Goal: Task Accomplishment & Management: Manage account settings

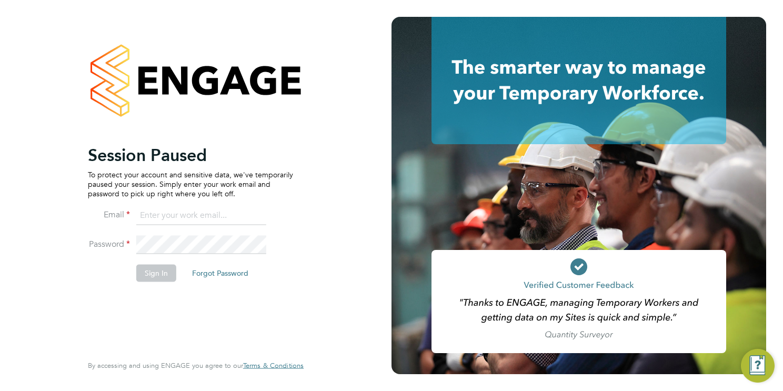
type input "cscportals@randstadcpe.com"
click at [146, 272] on button "Sign In" at bounding box center [156, 273] width 40 height 17
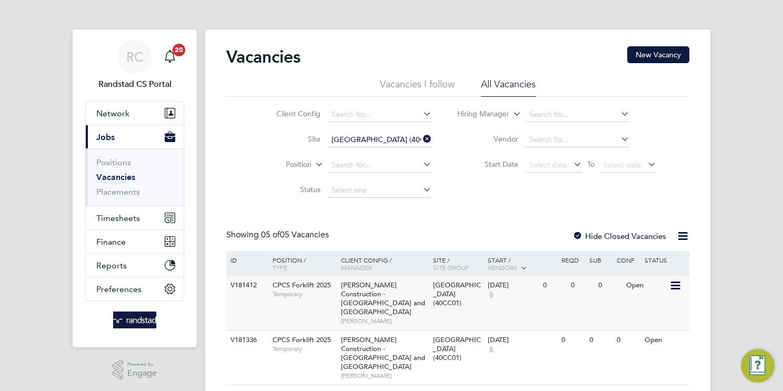
click at [390, 300] on div "[PERSON_NAME] Construction - [GEOGRAPHIC_DATA] and [GEOGRAPHIC_DATA][PERSON_NAM…" at bounding box center [384, 303] width 92 height 54
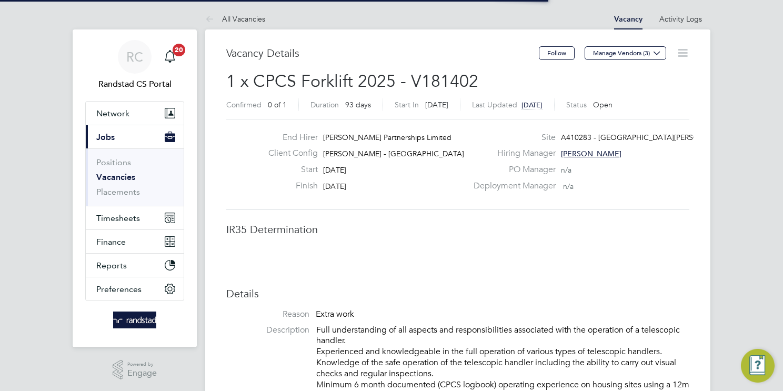
scroll to position [31, 74]
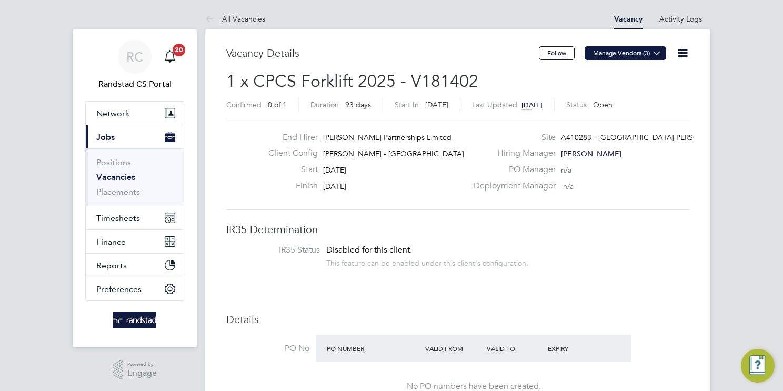
click at [625, 57] on button "Manage Vendors (3)" at bounding box center [625, 53] width 82 height 14
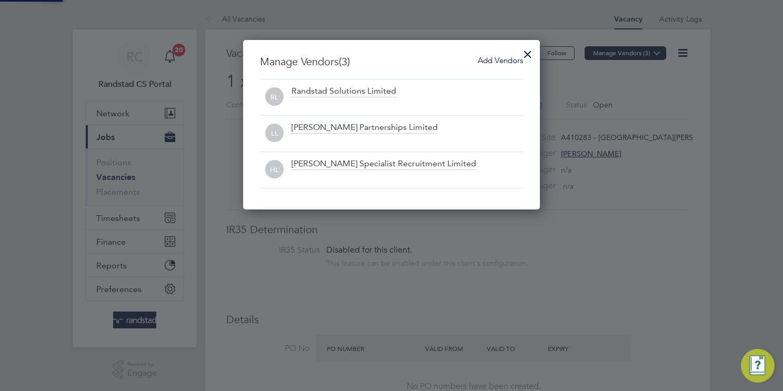
scroll to position [5, 5]
click at [599, 81] on div at bounding box center [391, 195] width 783 height 391
click at [528, 54] on div at bounding box center [527, 51] width 19 height 19
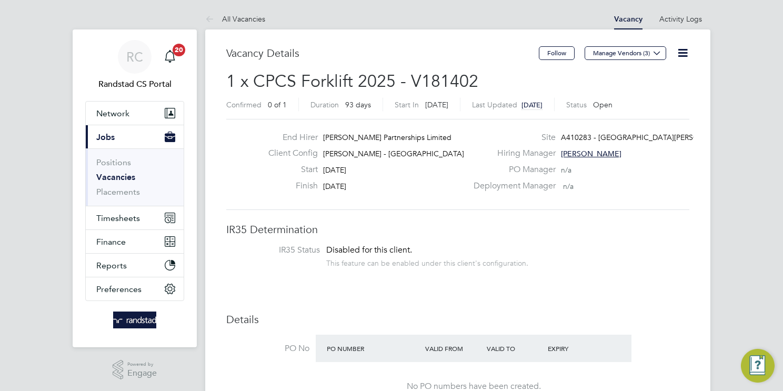
click at [118, 176] on link "Vacancies" at bounding box center [115, 177] width 39 height 10
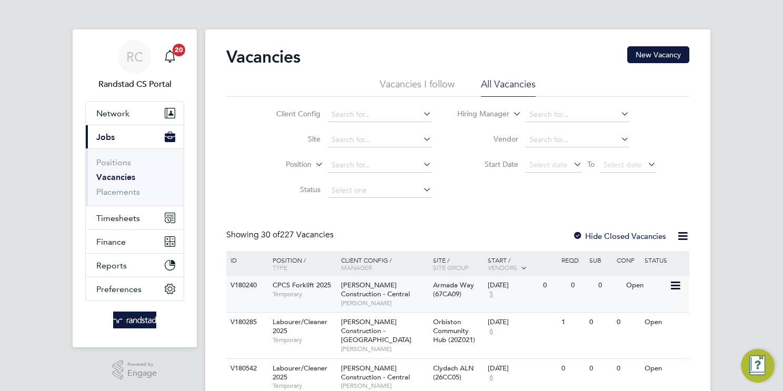
click at [376, 288] on span "Morgan Sindall Construction - Central" at bounding box center [375, 289] width 69 height 18
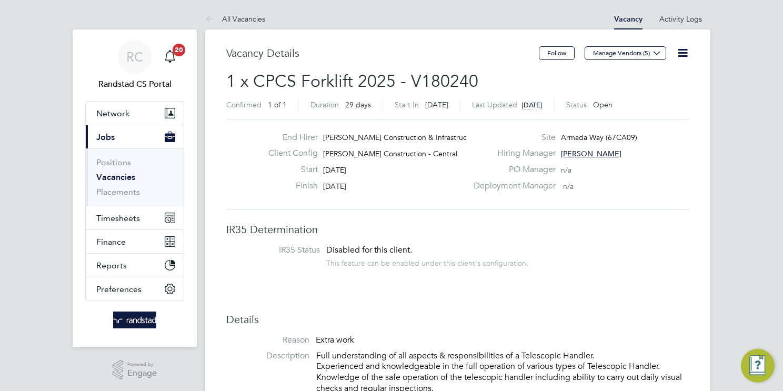
click at [373, 154] on span "Morgan Sindall Construction - Central" at bounding box center [390, 153] width 134 height 9
click at [128, 173] on link "Vacancies" at bounding box center [115, 177] width 39 height 10
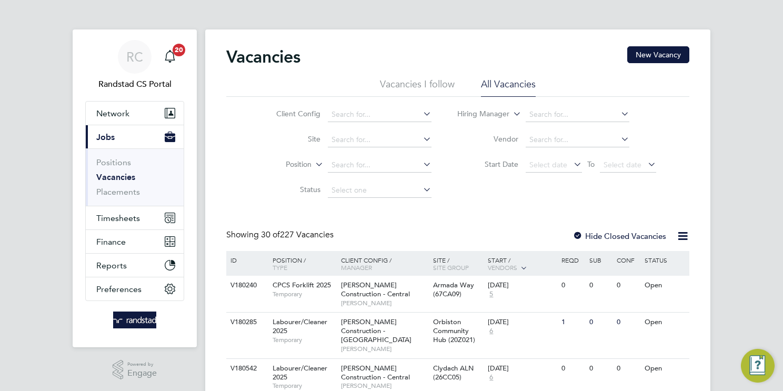
click at [110, 173] on link "Vacancies" at bounding box center [115, 177] width 39 height 10
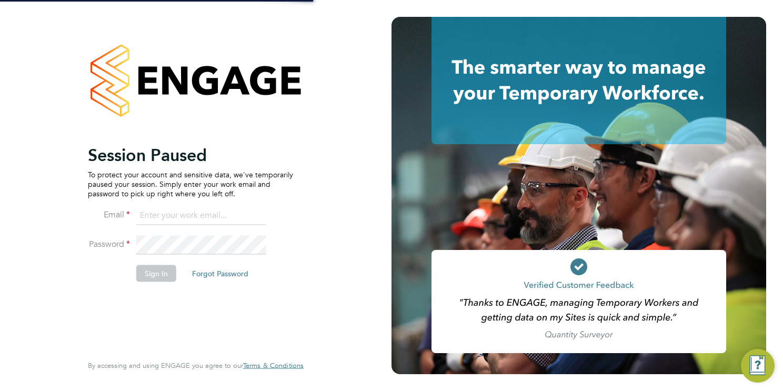
type input "cscportals@randstadcpe.com"
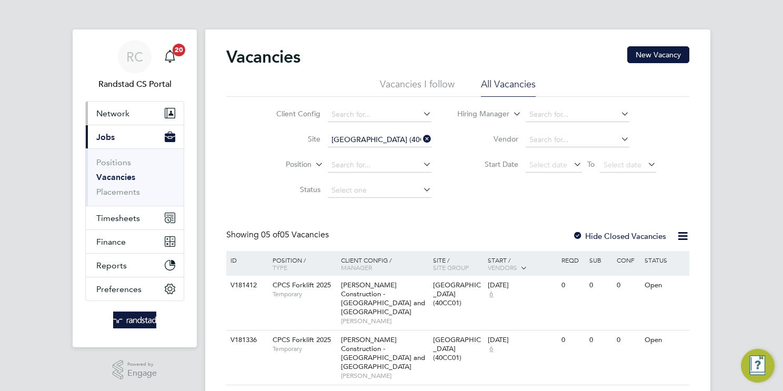
click at [111, 119] on button "Network" at bounding box center [135, 113] width 98 height 23
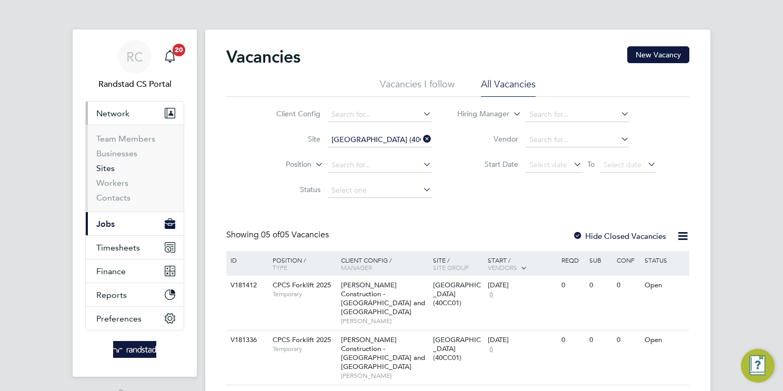
click at [111, 169] on link "Sites" at bounding box center [105, 168] width 18 height 10
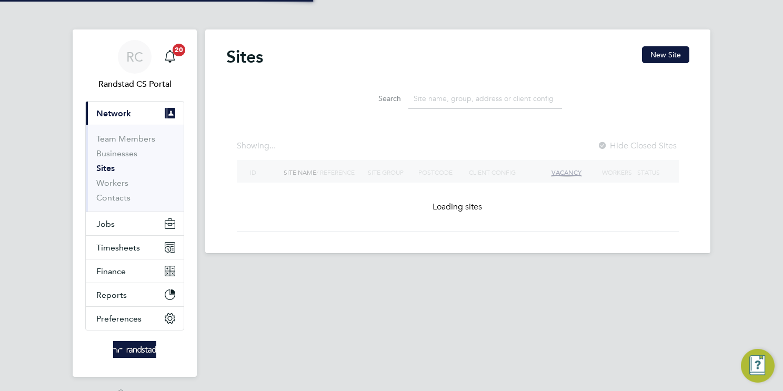
click at [466, 100] on input at bounding box center [485, 98] width 154 height 21
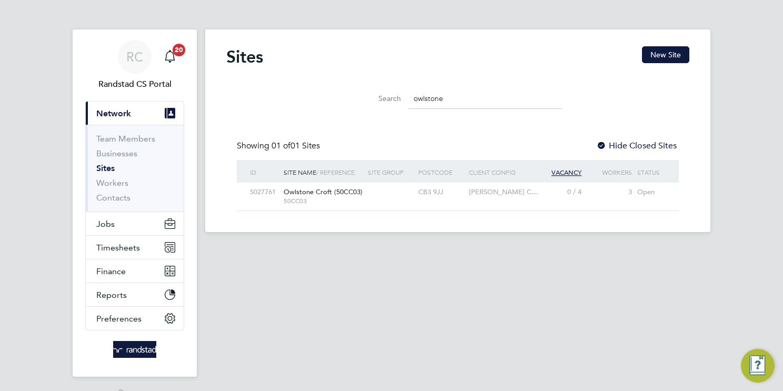
type input "owlstone"
click at [325, 194] on span "Owlstone Croft (50CC03)" at bounding box center [323, 191] width 79 height 9
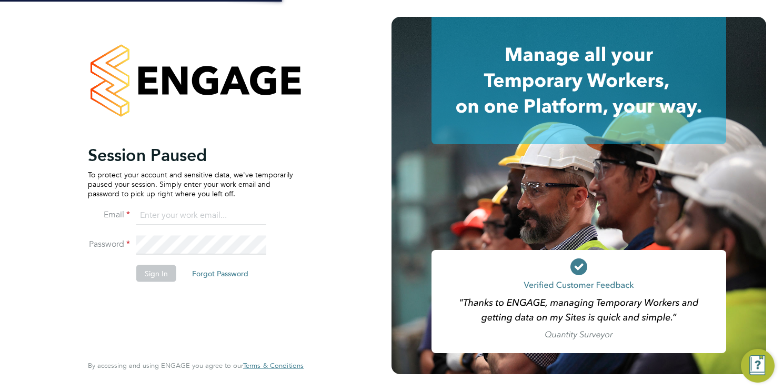
type input "cscportals@randstadcpe.com"
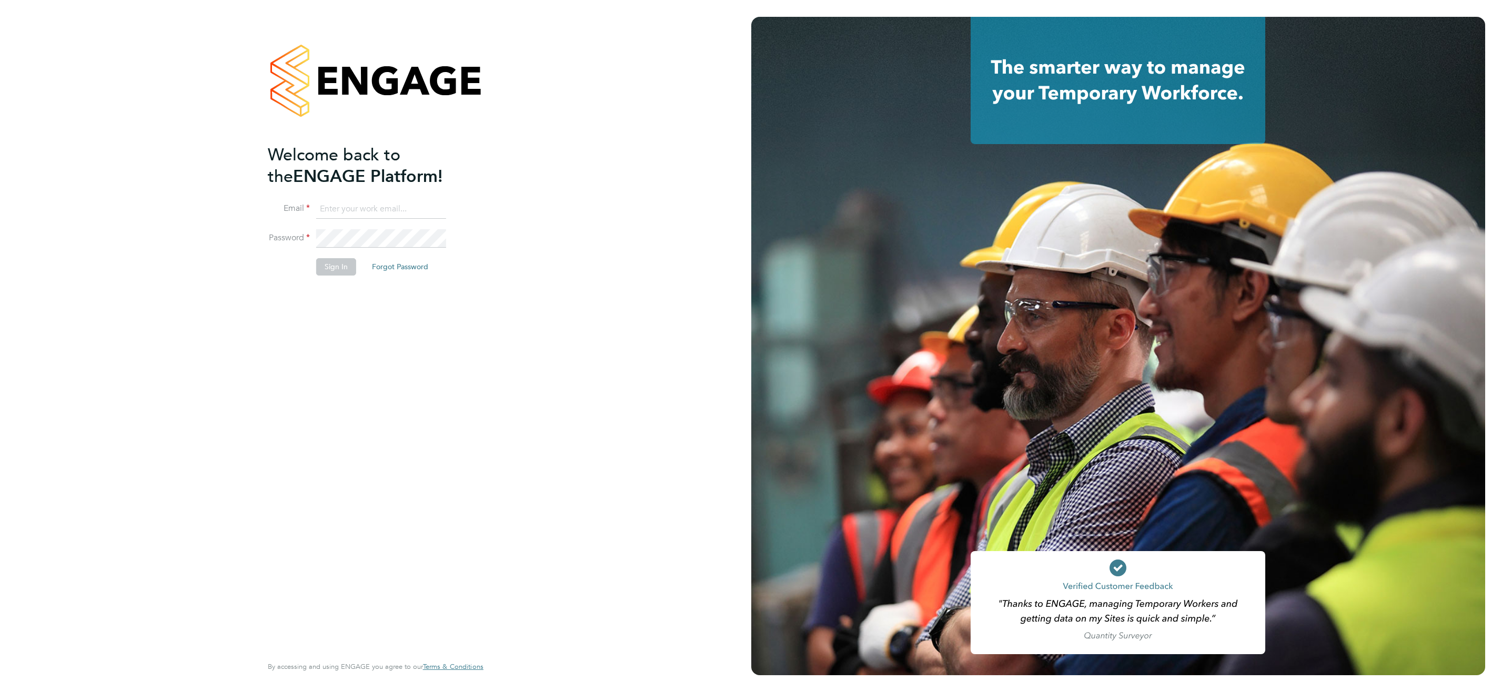
type input "cscportals@randstadcpe.com"
click at [313, 269] on li "Sign In Forgot Password" at bounding box center [370, 271] width 205 height 27
click at [341, 264] on button "Sign In" at bounding box center [336, 266] width 40 height 17
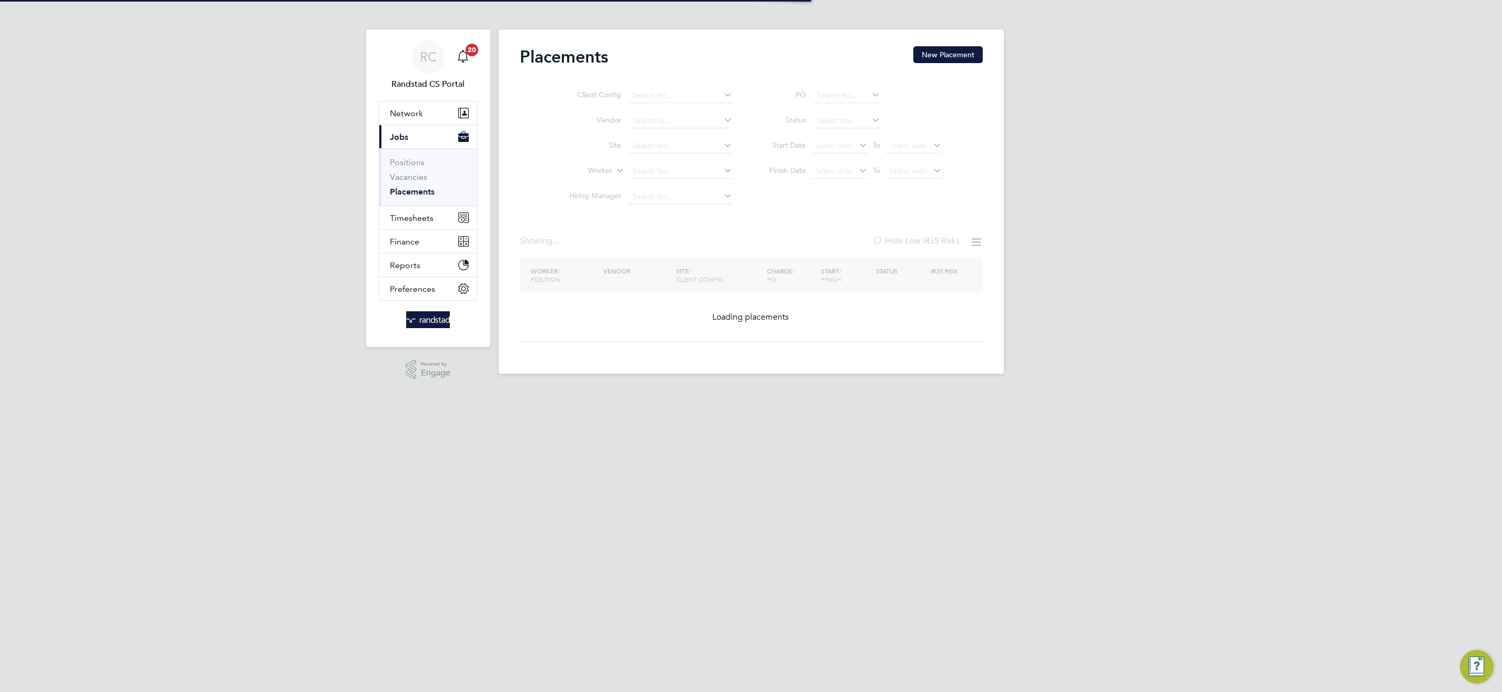
click at [410, 192] on link "Placements" at bounding box center [412, 192] width 45 height 10
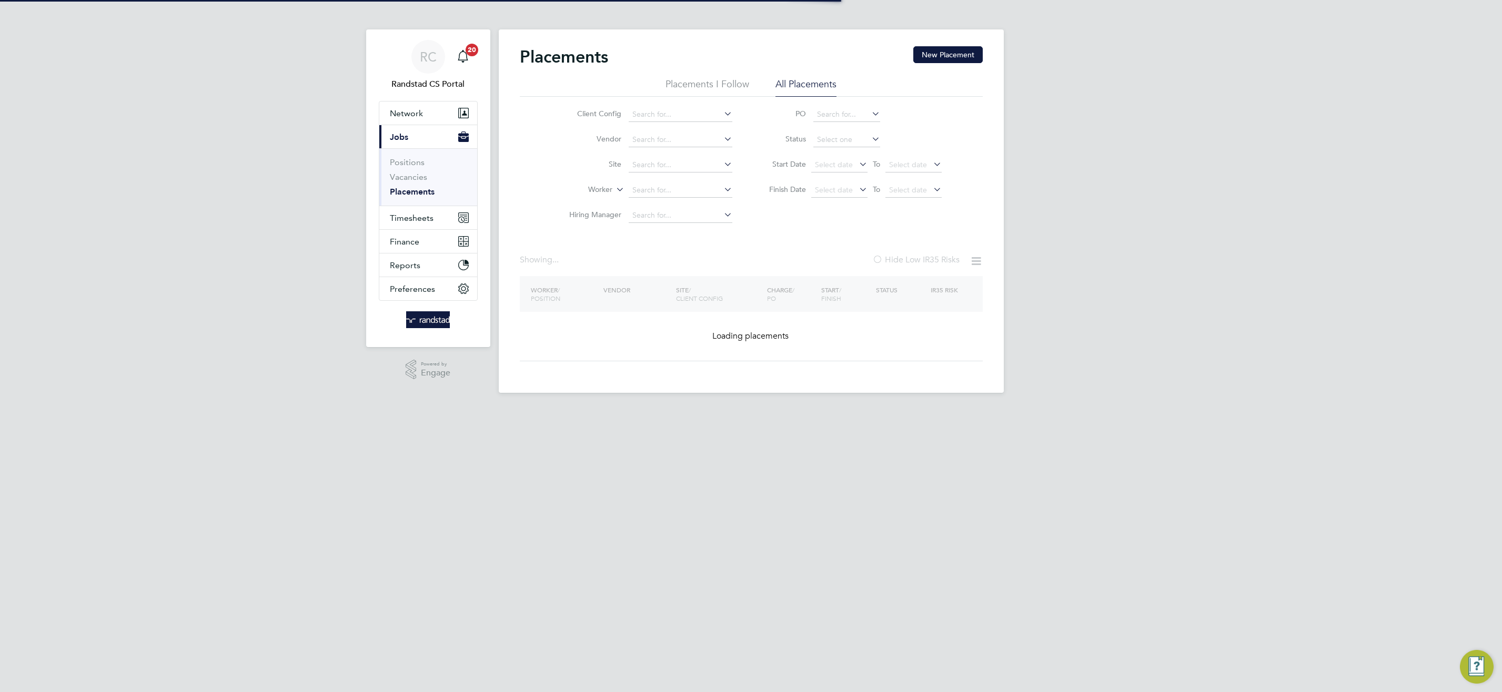
click at [642, 193] on input at bounding box center [681, 190] width 104 height 15
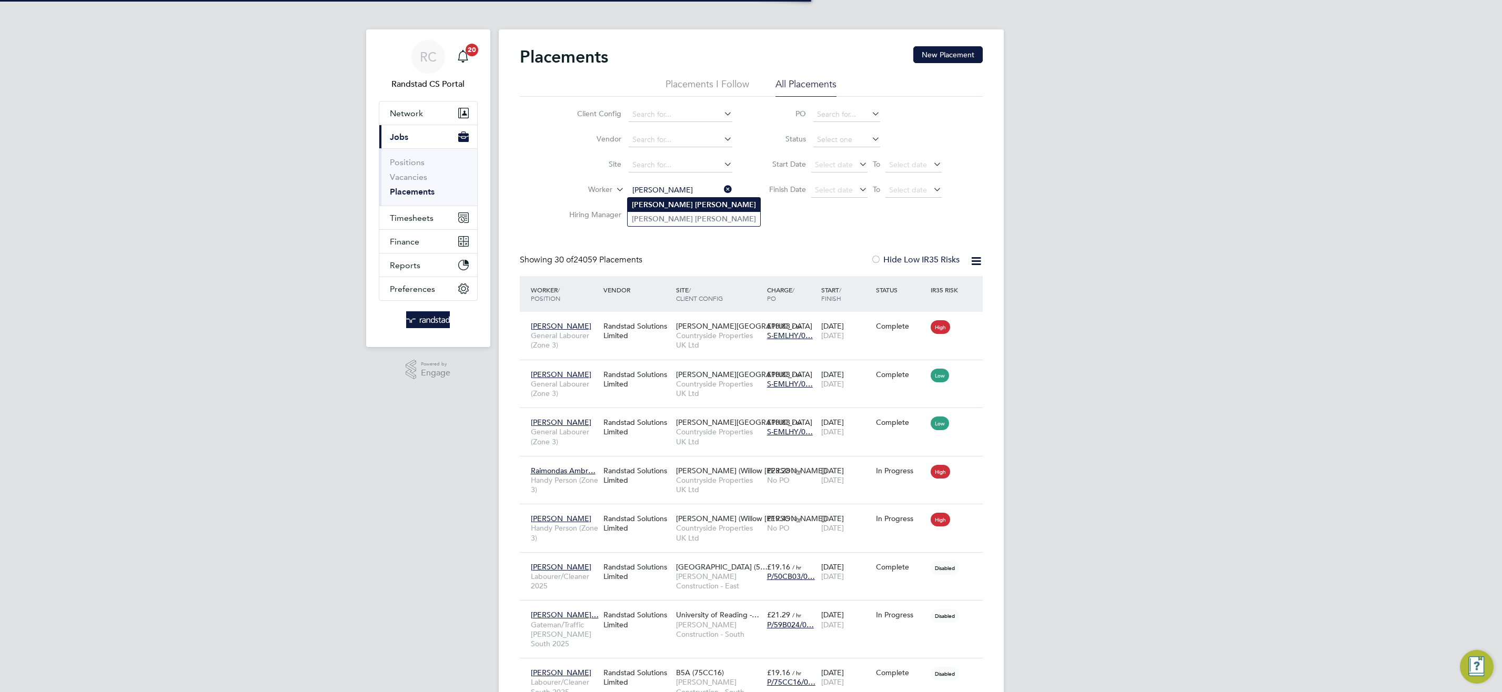
click at [709, 206] on li "Ryan Gordon" at bounding box center [694, 205] width 133 height 14
type input "Ryan Gordon"
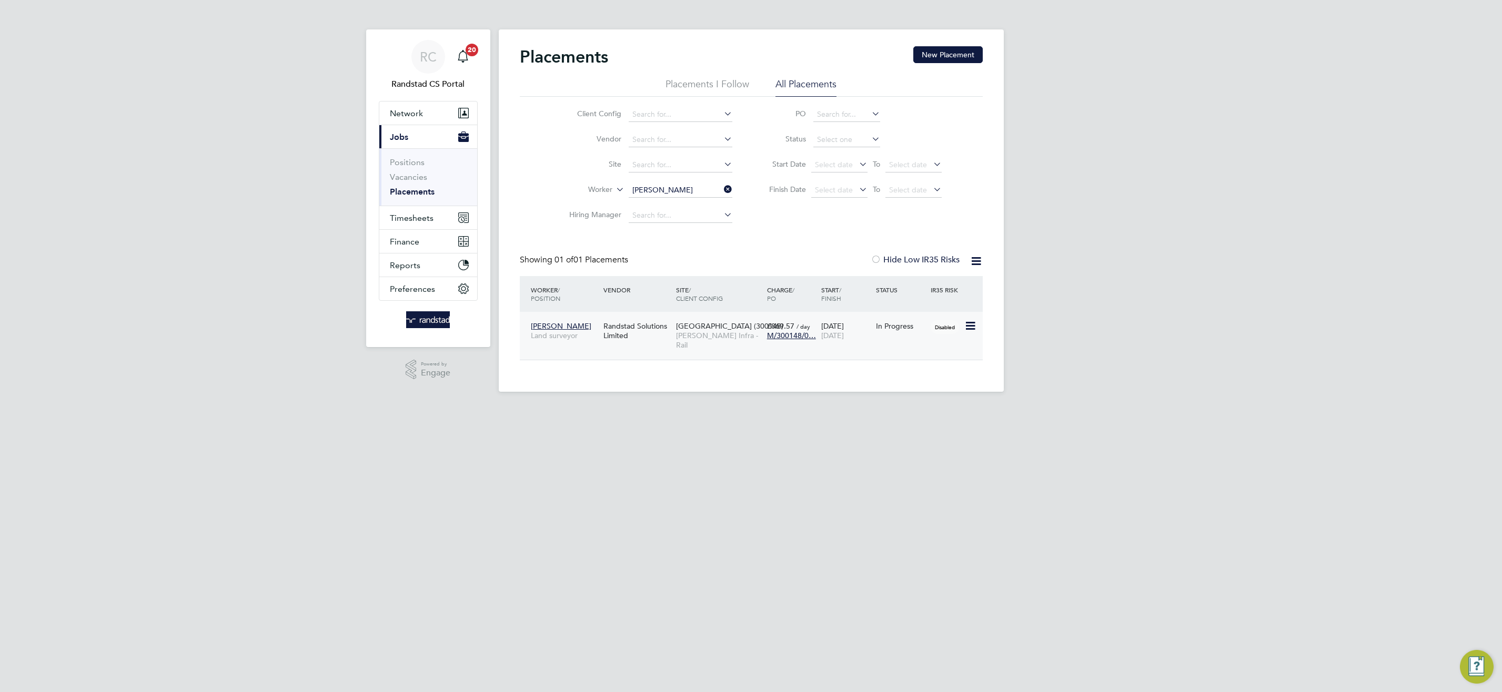
click at [704, 331] on span "Morgan Sindall Infra - Rail" at bounding box center [719, 340] width 86 height 19
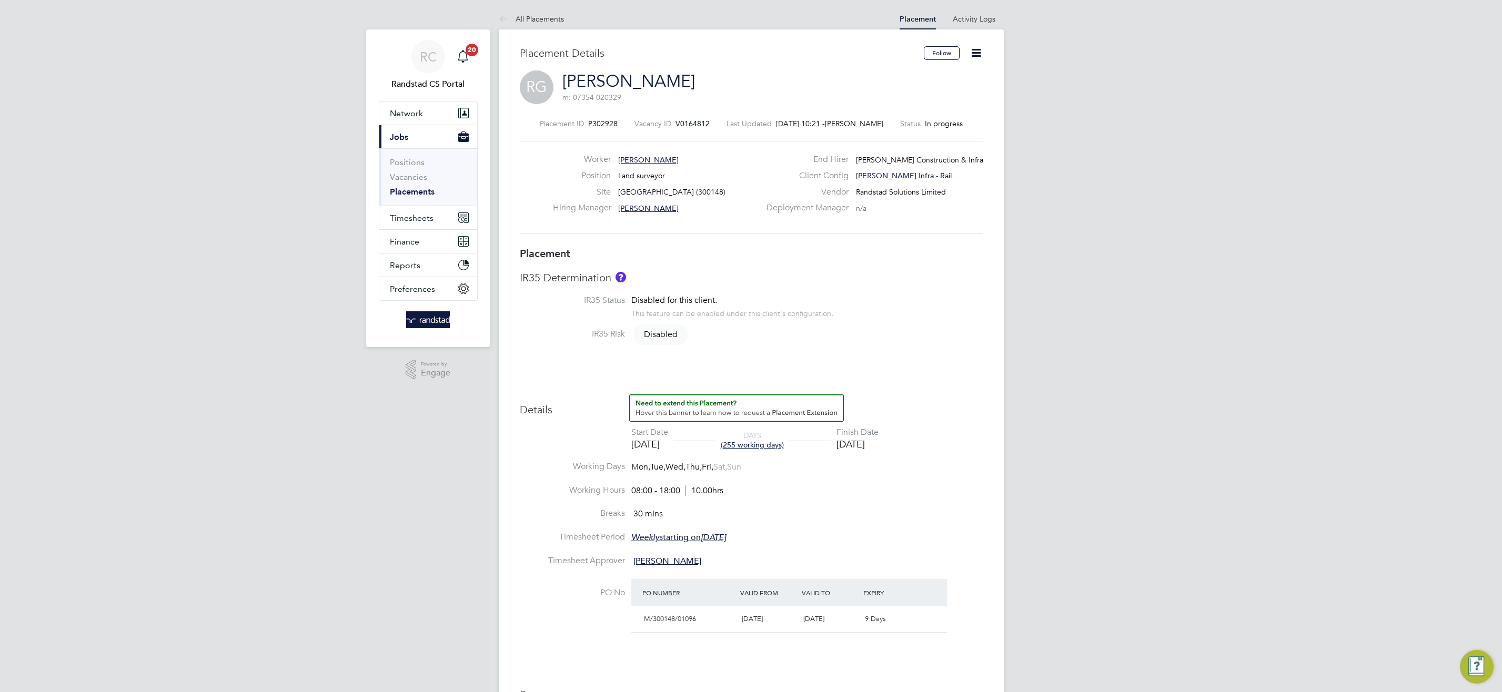
click at [403, 190] on link "Placements" at bounding box center [412, 192] width 45 height 10
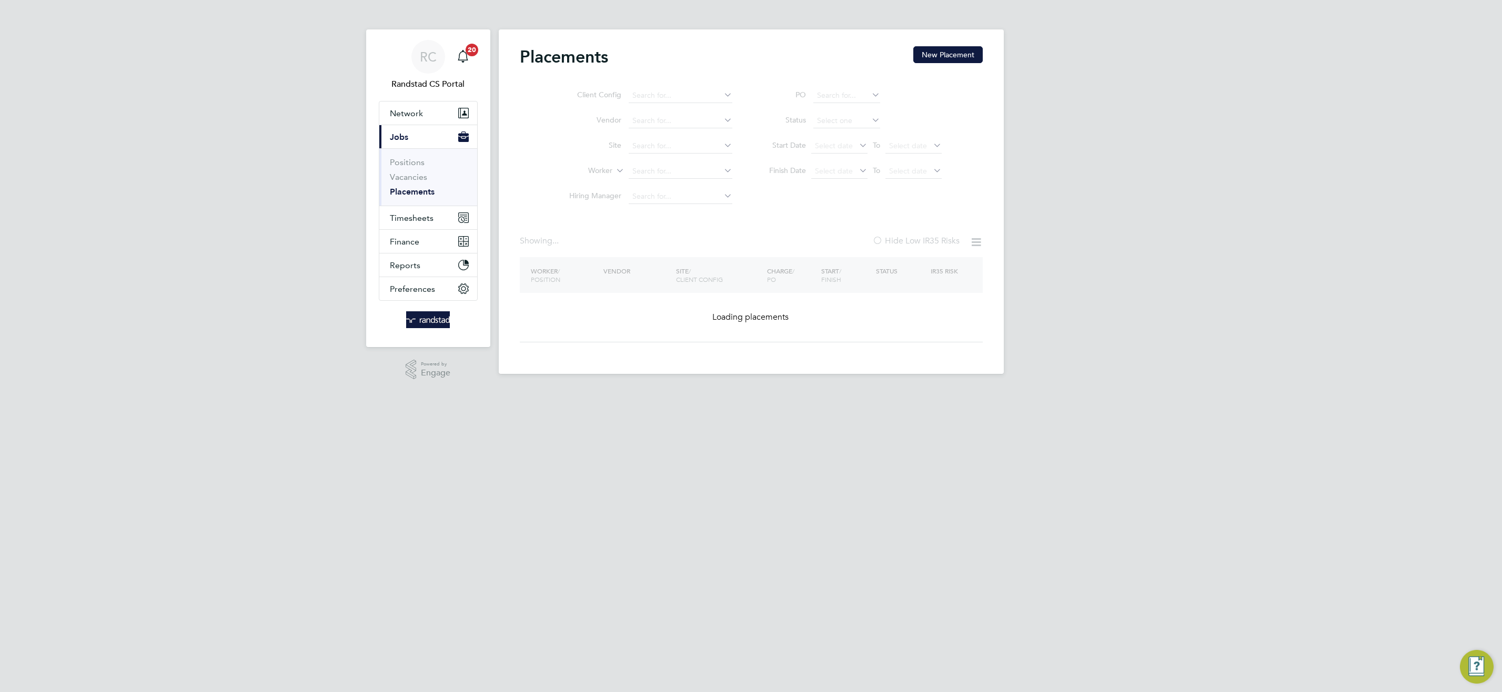
click at [663, 174] on ul "Client Config Vendor Site Worker Hiring Manager" at bounding box center [647, 146] width 198 height 126
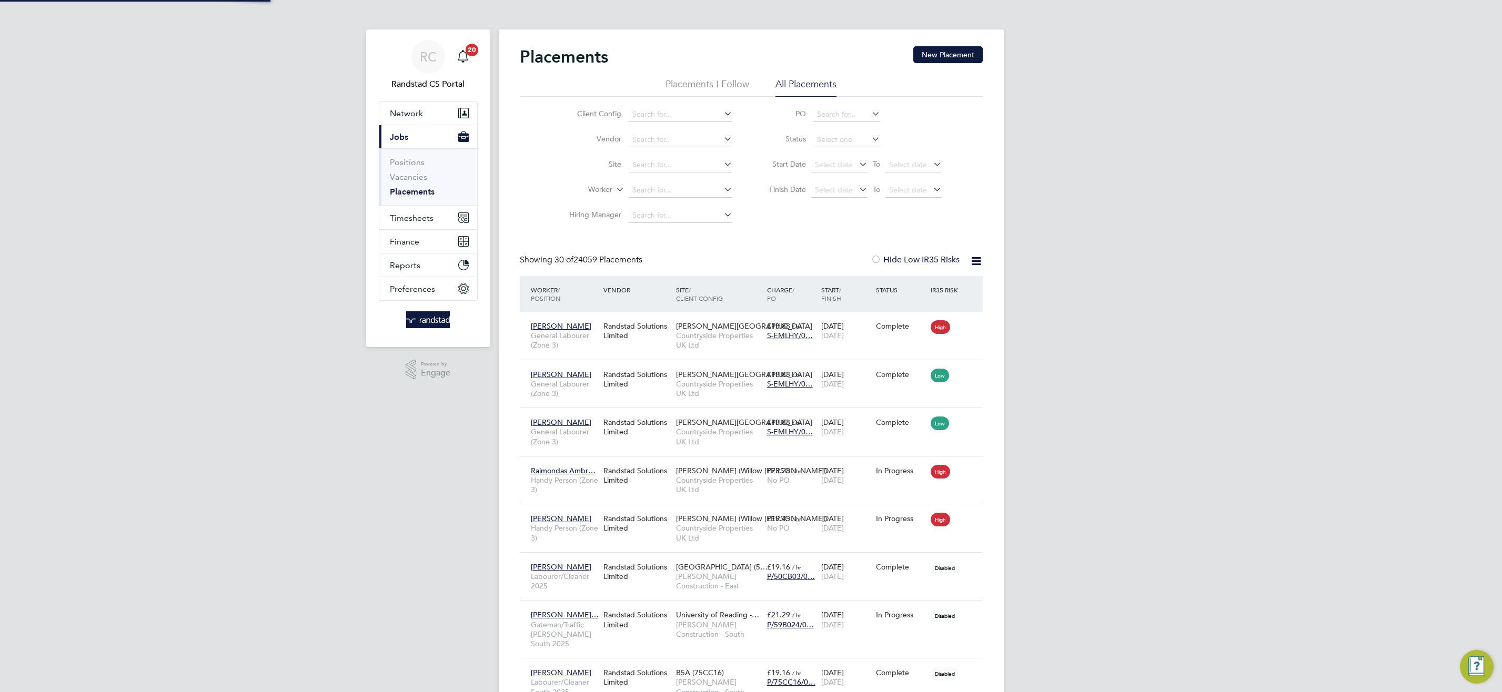
click at [646, 186] on input at bounding box center [681, 190] width 104 height 15
type input "d"
click at [702, 201] on b "Darkwa" at bounding box center [705, 204] width 27 height 9
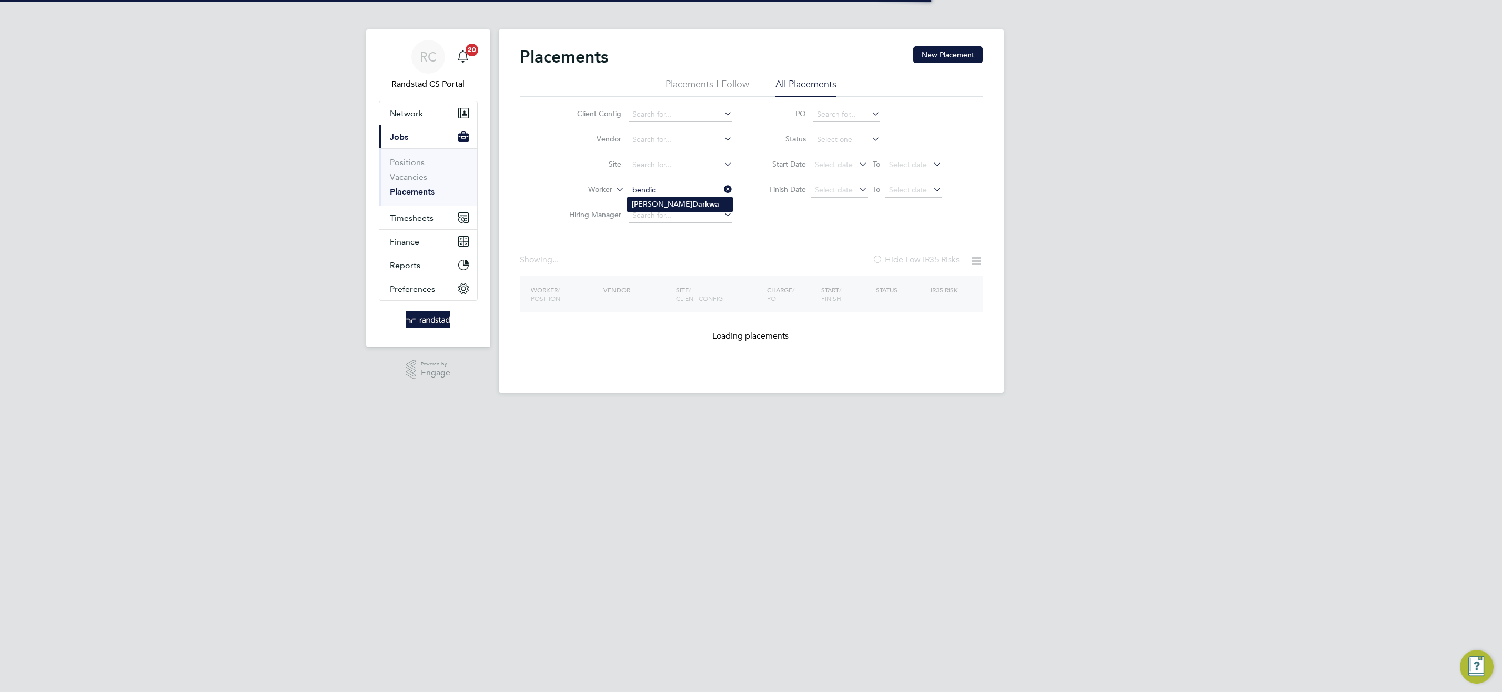
type input "Benedict Kwame Darkwa"
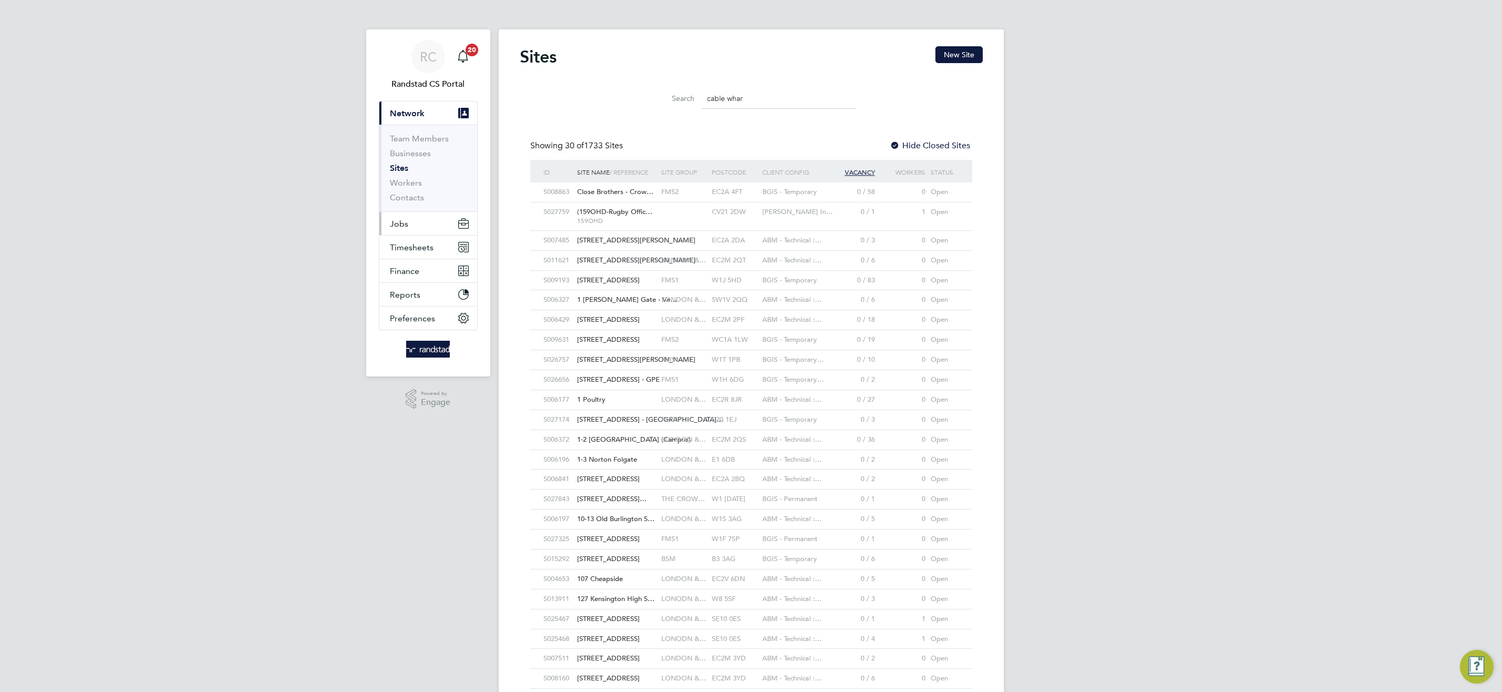
click at [393, 229] on button "Jobs" at bounding box center [428, 223] width 98 height 23
click at [409, 180] on link "Vacancies" at bounding box center [408, 177] width 37 height 10
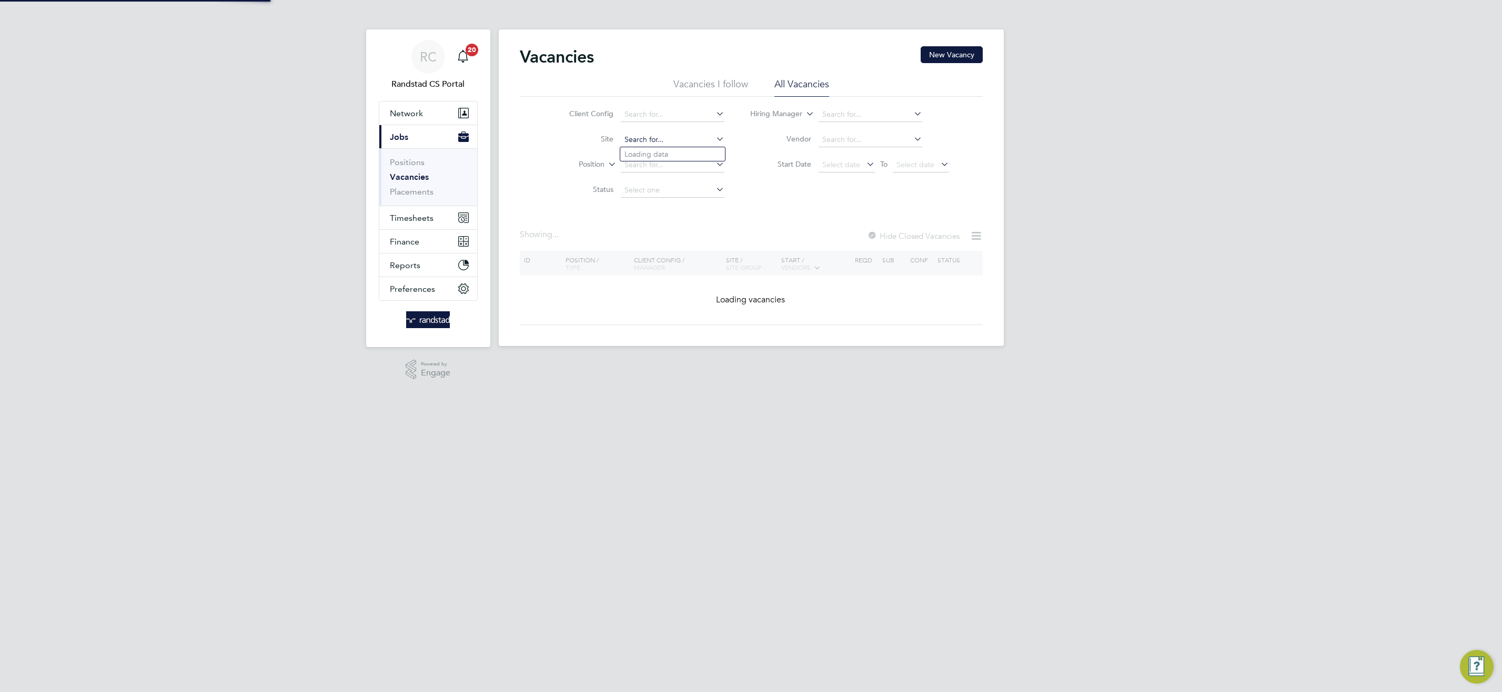
click at [682, 136] on input at bounding box center [673, 140] width 104 height 15
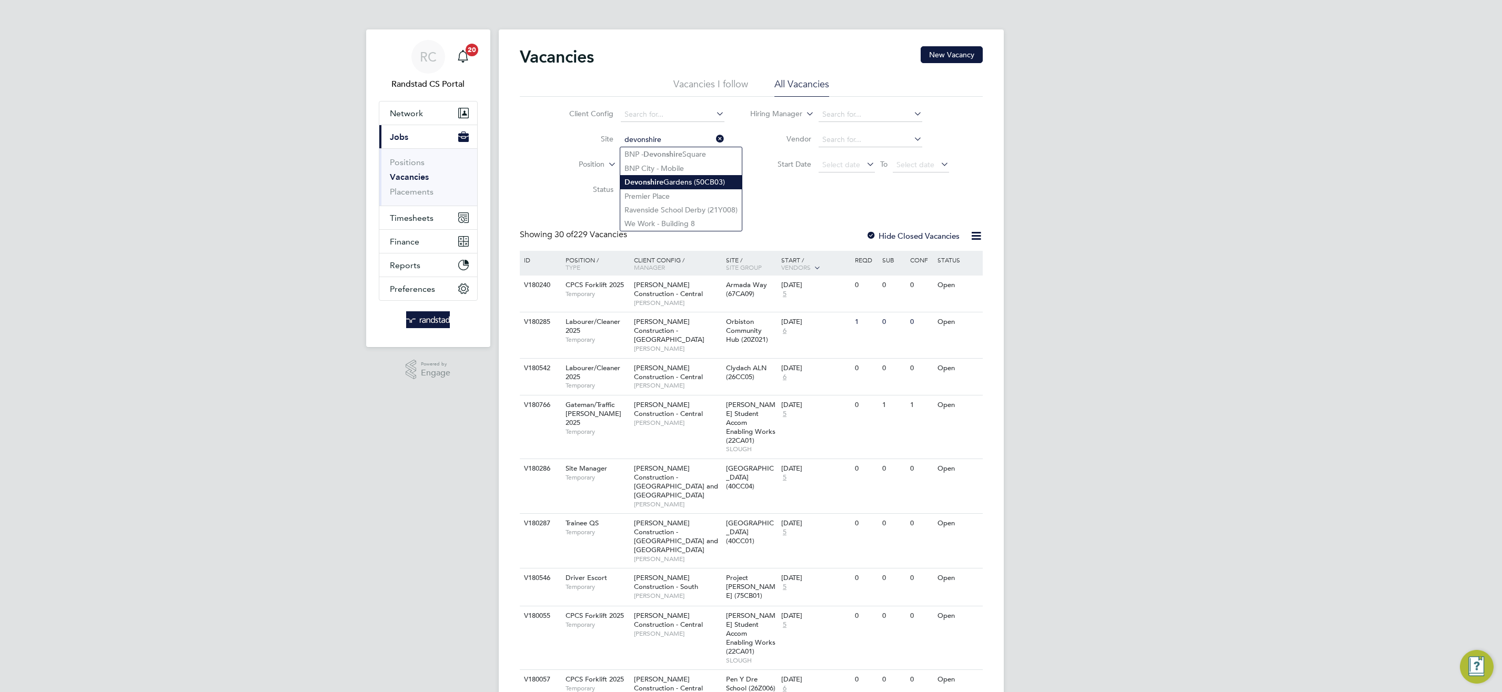
click at [703, 179] on li "Devonshire Gardens (50CB03)" at bounding box center [681, 182] width 122 height 14
type input "Devonshire Gardens (50CB03)"
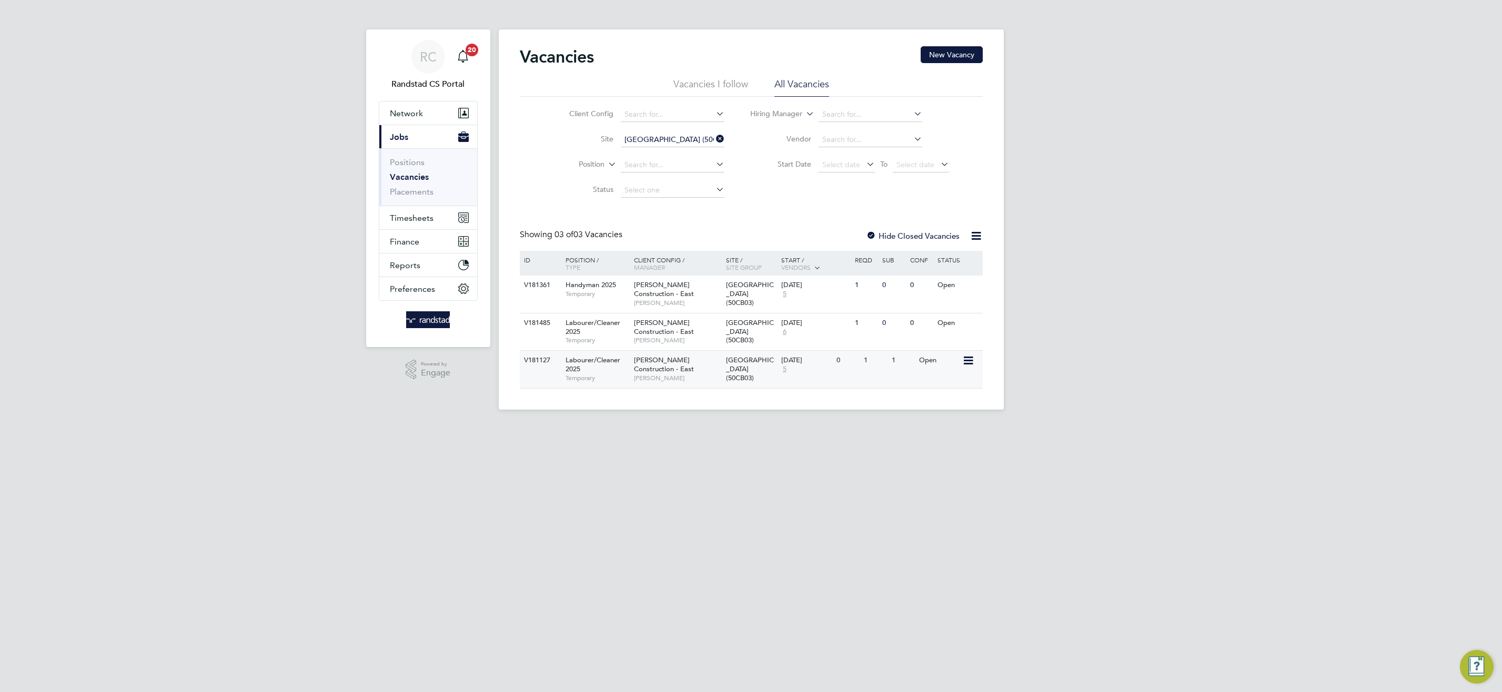
click at [667, 369] on span "Morgan Sindall Construction - East" at bounding box center [664, 365] width 60 height 18
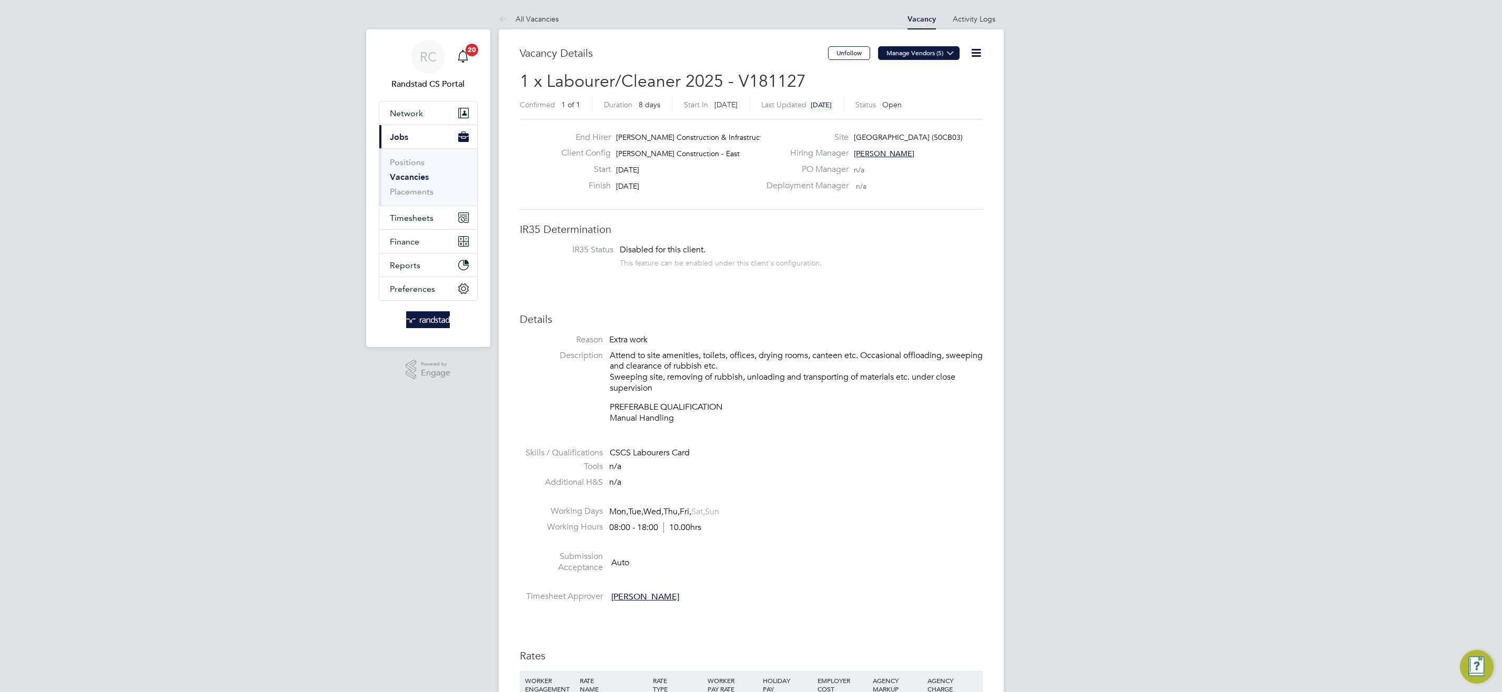
click at [895, 58] on button "Manage Vendors (5)" at bounding box center [919, 53] width 82 height 14
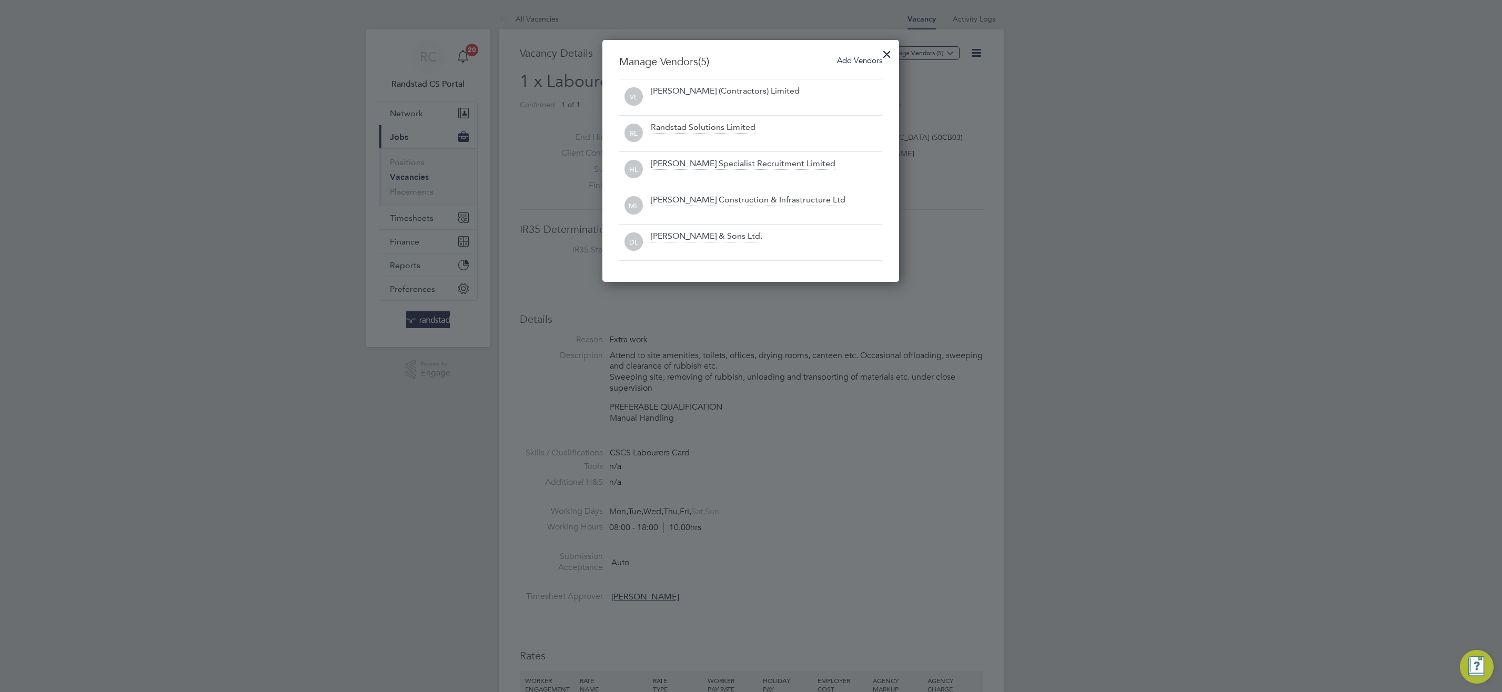
scroll to position [242, 297]
click at [868, 63] on span "Add Vendors" at bounding box center [859, 60] width 45 height 10
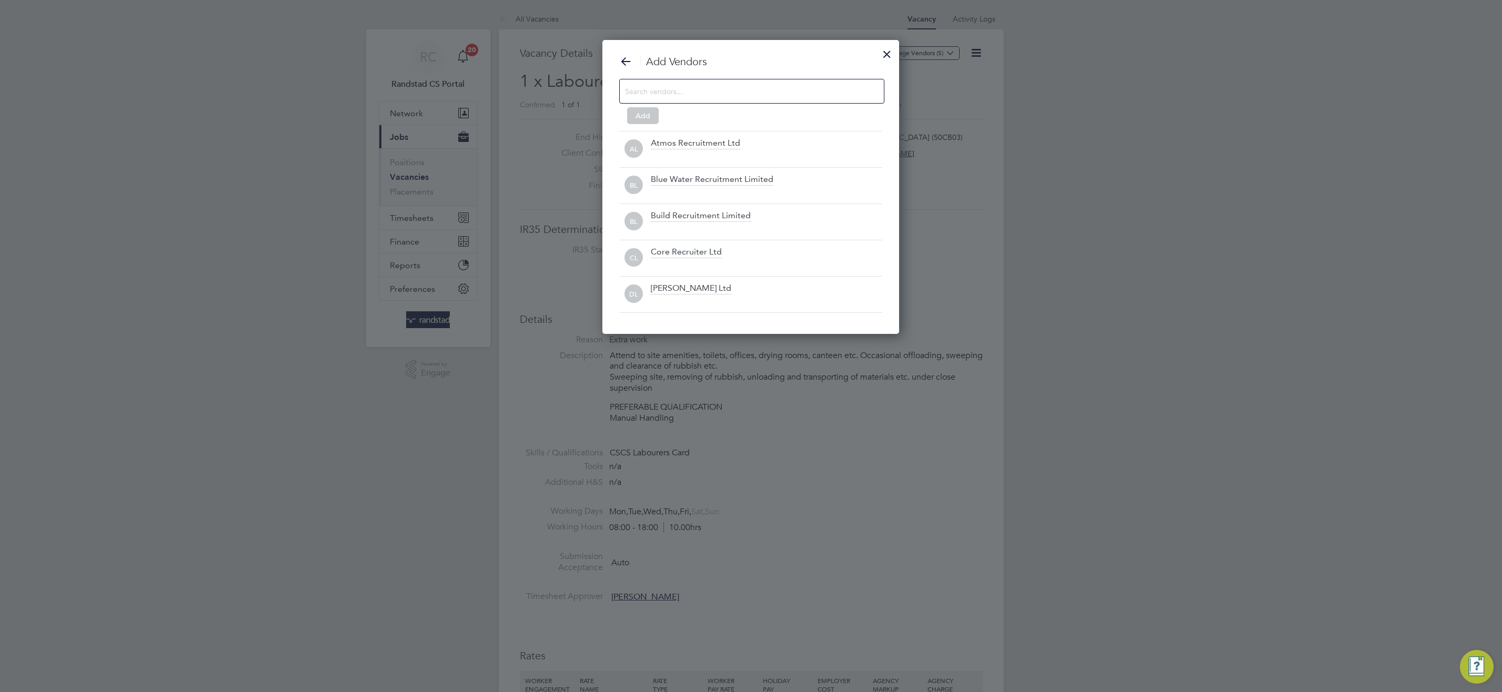
scroll to position [295, 297]
click at [712, 95] on input at bounding box center [743, 91] width 237 height 14
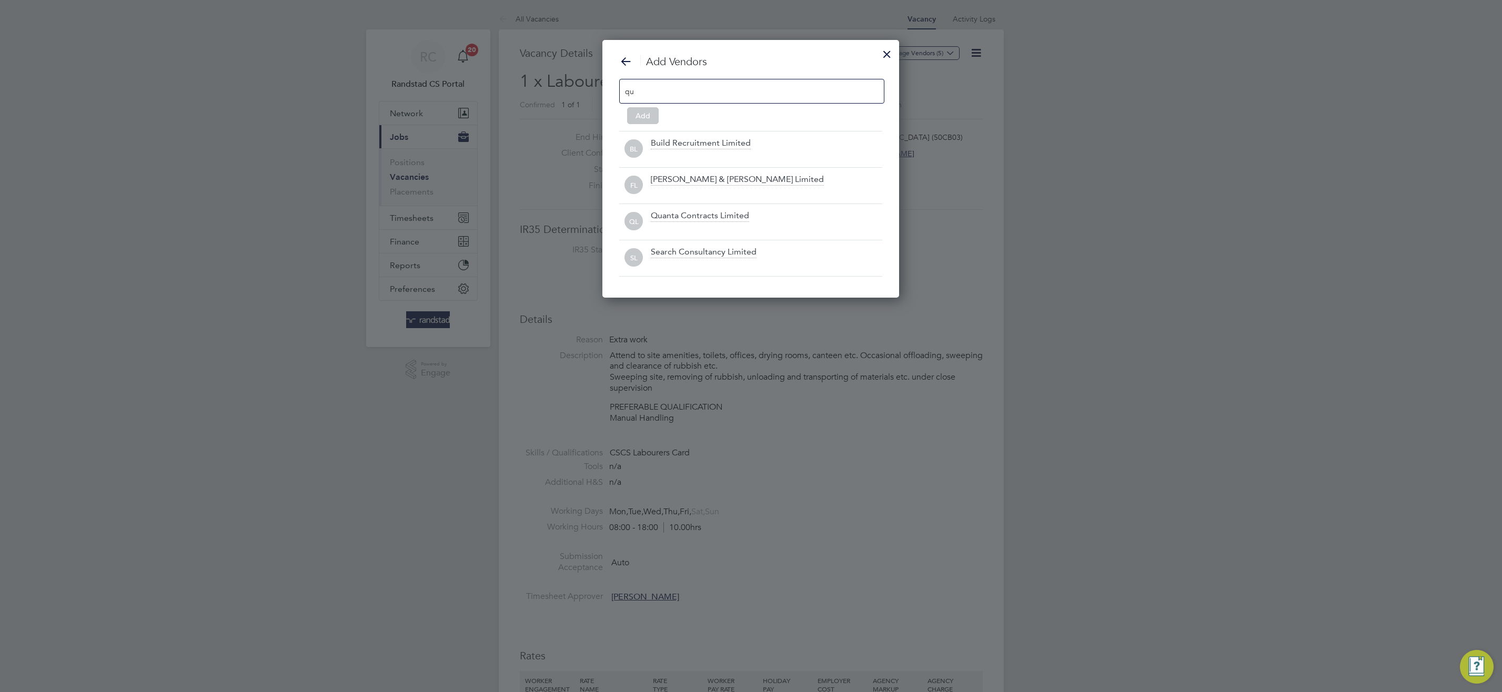
scroll to position [150, 297]
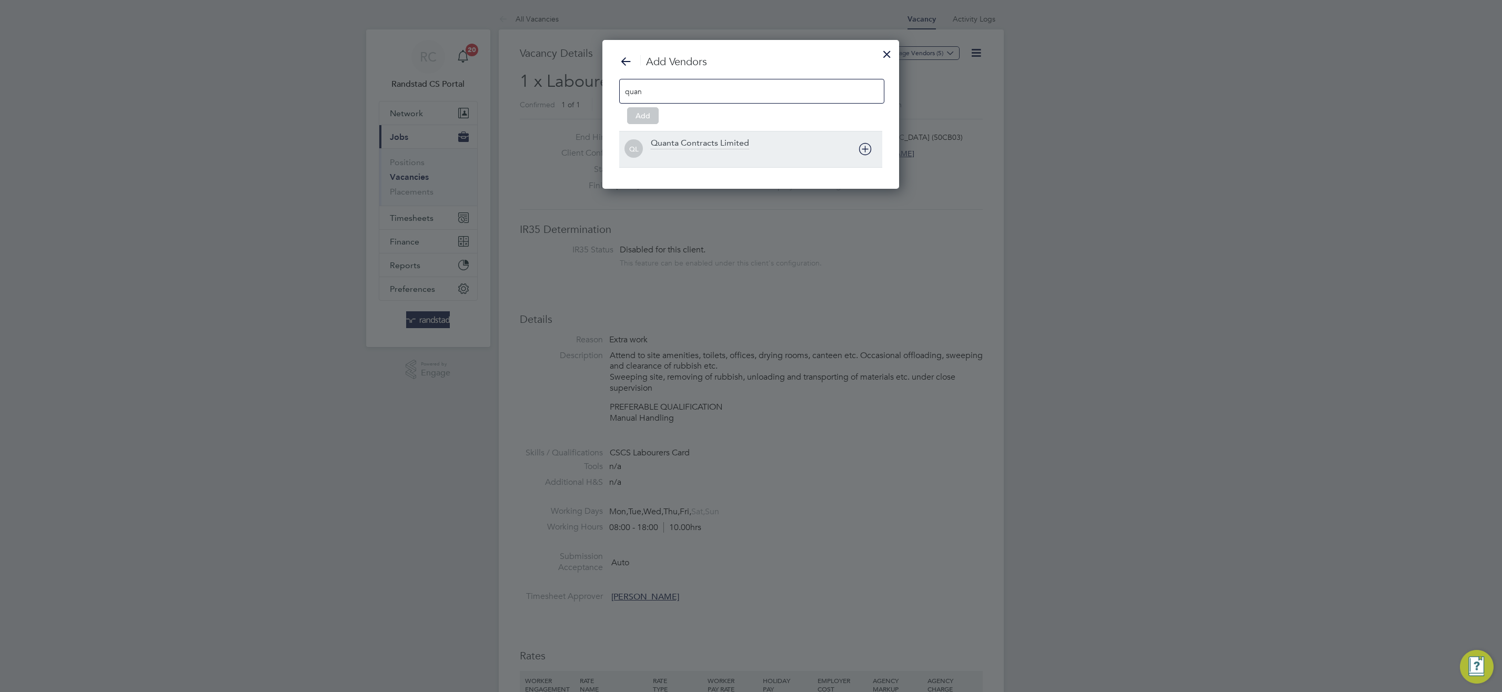
type input "quan"
click at [725, 136] on div "QL Quanta Contracts Limited" at bounding box center [750, 149] width 263 height 36
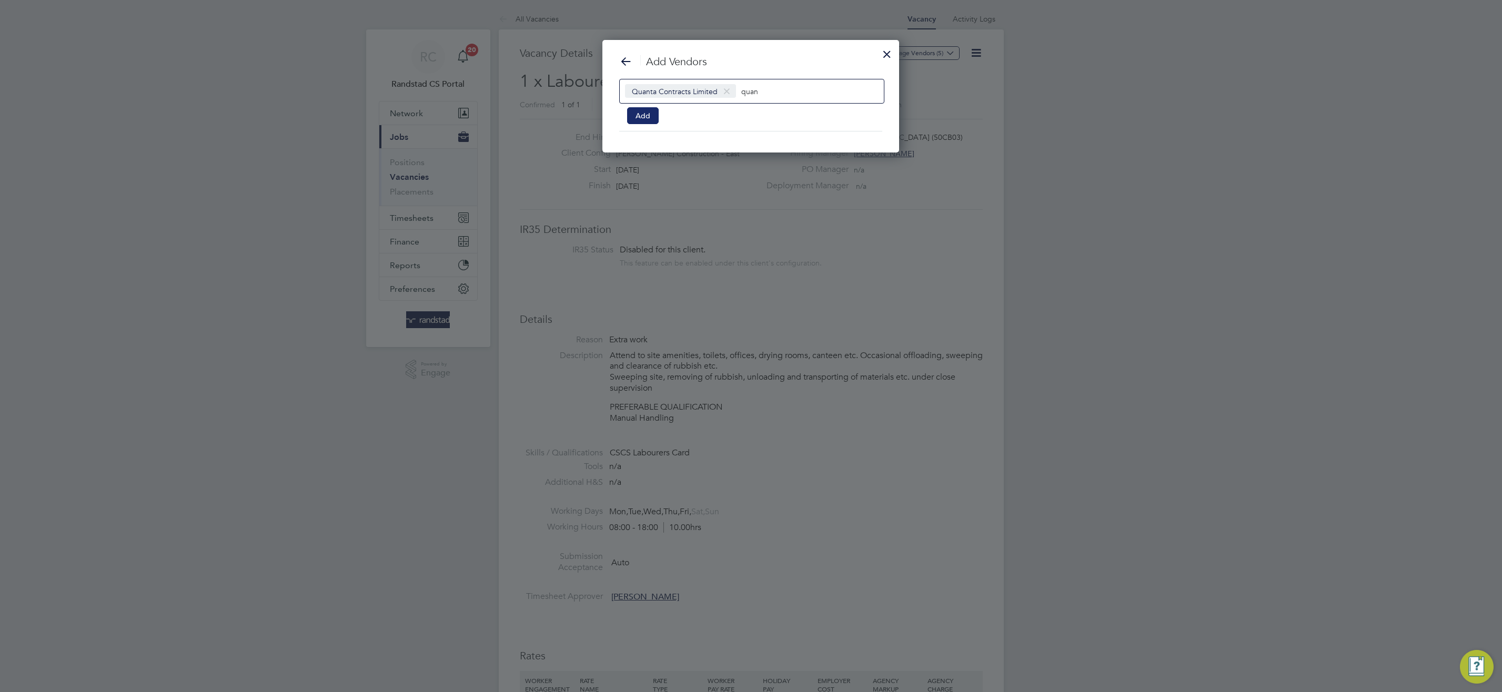
click at [635, 111] on button "Add" at bounding box center [643, 115] width 32 height 17
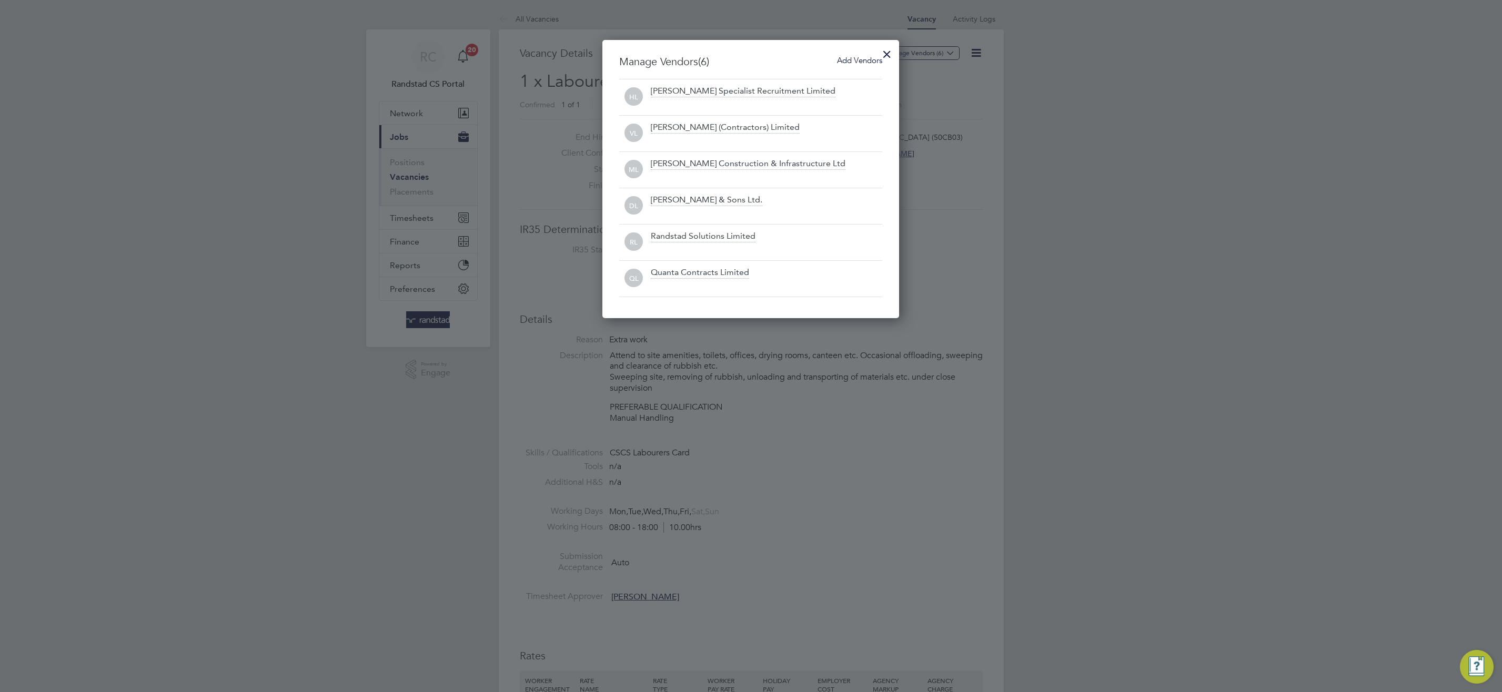
click at [886, 52] on div at bounding box center [886, 51] width 19 height 19
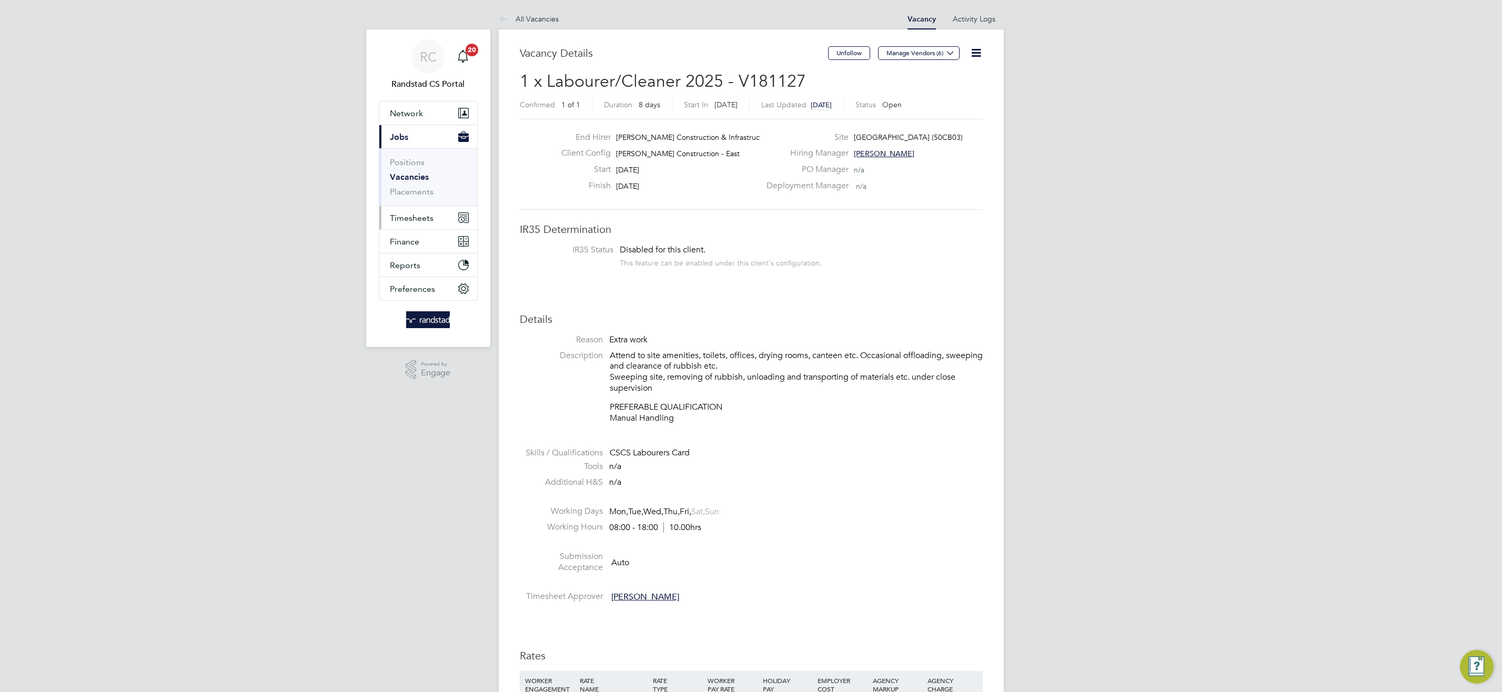
click at [412, 222] on span "Timesheets" at bounding box center [412, 218] width 44 height 10
click at [413, 181] on link "Timesheets" at bounding box center [412, 186] width 44 height 10
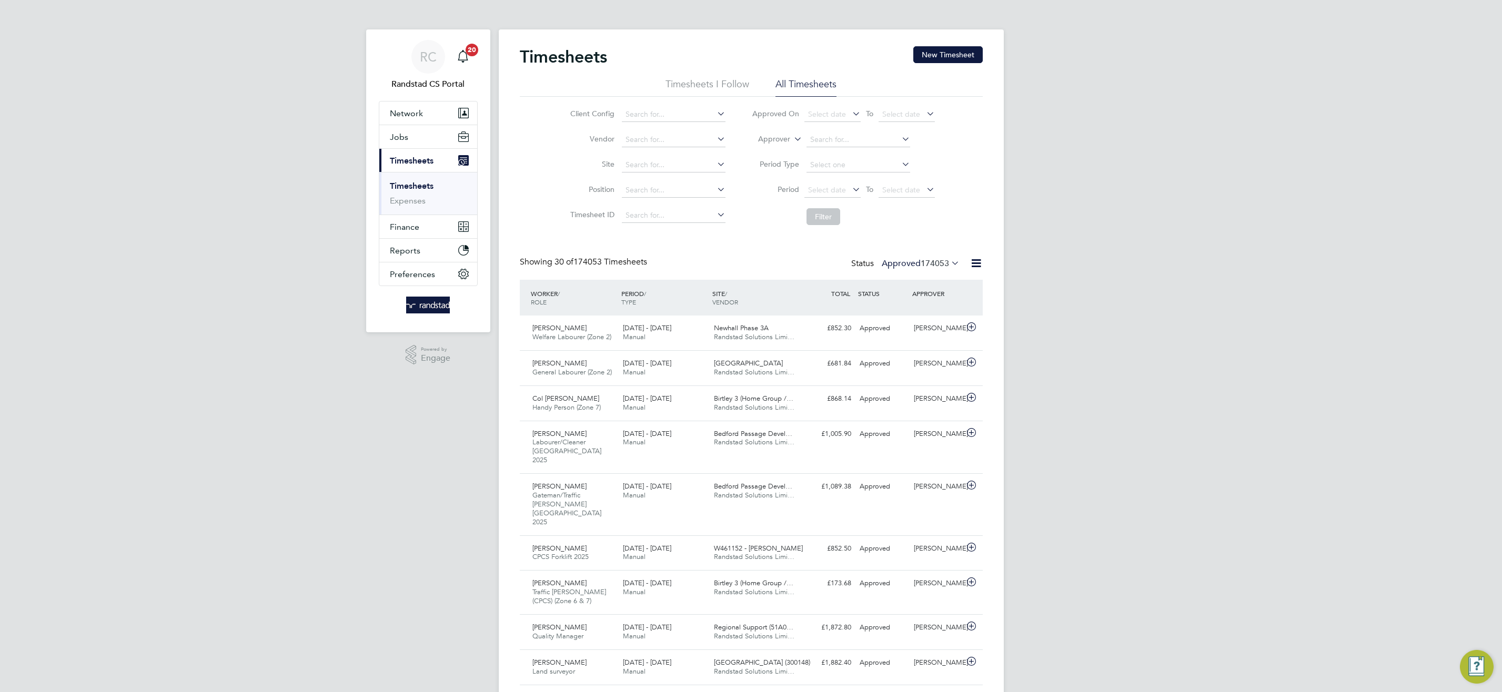
click at [792, 139] on icon at bounding box center [792, 135] width 0 height 9
click at [773, 155] on li "Worker" at bounding box center [765, 152] width 52 height 14
click at [839, 142] on input at bounding box center [858, 140] width 104 height 15
click at [873, 211] on b "Bro" at bounding box center [879, 211] width 12 height 9
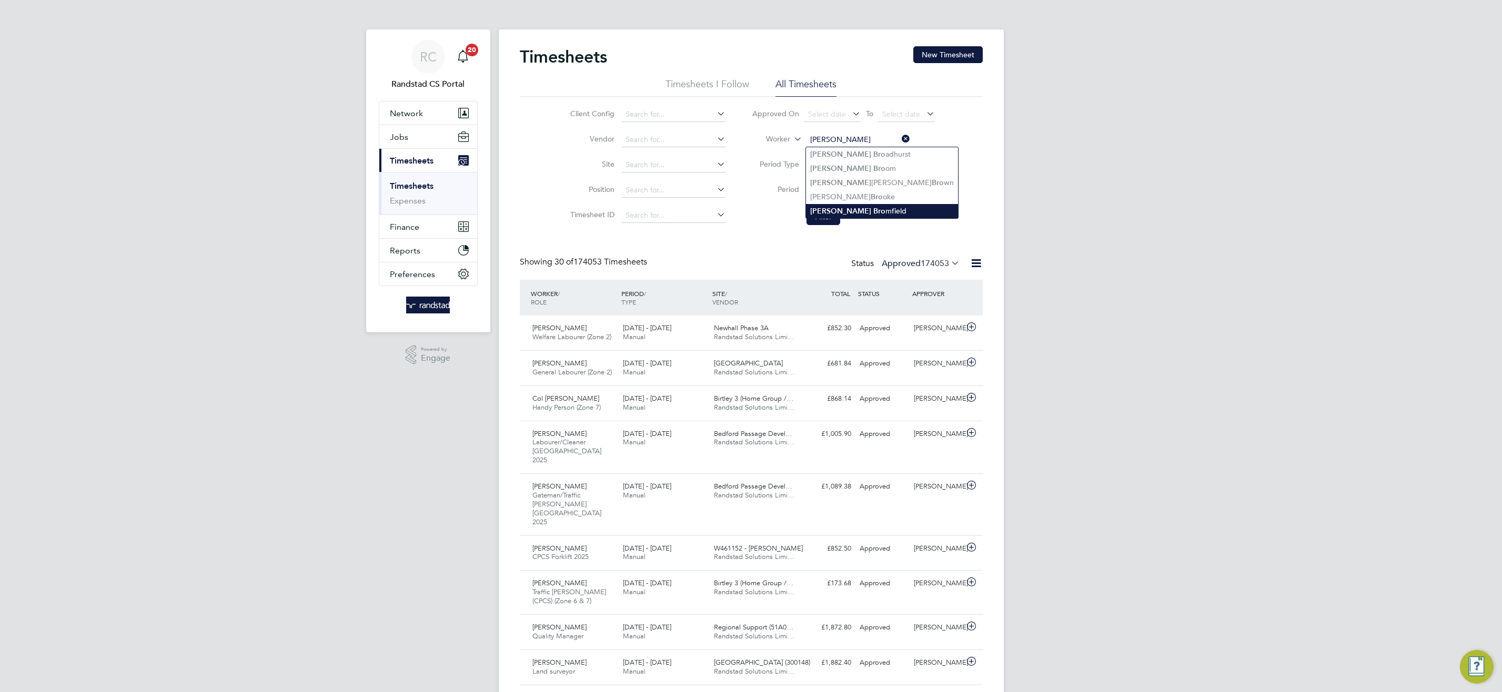
type input "[PERSON_NAME]"
click at [831, 213] on button "Filter" at bounding box center [823, 216] width 34 height 17
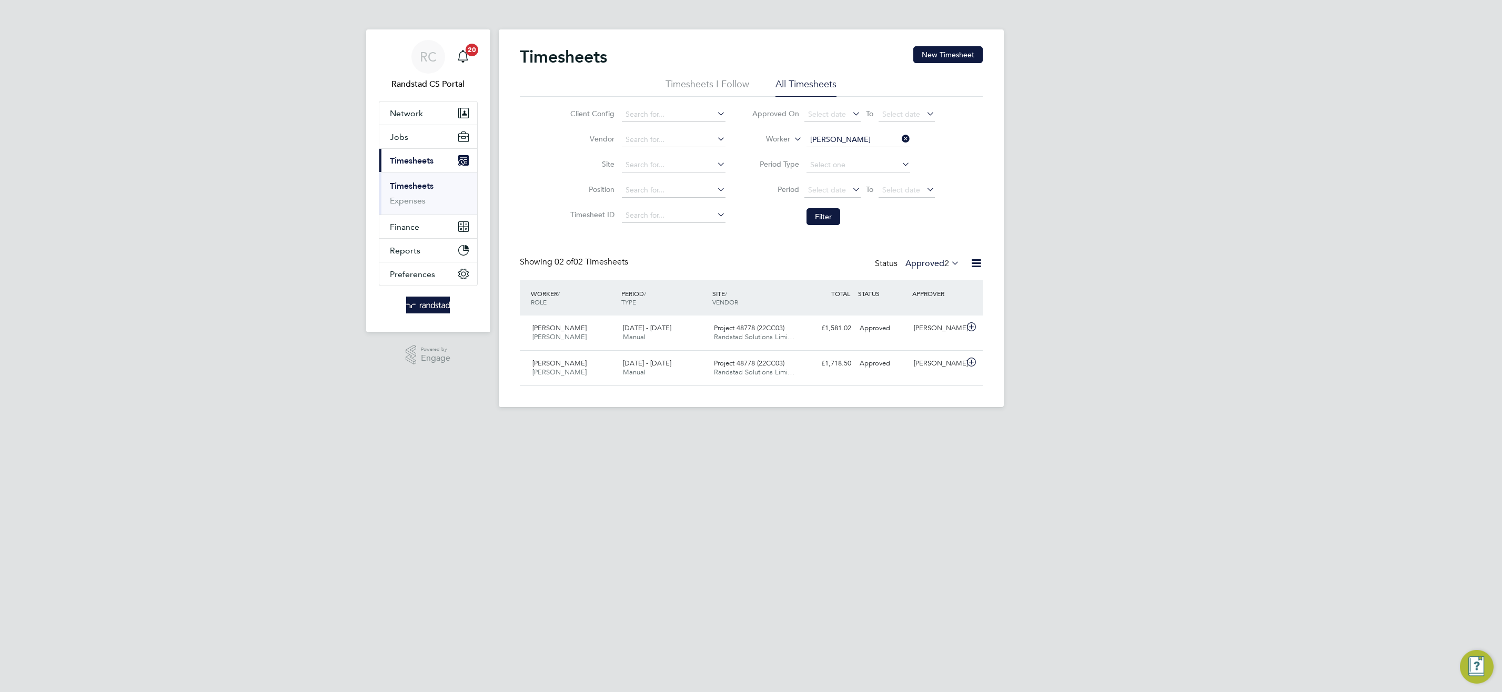
click at [928, 263] on label "Approved 2" at bounding box center [932, 263] width 54 height 11
click at [930, 281] on li "All" at bounding box center [930, 282] width 48 height 15
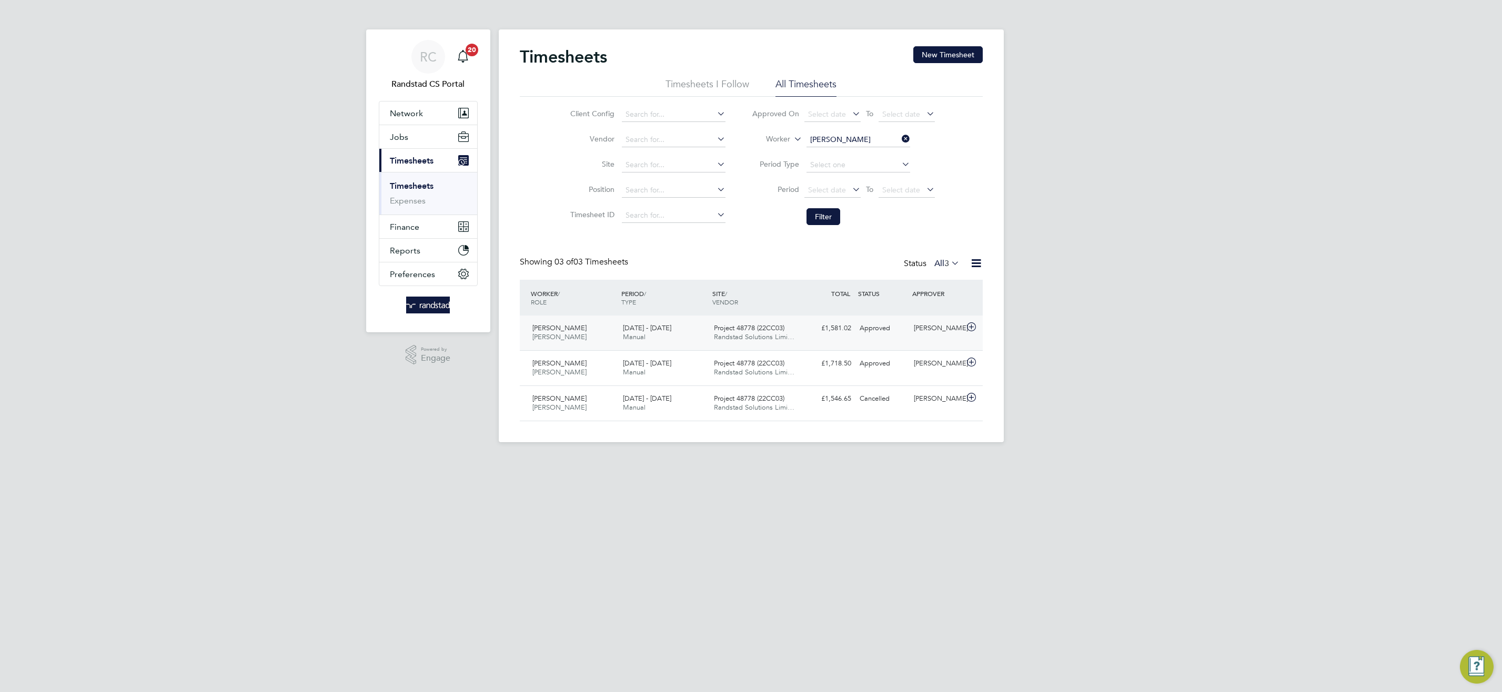
click at [756, 321] on div "Project 48778 (22CC03) Randstad Solutions Limi…" at bounding box center [755, 333] width 91 height 26
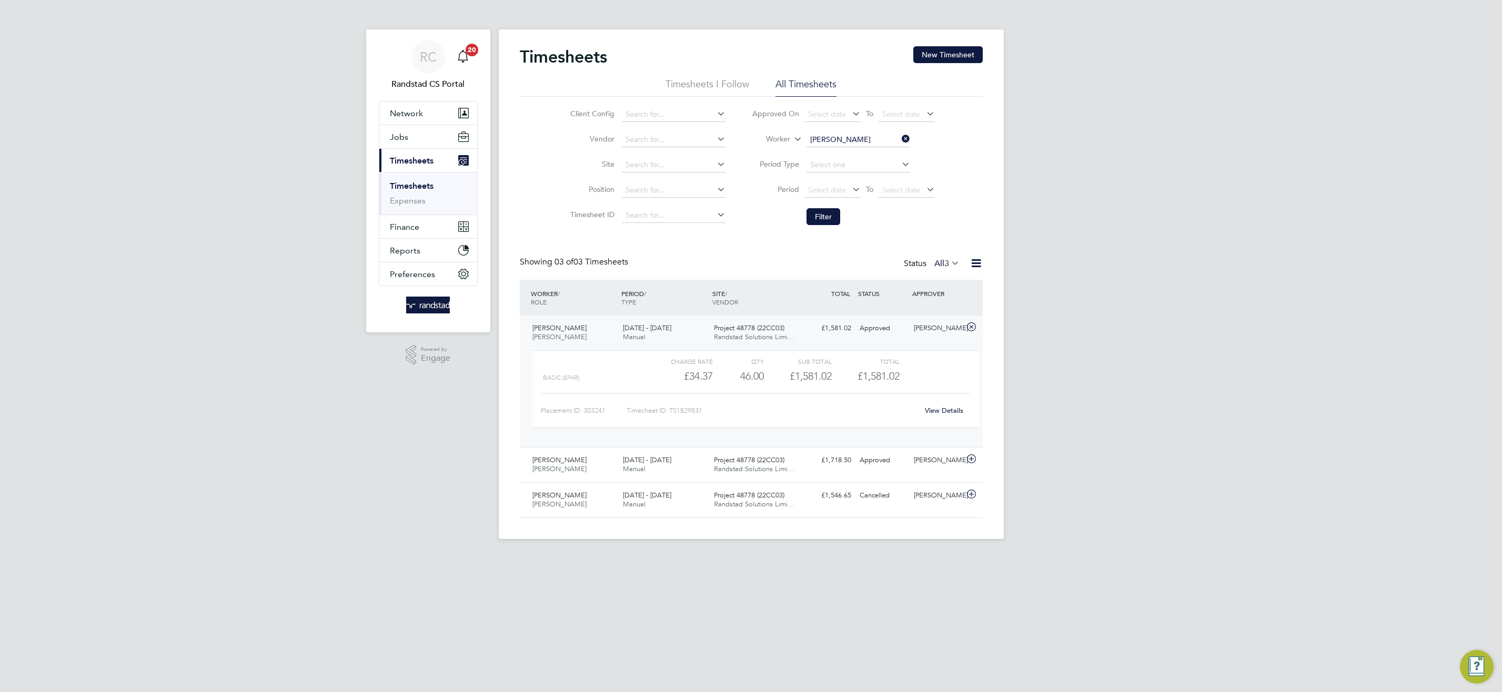
click at [759, 329] on span "Project 48778 (22CC03)" at bounding box center [749, 327] width 70 height 9
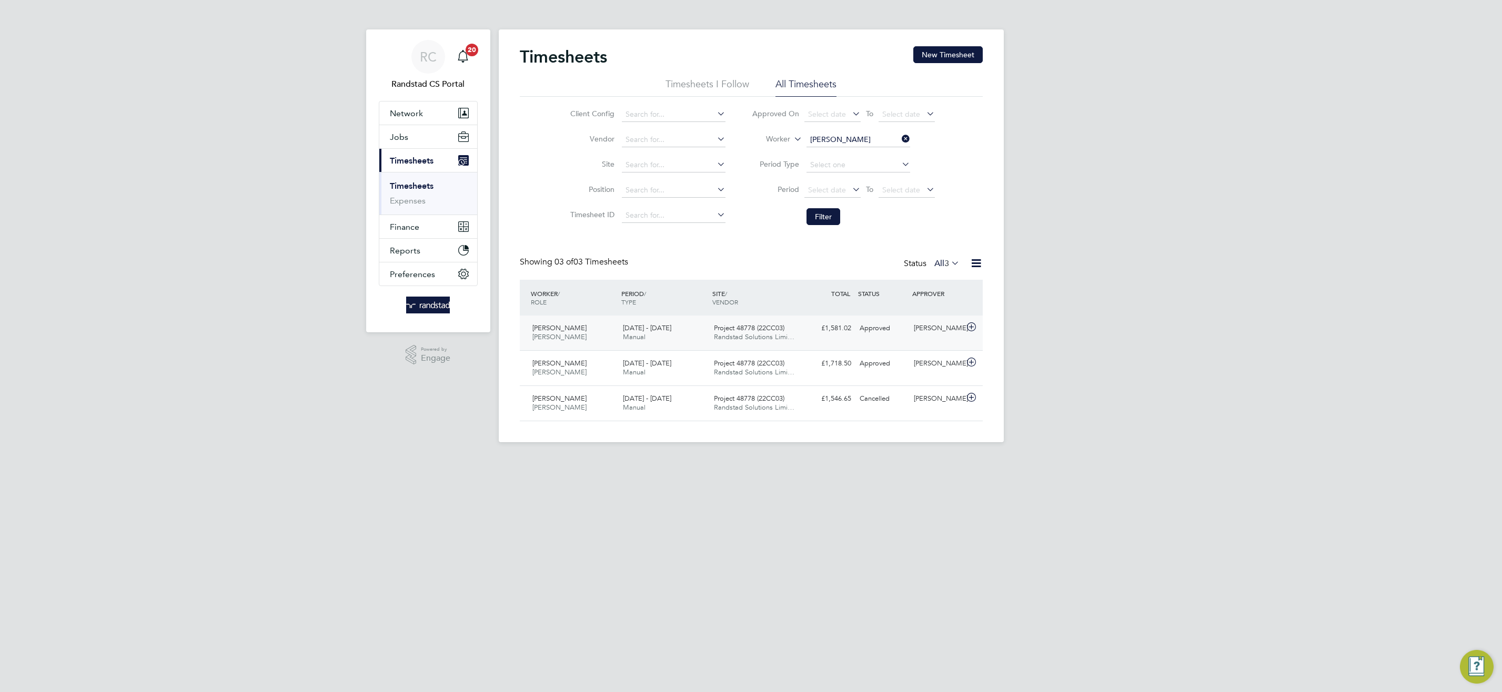
click at [727, 342] on div "Project 48778 (22CC03) Randstad Solutions Limi…" at bounding box center [755, 333] width 91 height 26
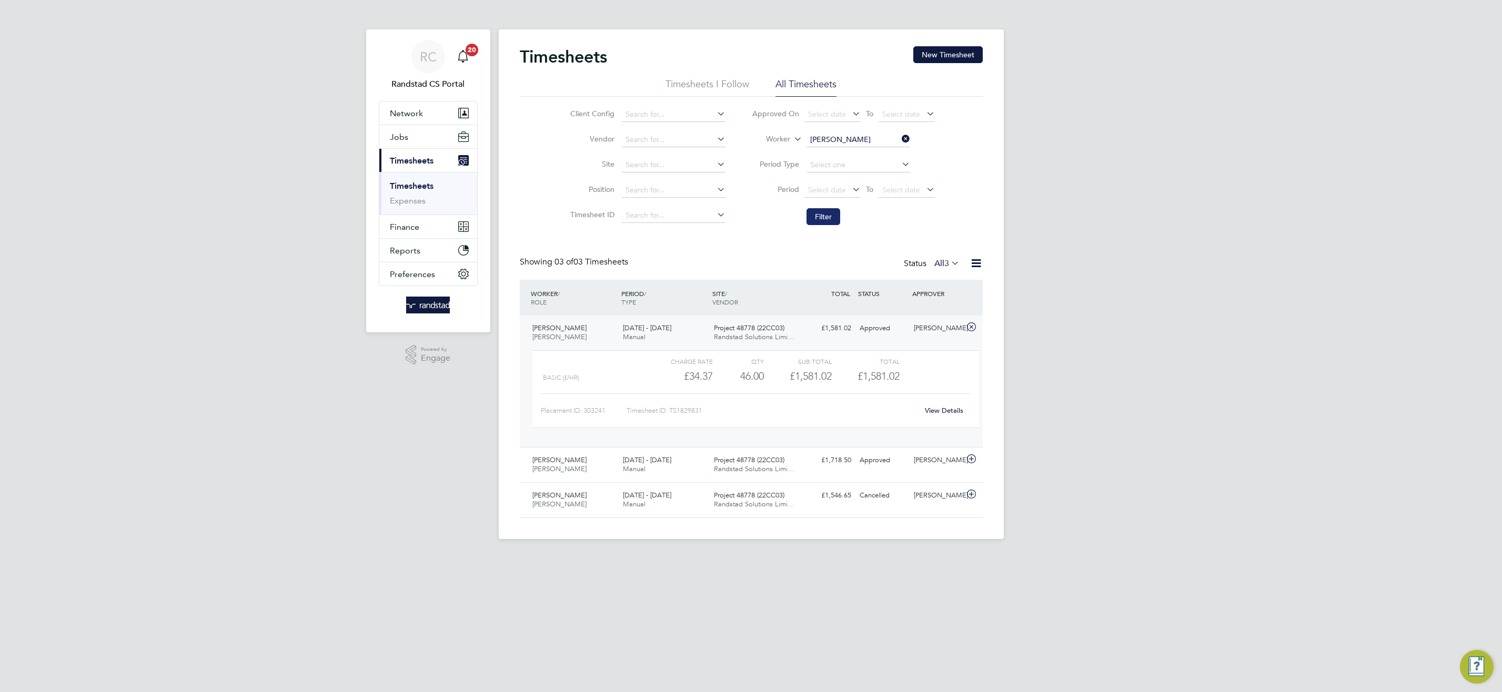
click at [834, 217] on button "Filter" at bounding box center [823, 216] width 34 height 17
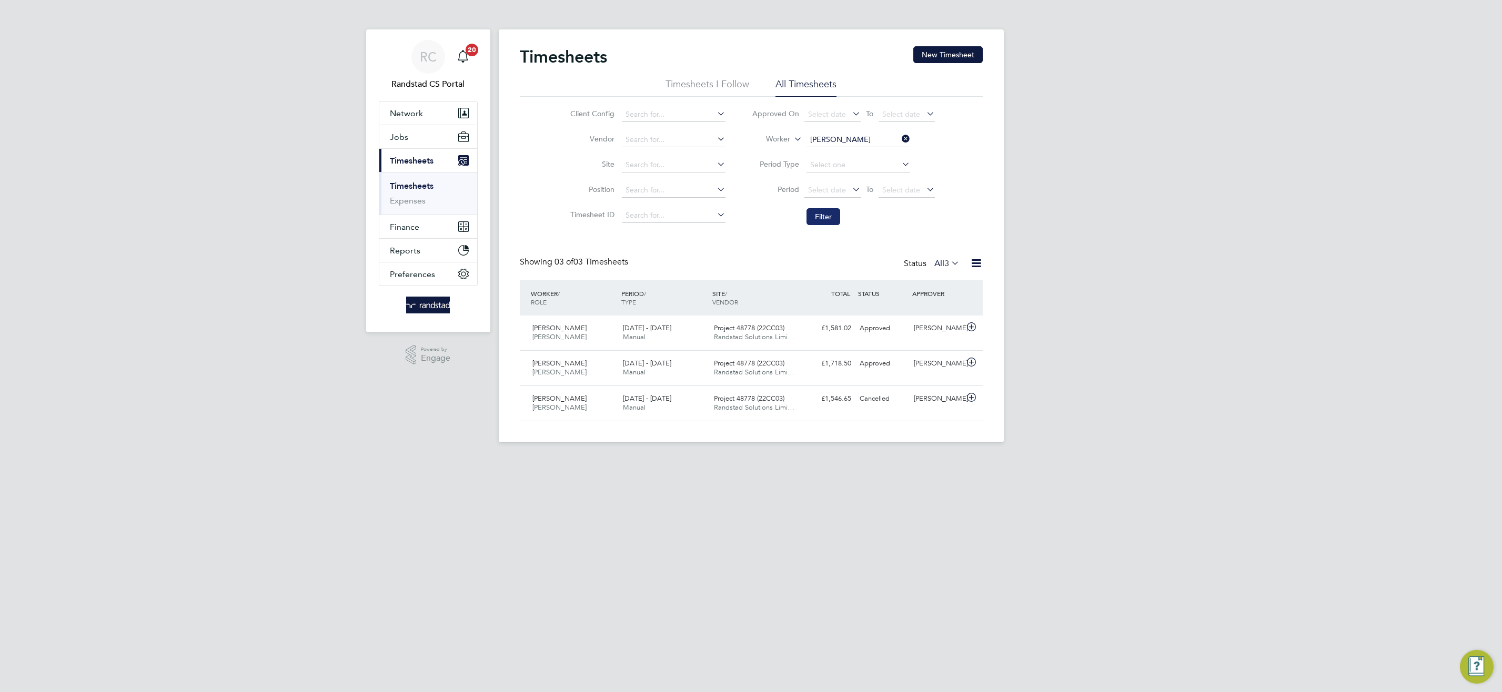
click at [834, 217] on button "Filter" at bounding box center [823, 216] width 34 height 17
click at [795, 408] on div "Project 48778 (22CC03) Randstad Solutions Limi…" at bounding box center [755, 403] width 91 height 26
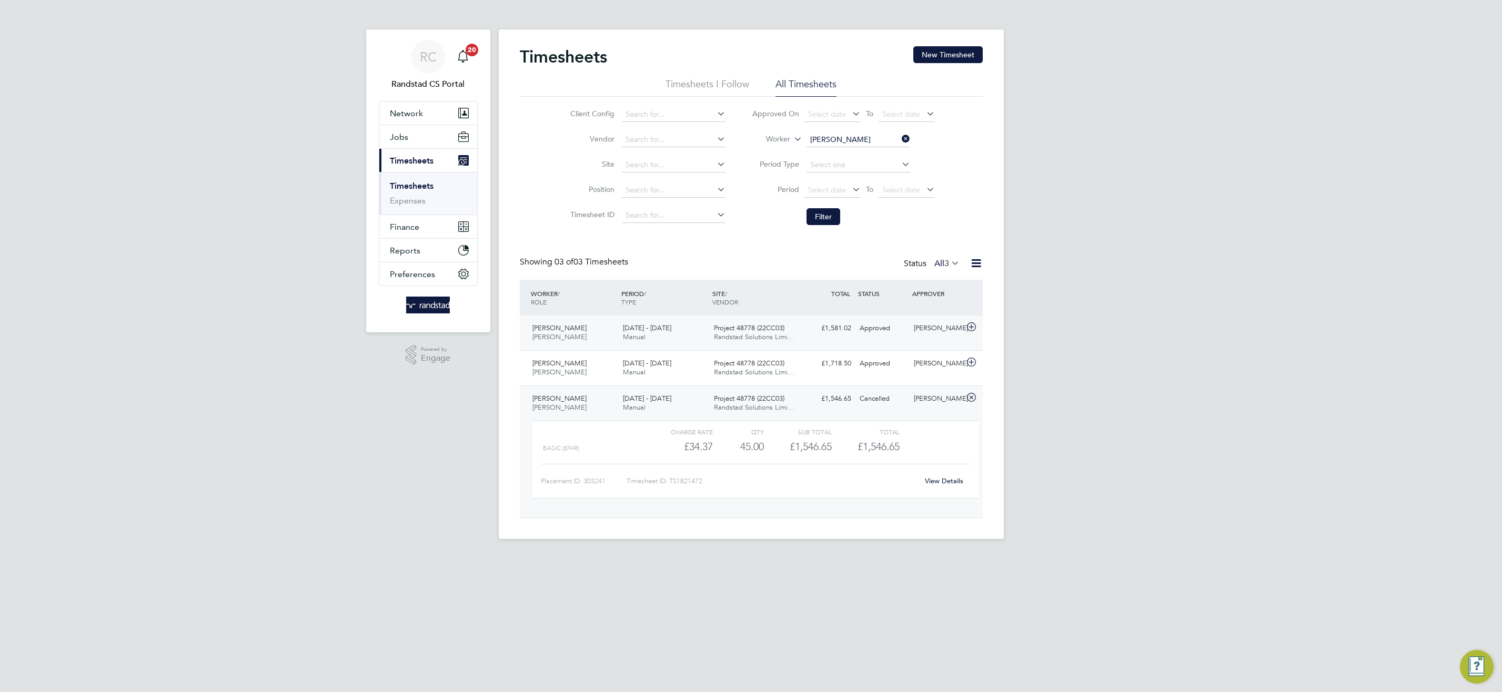
click at [752, 341] on div "Project 48778 (22CC03) Randstad Solutions Limi…" at bounding box center [755, 333] width 91 height 26
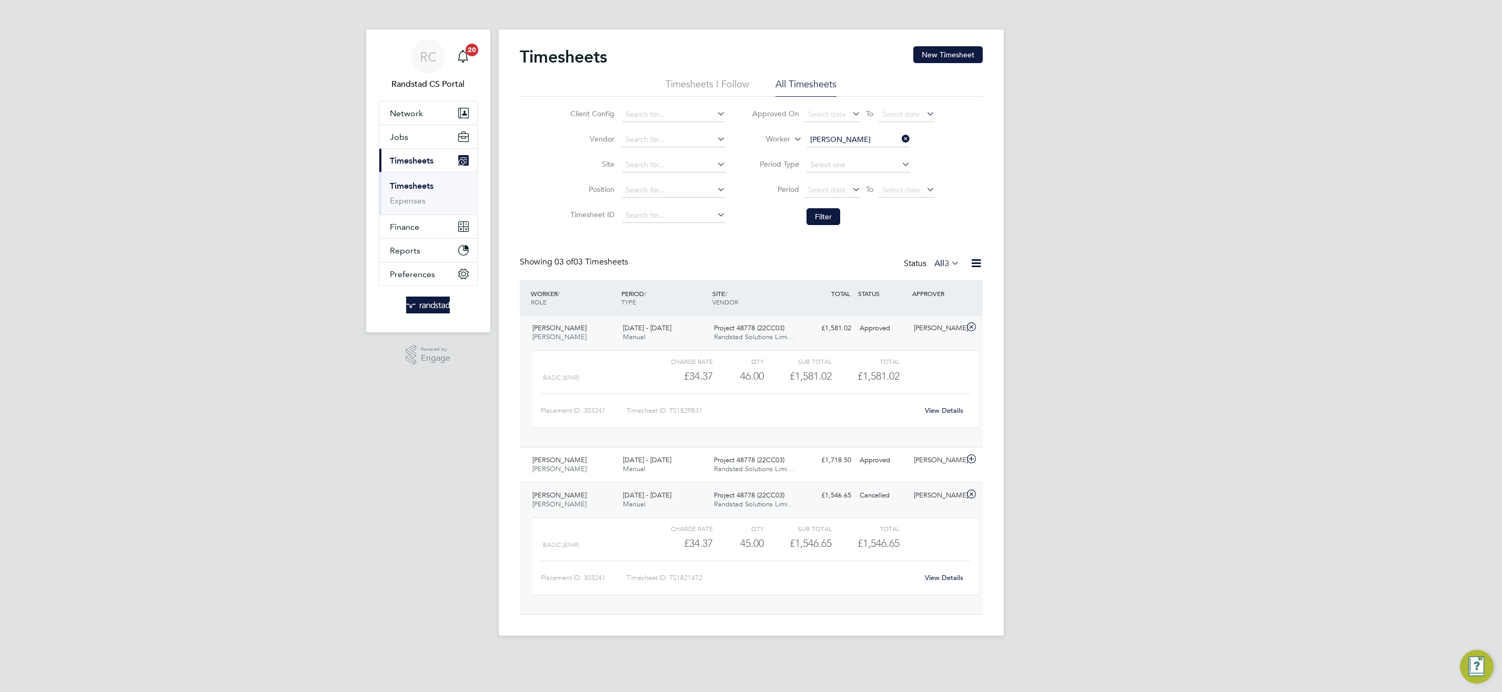
click at [751, 336] on span "Randstad Solutions Limi…" at bounding box center [754, 336] width 80 height 9
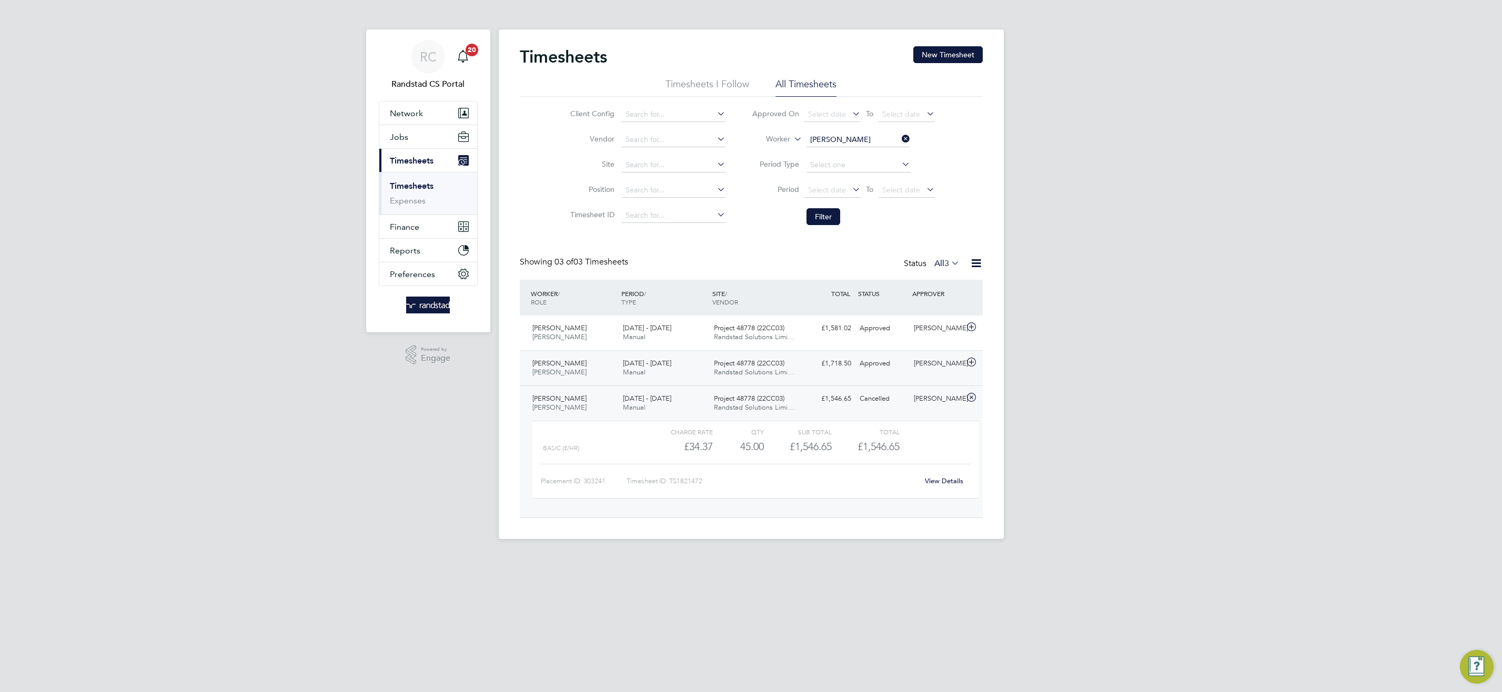
click at [759, 366] on span "Project 48778 (22CC03)" at bounding box center [749, 363] width 70 height 9
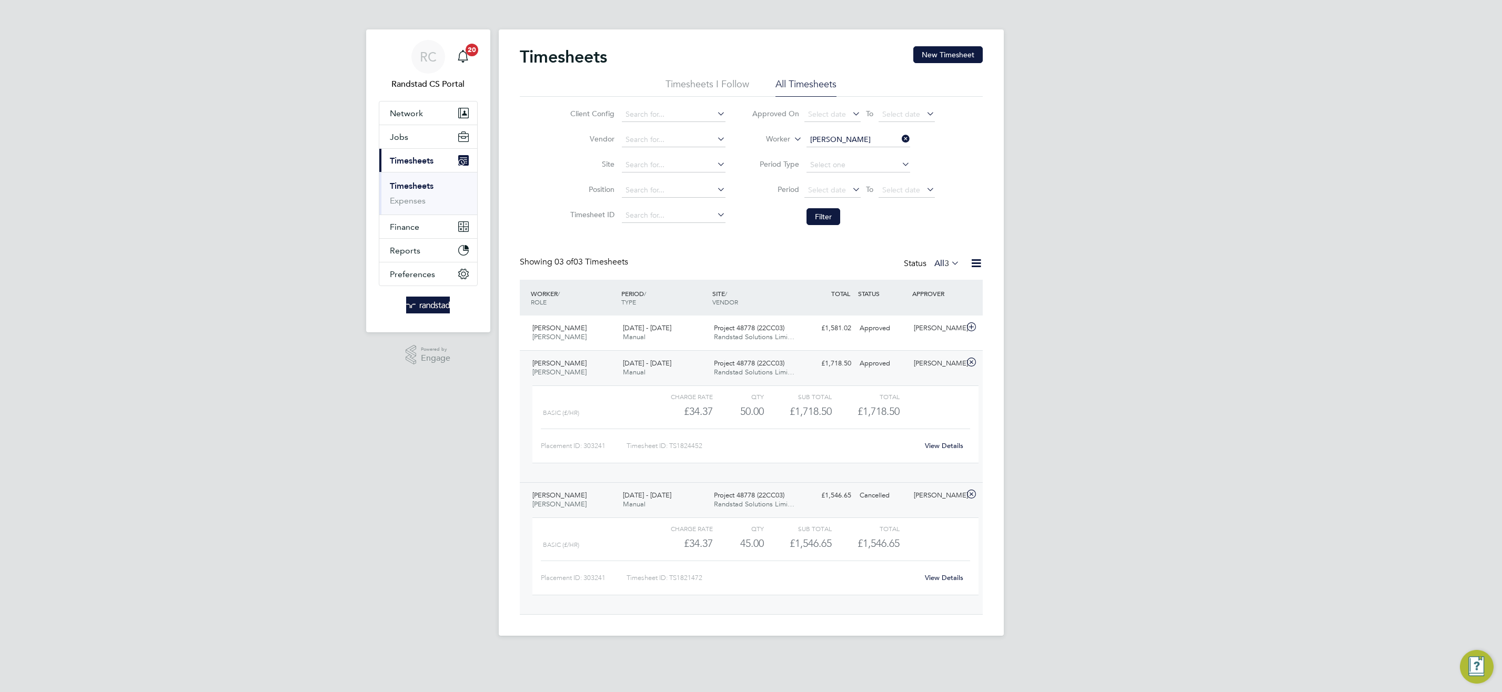
click at [759, 366] on span "Project 48778 (22CC03)" at bounding box center [749, 363] width 70 height 9
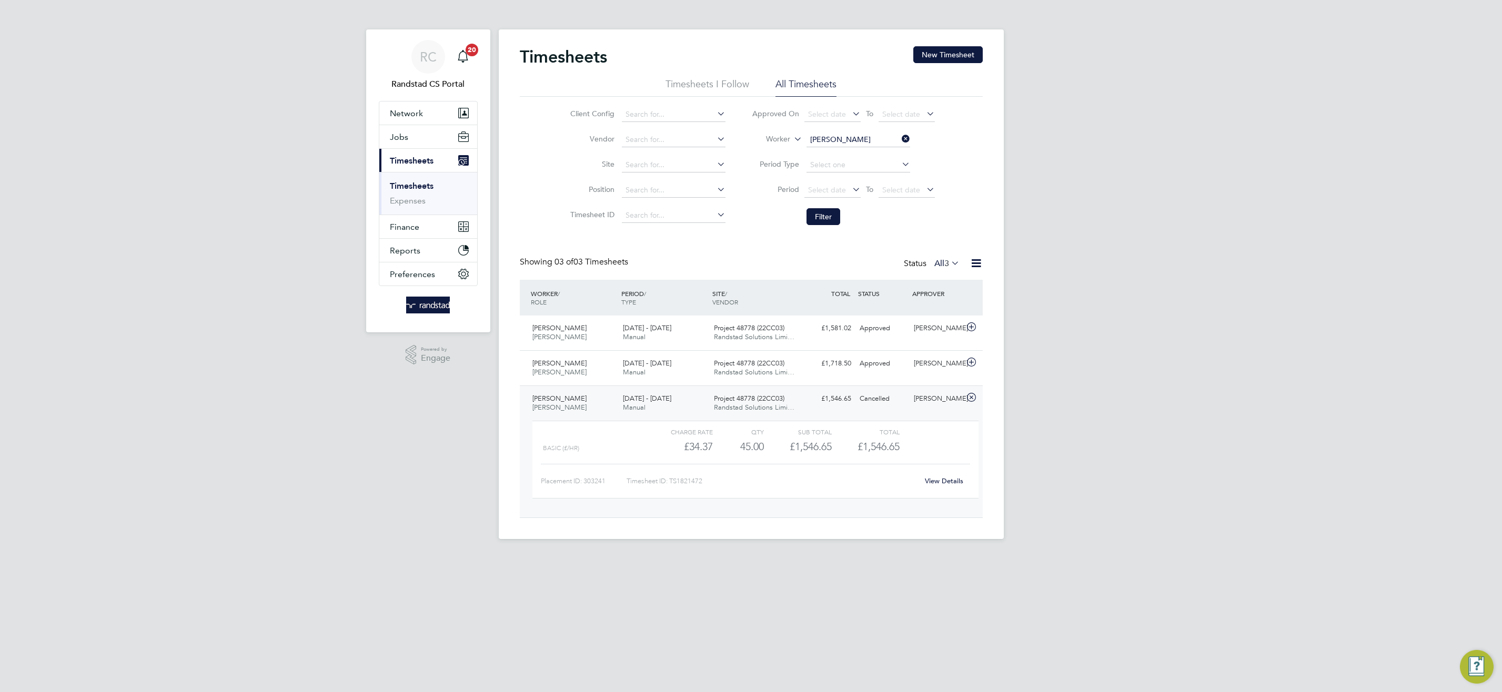
click at [943, 479] on link "View Details" at bounding box center [944, 481] width 38 height 9
click at [746, 377] on div "Project 48778 (22CC03) Randstad Solutions Limi…" at bounding box center [755, 368] width 91 height 26
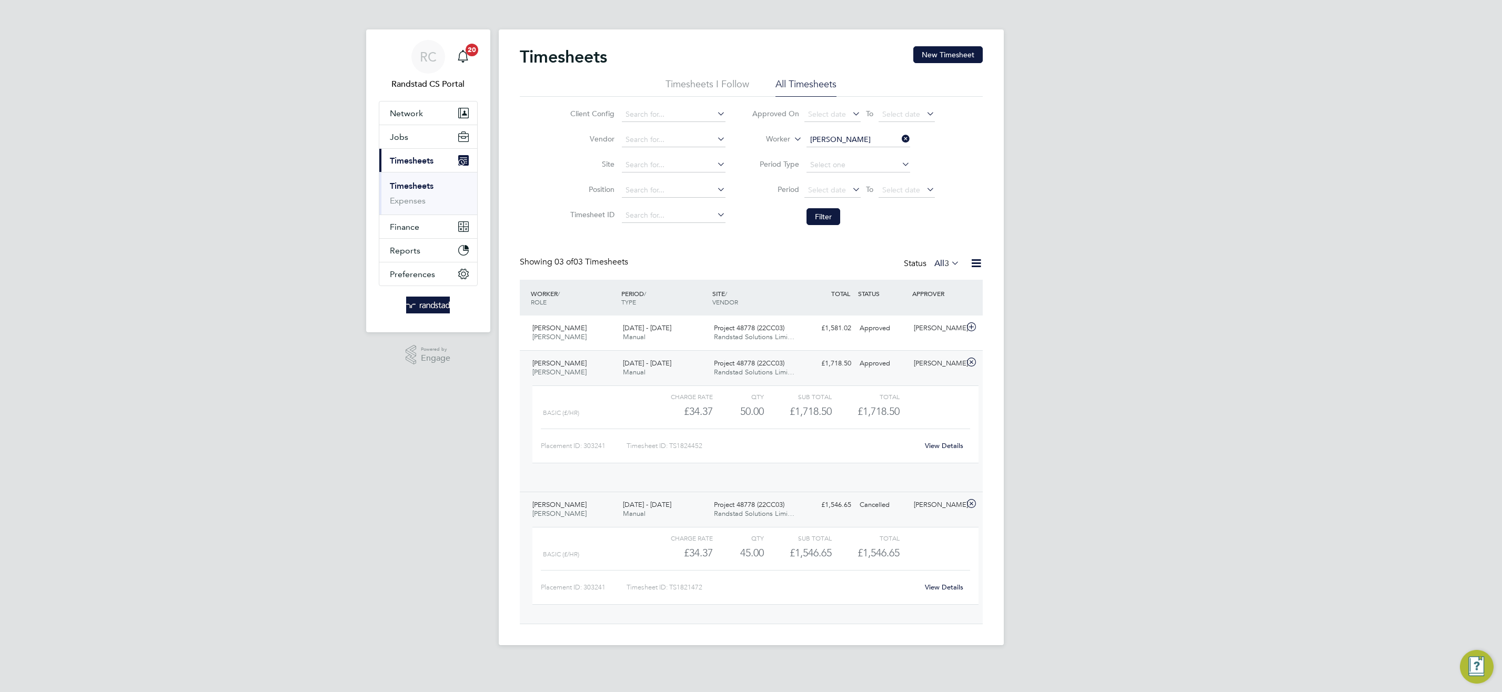
scroll to position [18, 103]
click at [944, 445] on link "View Details" at bounding box center [944, 445] width 38 height 9
click at [838, 139] on input "[PERSON_NAME]" at bounding box center [858, 140] width 104 height 15
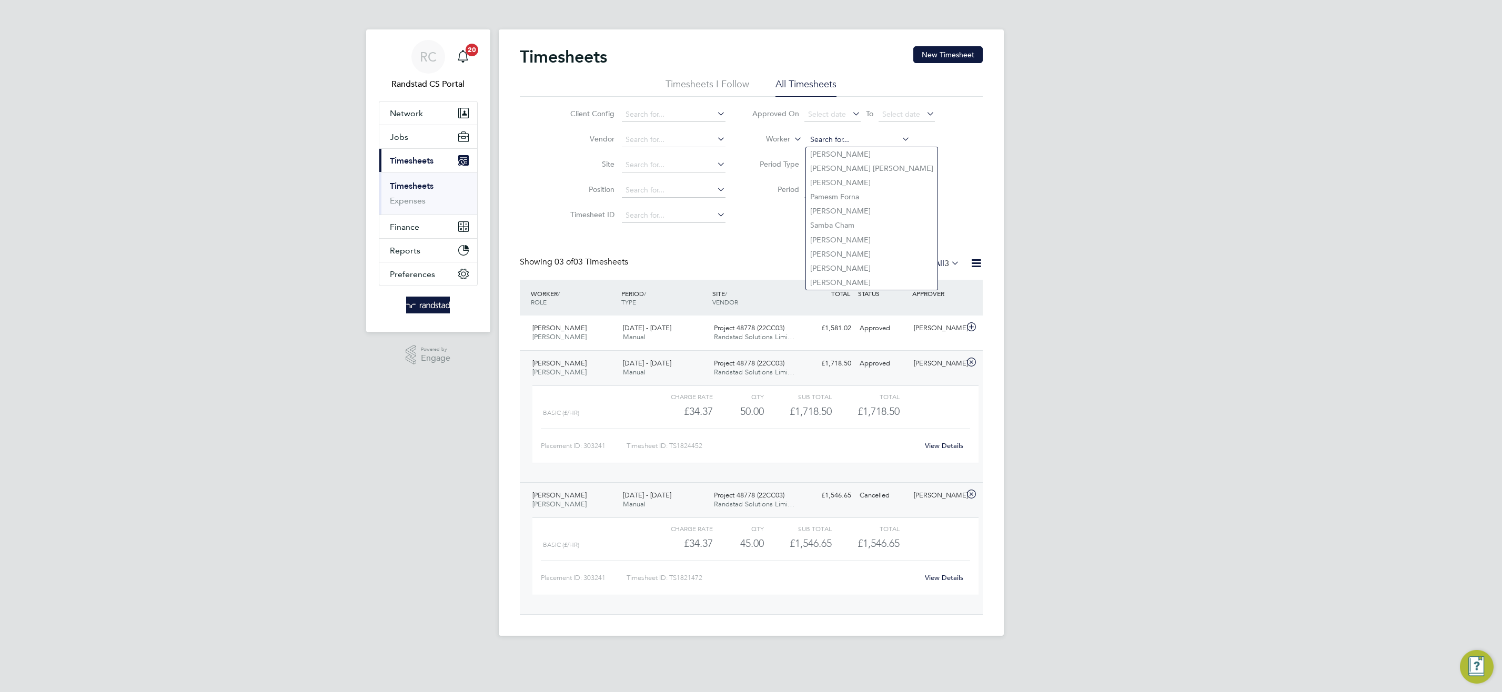
type input "j"
click at [821, 155] on b "[PERSON_NAME]" at bounding box center [840, 154] width 61 height 9
type input "[PERSON_NAME]"
click at [826, 219] on button "Filter" at bounding box center [823, 216] width 34 height 17
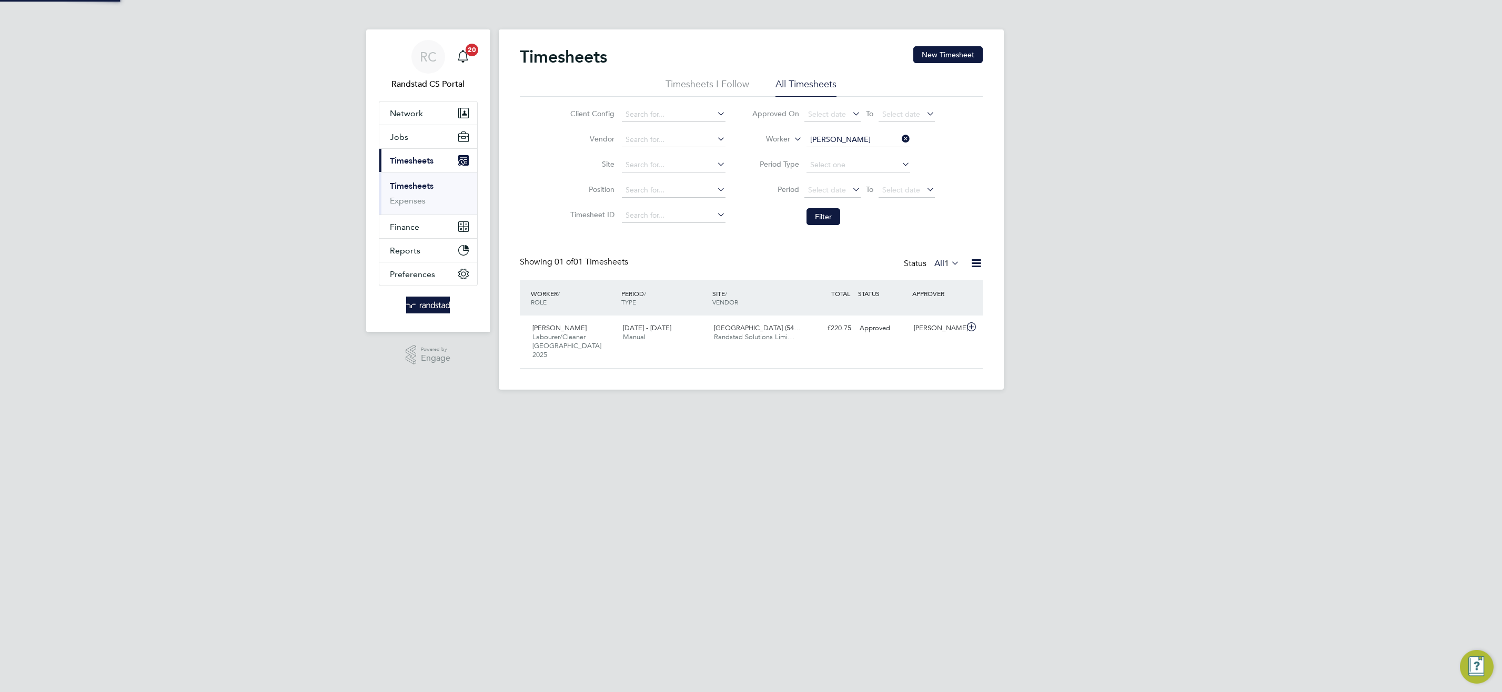
scroll to position [27, 92]
click at [853, 137] on input at bounding box center [858, 140] width 104 height 15
click at [822, 170] on b "[PERSON_NAME]" at bounding box center [840, 168] width 61 height 9
type input "[PERSON_NAME]"
click at [837, 215] on button "Filter" at bounding box center [823, 216] width 34 height 17
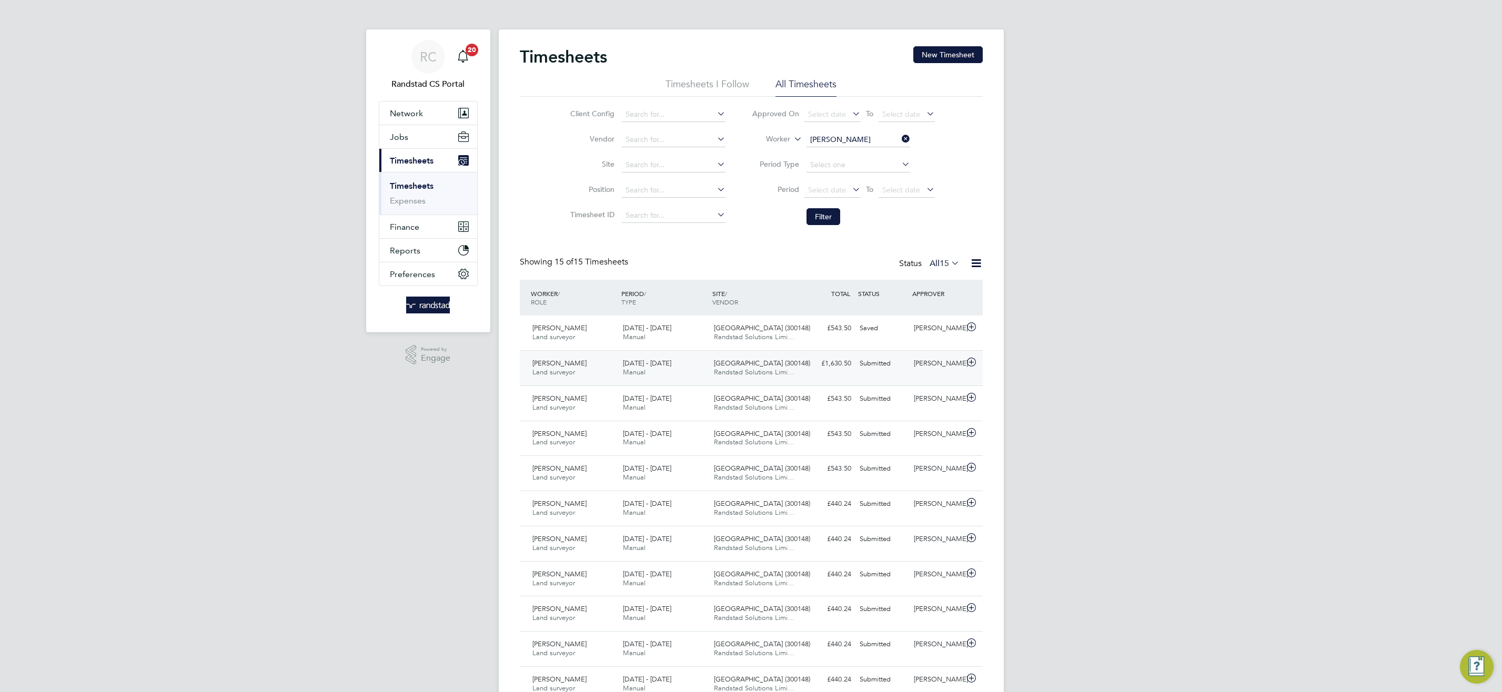
click at [749, 371] on span "Randstad Solutions Limi…" at bounding box center [754, 372] width 80 height 9
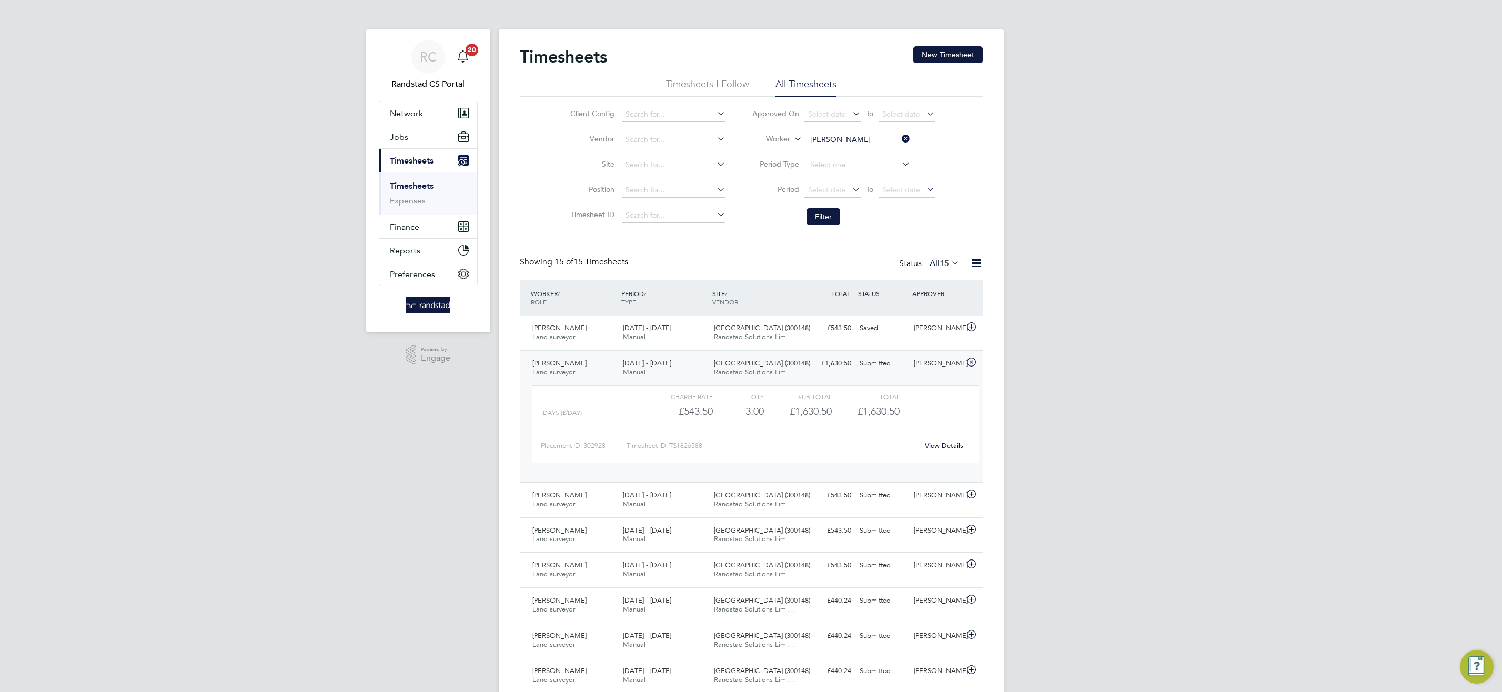
click at [948, 441] on link "View Details" at bounding box center [944, 445] width 38 height 9
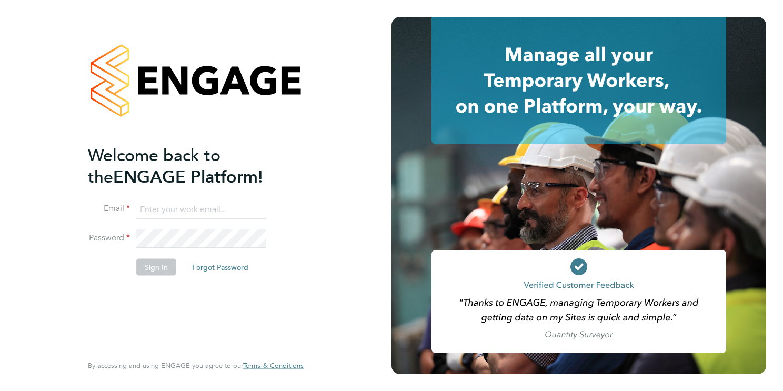
type input "[EMAIL_ADDRESS][DOMAIN_NAME]"
click at [157, 266] on button "Sign In" at bounding box center [156, 266] width 40 height 17
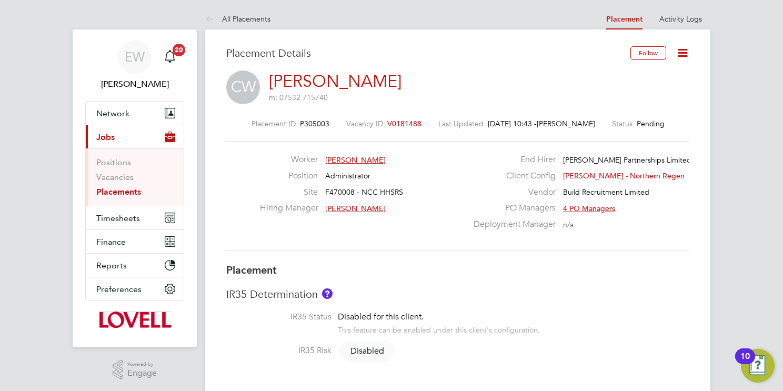
click at [683, 49] on icon at bounding box center [682, 52] width 13 height 13
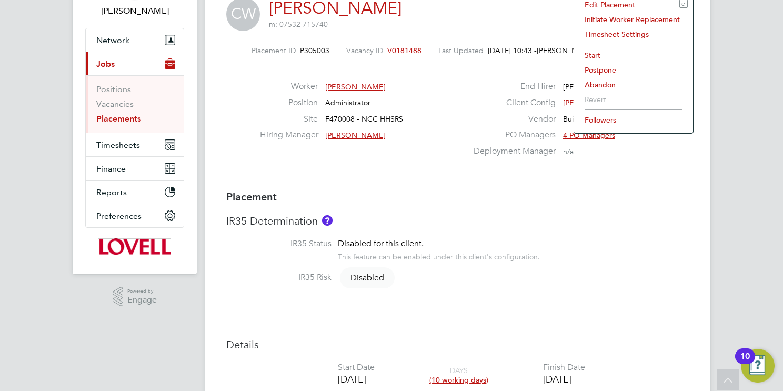
click at [592, 53] on li "Start" at bounding box center [633, 55] width 108 height 15
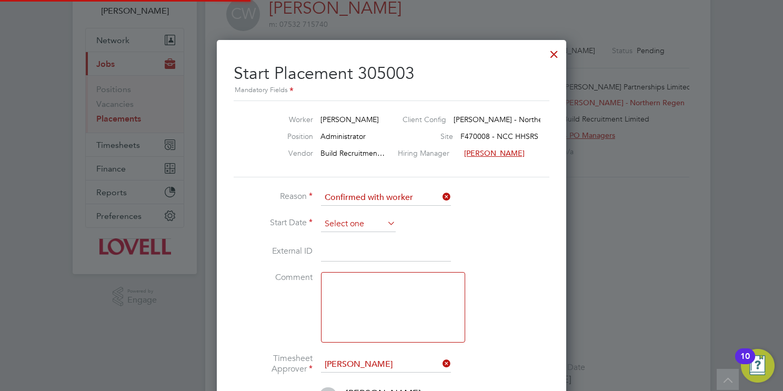
click at [346, 221] on input at bounding box center [358, 224] width 75 height 16
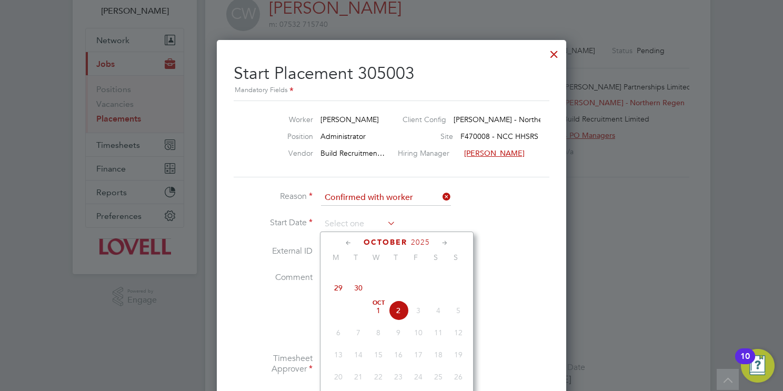
click at [339, 298] on span "29" at bounding box center [338, 288] width 20 height 20
type input "29 Sep 2025"
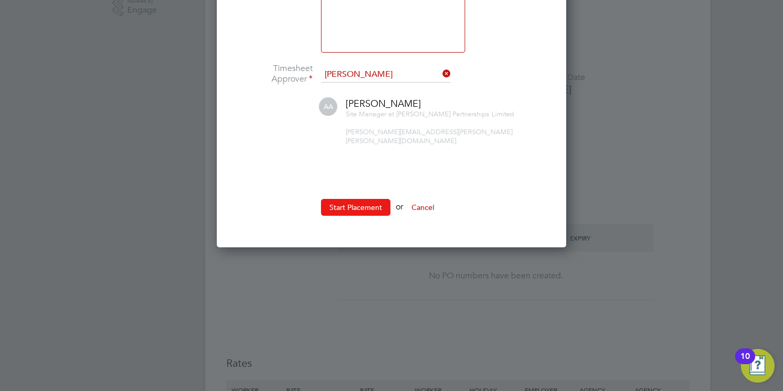
click at [366, 199] on button "Start Placement" at bounding box center [355, 207] width 69 height 17
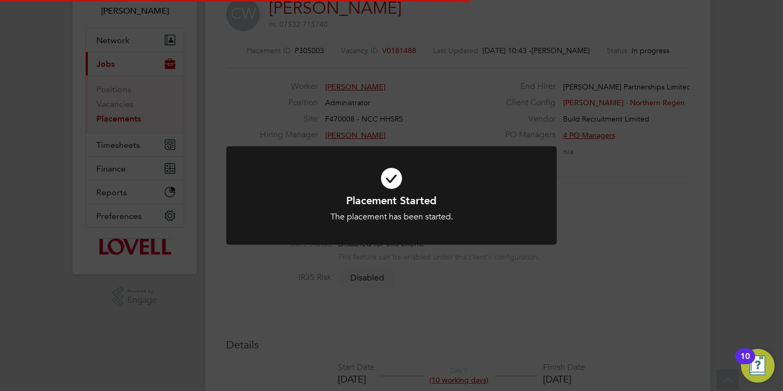
click at [614, 242] on div "Placement Started The placement has been started. Cancel Okay" at bounding box center [391, 195] width 783 height 391
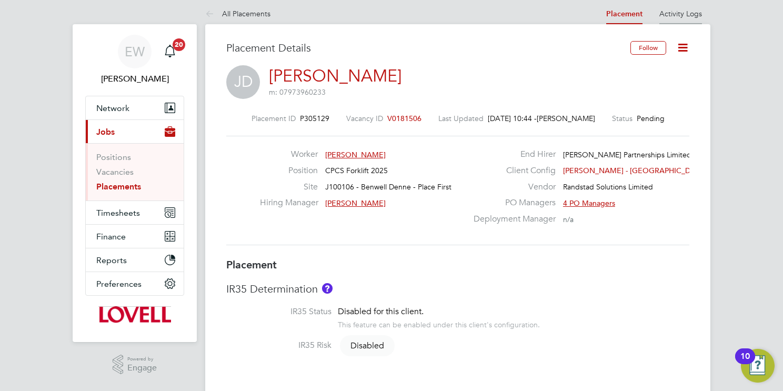
click at [686, 9] on link "Activity Logs" at bounding box center [680, 13] width 43 height 9
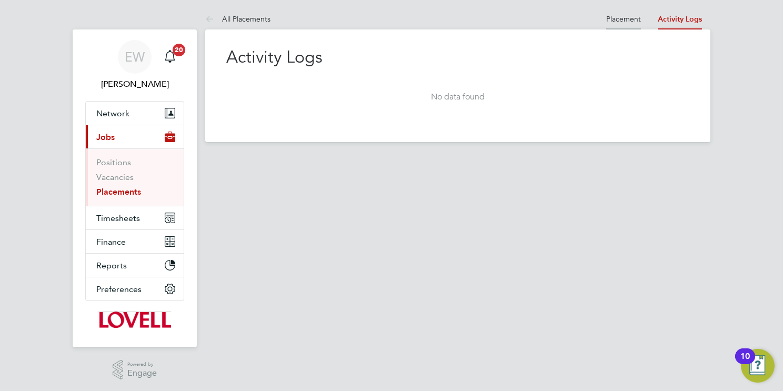
click at [621, 15] on link "Placement" at bounding box center [623, 18] width 35 height 9
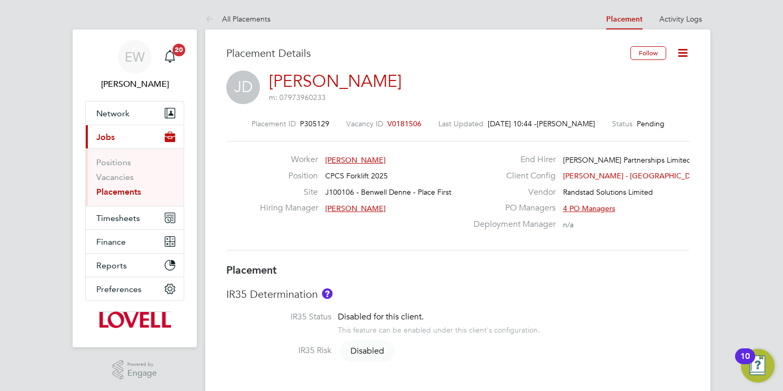
click at [582, 122] on span "Hannah Mitchell" at bounding box center [566, 123] width 58 height 9
click at [676, 21] on link "Activity Logs" at bounding box center [680, 18] width 43 height 9
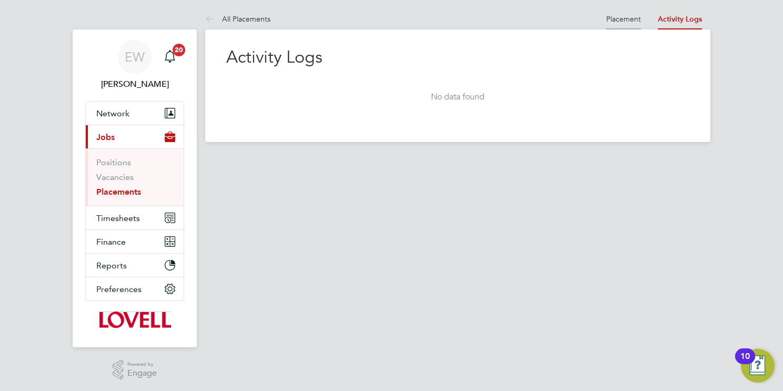
click at [620, 19] on link "Placement" at bounding box center [623, 18] width 35 height 9
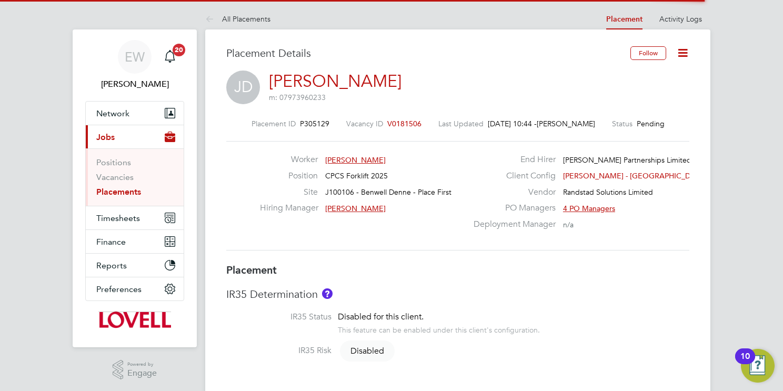
click at [680, 57] on icon at bounding box center [682, 52] width 13 height 13
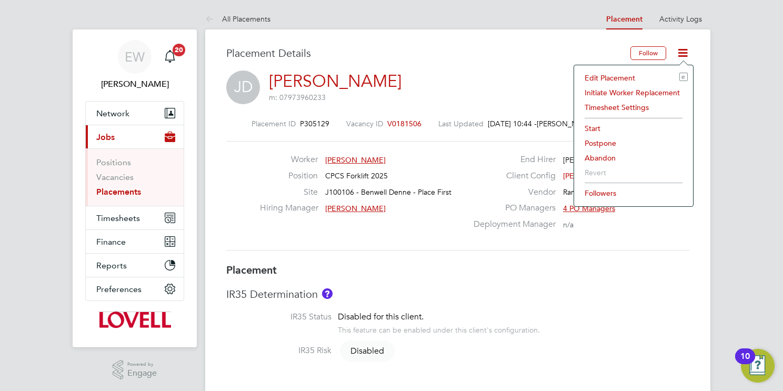
click at [591, 77] on li "Edit Placement e" at bounding box center [633, 77] width 108 height 15
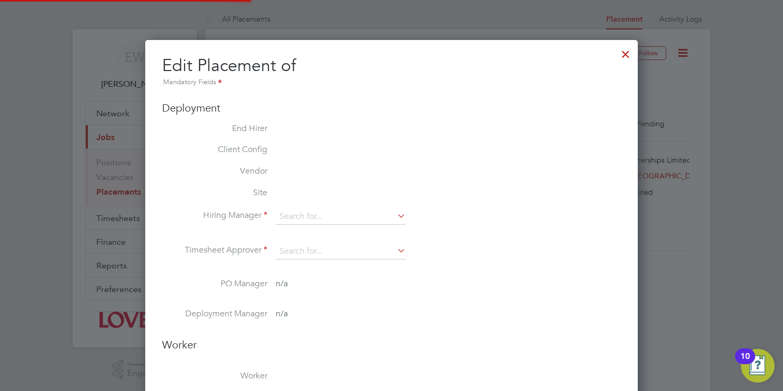
type input "Nelson Bonotti"
type input "30 Sep 2025"
type input "03 Oct 2025"
type input "08:00"
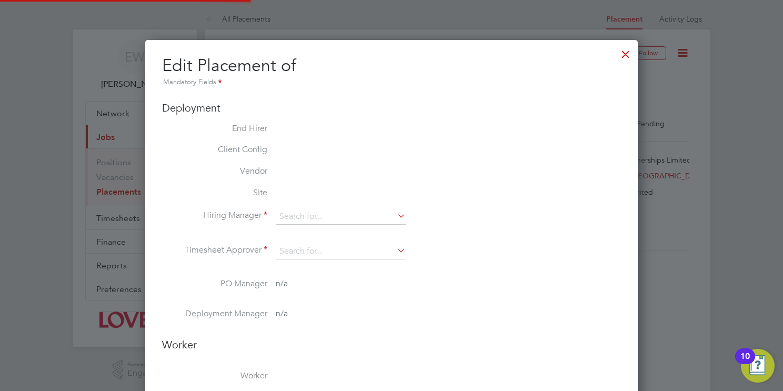
type input "17:00"
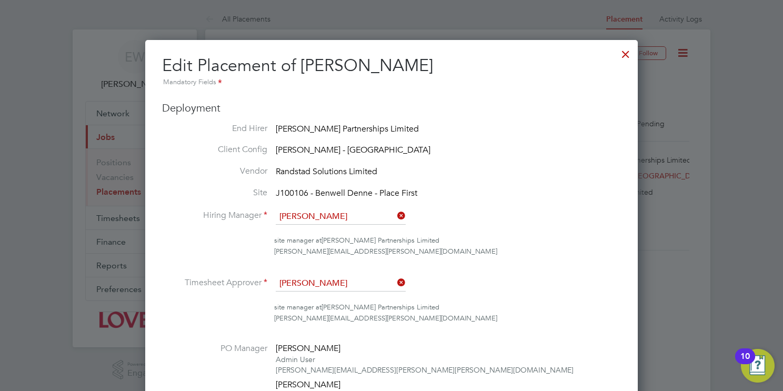
click at [622, 50] on div at bounding box center [625, 51] width 19 height 19
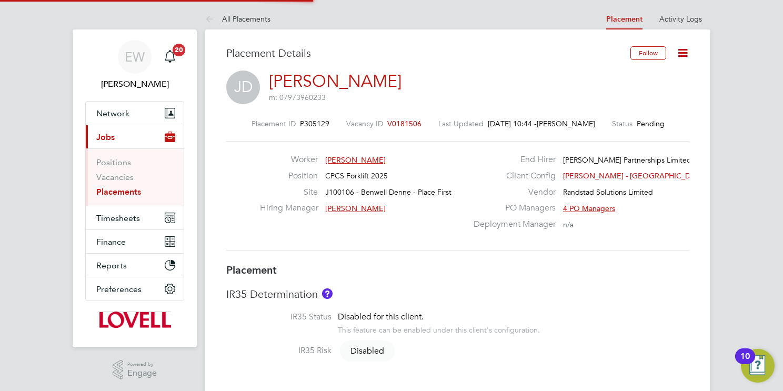
click at [684, 55] on icon at bounding box center [682, 52] width 13 height 13
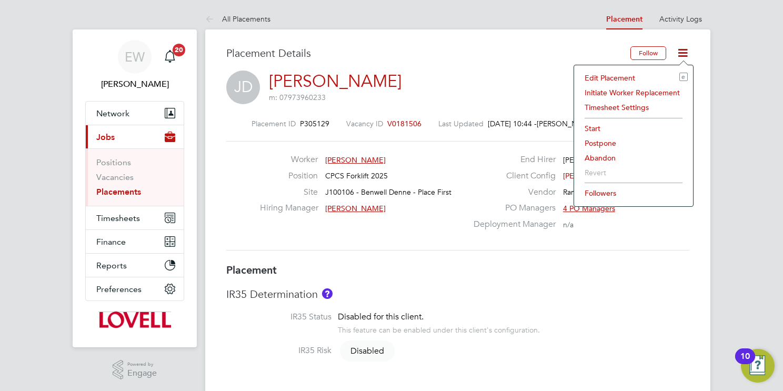
click at [589, 131] on li "Start" at bounding box center [633, 128] width 108 height 15
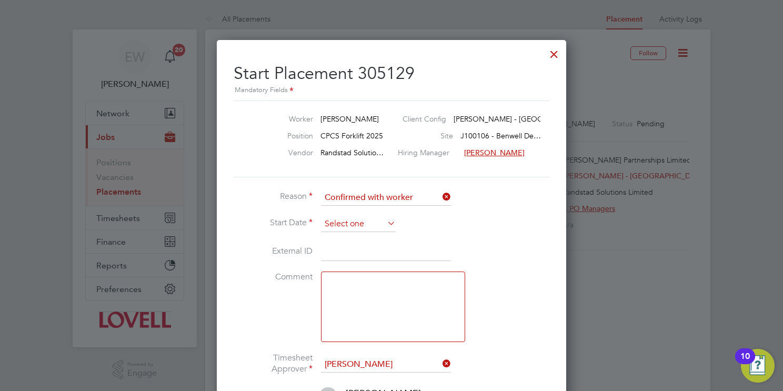
click at [351, 226] on input at bounding box center [358, 224] width 75 height 16
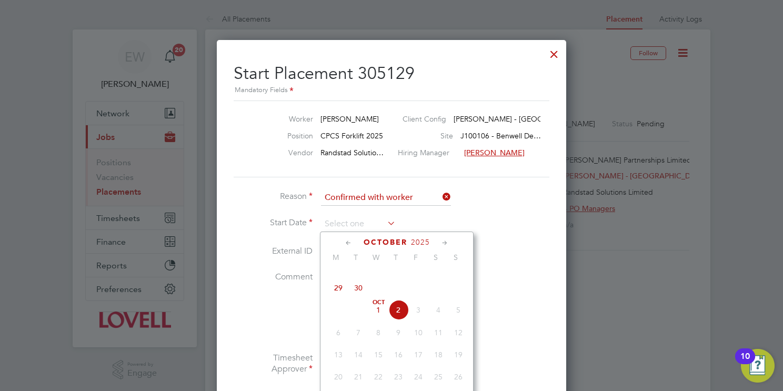
click at [361, 296] on span "30" at bounding box center [358, 288] width 20 height 20
type input "[DATE]"
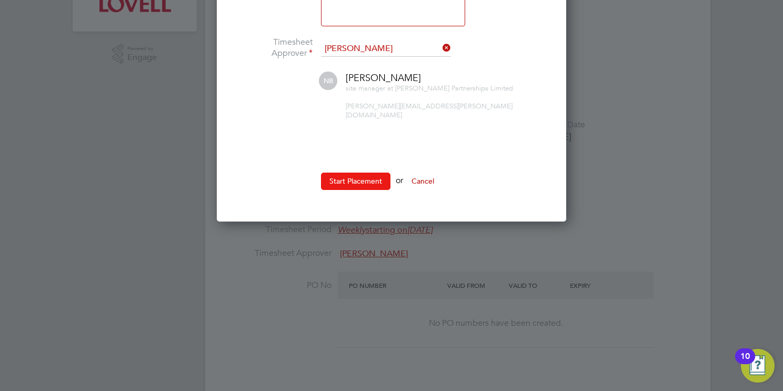
click at [358, 173] on button "Start Placement" at bounding box center [355, 181] width 69 height 17
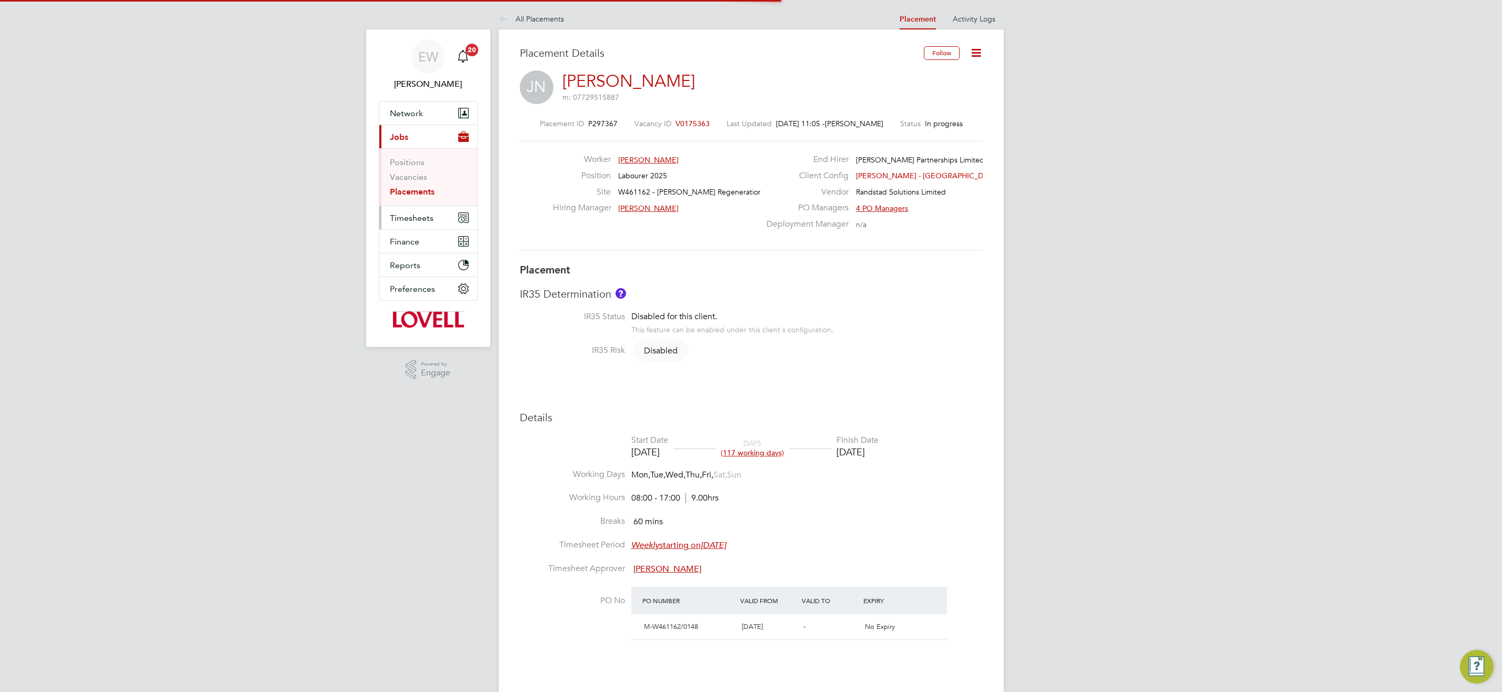
click at [405, 222] on span "Timesheets" at bounding box center [412, 218] width 44 height 10
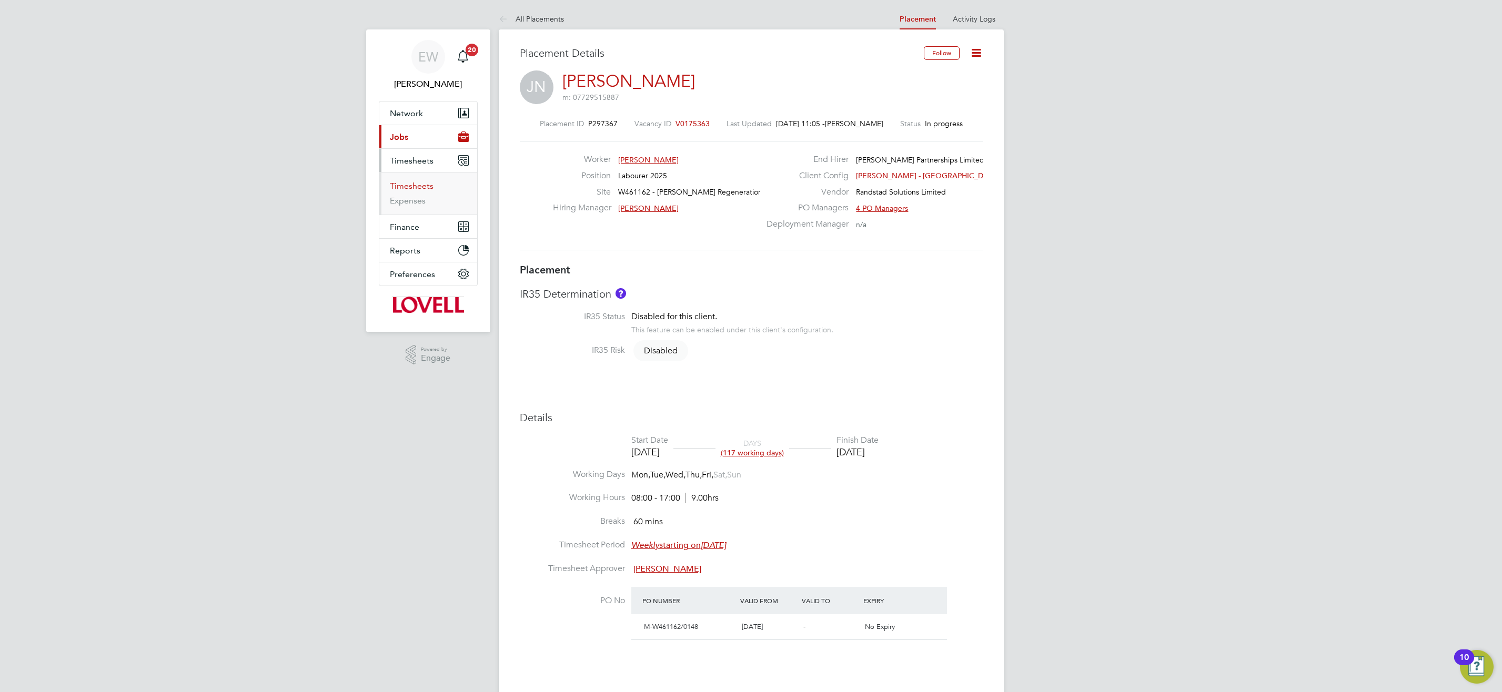
click at [427, 188] on link "Timesheets" at bounding box center [412, 186] width 44 height 10
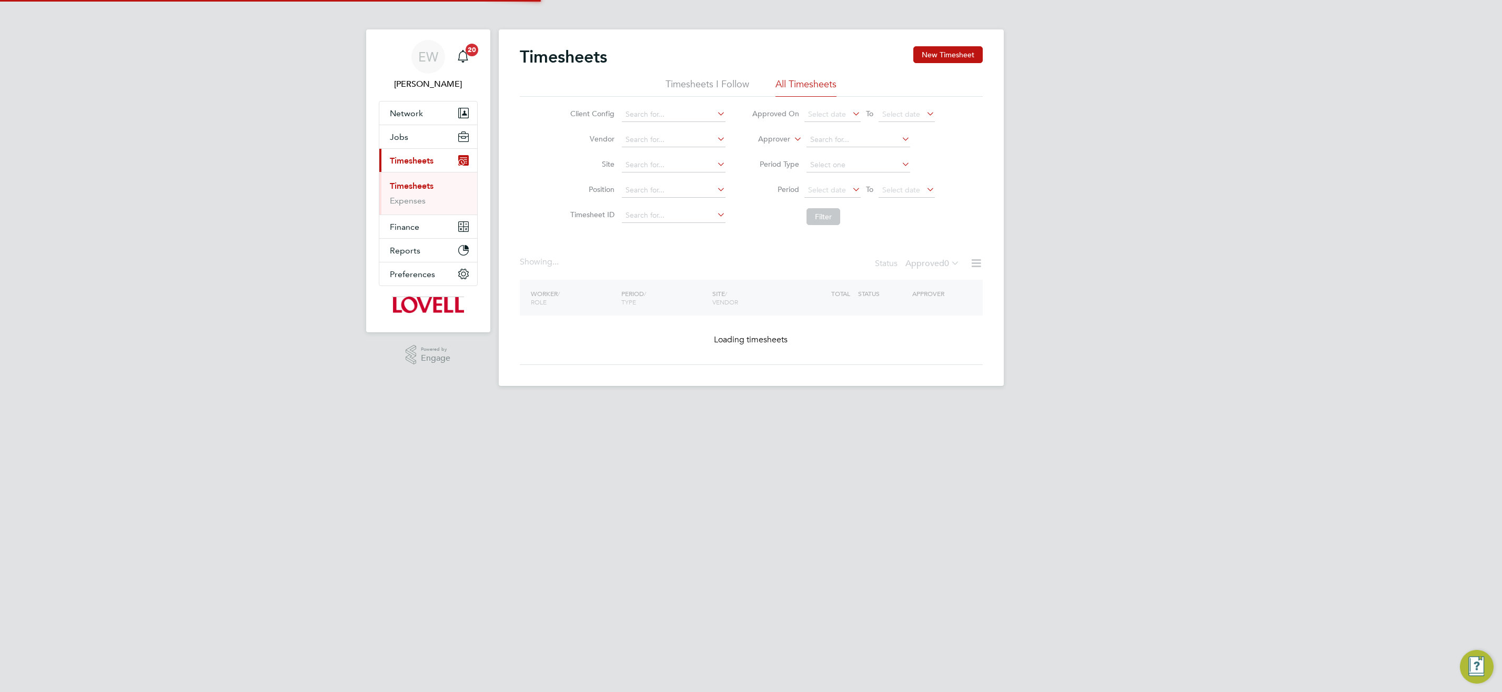
click at [824, 142] on input at bounding box center [858, 140] width 104 height 15
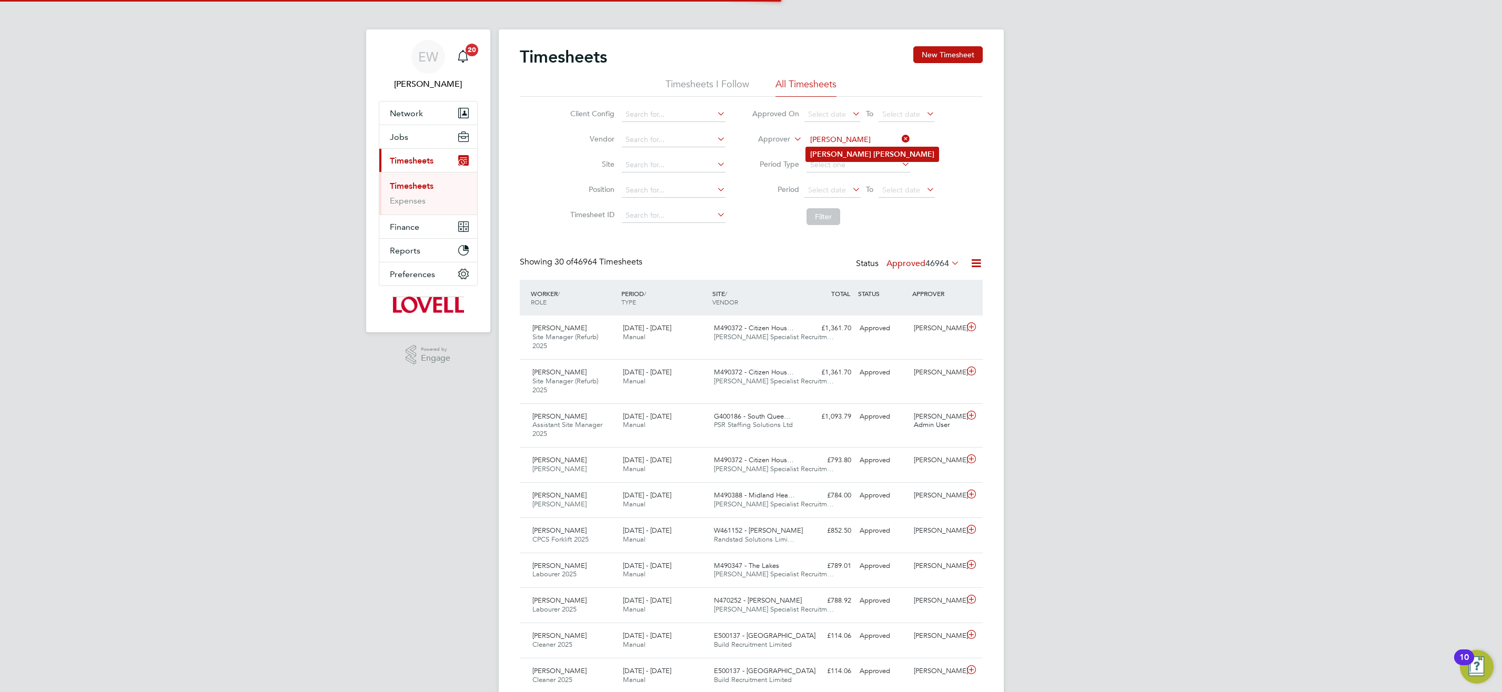
click at [873, 156] on li "Glynn Rhodes" at bounding box center [872, 154] width 133 height 14
type input "Glynn Rhodes"
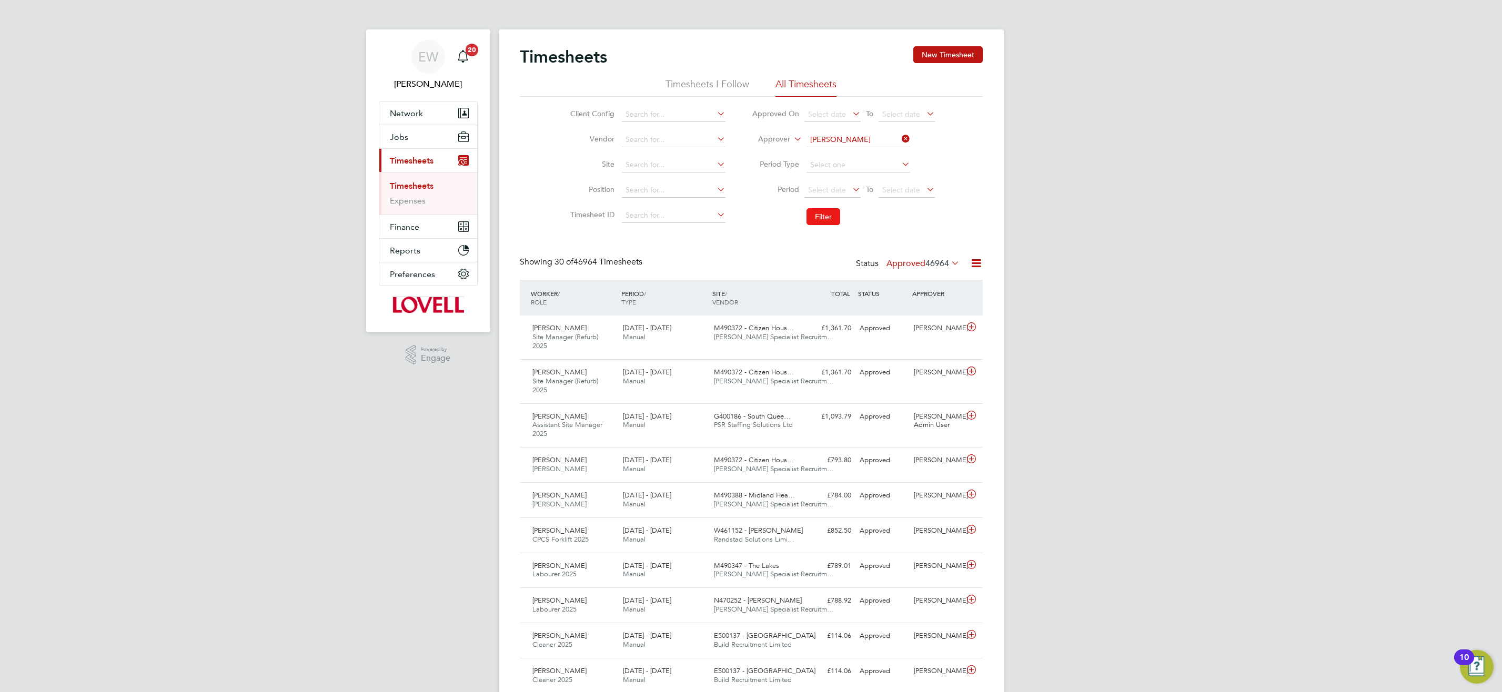
click at [827, 215] on button "Filter" at bounding box center [823, 216] width 34 height 17
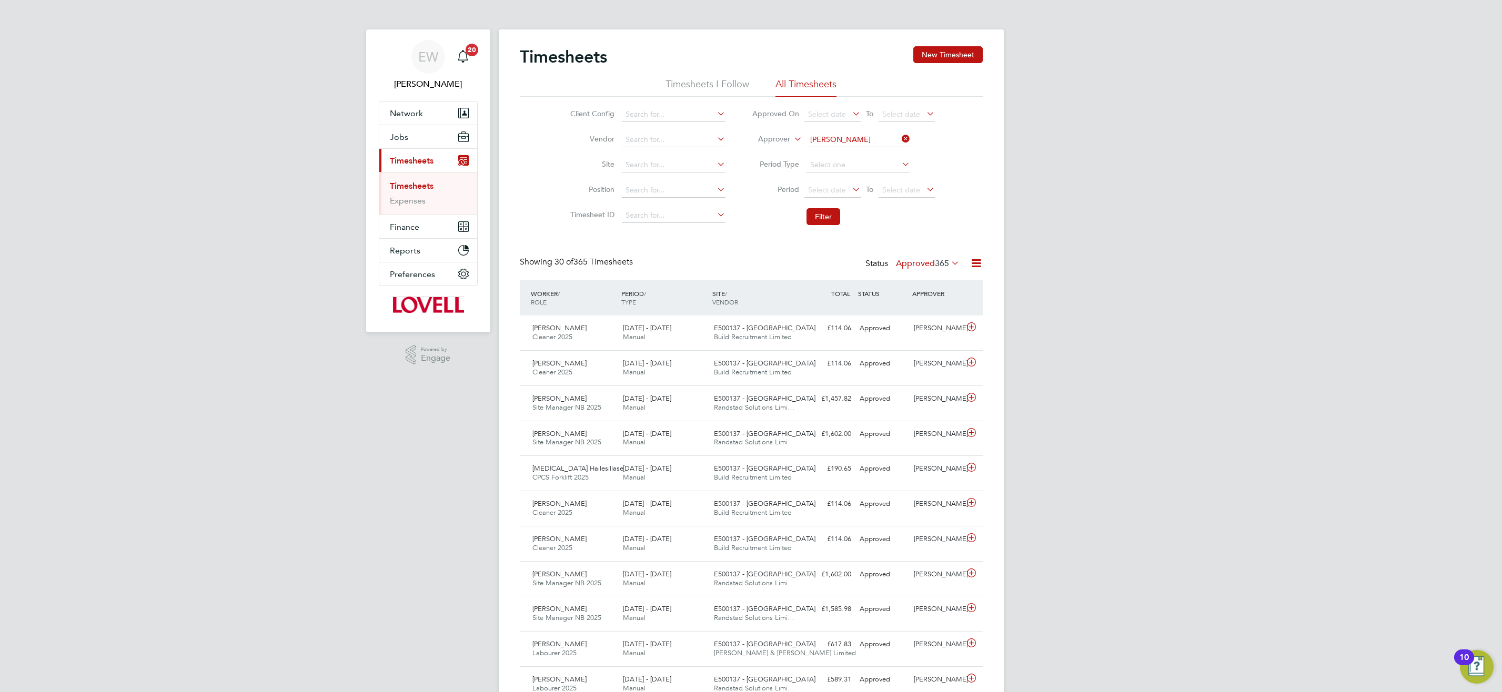
click at [792, 139] on icon at bounding box center [792, 135] width 0 height 9
click at [773, 153] on li "Worker" at bounding box center [765, 152] width 52 height 14
click at [837, 138] on input at bounding box center [858, 140] width 104 height 15
click at [846, 153] on li "Marlon James" at bounding box center [871, 154] width 130 height 14
type input "Marlon James"
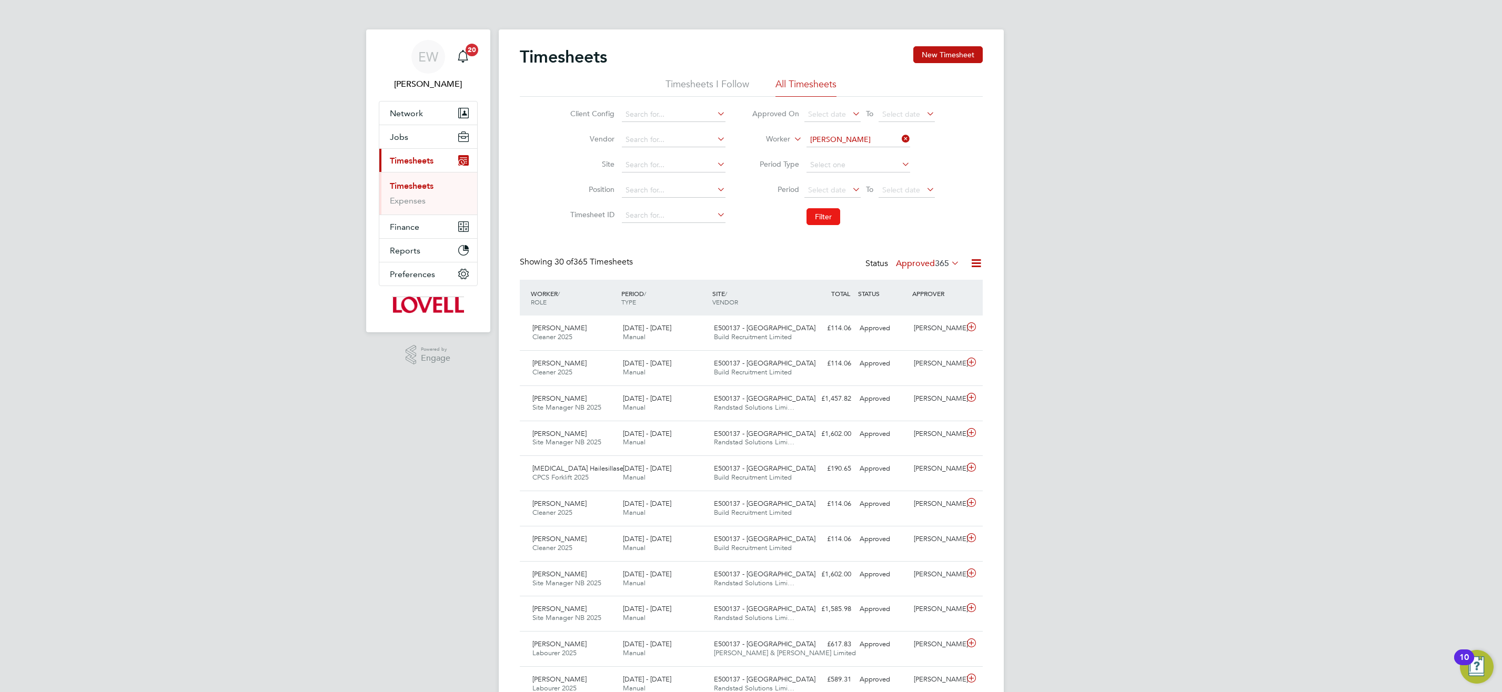
click at [834, 219] on button "Filter" at bounding box center [823, 216] width 34 height 17
click at [920, 264] on label "Approved 15" at bounding box center [930, 263] width 59 height 11
click at [917, 276] on li "All" at bounding box center [923, 282] width 48 height 15
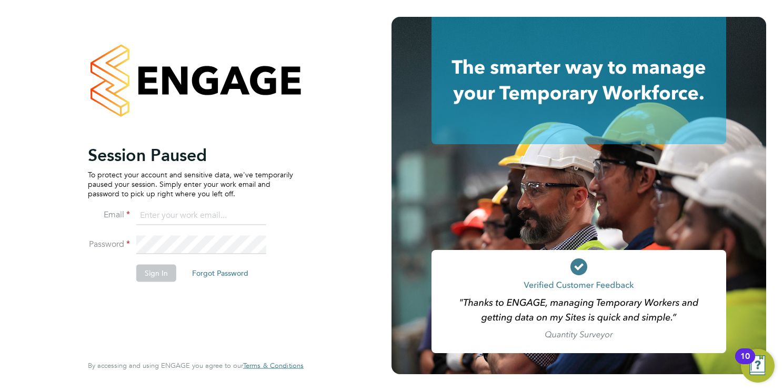
type input "[EMAIL_ADDRESS][DOMAIN_NAME]"
click at [156, 272] on button "Sign In" at bounding box center [156, 273] width 40 height 17
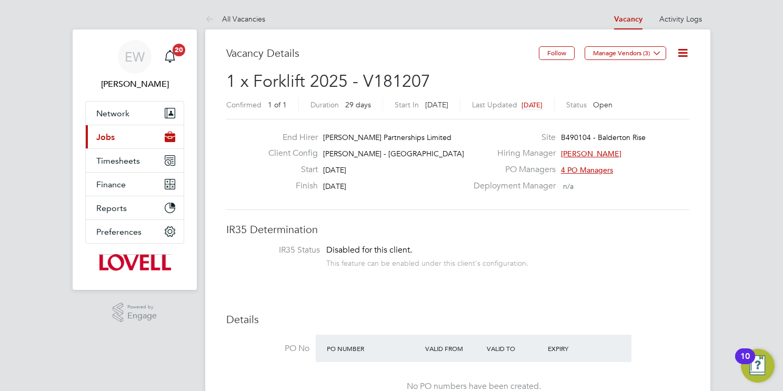
click at [112, 140] on span "Jobs" at bounding box center [105, 137] width 18 height 10
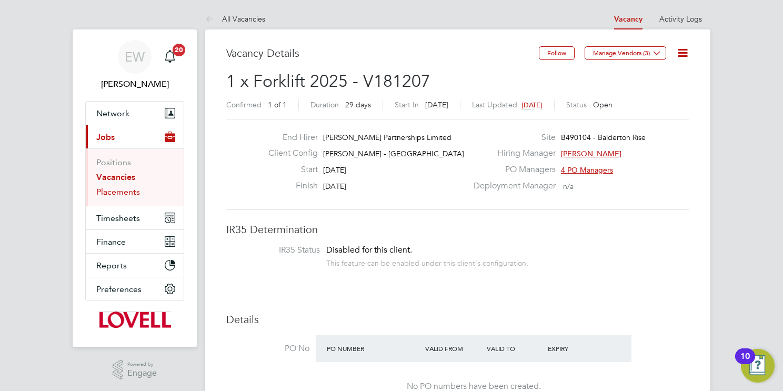
click at [129, 191] on link "Placements" at bounding box center [118, 192] width 44 height 10
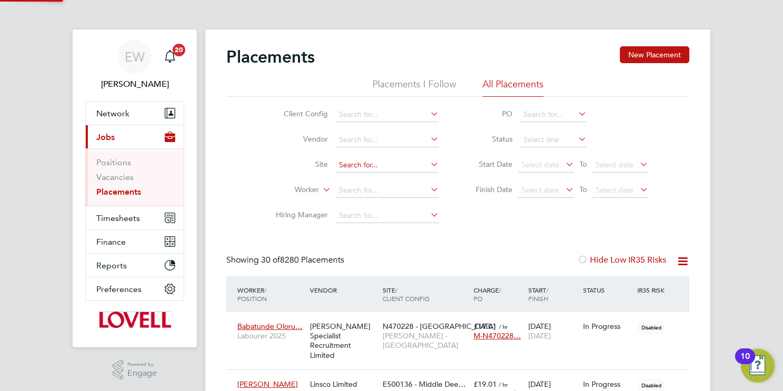
click at [386, 165] on input at bounding box center [387, 165] width 104 height 15
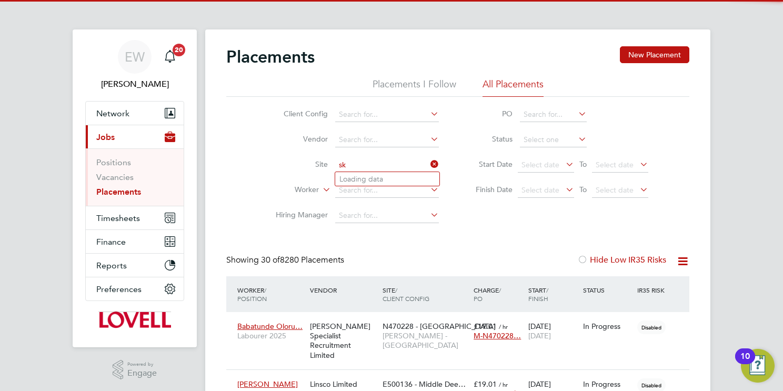
scroll to position [5, 5]
type input "skel"
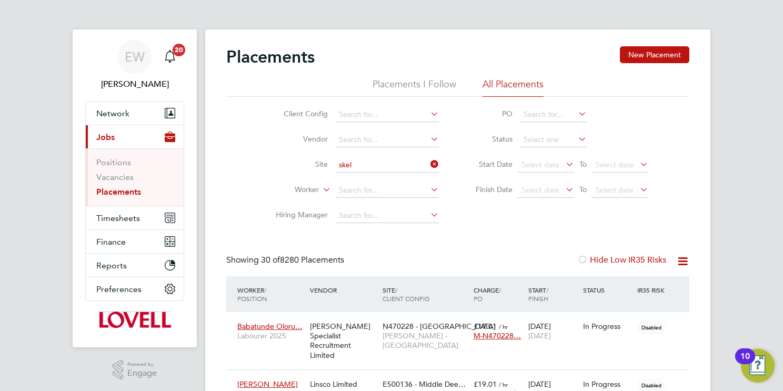
click at [407, 186] on ul "E500137 - Skel manthorpe" at bounding box center [387, 178] width 105 height 15
click at [406, 165] on input at bounding box center [387, 165] width 104 height 15
click at [393, 177] on li "E500137 - Skel manthorpe" at bounding box center [387, 179] width 104 height 14
type input "E500137 - [GEOGRAPHIC_DATA]"
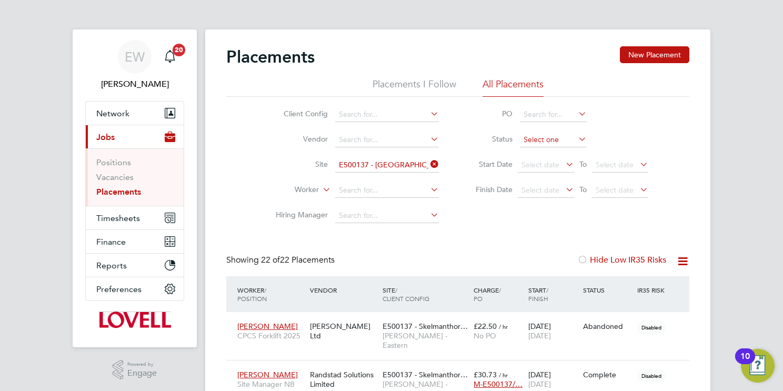
click at [555, 135] on input at bounding box center [553, 140] width 67 height 15
click at [558, 190] on li "In Progress" at bounding box center [553, 195] width 67 height 14
type input "In Progress"
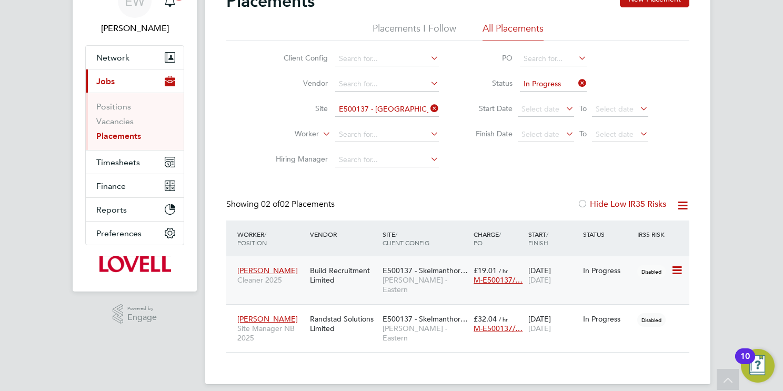
click at [414, 275] on div "E500137 - Skelmanthor… [PERSON_NAME] - Eastern" at bounding box center [425, 279] width 91 height 39
click at [409, 323] on span "[PERSON_NAME] - Eastern" at bounding box center [425, 332] width 86 height 19
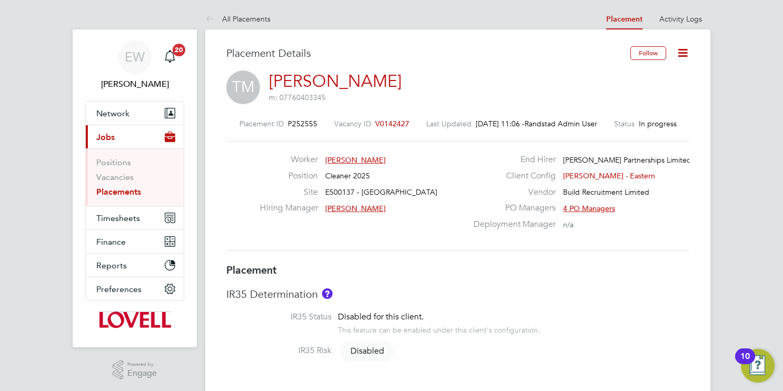
click at [682, 50] on icon at bounding box center [682, 52] width 13 height 13
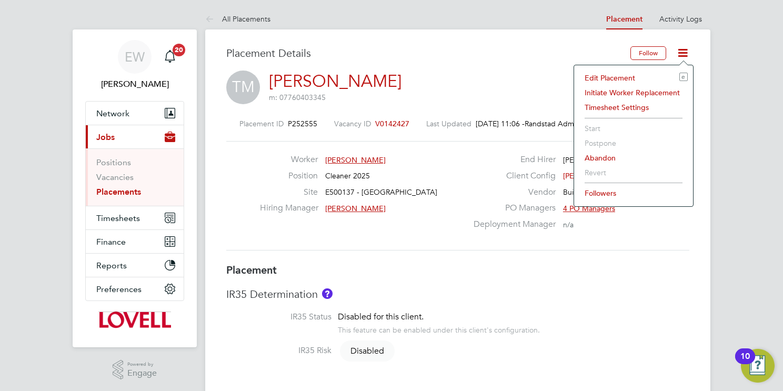
click at [612, 74] on li "Edit Placement e" at bounding box center [633, 77] width 108 height 15
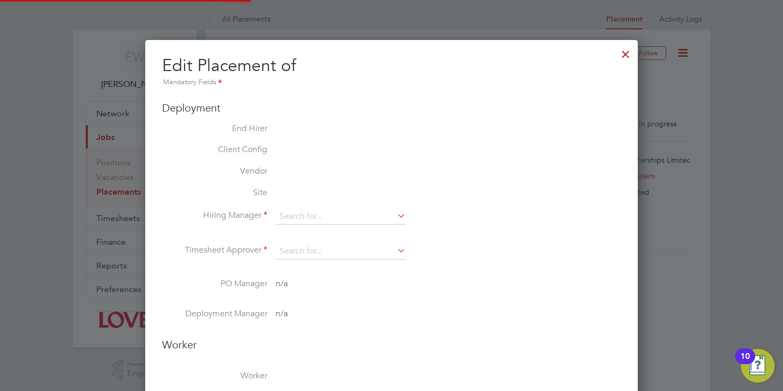
type input "[PERSON_NAME]"
type input "18 Oct 2024"
type input "19 Dec 2025"
type input "08:00"
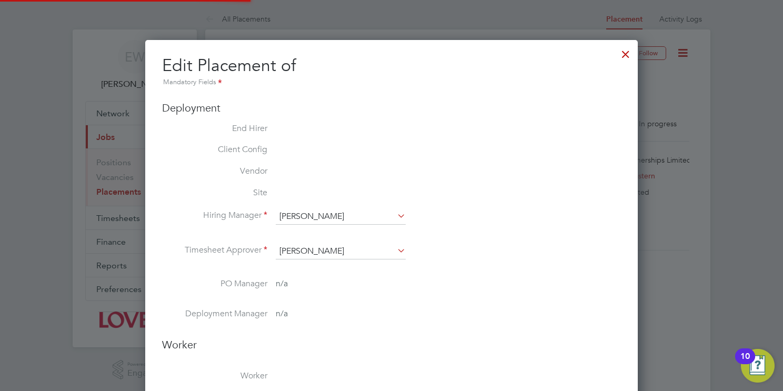
type input "17:00"
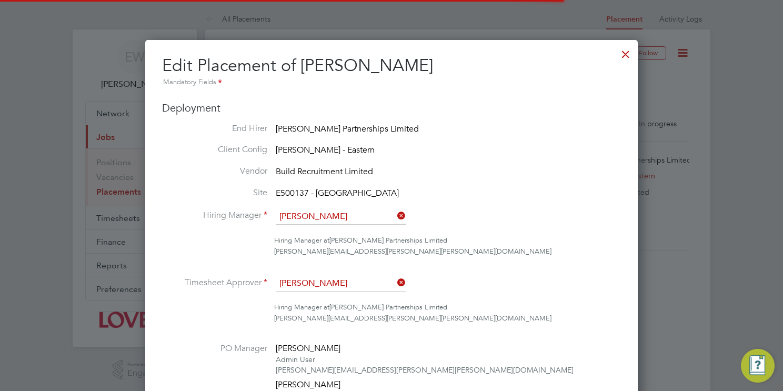
drag, startPoint x: 352, startPoint y: 281, endPoint x: 331, endPoint y: 271, distance: 22.8
click at [352, 281] on input "Glynn Rhodes" at bounding box center [341, 284] width 130 height 16
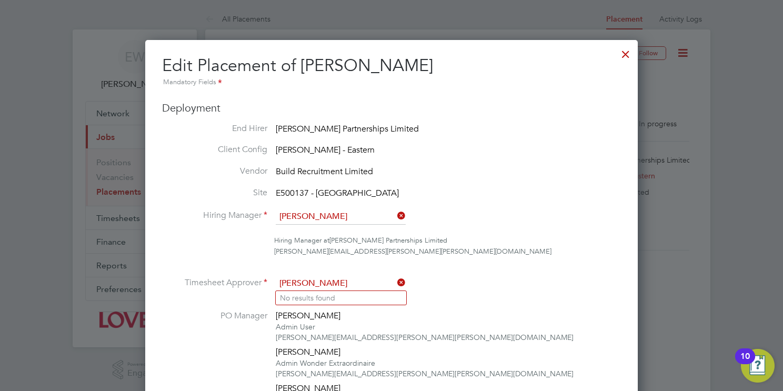
type input "dan benson"
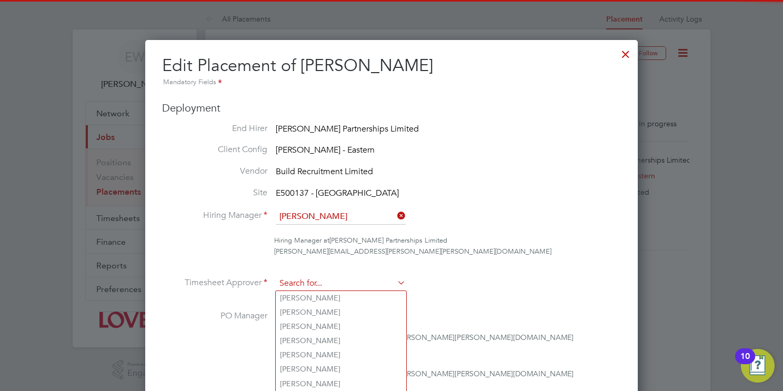
click at [303, 281] on input at bounding box center [341, 284] width 130 height 16
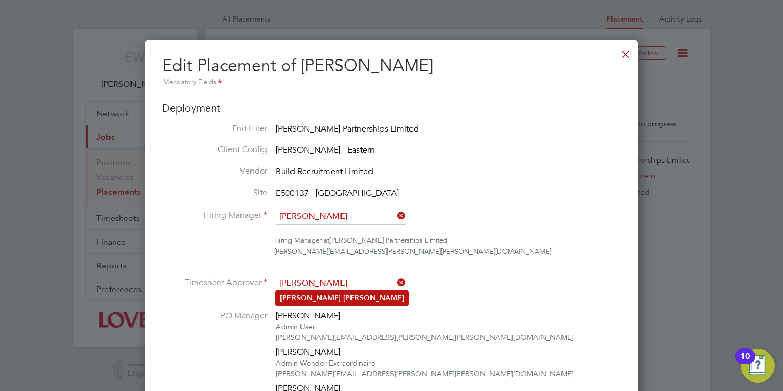
click at [347, 300] on li "Daniel Benson" at bounding box center [342, 298] width 133 height 14
type input "Daniel Benson"
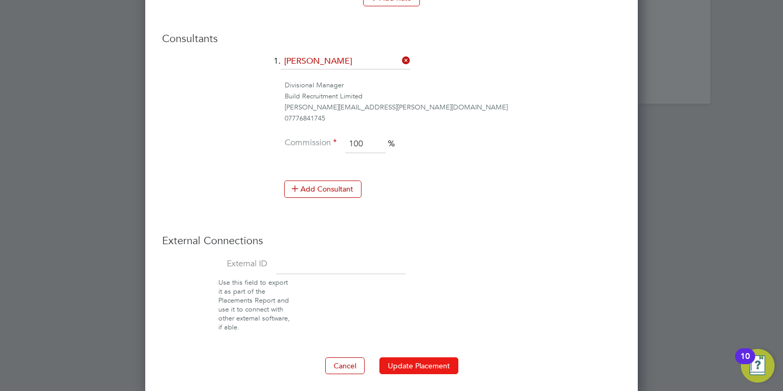
click at [428, 360] on button "Update Placement" at bounding box center [418, 365] width 79 height 17
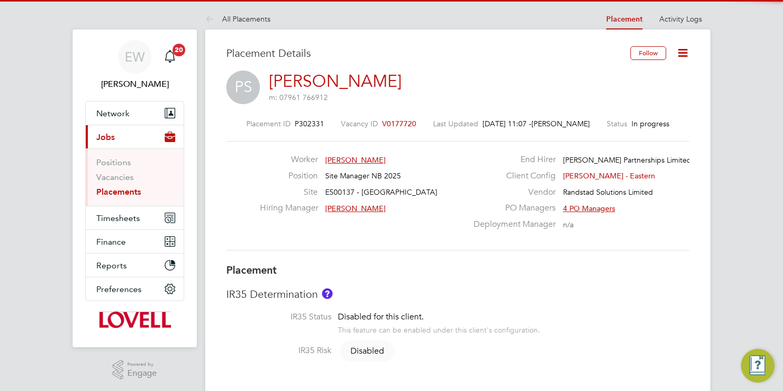
click at [687, 51] on icon at bounding box center [682, 52] width 13 height 13
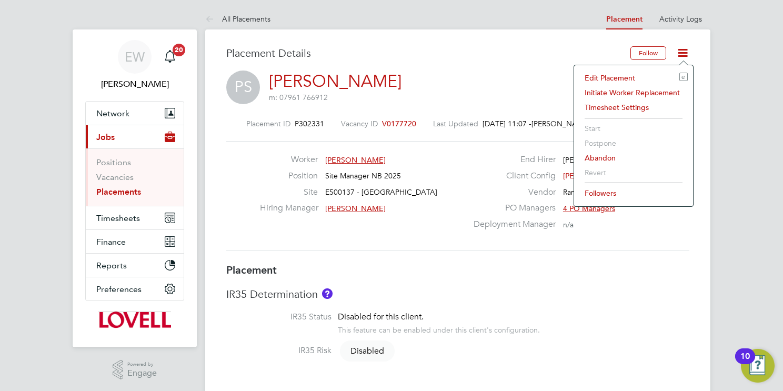
click at [612, 76] on li "Edit Placement e" at bounding box center [633, 77] width 108 height 15
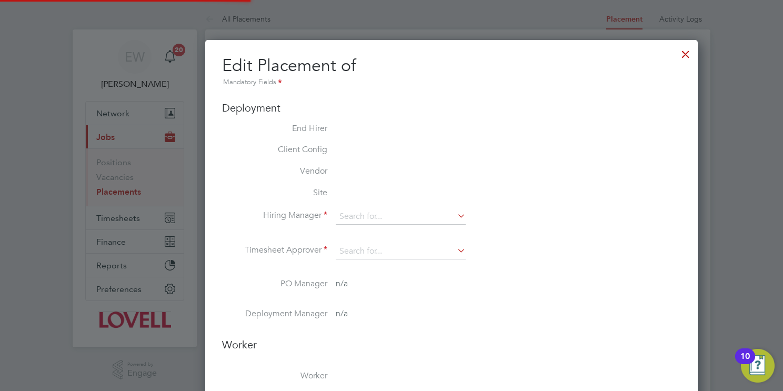
type input "[PERSON_NAME]"
type input "[DATE]"
type input "08:00"
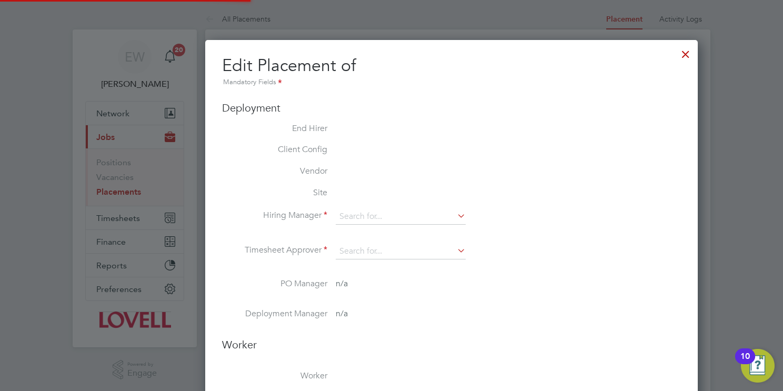
type input "17:00"
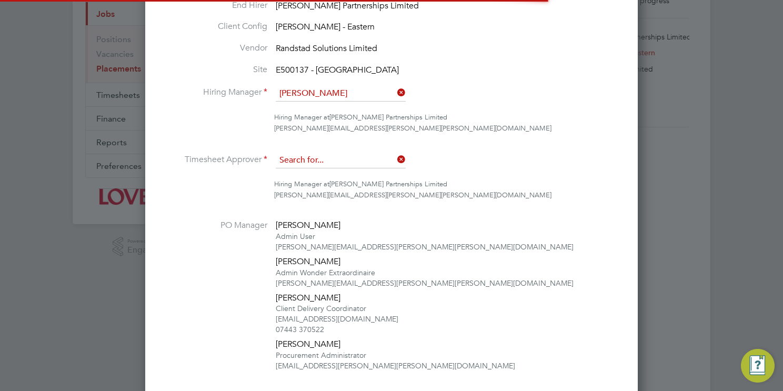
click at [343, 156] on input at bounding box center [341, 161] width 130 height 16
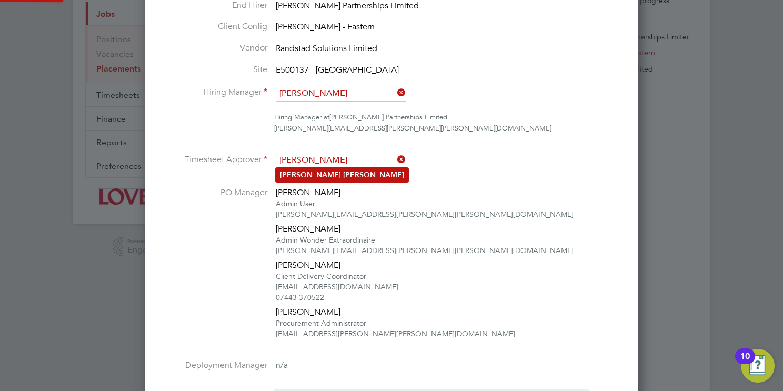
click at [357, 175] on li "[PERSON_NAME]" at bounding box center [342, 175] width 133 height 14
type input "[PERSON_NAME]"
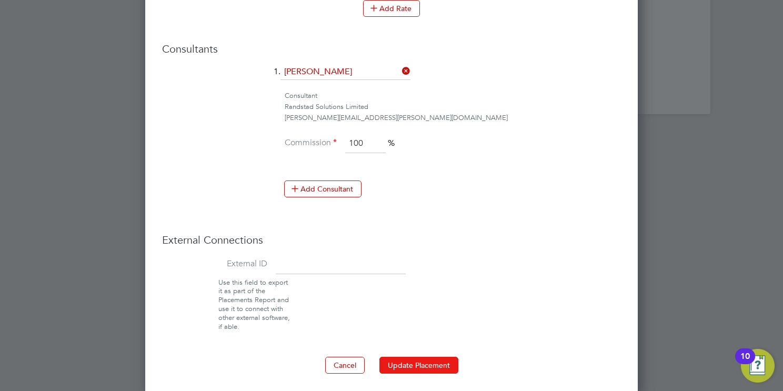
click at [421, 359] on button "Update Placement" at bounding box center [418, 365] width 79 height 17
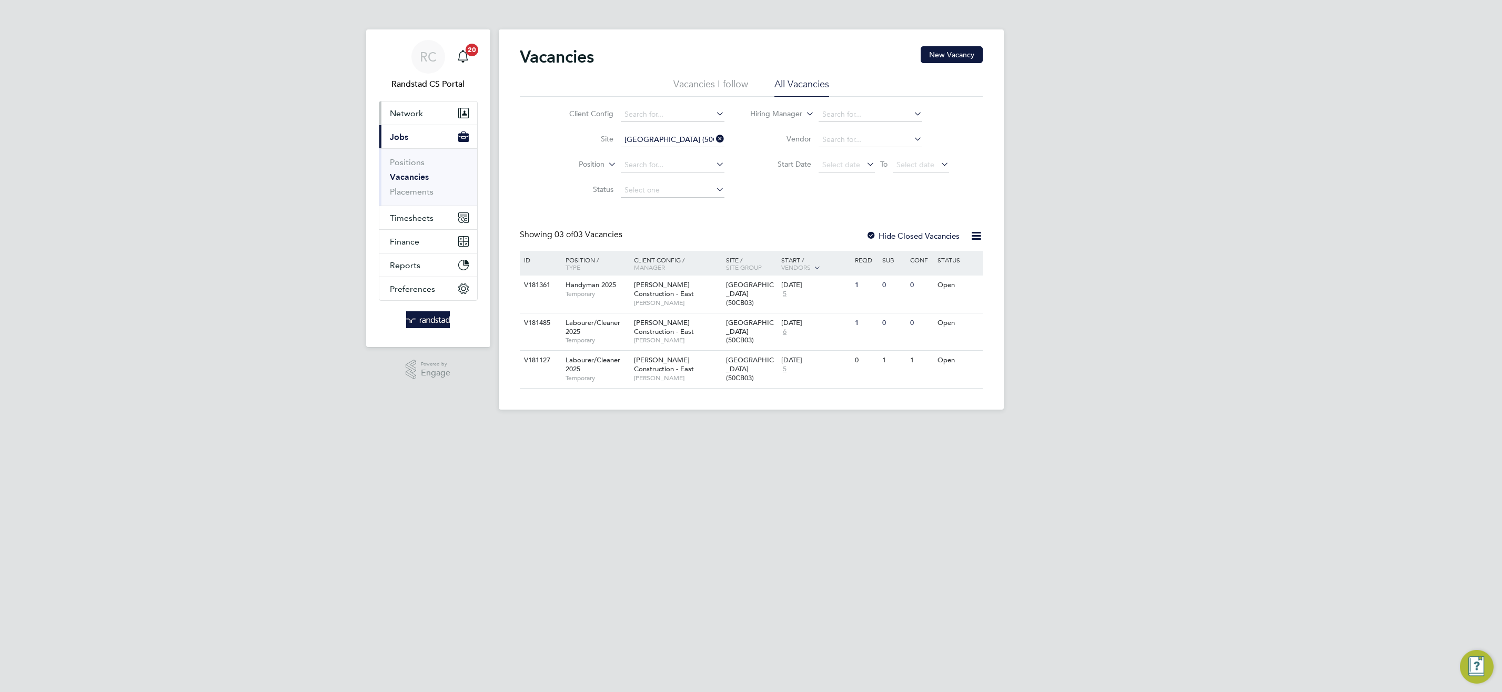
click at [397, 117] on span "Network" at bounding box center [406, 113] width 33 height 10
click at [431, 136] on link "Team Members" at bounding box center [419, 139] width 59 height 10
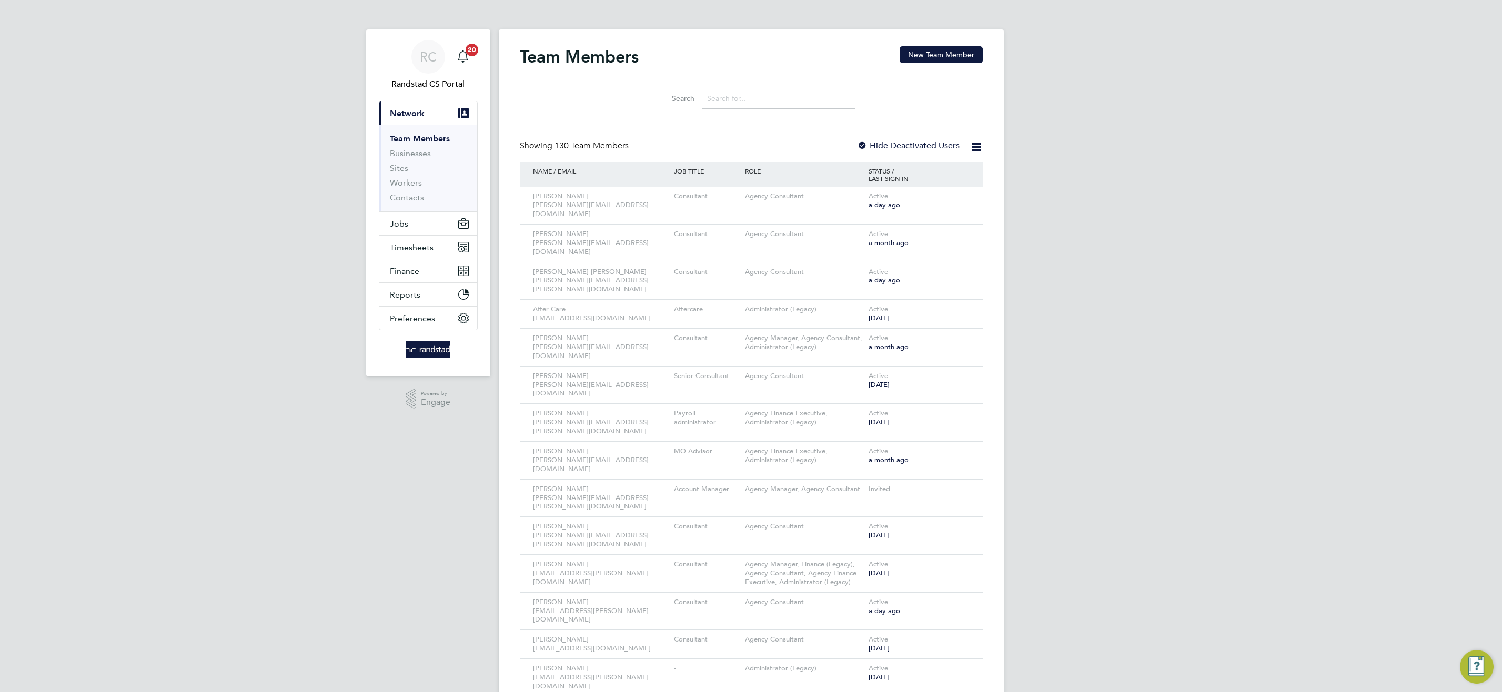
click at [751, 97] on input at bounding box center [779, 98] width 154 height 21
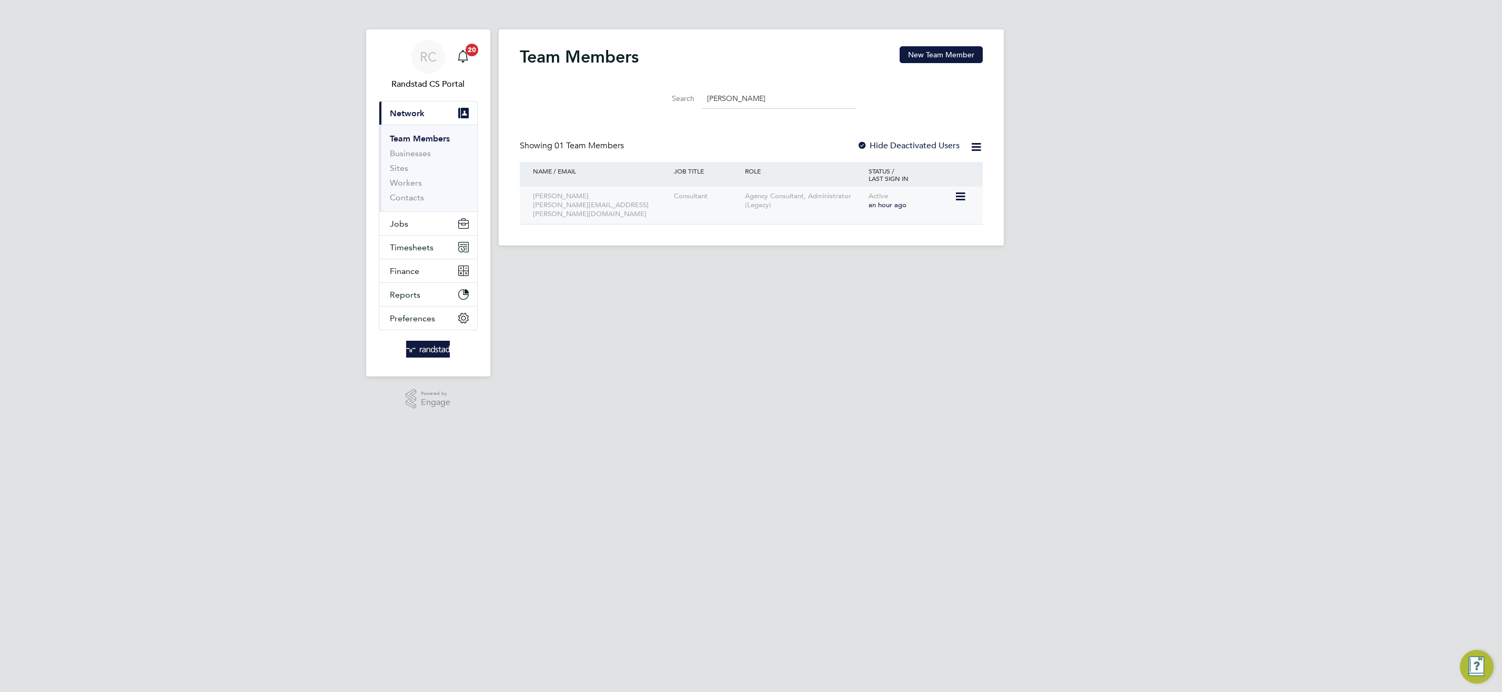
type input "[PERSON_NAME]"
click at [957, 196] on icon at bounding box center [959, 196] width 11 height 13
click at [863, 220] on li "Edit User" at bounding box center [901, 221] width 127 height 15
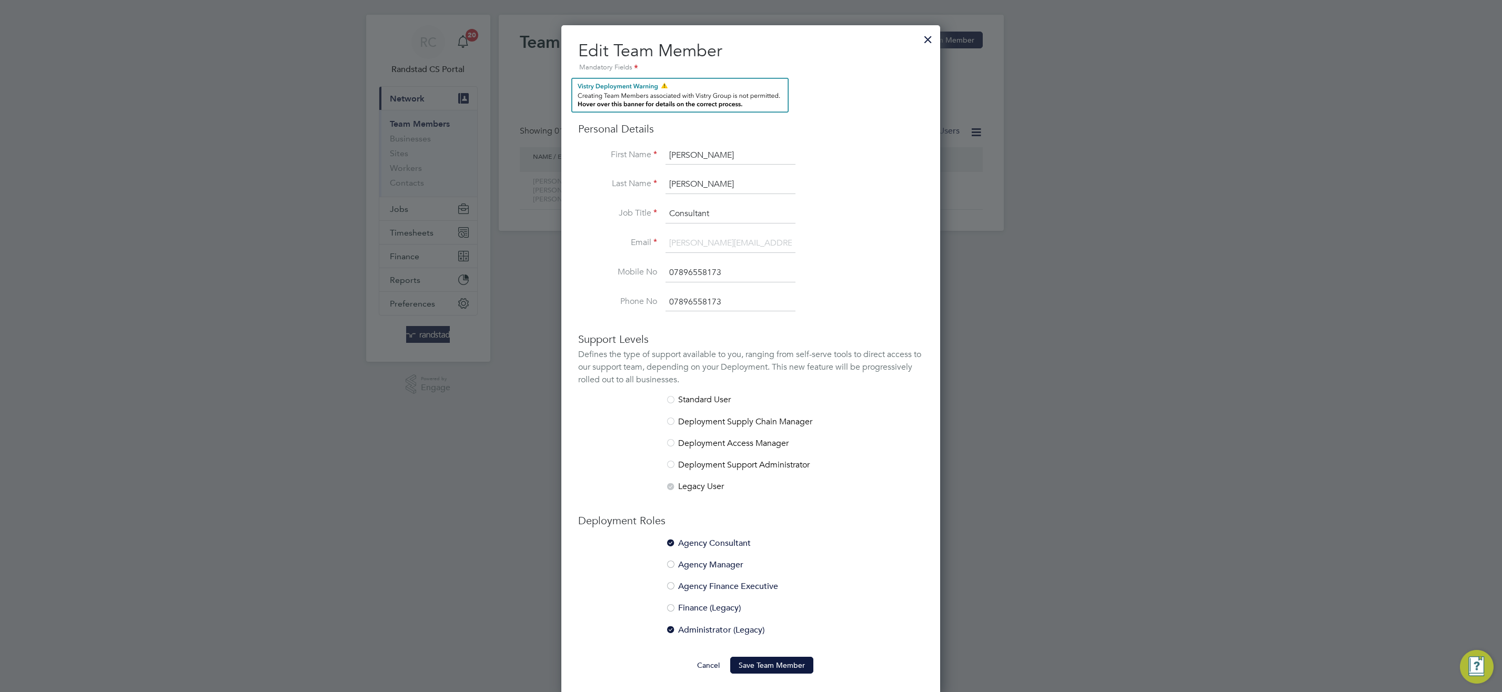
scroll to position [18, 0]
click at [926, 33] on div at bounding box center [927, 34] width 19 height 19
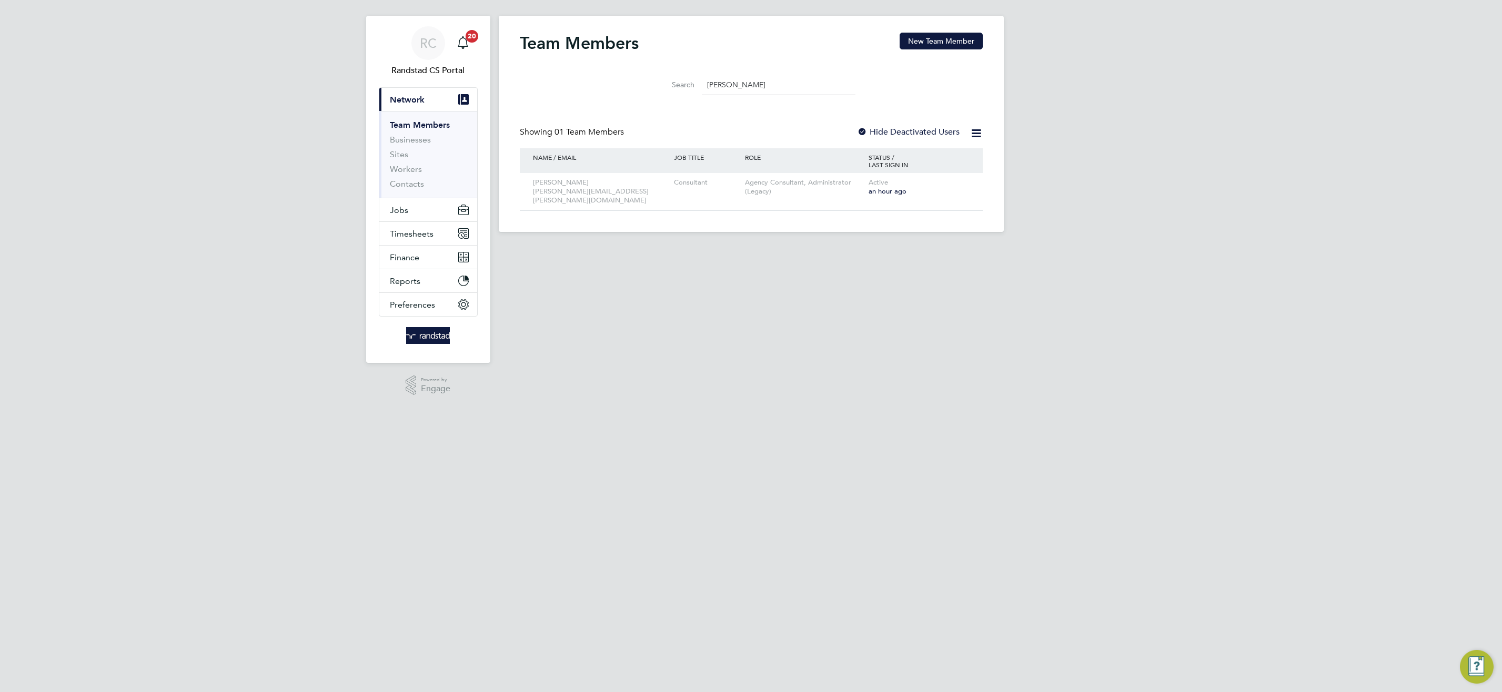
scroll to position [0, 0]
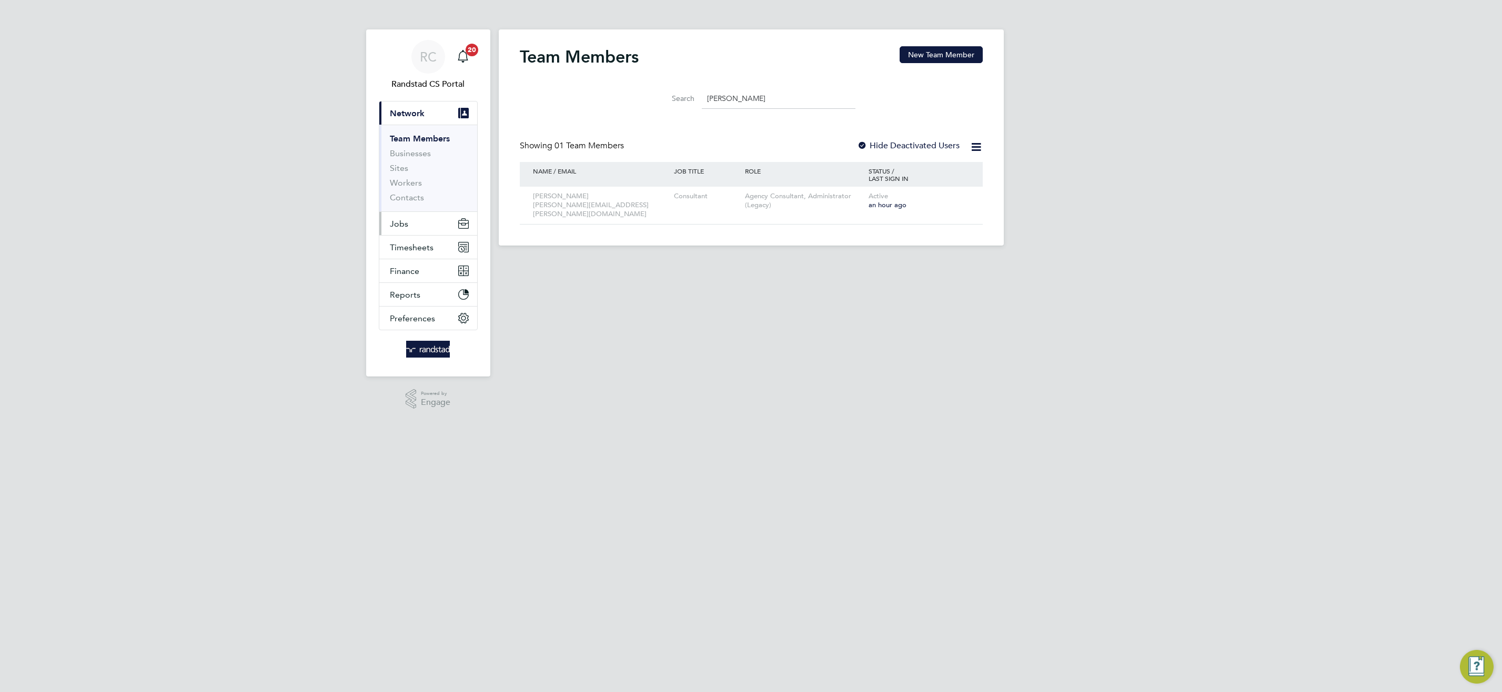
click at [398, 222] on span "Jobs" at bounding box center [399, 224] width 18 height 10
click at [409, 189] on link "Placements" at bounding box center [412, 192] width 44 height 10
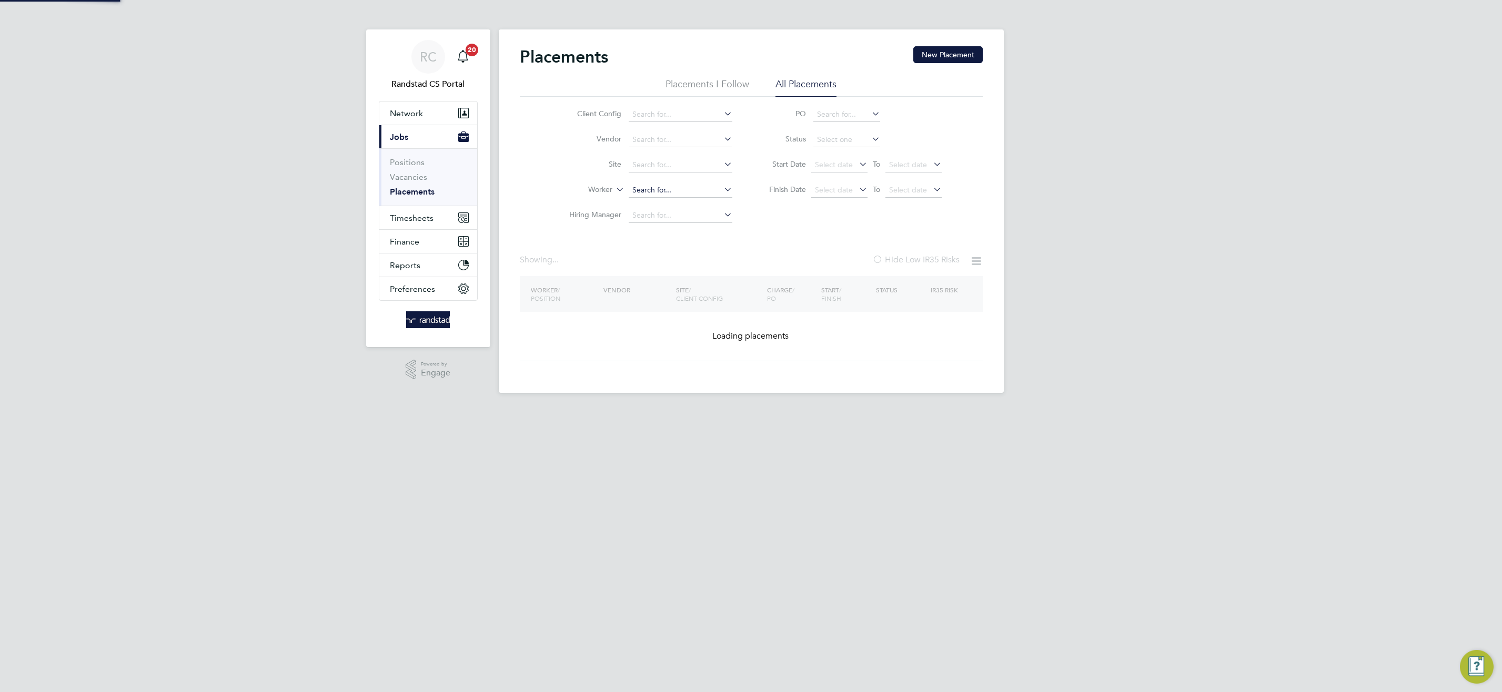
click at [660, 191] on input at bounding box center [681, 190] width 104 height 15
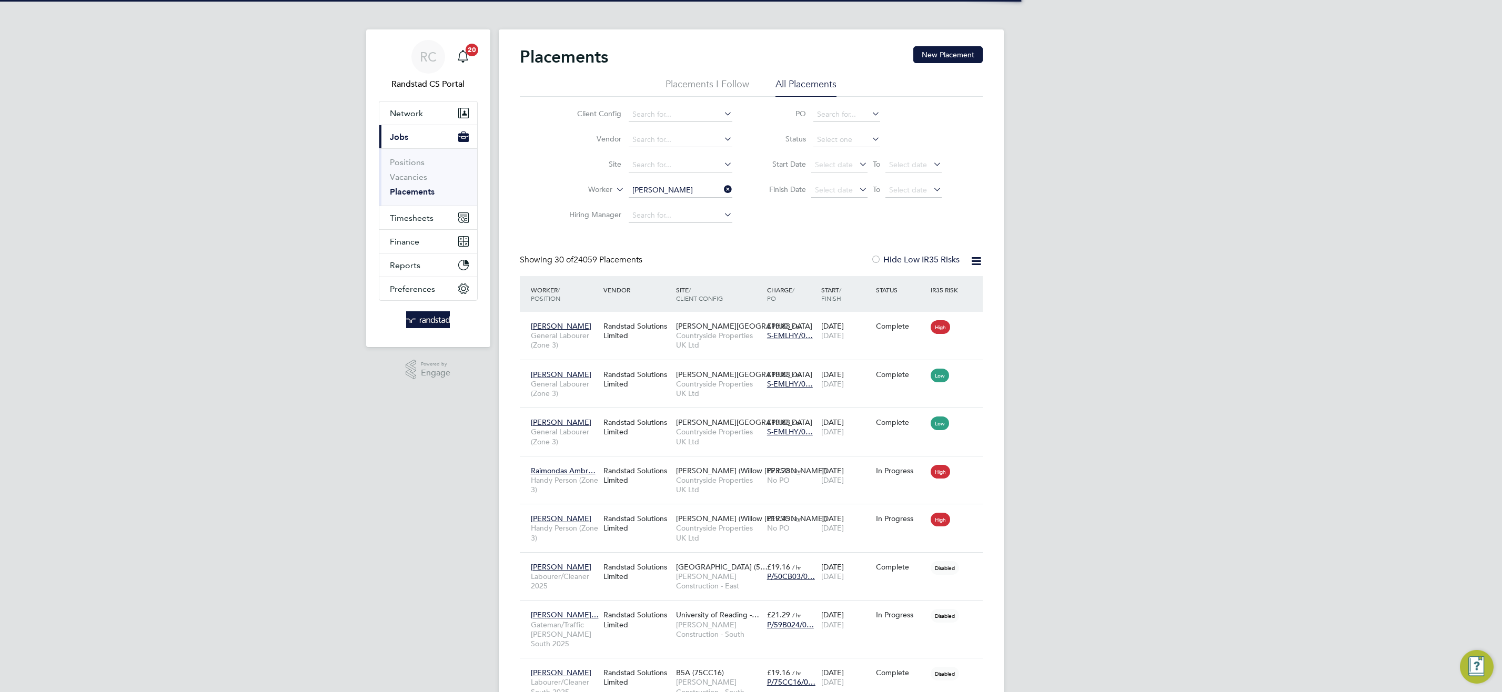
click at [695, 215] on li "[PERSON_NAME] don" at bounding box center [680, 219] width 105 height 14
type input "[PERSON_NAME]"
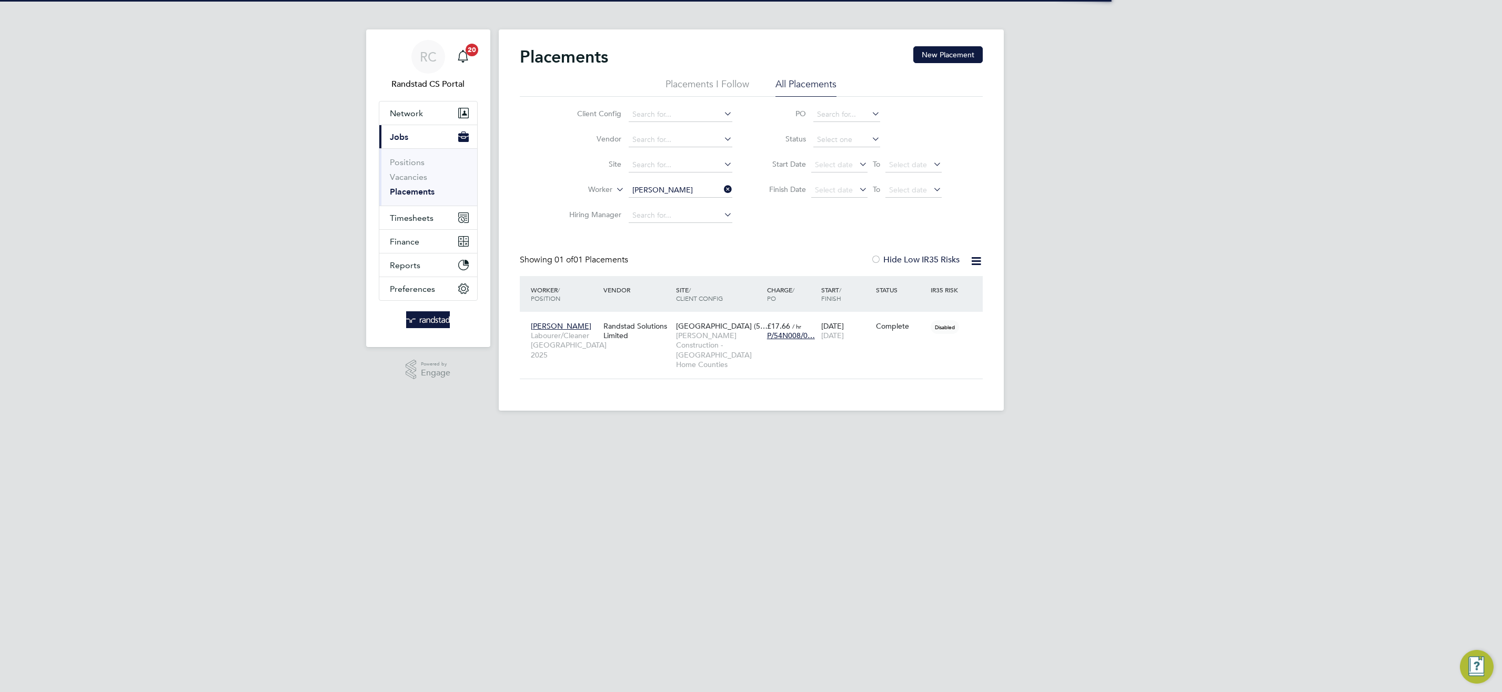
click at [699, 193] on input "[PERSON_NAME]" at bounding box center [681, 190] width 104 height 15
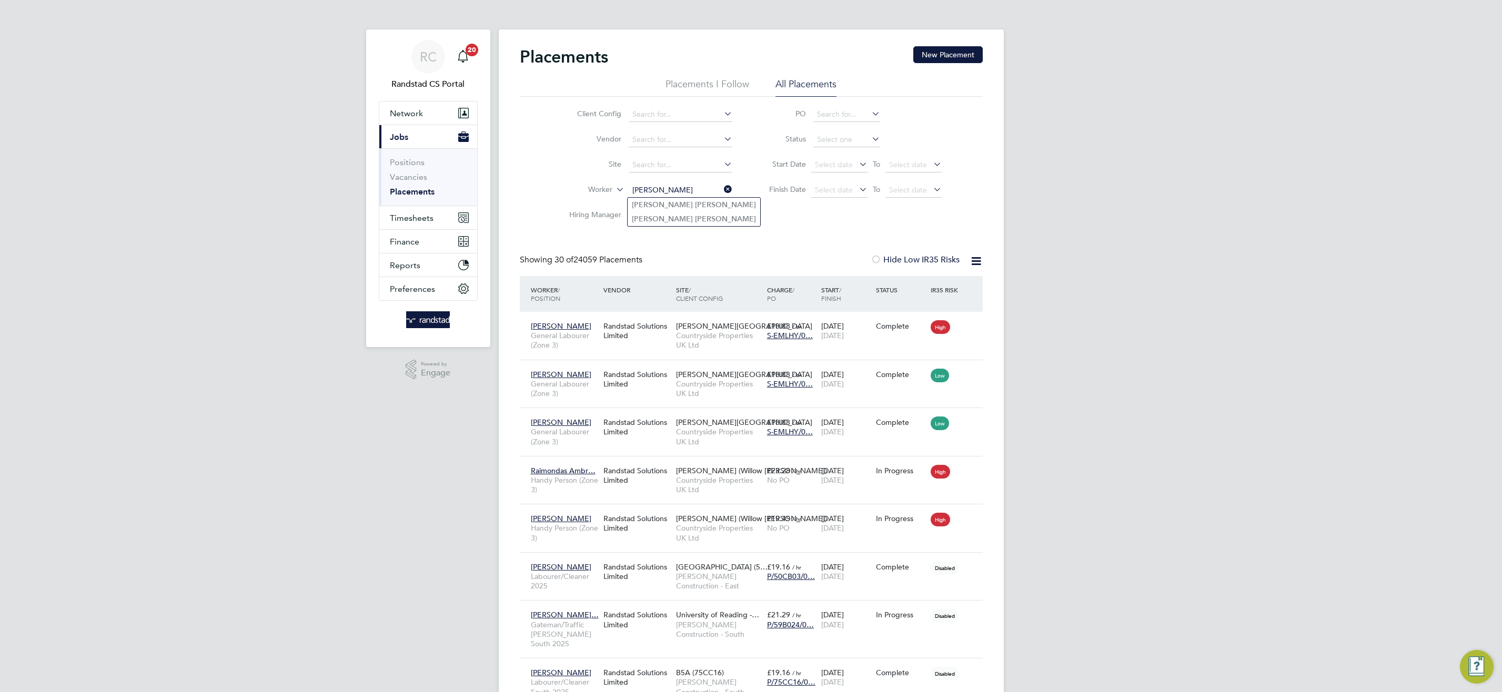
click at [709, 203] on li "Ryan Gordon" at bounding box center [694, 205] width 133 height 14
type input "Ryan Gordon"
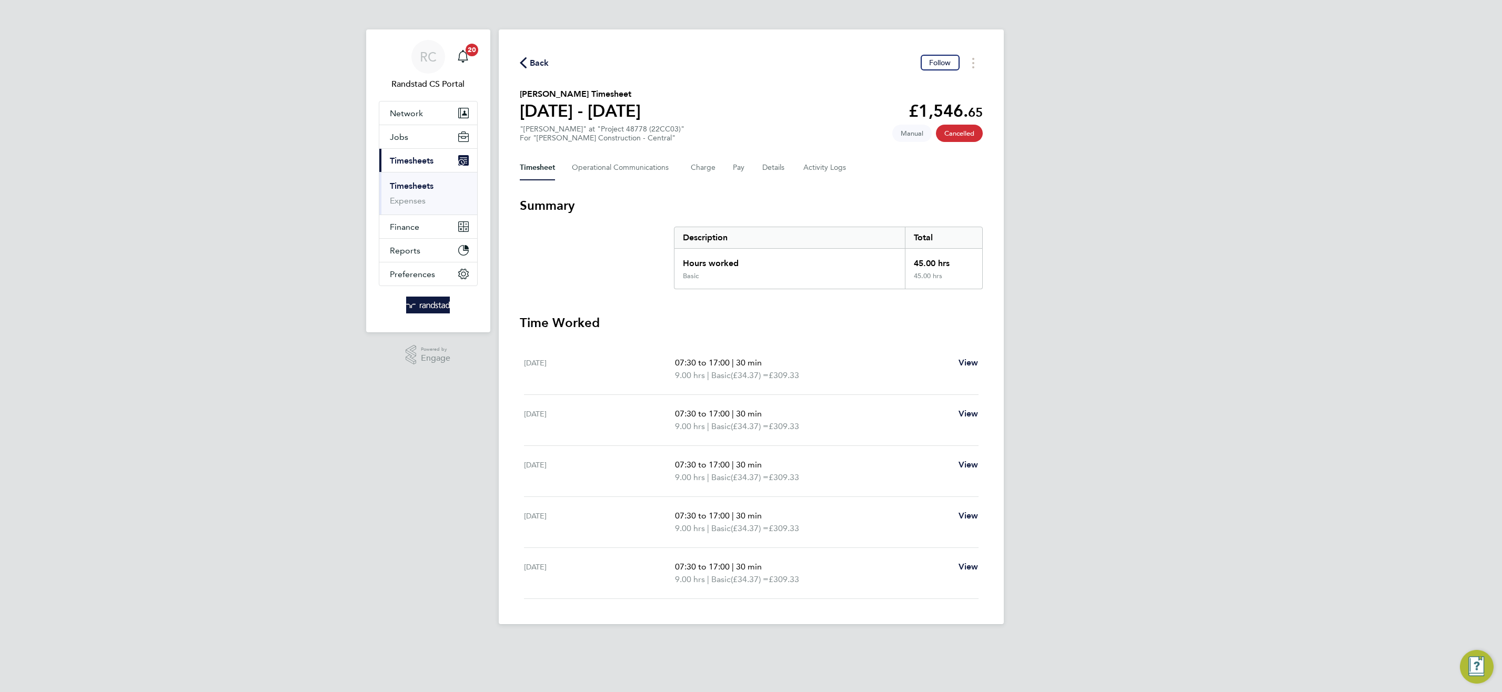
click at [652, 641] on html "RC Randstad CS Portal Notifications 20 Applications: Network Team Members Busin…" at bounding box center [751, 320] width 1502 height 641
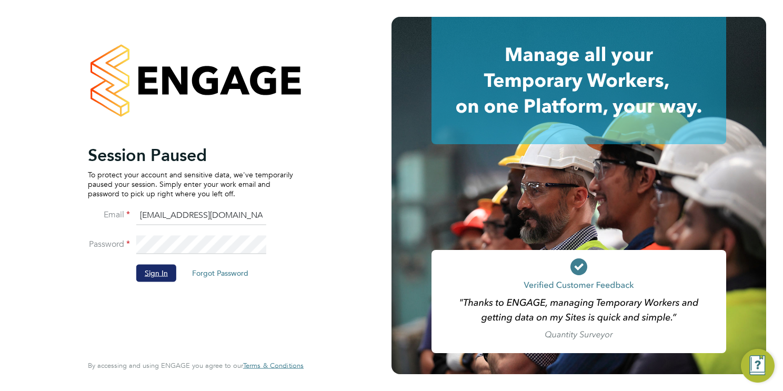
click at [168, 273] on button "Sign In" at bounding box center [156, 273] width 40 height 17
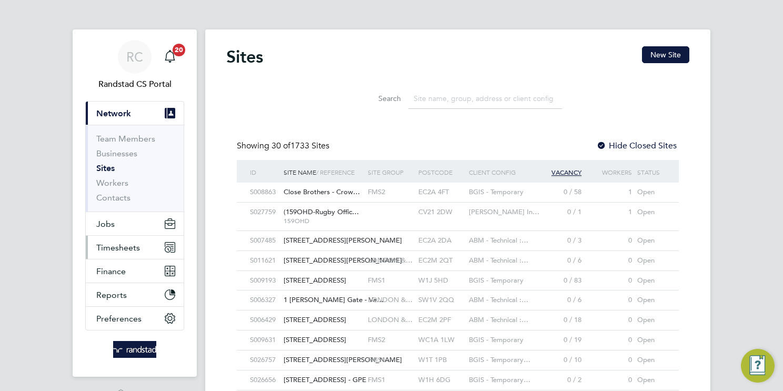
click at [118, 244] on span "Timesheets" at bounding box center [118, 247] width 44 height 10
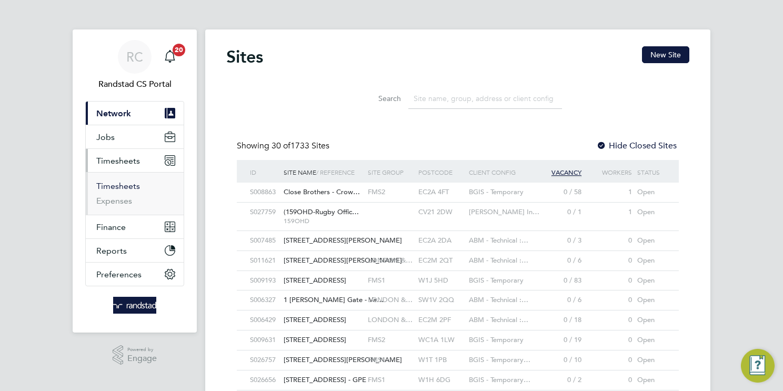
click at [120, 184] on link "Timesheets" at bounding box center [118, 186] width 44 height 10
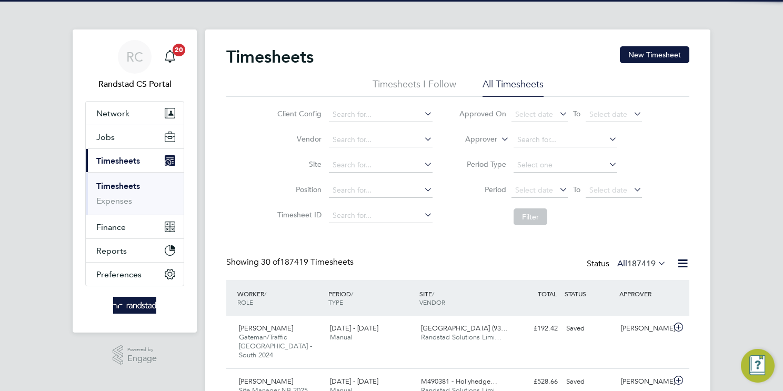
click at [650, 55] on button "New Timesheet" at bounding box center [654, 54] width 69 height 17
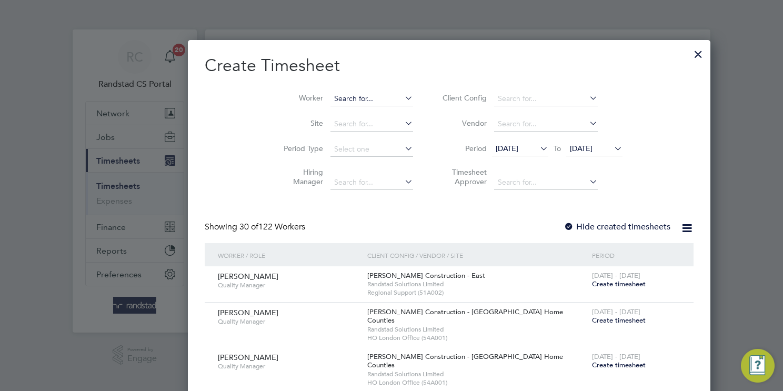
click at [330, 98] on input at bounding box center [371, 99] width 83 height 15
click at [348, 106] on li "John Bromfield" at bounding box center [325, 113] width 106 height 14
type input "John Bromfield"
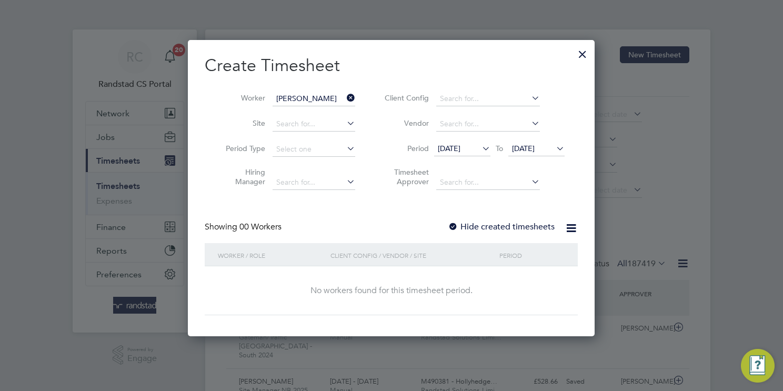
click at [460, 150] on span "18 Sep 2025" at bounding box center [449, 148] width 23 height 9
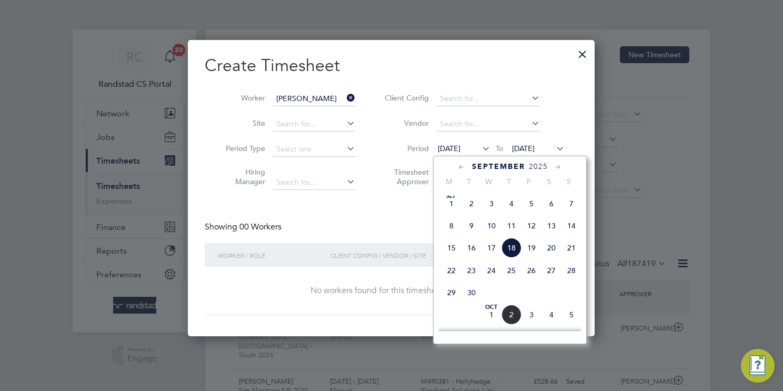
click at [548, 214] on span "6" at bounding box center [551, 204] width 20 height 20
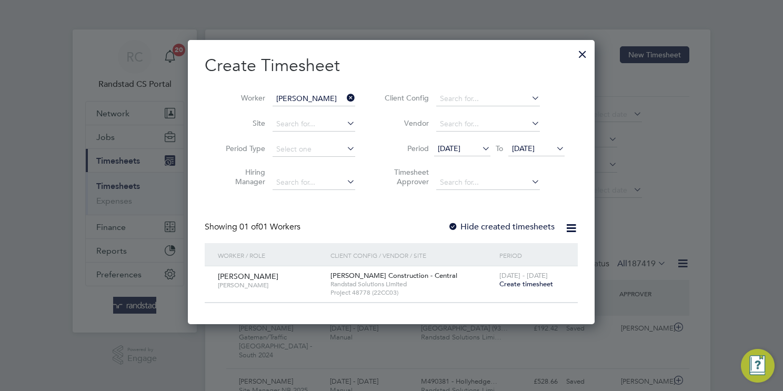
click at [524, 283] on span "Create timesheet" at bounding box center [526, 283] width 54 height 9
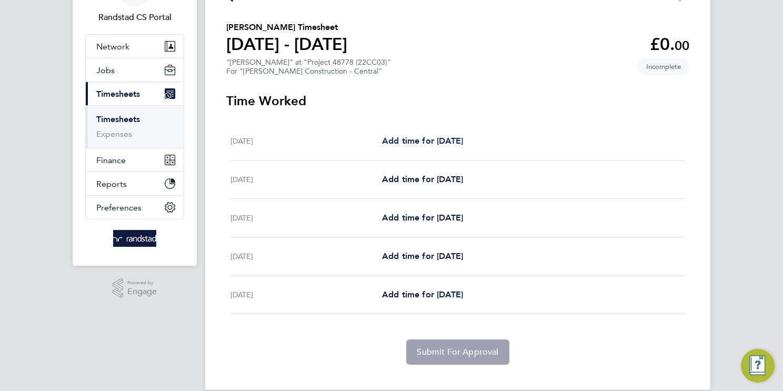
click at [441, 138] on span "Add time for Mon 08 Sep" at bounding box center [422, 141] width 81 height 10
select select "30"
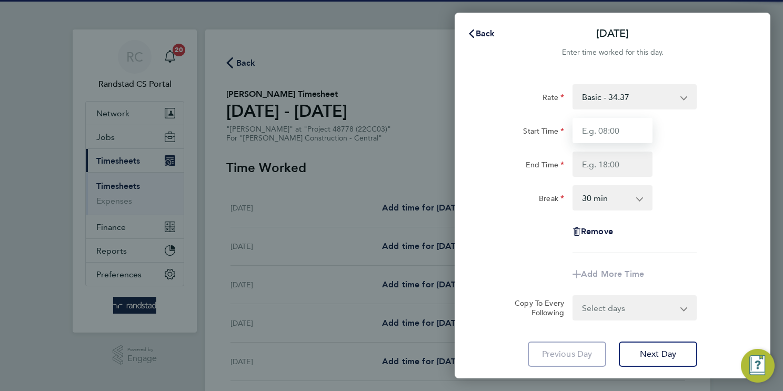
drag, startPoint x: 600, startPoint y: 133, endPoint x: 546, endPoint y: 134, distance: 53.7
click at [599, 133] on input "Start Time" at bounding box center [612, 130] width 80 height 25
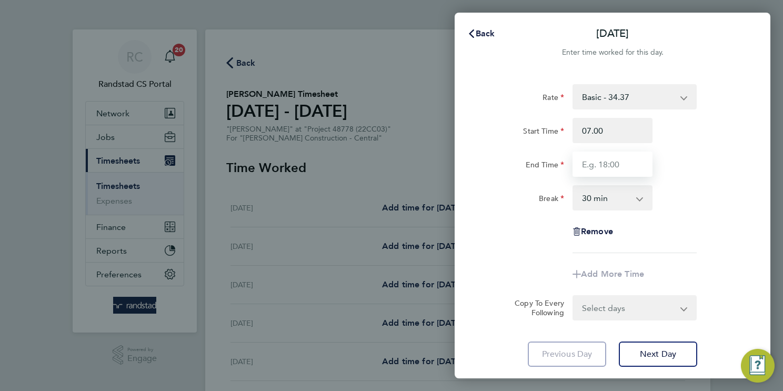
click at [596, 173] on input "End Time" at bounding box center [612, 163] width 80 height 25
type input "07:00"
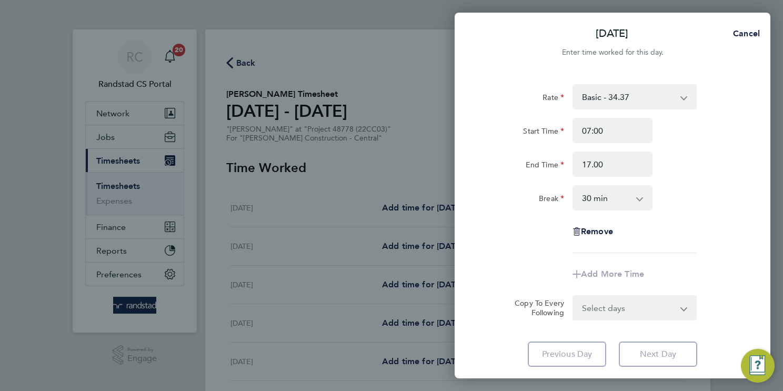
click at [638, 198] on select "0 min 15 min 30 min 45 min 60 min 75 min 90 min" at bounding box center [605, 197] width 65 height 23
type input "17:00"
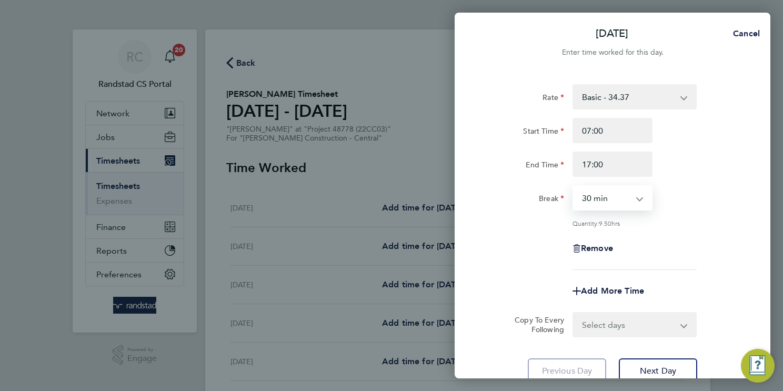
click at [573, 186] on select "0 min 15 min 30 min 45 min 60 min 75 min 90 min" at bounding box center [605, 197] width 65 height 23
click at [683, 236] on div "Remove" at bounding box center [612, 248] width 265 height 25
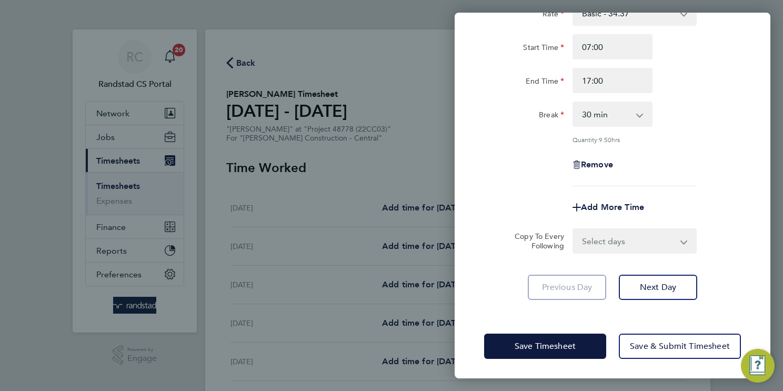
click at [634, 238] on select "Select days Day Tuesday Wednesday Thursday Friday" at bounding box center [628, 240] width 110 height 23
click at [618, 242] on select "Select days Day Tuesday Wednesday Thursday Friday" at bounding box center [628, 240] width 110 height 23
select select "DAY"
click at [573, 229] on select "Select days Day Tuesday Wednesday Thursday Friday" at bounding box center [628, 240] width 110 height 23
select select "2025-09-12"
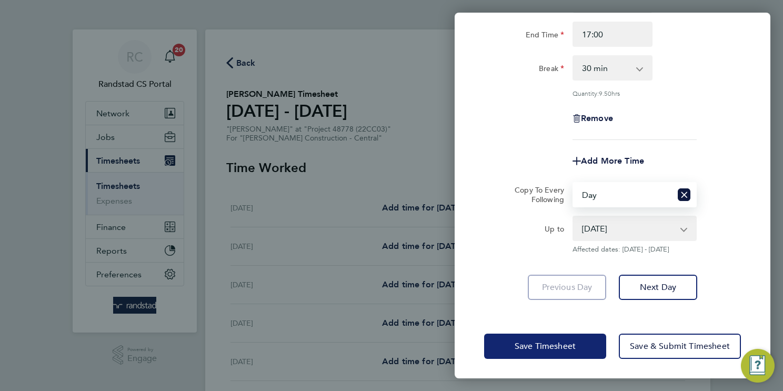
click at [512, 355] on button "Save Timesheet" at bounding box center [545, 345] width 122 height 25
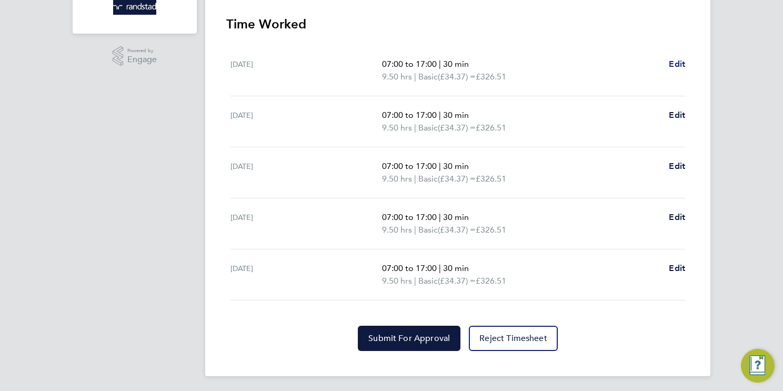
click at [678, 67] on span "Edit" at bounding box center [677, 64] width 16 height 10
select select "30"
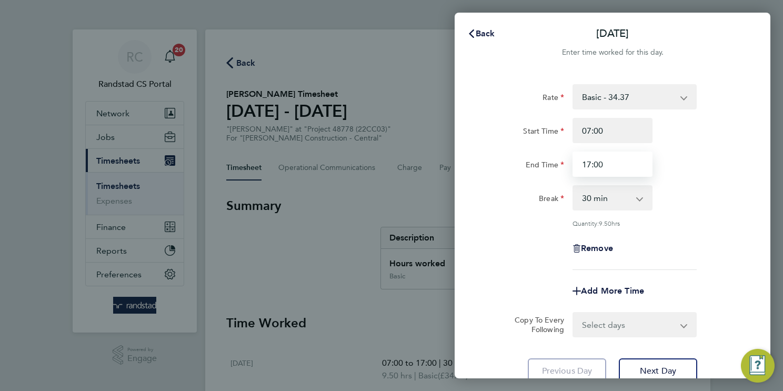
click at [610, 166] on input "17:00" at bounding box center [612, 163] width 80 height 25
type input "17:30"
click at [702, 191] on div "Break 0 min 15 min 30 min 45 min 60 min 75 min 90 min" at bounding box center [612, 197] width 265 height 25
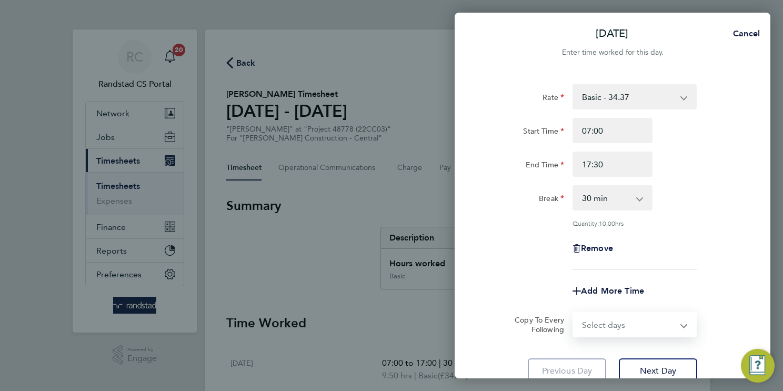
click at [632, 323] on select "Select days Day Tuesday Wednesday Thursday Friday" at bounding box center [628, 324] width 110 height 23
select select "DAY"
click at [573, 313] on select "Select days Day Tuesday Wednesday Thursday Friday" at bounding box center [628, 324] width 110 height 23
select select "2025-09-12"
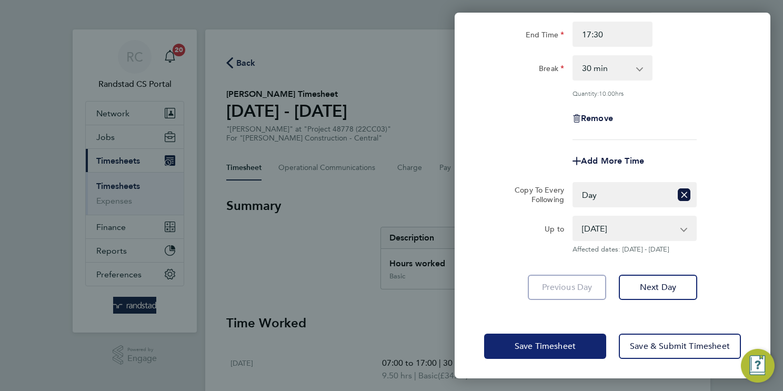
click at [495, 349] on button "Save Timesheet" at bounding box center [545, 345] width 122 height 25
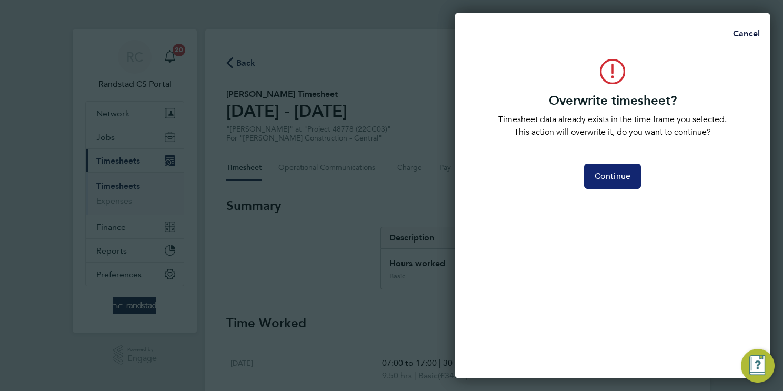
click at [612, 172] on span "Continue" at bounding box center [612, 176] width 36 height 11
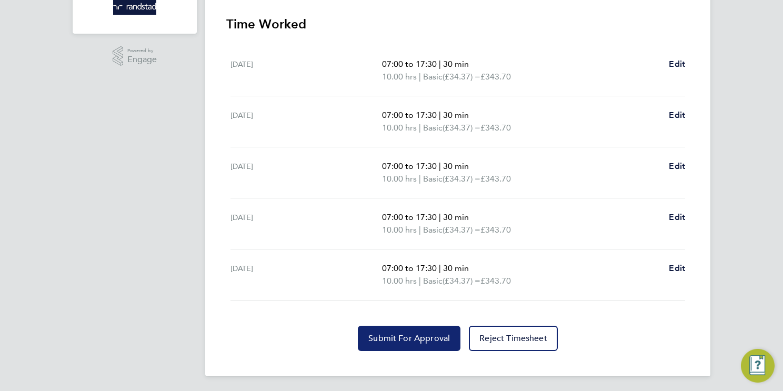
drag, startPoint x: 422, startPoint y: 341, endPoint x: 410, endPoint y: 326, distance: 19.5
click at [421, 340] on span "Submit For Approval" at bounding box center [409, 338] width 82 height 11
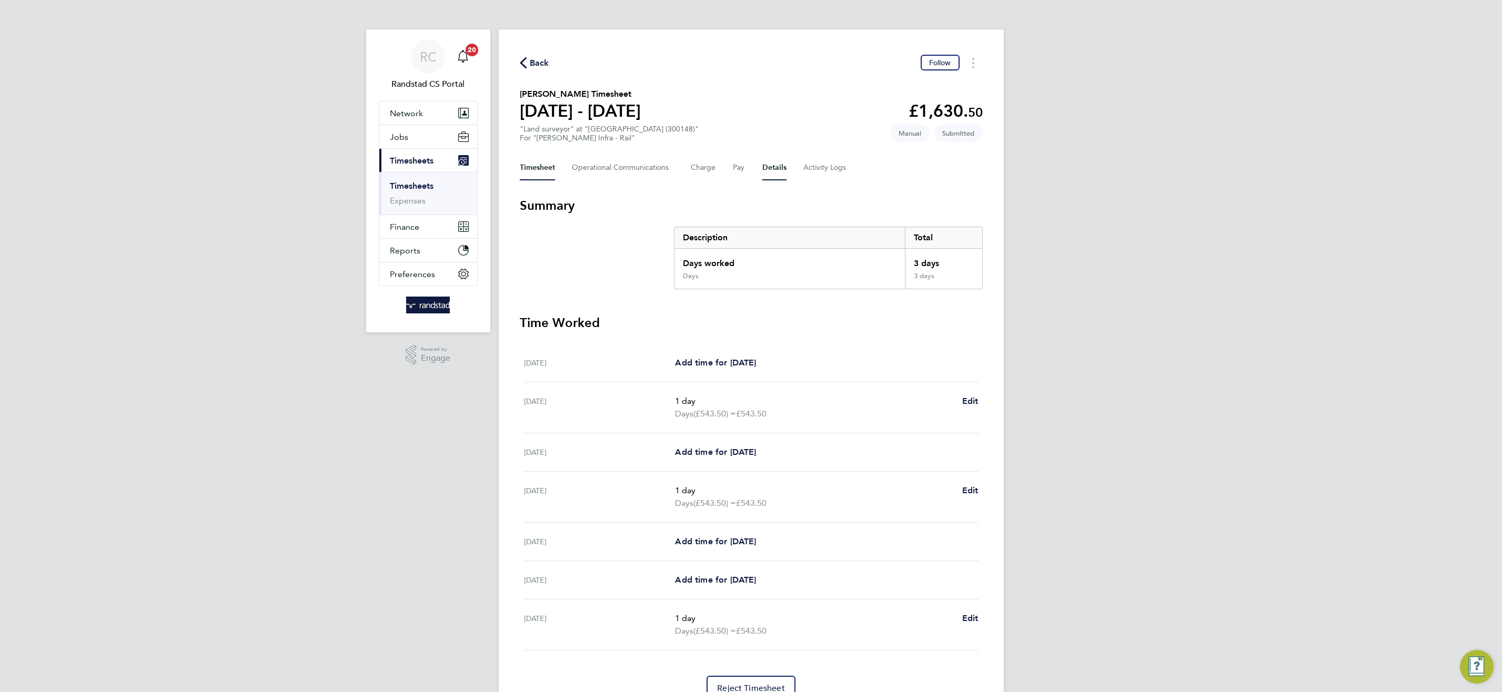
click at [772, 165] on button "Details" at bounding box center [774, 167] width 24 height 25
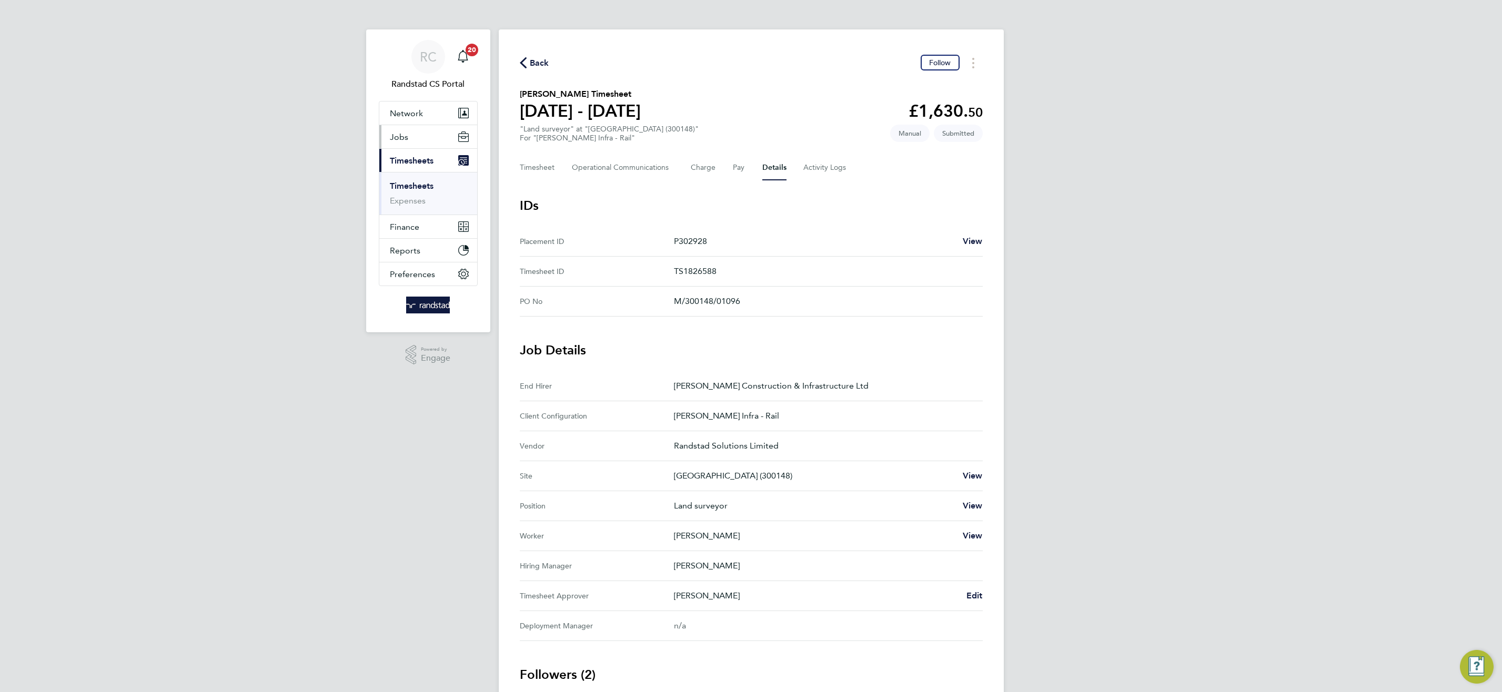
click at [400, 136] on span "Jobs" at bounding box center [399, 137] width 18 height 10
click at [406, 194] on link "Placements" at bounding box center [412, 192] width 44 height 10
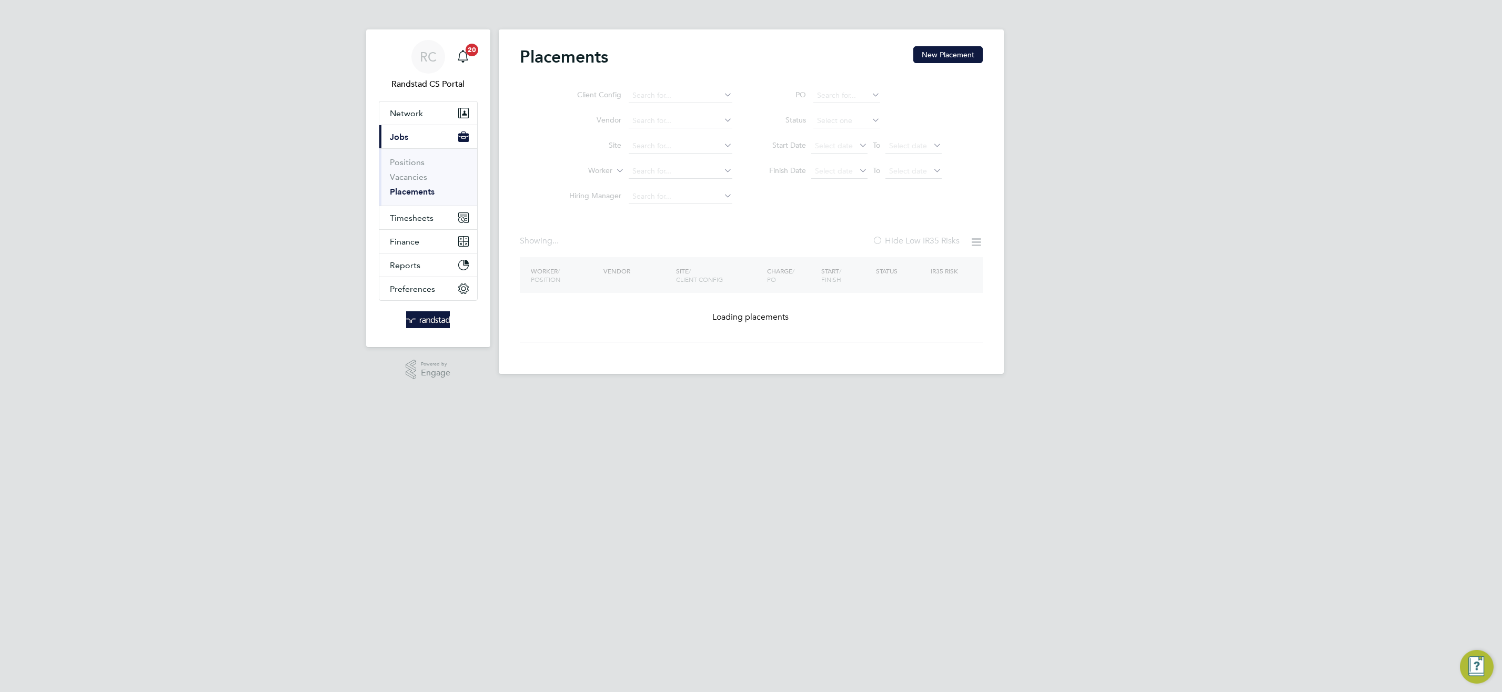
click at [660, 171] on ul "Client Config Vendor Site Worker Hiring Manager" at bounding box center [647, 146] width 198 height 126
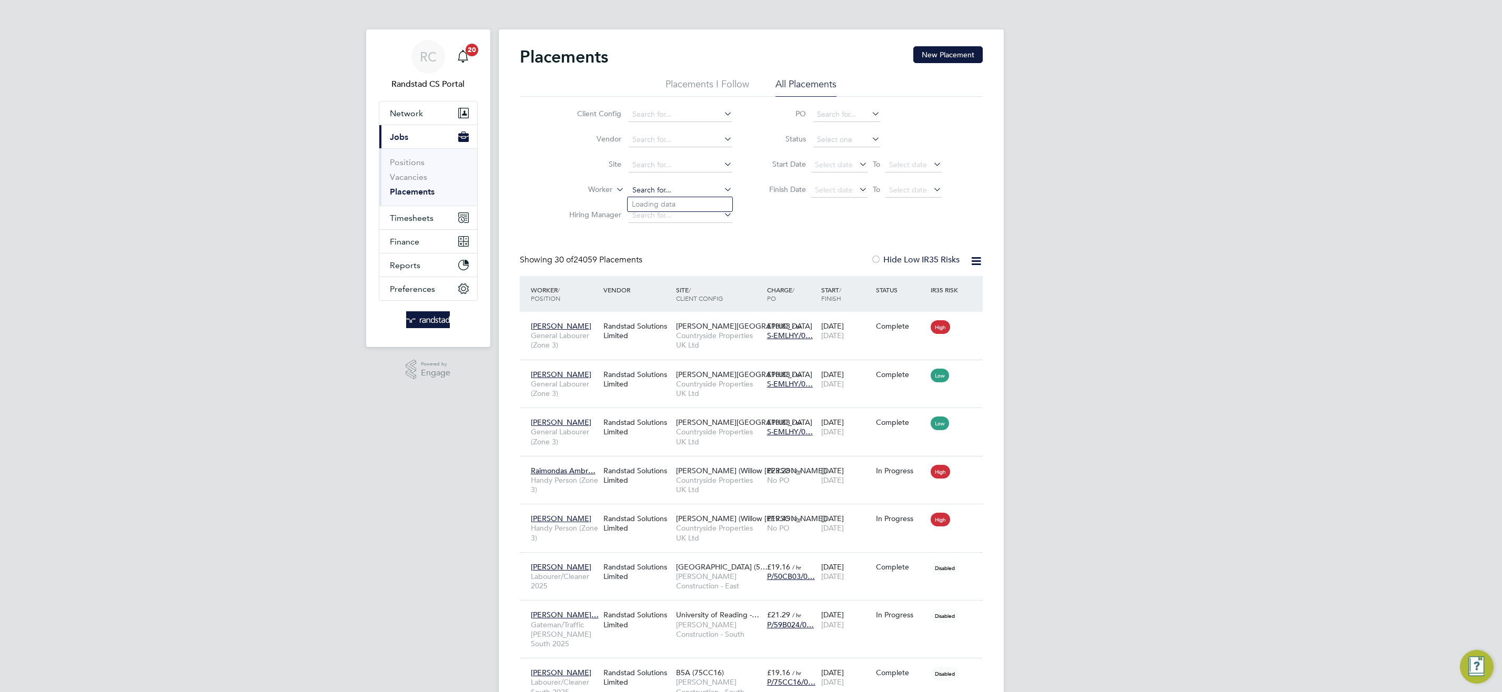
drag, startPoint x: 648, startPoint y: 186, endPoint x: 615, endPoint y: 163, distance: 40.0
click at [647, 186] on input at bounding box center [681, 190] width 104 height 15
type input "e"
click at [712, 200] on li "Bened ict Kwame Darkwa" at bounding box center [680, 204] width 105 height 14
type input "Benedict Kwame Darkwa"
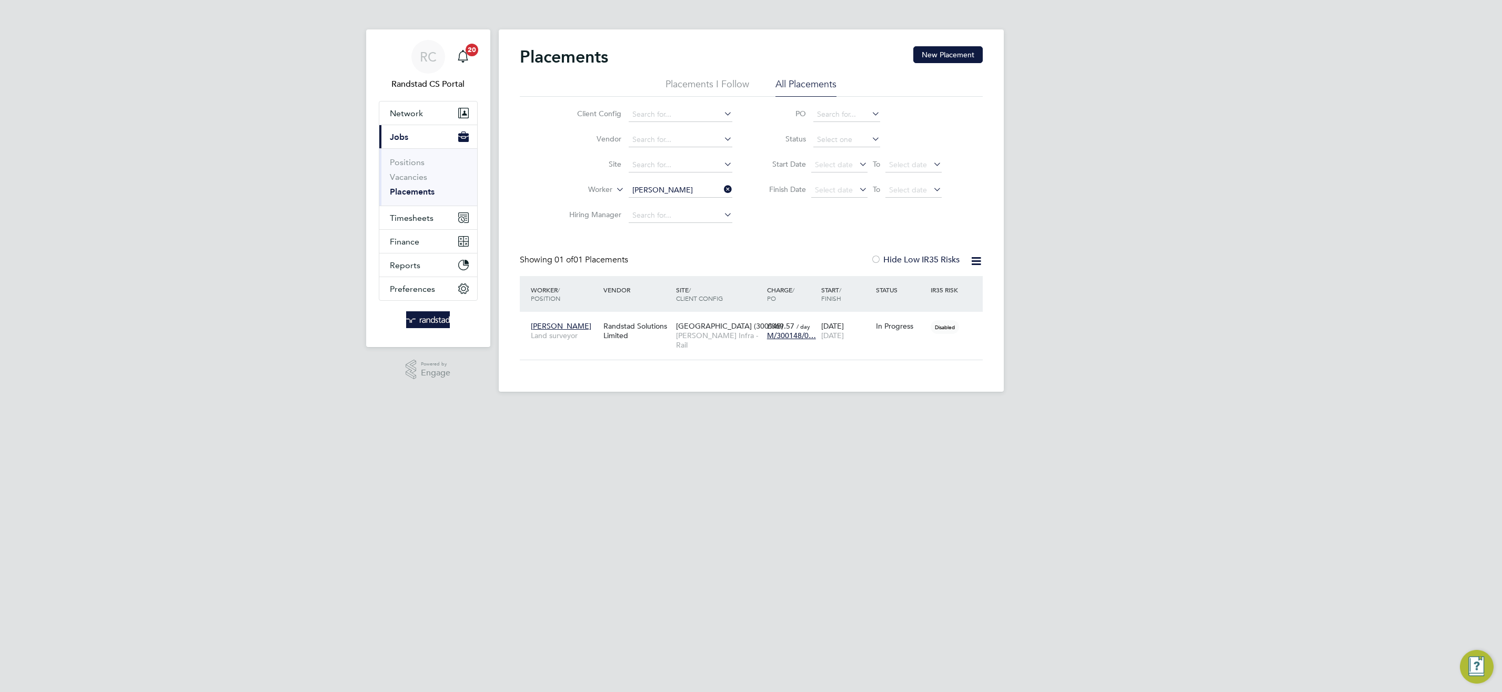
scroll to position [10, 49]
click at [420, 216] on span "Timesheets" at bounding box center [412, 218] width 44 height 10
click at [414, 184] on link "Timesheets" at bounding box center [412, 186] width 44 height 10
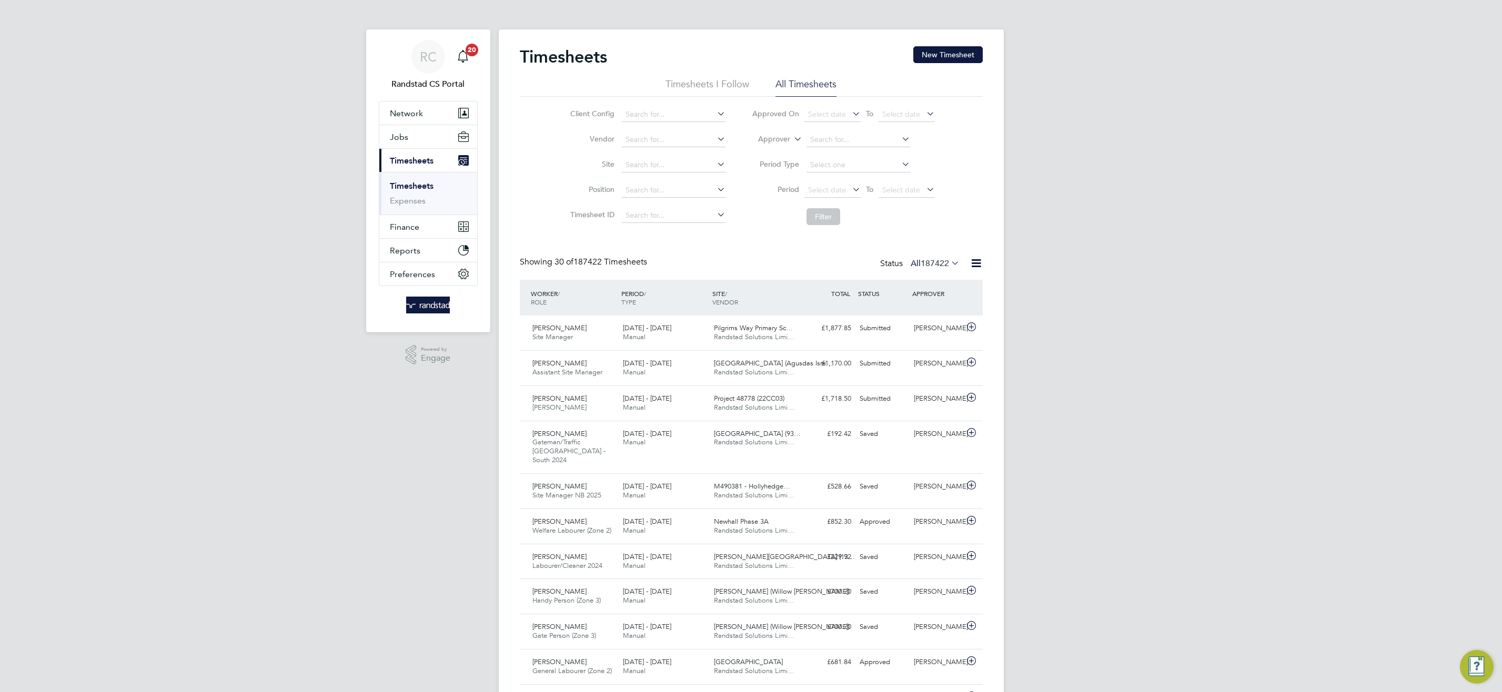
click at [792, 138] on icon at bounding box center [792, 135] width 0 height 9
click at [777, 155] on li "Worker" at bounding box center [765, 152] width 52 height 14
click at [836, 142] on input at bounding box center [858, 140] width 104 height 15
click at [891, 147] on li "Benedict Kwame Darkwa" at bounding box center [871, 154] width 130 height 14
type input "Benedict Kwame Darkwa"
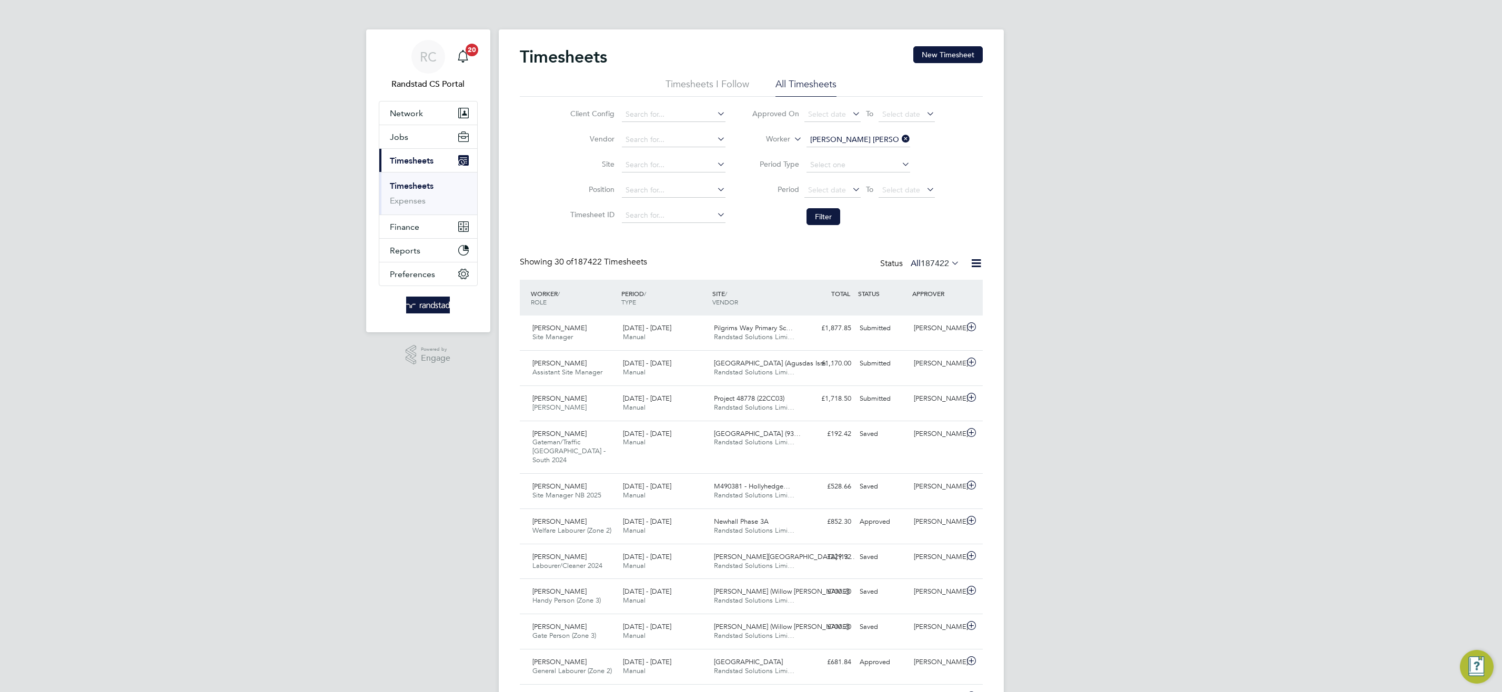
click at [823, 212] on button "Filter" at bounding box center [823, 216] width 34 height 17
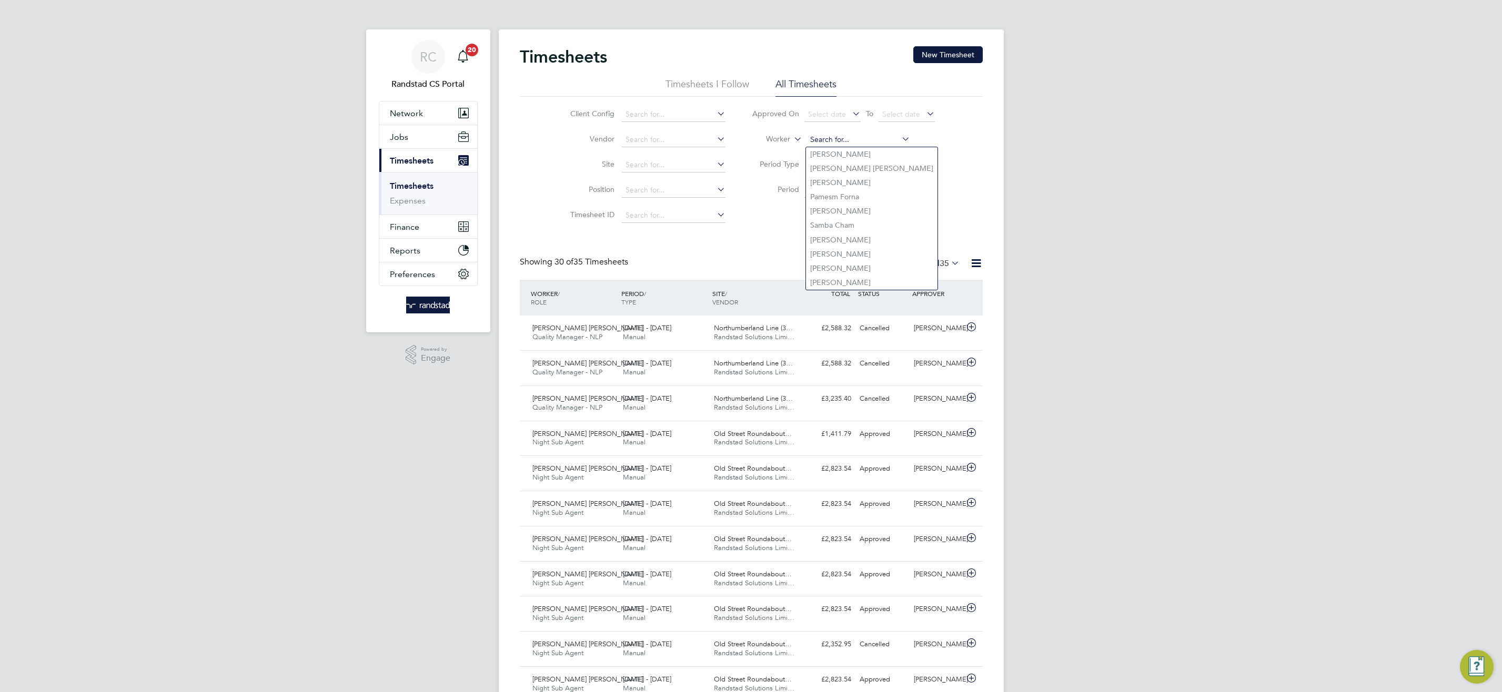
click at [864, 135] on input at bounding box center [858, 140] width 104 height 15
click at [861, 156] on li "Ryan Gordon" at bounding box center [872, 154] width 133 height 14
type input "[PERSON_NAME]"
click at [824, 216] on button "Filter" at bounding box center [823, 216] width 34 height 17
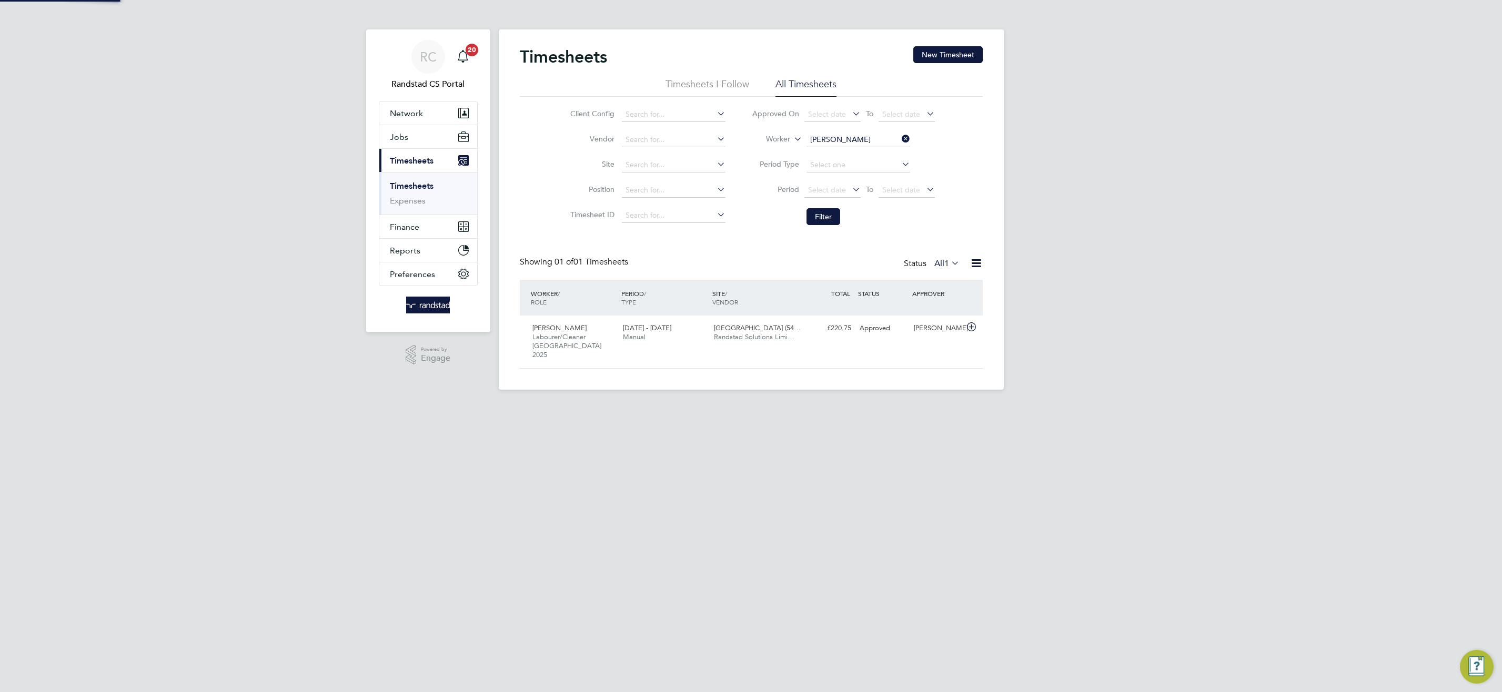
scroll to position [27, 92]
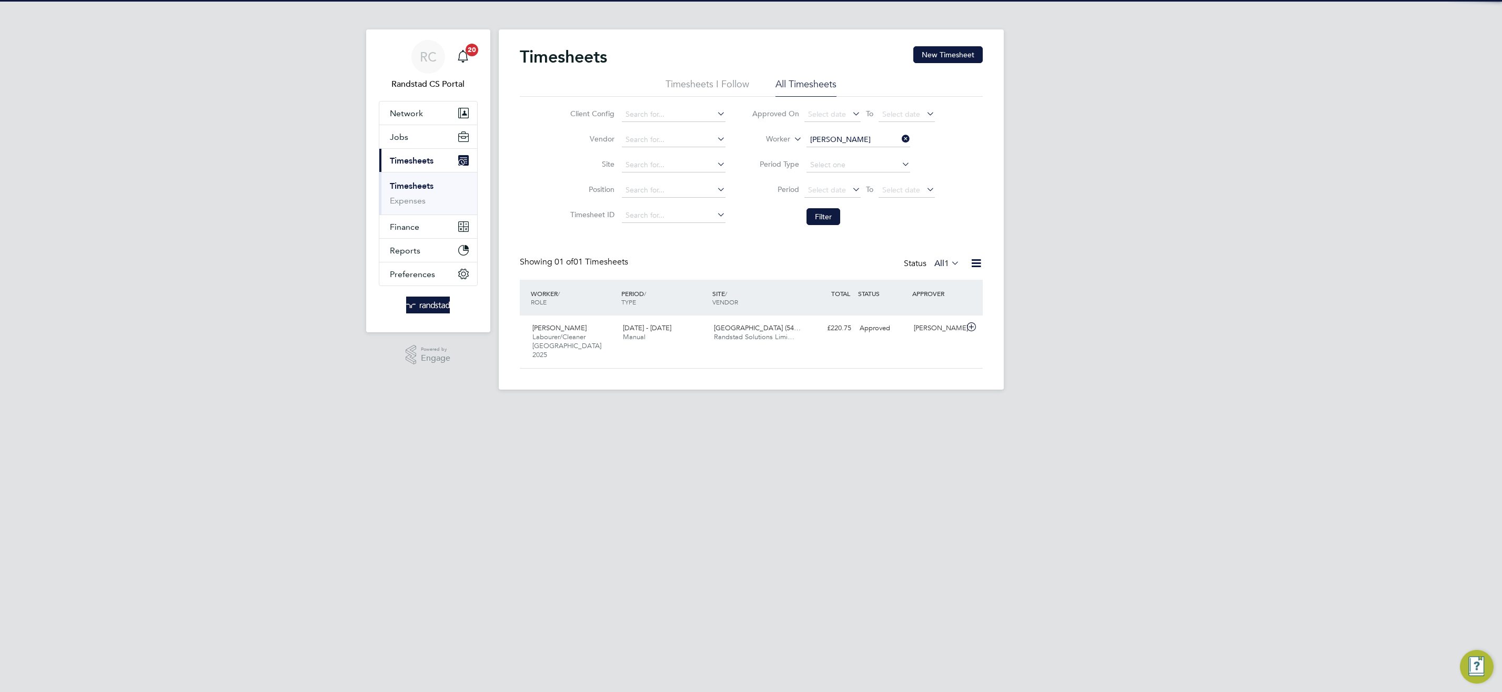
click at [866, 137] on input "[PERSON_NAME]" at bounding box center [858, 140] width 104 height 15
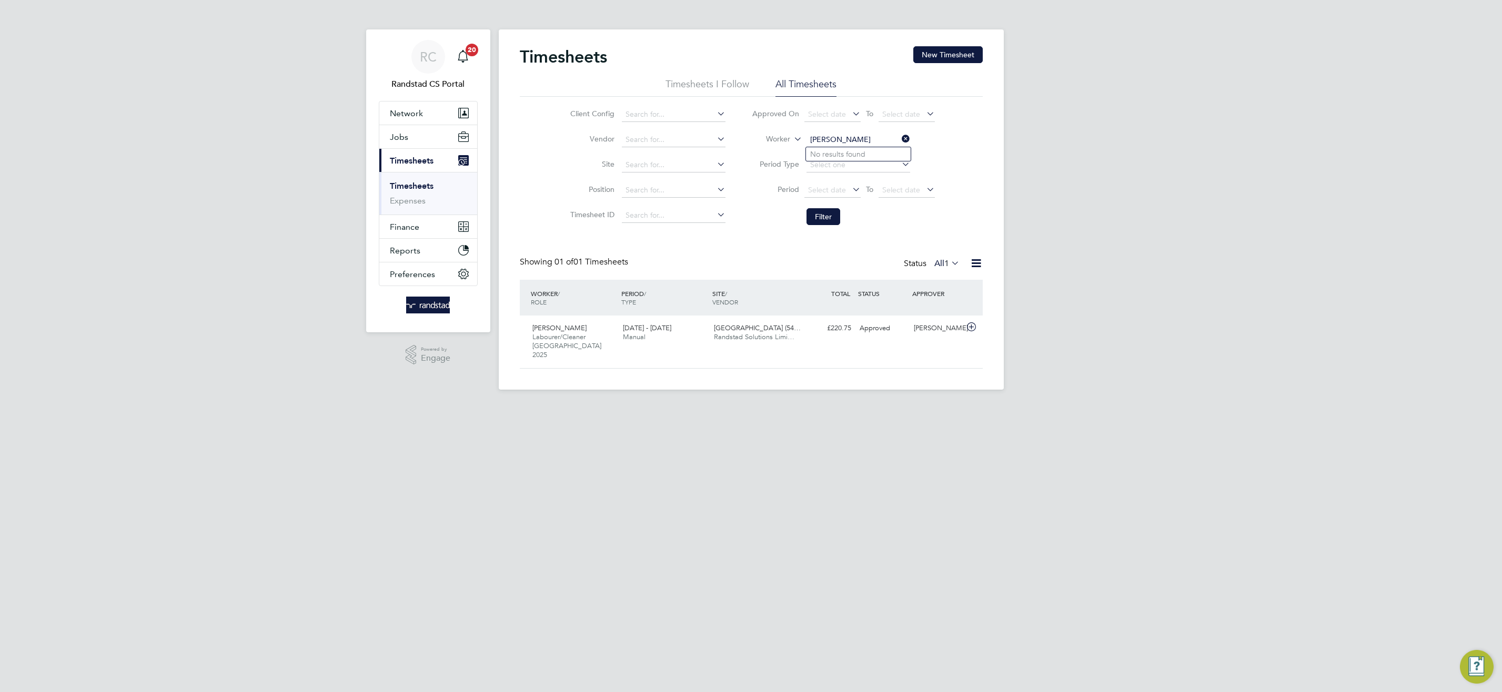
click at [816, 138] on input "rayn gordon" at bounding box center [858, 140] width 104 height 15
click at [896, 170] on li "Ryan Gordon" at bounding box center [872, 168] width 133 height 14
type input "[PERSON_NAME]"
click at [830, 218] on button "Filter" at bounding box center [823, 216] width 34 height 17
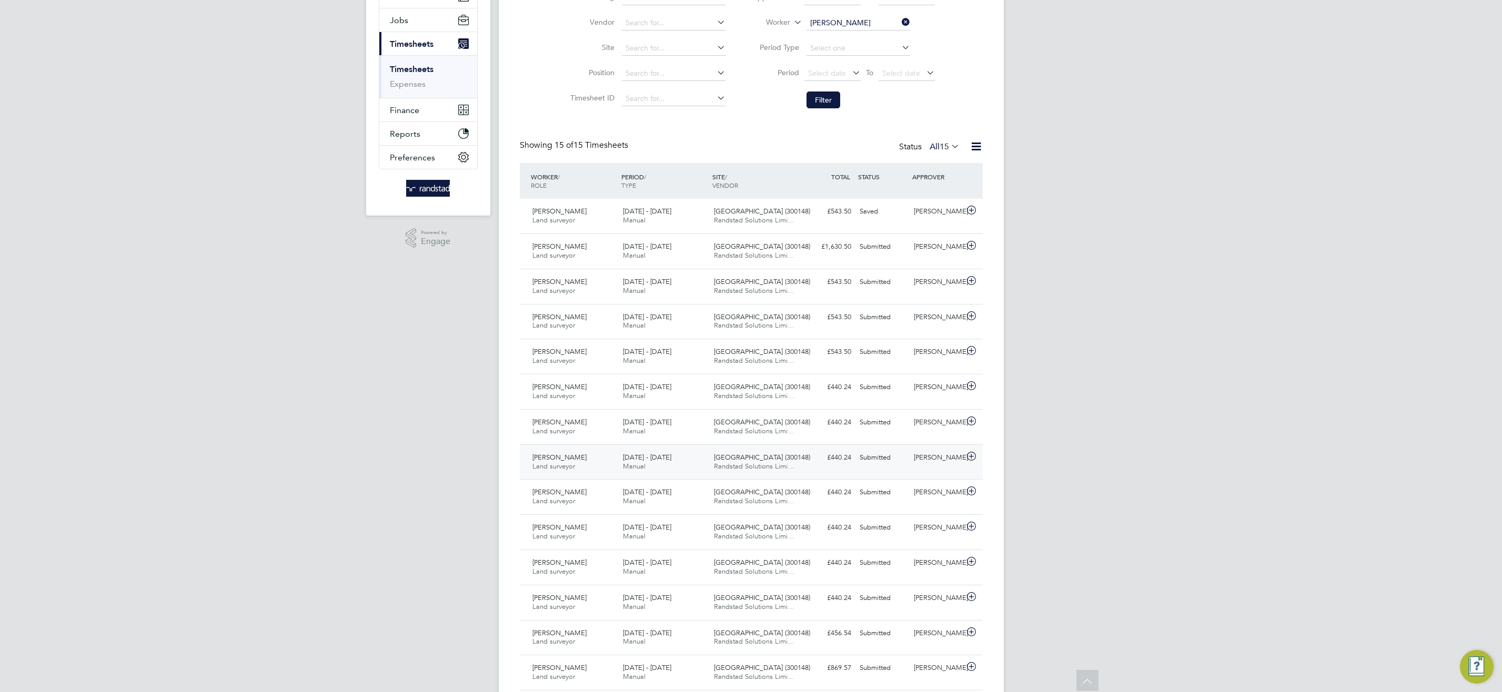
click at [747, 466] on span "Randstad Solutions Limi…" at bounding box center [754, 466] width 80 height 9
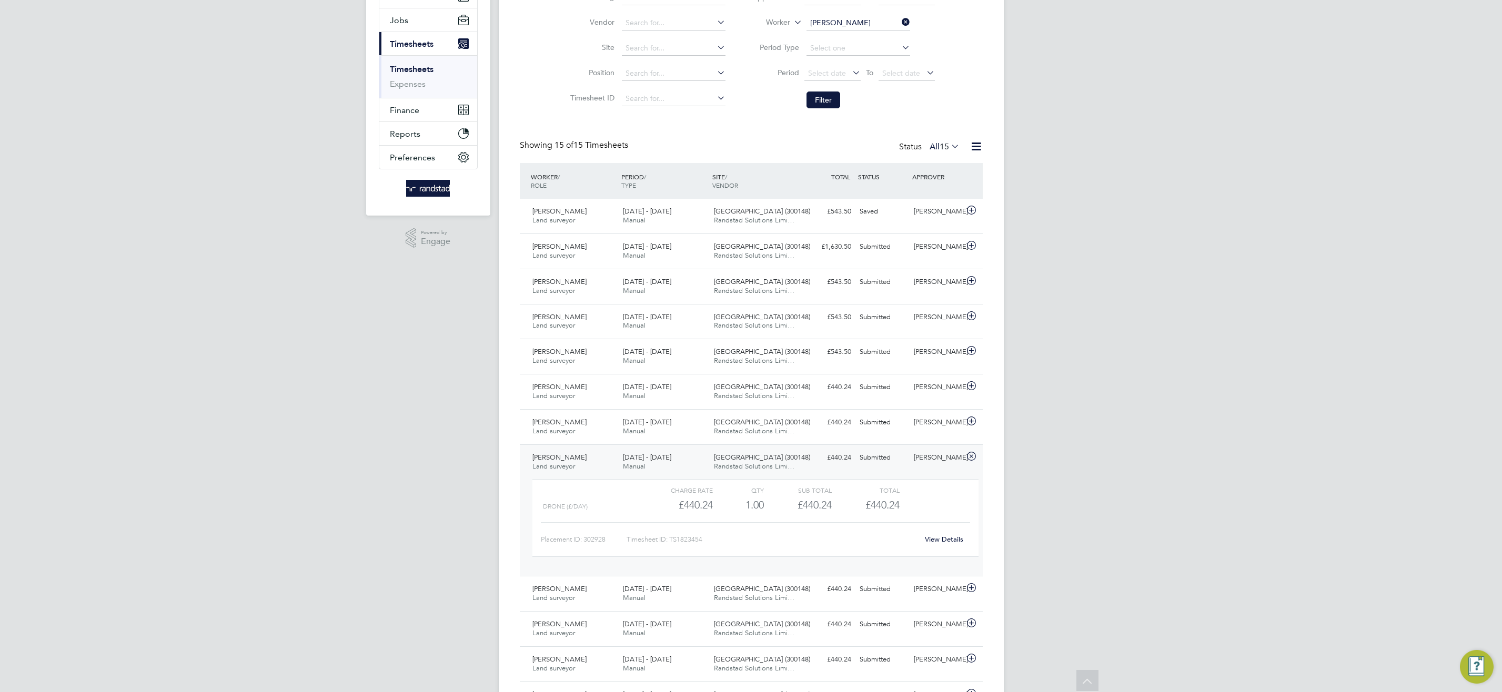
click at [943, 542] on link "View Details" at bounding box center [944, 539] width 38 height 9
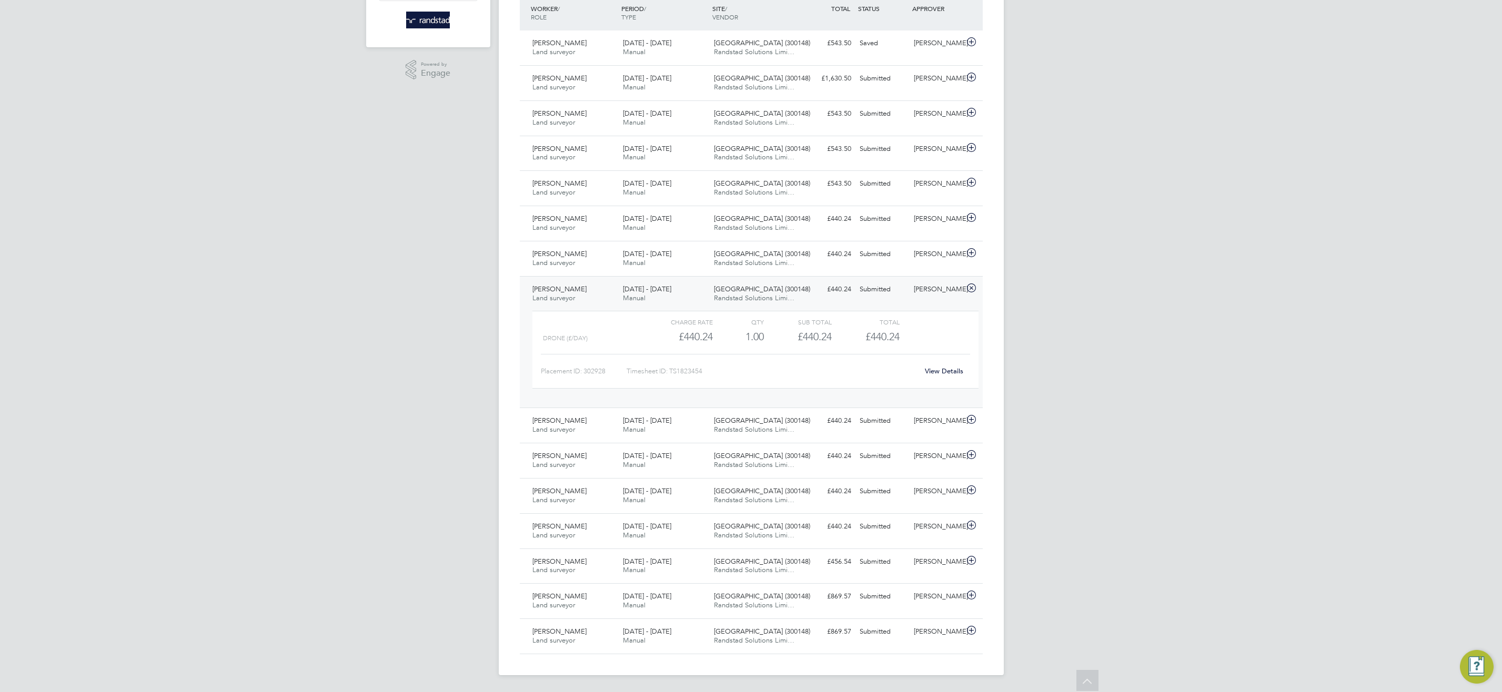
click at [738, 302] on div "Beckton Depot (300148) Randstad Solutions Limi…" at bounding box center [755, 294] width 91 height 26
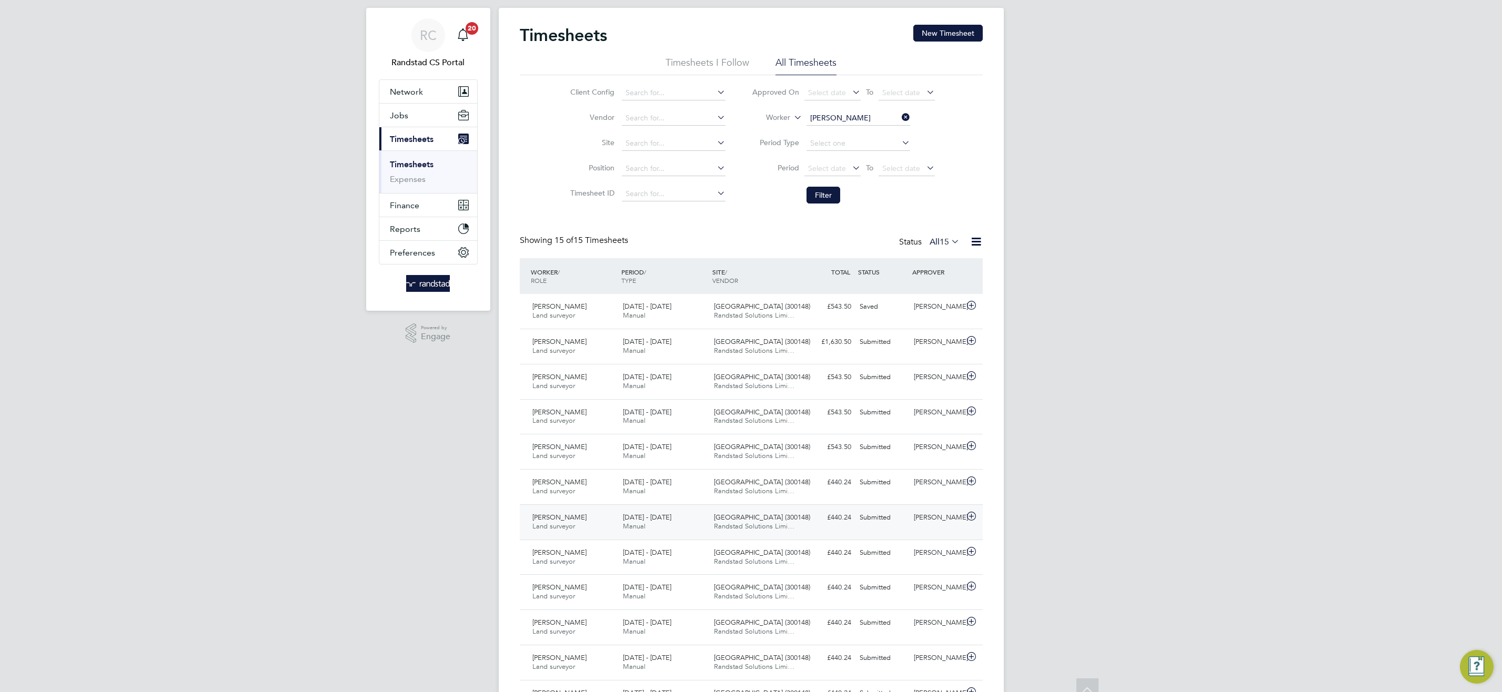
scroll to position [0, 0]
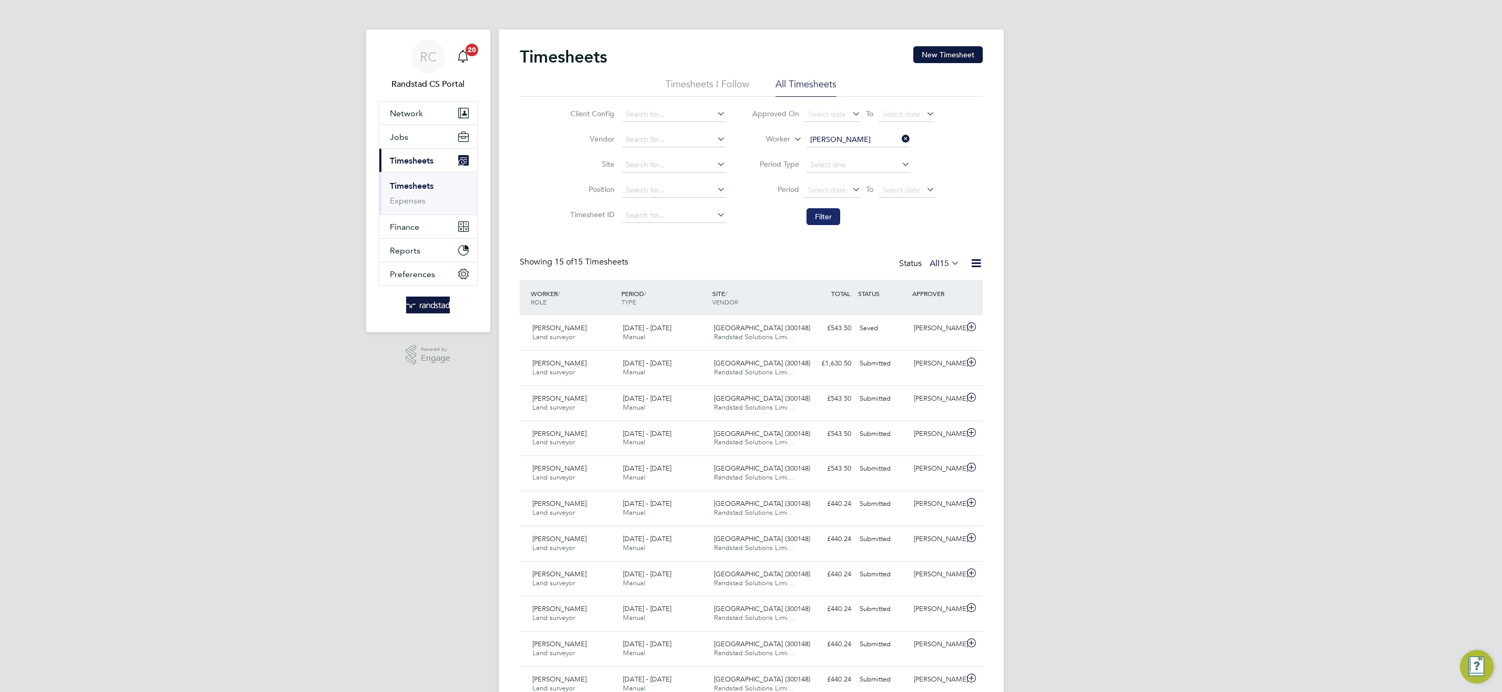
click at [815, 217] on button "Filter" at bounding box center [823, 216] width 34 height 17
drag, startPoint x: 831, startPoint y: 215, endPoint x: 825, endPoint y: 217, distance: 6.4
click at [831, 215] on button "Filter" at bounding box center [823, 216] width 34 height 17
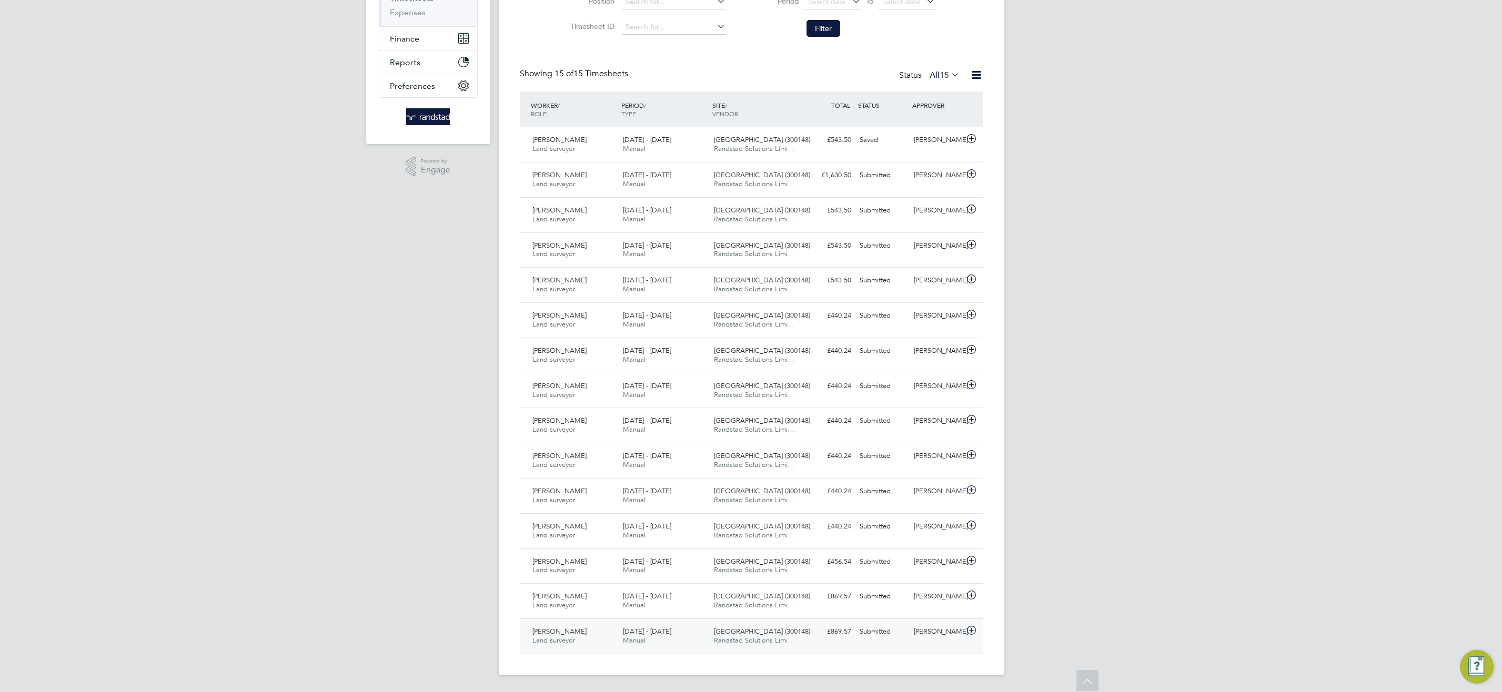
click at [757, 645] on div "Beckton Depot (300148) Randstad Solutions Limi…" at bounding box center [755, 636] width 91 height 26
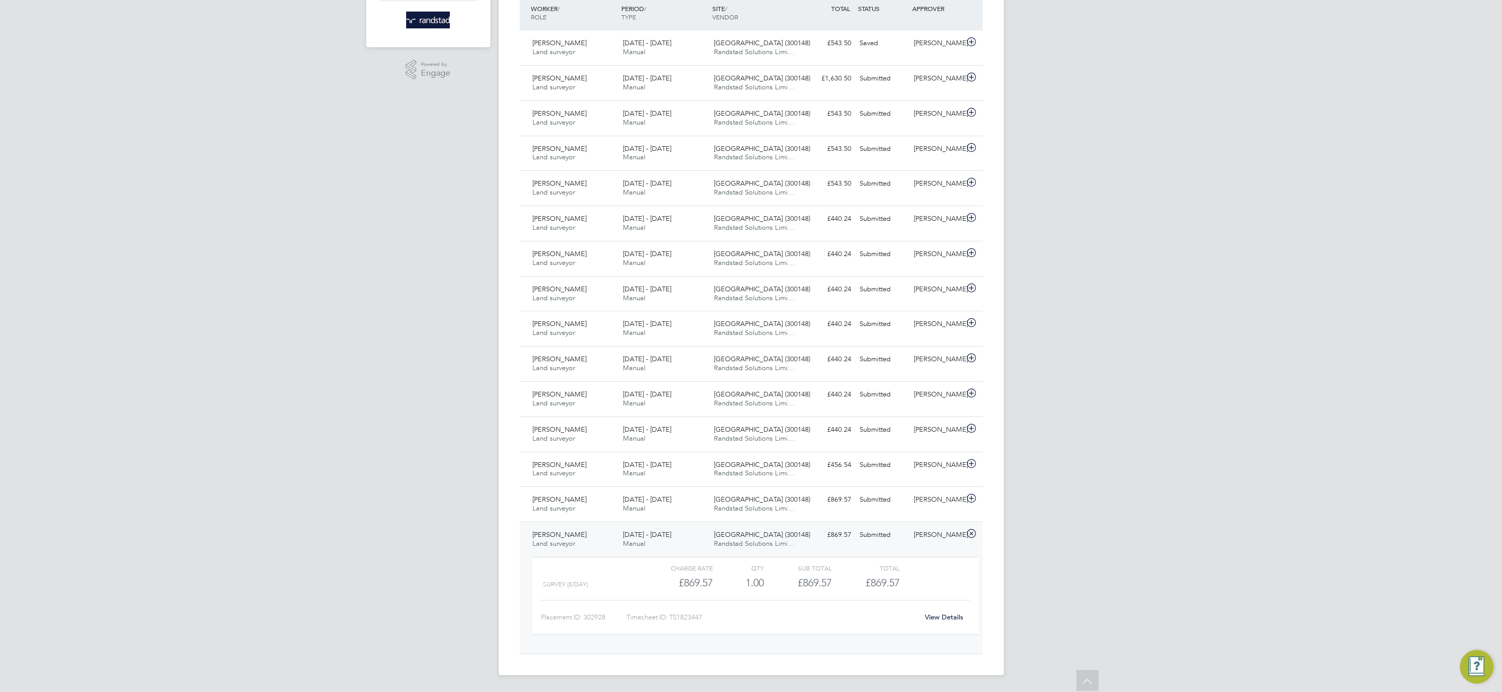
drag, startPoint x: 947, startPoint y: 620, endPoint x: 941, endPoint y: 619, distance: 6.4
click at [947, 620] on link "View Details" at bounding box center [944, 617] width 38 height 9
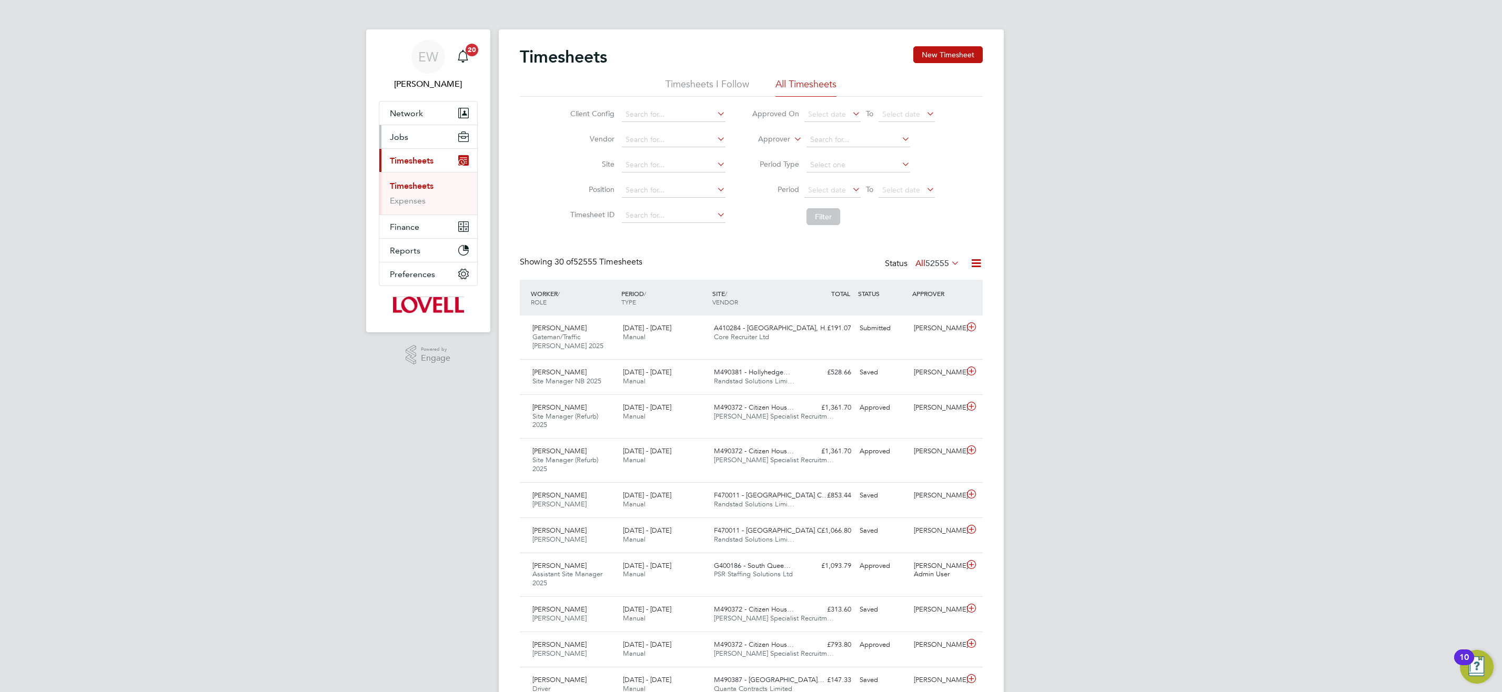
click at [400, 139] on span "Jobs" at bounding box center [399, 137] width 18 height 10
click at [414, 186] on li "Vacancies" at bounding box center [429, 179] width 79 height 15
click at [413, 185] on li "Vacancies" at bounding box center [429, 179] width 79 height 15
click at [420, 191] on link "Placements" at bounding box center [412, 192] width 44 height 10
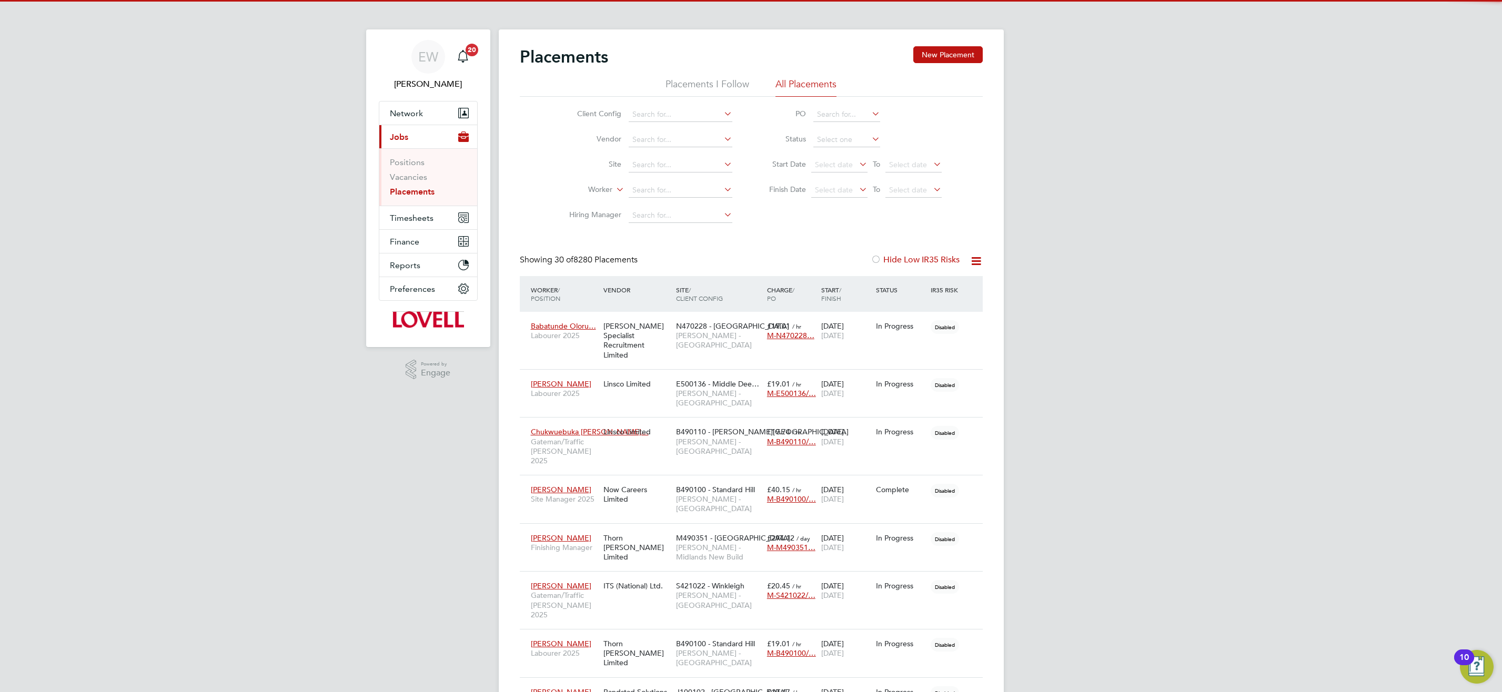
scroll to position [31, 92]
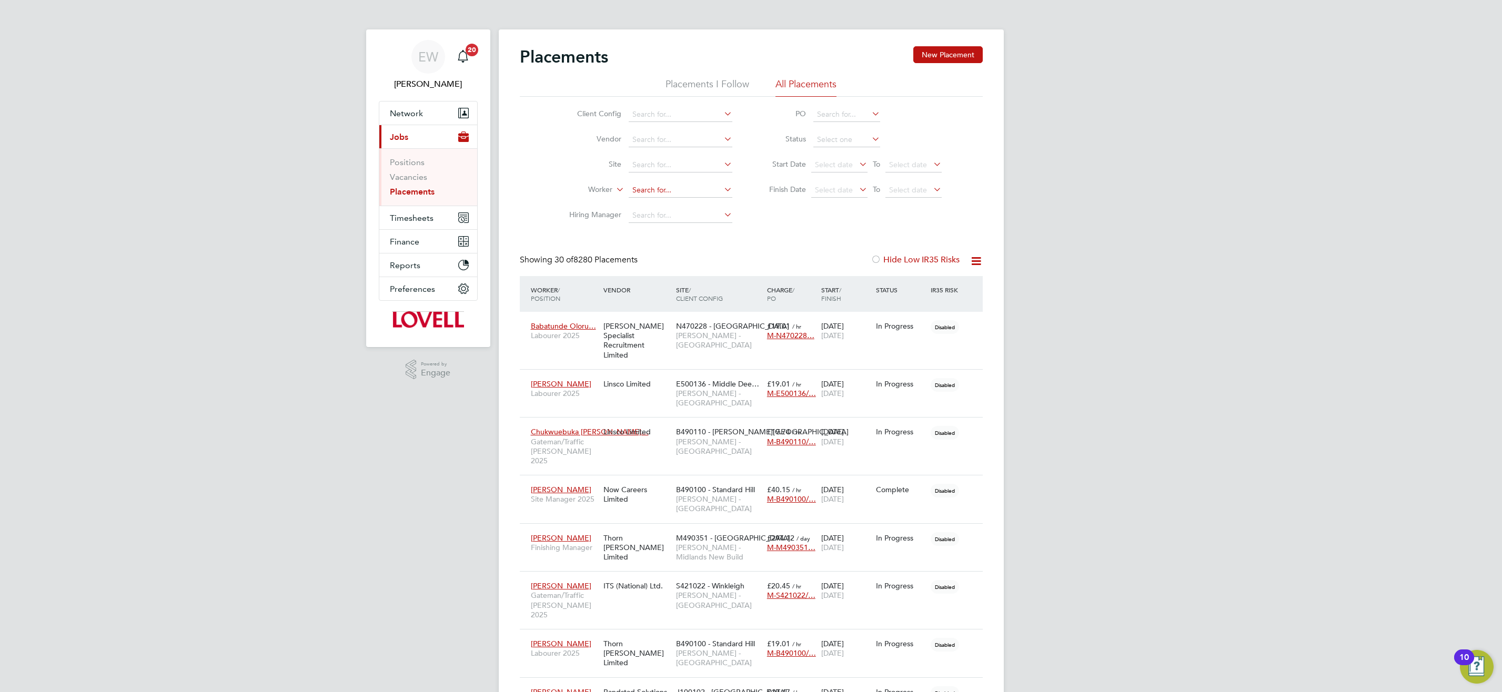
click at [660, 193] on input at bounding box center [681, 190] width 104 height 15
click at [690, 203] on li "Tevin Bolt" at bounding box center [680, 204] width 105 height 14
type input "Tevin Bolt"
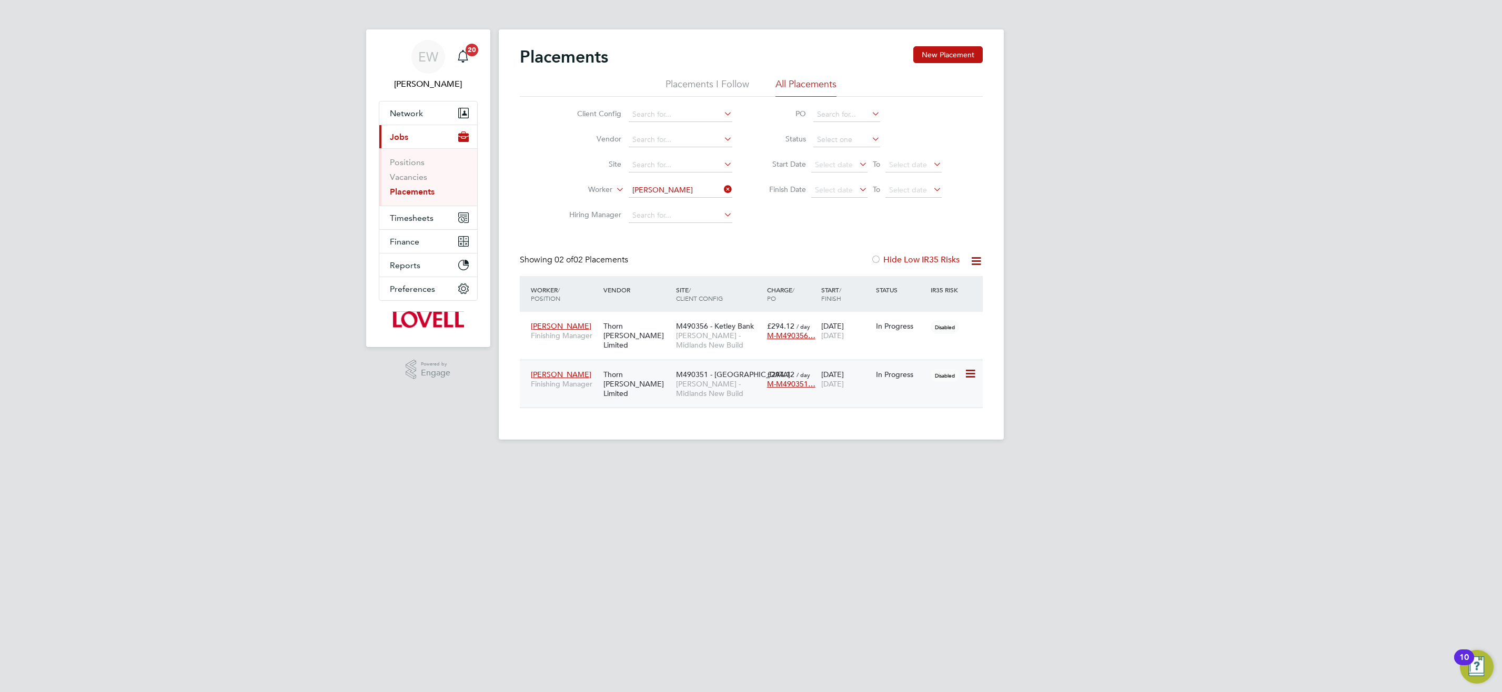
click at [721, 385] on span "Lovell - Midlands New Build" at bounding box center [719, 388] width 86 height 19
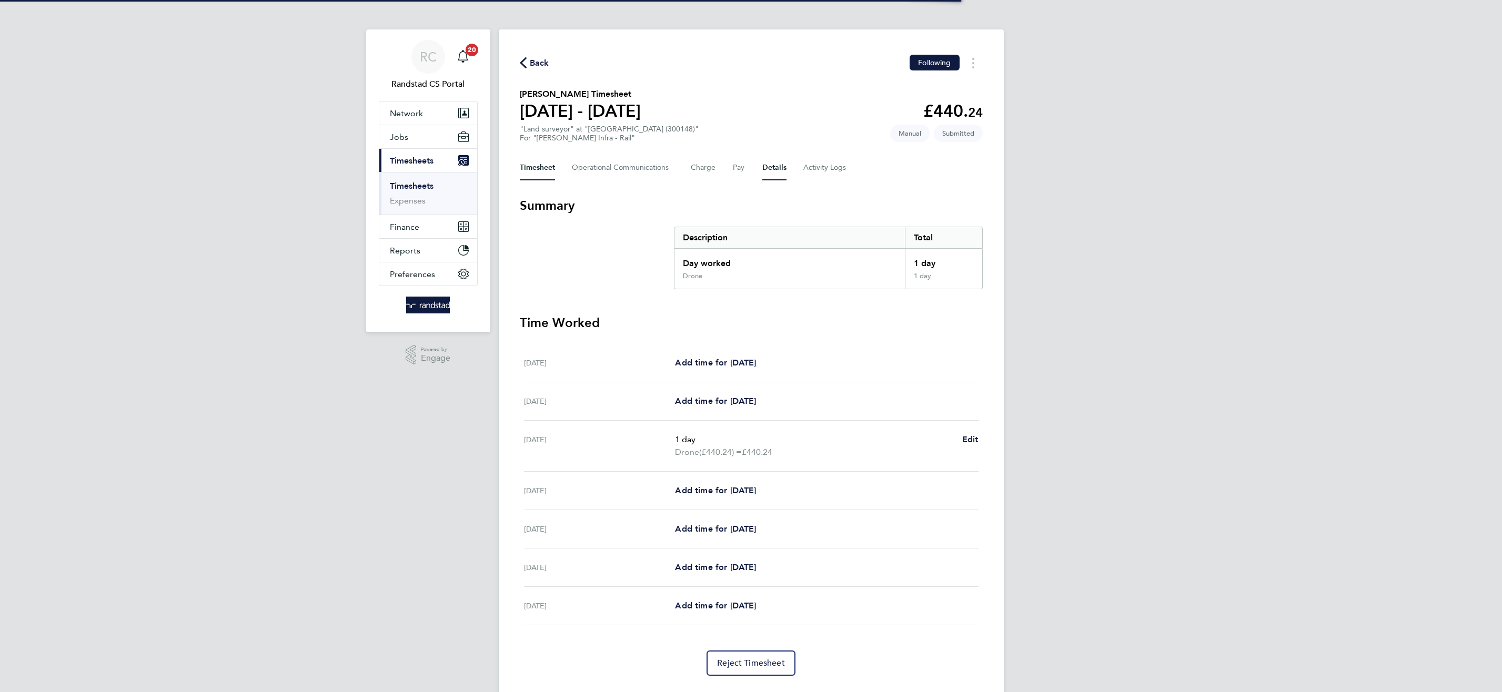
click at [771, 170] on button "Details" at bounding box center [774, 167] width 24 height 25
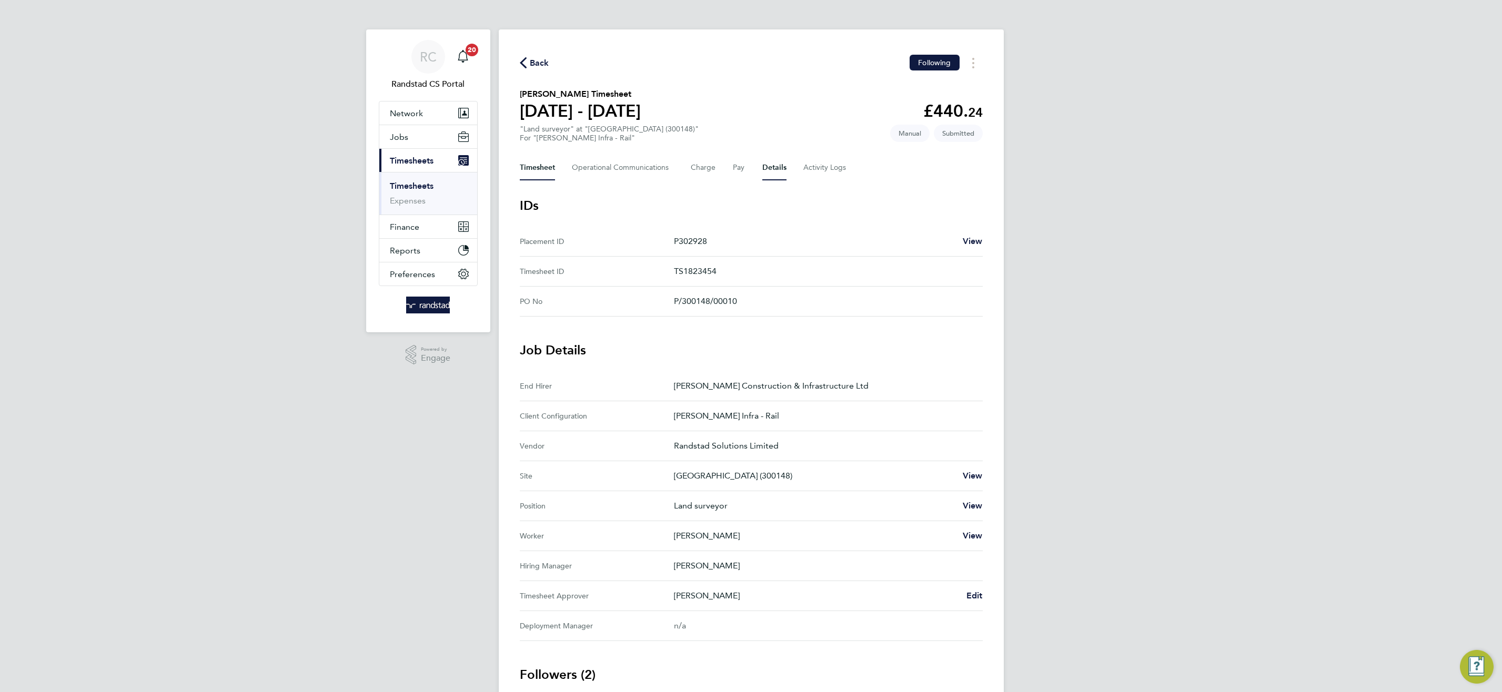
click at [543, 169] on button "Timesheet" at bounding box center [537, 167] width 35 height 25
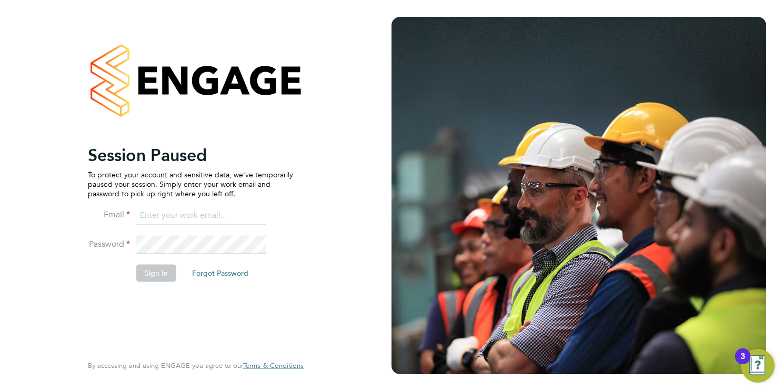
type input "emma.wells@randstad.co.uk"
click at [166, 278] on button "Sign In" at bounding box center [156, 273] width 40 height 17
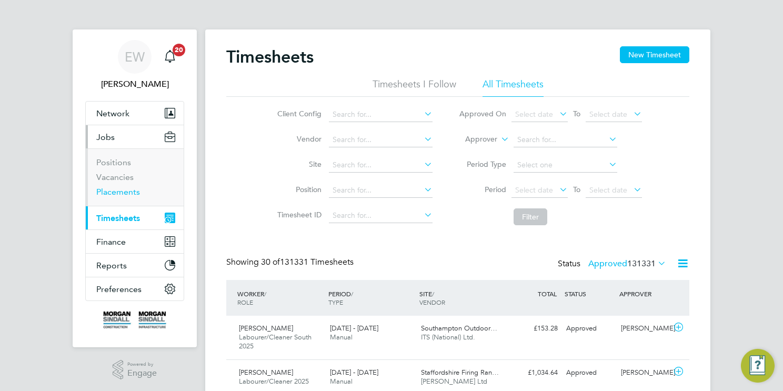
click at [116, 192] on link "Placements" at bounding box center [118, 192] width 44 height 10
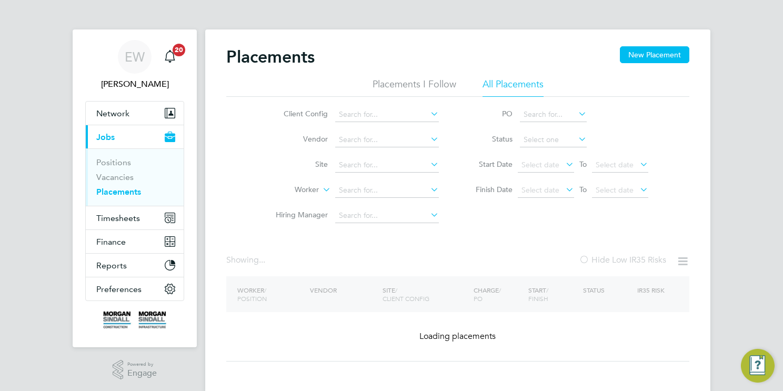
click at [385, 188] on input at bounding box center [387, 190] width 104 height 15
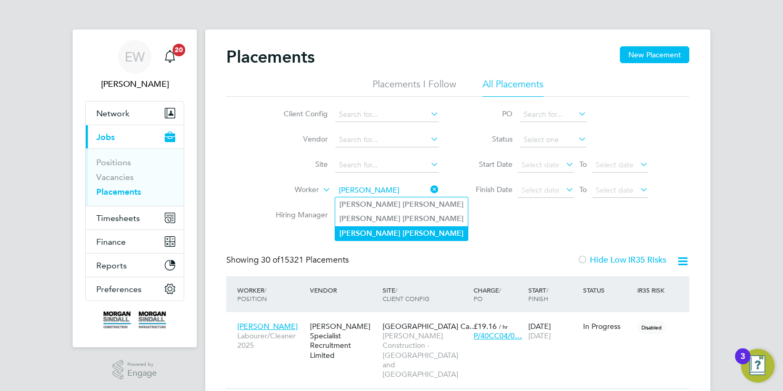
click at [423, 229] on li "Ryan Gordon" at bounding box center [401, 233] width 133 height 14
type input "[PERSON_NAME]"
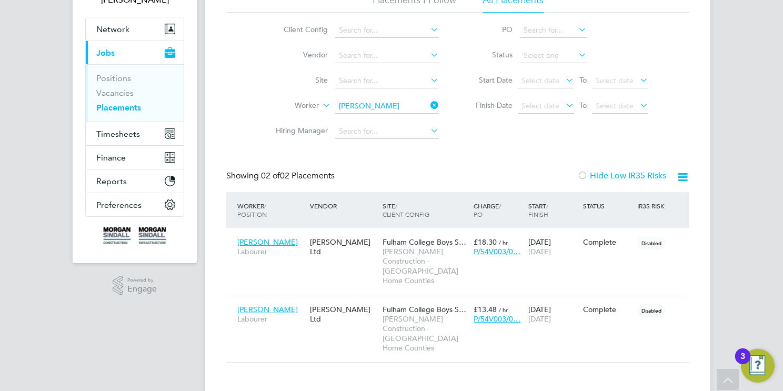
click at [394, 108] on input "[PERSON_NAME]" at bounding box center [387, 106] width 104 height 15
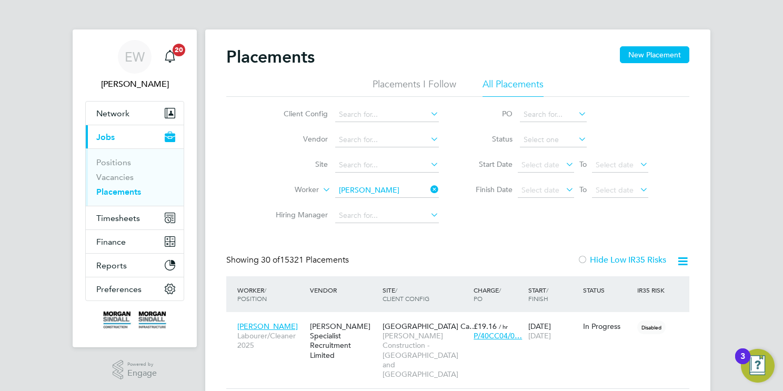
click at [405, 203] on li "Ryan Gordon" at bounding box center [401, 204] width 133 height 14
type input "[PERSON_NAME]"
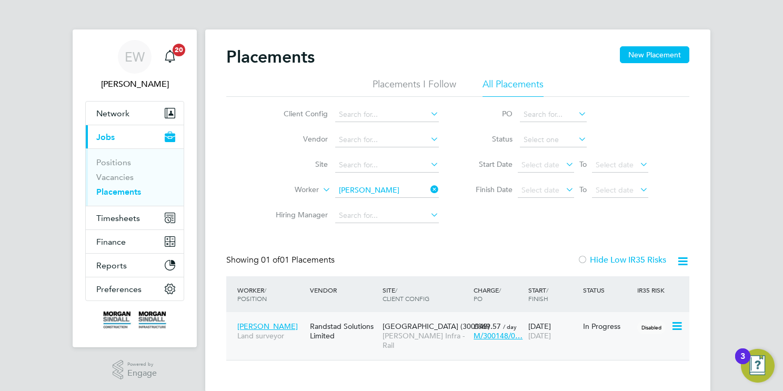
click at [437, 336] on span "[PERSON_NAME] Infra - Rail" at bounding box center [425, 340] width 86 height 19
click at [117, 242] on span "Finance" at bounding box center [110, 242] width 29 height 10
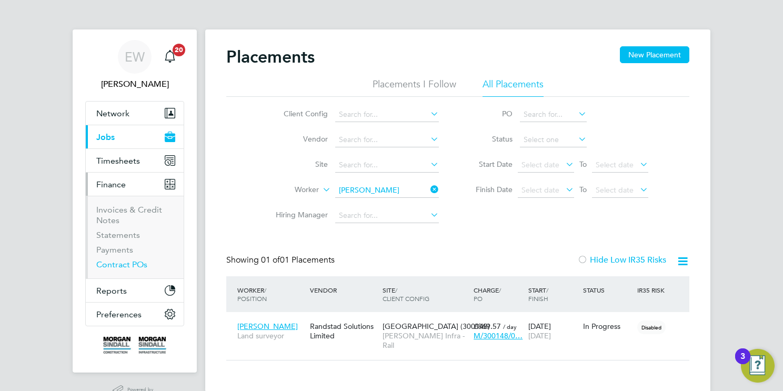
click at [130, 265] on link "Contract POs" at bounding box center [121, 264] width 51 height 10
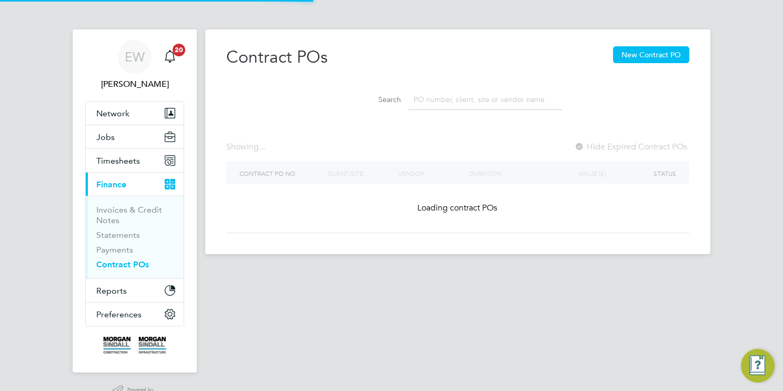
click at [460, 95] on input at bounding box center [485, 99] width 154 height 21
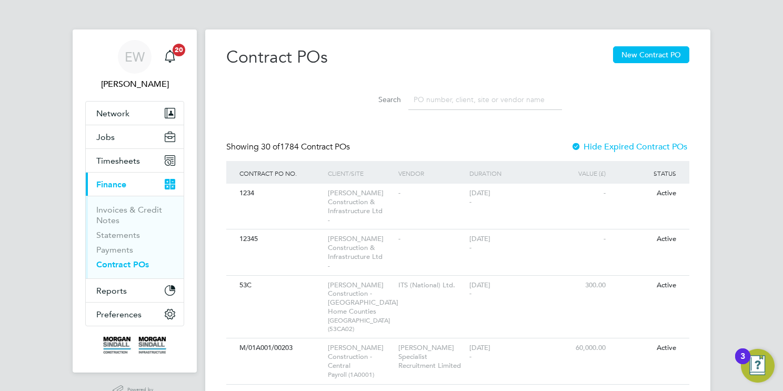
paste input "M/300148/01096"
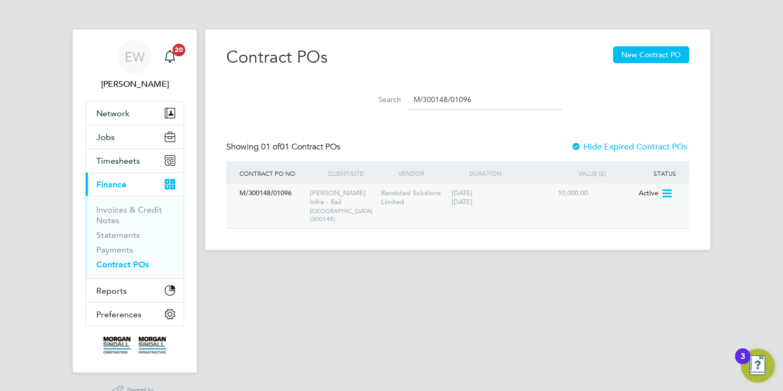
type input "M/300148/01096"
click at [666, 191] on icon at bounding box center [666, 193] width 11 height 13
click at [640, 219] on li "Edit PO" at bounding box center [651, 217] width 39 height 15
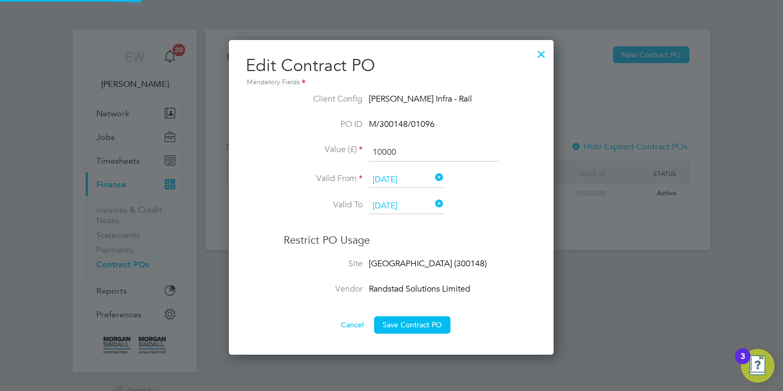
click at [382, 173] on input "[DATE]" at bounding box center [406, 180] width 75 height 16
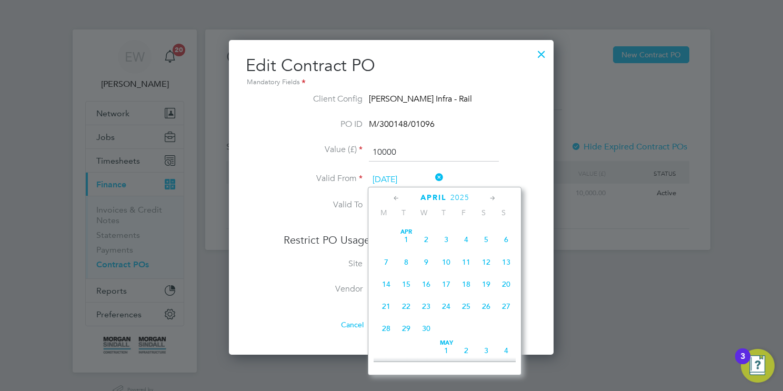
click at [487, 294] on span "19" at bounding box center [486, 284] width 20 height 20
type input "19 Apr 2025"
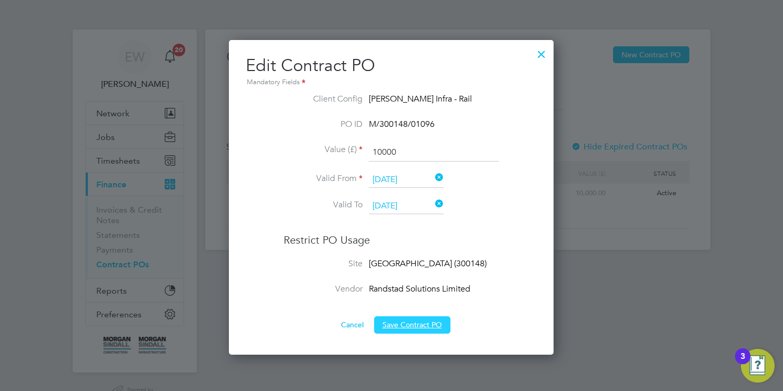
click at [429, 328] on button "Save Contract PO" at bounding box center [412, 324] width 76 height 17
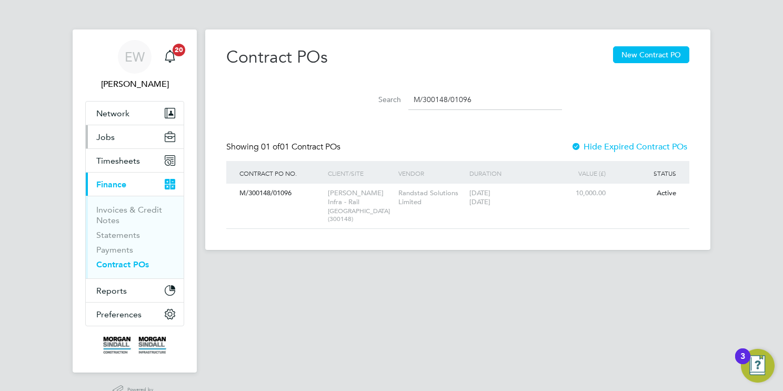
click at [114, 138] on span "Jobs" at bounding box center [105, 137] width 18 height 10
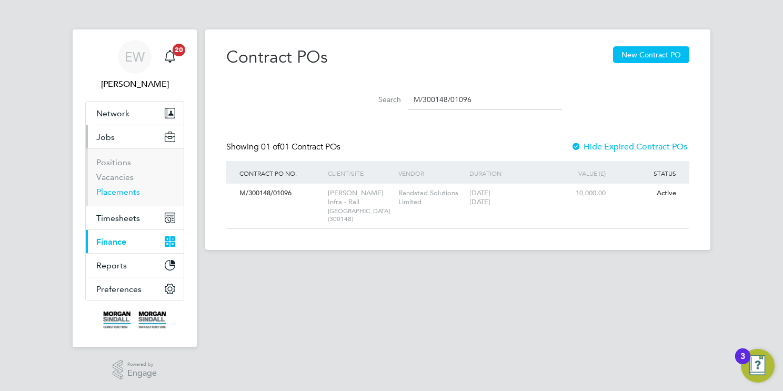
click at [119, 187] on link "Placements" at bounding box center [118, 192] width 44 height 10
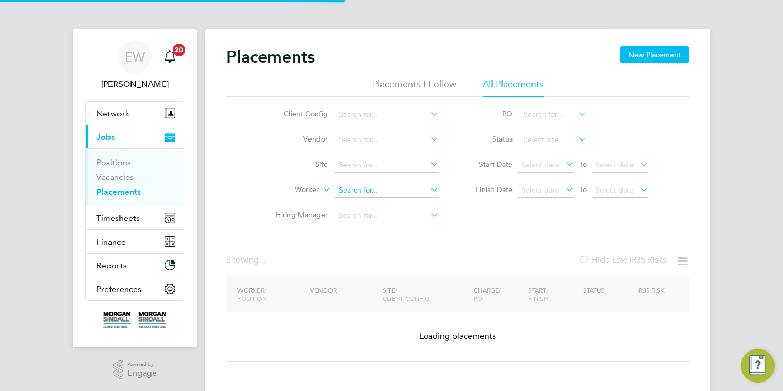
click at [368, 189] on input at bounding box center [387, 190] width 104 height 15
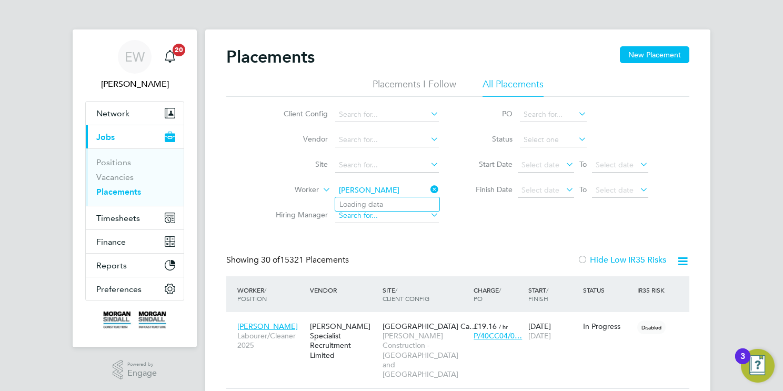
scroll to position [39, 92]
click at [402, 235] on b "Gordon" at bounding box center [432, 233] width 61 height 9
type input "[PERSON_NAME]"
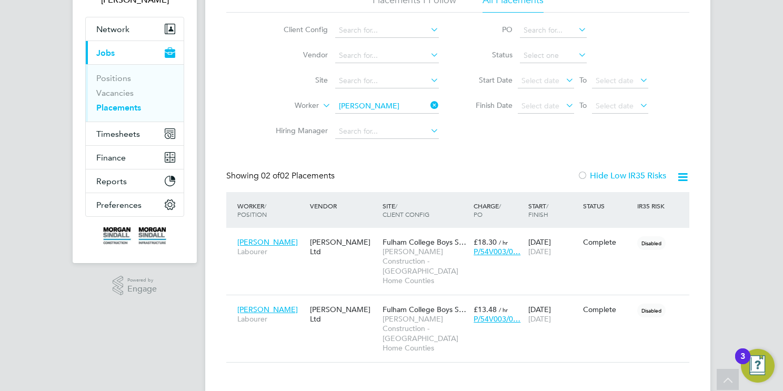
click at [417, 107] on ul "Client Config Vendor Site Worker Ryan Gordon Hiring Manager" at bounding box center [353, 81] width 198 height 126
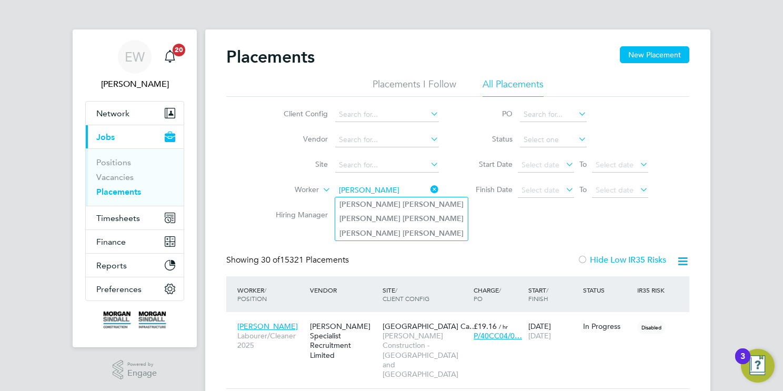
click at [397, 209] on li "Ryan Gordon" at bounding box center [401, 204] width 133 height 14
type input "[PERSON_NAME]"
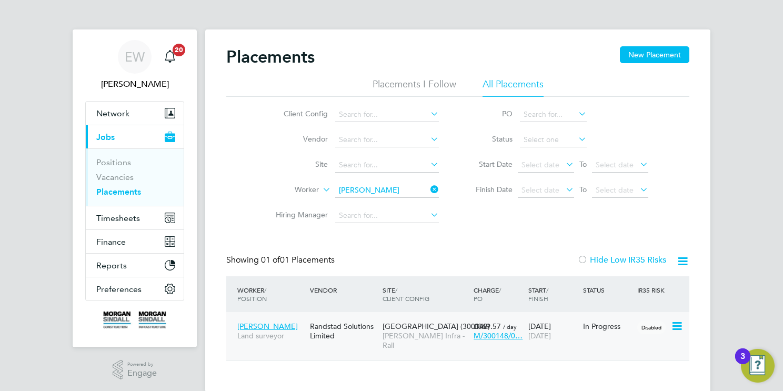
click at [424, 327] on span "[GEOGRAPHIC_DATA] (300148)" at bounding box center [435, 325] width 107 height 9
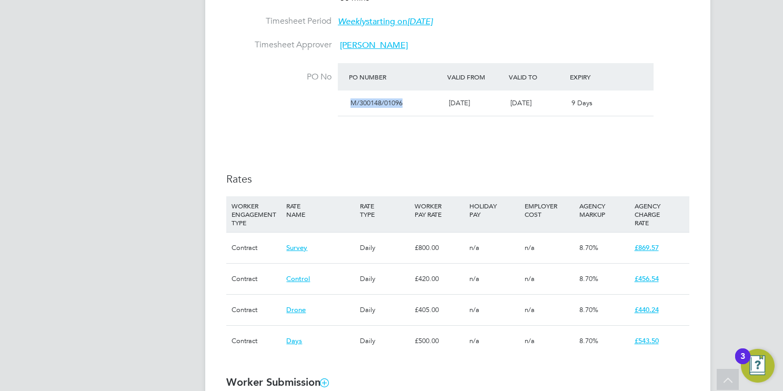
drag, startPoint x: 409, startPoint y: 103, endPoint x: 346, endPoint y: 112, distance: 63.2
click at [346, 112] on div "M/300148/01096" at bounding box center [395, 103] width 98 height 17
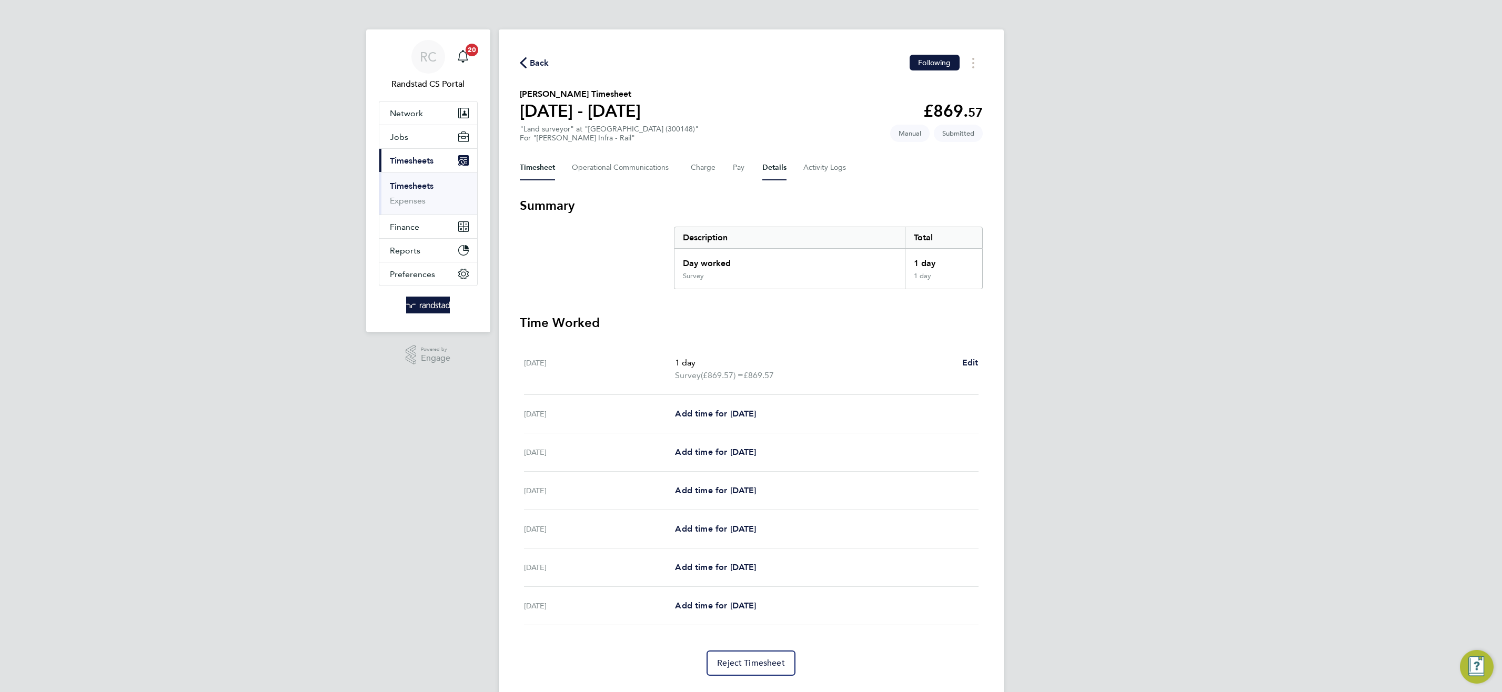
click at [783, 174] on button "Details" at bounding box center [774, 167] width 24 height 25
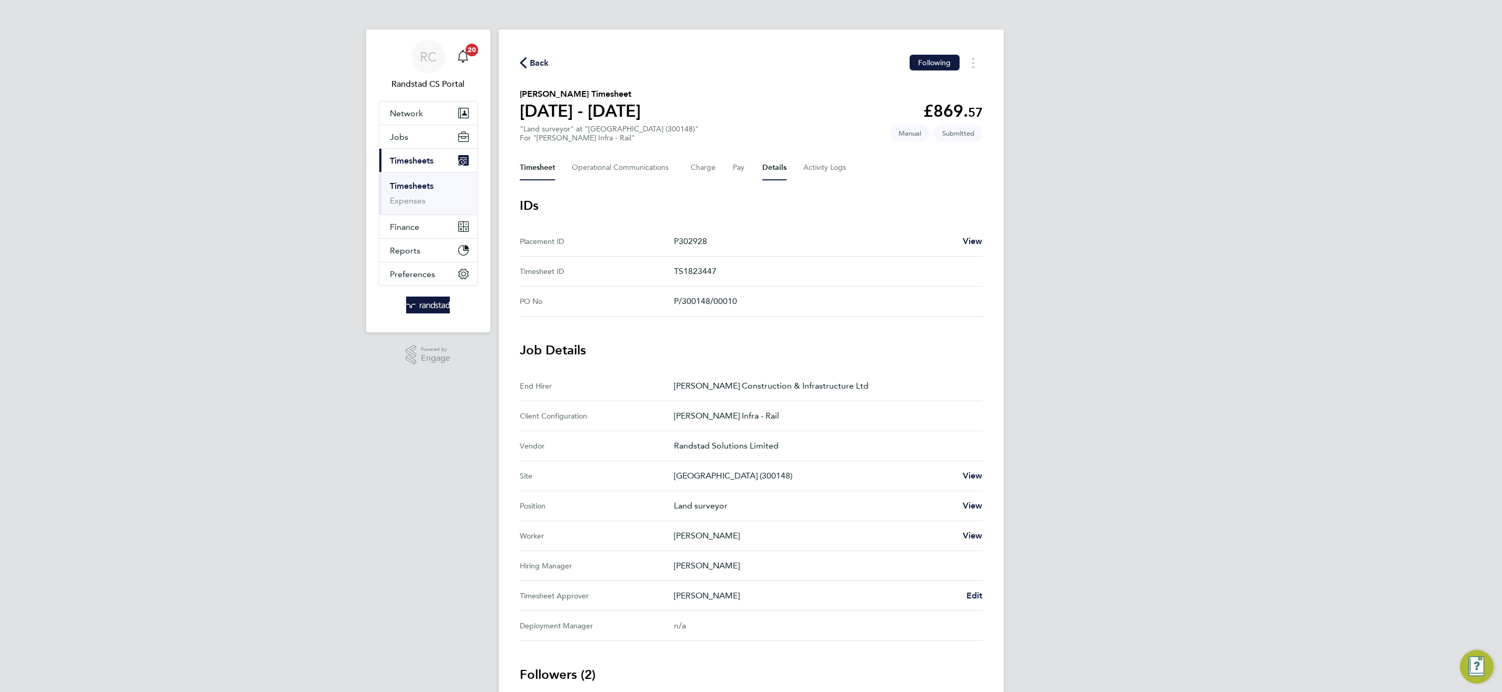
click at [548, 170] on button "Timesheet" at bounding box center [537, 167] width 35 height 25
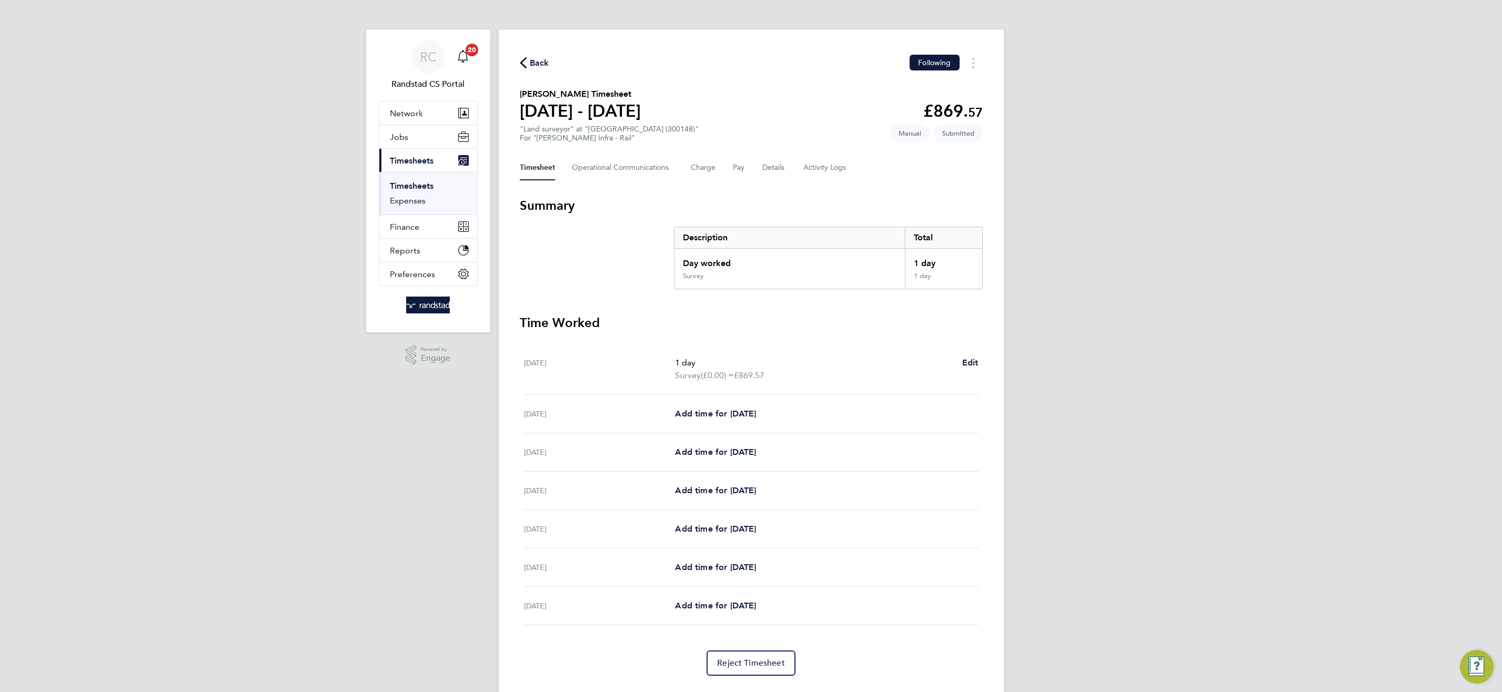
click at [407, 204] on link "Expenses" at bounding box center [408, 201] width 36 height 10
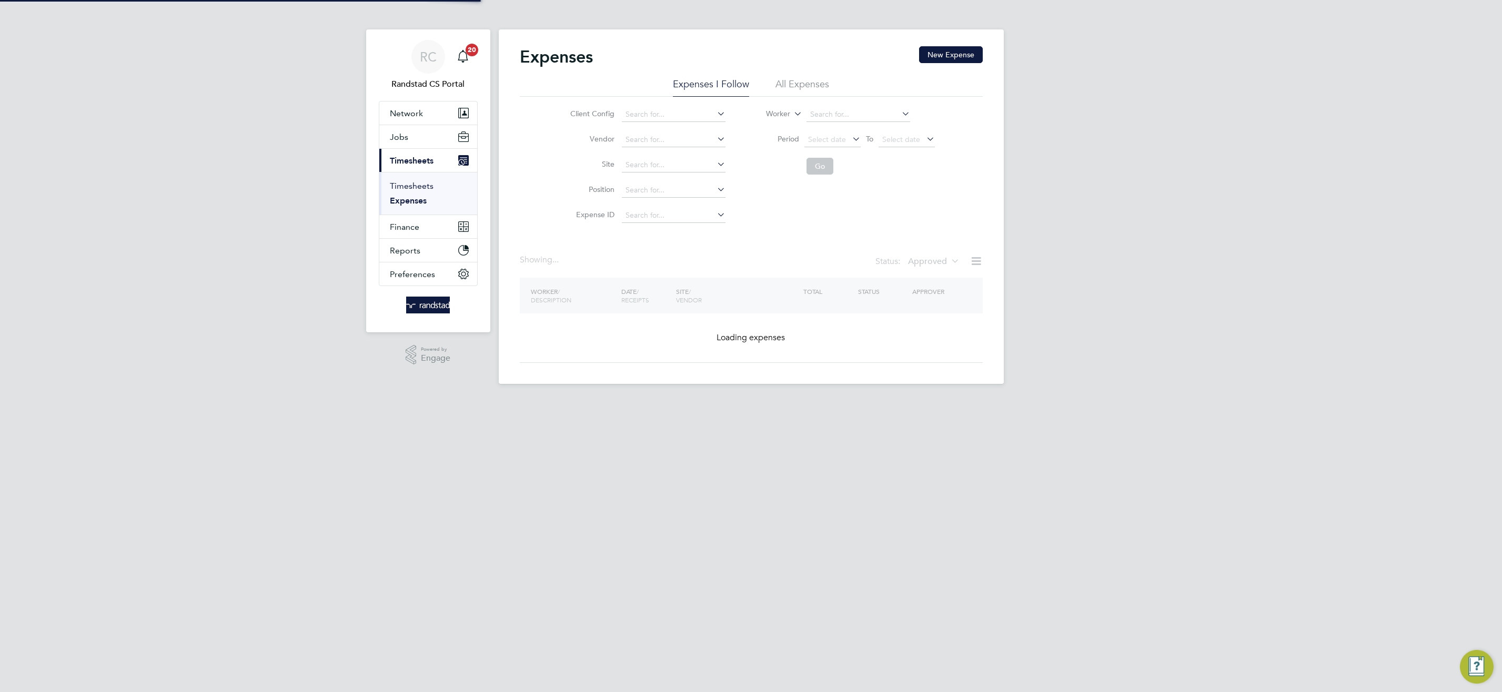
click at [419, 183] on link "Timesheets" at bounding box center [412, 186] width 44 height 10
click at [792, 136] on icon at bounding box center [792, 135] width 0 height 9
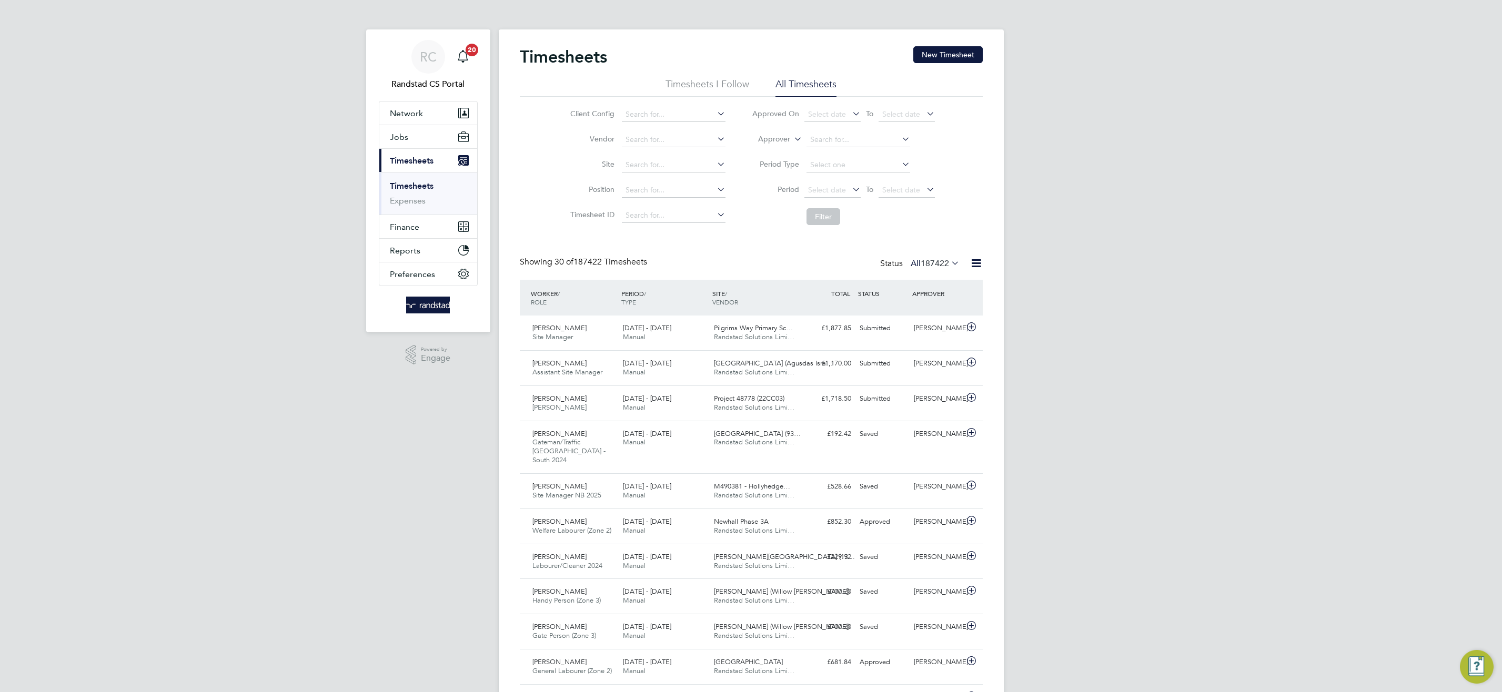
click at [792, 141] on icon at bounding box center [792, 135] width 0 height 9
click at [780, 149] on li "Worker" at bounding box center [765, 152] width 52 height 14
click at [845, 139] on input at bounding box center [858, 140] width 104 height 15
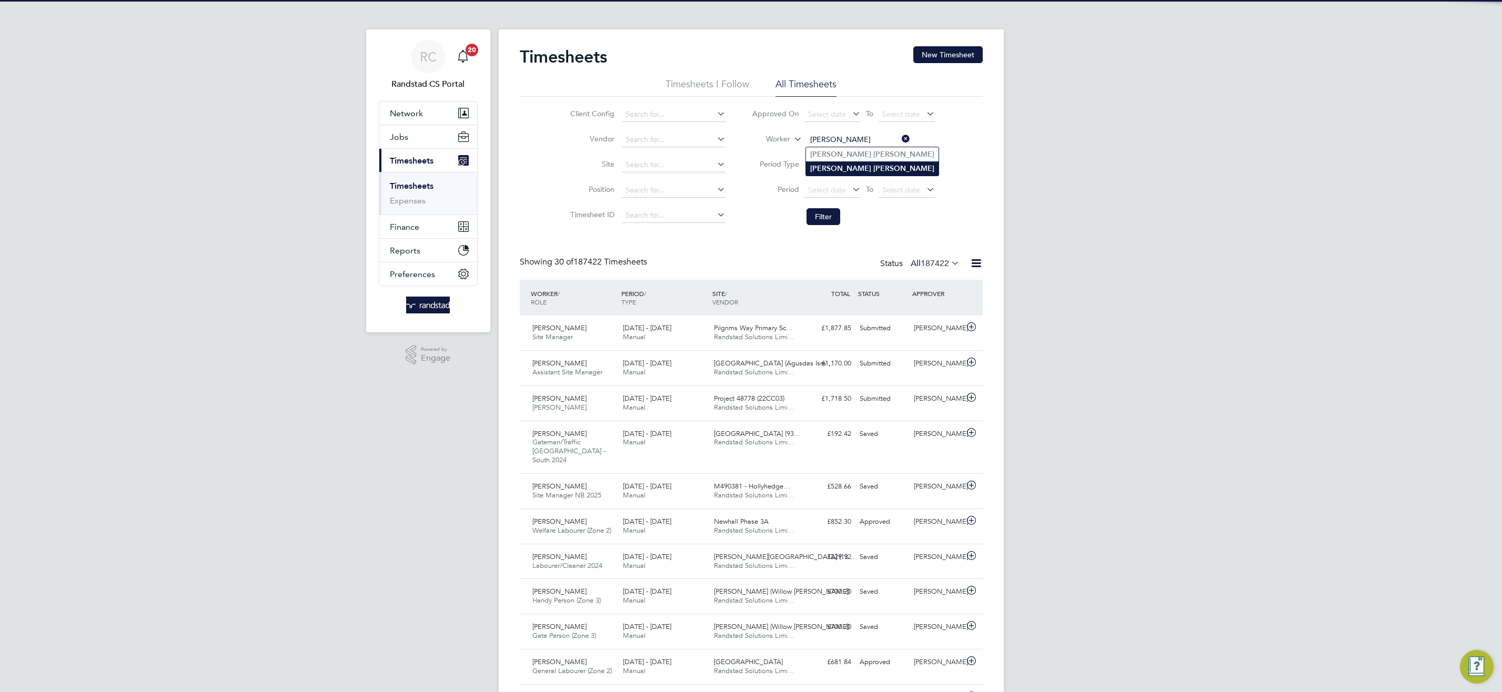
click at [896, 171] on li "[PERSON_NAME]" at bounding box center [872, 168] width 133 height 14
type input "[PERSON_NAME]"
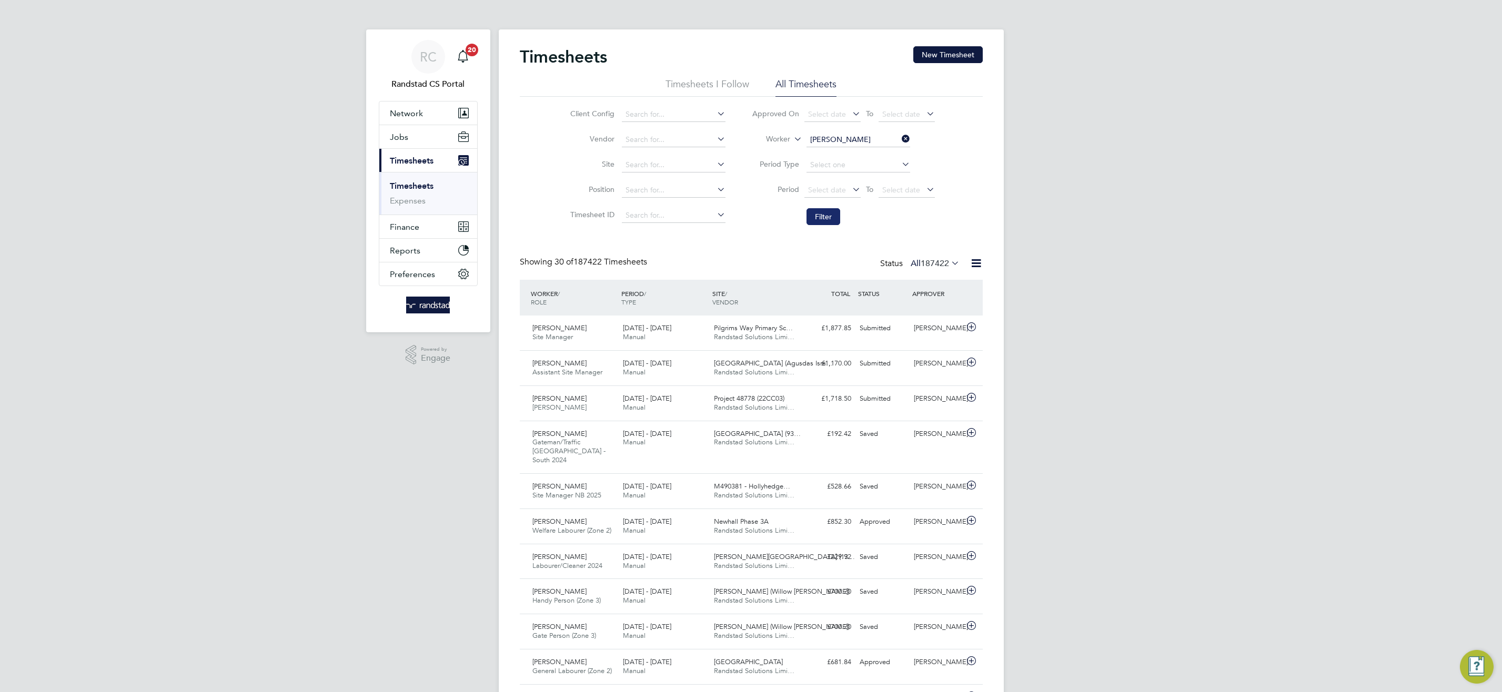
click at [828, 216] on button "Filter" at bounding box center [823, 216] width 34 height 17
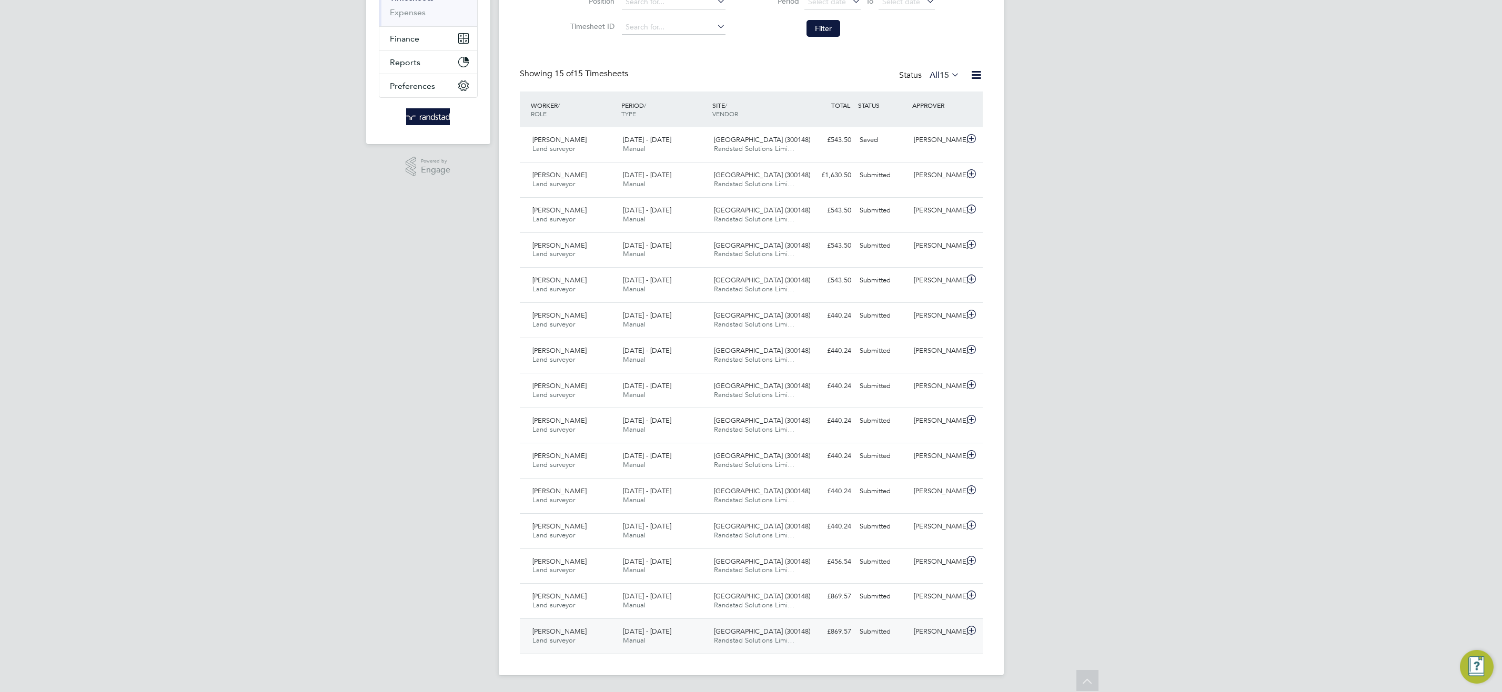
click at [775, 636] on span "Randstad Solutions Limi…" at bounding box center [754, 640] width 80 height 9
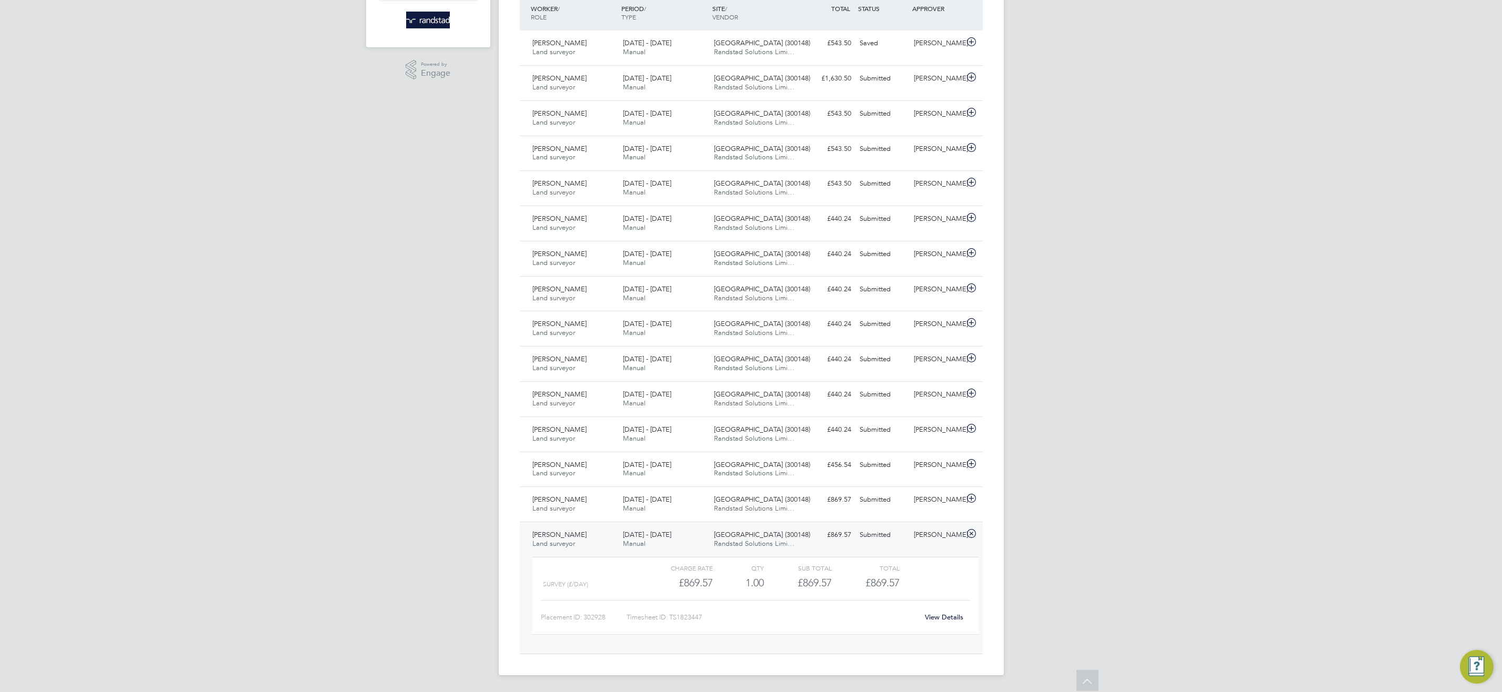
click at [945, 613] on link "View Details" at bounding box center [944, 617] width 38 height 9
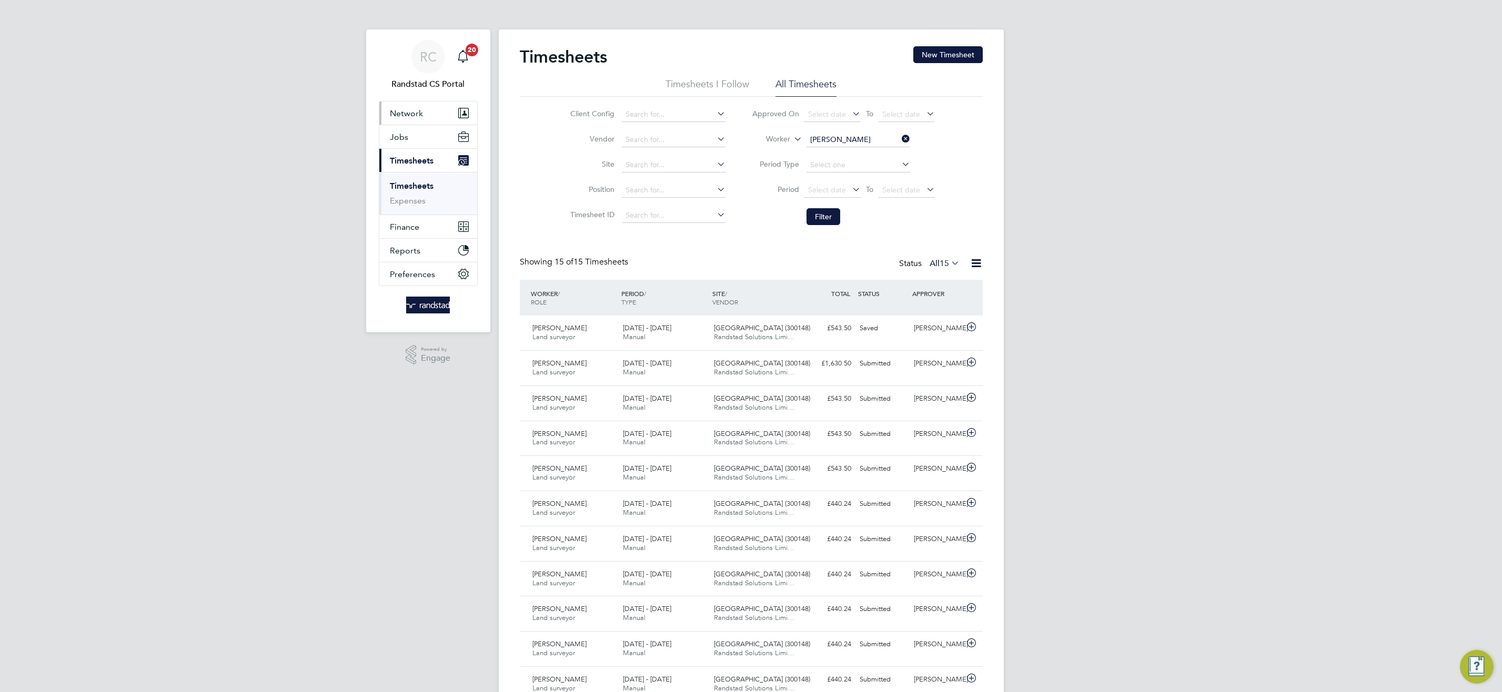
click at [412, 112] on span "Network" at bounding box center [406, 113] width 33 height 10
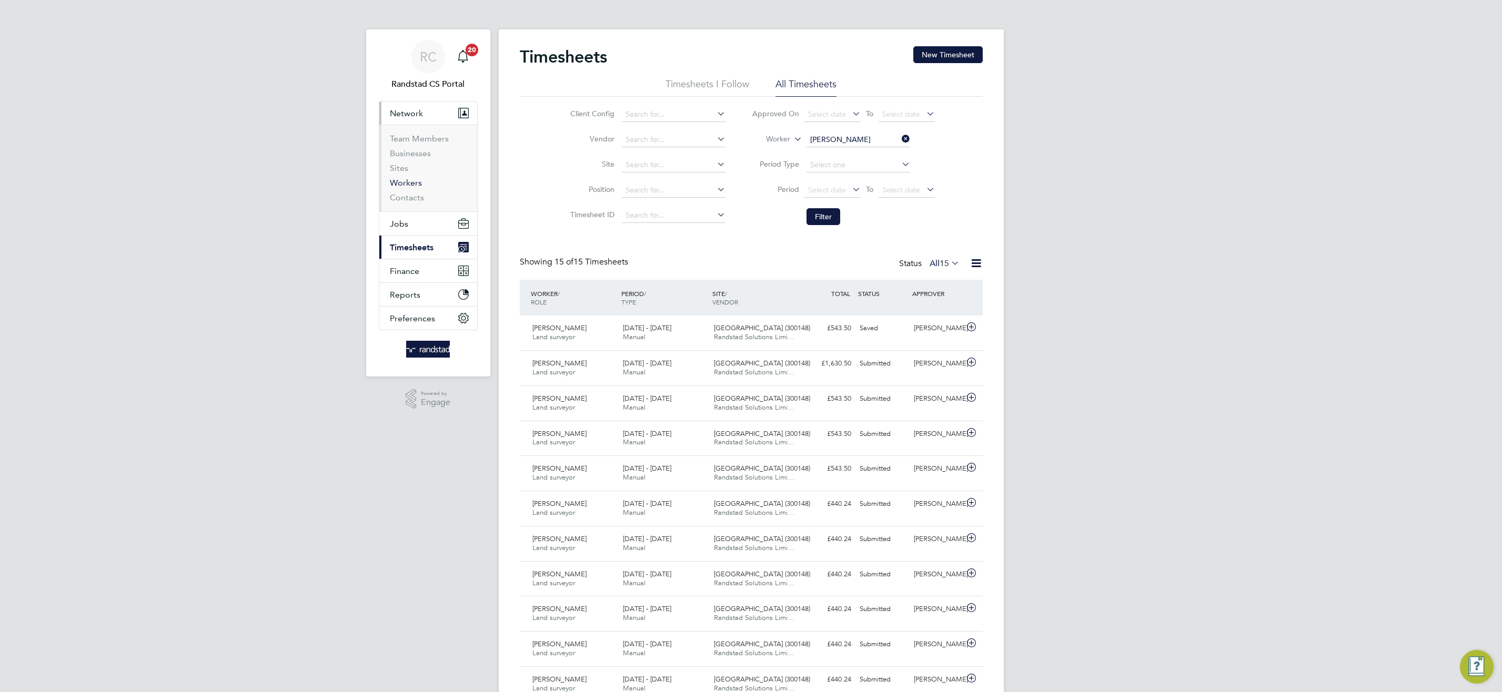
click at [411, 181] on link "Workers" at bounding box center [406, 183] width 32 height 10
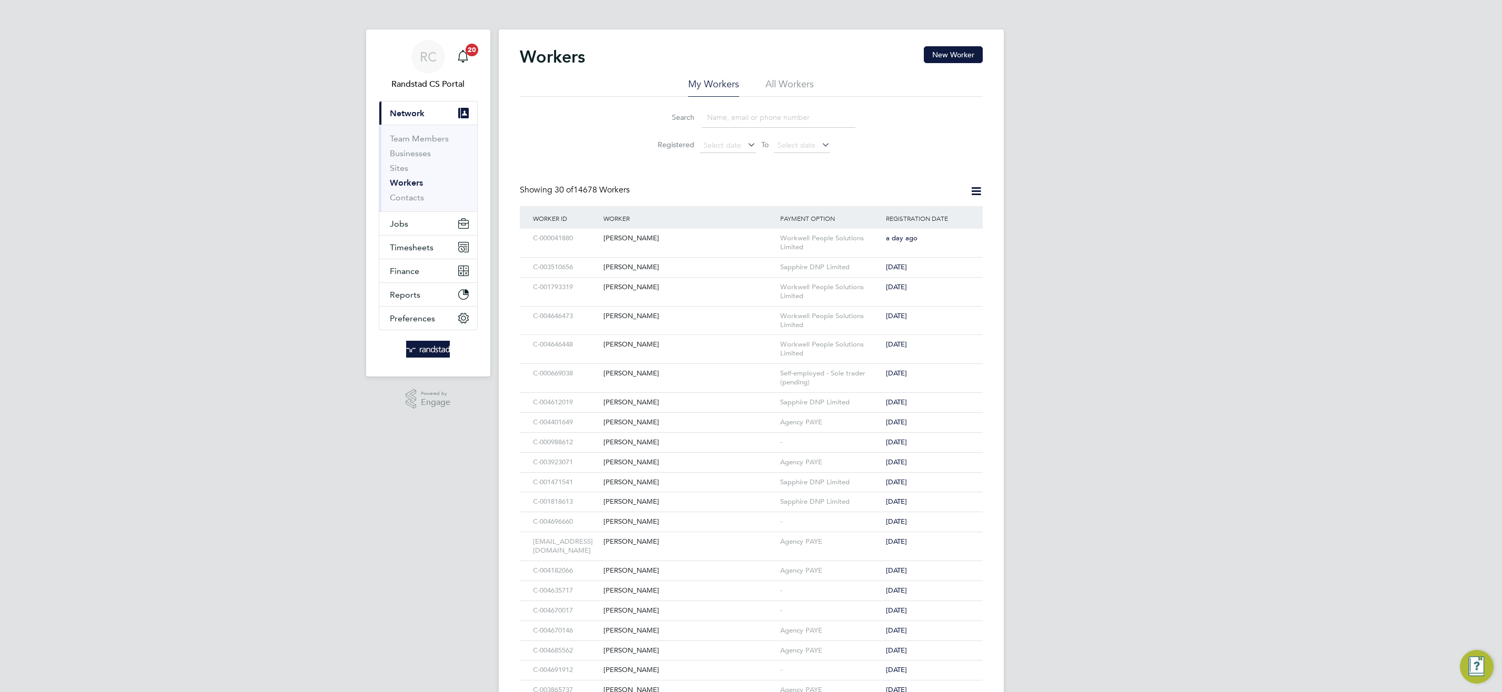
click at [776, 82] on li "All Workers" at bounding box center [789, 87] width 48 height 19
click at [740, 109] on input at bounding box center [779, 117] width 154 height 21
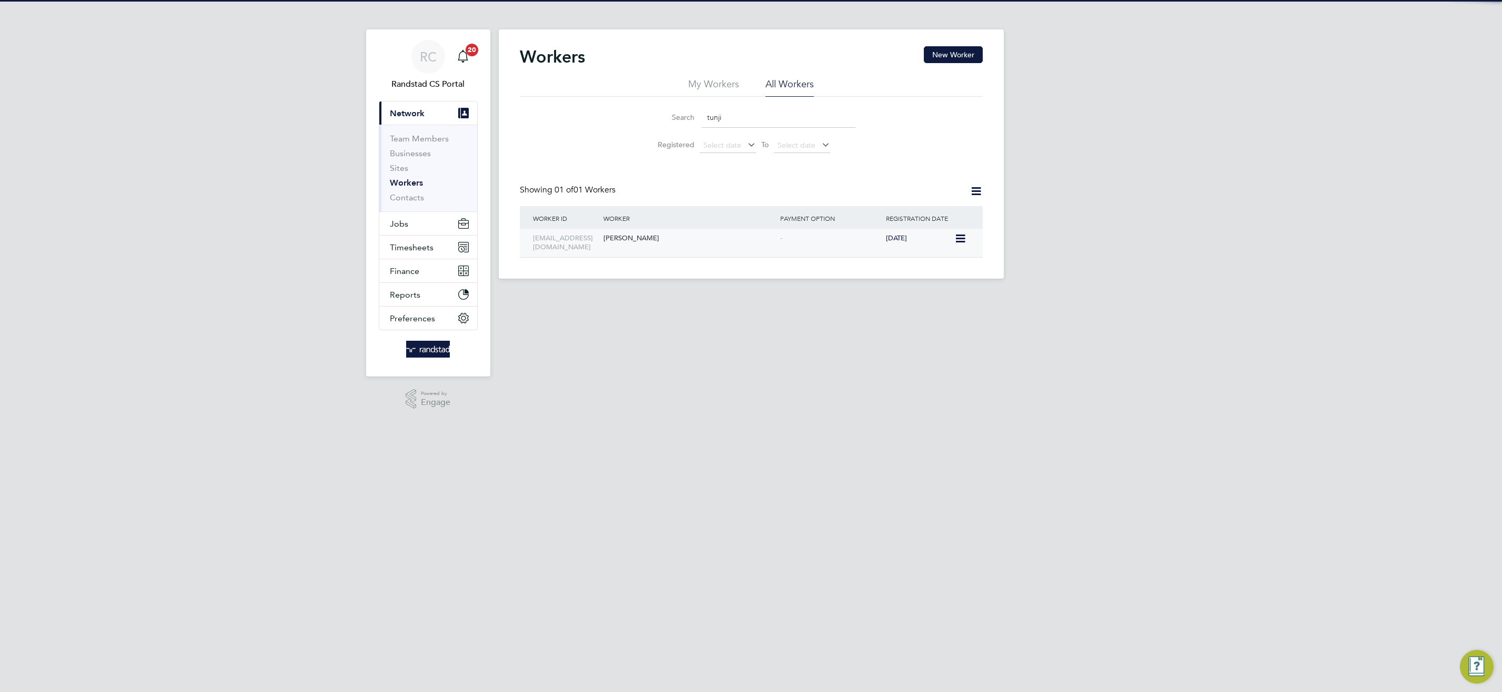
type input "tunji"
click at [633, 240] on div "Tunji Adedokun" at bounding box center [689, 238] width 177 height 19
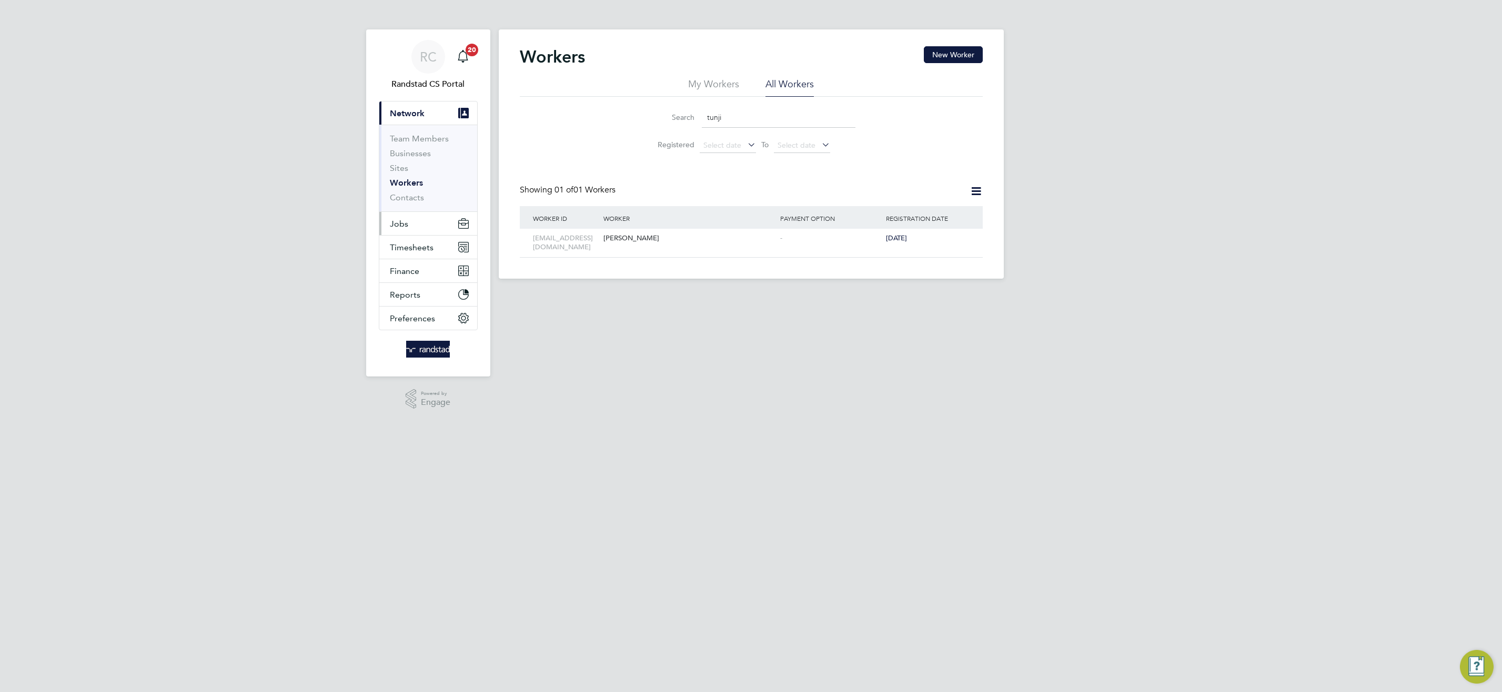
click at [400, 228] on span "Jobs" at bounding box center [399, 224] width 18 height 10
click at [411, 192] on link "Placements" at bounding box center [412, 192] width 44 height 10
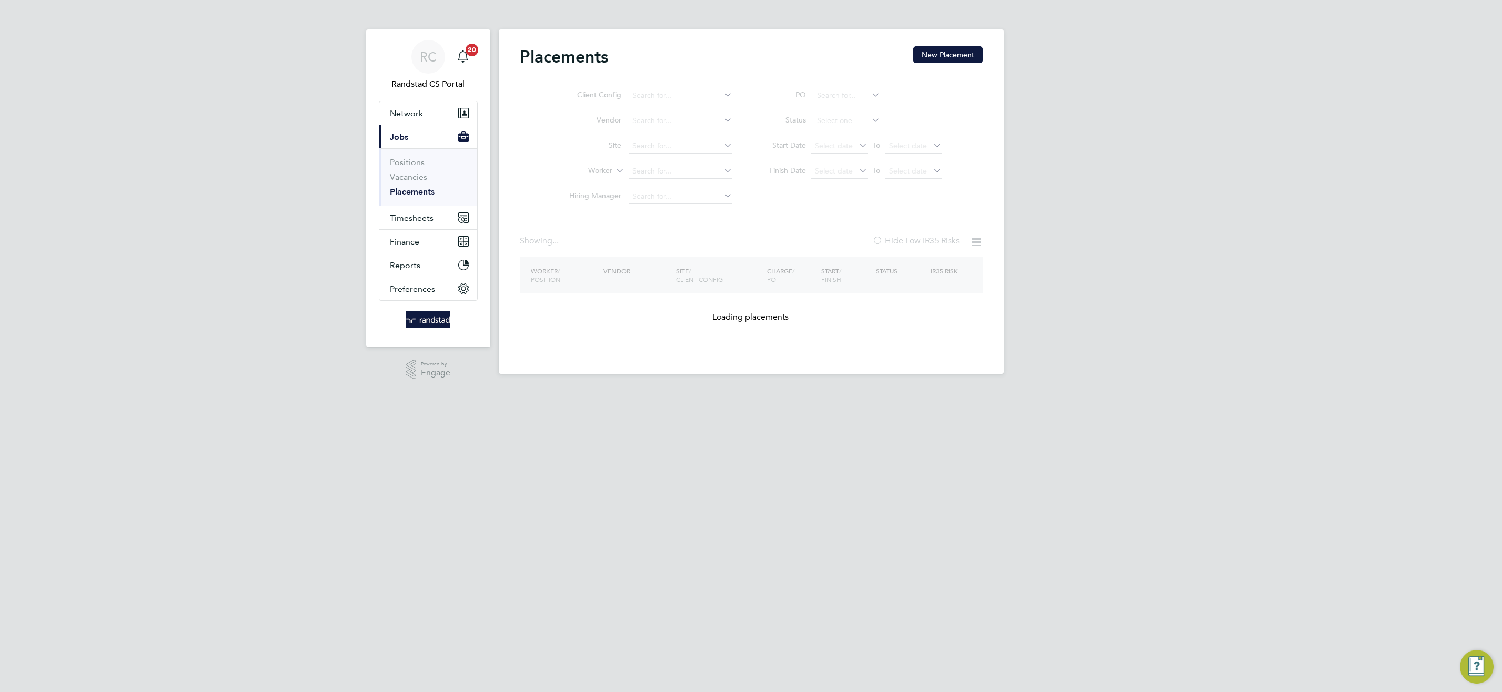
click at [653, 169] on ul "Client Config Vendor Site Worker Hiring Manager" at bounding box center [647, 146] width 198 height 126
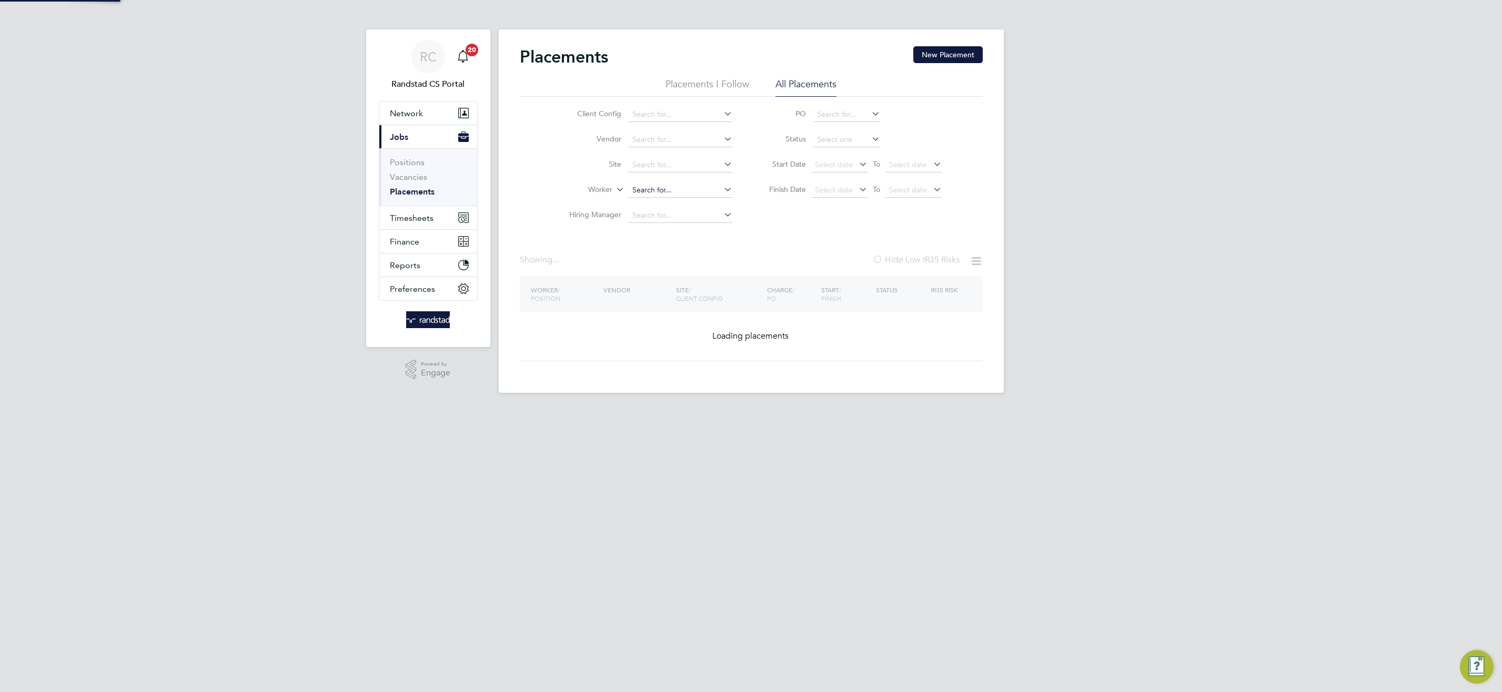
click at [656, 190] on input at bounding box center [681, 190] width 104 height 15
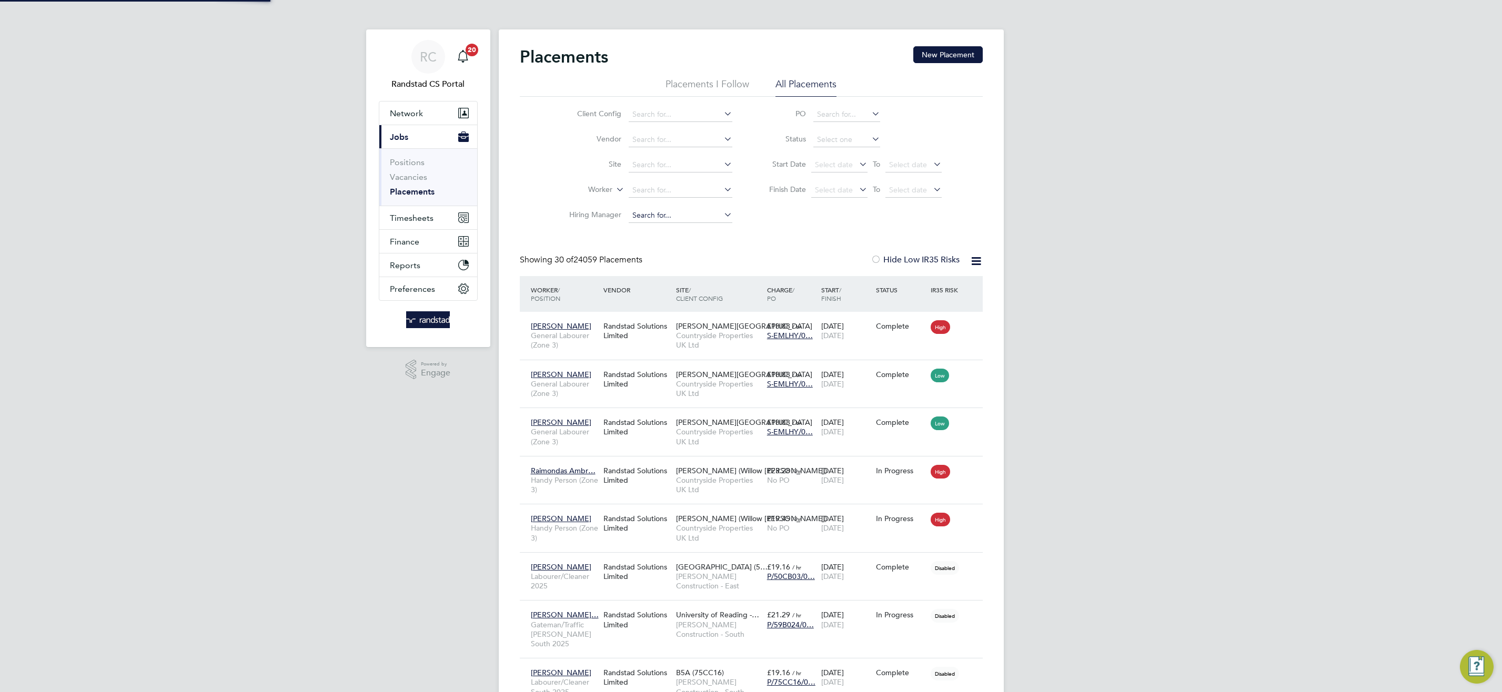
click at [657, 190] on input at bounding box center [681, 190] width 104 height 15
type input "tevin"
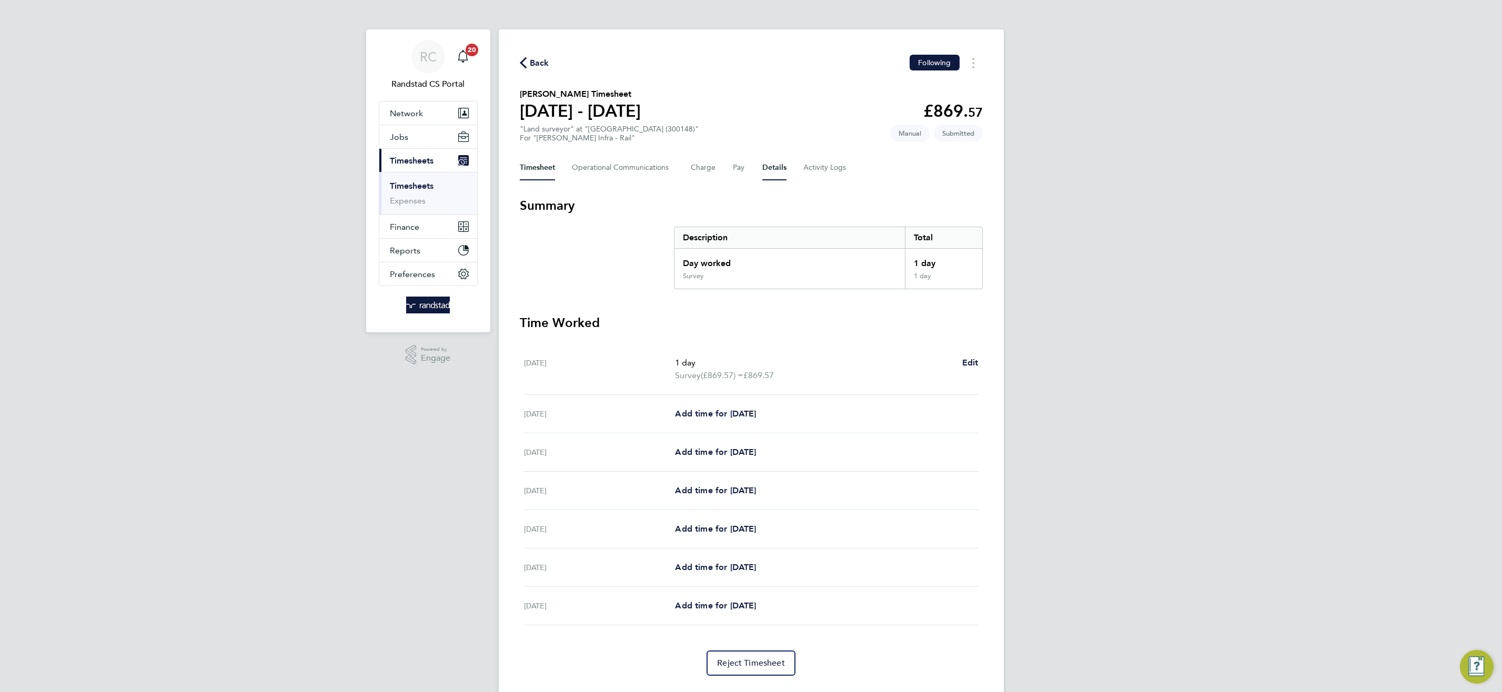
click at [770, 164] on button "Details" at bounding box center [774, 167] width 24 height 25
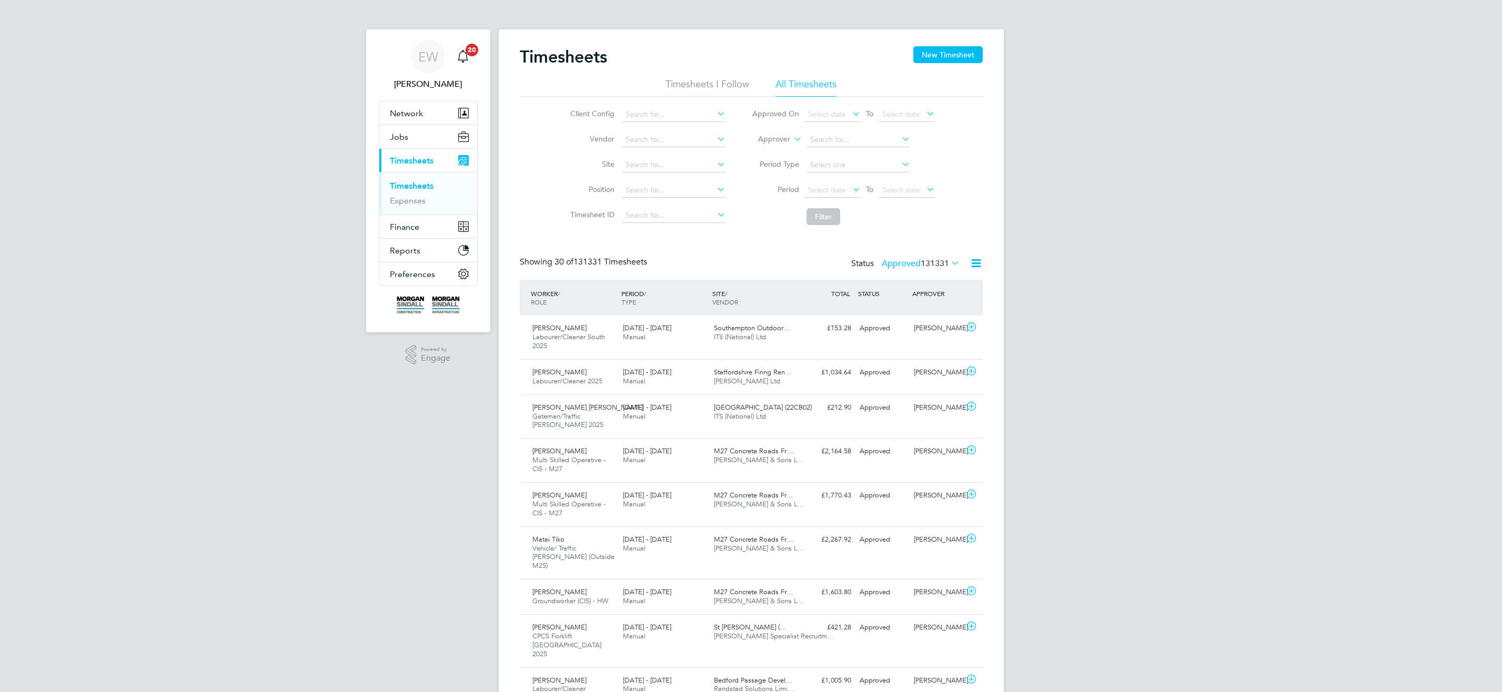
click at [792, 133] on icon at bounding box center [792, 135] width 0 height 9
click at [784, 145] on li "Worker" at bounding box center [765, 152] width 52 height 14
click at [837, 138] on input at bounding box center [858, 140] width 104 height 15
click at [864, 179] on li "Ryan Gordon" at bounding box center [872, 183] width 133 height 14
type input "[PERSON_NAME]"
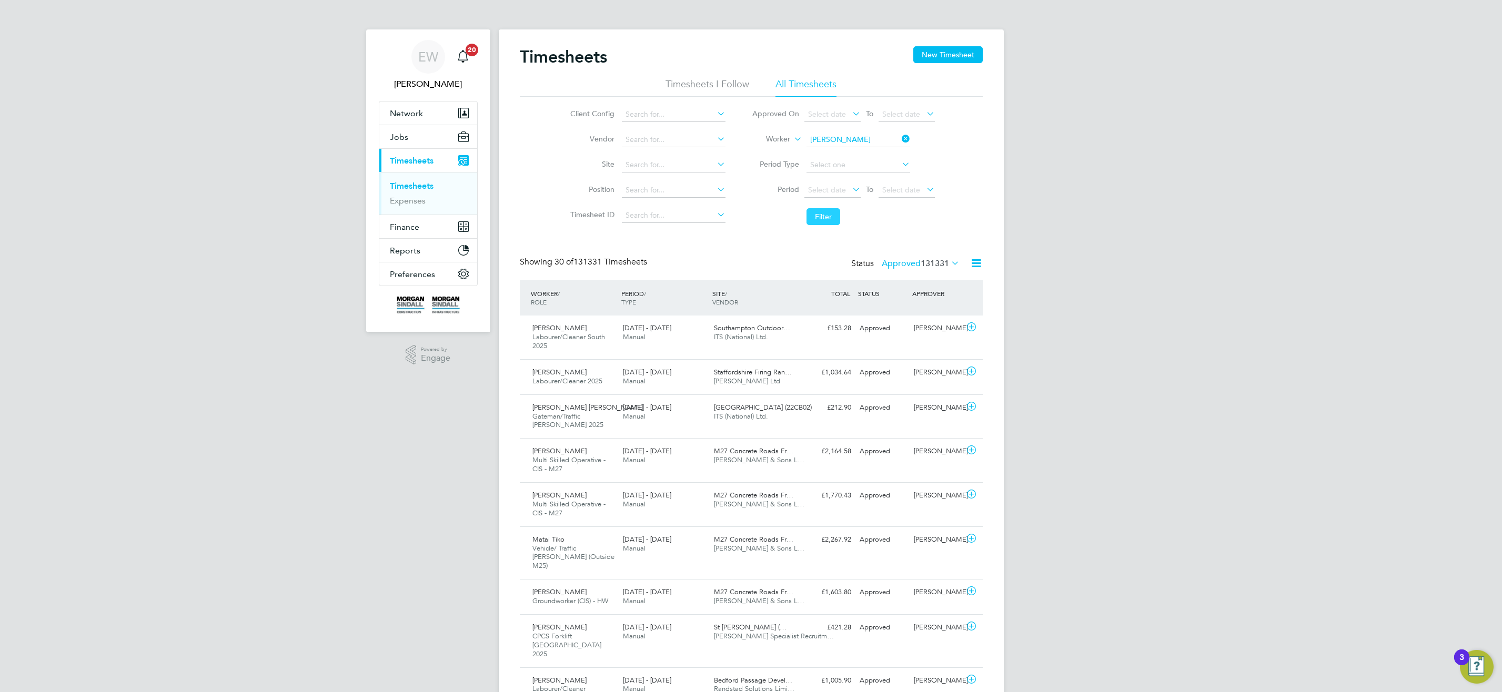
click at [824, 218] on button "Filter" at bounding box center [823, 216] width 34 height 17
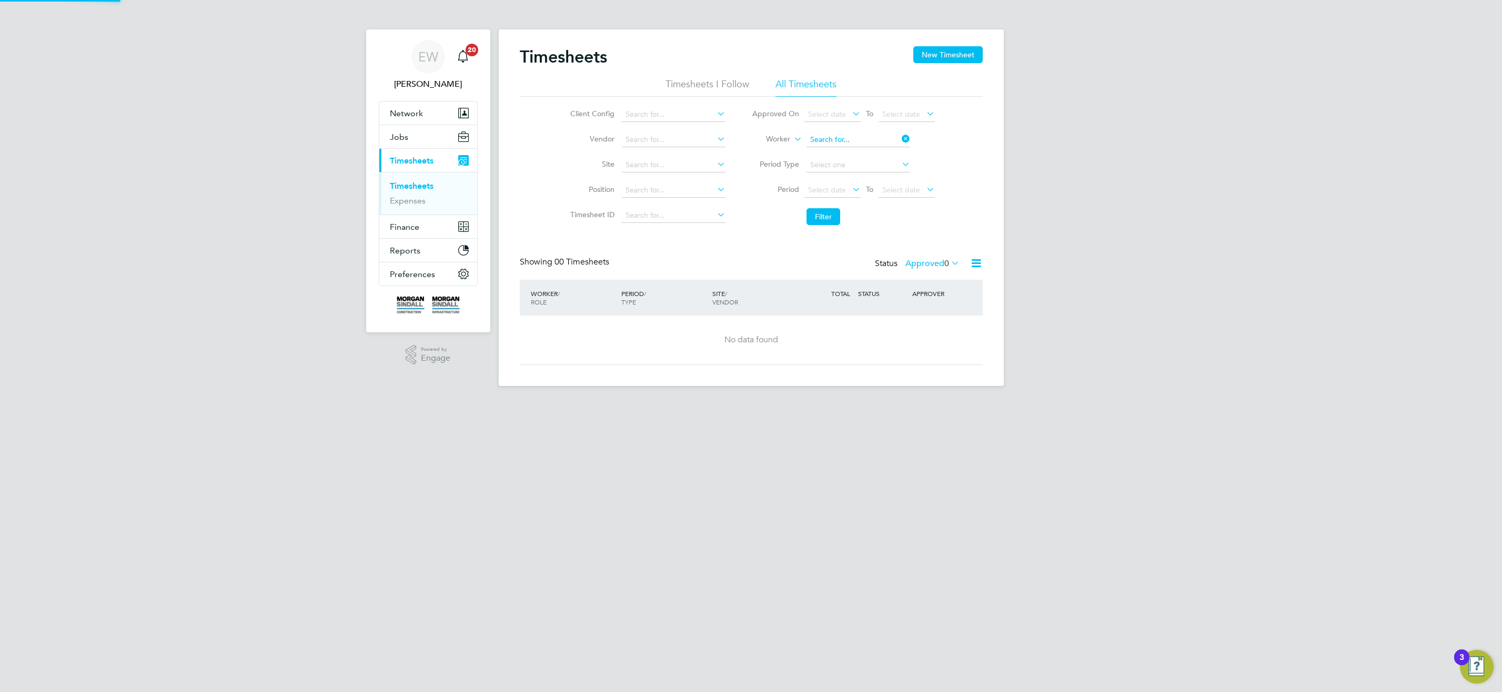
click at [872, 138] on input at bounding box center [858, 140] width 104 height 15
click at [876, 152] on li "Ryan Gordon" at bounding box center [872, 154] width 133 height 14
type input "[PERSON_NAME]"
click at [823, 209] on button "Filter" at bounding box center [823, 216] width 34 height 17
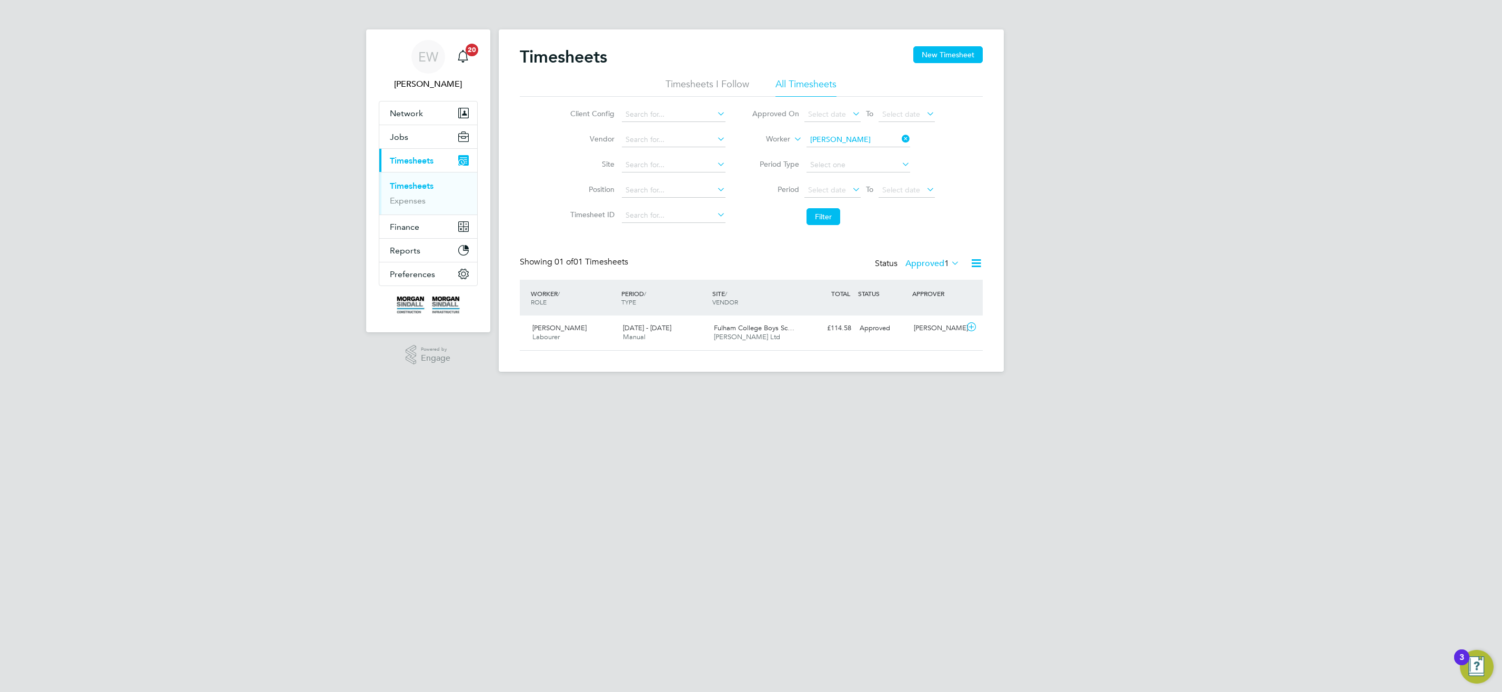
click at [870, 139] on input "[PERSON_NAME]" at bounding box center [858, 140] width 104 height 15
click at [859, 171] on li "Ryan Gordon" at bounding box center [872, 168] width 133 height 14
type input "[PERSON_NAME]"
click at [829, 217] on button "Filter" at bounding box center [823, 216] width 34 height 17
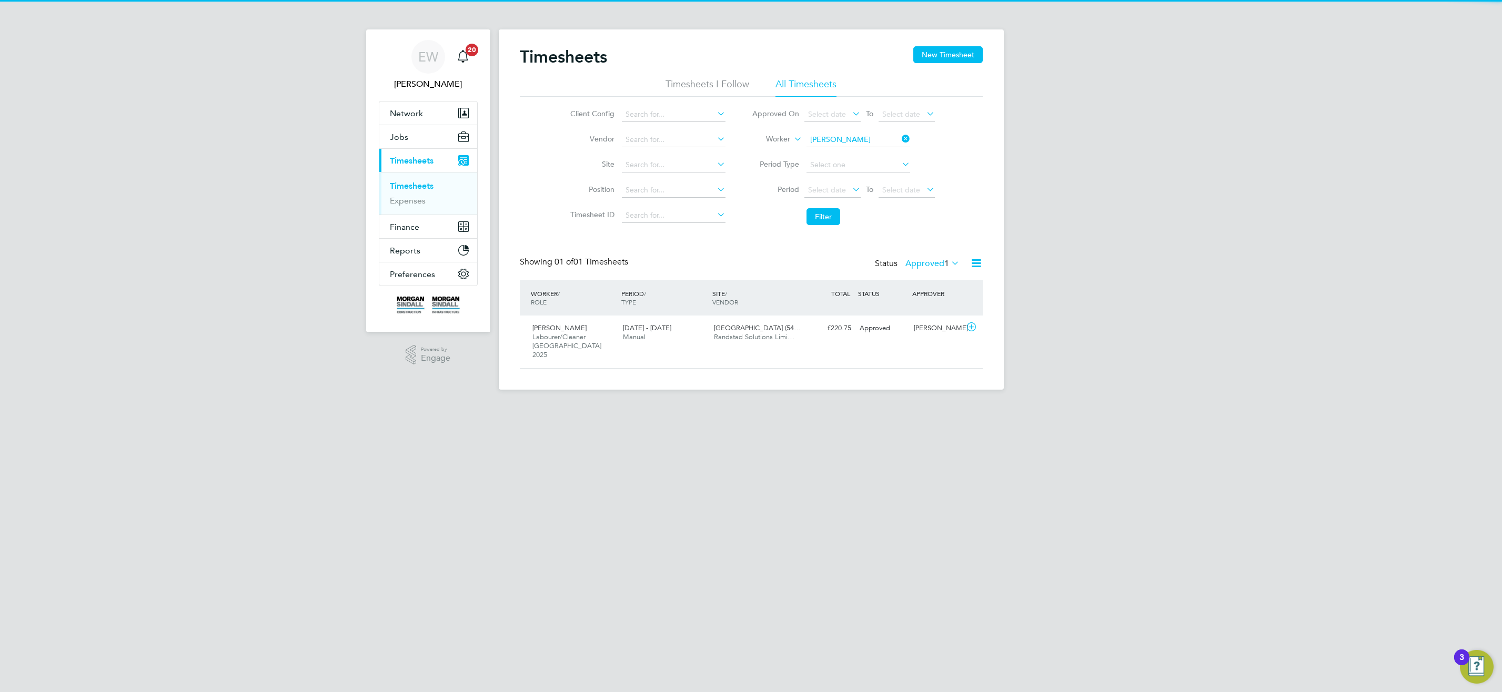
click at [946, 267] on span "1" at bounding box center [946, 263] width 5 height 11
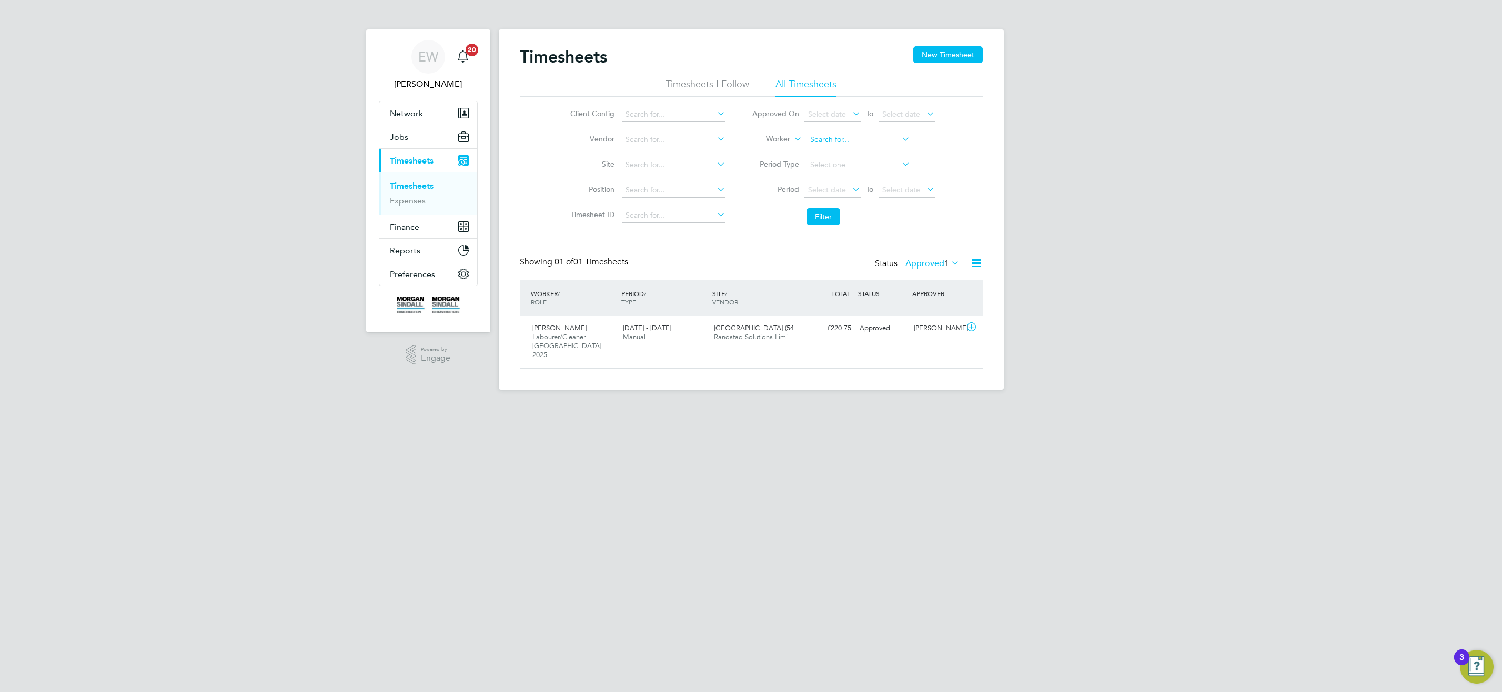
click at [866, 140] on input at bounding box center [858, 140] width 104 height 15
click at [877, 157] on li "Ryan Gordon" at bounding box center [872, 154] width 133 height 14
type input "[PERSON_NAME]"
drag, startPoint x: 825, startPoint y: 214, endPoint x: 960, endPoint y: 259, distance: 142.5
click at [825, 214] on button "Filter" at bounding box center [823, 216] width 34 height 17
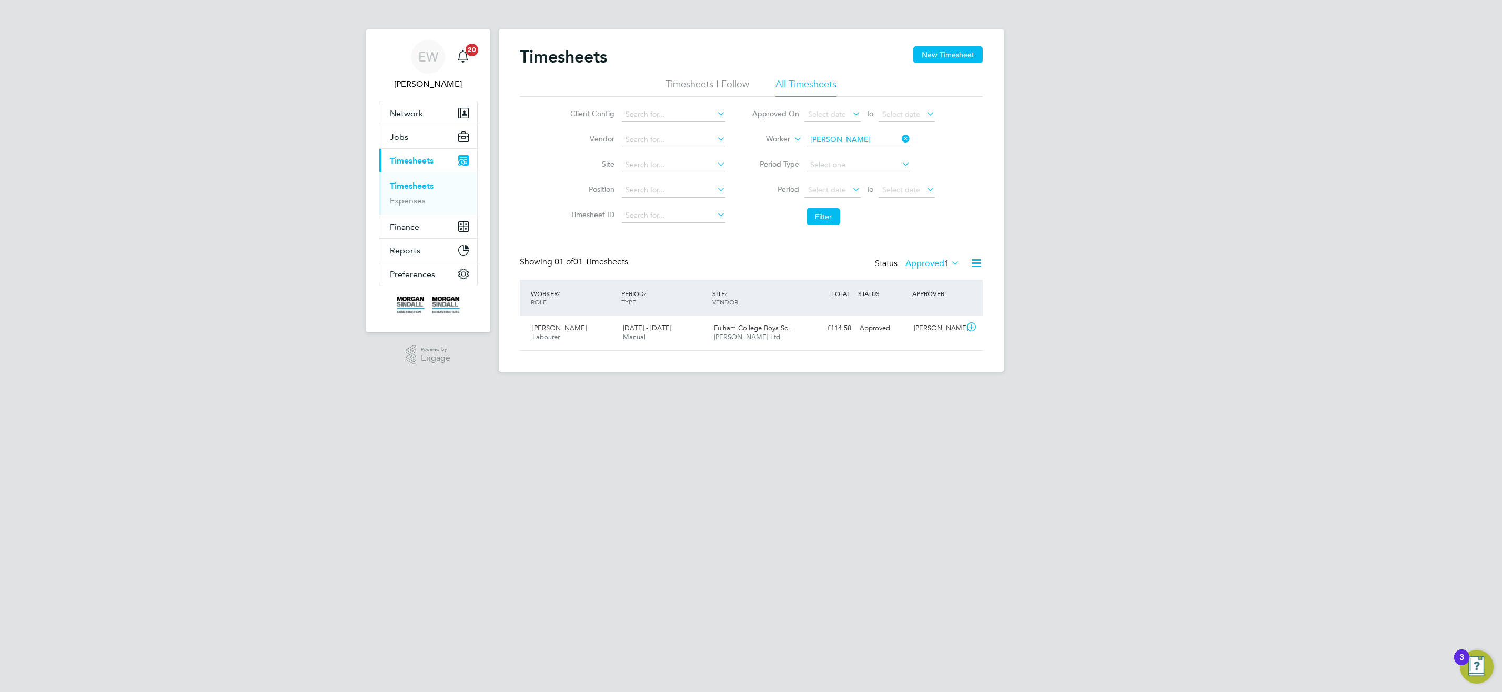
click at [949, 261] on icon at bounding box center [949, 263] width 0 height 15
click at [939, 281] on li "All" at bounding box center [930, 282] width 48 height 15
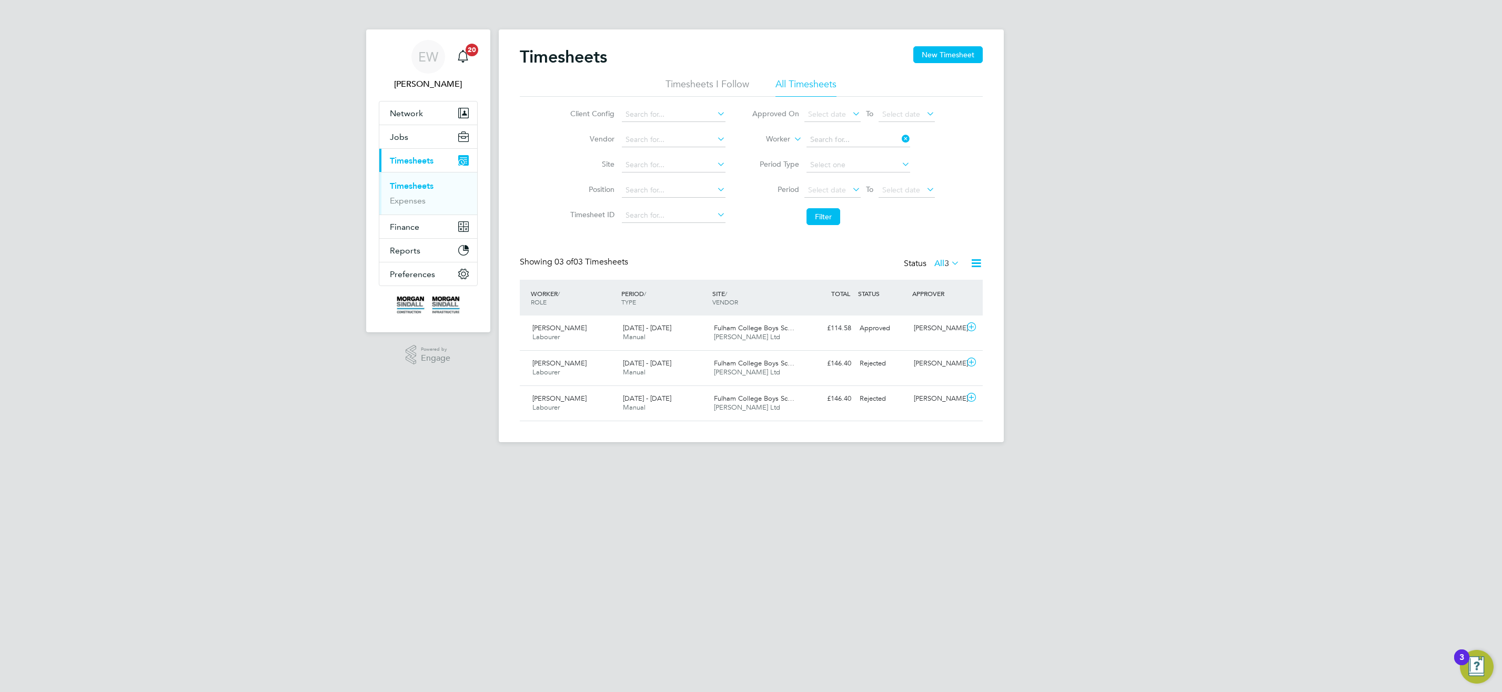
drag, startPoint x: 822, startPoint y: 138, endPoint x: 783, endPoint y: 115, distance: 45.3
click at [793, 122] on ul "Approved On Select date To Select date Worker Period Type Period Select date To…" at bounding box center [843, 166] width 209 height 128
click at [891, 187] on li "Ryan Gord on" at bounding box center [858, 183] width 105 height 14
type input "Ryan Gordon"
click at [832, 218] on button "Filter" at bounding box center [823, 216] width 34 height 17
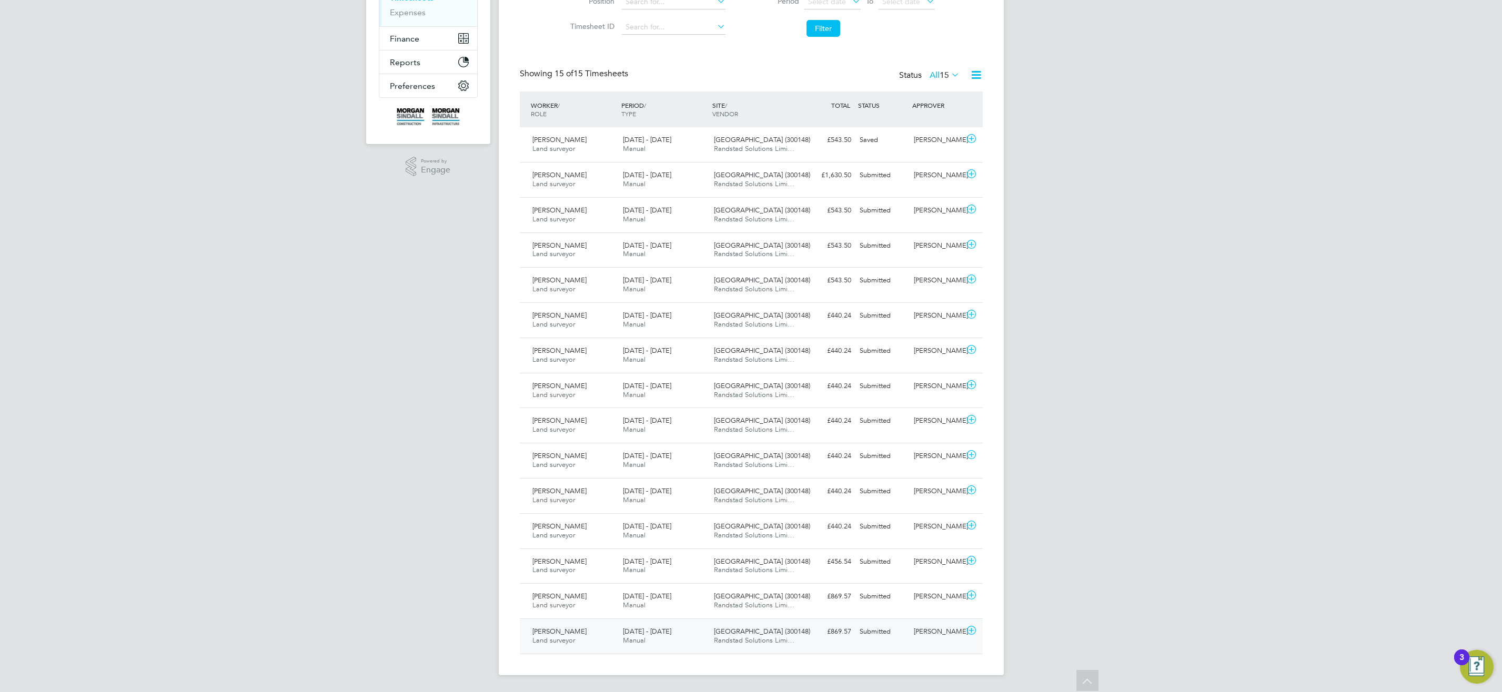
click at [778, 633] on span "[GEOGRAPHIC_DATA] (300148)" at bounding box center [762, 631] width 96 height 9
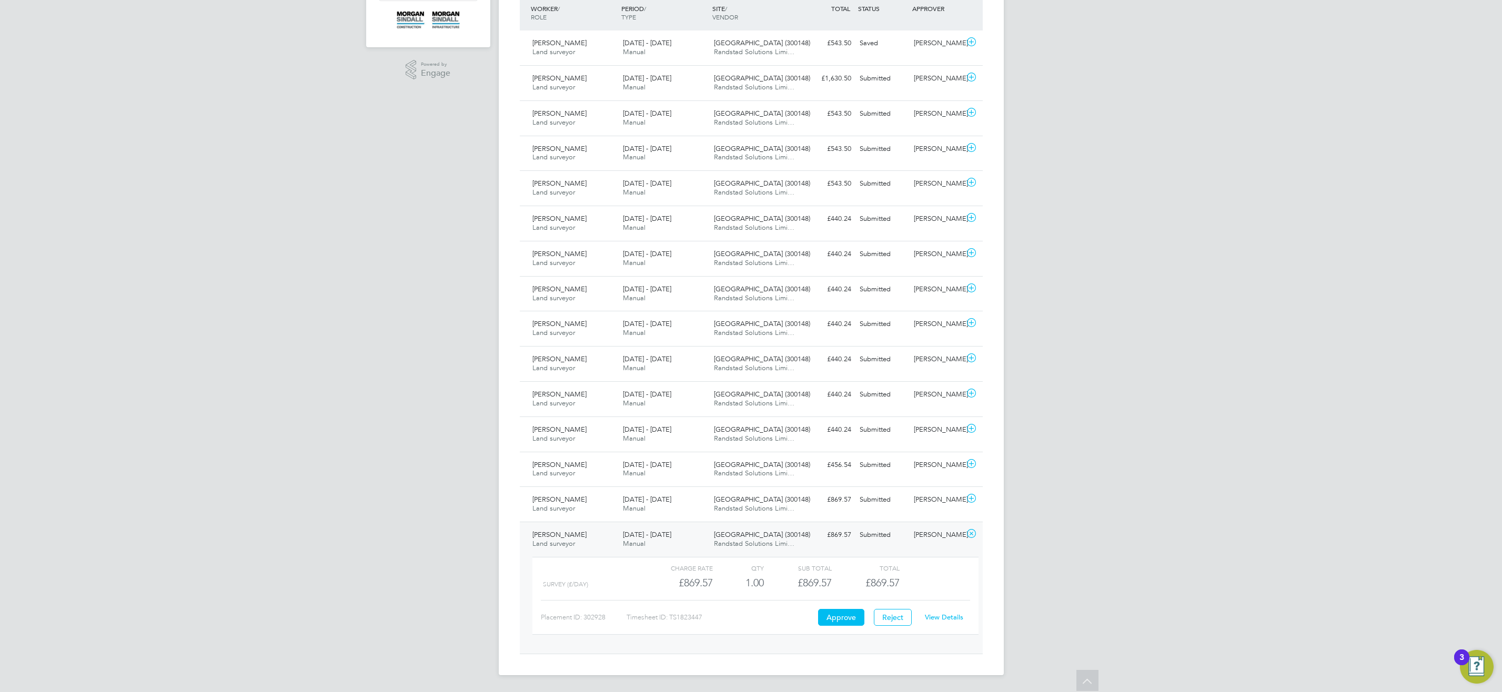
click at [948, 618] on link "View Details" at bounding box center [944, 617] width 38 height 9
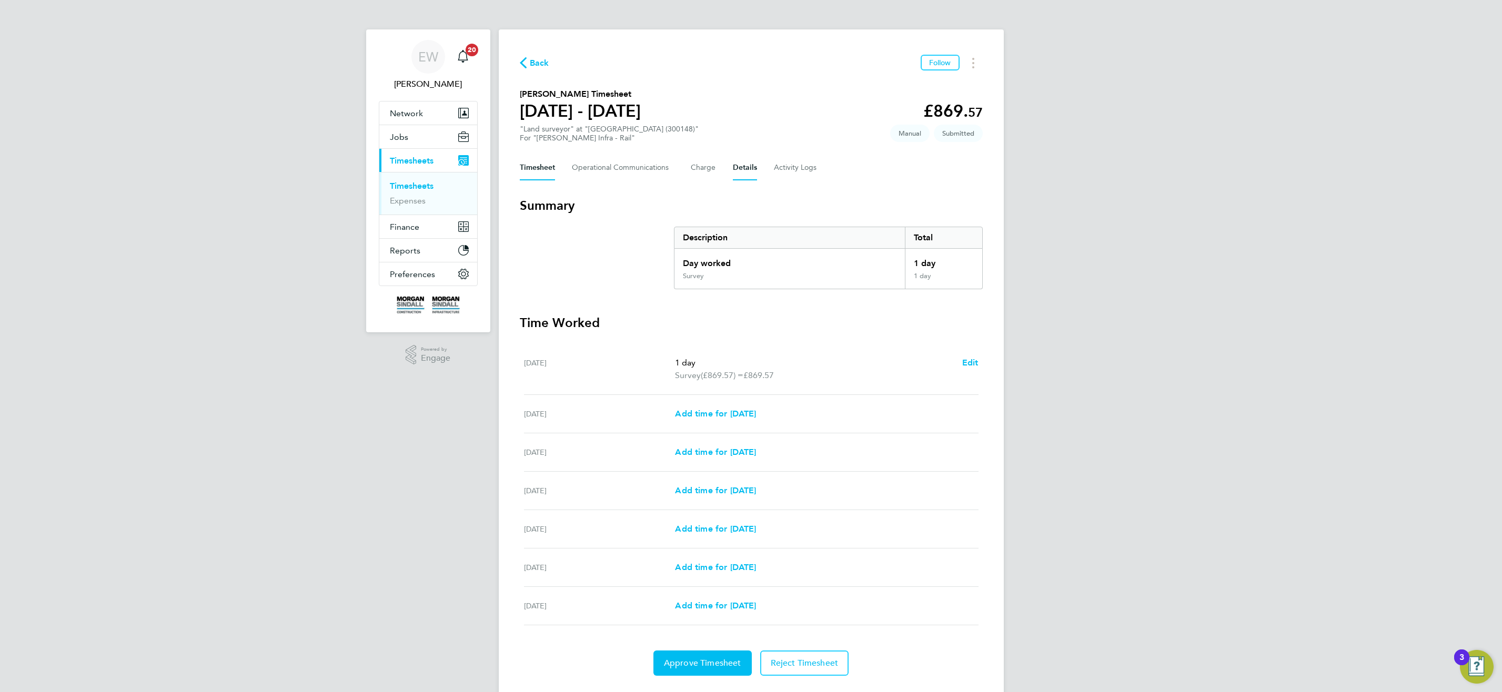
click at [734, 171] on button "Details" at bounding box center [745, 167] width 24 height 25
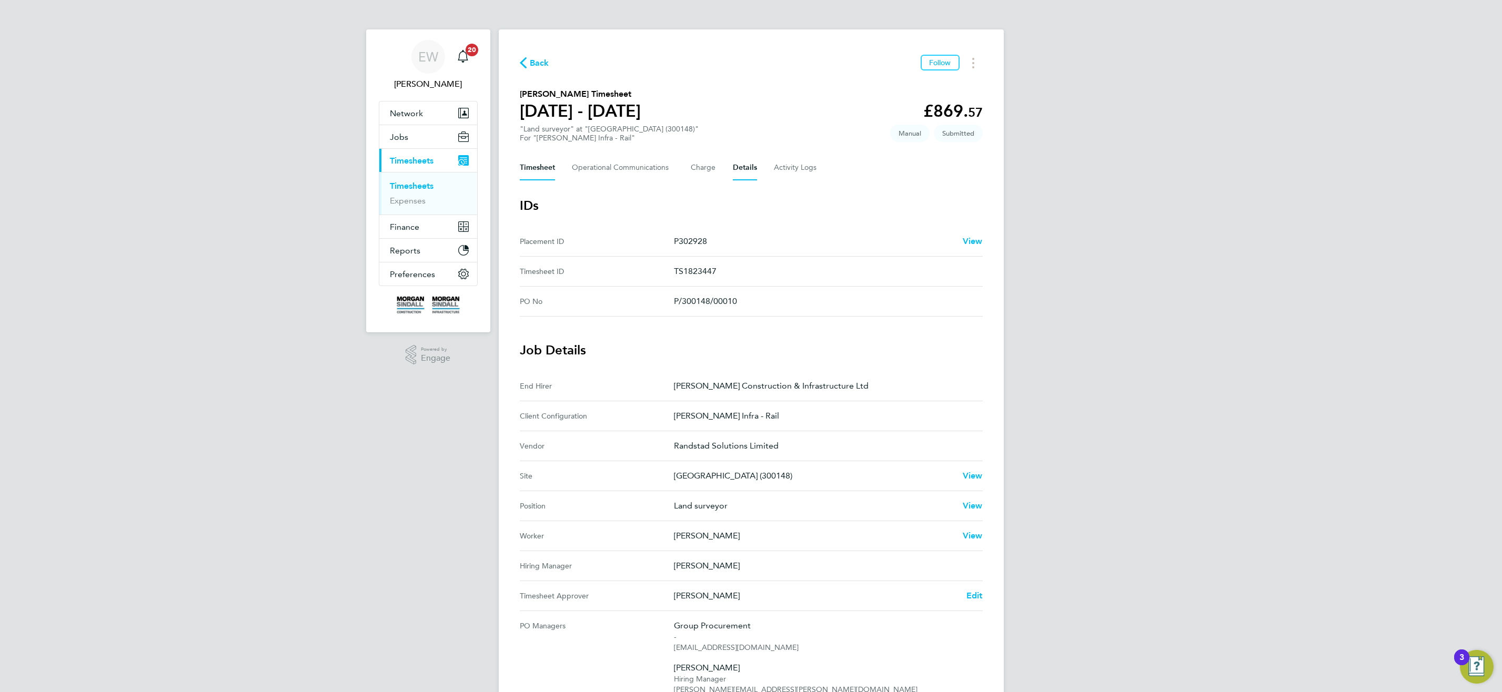
click at [534, 162] on button "Timesheet" at bounding box center [537, 167] width 35 height 25
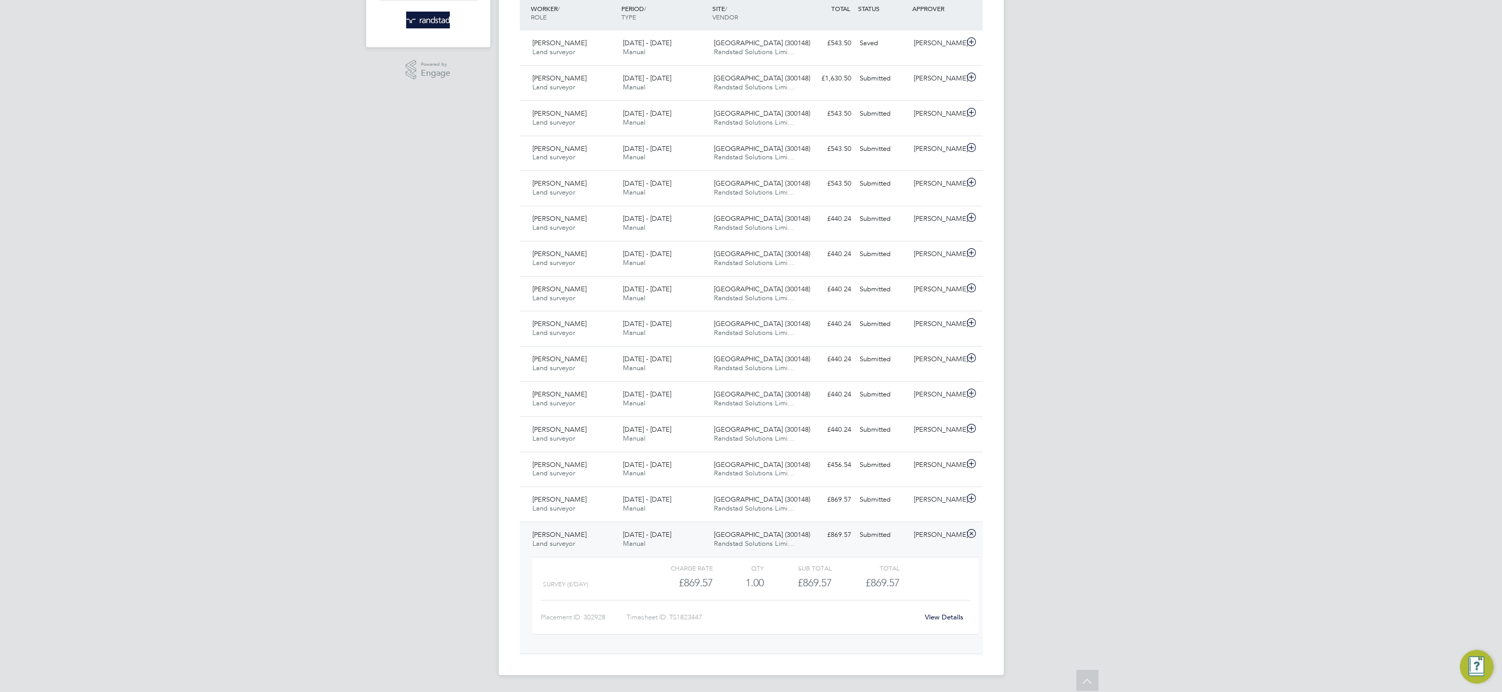
click at [949, 613] on link "View Details" at bounding box center [944, 617] width 38 height 9
click at [774, 548] on div "Beckton Depot (300148) Randstad Solutions Limi…" at bounding box center [755, 540] width 91 height 26
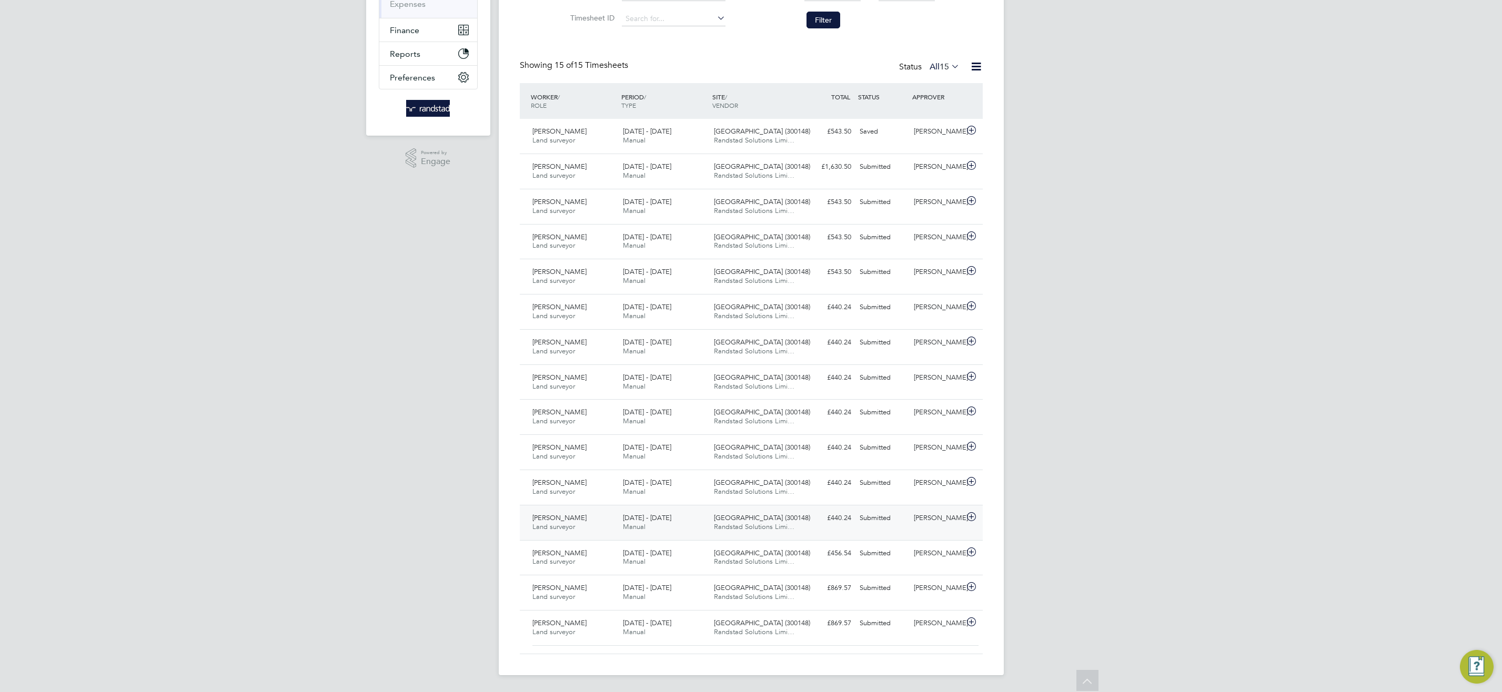
scroll to position [188, 0]
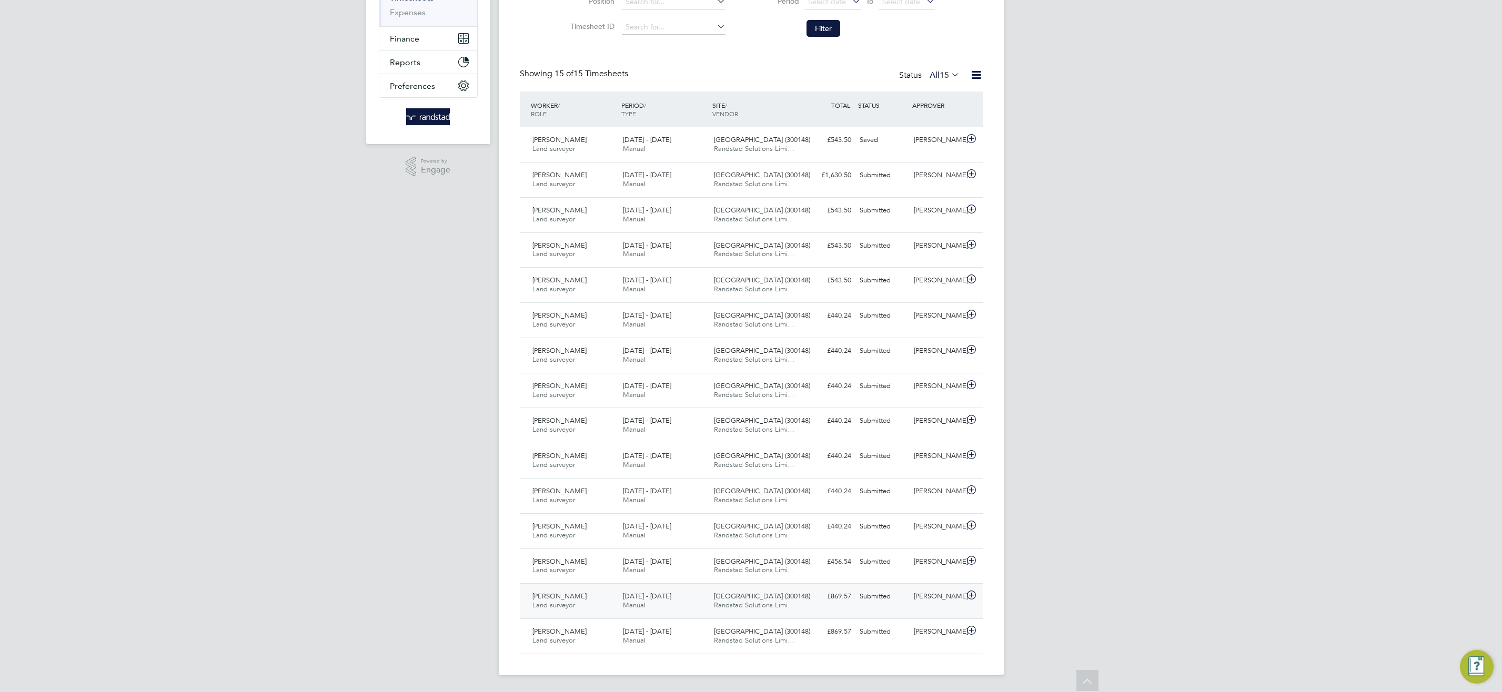
click at [746, 598] on span "[GEOGRAPHIC_DATA] (300148)" at bounding box center [762, 596] width 96 height 9
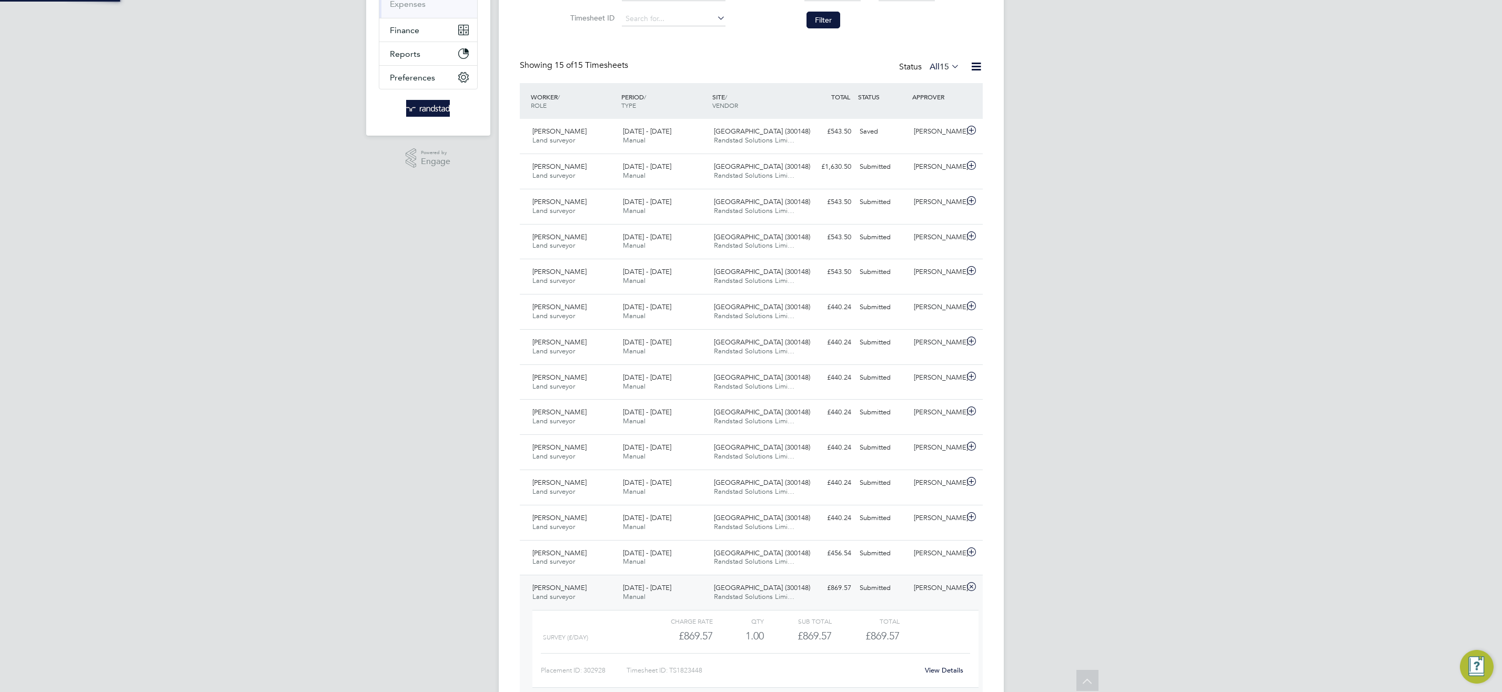
scroll to position [18, 103]
click at [940, 670] on link "View Details" at bounding box center [944, 670] width 38 height 9
click at [739, 595] on span "Randstad Solutions Limi…" at bounding box center [754, 596] width 80 height 9
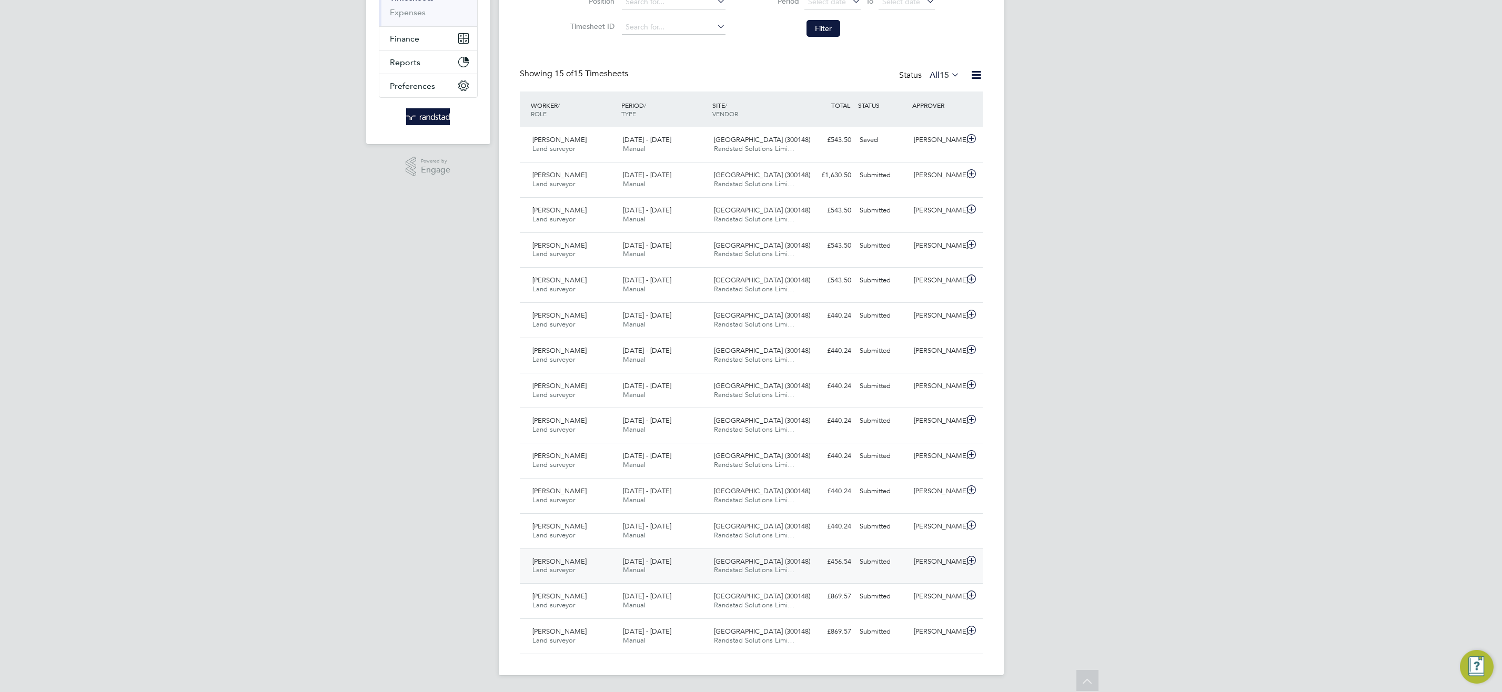
click at [756, 556] on div "Beckton Depot (300148) Randstad Solutions Limi…" at bounding box center [755, 566] width 91 height 26
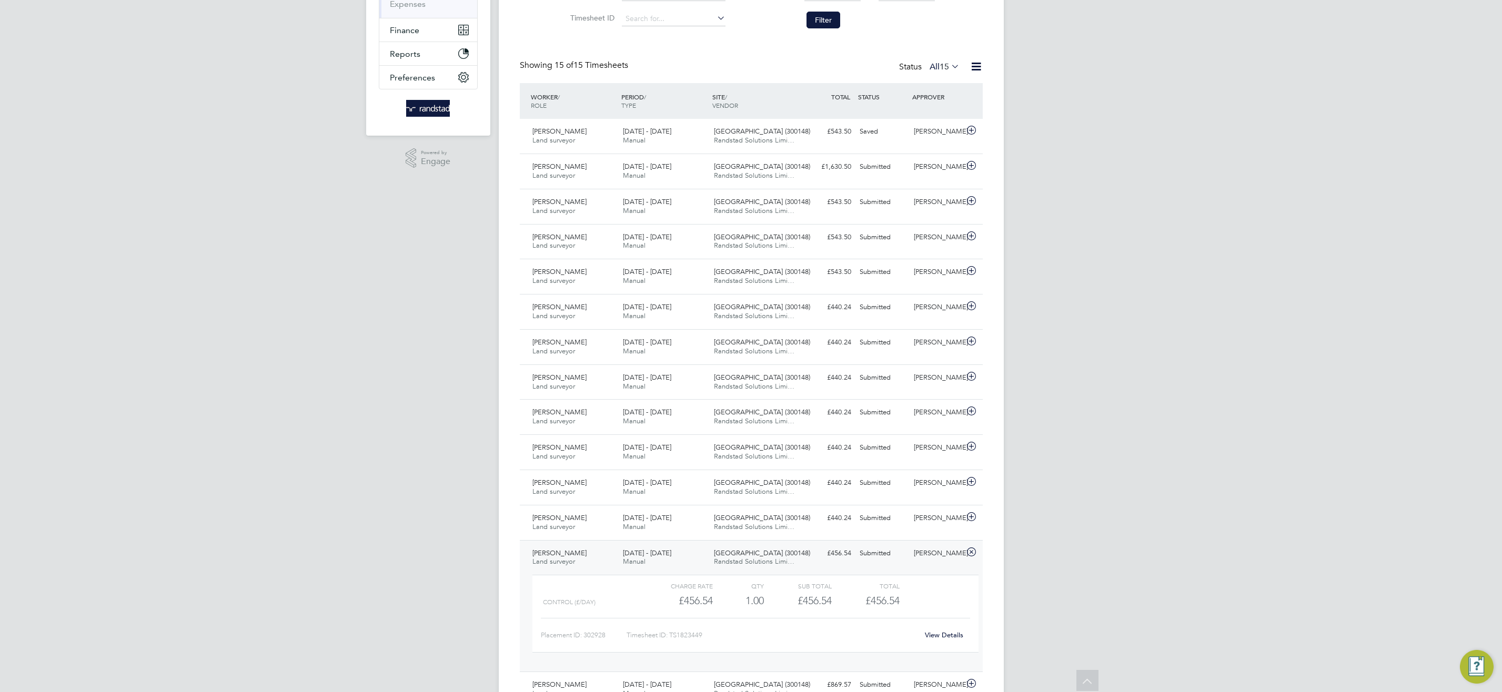
click at [939, 633] on link "View Details" at bounding box center [944, 635] width 38 height 9
click at [671, 556] on span "14 - 20 Jun 2025" at bounding box center [647, 553] width 48 height 9
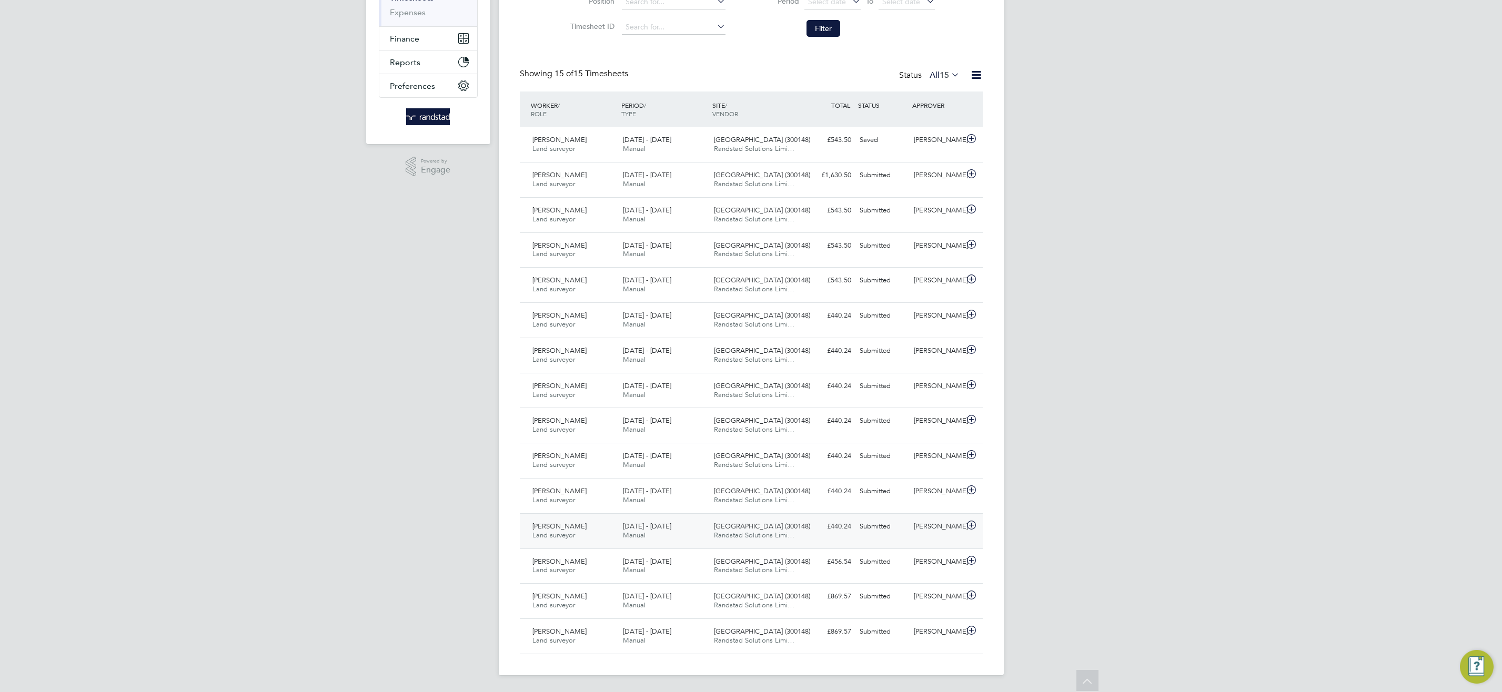
click at [670, 525] on span "[DATE] - [DATE]" at bounding box center [647, 526] width 48 height 9
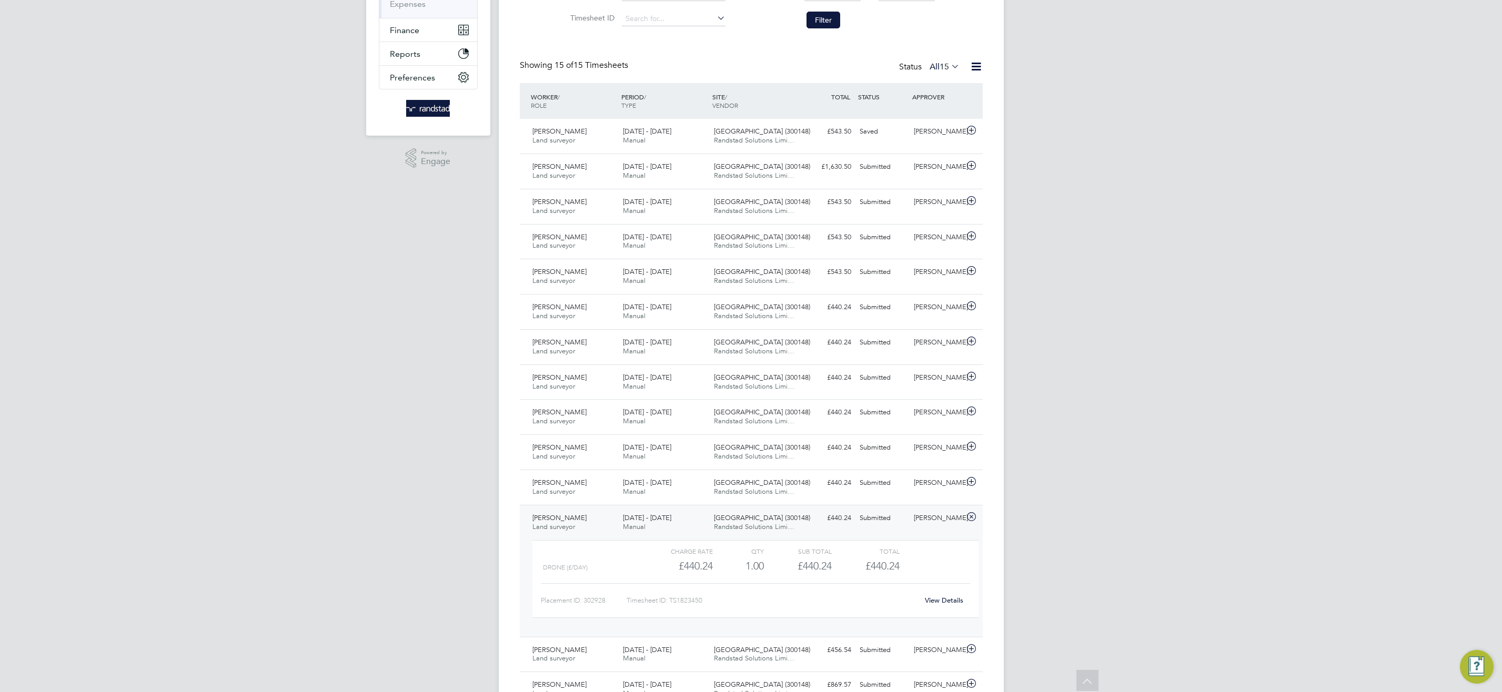
click at [936, 601] on link "View Details" at bounding box center [944, 600] width 38 height 9
click at [670, 519] on span "[DATE] - [DATE]" at bounding box center [647, 517] width 48 height 9
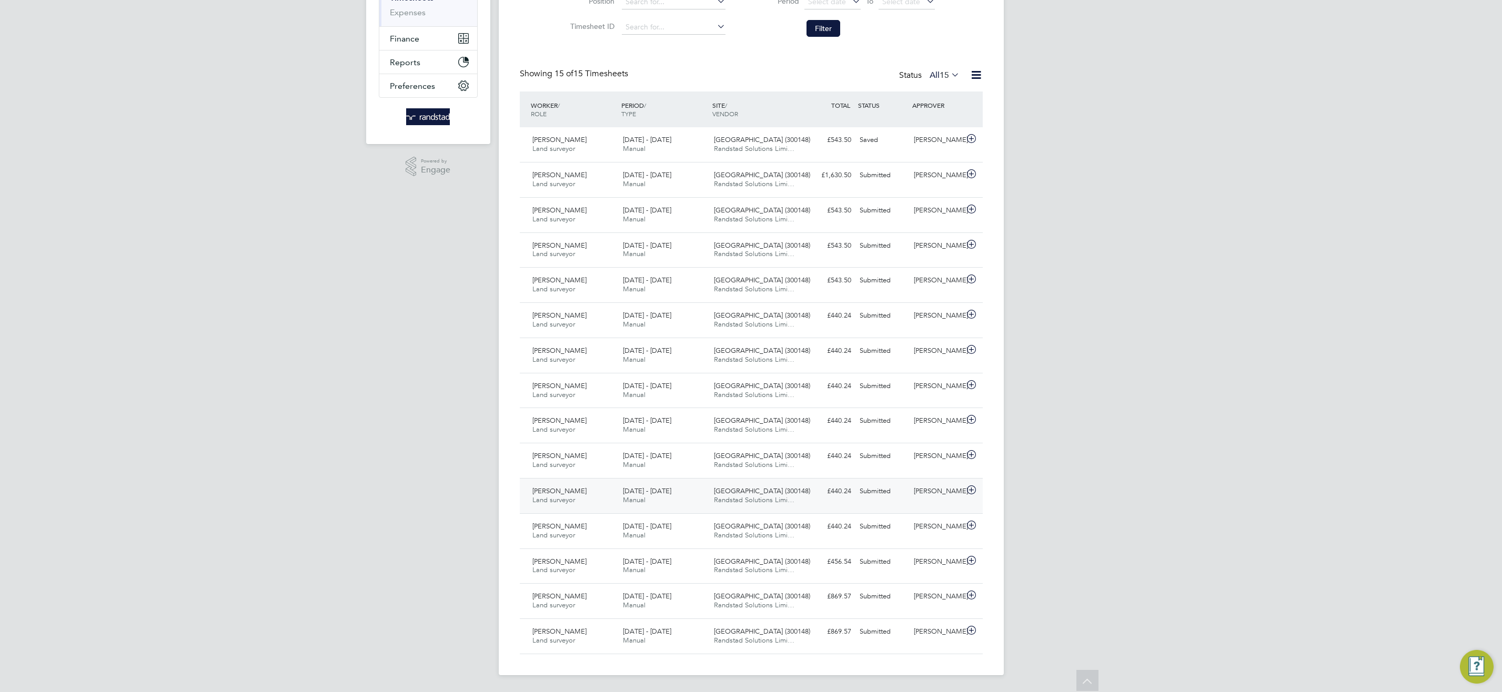
click at [648, 492] on span "5 - 11 Jul 2025" at bounding box center [647, 491] width 48 height 9
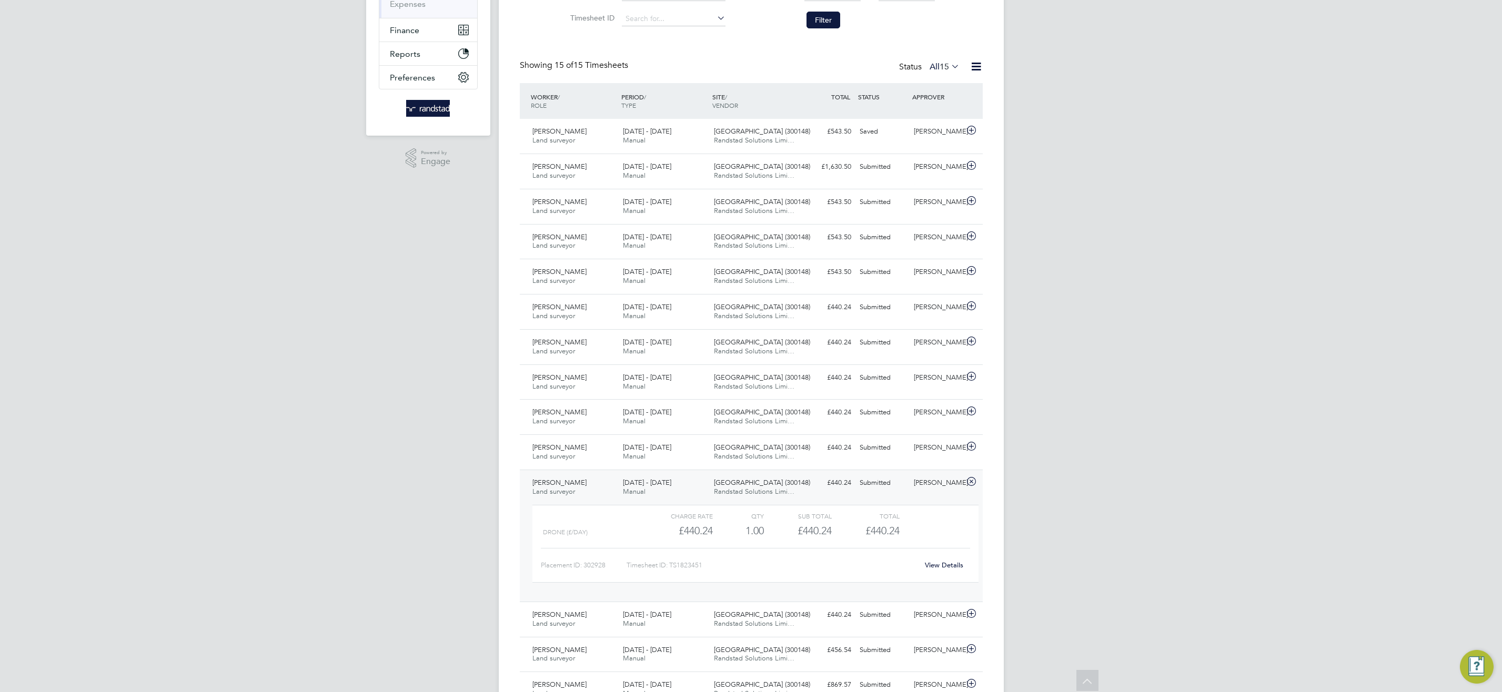
click at [943, 564] on link "View Details" at bounding box center [944, 565] width 38 height 9
drag, startPoint x: 731, startPoint y: 479, endPoint x: 730, endPoint y: 474, distance: 5.3
click at [731, 480] on span "[GEOGRAPHIC_DATA] (300148)" at bounding box center [762, 482] width 96 height 9
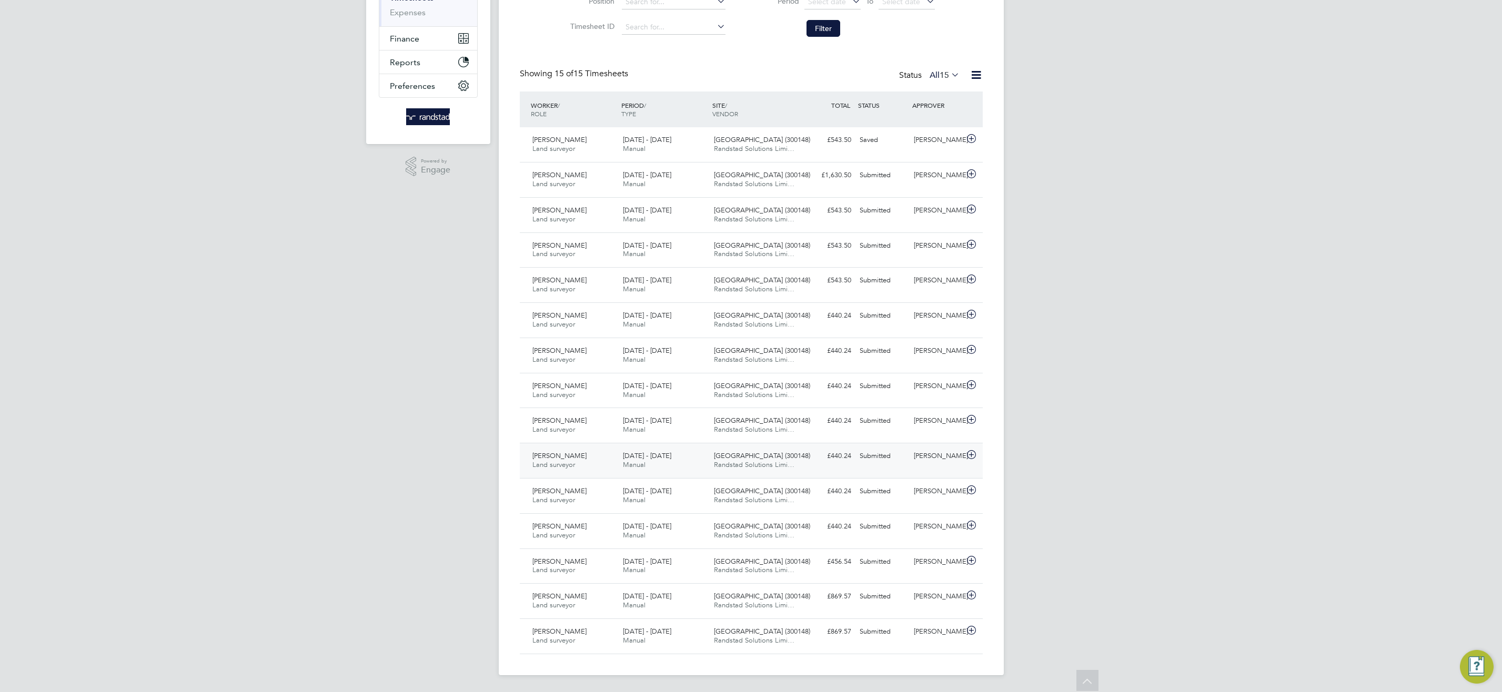
click at [731, 459] on span "[GEOGRAPHIC_DATA] (300148)" at bounding box center [762, 455] width 96 height 9
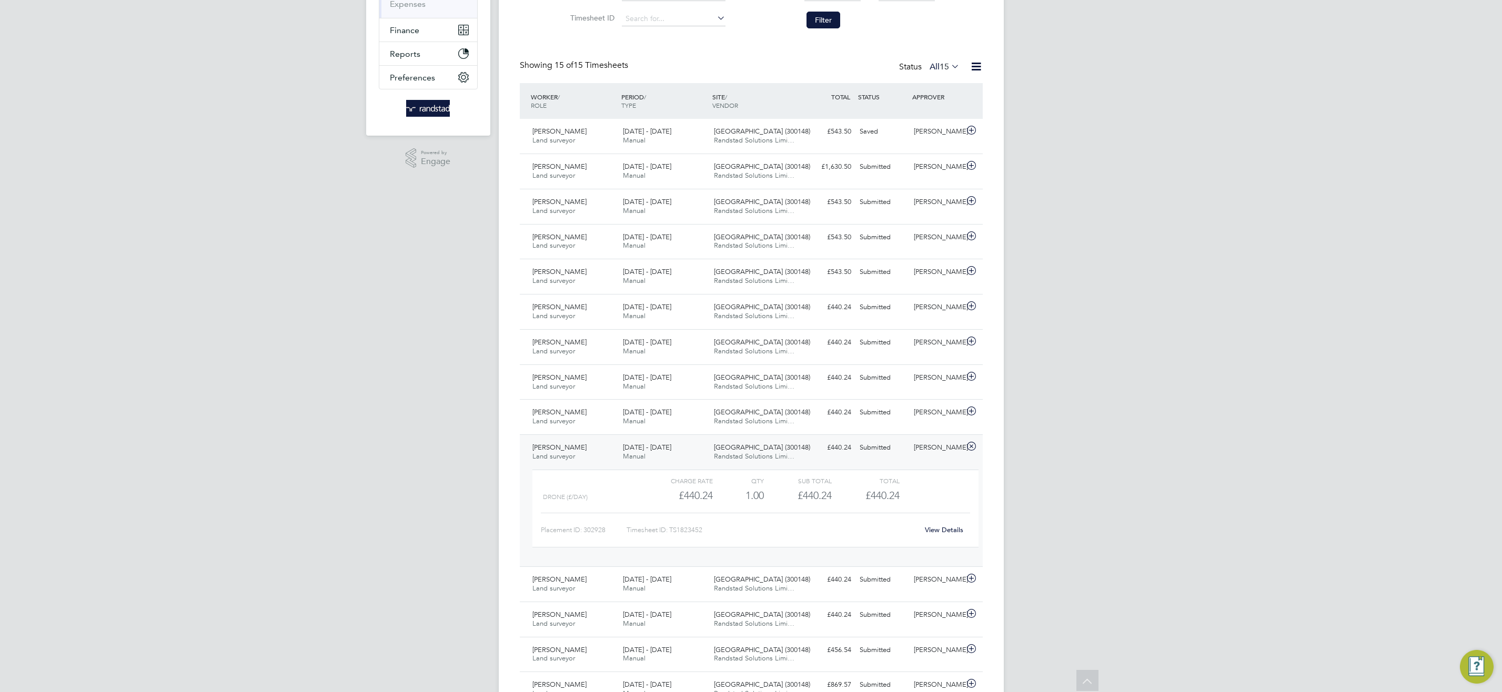
click at [936, 531] on link "View Details" at bounding box center [944, 529] width 38 height 9
click at [752, 454] on span "Randstad Solutions Limi…" at bounding box center [754, 456] width 80 height 9
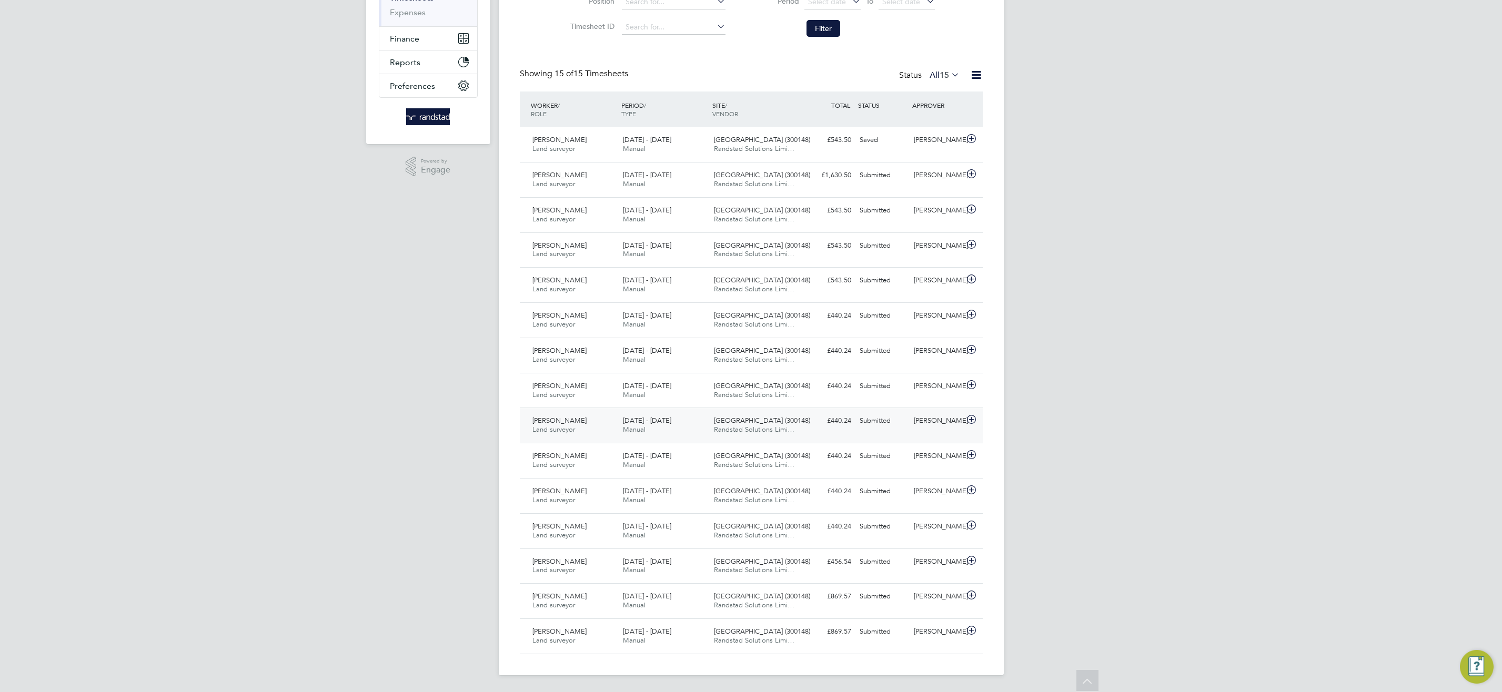
click at [742, 429] on span "Randstad Solutions Limi…" at bounding box center [754, 429] width 80 height 9
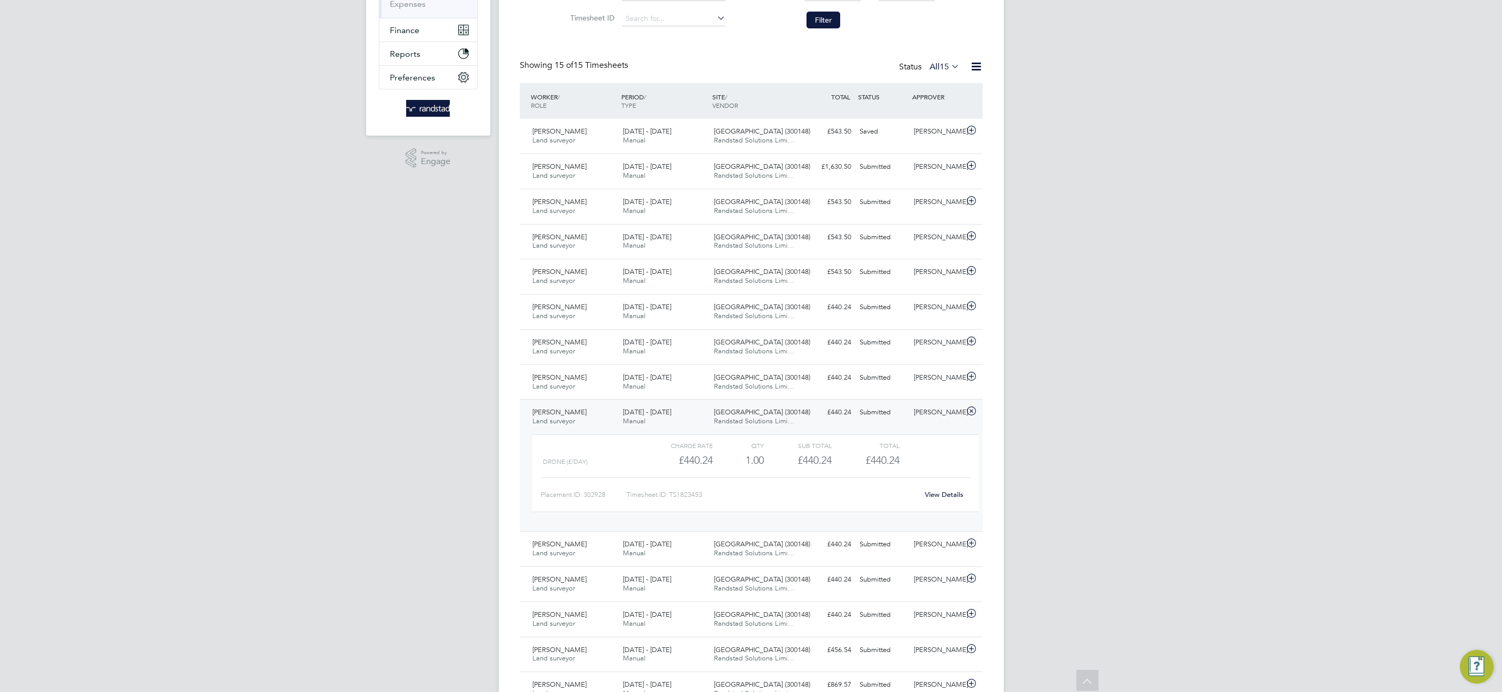
click at [949, 489] on div "View Details" at bounding box center [944, 495] width 52 height 17
click at [947, 493] on link "View Details" at bounding box center [944, 494] width 38 height 9
click at [665, 418] on div "19 - 25 Jul 2025 Manual" at bounding box center [664, 417] width 91 height 26
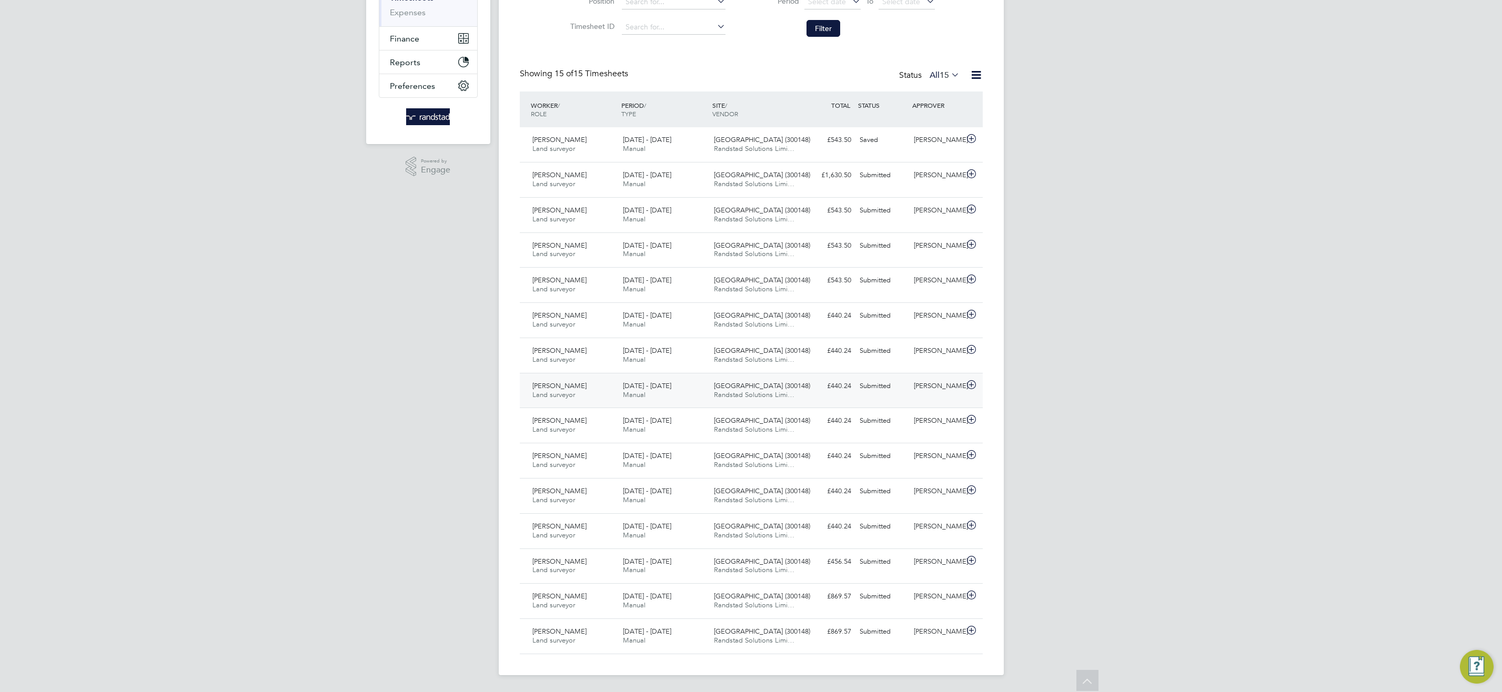
click at [668, 391] on div "26 Jul - 1 Aug 2025 Manual" at bounding box center [664, 391] width 91 height 26
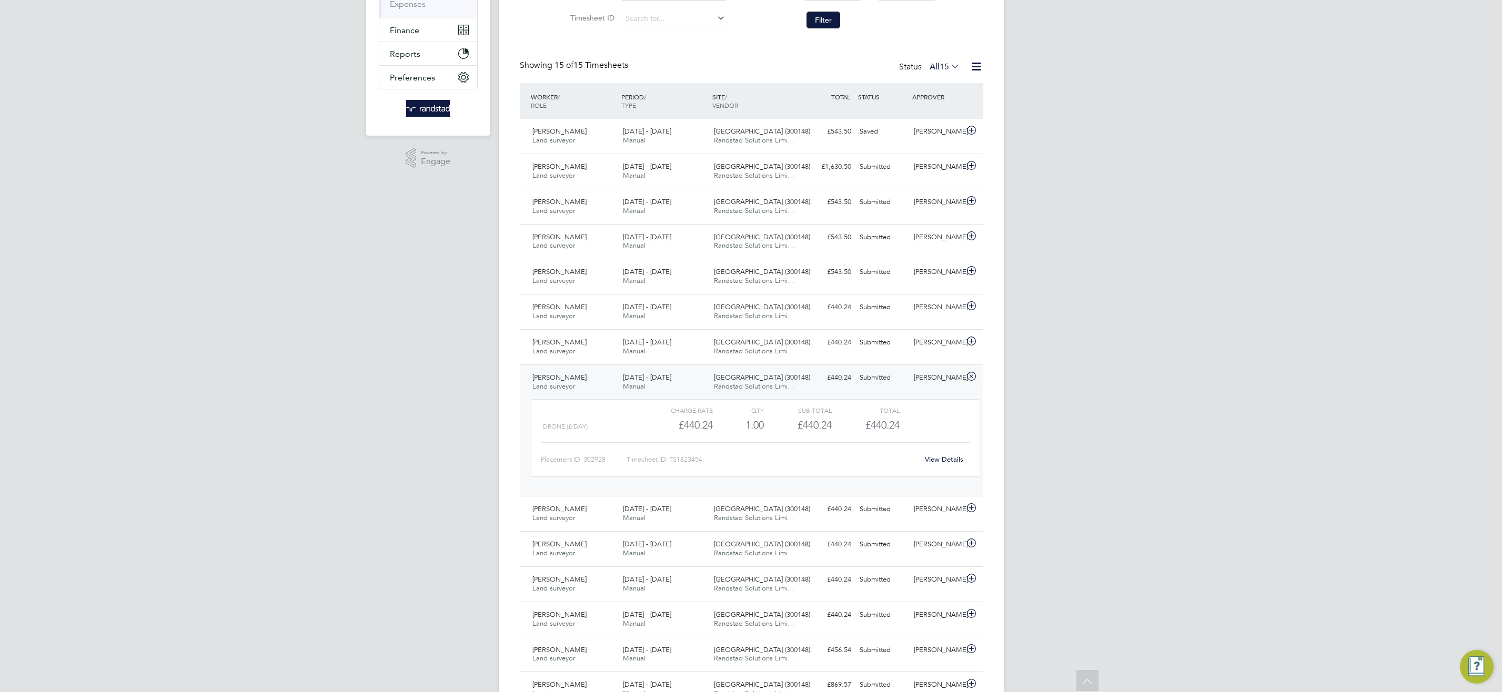
click at [952, 459] on link "View Details" at bounding box center [944, 459] width 38 height 9
click at [702, 383] on div "26 Jul - 1 Aug 2025 Manual" at bounding box center [664, 382] width 91 height 26
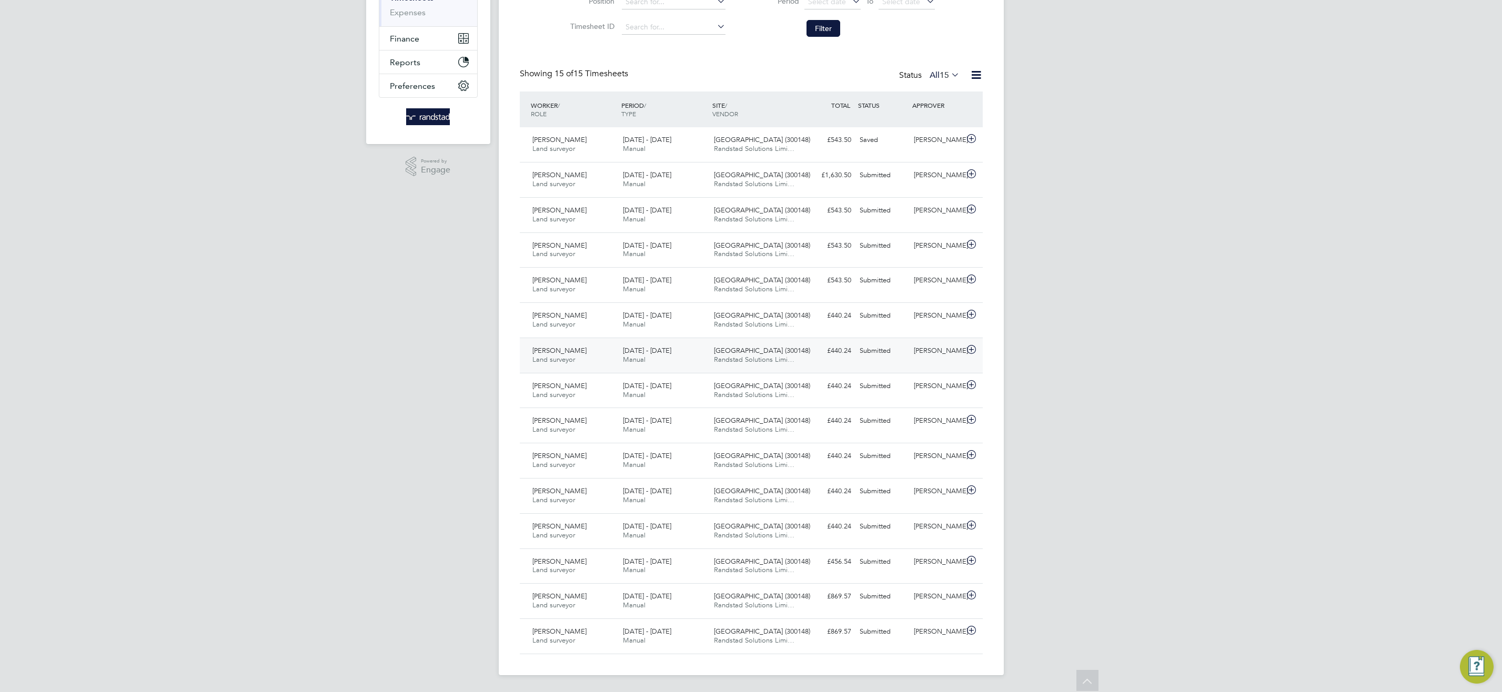
click at [662, 353] on span "2 - 8 Aug 2025" at bounding box center [647, 350] width 48 height 9
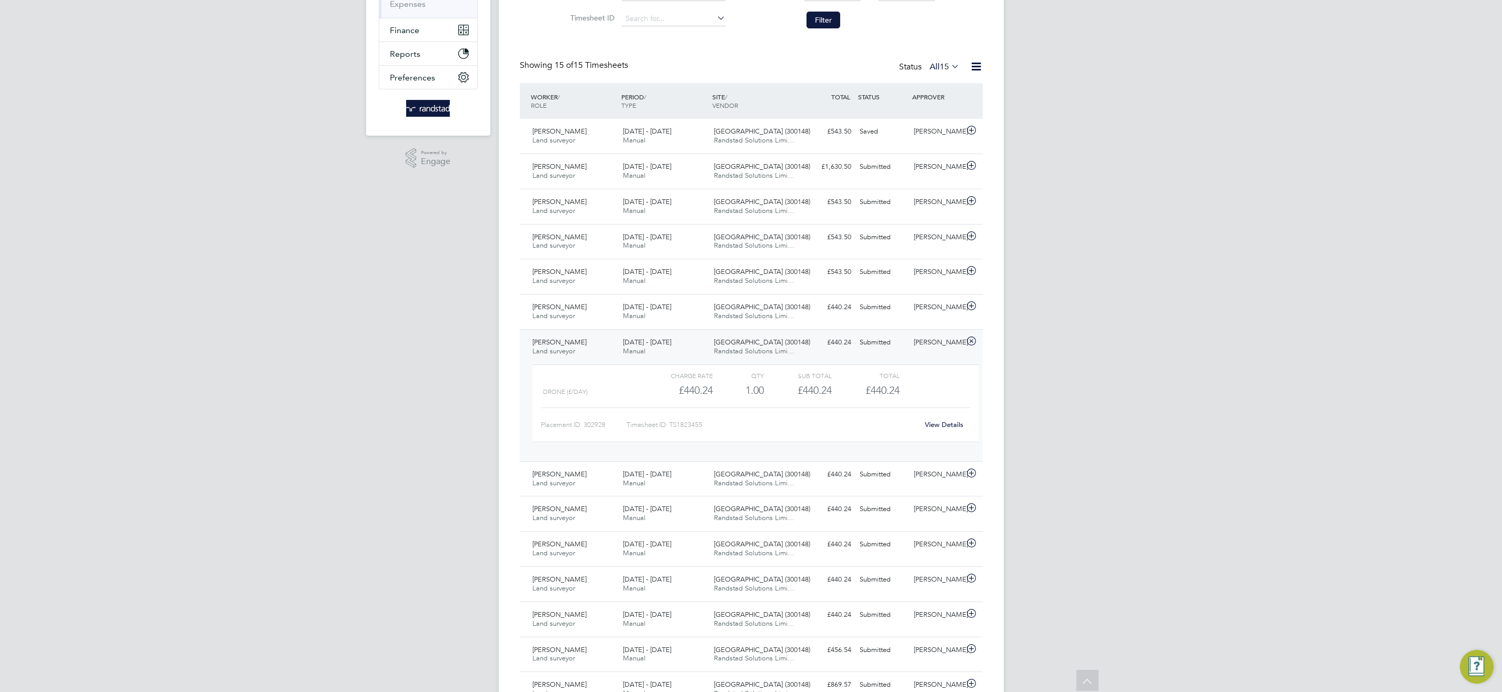
click at [955, 426] on link "View Details" at bounding box center [944, 424] width 38 height 9
click at [700, 355] on div "2 - 8 Aug 2025 Manual" at bounding box center [664, 347] width 91 height 26
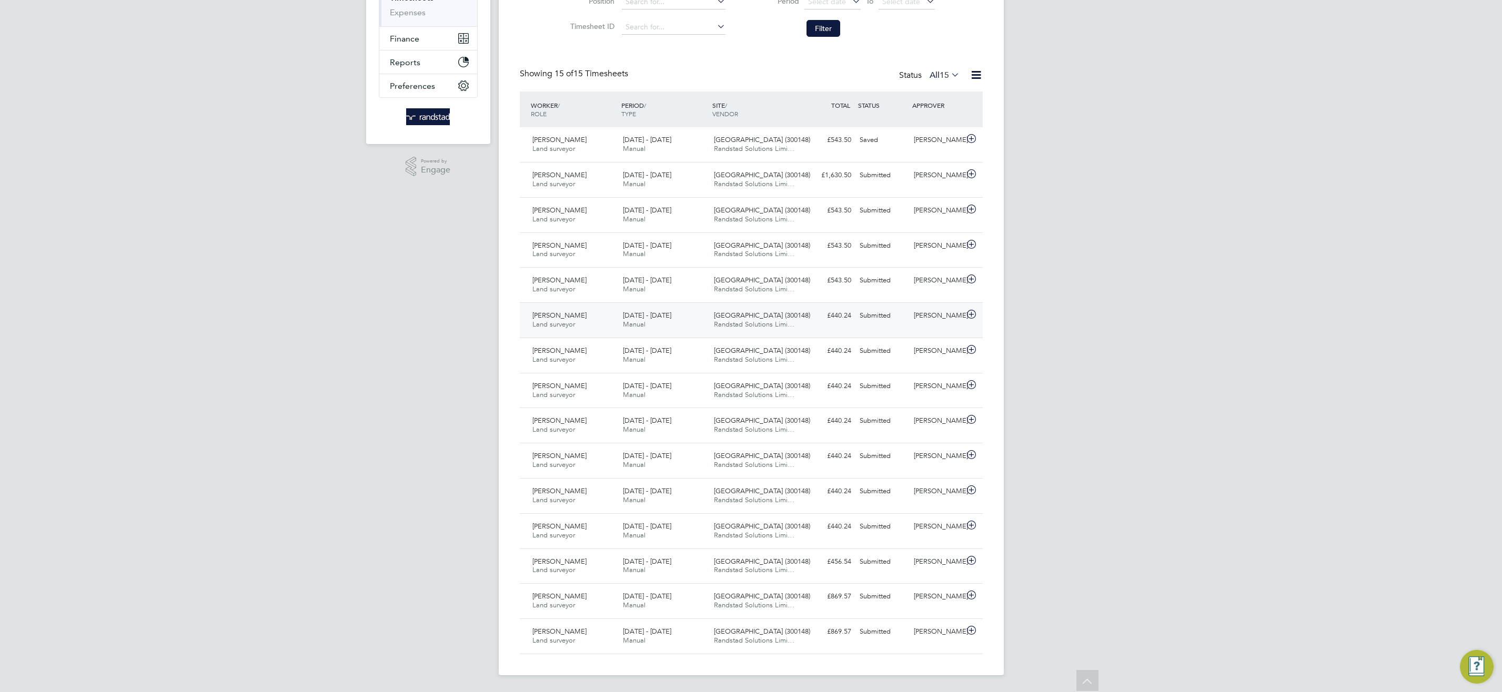
click at [672, 316] on div "9 - 15 Aug 2025 Manual" at bounding box center [664, 320] width 91 height 26
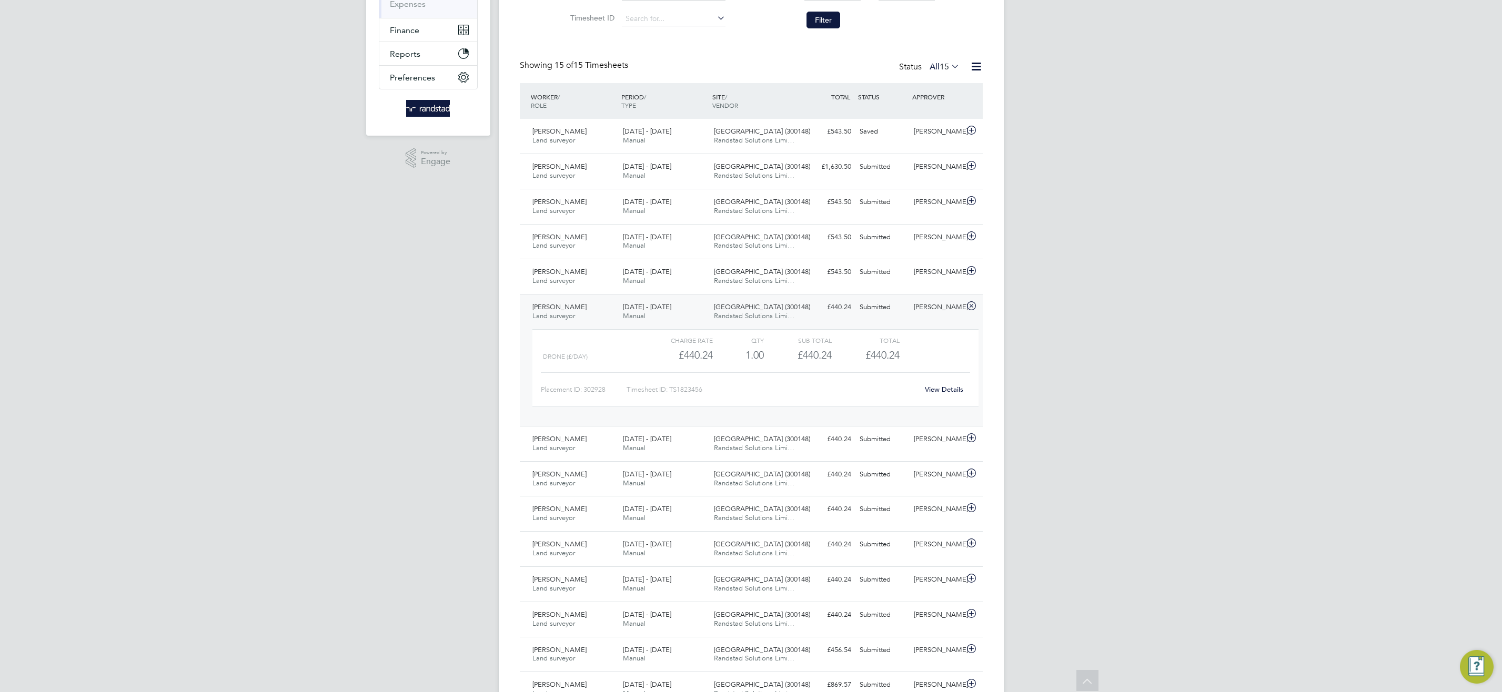
click at [962, 389] on link "View Details" at bounding box center [944, 389] width 38 height 9
click at [704, 313] on div "9 - 15 Aug 2025 Manual" at bounding box center [664, 312] width 91 height 26
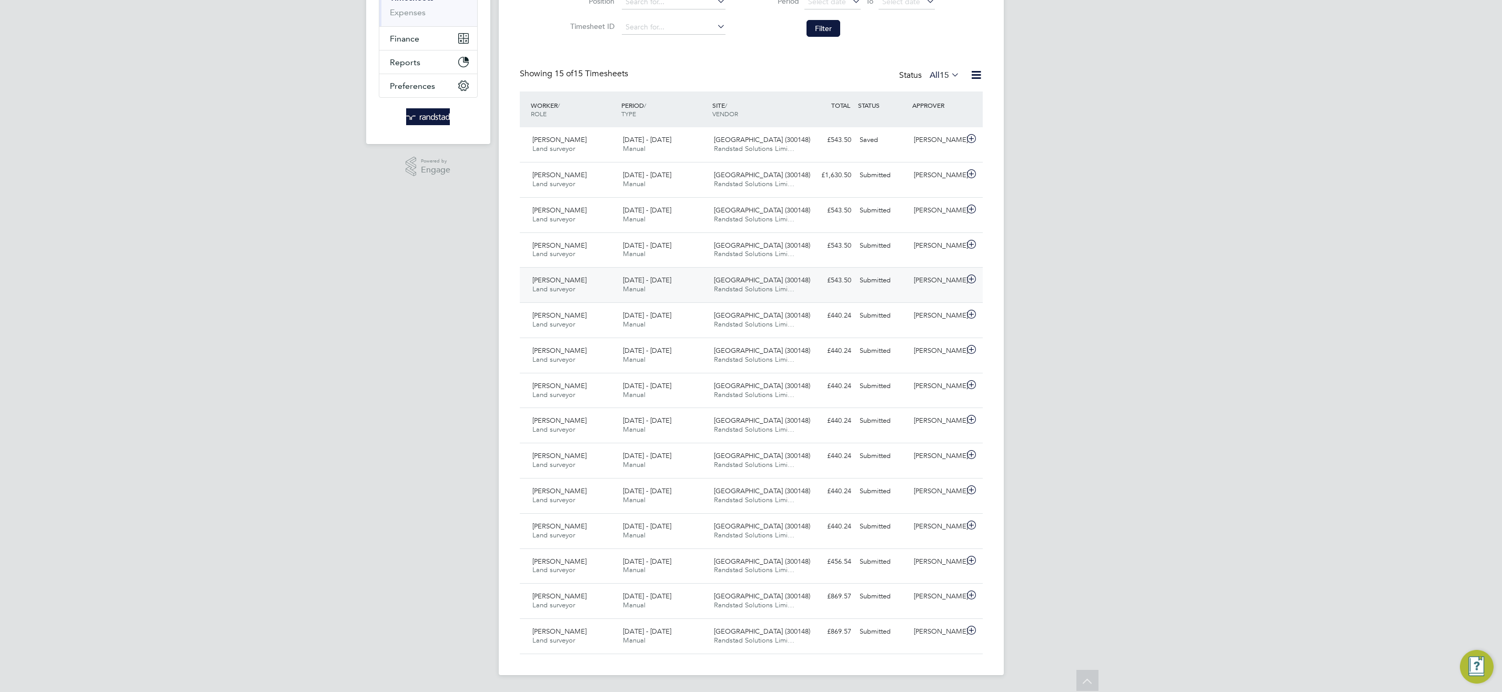
scroll to position [188, 0]
click at [711, 284] on div "Beckton Depot (300148) Randstad Solutions Limi…" at bounding box center [755, 285] width 91 height 26
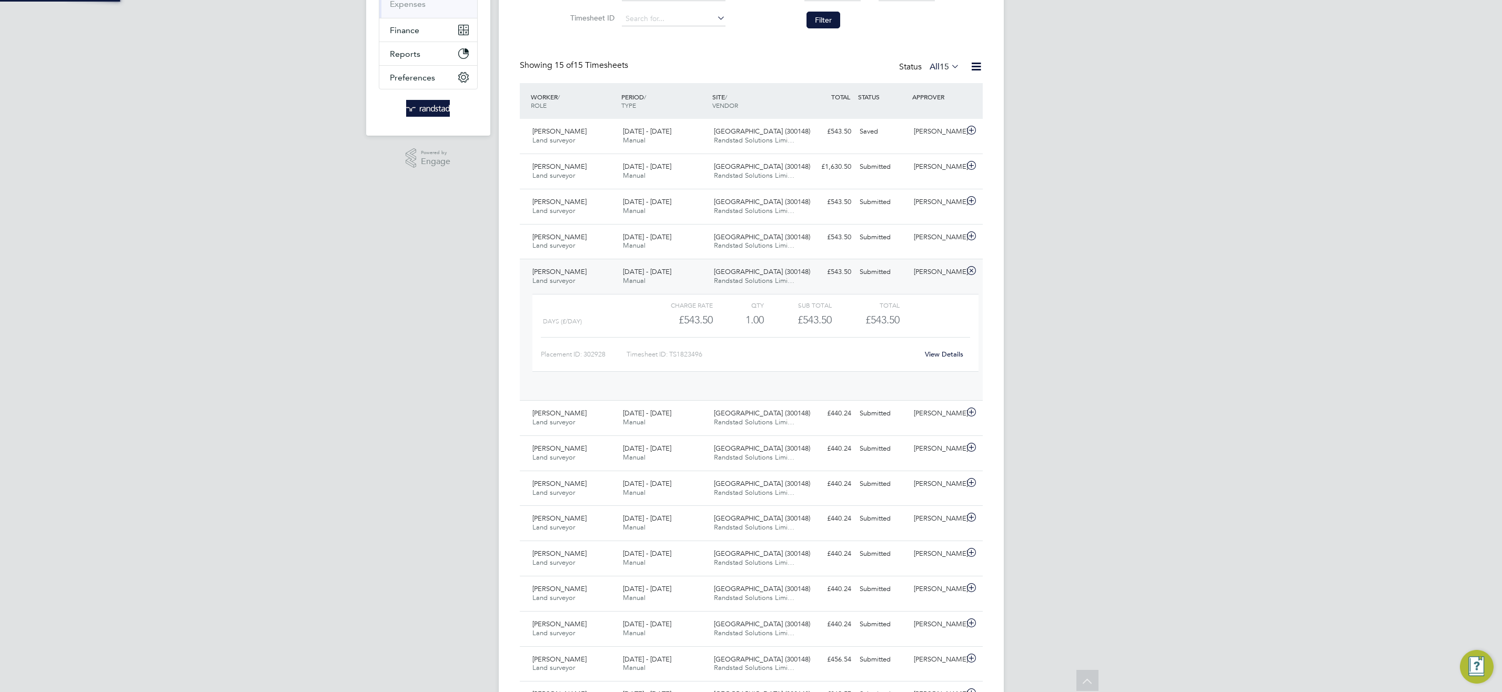
scroll to position [18, 103]
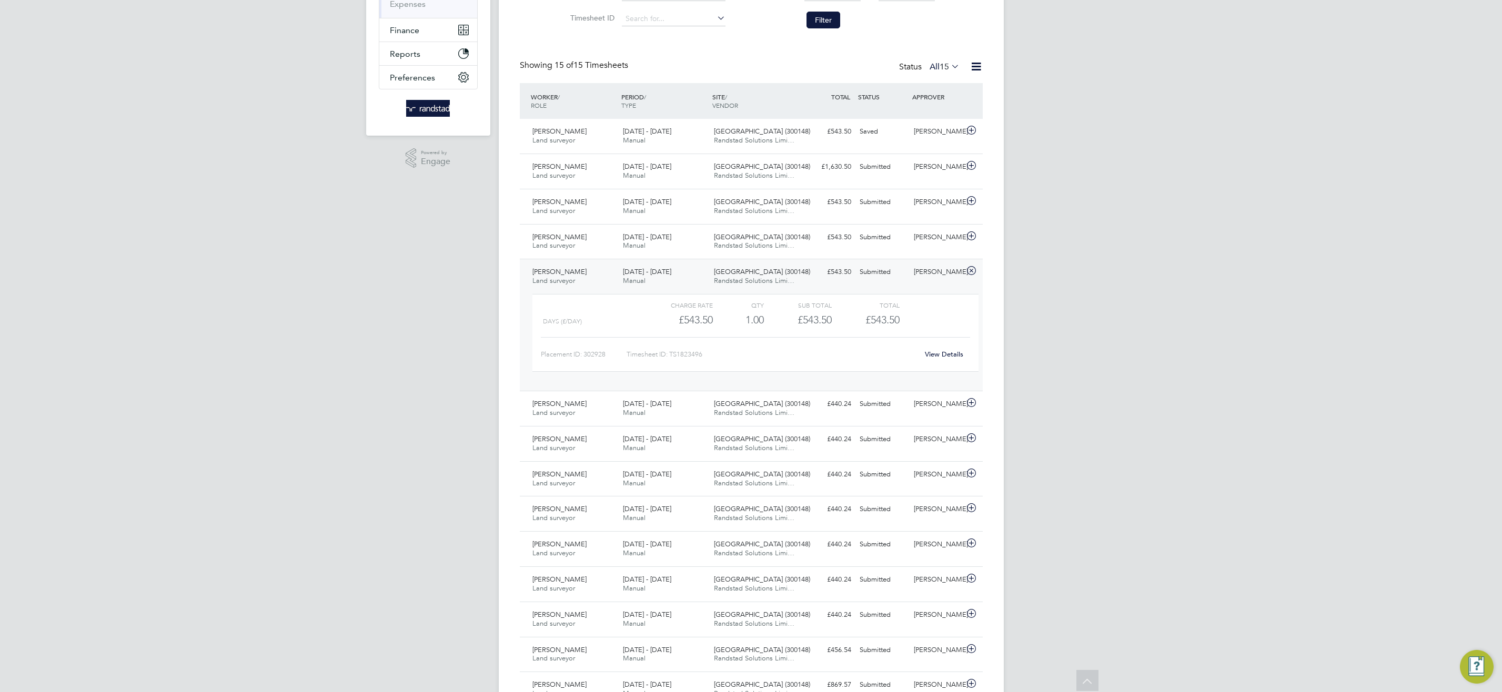
click at [957, 354] on link "View Details" at bounding box center [944, 354] width 38 height 9
click at [740, 282] on span "Randstad Solutions Limi…" at bounding box center [754, 280] width 80 height 9
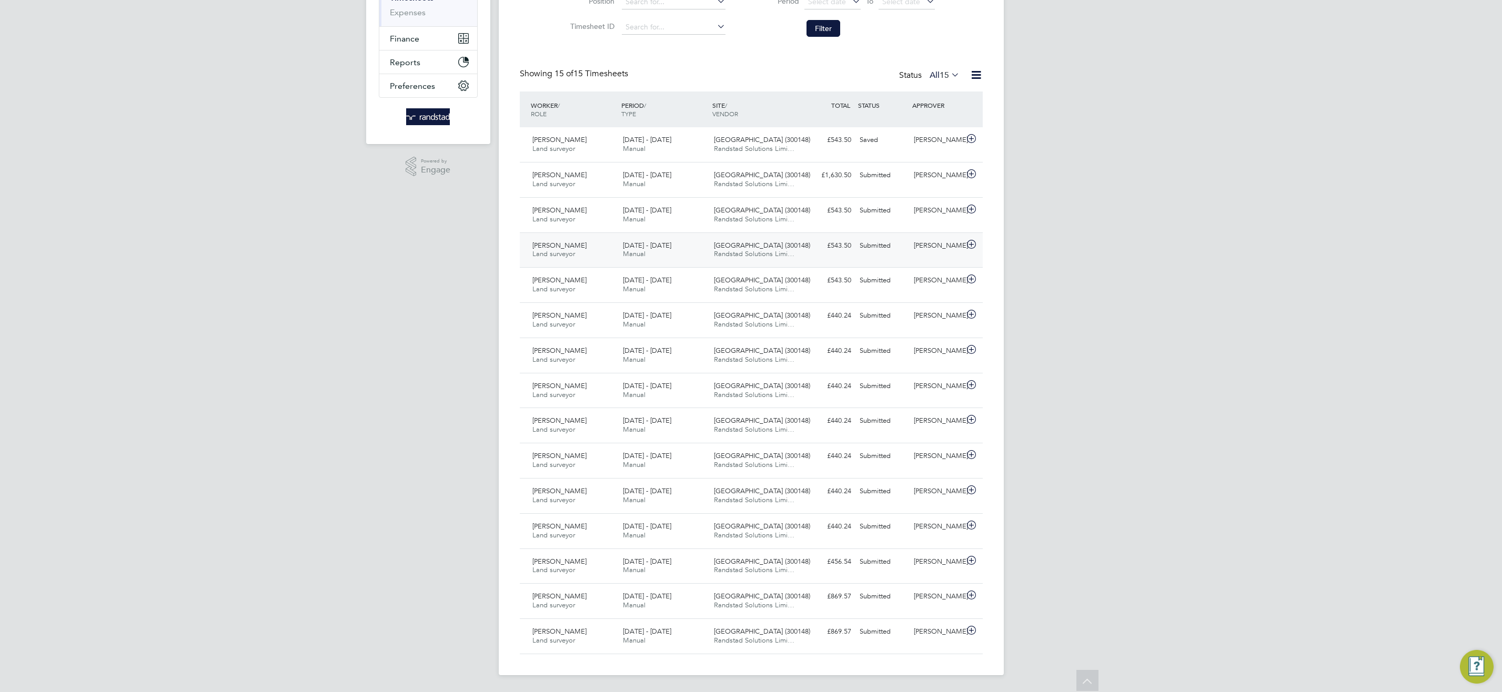
click at [753, 241] on span "[GEOGRAPHIC_DATA] (300148)" at bounding box center [762, 245] width 96 height 9
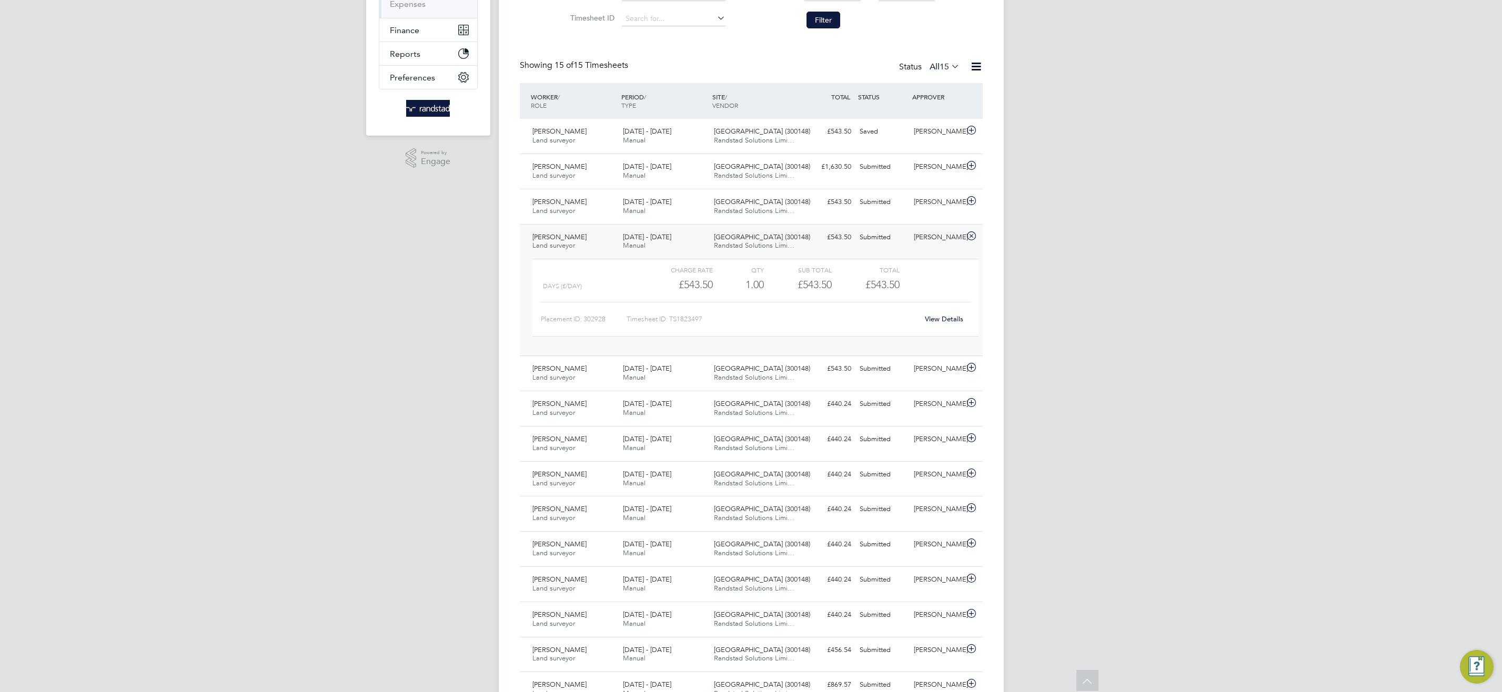
click at [944, 319] on link "View Details" at bounding box center [944, 319] width 38 height 9
click at [701, 240] on div "30 Aug - 5 Sep 2025 Manual" at bounding box center [664, 242] width 91 height 26
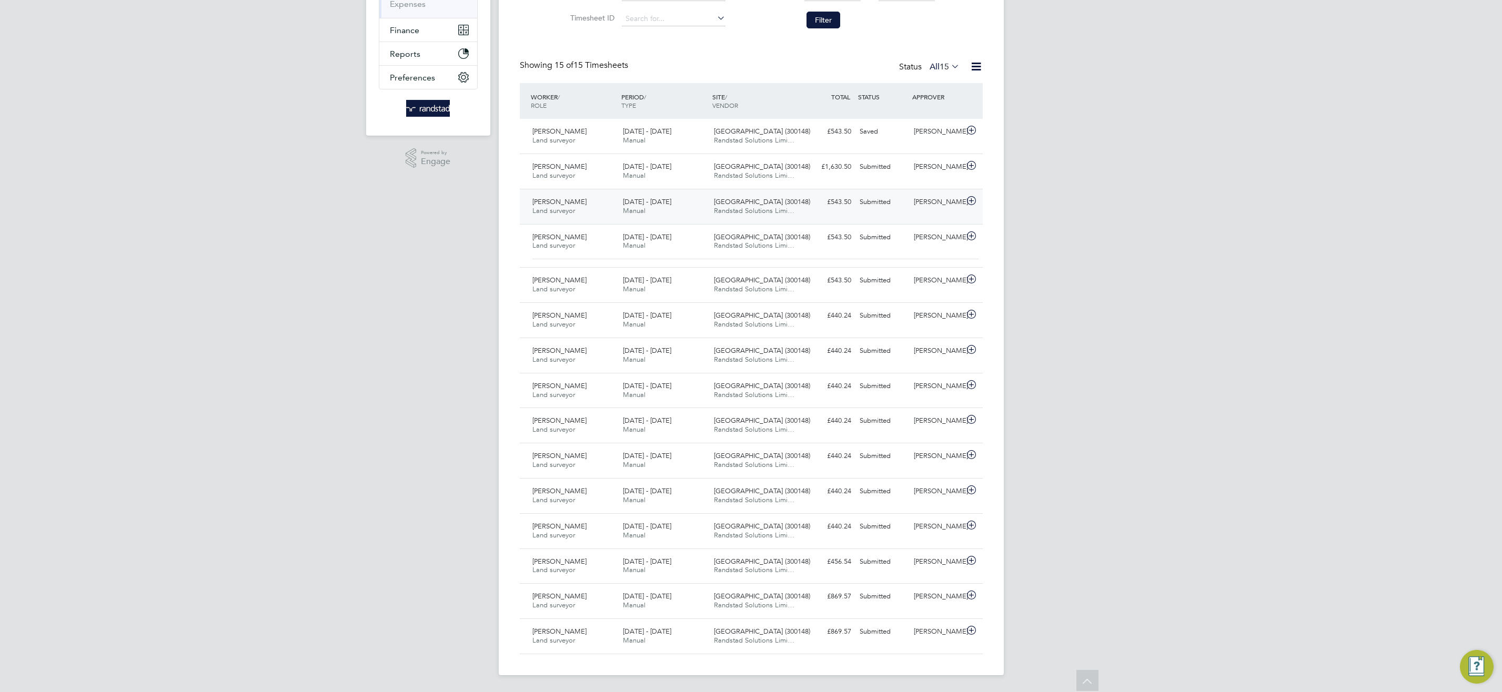
scroll to position [188, 0]
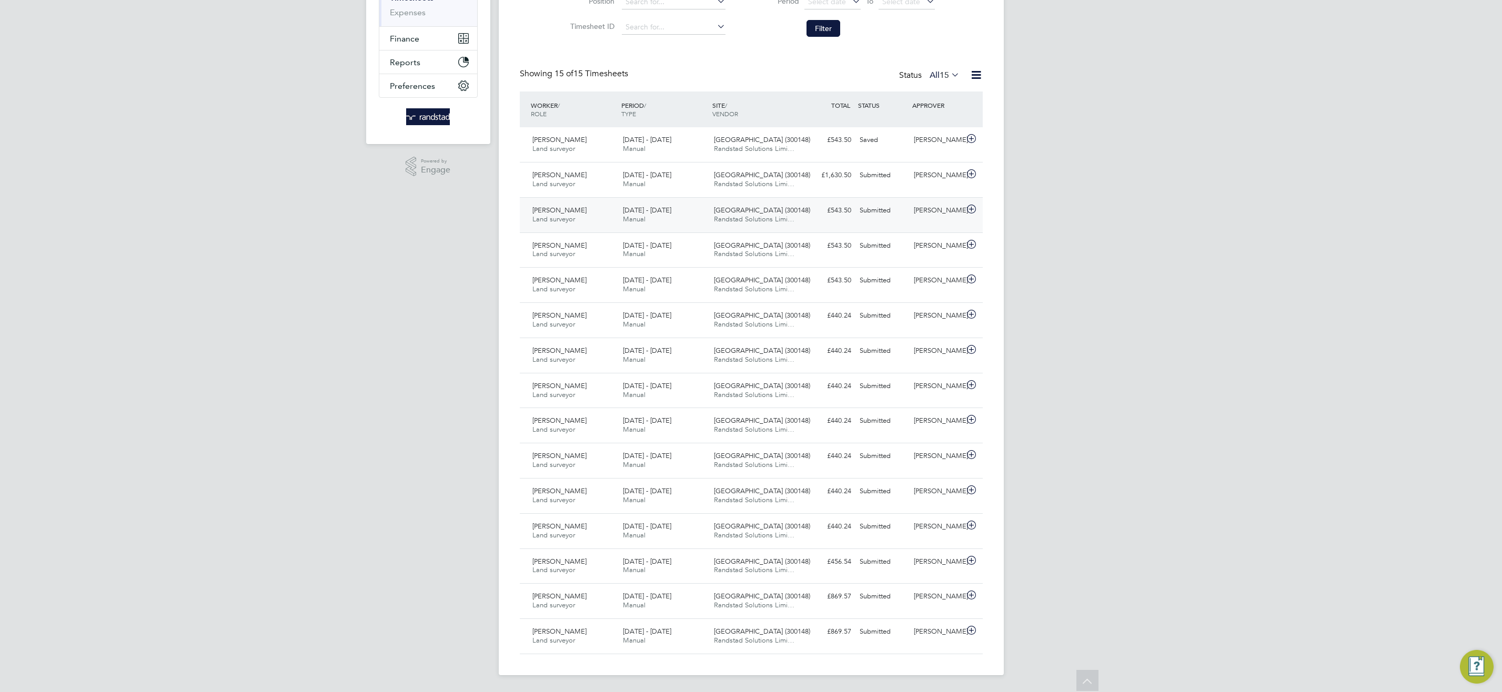
click at [644, 221] on span "Manual" at bounding box center [634, 219] width 23 height 9
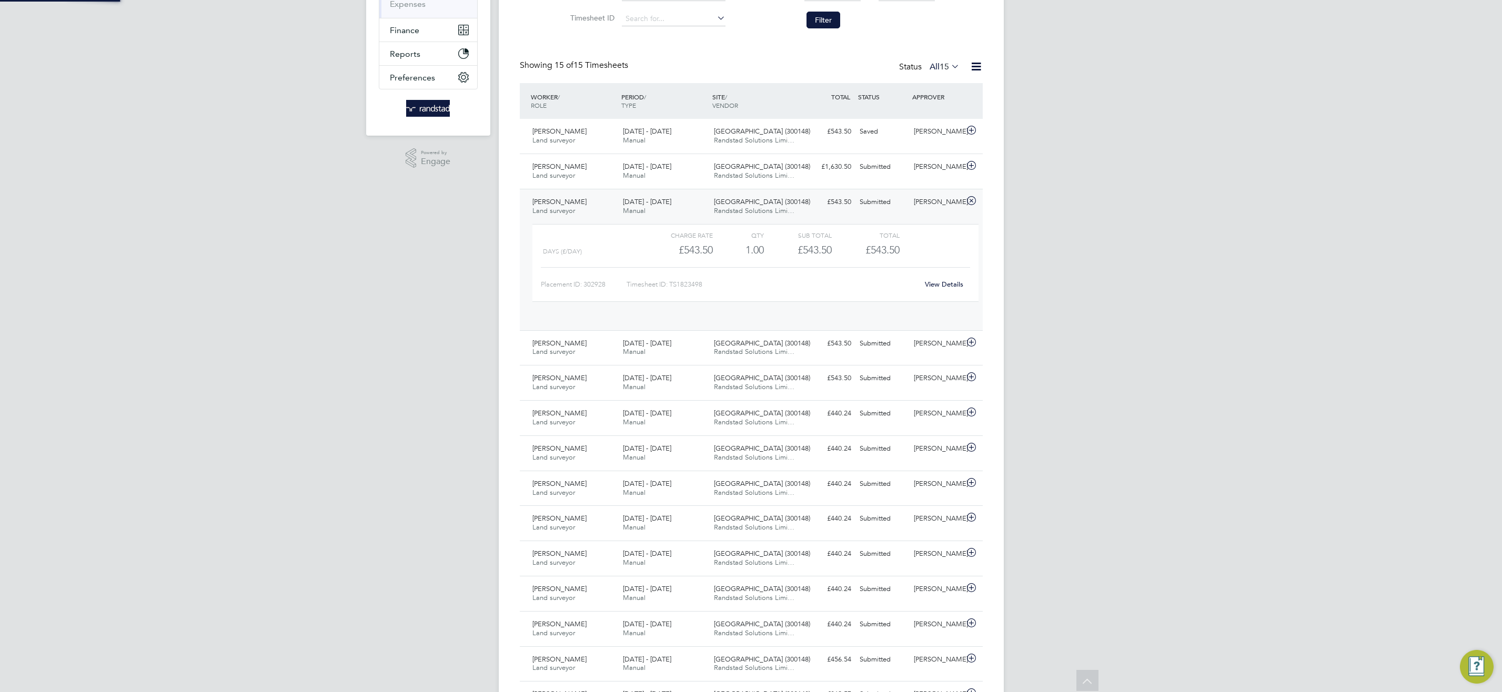
scroll to position [18, 103]
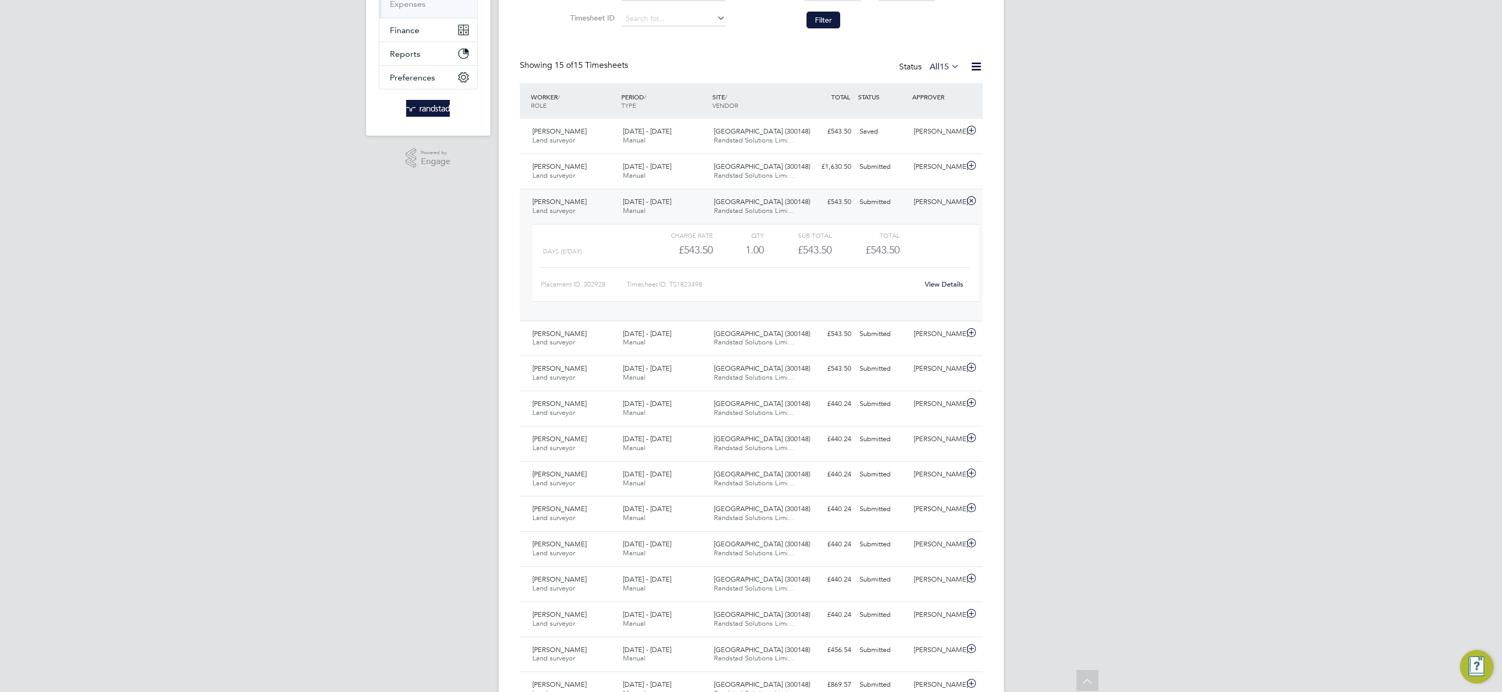
click at [942, 282] on link "View Details" at bounding box center [944, 284] width 38 height 9
click at [684, 203] on div "13 - 19 Sep 2025 Manual" at bounding box center [664, 207] width 91 height 26
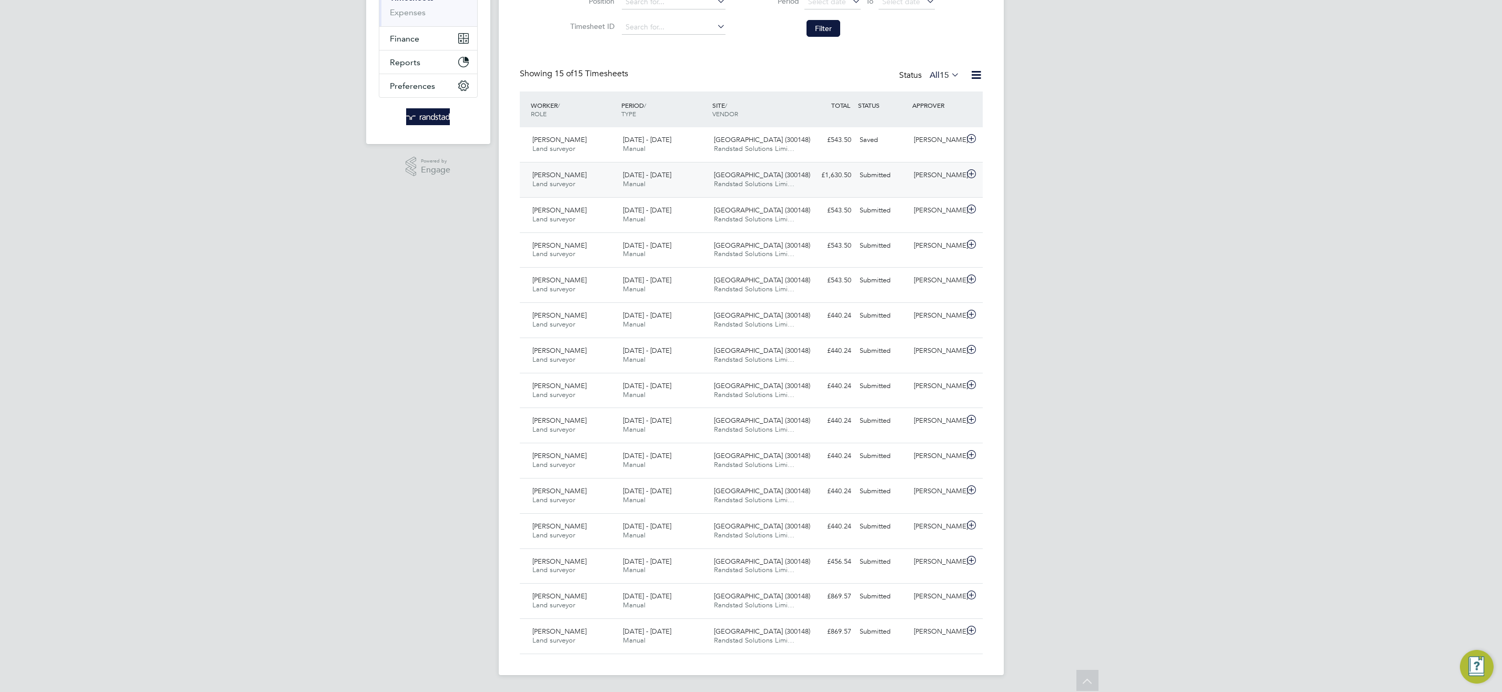
click at [657, 171] on span "20 - 26 Sep 2025" at bounding box center [647, 174] width 48 height 9
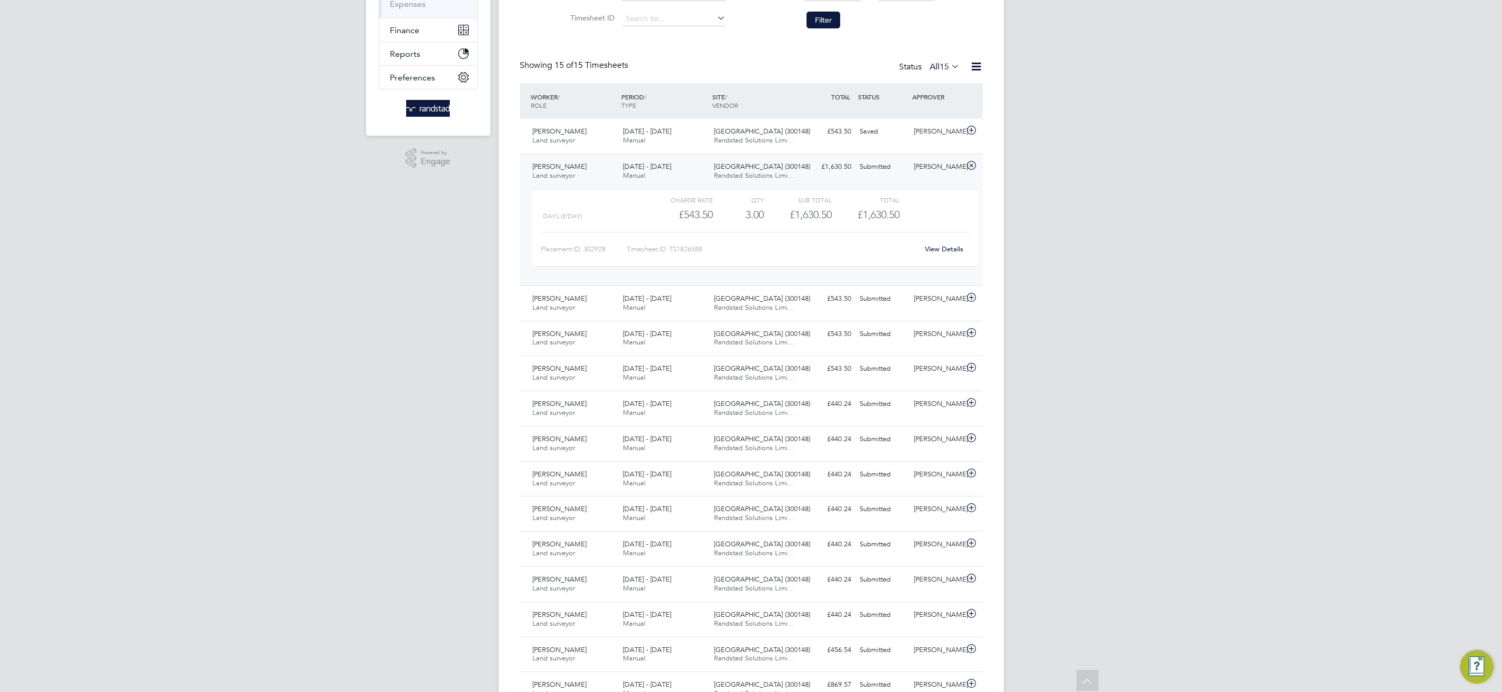
click at [951, 248] on link "View Details" at bounding box center [944, 249] width 38 height 9
click at [758, 137] on span "Randstad Solutions Limi…" at bounding box center [754, 140] width 80 height 9
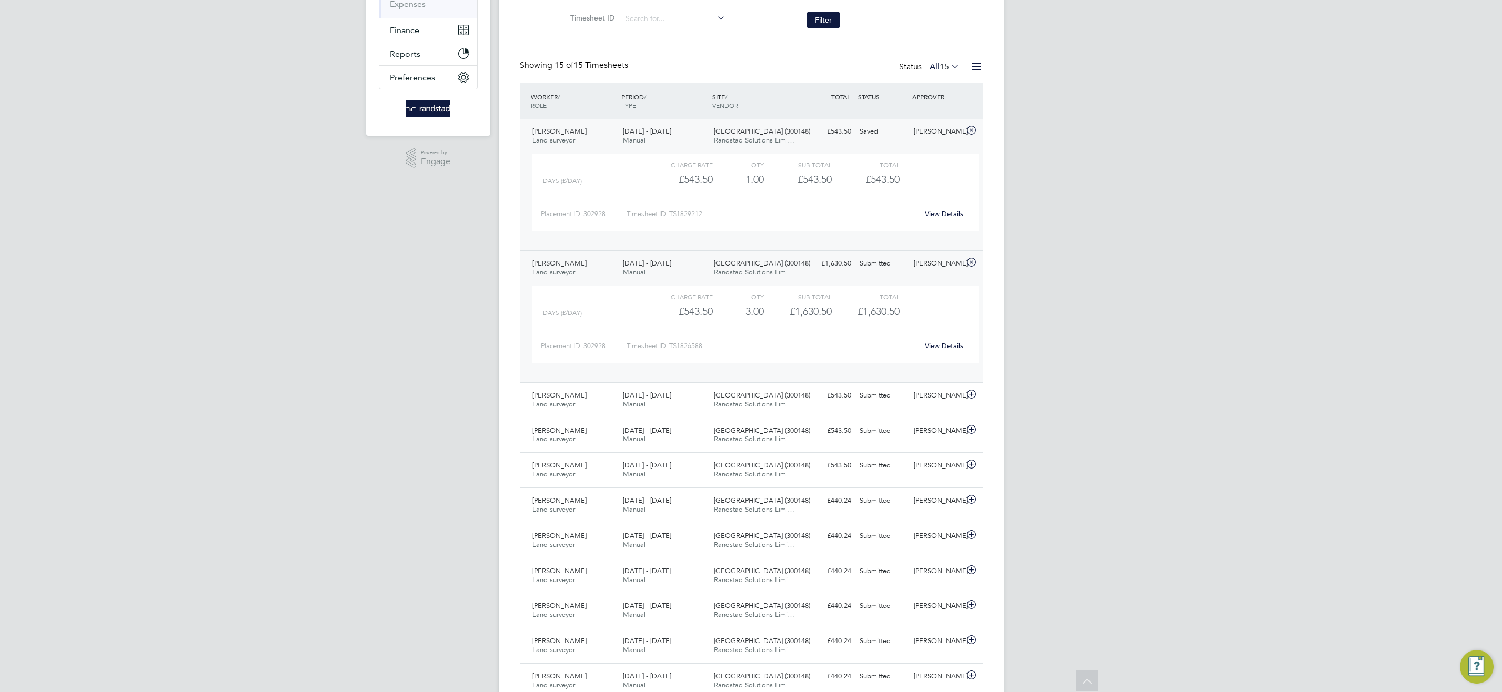
click at [941, 215] on link "View Details" at bounding box center [944, 213] width 38 height 9
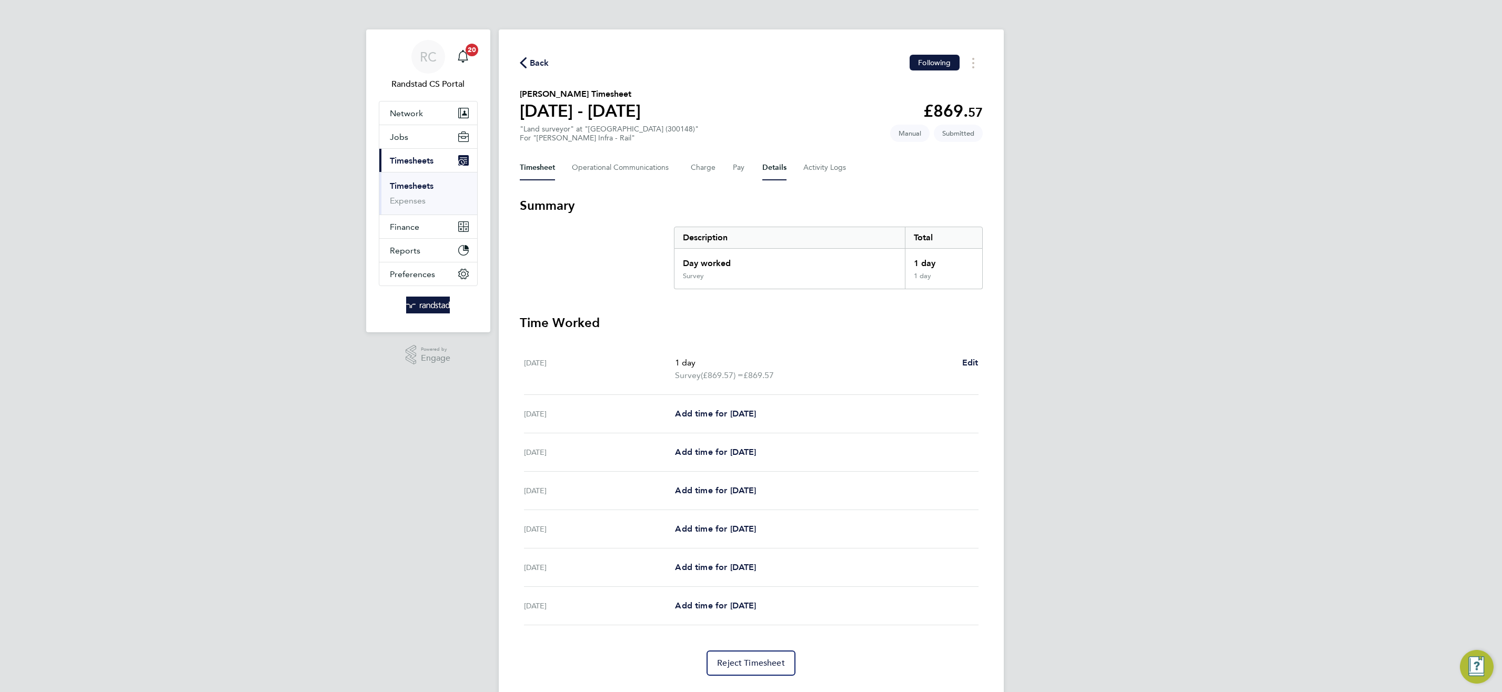
click at [771, 167] on button "Details" at bounding box center [774, 167] width 24 height 25
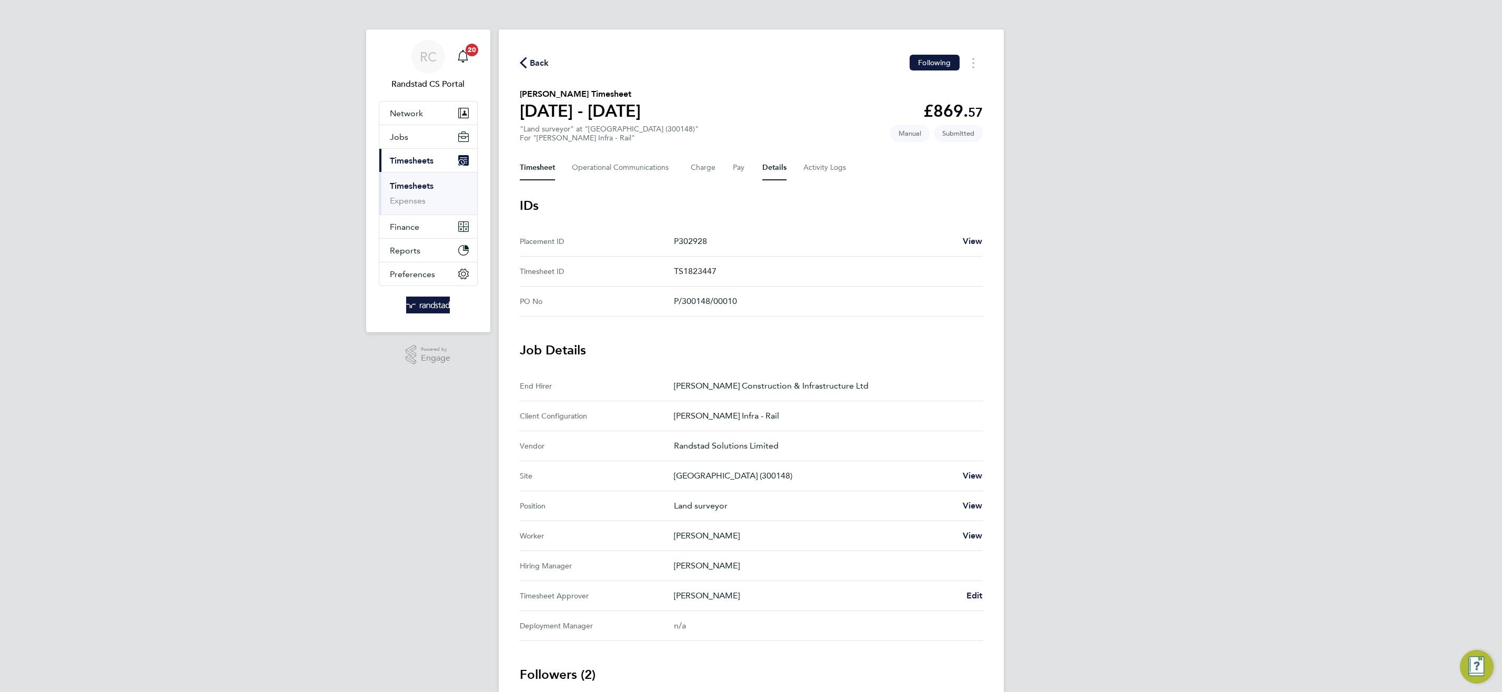
click at [553, 172] on button "Timesheet" at bounding box center [537, 167] width 35 height 25
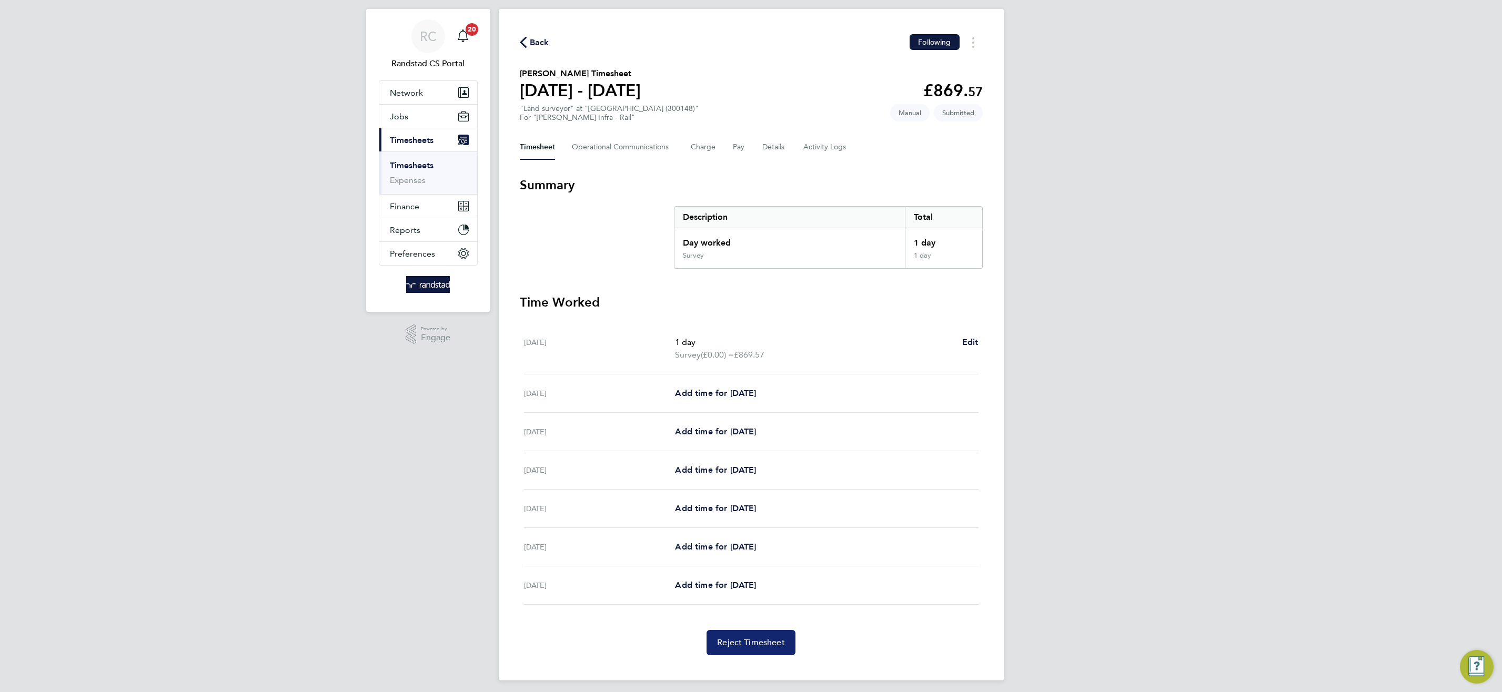
scroll to position [26, 0]
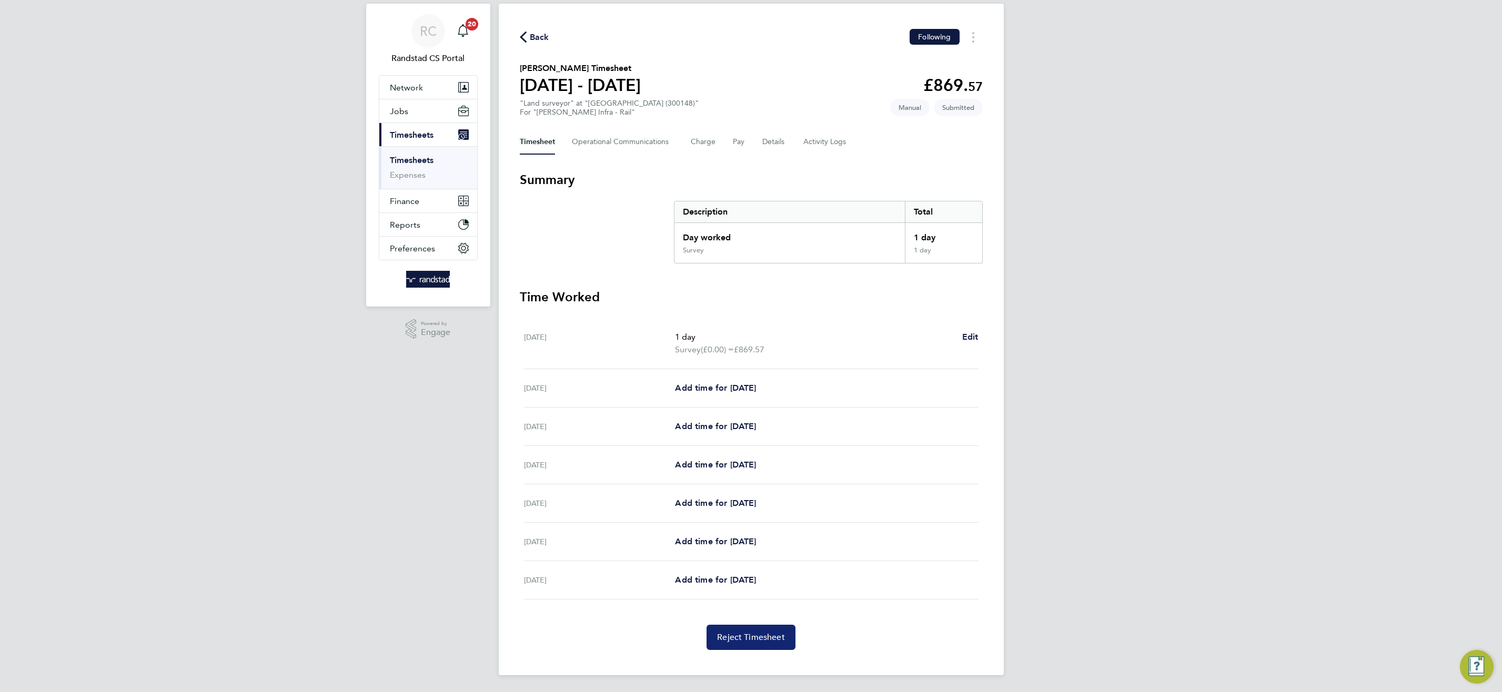
click at [759, 640] on span "Reject Timesheet" at bounding box center [751, 637] width 68 height 11
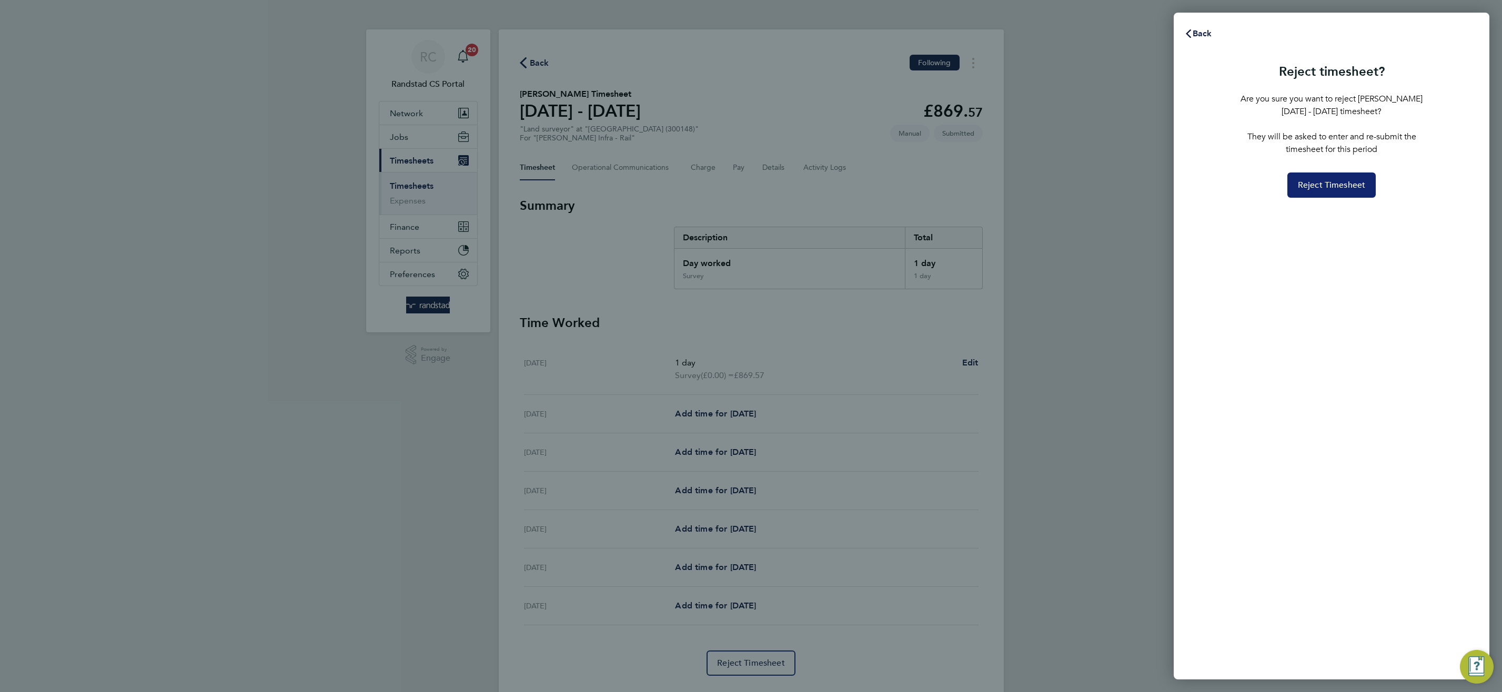
click at [1320, 183] on span "Reject Timesheet" at bounding box center [1332, 185] width 68 height 11
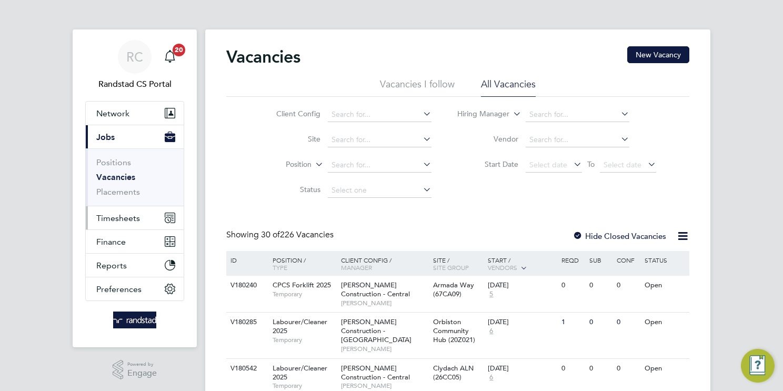
click at [119, 216] on span "Timesheets" at bounding box center [118, 218] width 44 height 10
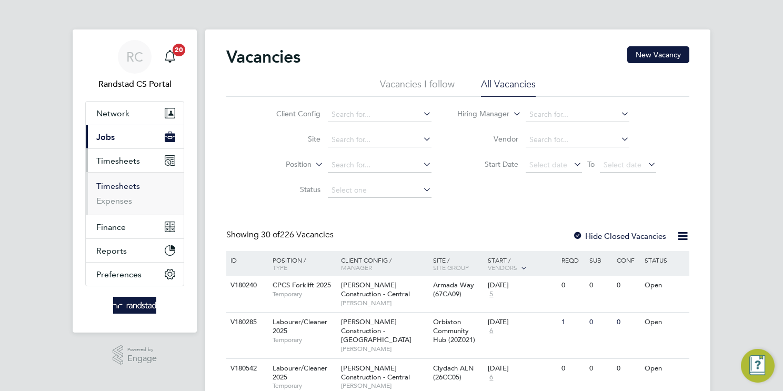
click at [112, 183] on link "Timesheets" at bounding box center [118, 186] width 44 height 10
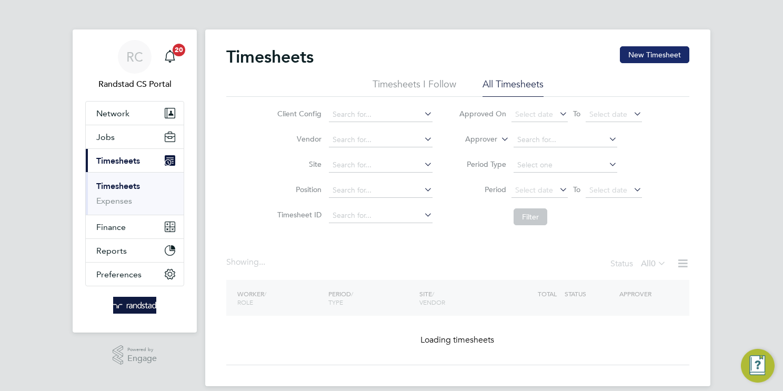
click at [645, 55] on button "New Timesheet" at bounding box center [654, 54] width 69 height 17
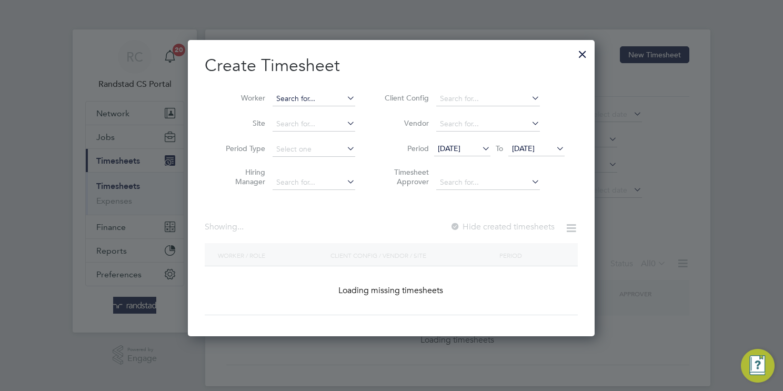
click at [284, 96] on input at bounding box center [313, 99] width 83 height 15
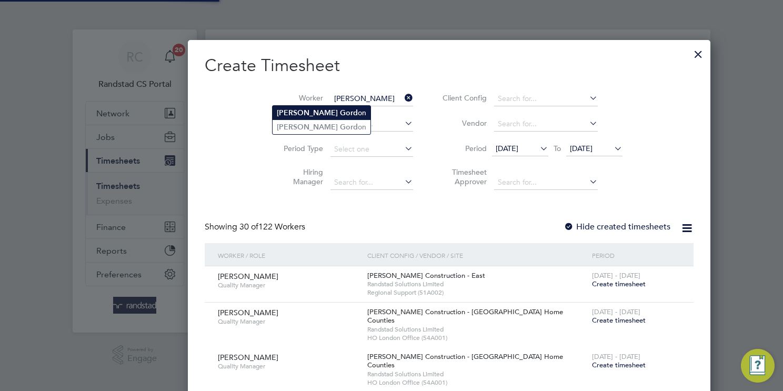
click at [340, 110] on b "Gord" at bounding box center [349, 112] width 18 height 9
type input "[PERSON_NAME]"
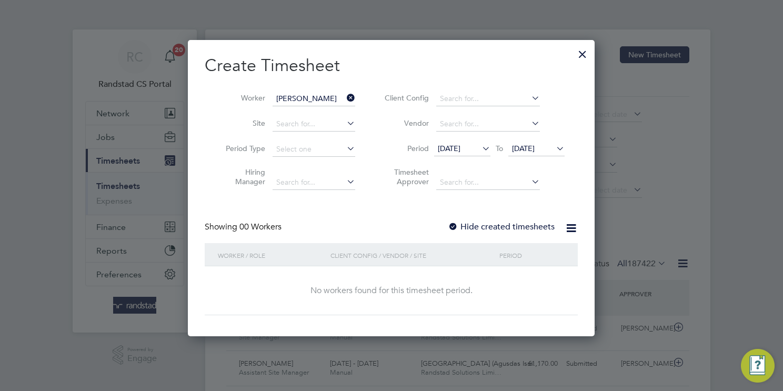
click at [460, 146] on span "18 Sep 2025" at bounding box center [449, 148] width 23 height 9
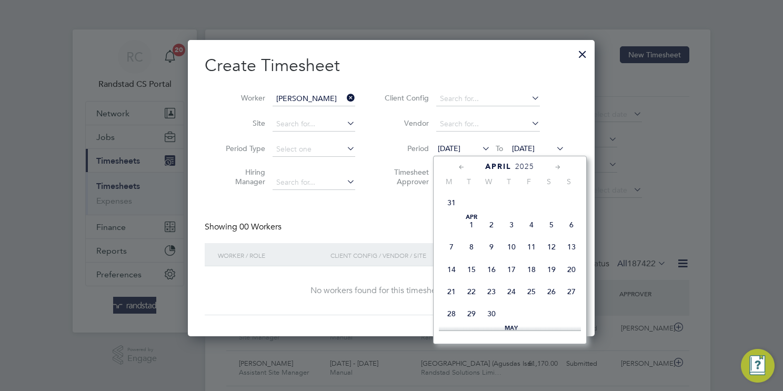
click at [554, 272] on span "19" at bounding box center [551, 269] width 20 height 20
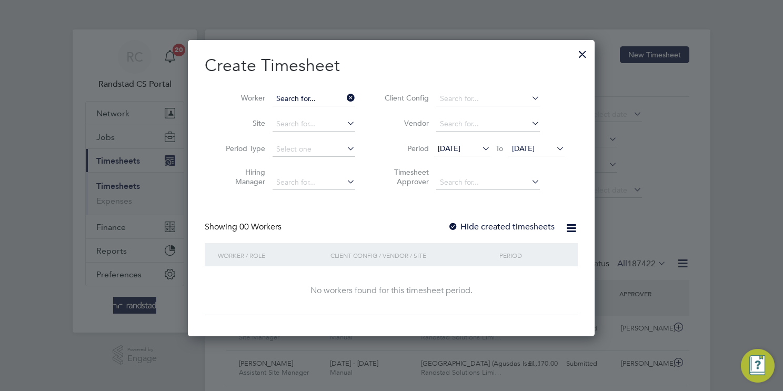
click at [330, 96] on input at bounding box center [313, 99] width 83 height 15
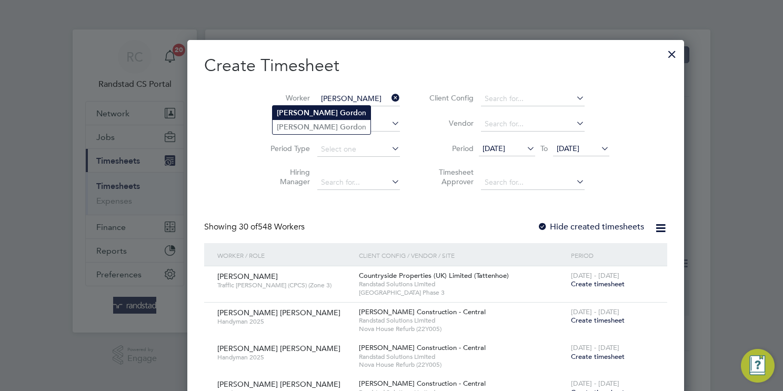
click at [317, 114] on li "Ryan Gord on" at bounding box center [321, 113] width 98 height 14
type input "[PERSON_NAME]"
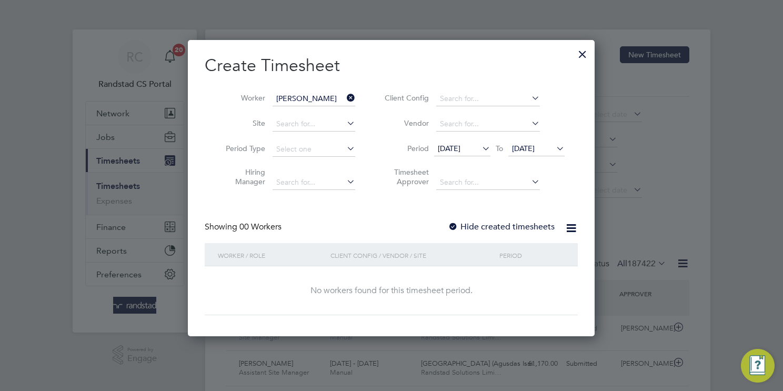
click at [450, 222] on div at bounding box center [453, 227] width 11 height 11
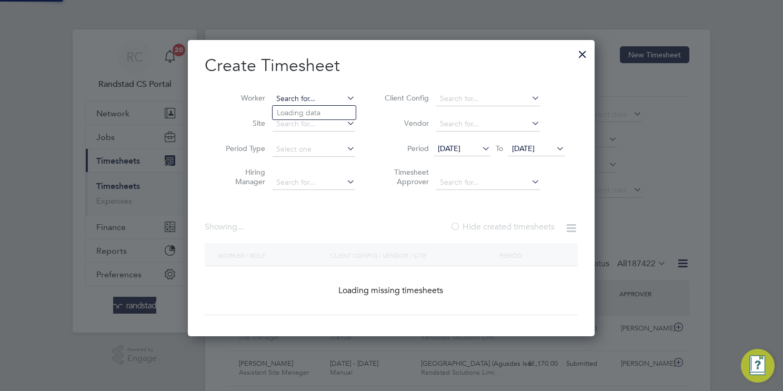
click at [325, 98] on input at bounding box center [313, 99] width 83 height 15
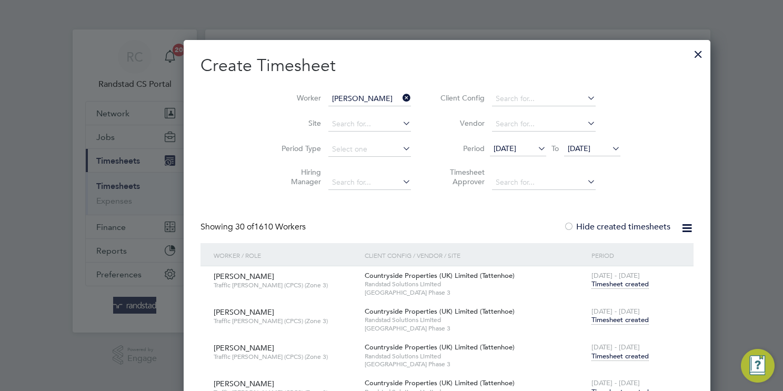
click at [336, 117] on li "Ryan Gord on" at bounding box center [321, 113] width 98 height 14
type input "[PERSON_NAME]"
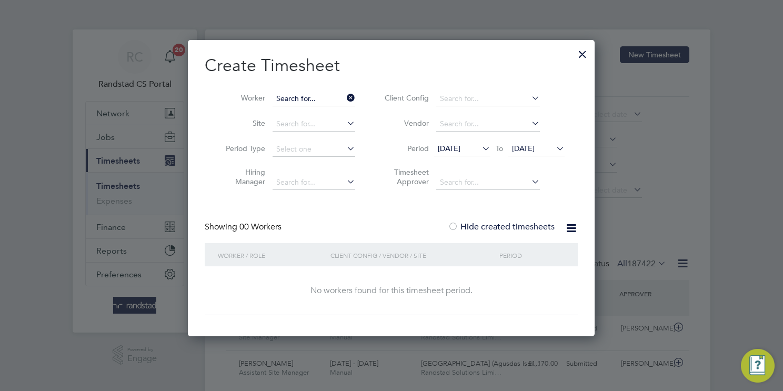
click at [338, 98] on input at bounding box center [313, 99] width 83 height 15
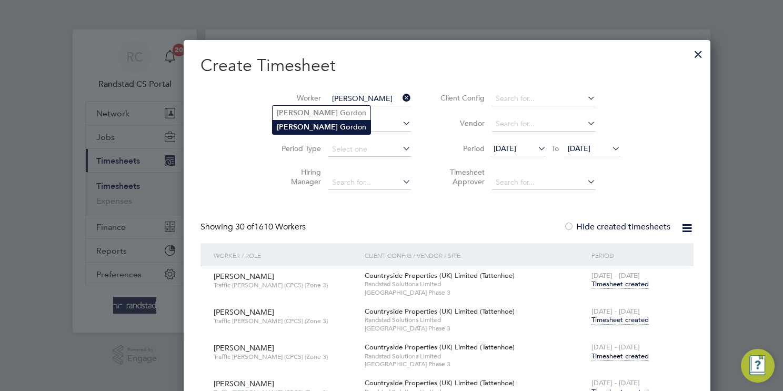
click at [328, 127] on li "Ryan Go rdon" at bounding box center [321, 127] width 98 height 14
type input "[PERSON_NAME]"
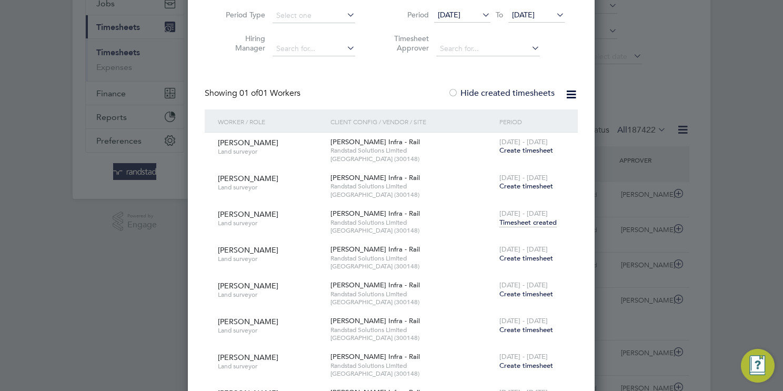
click at [543, 186] on span "Create timesheet" at bounding box center [526, 185] width 54 height 9
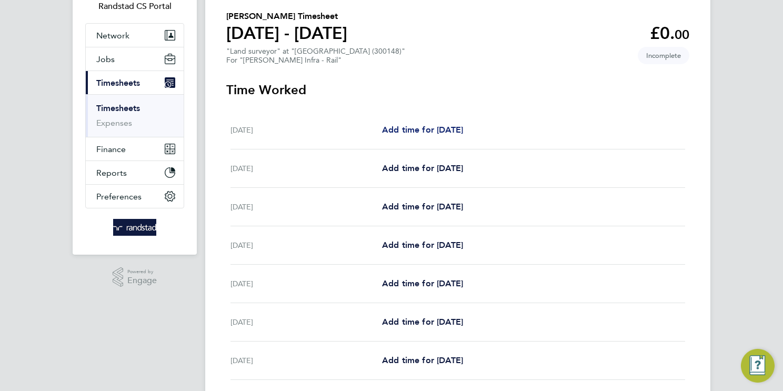
click at [438, 130] on span "Add time for Sat 26 Apr" at bounding box center [422, 130] width 81 height 10
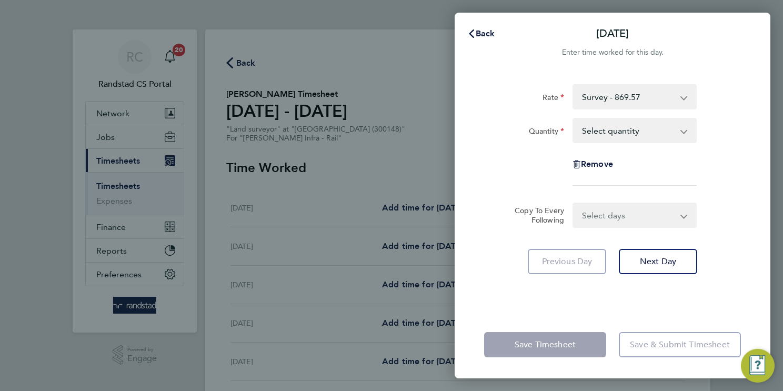
click at [623, 128] on select "Select quantity 0.5 1" at bounding box center [627, 130] width 109 height 23
select select "1"
click at [573, 119] on select "Select quantity 0.5 1" at bounding box center [627, 130] width 109 height 23
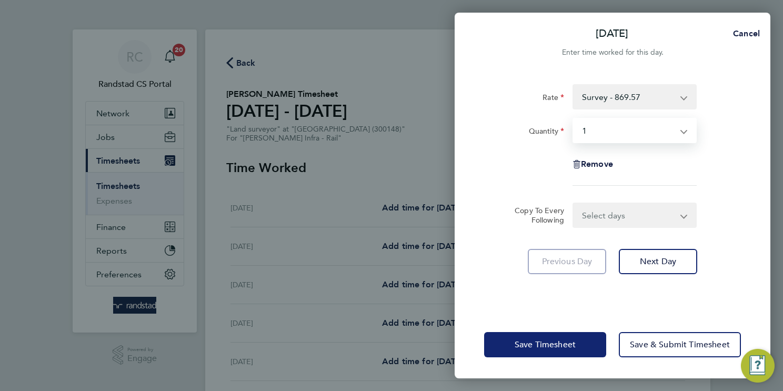
click at [525, 343] on span "Save Timesheet" at bounding box center [544, 344] width 61 height 11
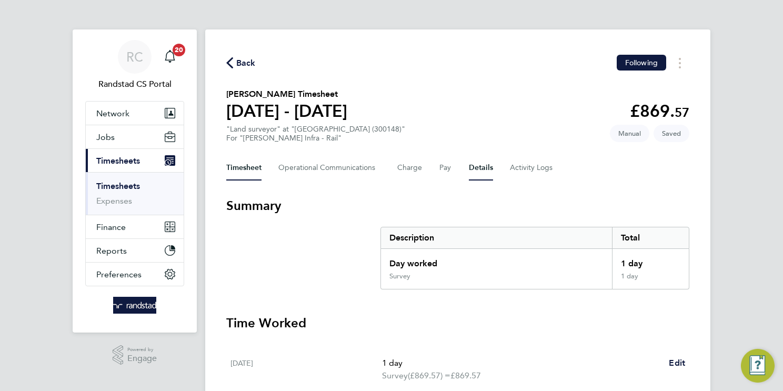
click at [475, 163] on button "Details" at bounding box center [481, 167] width 24 height 25
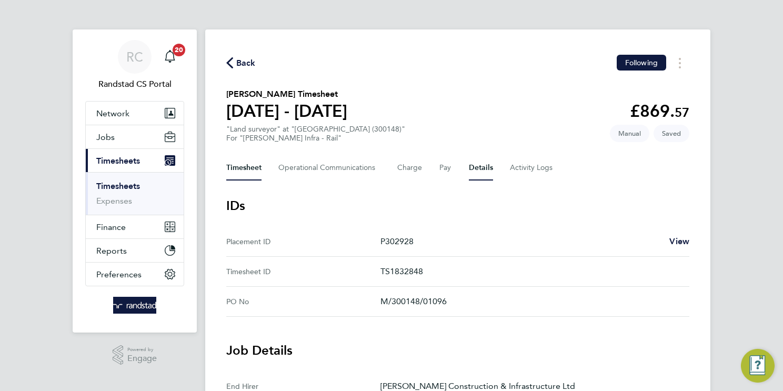
click at [243, 161] on button "Timesheet" at bounding box center [243, 167] width 35 height 25
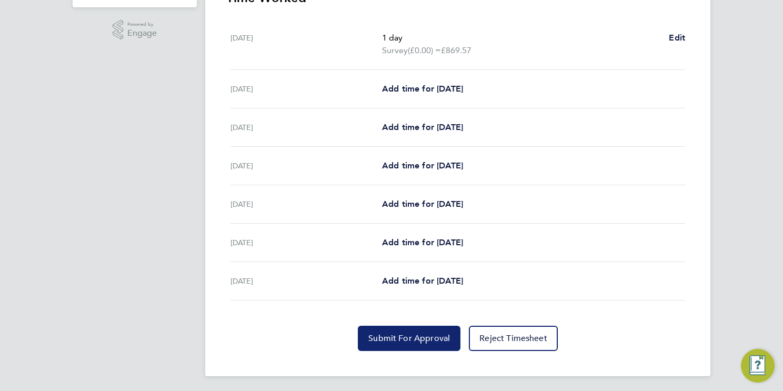
click at [420, 342] on button "Submit For Approval" at bounding box center [409, 338] width 103 height 25
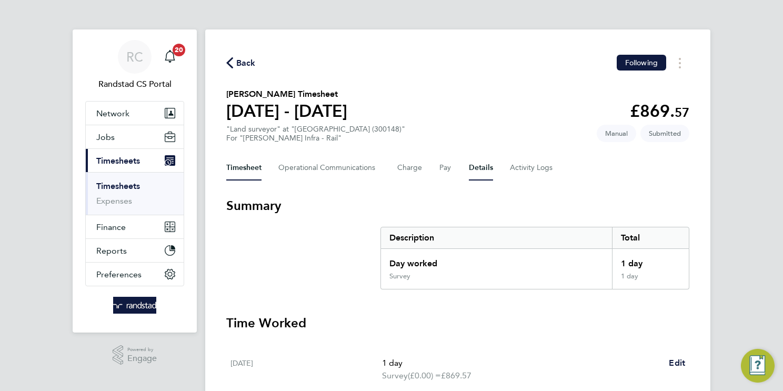
click at [484, 165] on button "Details" at bounding box center [481, 167] width 24 height 25
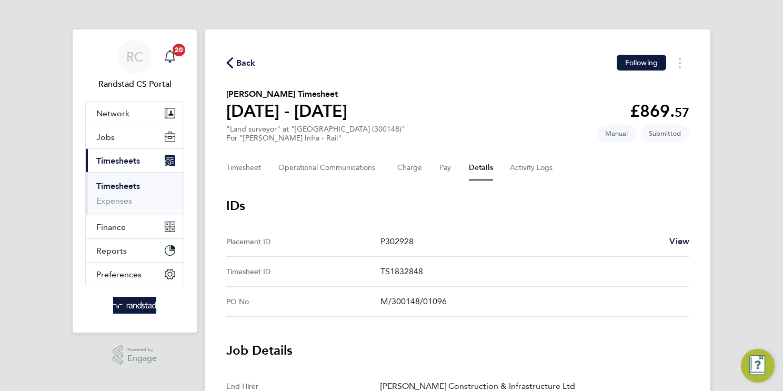
click at [115, 184] on link "Timesheets" at bounding box center [118, 186] width 44 height 10
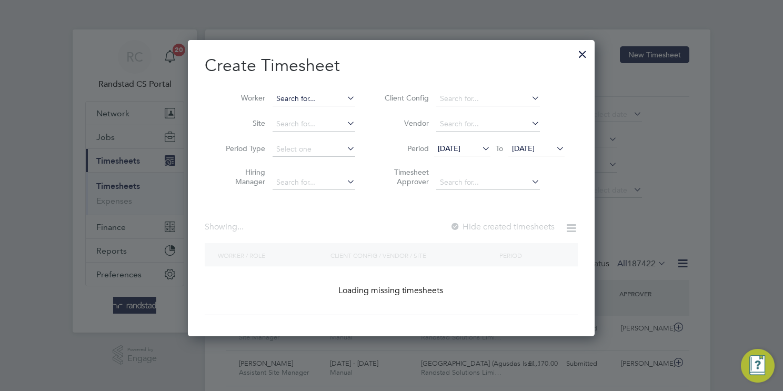
drag, startPoint x: 315, startPoint y: 100, endPoint x: 290, endPoint y: 104, distance: 25.0
click at [313, 100] on input at bounding box center [313, 99] width 83 height 15
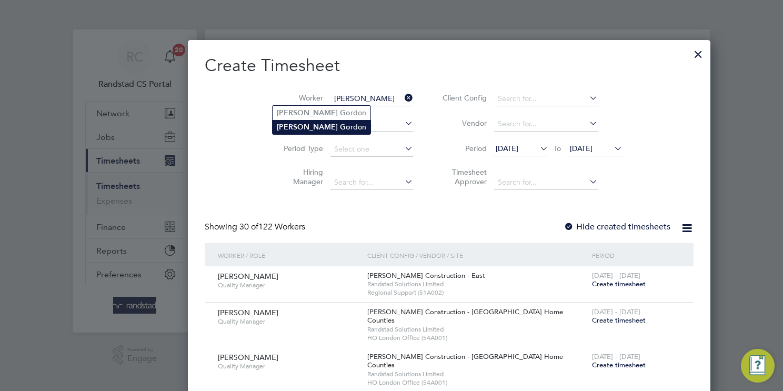
click at [343, 123] on li "Ryan Go rdon" at bounding box center [321, 127] width 98 height 14
type input "[PERSON_NAME]"
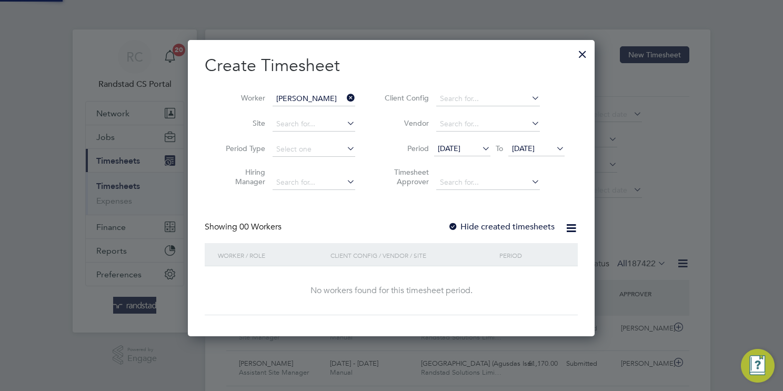
click at [459, 159] on li "Period 18 Sep 2025 To 25 Sep 2025" at bounding box center [472, 149] width 209 height 25
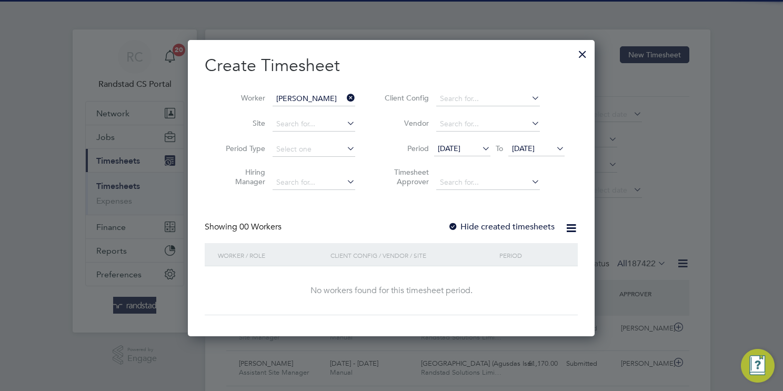
click at [460, 146] on span "18 Sep 2025" at bounding box center [449, 148] width 23 height 9
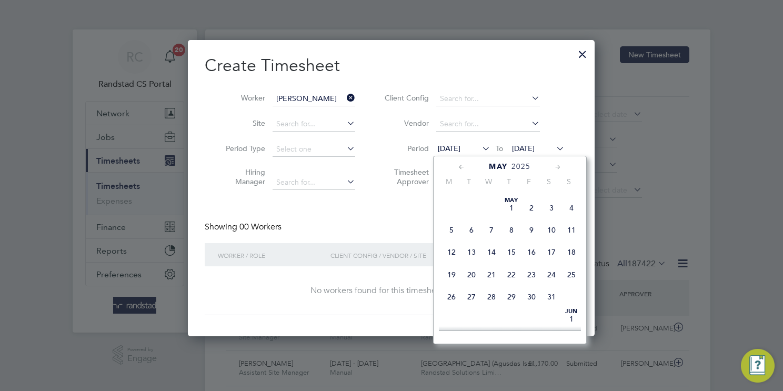
click at [551, 215] on span "3" at bounding box center [551, 208] width 20 height 20
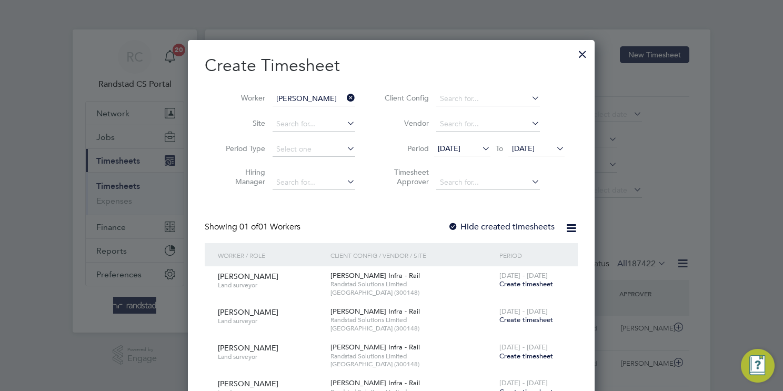
click at [540, 285] on span "Create timesheet" at bounding box center [526, 283] width 54 height 9
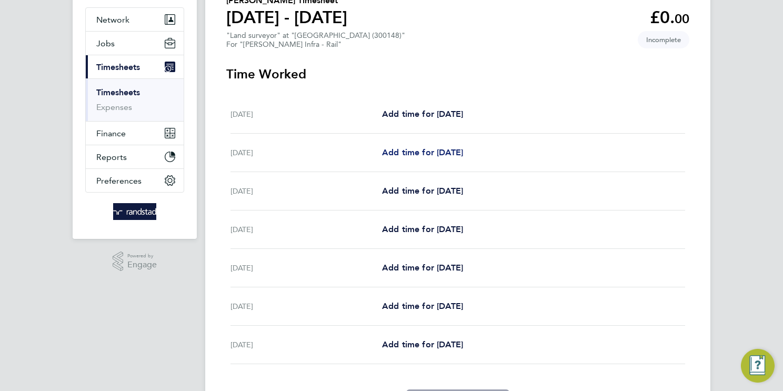
click at [456, 157] on link "Add time for Sun 04 May" at bounding box center [422, 152] width 81 height 13
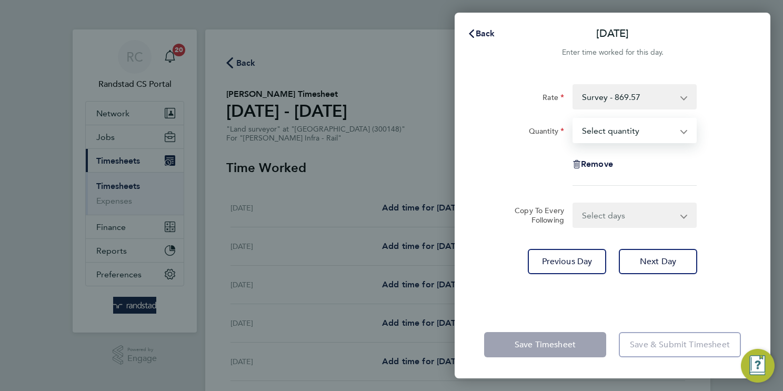
drag, startPoint x: 629, startPoint y: 131, endPoint x: 627, endPoint y: 141, distance: 10.2
click at [629, 131] on select "Select quantity 0.5 1" at bounding box center [627, 130] width 109 height 23
select select "1"
click at [573, 119] on select "Select quantity 0.5 1" at bounding box center [627, 130] width 109 height 23
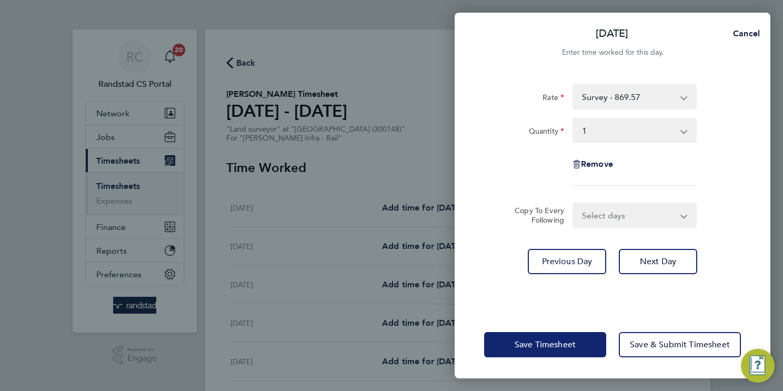
click at [540, 345] on span "Save Timesheet" at bounding box center [544, 344] width 61 height 11
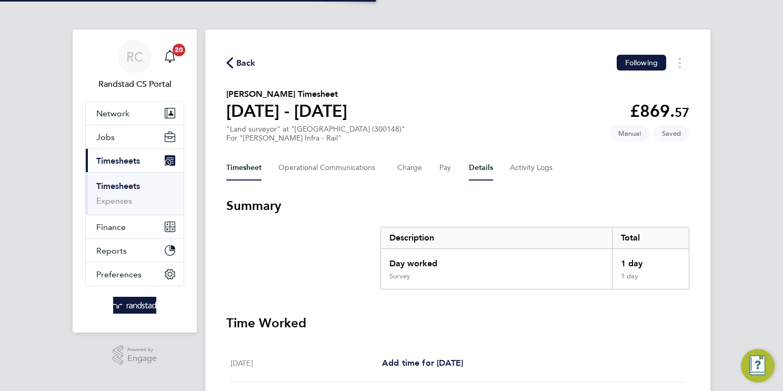
click at [486, 165] on button "Details" at bounding box center [481, 167] width 24 height 25
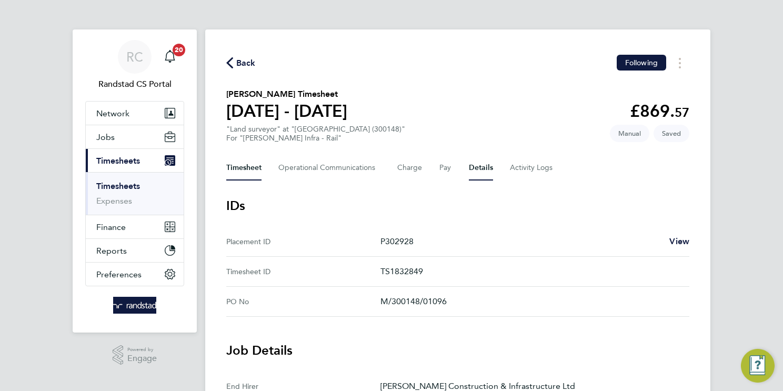
click at [237, 170] on button "Timesheet" at bounding box center [243, 167] width 35 height 25
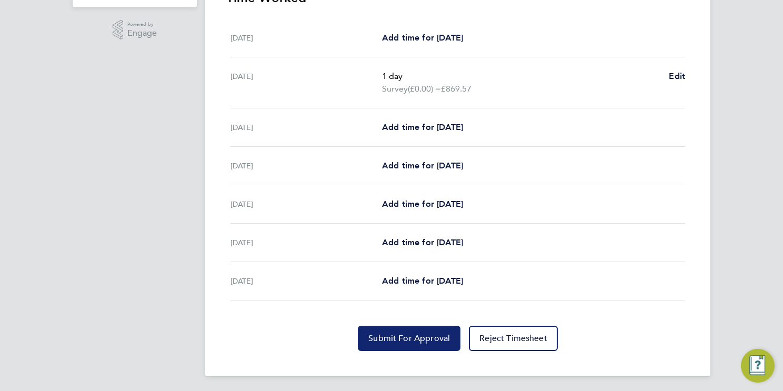
click at [420, 333] on span "Submit For Approval" at bounding box center [409, 338] width 82 height 11
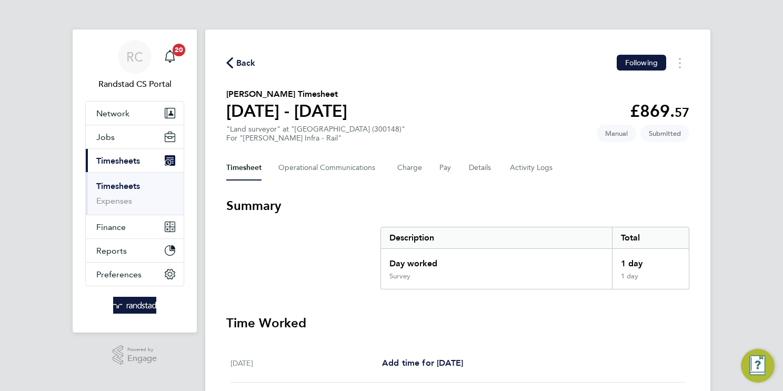
click at [130, 184] on link "Timesheets" at bounding box center [118, 186] width 44 height 10
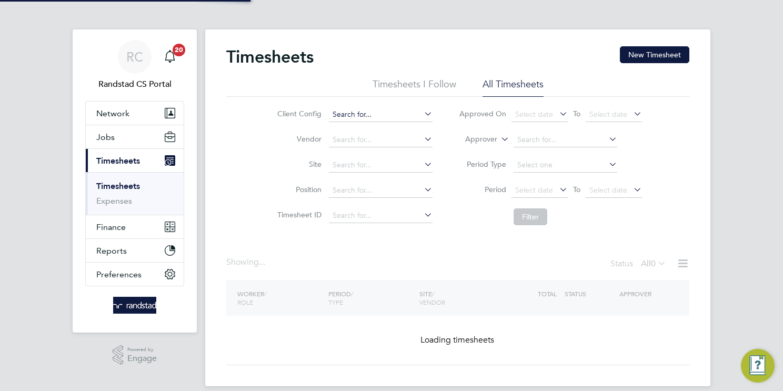
click at [629, 54] on button "New Timesheet" at bounding box center [654, 54] width 69 height 17
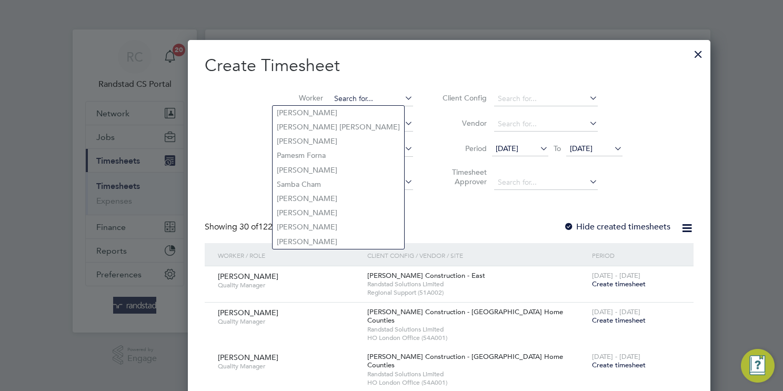
click at [330, 100] on input at bounding box center [371, 99] width 83 height 15
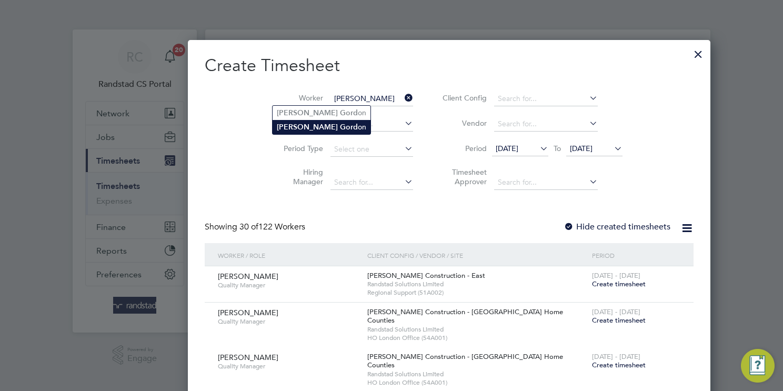
click at [340, 125] on b "Gord" at bounding box center [349, 127] width 18 height 9
type input "[PERSON_NAME]"
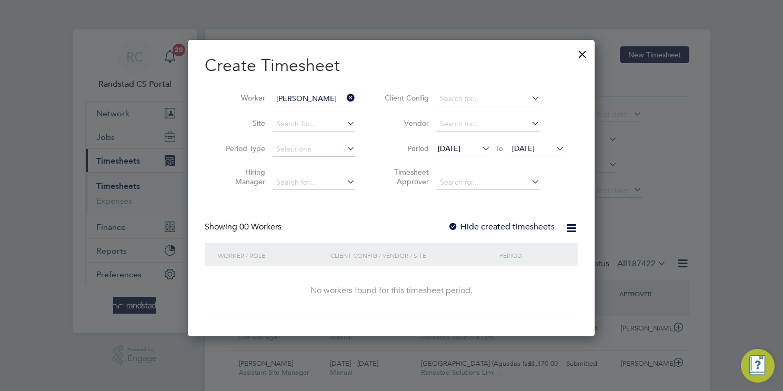
click at [454, 147] on span "18 Sep 2025" at bounding box center [449, 148] width 23 height 9
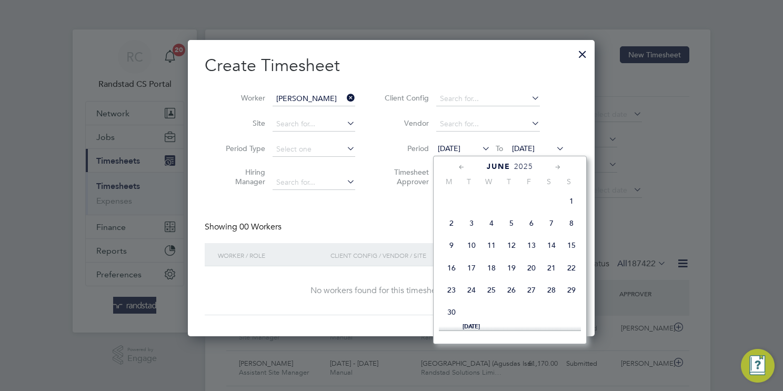
click at [551, 250] on span "14" at bounding box center [551, 245] width 20 height 20
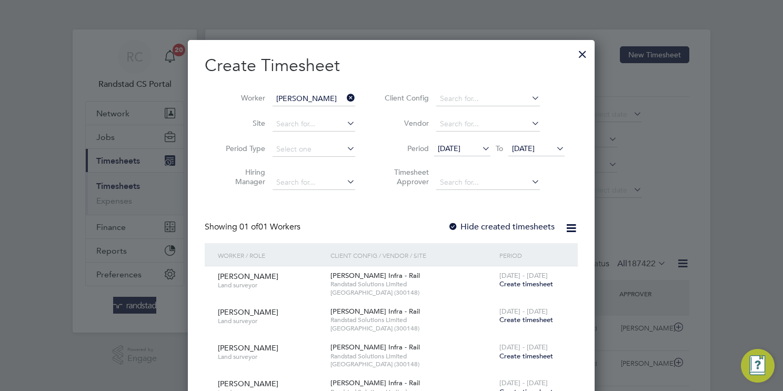
click at [539, 285] on span "Create timesheet" at bounding box center [526, 283] width 54 height 9
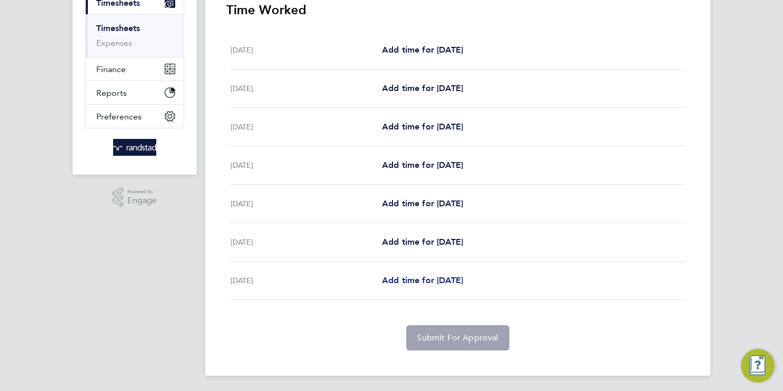
click at [449, 282] on span "Add time for Fri 20 Jun" at bounding box center [422, 280] width 81 height 10
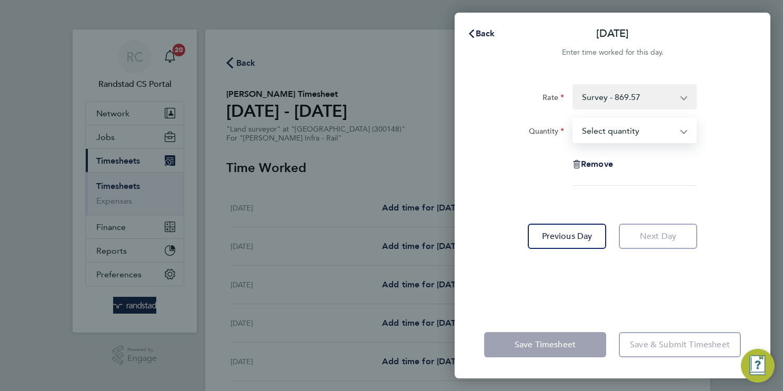
click at [632, 129] on select "Select quantity 0.5 1" at bounding box center [627, 130] width 109 height 23
select select "1"
click at [573, 119] on select "Select quantity 0.5 1" at bounding box center [627, 130] width 109 height 23
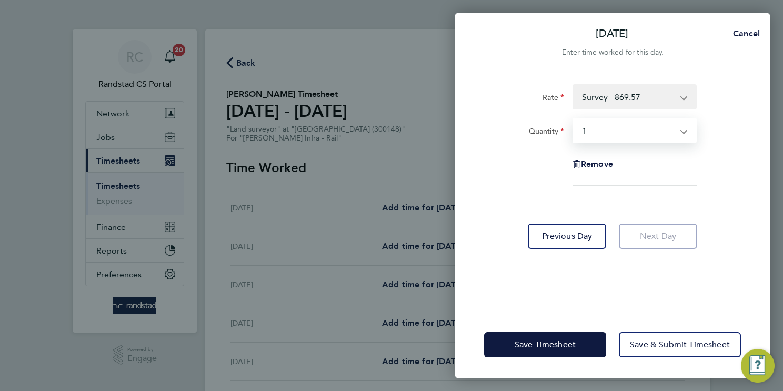
click at [642, 94] on select "Survey - 869.57 Control - 456.54 Drone - 440.24 Days - 543.50" at bounding box center [627, 96] width 109 height 23
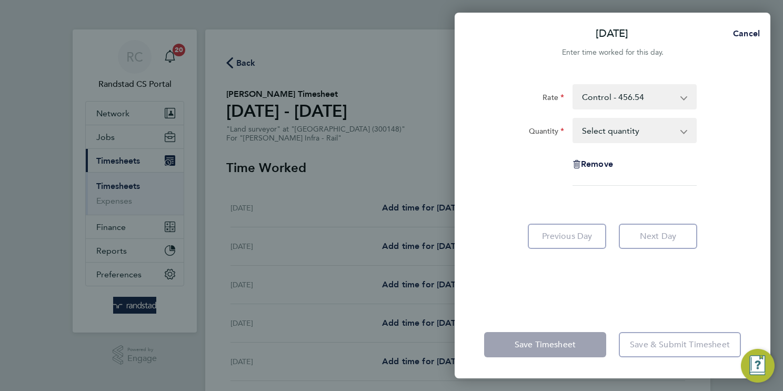
click at [628, 139] on select "Select quantity 0.5 1" at bounding box center [627, 130] width 109 height 23
select select "1"
click at [573, 119] on select "Select quantity 0.5 1" at bounding box center [627, 130] width 109 height 23
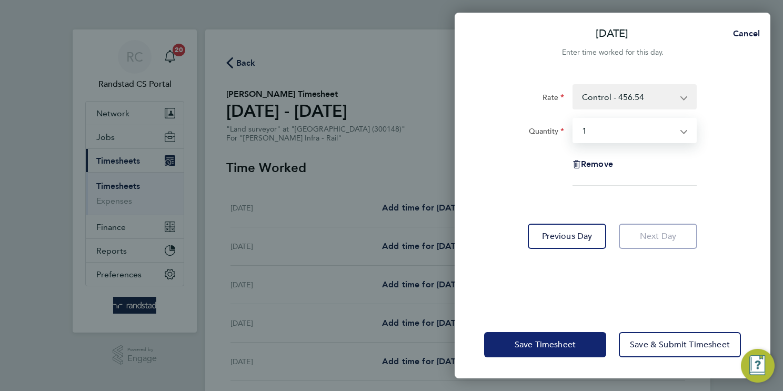
click at [513, 345] on button "Save Timesheet" at bounding box center [545, 344] width 122 height 25
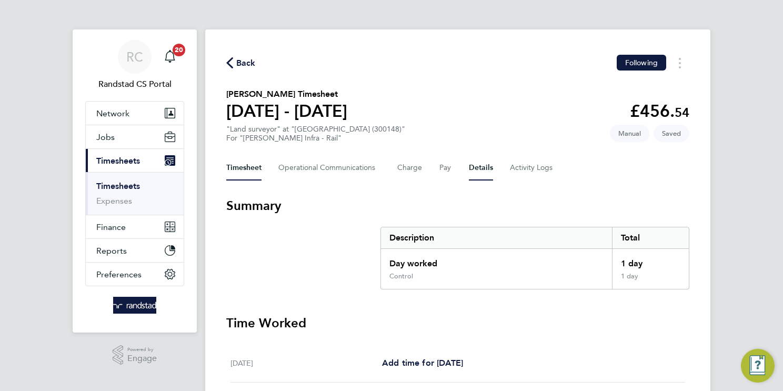
click at [477, 165] on button "Details" at bounding box center [481, 167] width 24 height 25
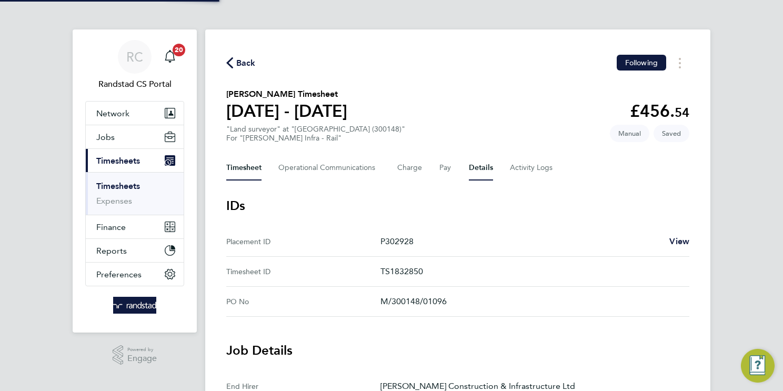
click at [247, 169] on button "Timesheet" at bounding box center [243, 167] width 35 height 25
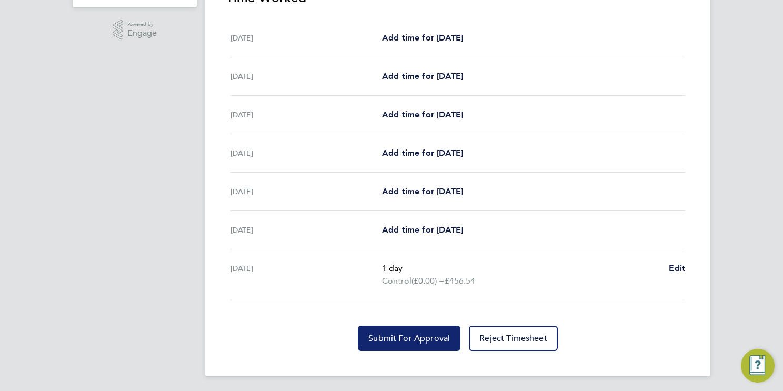
click at [398, 338] on span "Submit For Approval" at bounding box center [409, 338] width 82 height 11
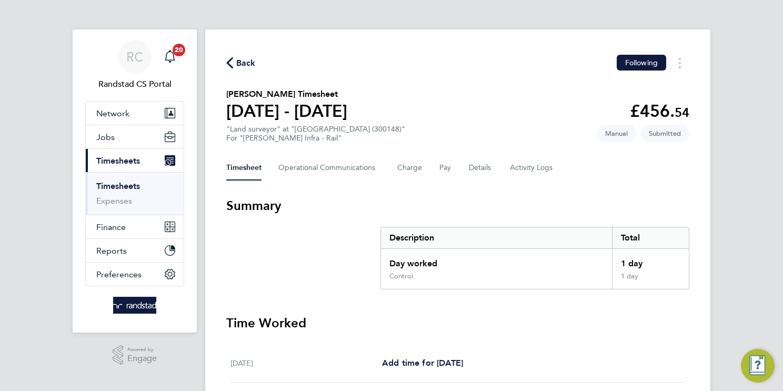
click at [125, 190] on link "Timesheets" at bounding box center [118, 186] width 44 height 10
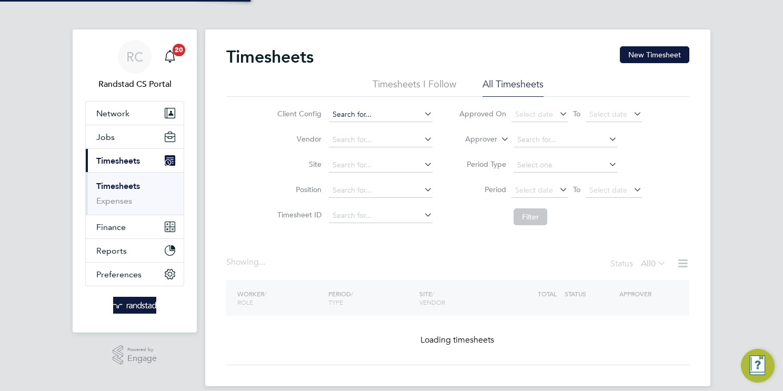
click at [645, 56] on button "New Timesheet" at bounding box center [654, 54] width 69 height 17
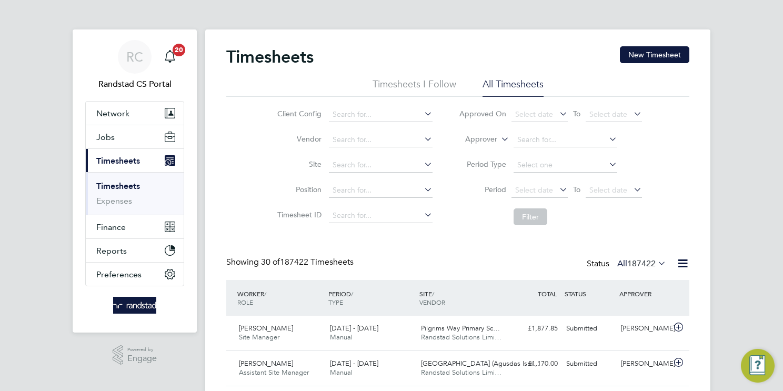
scroll to position [26, 92]
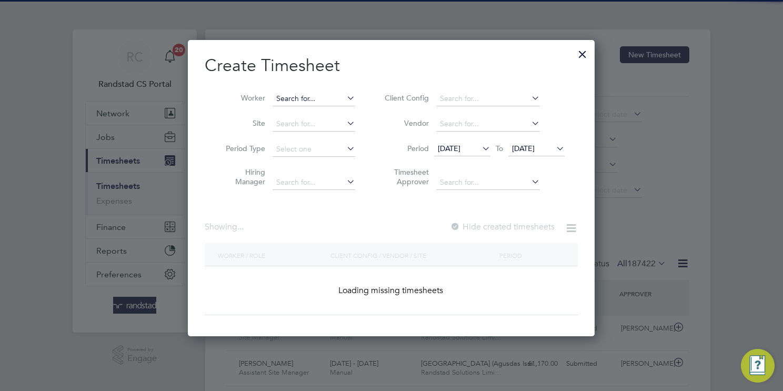
click at [318, 94] on input at bounding box center [313, 99] width 83 height 15
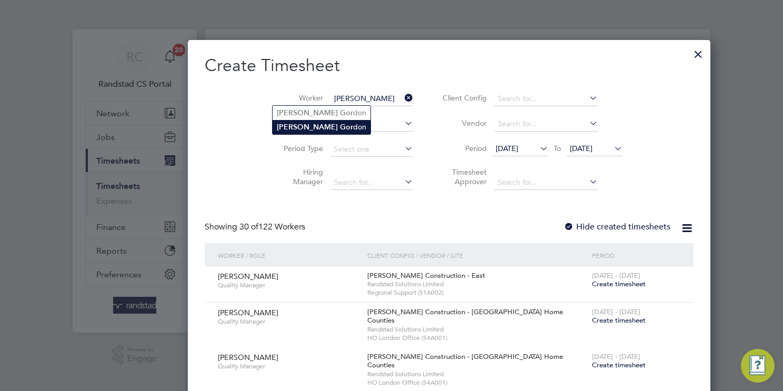
click at [333, 131] on li "Ryan Gor don" at bounding box center [321, 127] width 98 height 14
type input "[PERSON_NAME]"
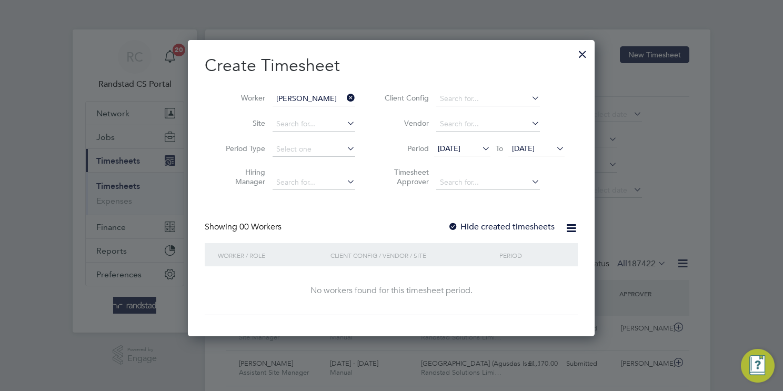
click at [473, 153] on span "18 Sep 2025" at bounding box center [462, 149] width 56 height 14
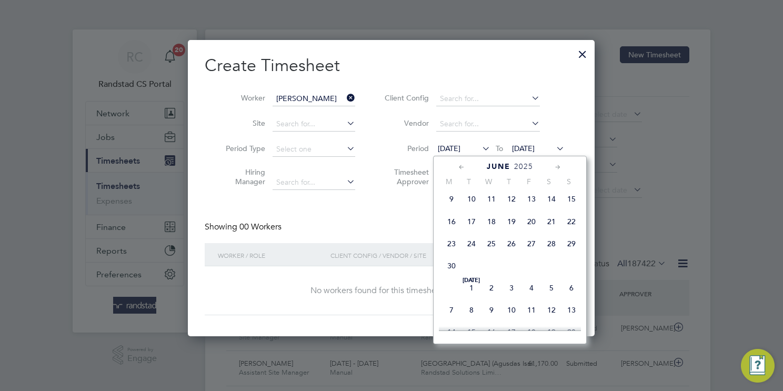
click at [555, 229] on span "21" at bounding box center [551, 221] width 20 height 20
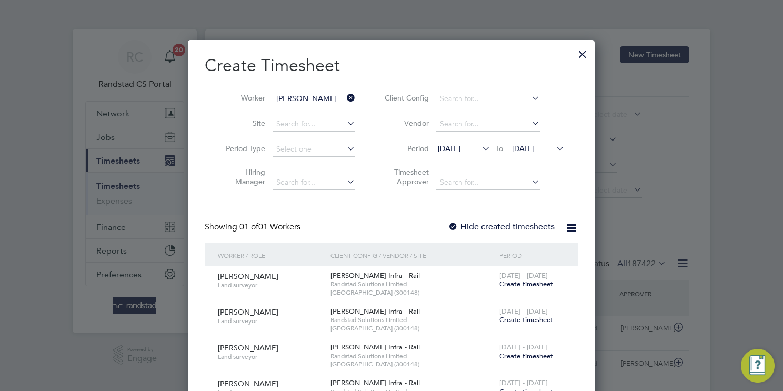
click at [528, 283] on span "Create timesheet" at bounding box center [526, 283] width 54 height 9
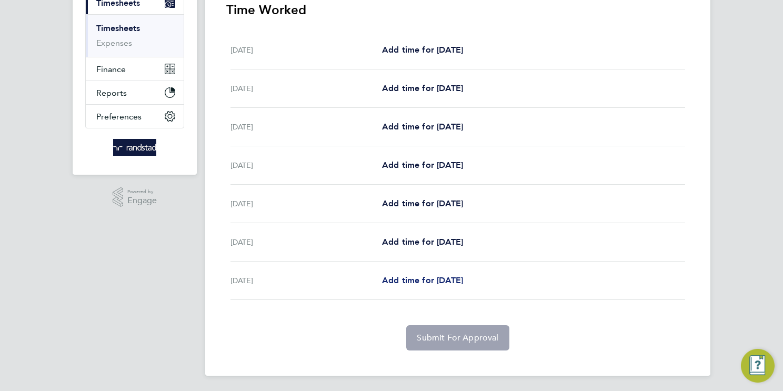
click at [436, 277] on span "Add time for Fri 27 Jun" at bounding box center [422, 280] width 81 height 10
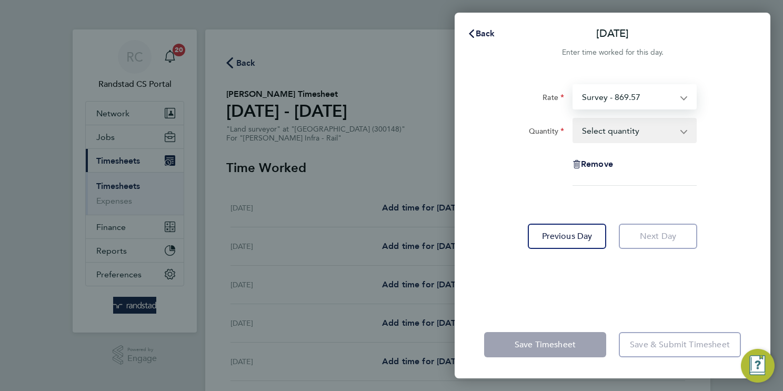
click at [638, 99] on select "Survey - 869.57 Control - 456.54 Drone - 440.24 Days - 543.50" at bounding box center [627, 96] width 109 height 23
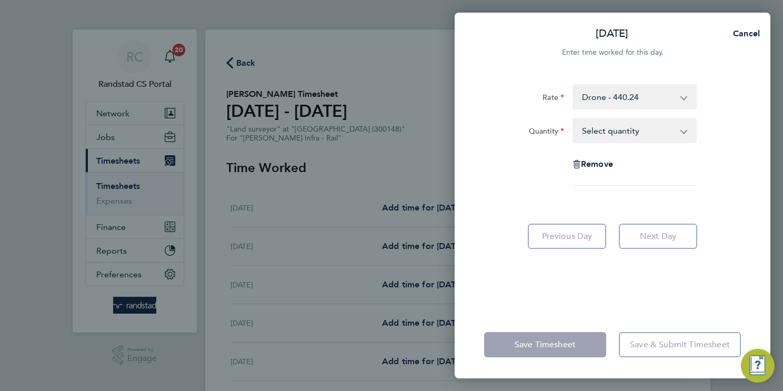
click at [631, 136] on select "Select quantity 0.5 1" at bounding box center [627, 130] width 109 height 23
select select "1"
click at [573, 119] on select "Select quantity 0.5 1" at bounding box center [627, 130] width 109 height 23
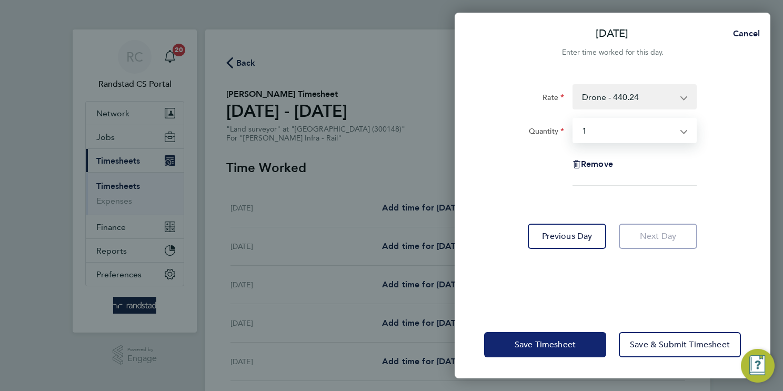
click at [540, 343] on span "Save Timesheet" at bounding box center [544, 344] width 61 height 11
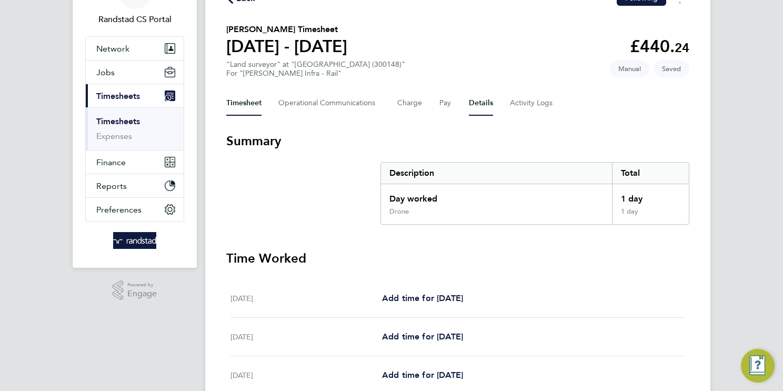
click at [474, 107] on button "Details" at bounding box center [481, 102] width 24 height 25
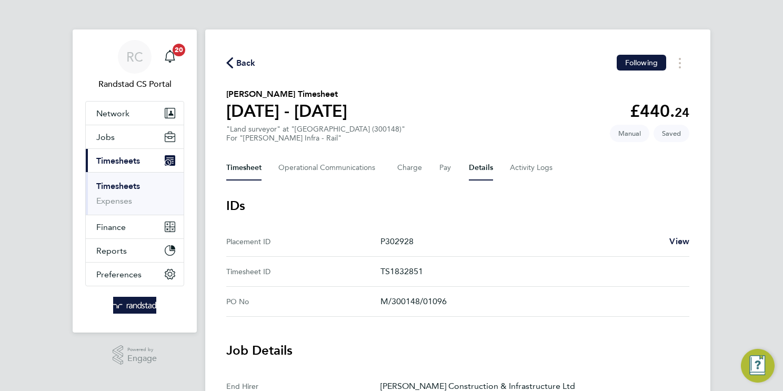
click at [251, 166] on button "Timesheet" at bounding box center [243, 167] width 35 height 25
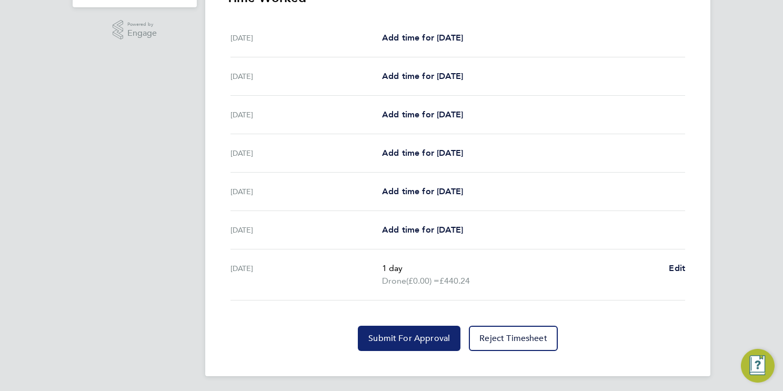
click at [426, 342] on button "Submit For Approval" at bounding box center [409, 338] width 103 height 25
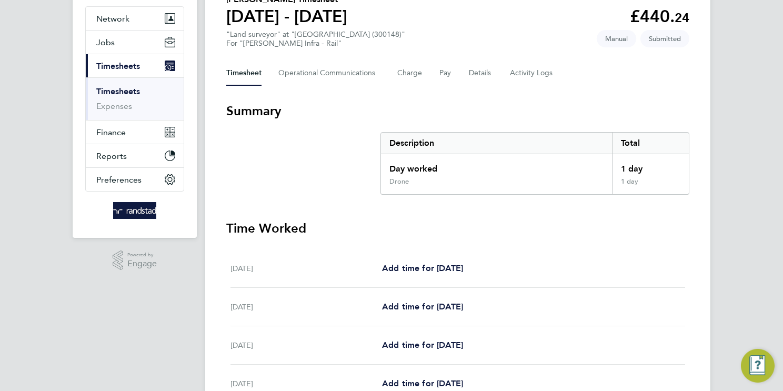
click at [139, 92] on link "Timesheets" at bounding box center [118, 91] width 44 height 10
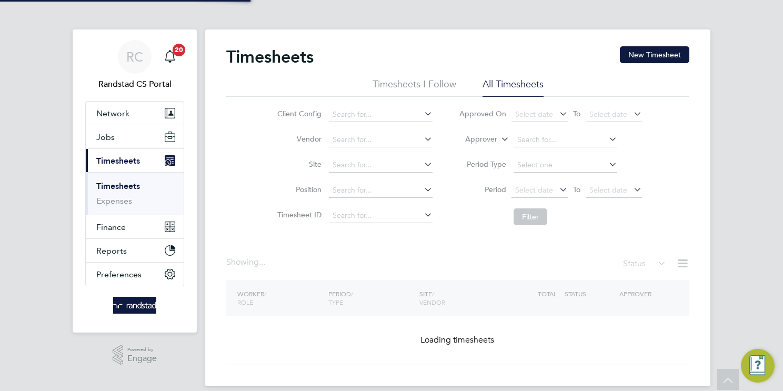
click at [661, 54] on button "New Timesheet" at bounding box center [654, 54] width 69 height 17
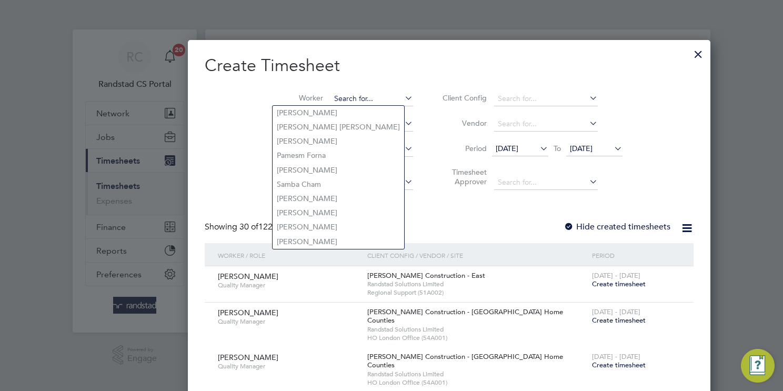
click at [330, 92] on input at bounding box center [371, 99] width 83 height 15
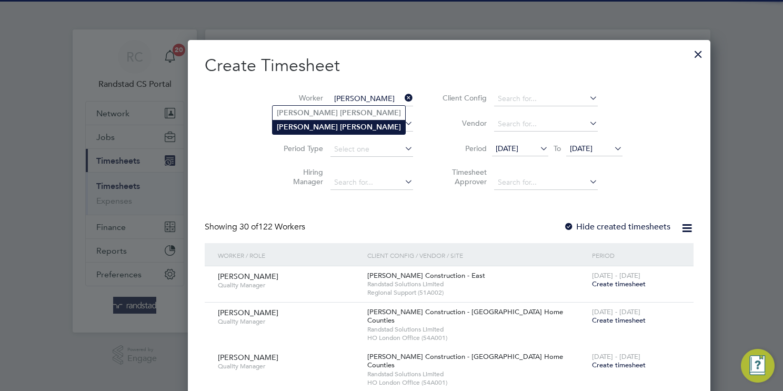
click at [326, 127] on li "Ryan Gordon" at bounding box center [338, 127] width 133 height 14
type input "[PERSON_NAME]"
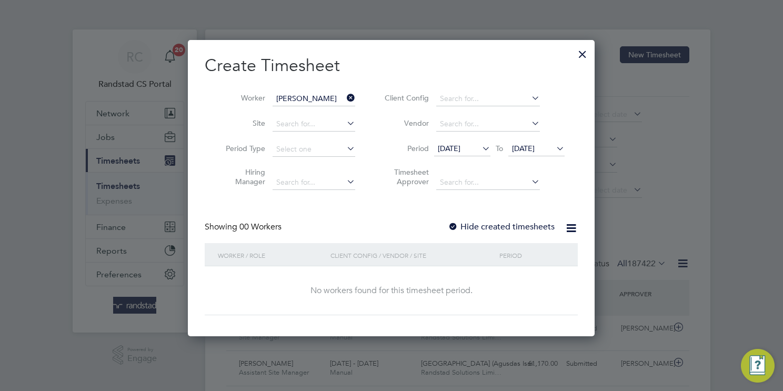
click at [456, 146] on span "18 Sep 2025" at bounding box center [449, 148] width 23 height 9
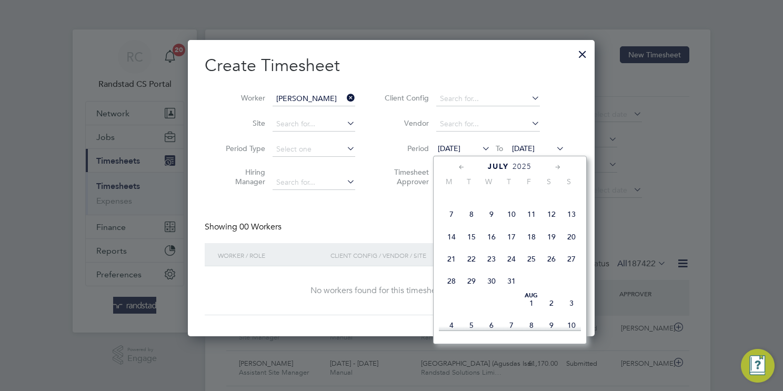
click at [548, 196] on span "5" at bounding box center [551, 192] width 20 height 20
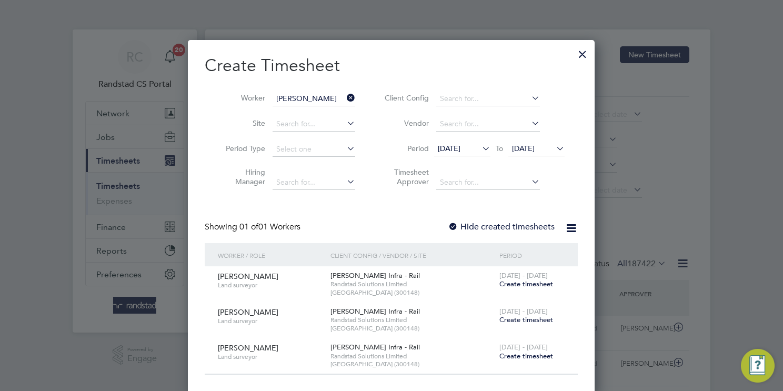
click at [521, 283] on span "Create timesheet" at bounding box center [526, 283] width 54 height 9
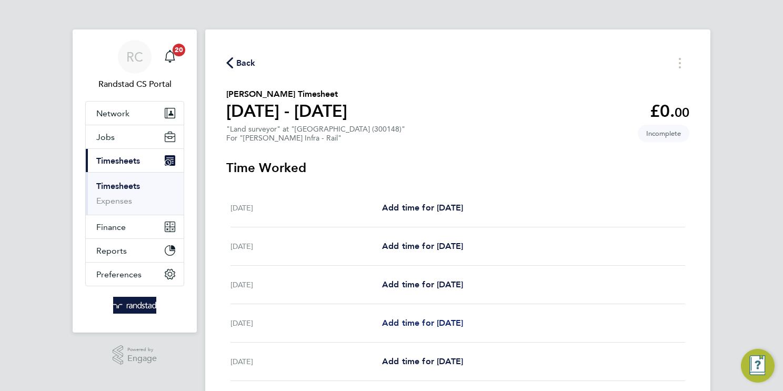
click at [447, 327] on link "Add time for Tue 08 Jul" at bounding box center [422, 323] width 81 height 13
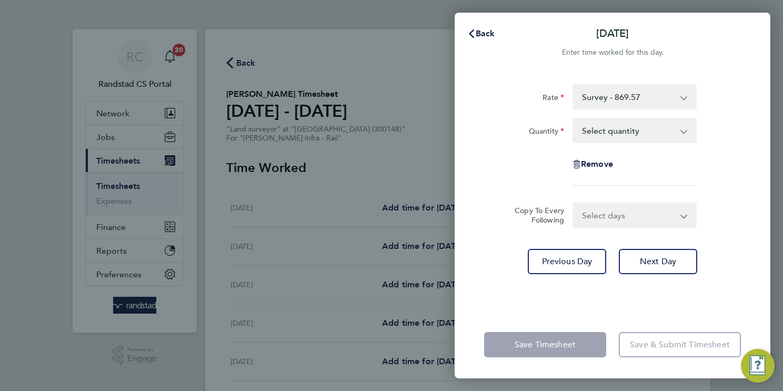
click at [615, 97] on select "Survey - 869.57 Control - 456.54 Drone - 440.24 Days - 543.50" at bounding box center [627, 96] width 109 height 23
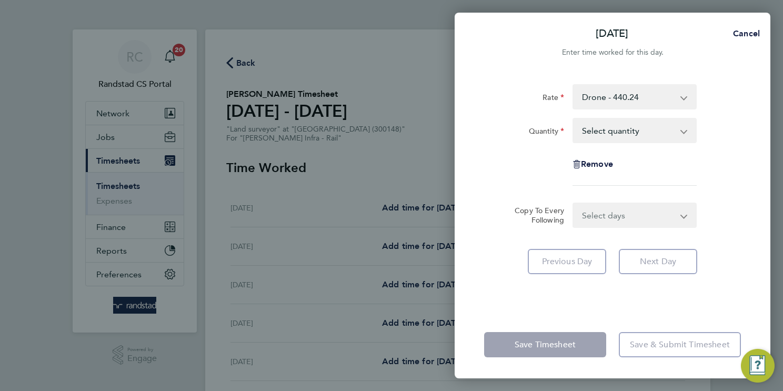
click at [622, 130] on select "Select quantity 0.5 1" at bounding box center [627, 130] width 109 height 23
select select "1"
click at [573, 119] on select "Select quantity 0.5 1" at bounding box center [627, 130] width 109 height 23
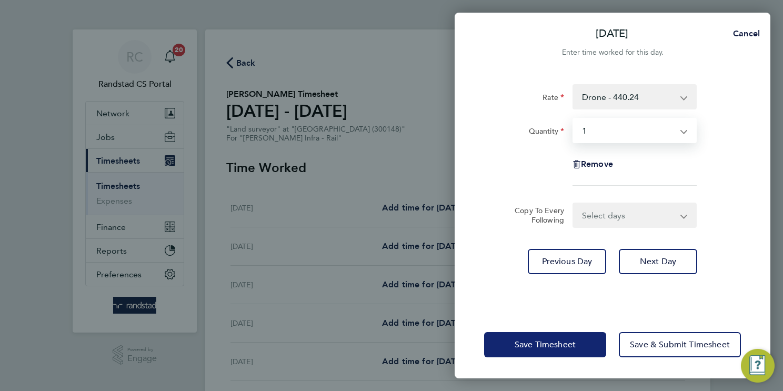
click at [529, 350] on button "Save Timesheet" at bounding box center [545, 344] width 122 height 25
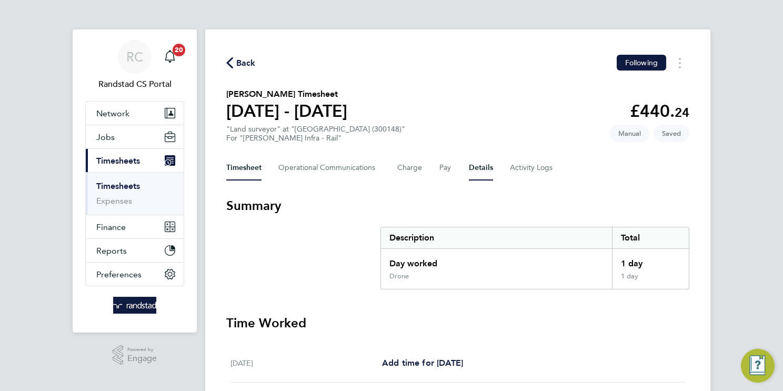
click at [471, 171] on button "Details" at bounding box center [481, 167] width 24 height 25
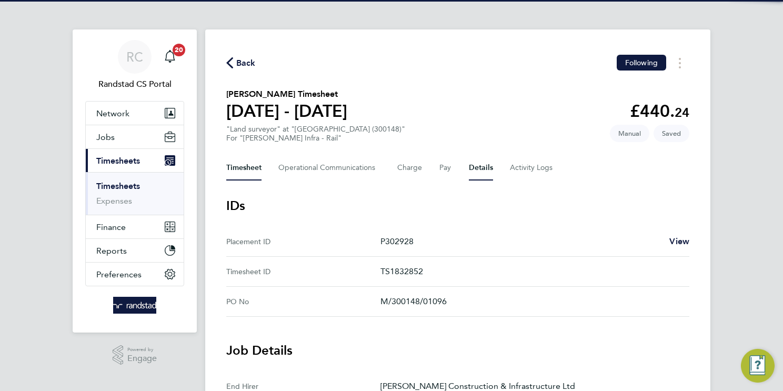
click at [255, 168] on button "Timesheet" at bounding box center [243, 167] width 35 height 25
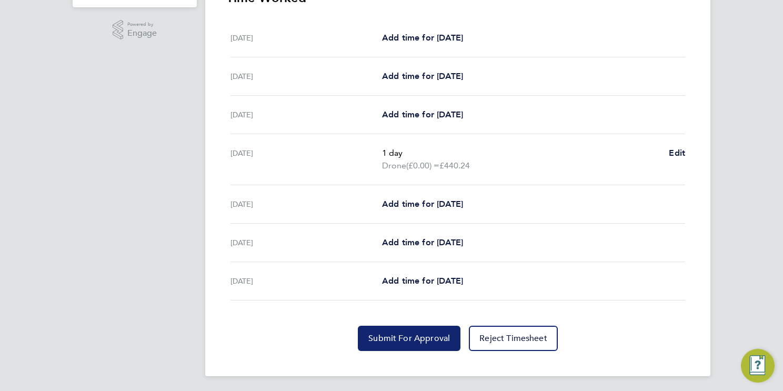
click at [401, 340] on span "Submit For Approval" at bounding box center [409, 338] width 82 height 11
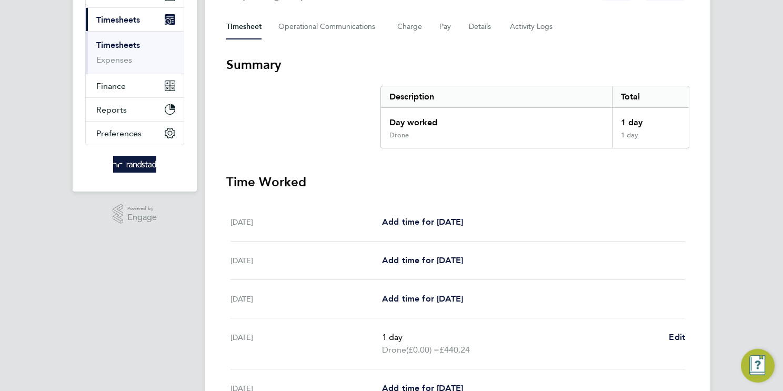
click at [123, 45] on link "Timesheets" at bounding box center [118, 45] width 44 height 10
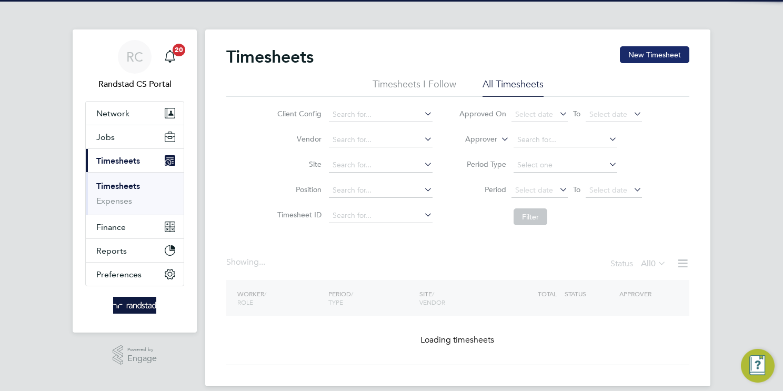
click at [658, 53] on button "New Timesheet" at bounding box center [654, 54] width 69 height 17
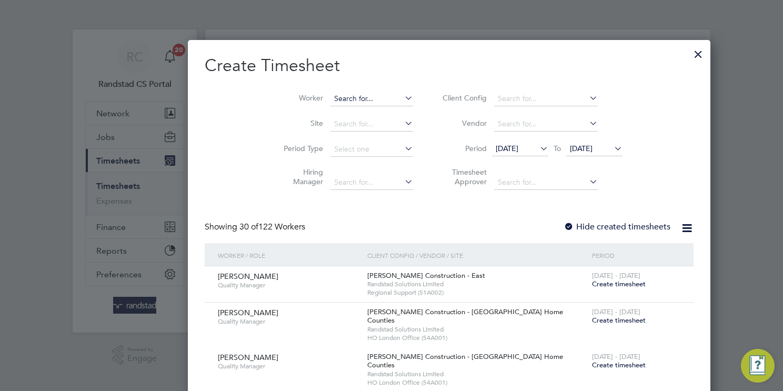
drag, startPoint x: 331, startPoint y: 95, endPoint x: 315, endPoint y: 99, distance: 16.8
click at [331, 95] on input at bounding box center [371, 99] width 83 height 15
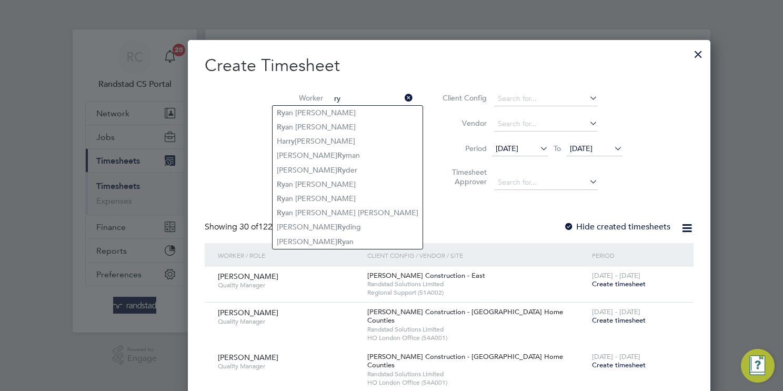
type input "ry"
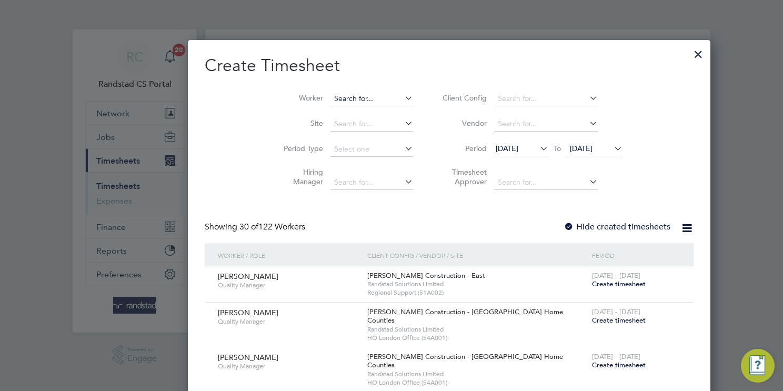
click at [294, 92] on li "Worker" at bounding box center [344, 98] width 164 height 25
click at [330, 97] on input at bounding box center [371, 99] width 83 height 15
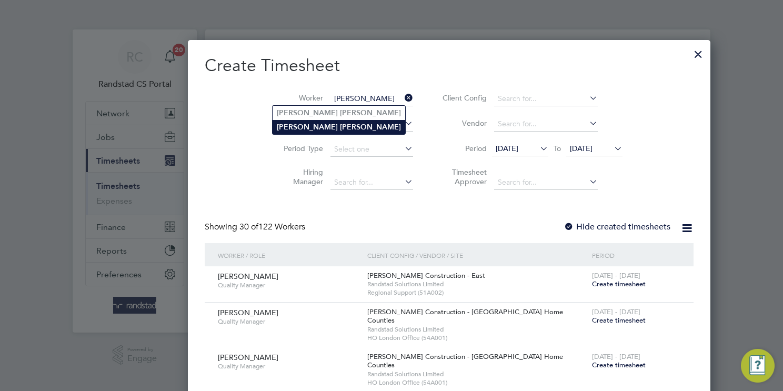
click at [322, 123] on li "Ryan Gordon" at bounding box center [338, 127] width 133 height 14
type input "[PERSON_NAME]"
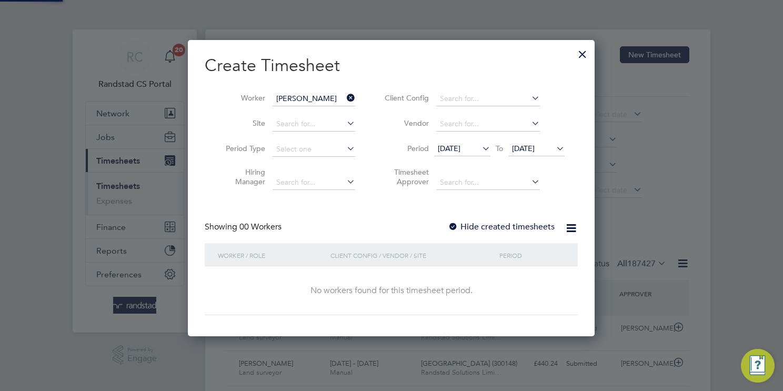
click at [451, 146] on span "18 Sep 2025" at bounding box center [449, 148] width 23 height 9
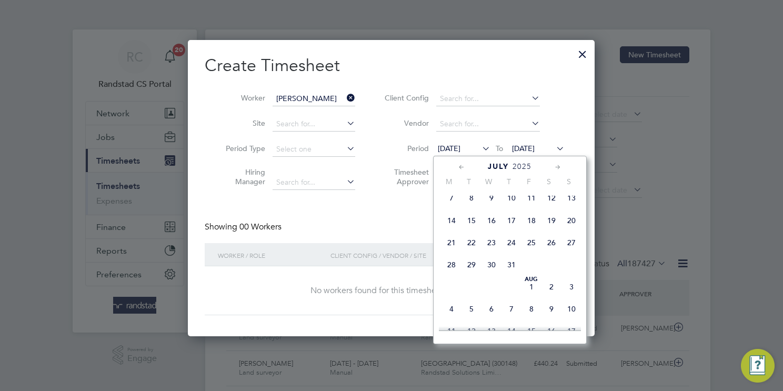
click at [547, 207] on span "12" at bounding box center [551, 198] width 20 height 20
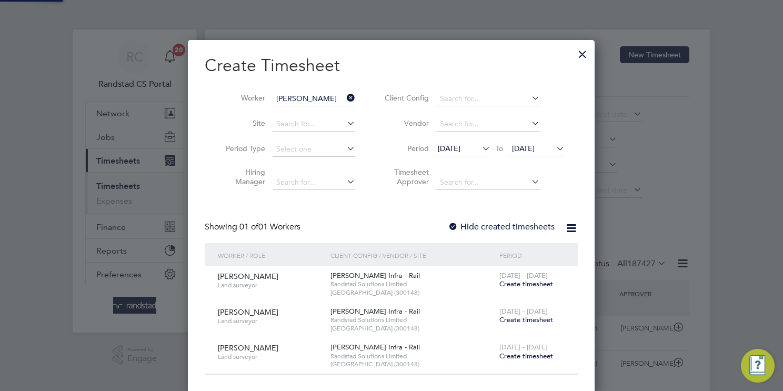
click at [400, 204] on div "Create Timesheet Worker Ryan Gordon Site Period Type Hiring Manager Client Conf…" at bounding box center [391, 215] width 373 height 320
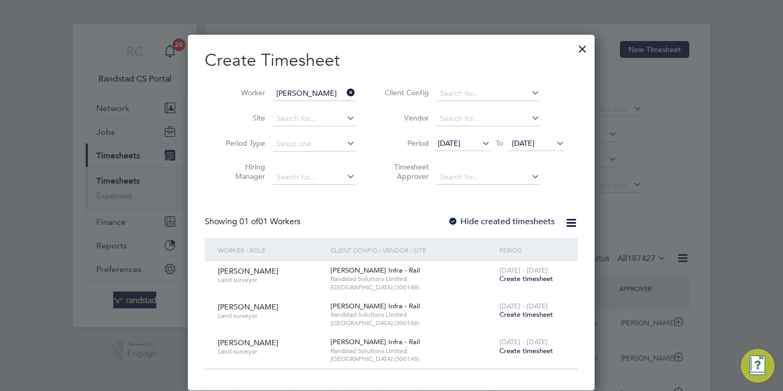
click at [529, 277] on span "Create timesheet" at bounding box center [526, 278] width 54 height 9
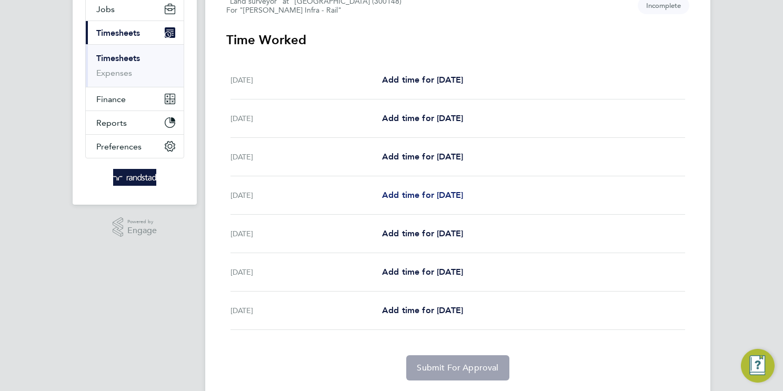
click at [447, 198] on span "Add time for Tue 15 Jul" at bounding box center [422, 195] width 81 height 10
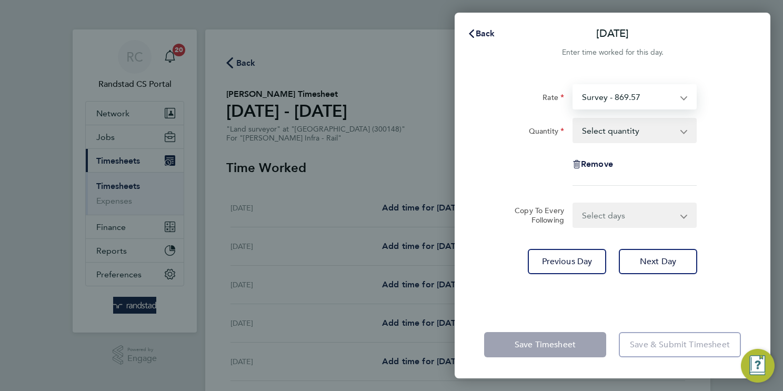
click at [641, 103] on select "Survey - 869.57 Control - 456.54 Drone - 440.24 Days - 543.50" at bounding box center [627, 96] width 109 height 23
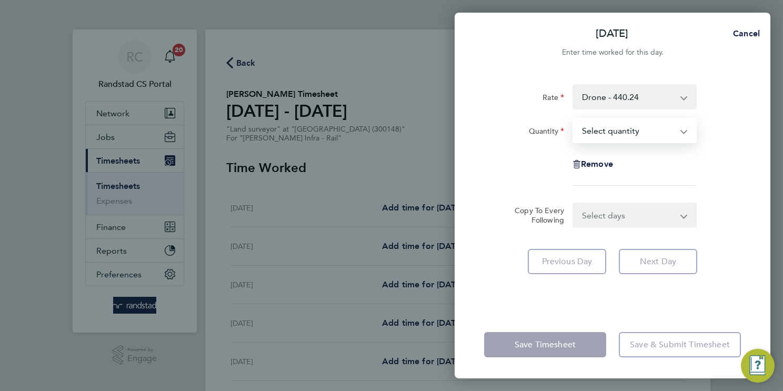
click at [632, 130] on select "Select quantity 0.5 1" at bounding box center [627, 130] width 109 height 23
select select "1"
click at [573, 119] on select "Select quantity 0.5 1" at bounding box center [627, 130] width 109 height 23
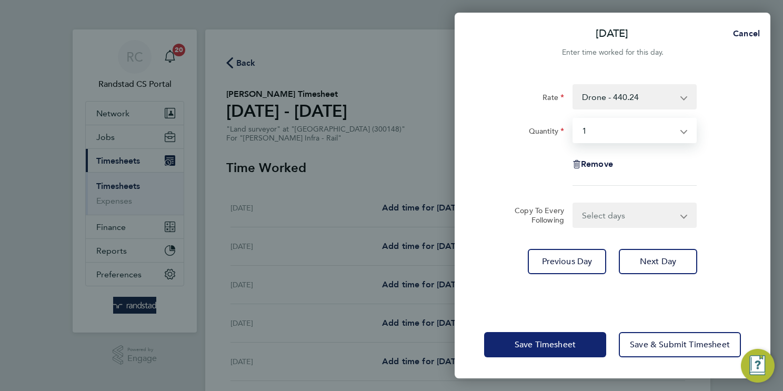
click at [516, 347] on span "Save Timesheet" at bounding box center [544, 344] width 61 height 11
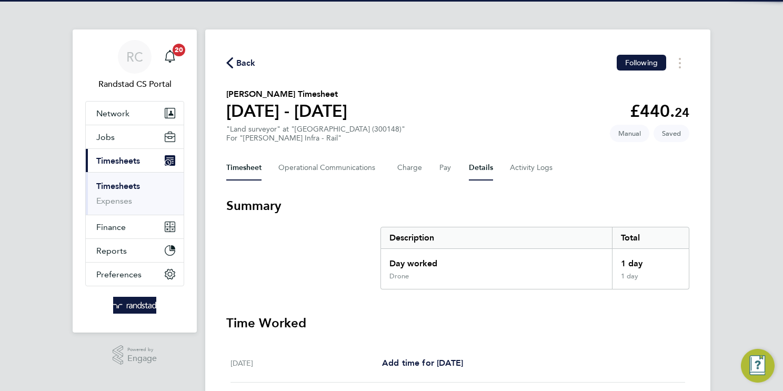
click at [488, 170] on button "Details" at bounding box center [481, 167] width 24 height 25
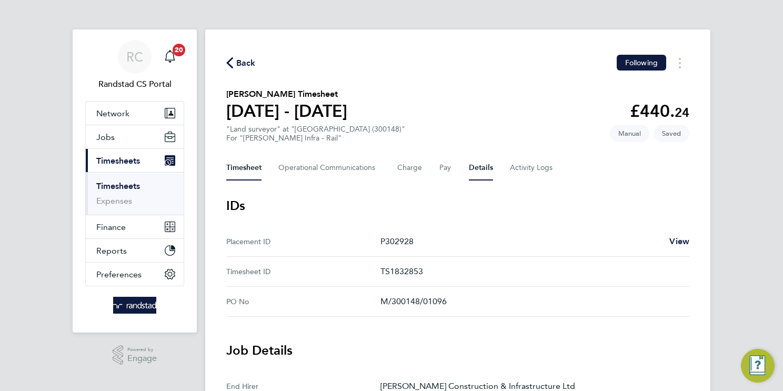
click at [245, 168] on button "Timesheet" at bounding box center [243, 167] width 35 height 25
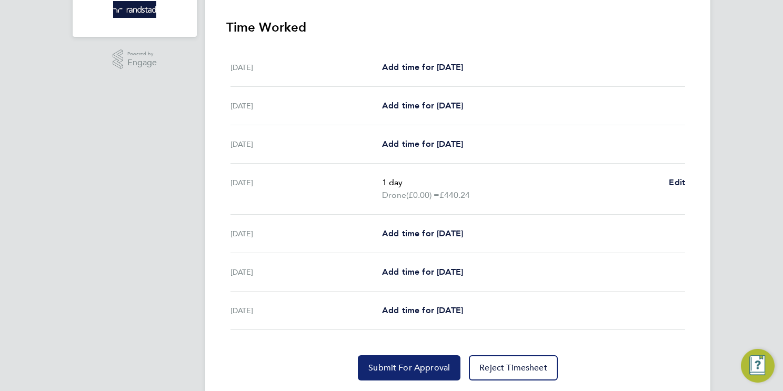
click at [403, 363] on span "Submit For Approval" at bounding box center [409, 367] width 82 height 11
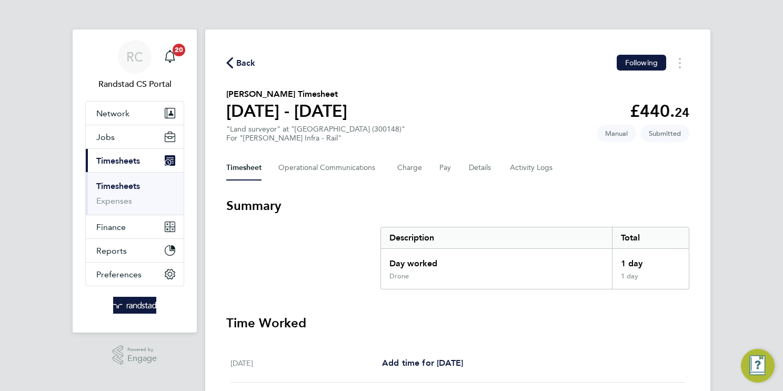
click at [119, 184] on link "Timesheets" at bounding box center [118, 186] width 44 height 10
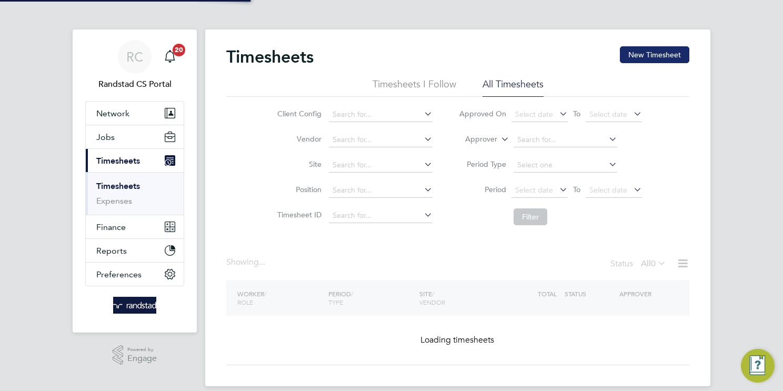
click at [665, 57] on button "New Timesheet" at bounding box center [654, 54] width 69 height 17
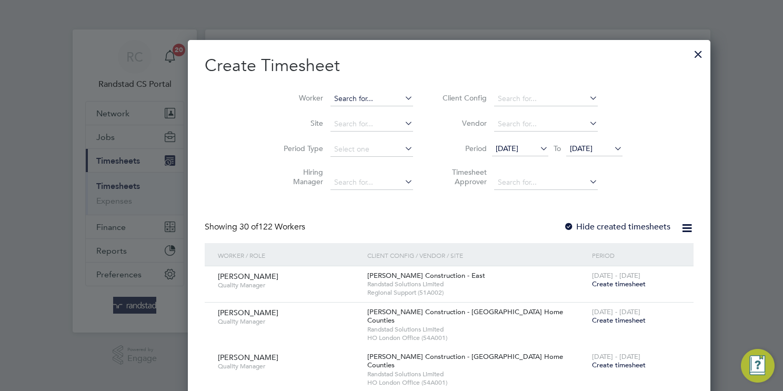
click at [330, 102] on input at bounding box center [371, 99] width 83 height 15
click at [336, 132] on li "Ryan Gordon" at bounding box center [338, 127] width 133 height 14
type input "[PERSON_NAME]"
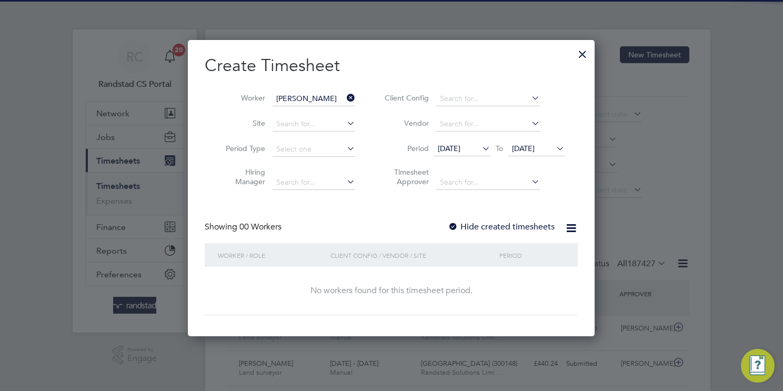
click at [455, 146] on span "18 Sep 2025" at bounding box center [449, 148] width 23 height 9
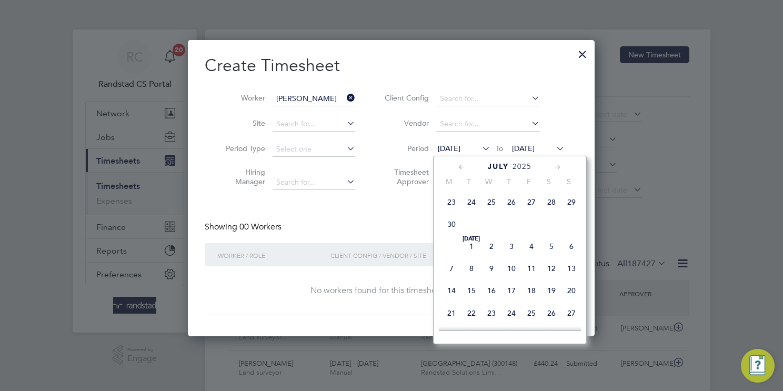
click at [553, 278] on span "12" at bounding box center [551, 268] width 20 height 20
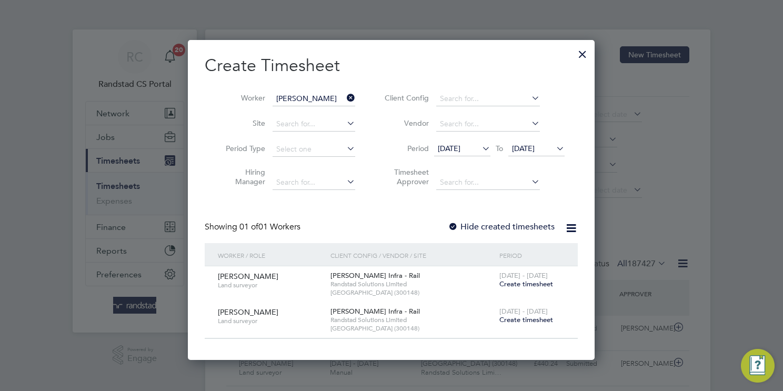
click at [460, 150] on span "12 Jul 2025" at bounding box center [449, 148] width 23 height 9
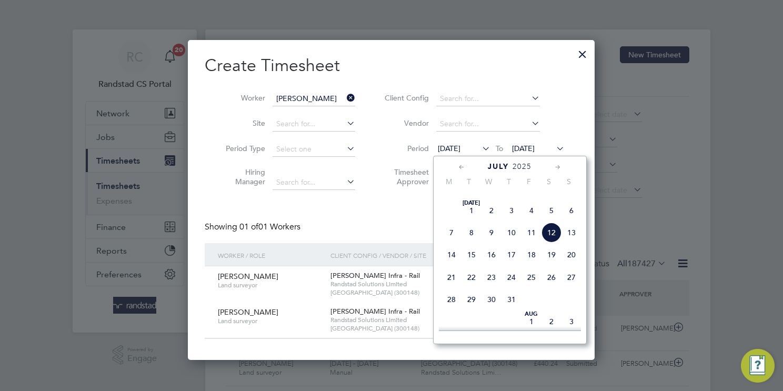
click at [550, 265] on span "19" at bounding box center [551, 255] width 20 height 20
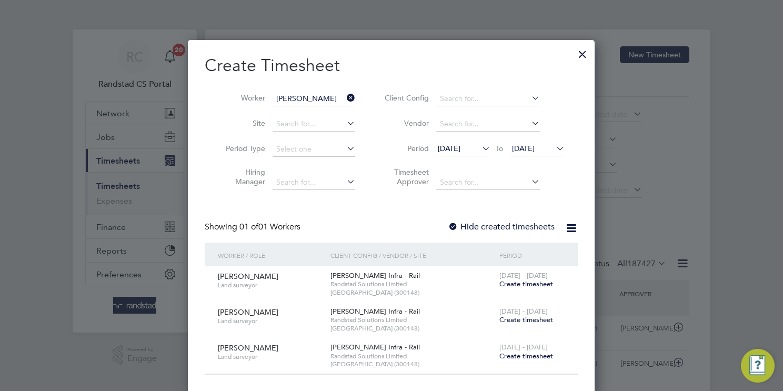
click at [539, 286] on span "Create timesheet" at bounding box center [526, 283] width 54 height 9
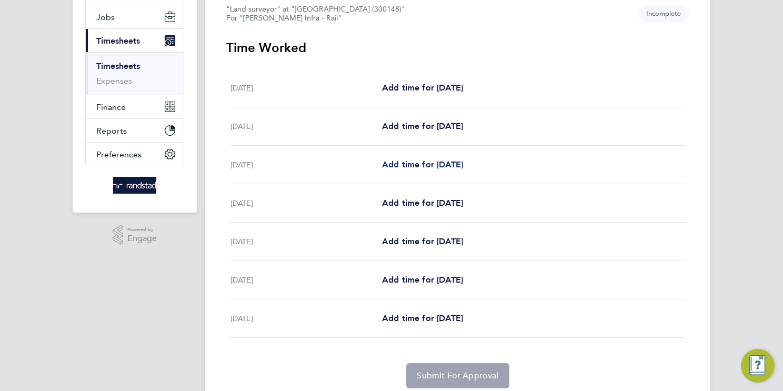
click at [437, 168] on span "Add time for Mon 21 Jul" at bounding box center [422, 164] width 81 height 10
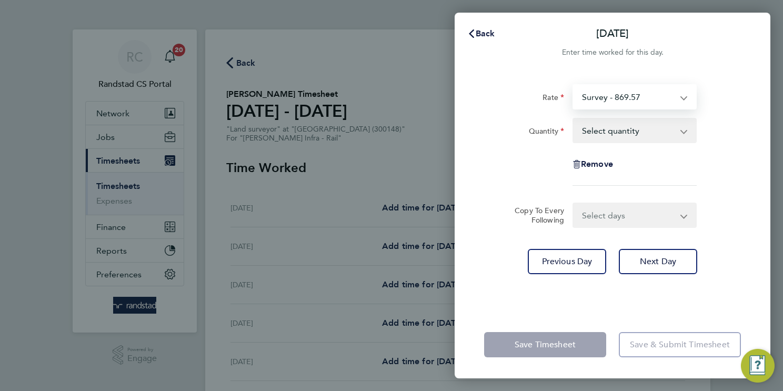
click at [619, 104] on select "Survey - 869.57 Control - 456.54 Drone - 440.24 Days - 543.50" at bounding box center [627, 96] width 109 height 23
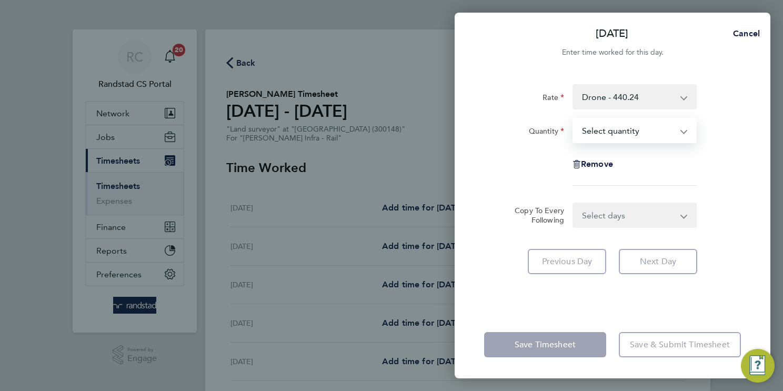
click at [612, 132] on select "Select quantity 0.5 1" at bounding box center [627, 130] width 109 height 23
select select "1"
click at [573, 119] on select "Select quantity 0.5 1" at bounding box center [627, 130] width 109 height 23
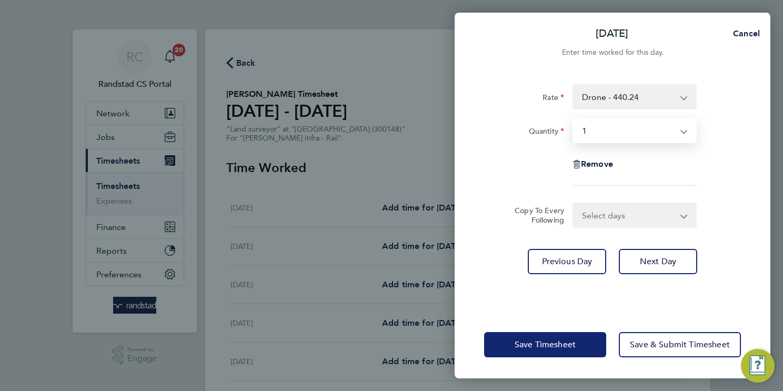
click at [525, 351] on button "Save Timesheet" at bounding box center [545, 344] width 122 height 25
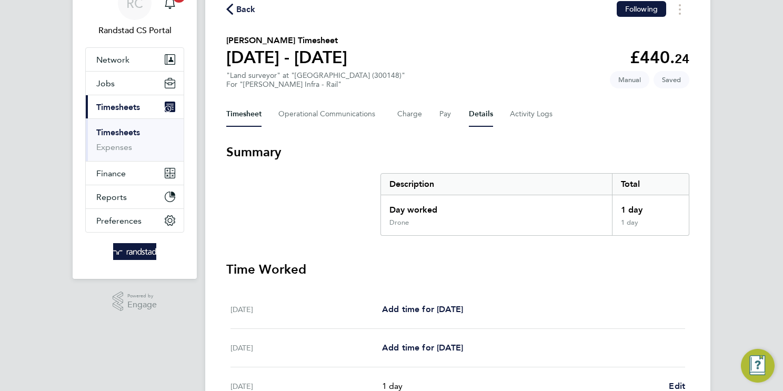
drag, startPoint x: 487, startPoint y: 116, endPoint x: 287, endPoint y: 113, distance: 200.4
click at [487, 116] on button "Details" at bounding box center [481, 114] width 24 height 25
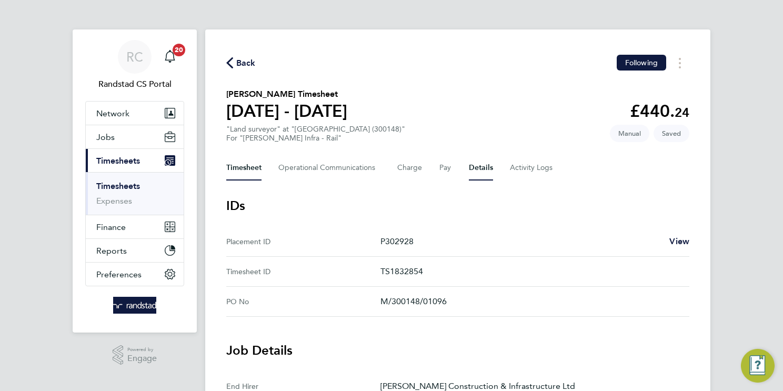
click at [239, 168] on button "Timesheet" at bounding box center [243, 167] width 35 height 25
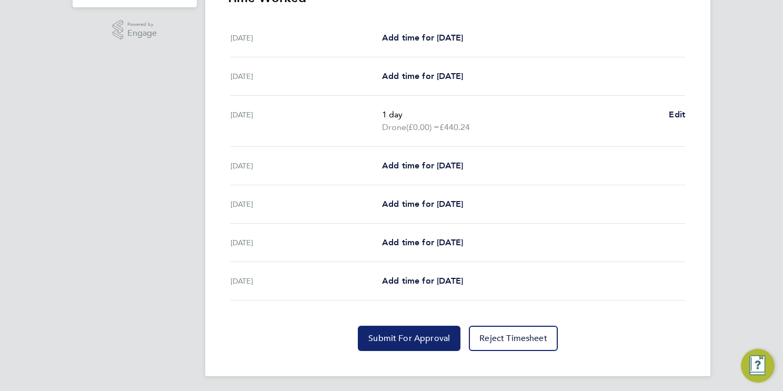
click at [412, 336] on span "Submit For Approval" at bounding box center [409, 338] width 82 height 11
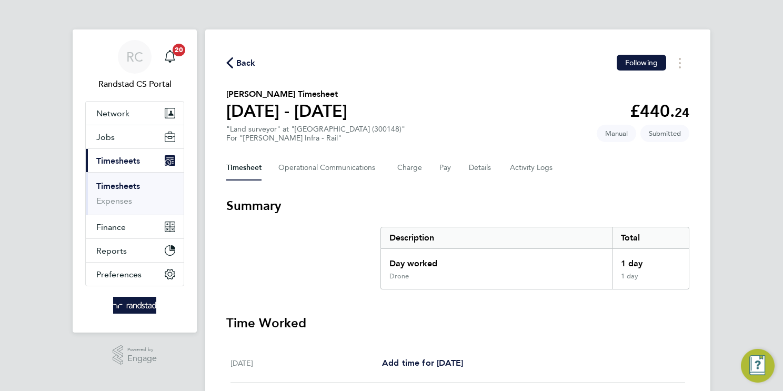
click at [131, 184] on link "Timesheets" at bounding box center [118, 186] width 44 height 10
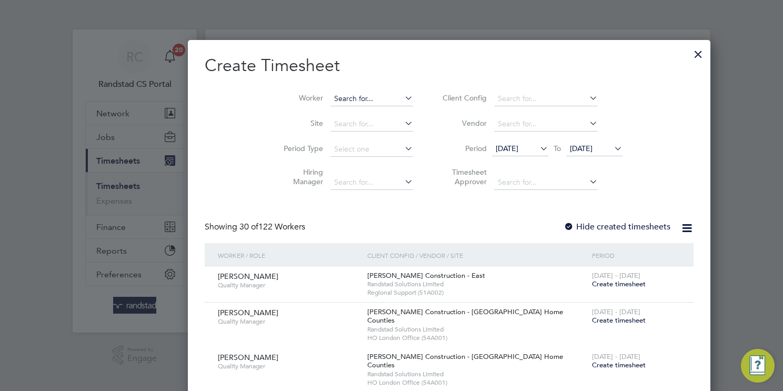
click at [330, 97] on input at bounding box center [371, 99] width 83 height 15
click at [340, 124] on b "Gordon" at bounding box center [370, 127] width 61 height 9
type input "[PERSON_NAME]"
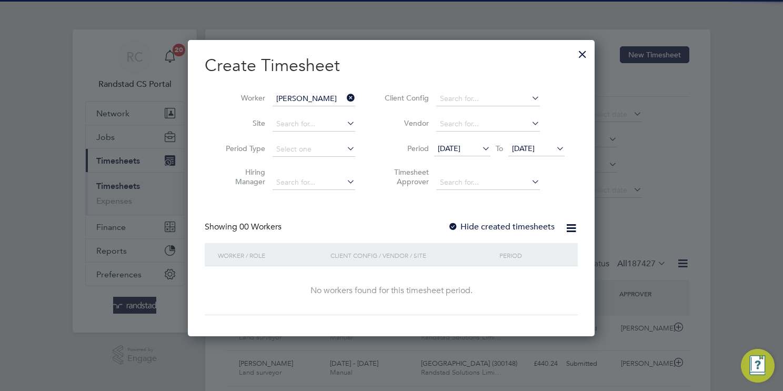
click at [455, 147] on span "18 Sep 2025" at bounding box center [449, 148] width 23 height 9
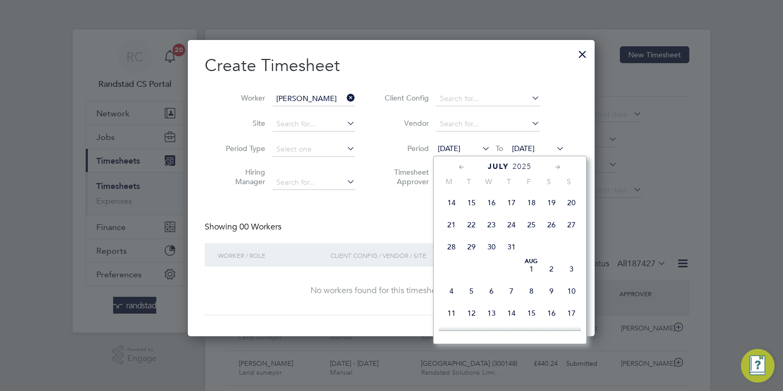
click at [555, 213] on span "19" at bounding box center [551, 203] width 20 height 20
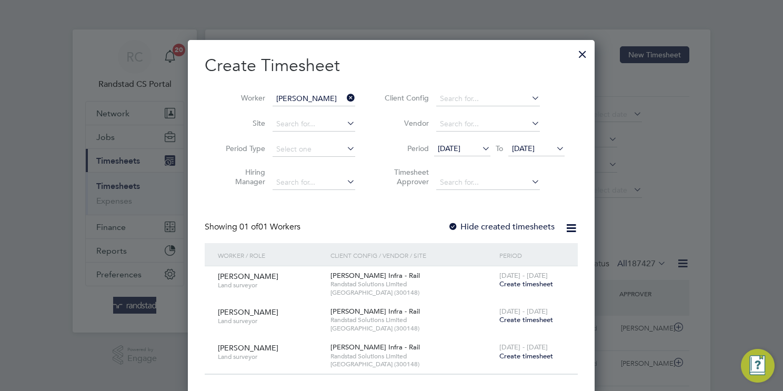
click at [512, 282] on span "Create timesheet" at bounding box center [526, 283] width 54 height 9
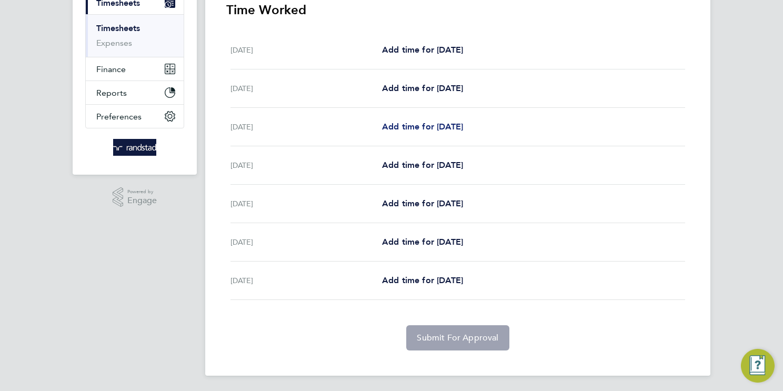
click at [428, 130] on span "Add time for Mon 28 Jul" at bounding box center [422, 127] width 81 height 10
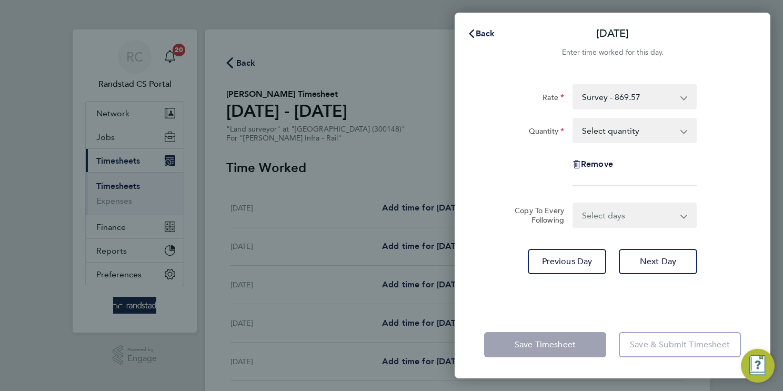
click at [609, 98] on select "Survey - 869.57 Control - 456.54 Drone - 440.24 Days - 543.50" at bounding box center [627, 96] width 109 height 23
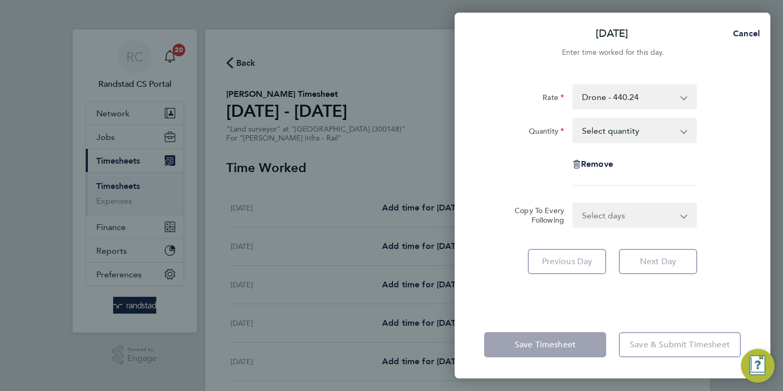
click at [604, 134] on select "Select quantity 0.5 1" at bounding box center [627, 130] width 109 height 23
select select "1"
click at [573, 119] on select "Select quantity 0.5 1" at bounding box center [627, 130] width 109 height 23
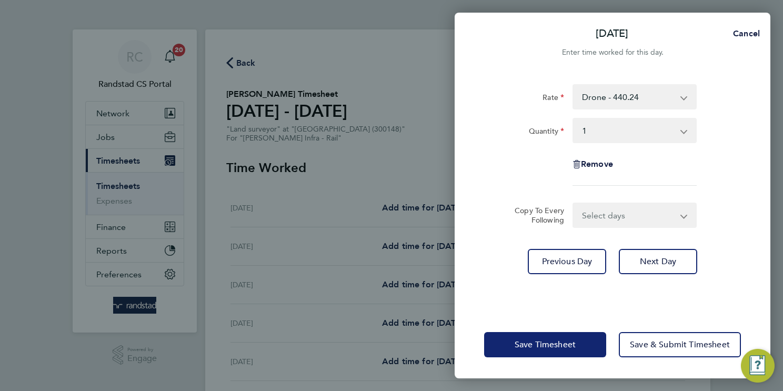
click at [558, 341] on span "Save Timesheet" at bounding box center [544, 344] width 61 height 11
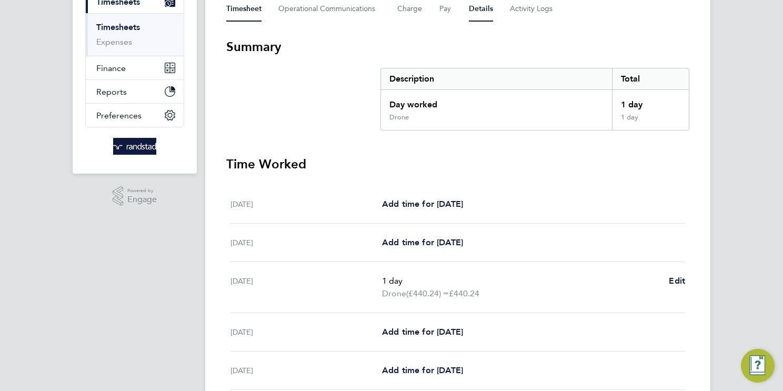
click at [480, 9] on button "Details" at bounding box center [481, 8] width 24 height 25
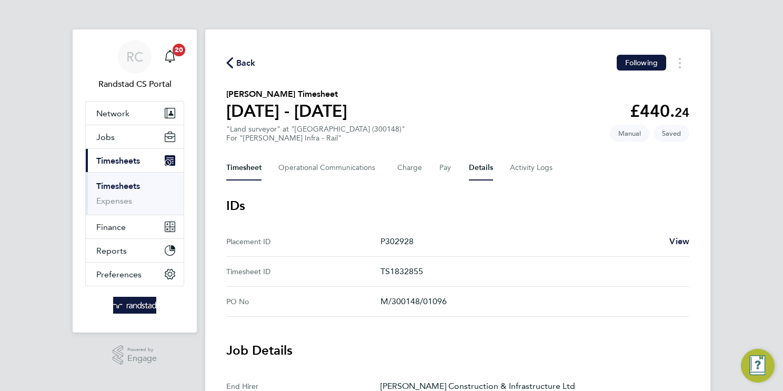
click at [252, 164] on button "Timesheet" at bounding box center [243, 167] width 35 height 25
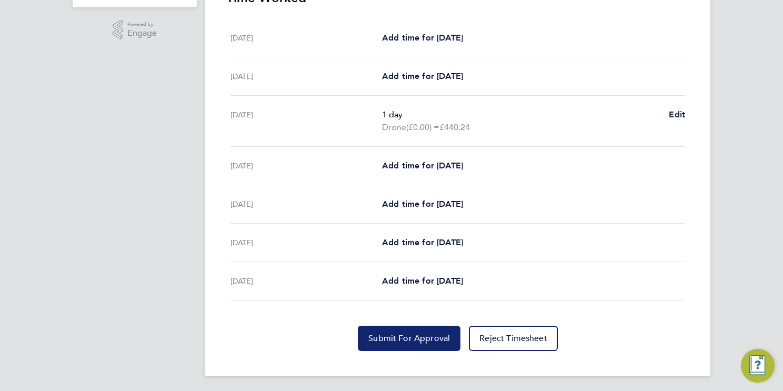
drag, startPoint x: 395, startPoint y: 340, endPoint x: 410, endPoint y: 330, distance: 18.1
click at [395, 340] on span "Submit For Approval" at bounding box center [409, 338] width 82 height 11
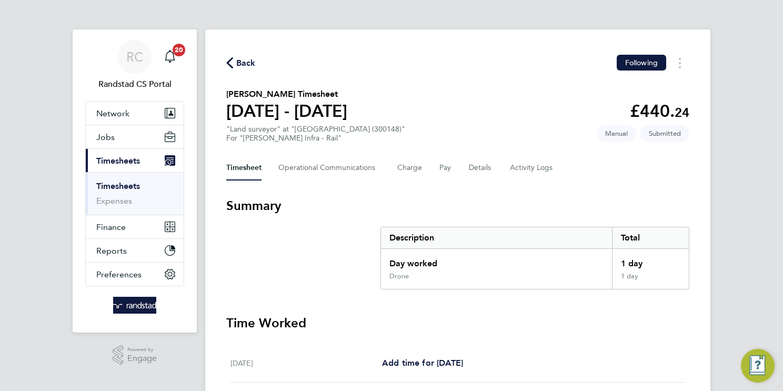
click at [122, 188] on link "Timesheets" at bounding box center [118, 186] width 44 height 10
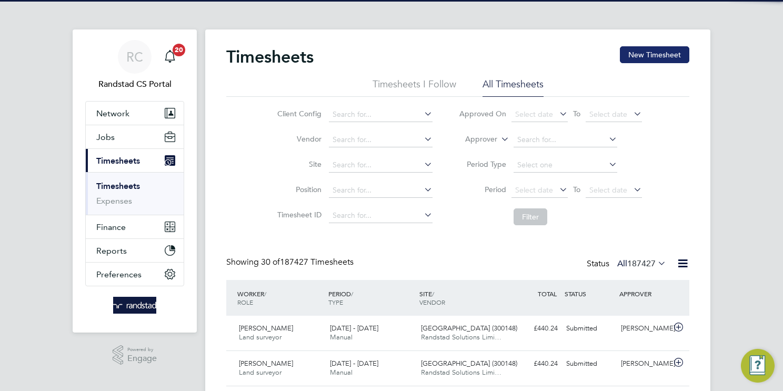
click at [666, 50] on button "New Timesheet" at bounding box center [654, 54] width 69 height 17
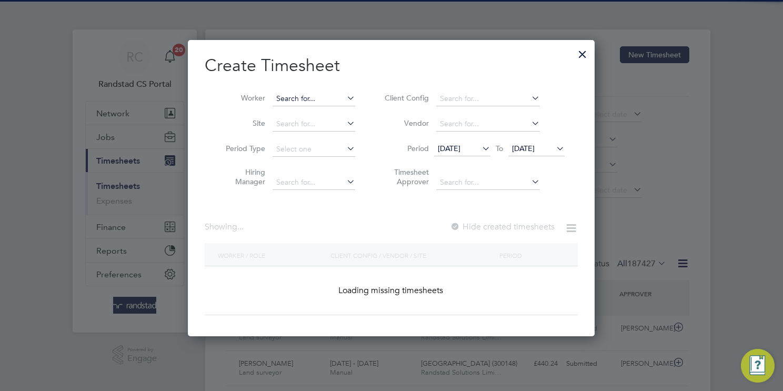
click at [309, 99] on input at bounding box center [313, 99] width 83 height 15
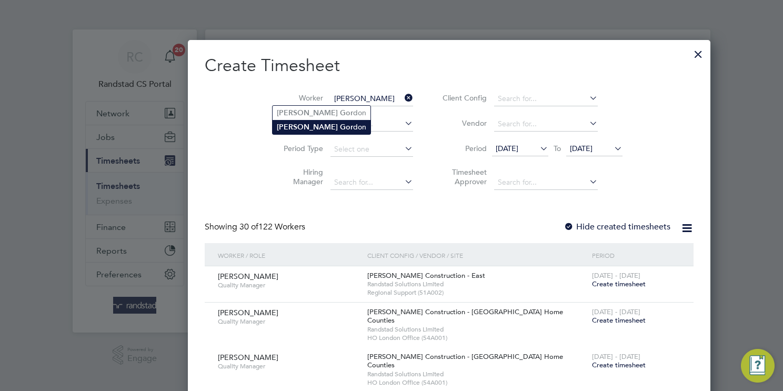
click at [322, 124] on li "Ryan Gor don" at bounding box center [321, 127] width 98 height 14
type input "Ryan Gordon"
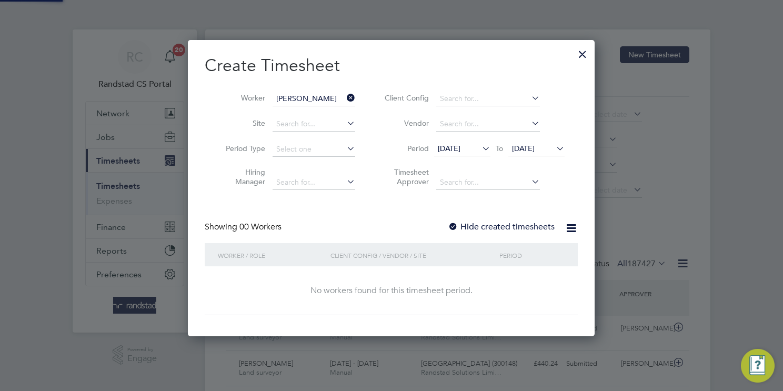
click at [449, 148] on span "18 Sep 2025" at bounding box center [449, 148] width 23 height 9
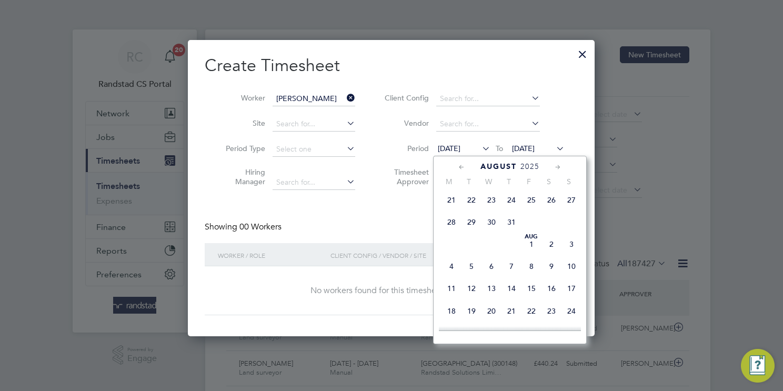
click at [555, 253] on span "2" at bounding box center [551, 244] width 20 height 20
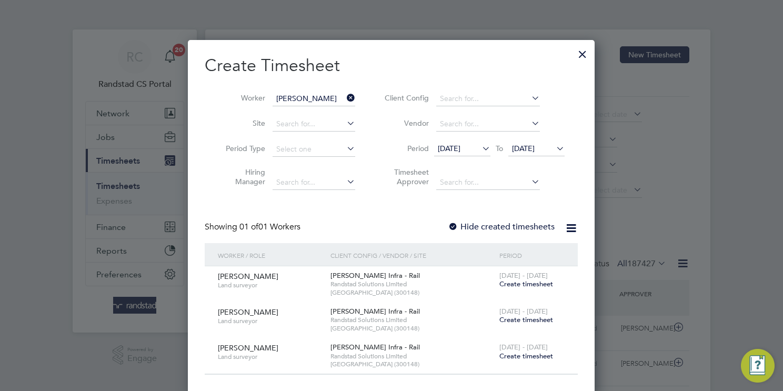
click at [537, 285] on span "Create timesheet" at bounding box center [526, 283] width 54 height 9
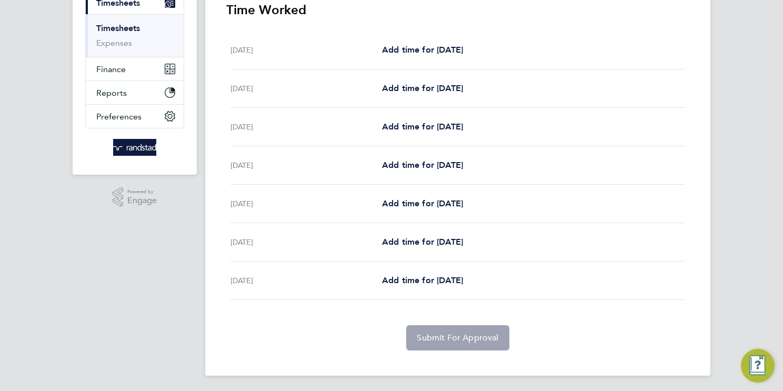
click at [427, 234] on div "Thu 07 Aug Add time for Thu 07 Aug Add time for Thu 07 Aug" at bounding box center [457, 242] width 454 height 38
click at [439, 244] on span "Add time for Thu 07 Aug" at bounding box center [422, 242] width 81 height 10
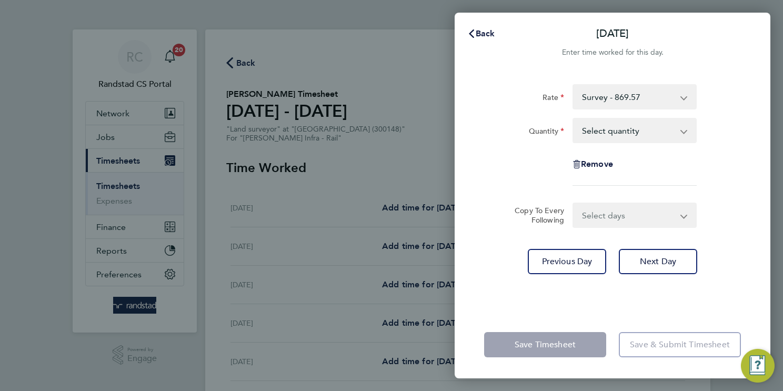
click at [595, 101] on select "Survey - 869.57 Control - 456.54 Drone - 440.24 Days - 543.50" at bounding box center [627, 96] width 109 height 23
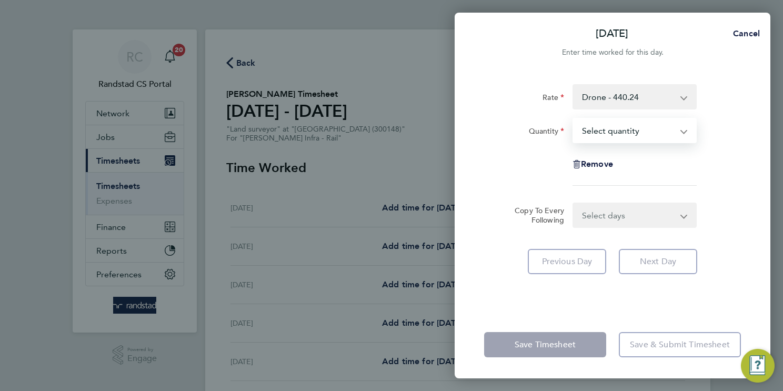
click at [608, 130] on select "Select quantity 0.5 1" at bounding box center [627, 130] width 109 height 23
select select "1"
click at [573, 119] on select "Select quantity 0.5 1" at bounding box center [627, 130] width 109 height 23
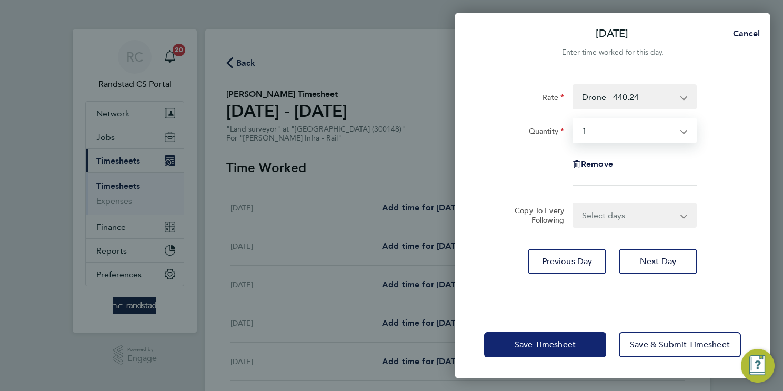
click at [514, 350] on button "Save Timesheet" at bounding box center [545, 344] width 122 height 25
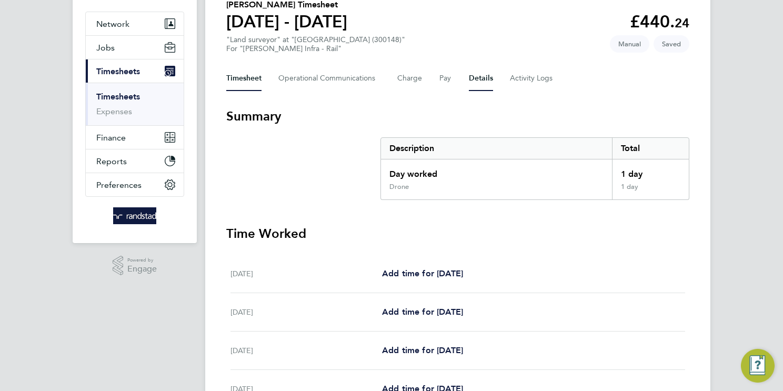
click at [476, 79] on button "Details" at bounding box center [481, 78] width 24 height 25
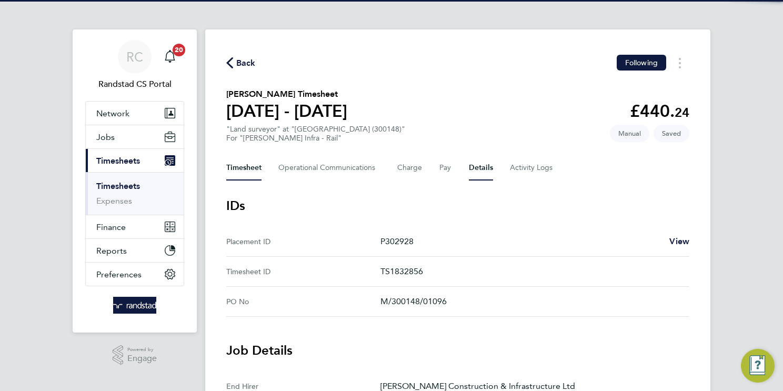
click at [248, 167] on button "Timesheet" at bounding box center [243, 167] width 35 height 25
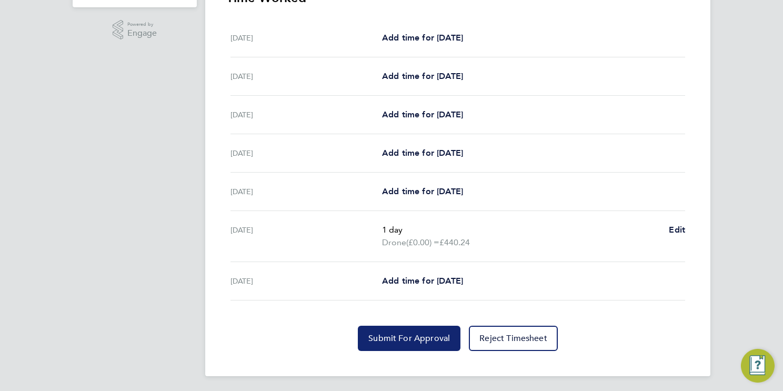
click at [396, 339] on span "Submit For Approval" at bounding box center [409, 338] width 82 height 11
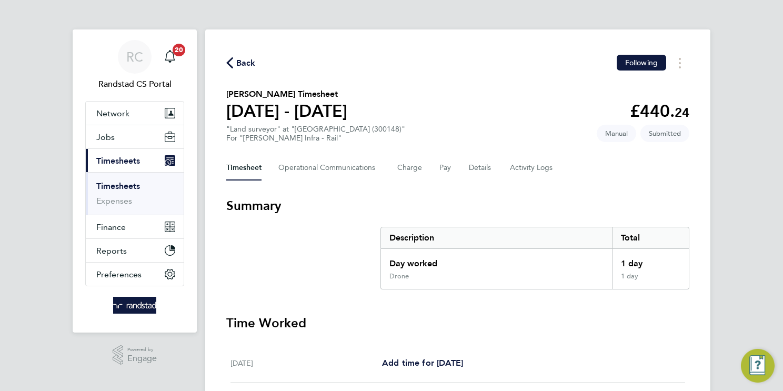
click at [109, 185] on link "Timesheets" at bounding box center [118, 186] width 44 height 10
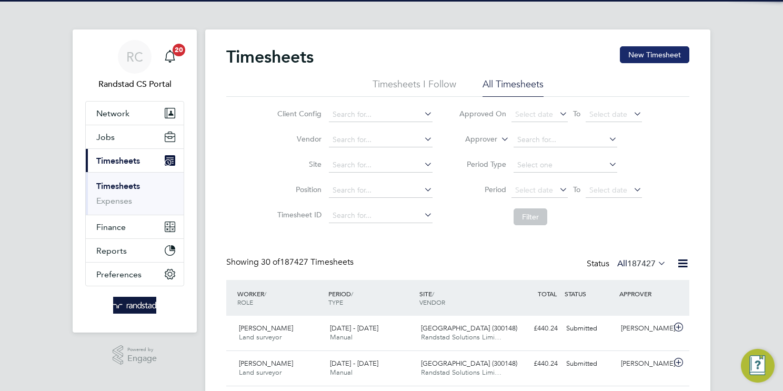
scroll to position [26, 92]
click at [653, 61] on button "New Timesheet" at bounding box center [654, 54] width 69 height 17
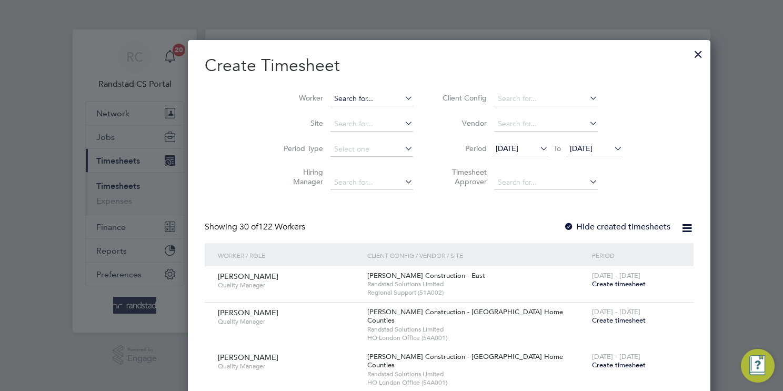
click at [330, 97] on input at bounding box center [371, 99] width 83 height 15
click at [345, 126] on li "Ryan Gordon" at bounding box center [338, 127] width 133 height 14
type input "Ryan Gordon"
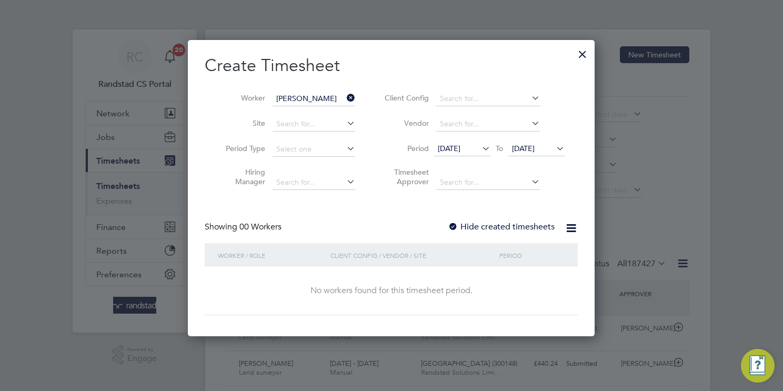
click at [460, 149] on span "18 Sep 2025" at bounding box center [449, 148] width 23 height 9
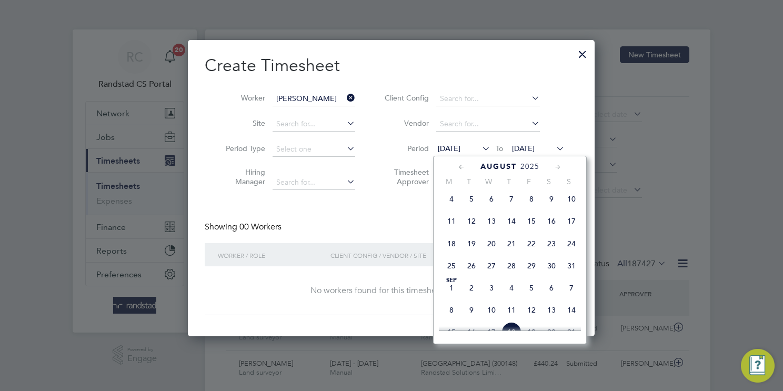
click at [554, 209] on span "9" at bounding box center [551, 199] width 20 height 20
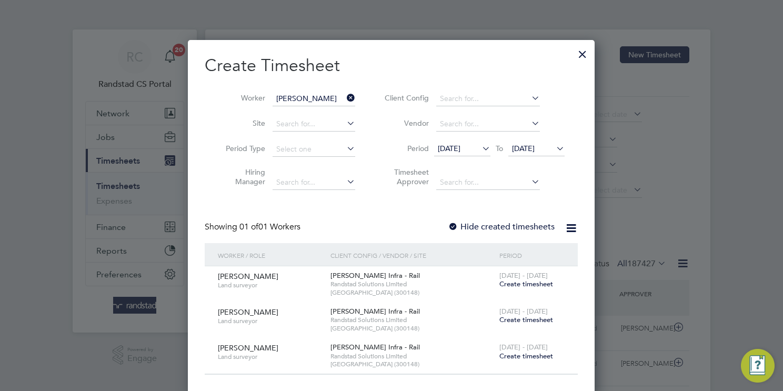
click at [525, 283] on span "Create timesheet" at bounding box center [526, 283] width 54 height 9
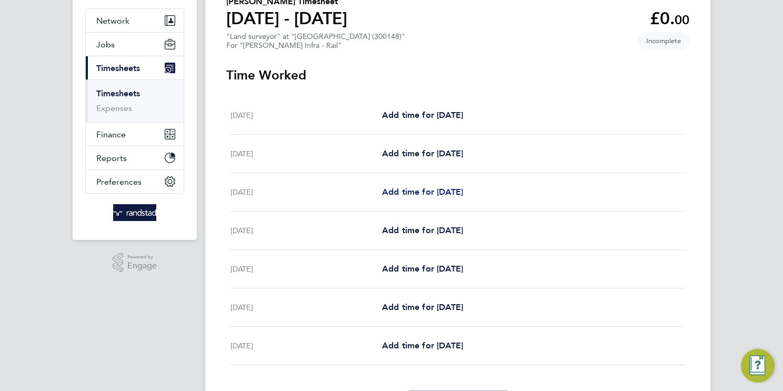
click at [463, 194] on span "Add time for Mon 11 Aug" at bounding box center [422, 192] width 81 height 10
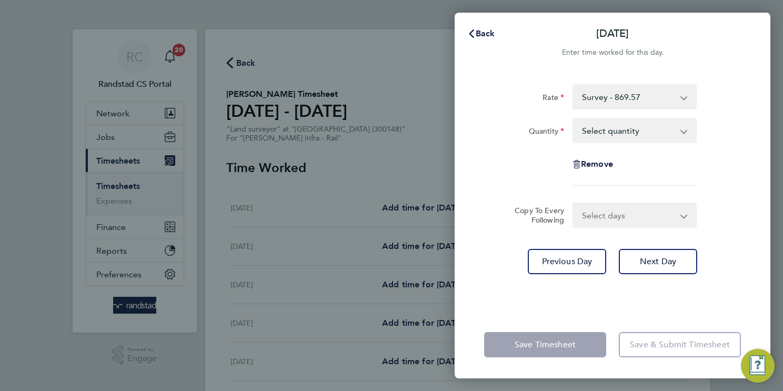
click at [628, 96] on select "Survey - 869.57 Control - 456.54 Drone - 440.24 Days - 543.50" at bounding box center [627, 96] width 109 height 23
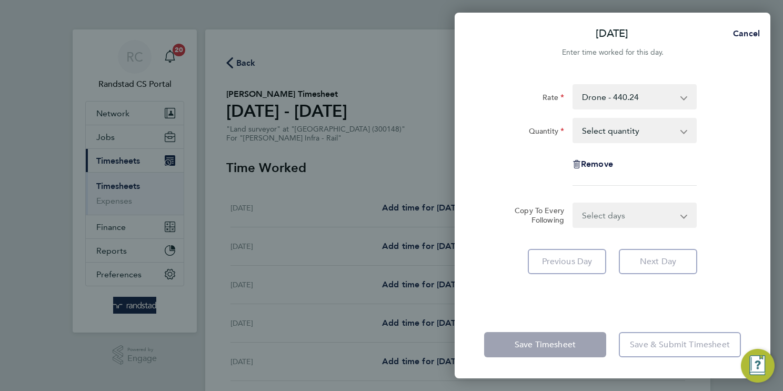
click at [625, 129] on select "Select quantity 0.5 1" at bounding box center [627, 130] width 109 height 23
select select "1"
click at [573, 119] on select "Select quantity 0.5 1" at bounding box center [627, 130] width 109 height 23
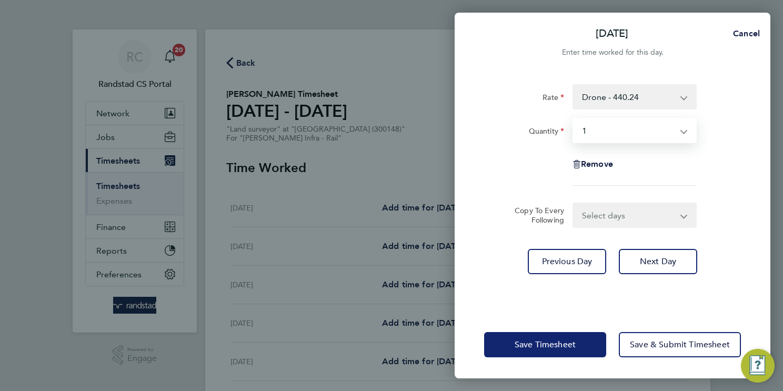
click at [523, 349] on span "Save Timesheet" at bounding box center [544, 344] width 61 height 11
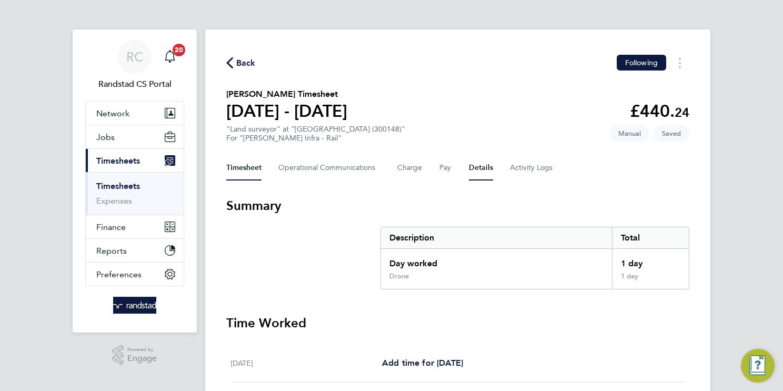
click at [482, 170] on button "Details" at bounding box center [481, 167] width 24 height 25
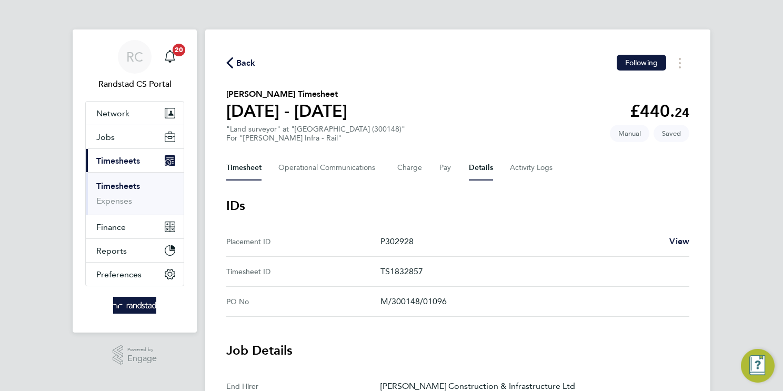
click at [242, 166] on button "Timesheet" at bounding box center [243, 167] width 35 height 25
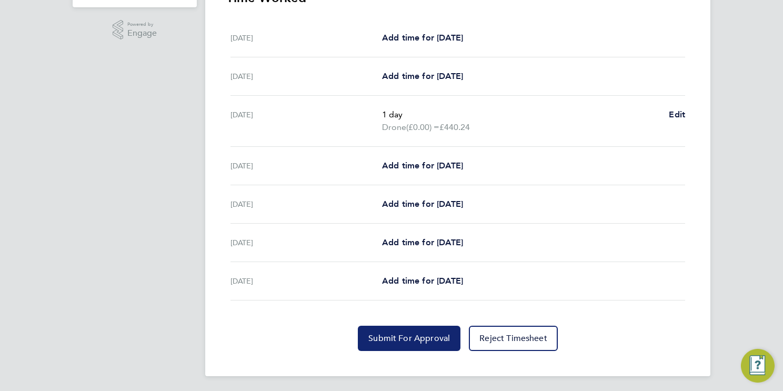
click at [431, 337] on span "Submit For Approval" at bounding box center [409, 338] width 82 height 11
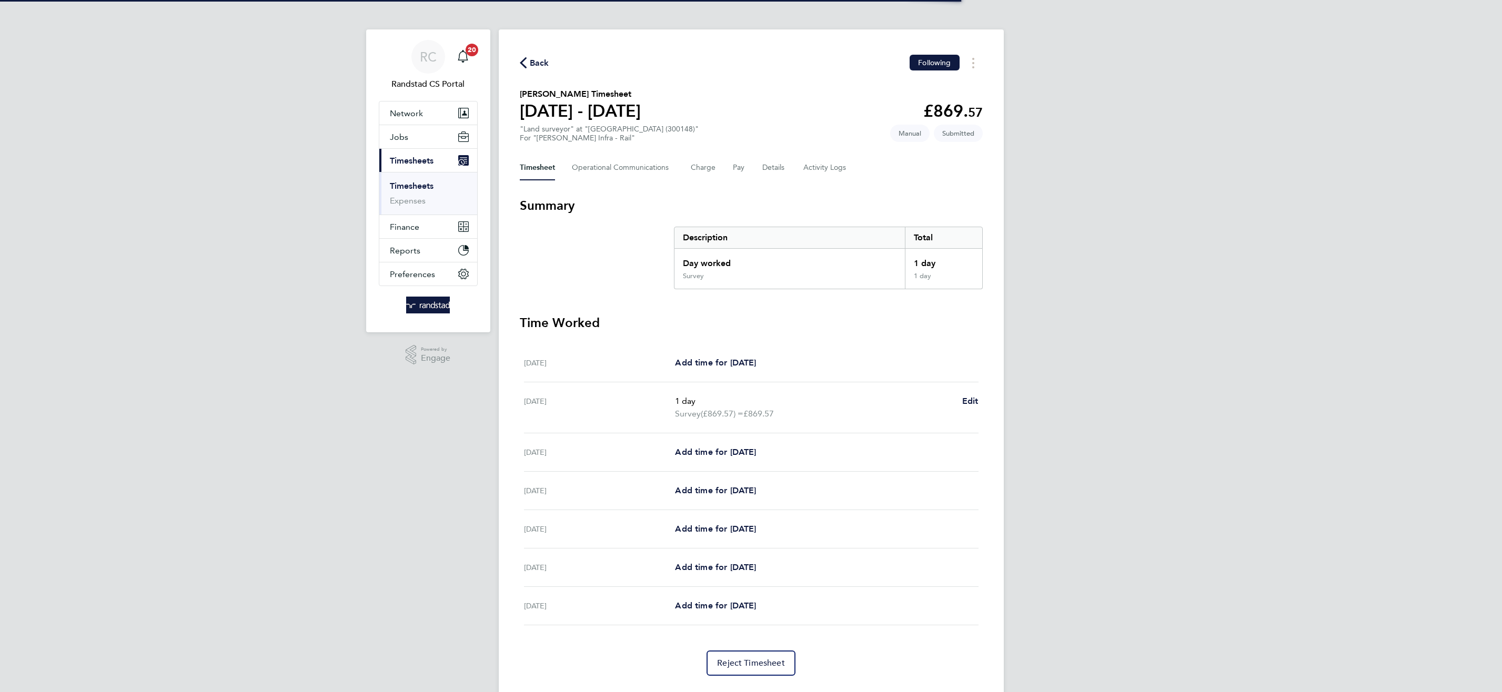
click at [786, 168] on div "Timesheet Operational Communications Charge Pay Details Activity Logs" at bounding box center [751, 167] width 463 height 25
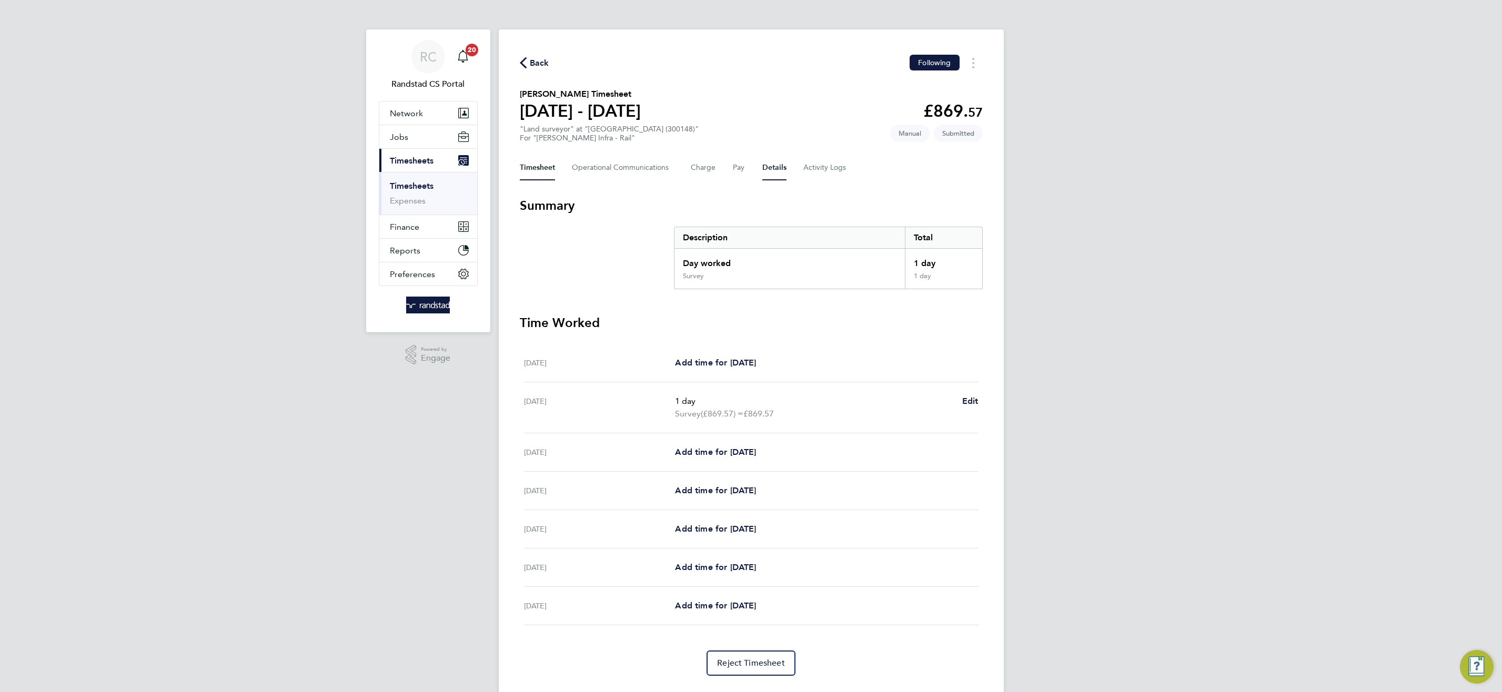
drag, startPoint x: 768, startPoint y: 165, endPoint x: 490, endPoint y: 187, distance: 279.1
click at [768, 165] on button "Details" at bounding box center [774, 167] width 24 height 25
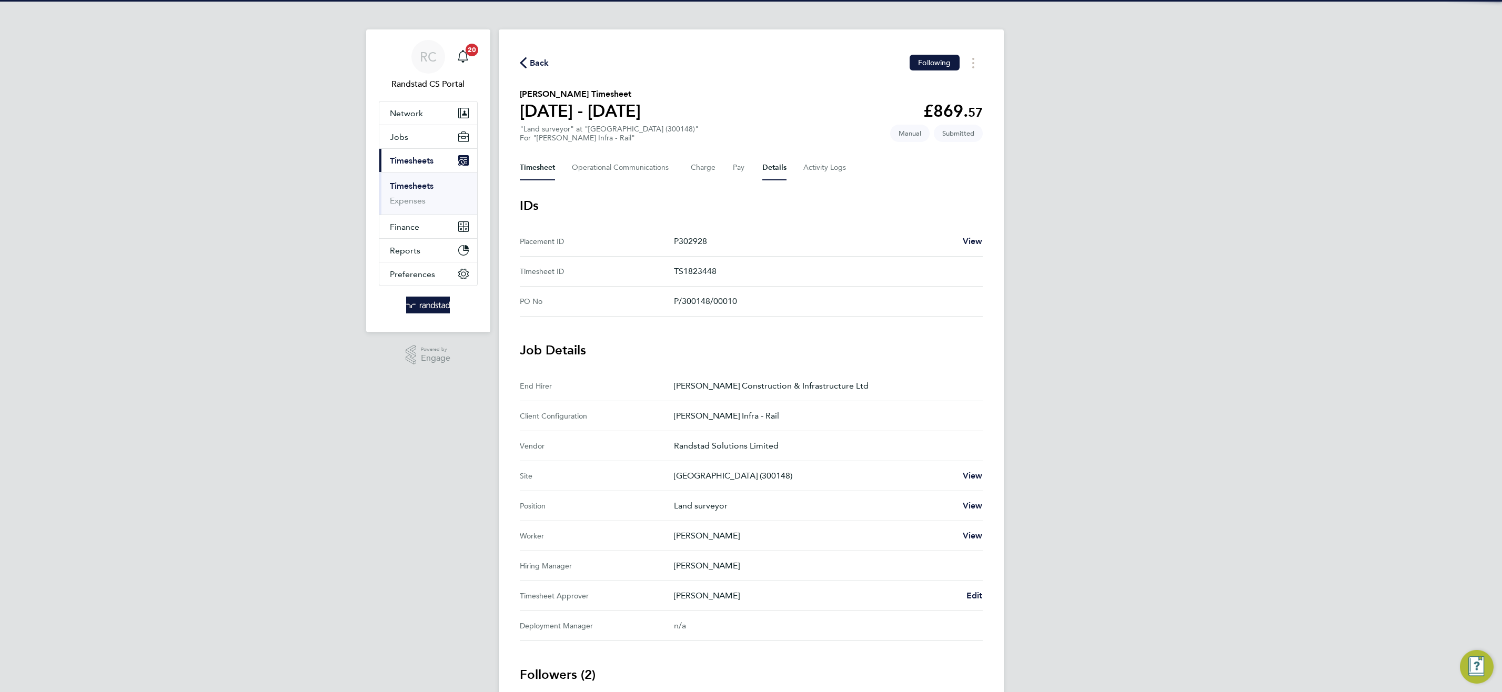
click at [538, 166] on button "Timesheet" at bounding box center [537, 167] width 35 height 25
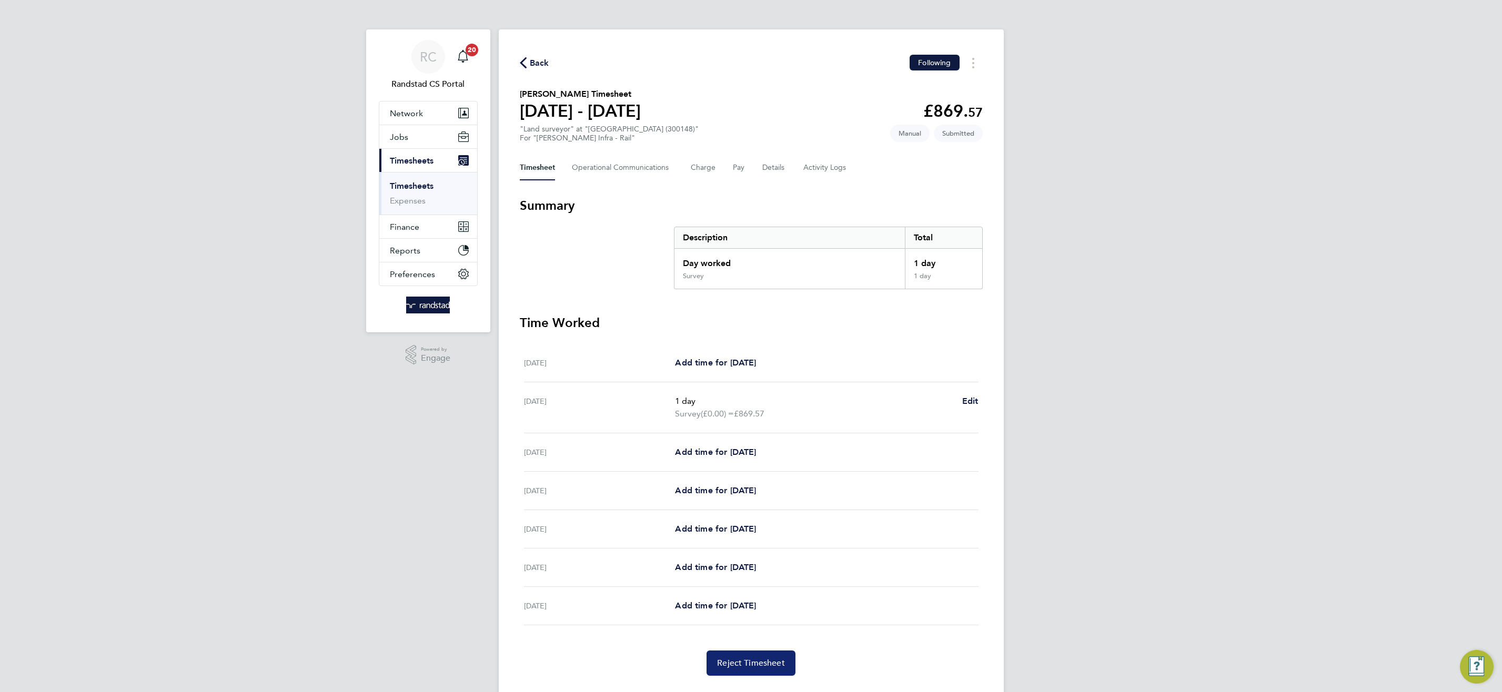
click at [738, 665] on span "Reject Timesheet" at bounding box center [751, 663] width 68 height 11
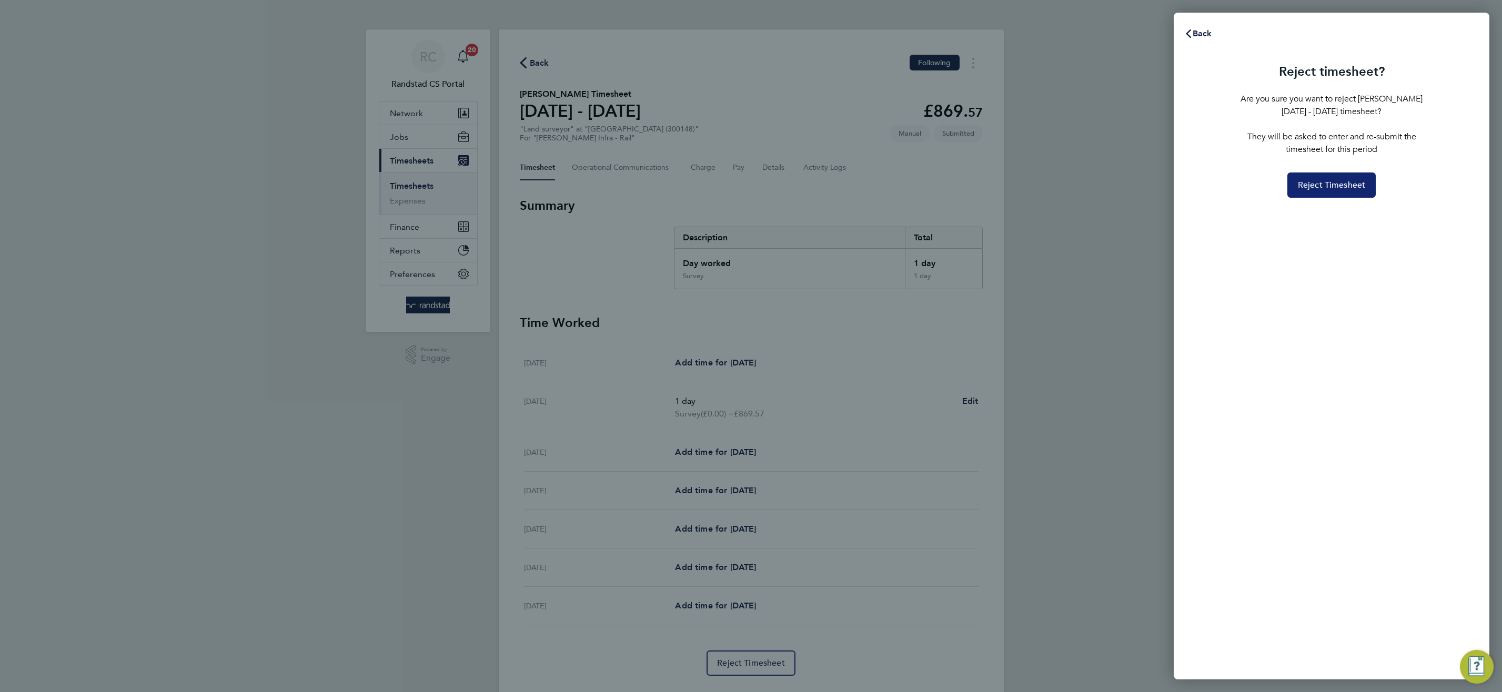
click at [1340, 184] on span "Reject Timesheet" at bounding box center [1332, 185] width 68 height 11
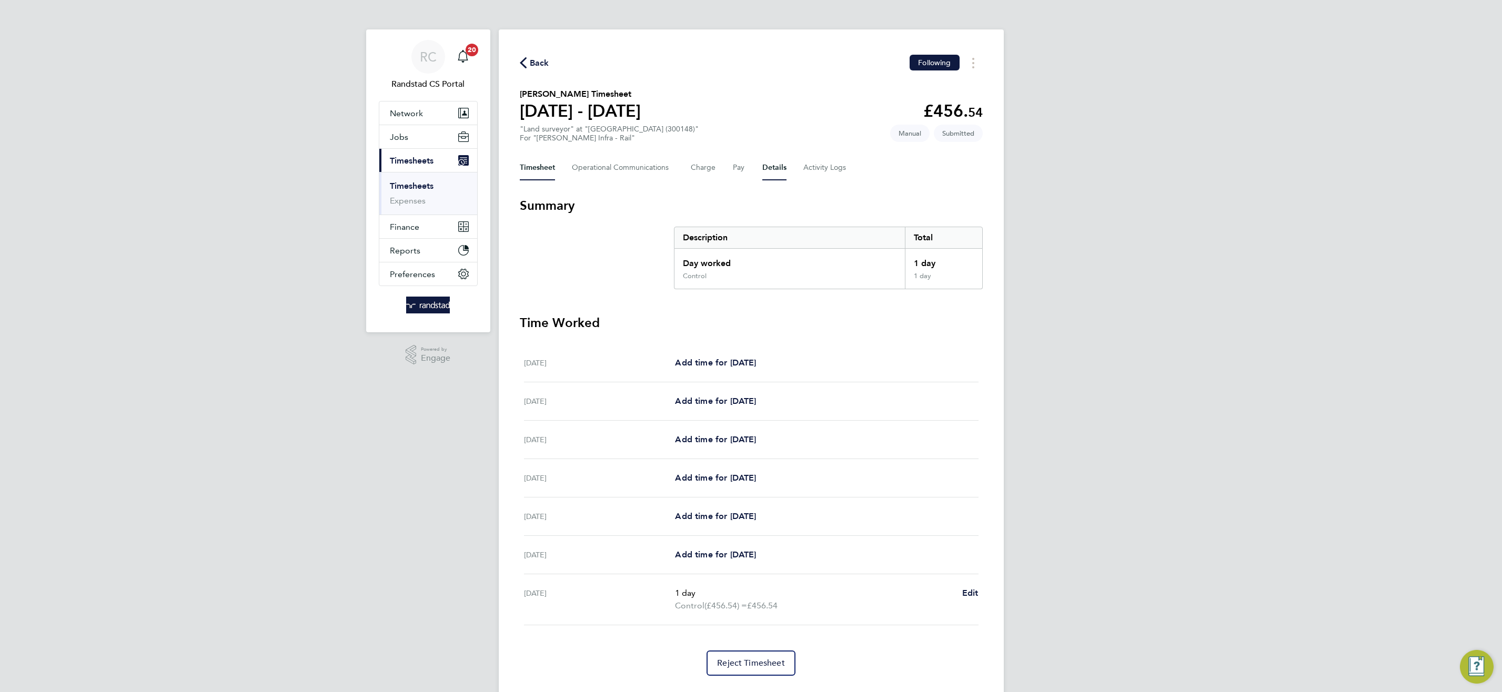
click at [763, 164] on button "Details" at bounding box center [774, 167] width 24 height 25
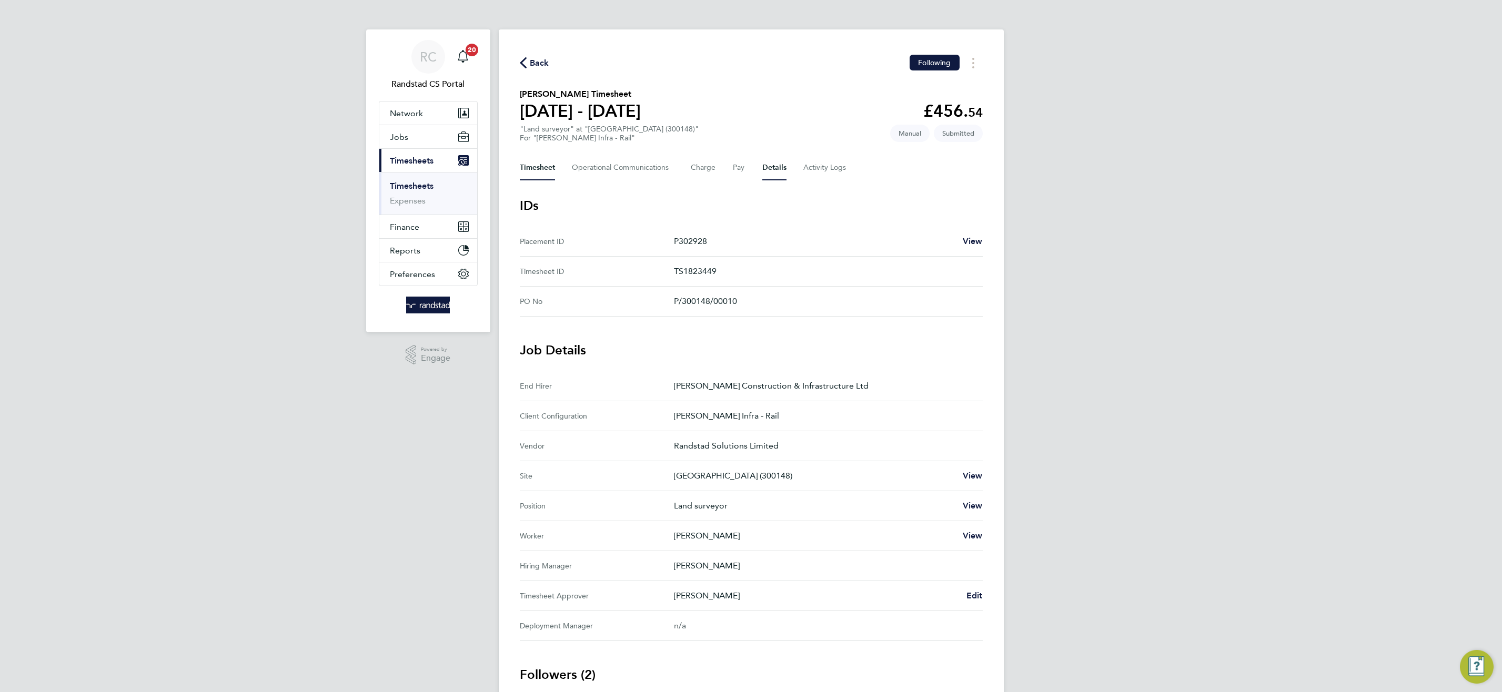
click at [539, 170] on button "Timesheet" at bounding box center [537, 167] width 35 height 25
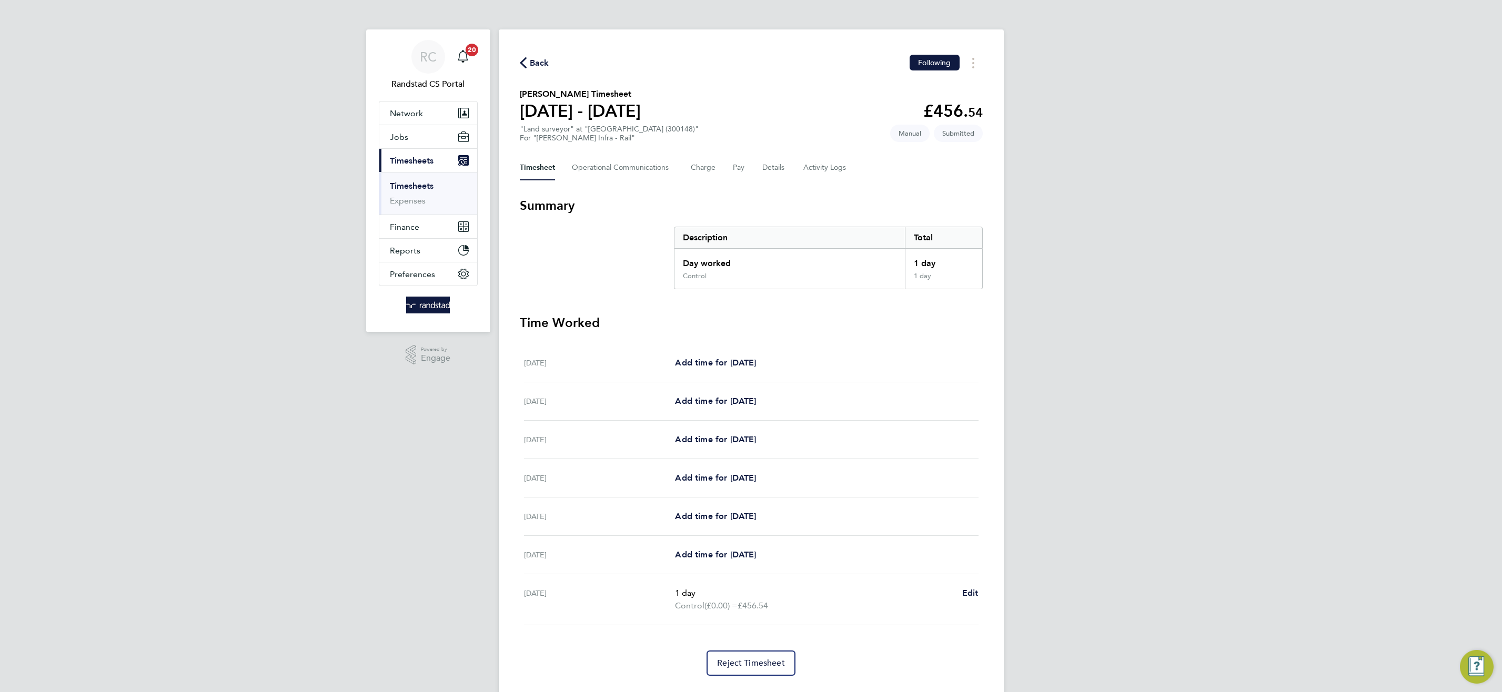
click at [744, 646] on section "Time Worked [DATE] Add time for [DATE] Add time for [DATE][PERSON_NAME][DATE] A…" at bounding box center [751, 495] width 463 height 361
click at [747, 661] on span "Reject Timesheet" at bounding box center [751, 663] width 68 height 11
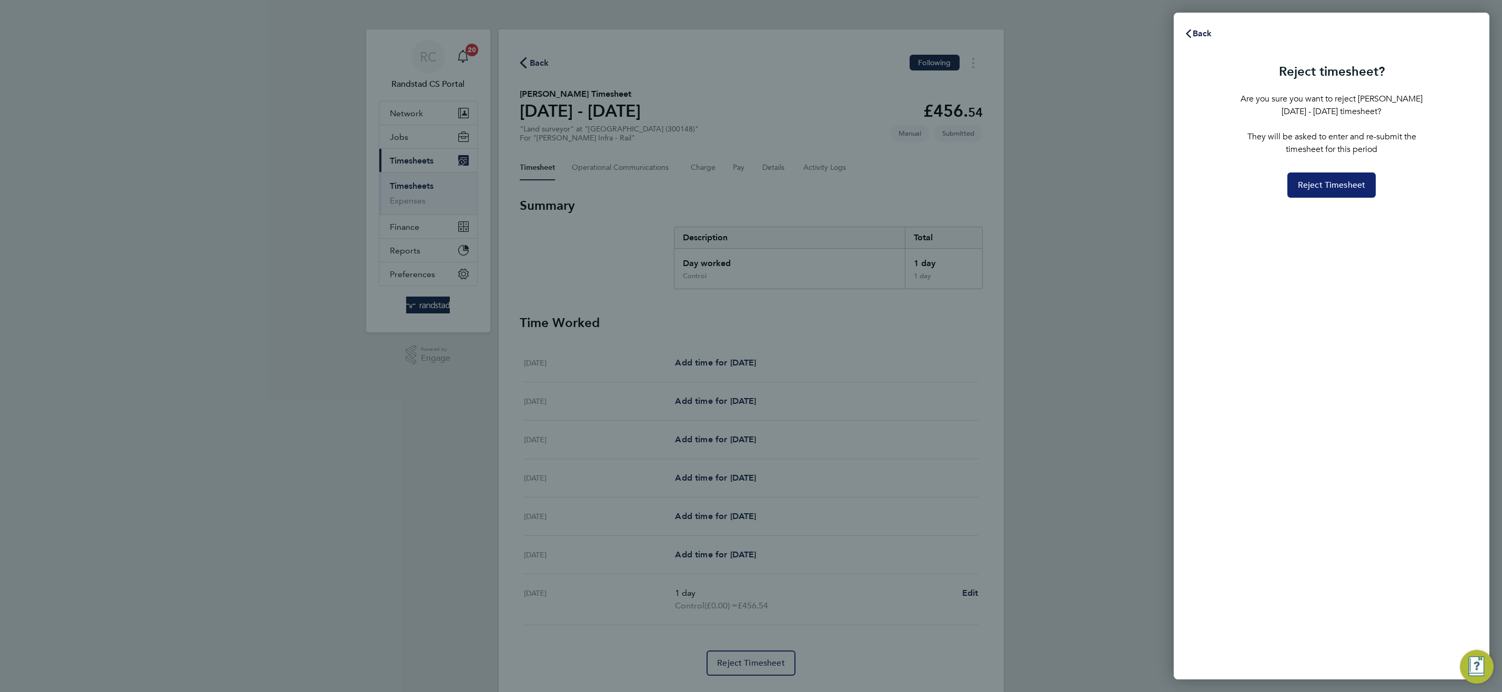
click at [1323, 187] on span "Reject Timesheet" at bounding box center [1332, 185] width 68 height 11
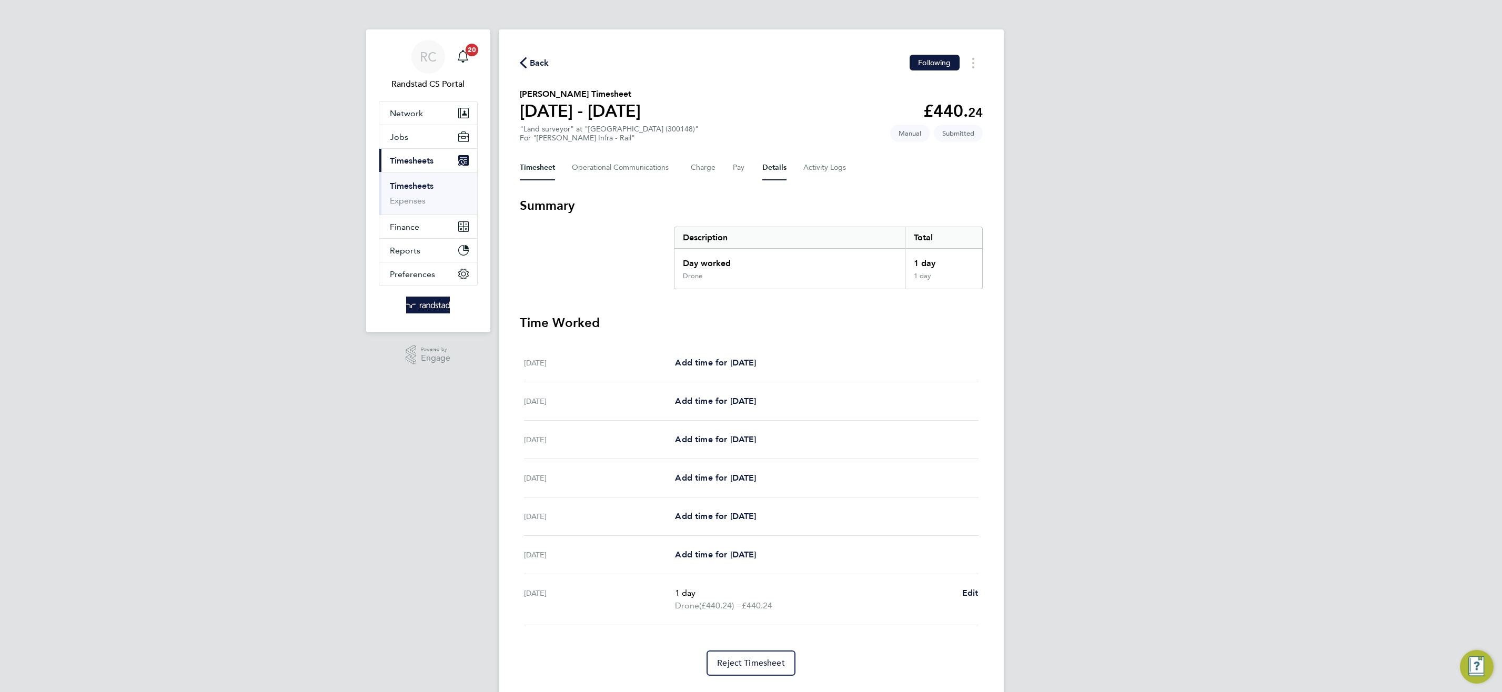
click at [771, 160] on button "Details" at bounding box center [774, 167] width 24 height 25
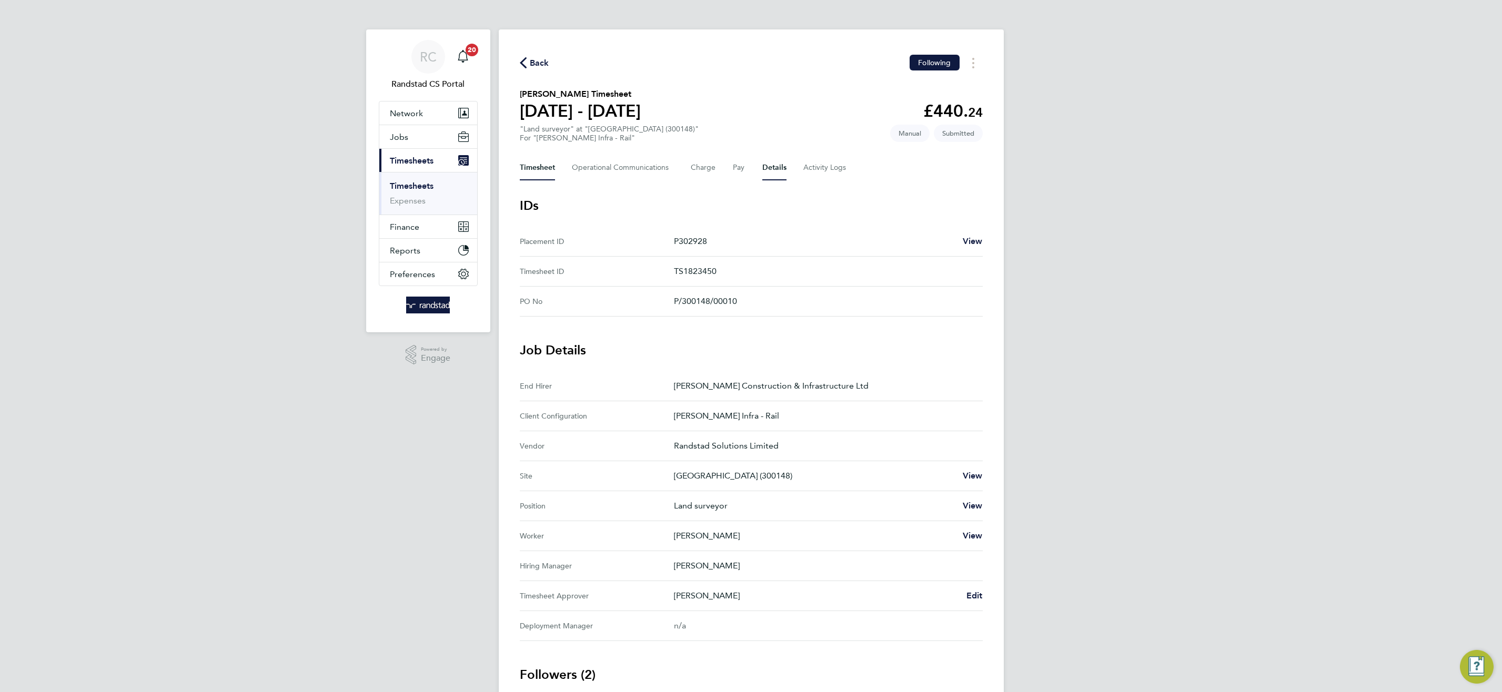
click at [537, 163] on button "Timesheet" at bounding box center [537, 167] width 35 height 25
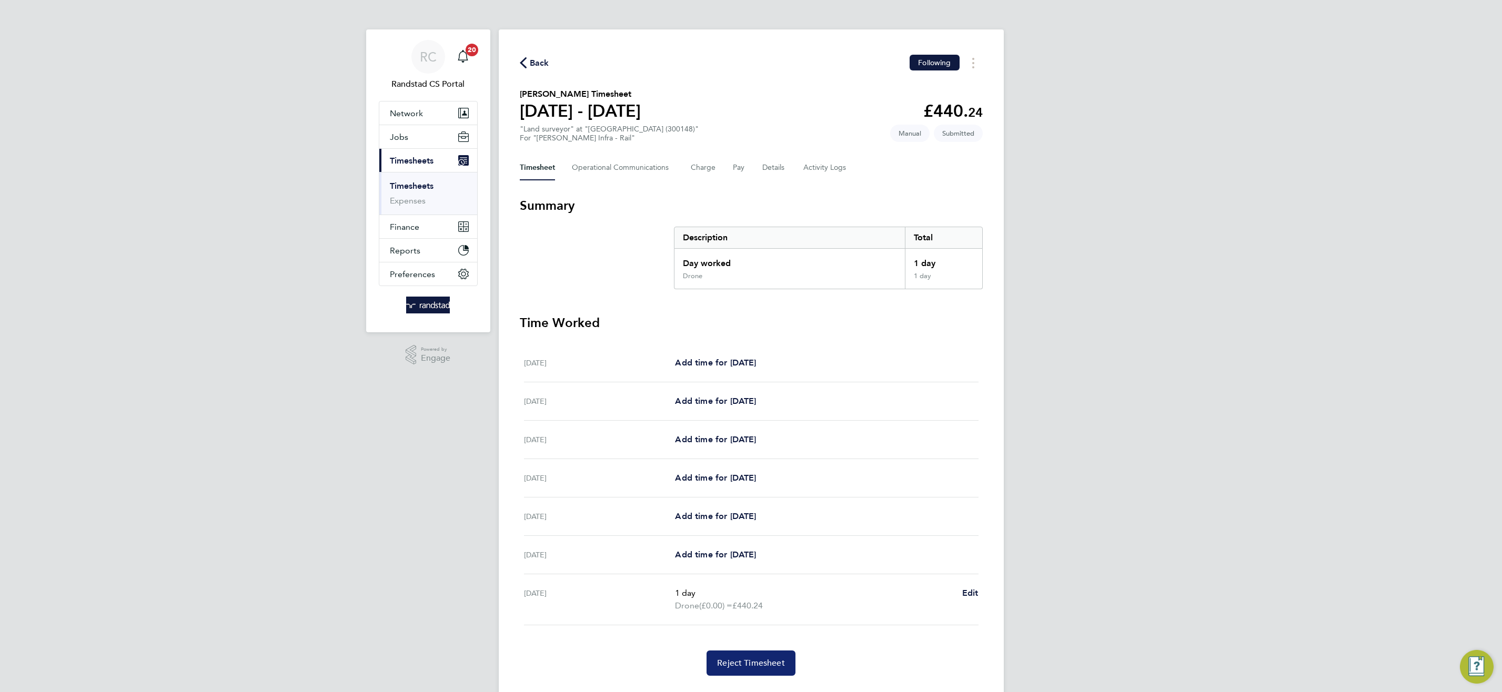
click at [751, 666] on span "Reject Timesheet" at bounding box center [751, 663] width 68 height 11
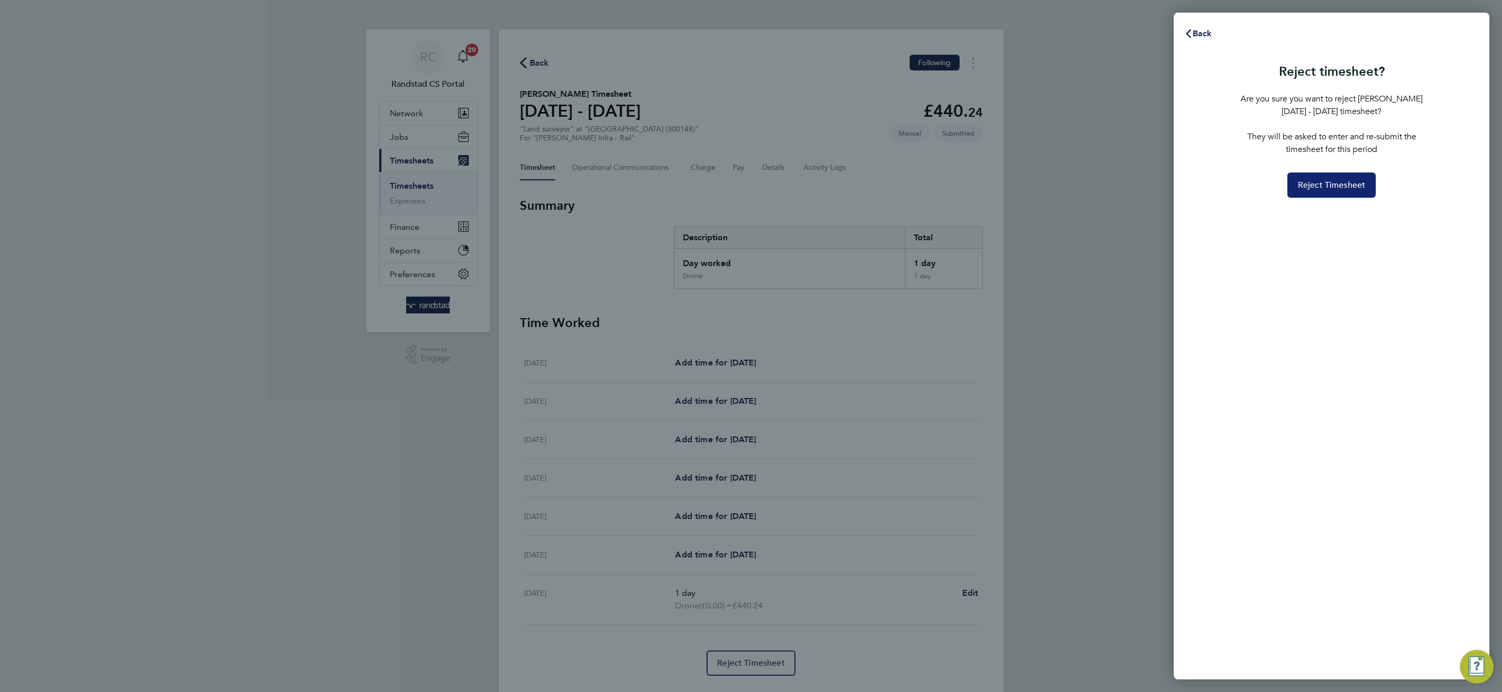
drag, startPoint x: 1331, startPoint y: 190, endPoint x: 1290, endPoint y: 203, distance: 43.6
click at [1331, 190] on span "Reject Timesheet" at bounding box center [1332, 185] width 68 height 11
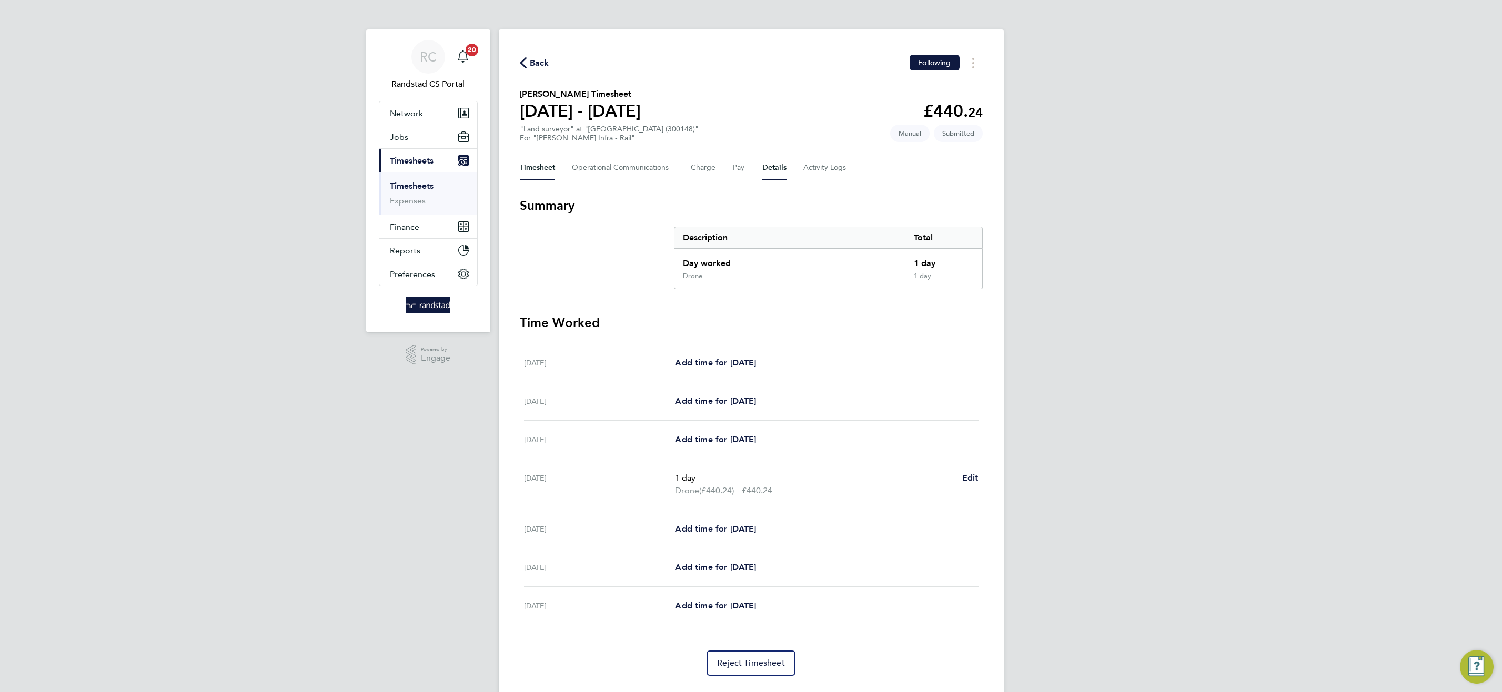
click at [776, 168] on button "Details" at bounding box center [774, 167] width 24 height 25
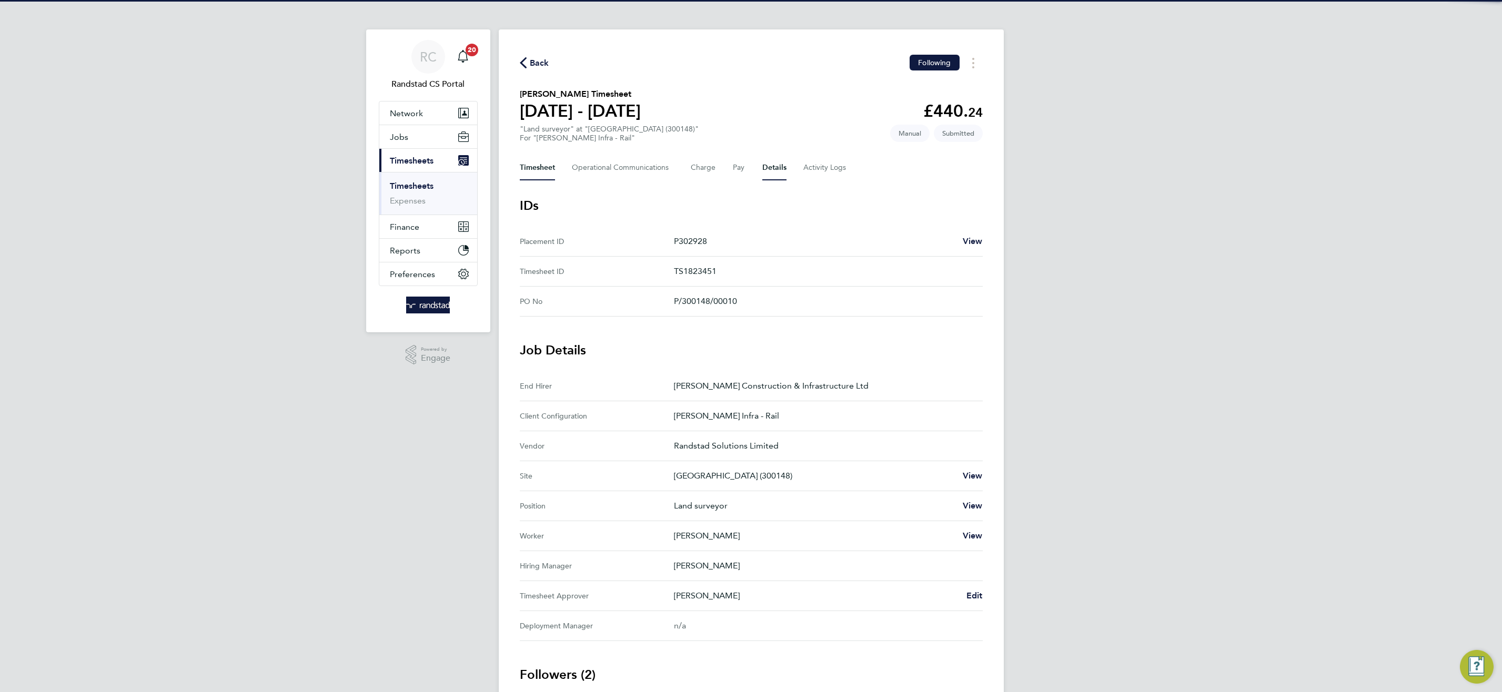
click at [536, 167] on button "Timesheet" at bounding box center [537, 167] width 35 height 25
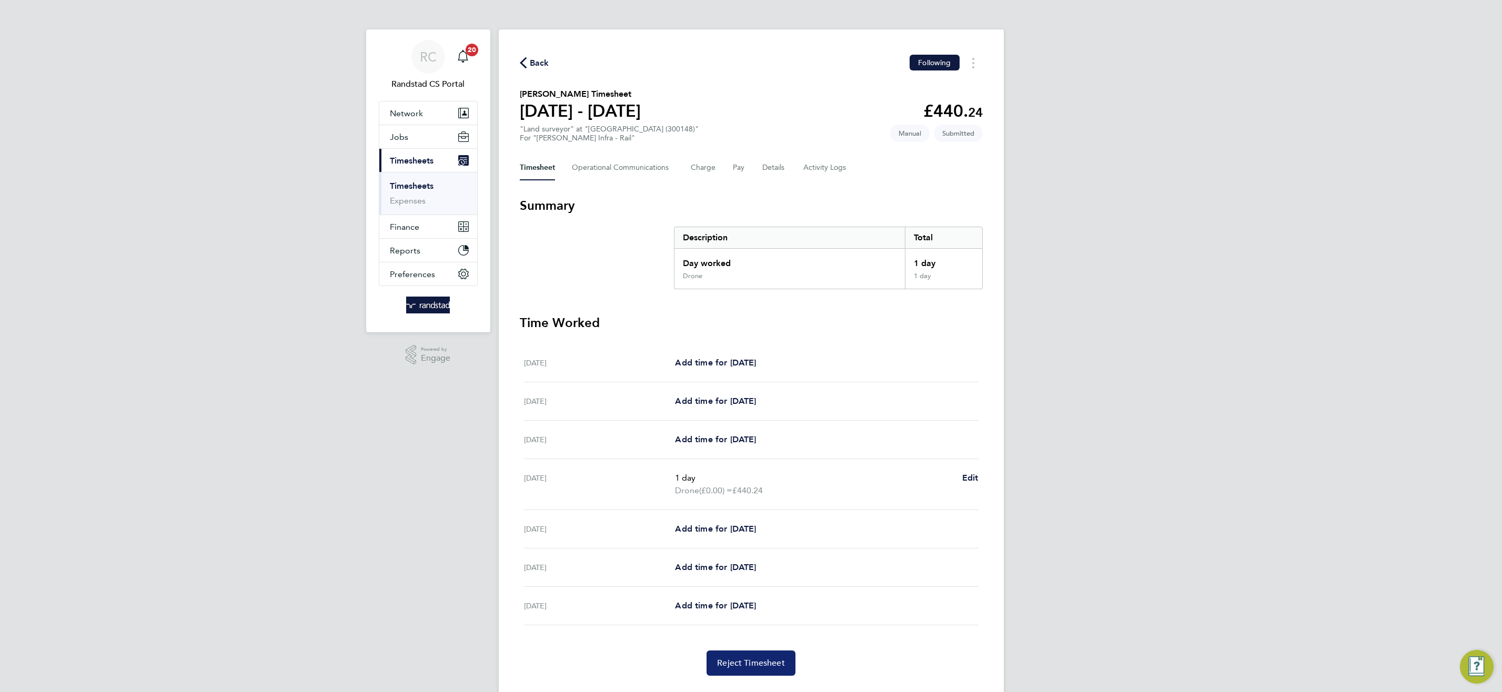
click at [745, 664] on span "Reject Timesheet" at bounding box center [751, 663] width 68 height 11
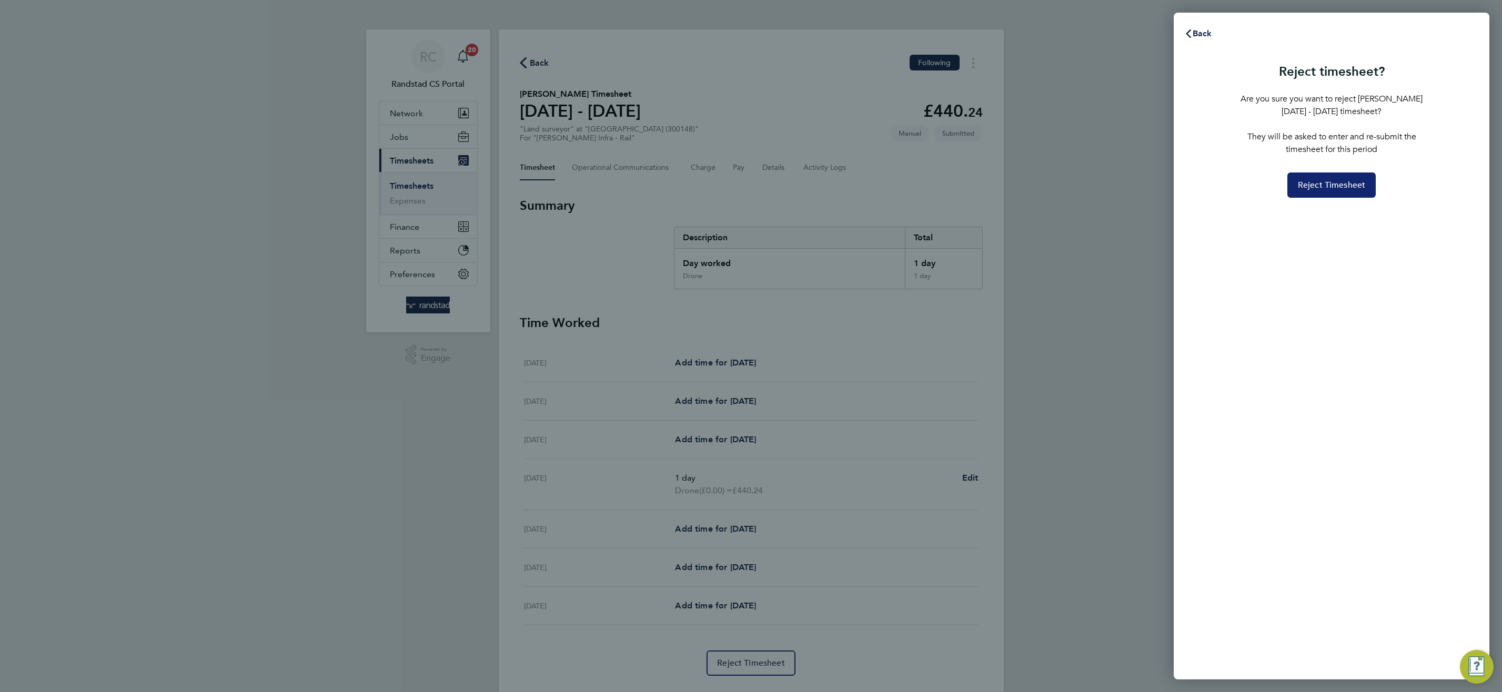
click at [1321, 184] on span "Reject Timesheet" at bounding box center [1332, 185] width 68 height 11
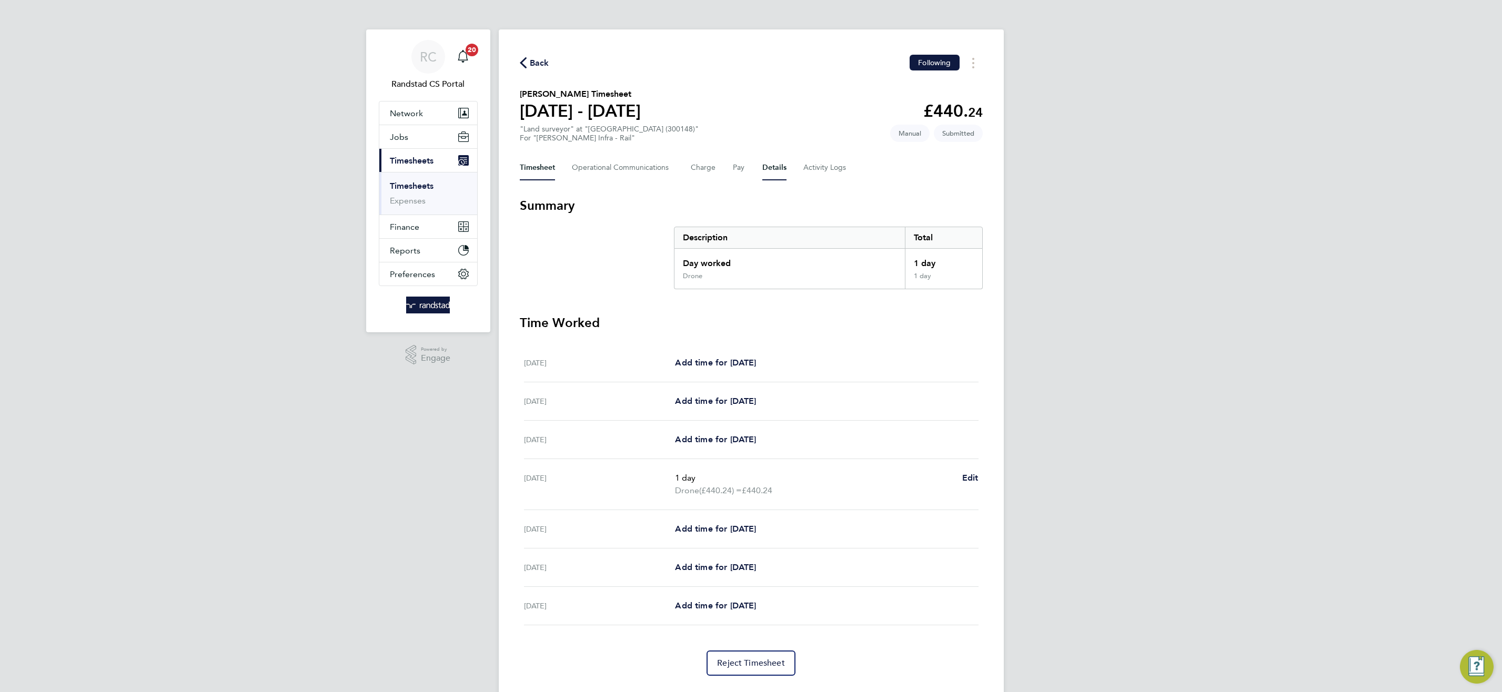
click at [771, 168] on button "Details" at bounding box center [774, 167] width 24 height 25
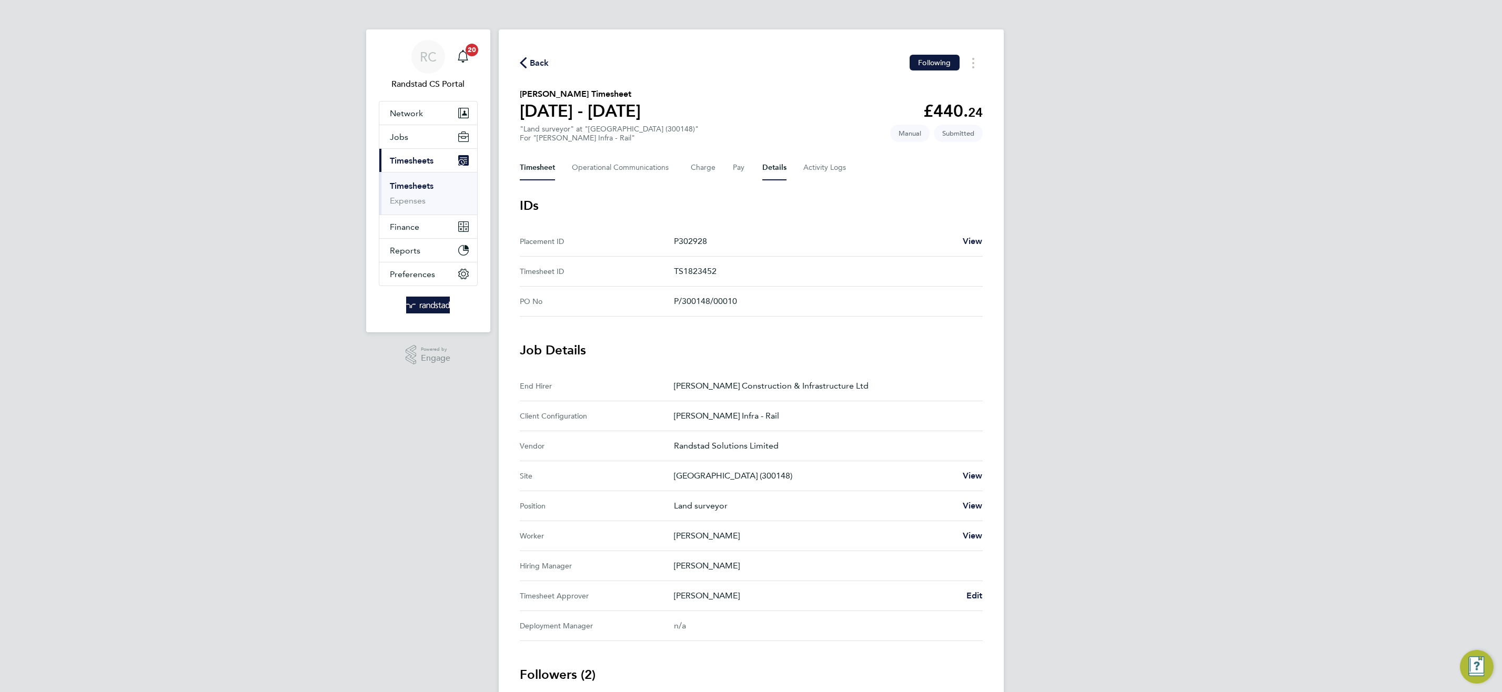
click at [544, 168] on button "Timesheet" at bounding box center [537, 167] width 35 height 25
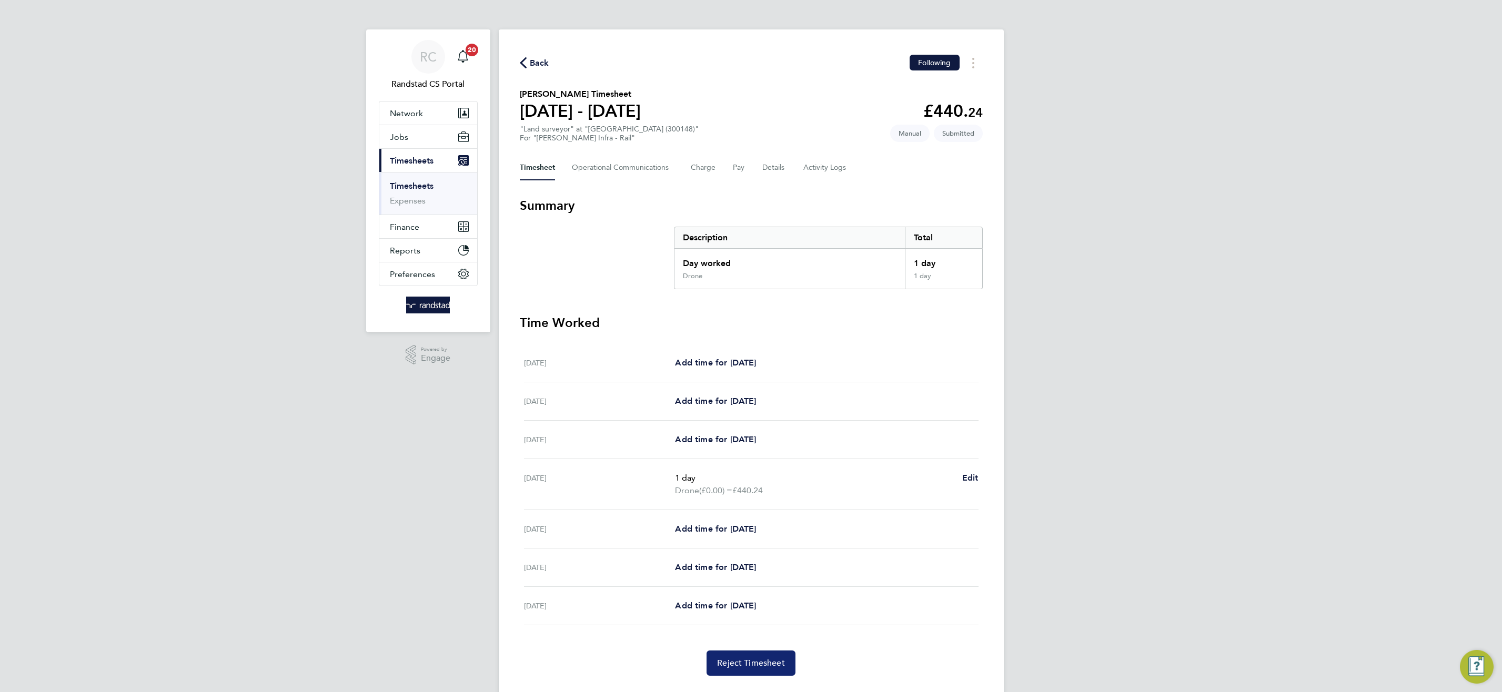
click at [776, 661] on span "Reject Timesheet" at bounding box center [751, 663] width 68 height 11
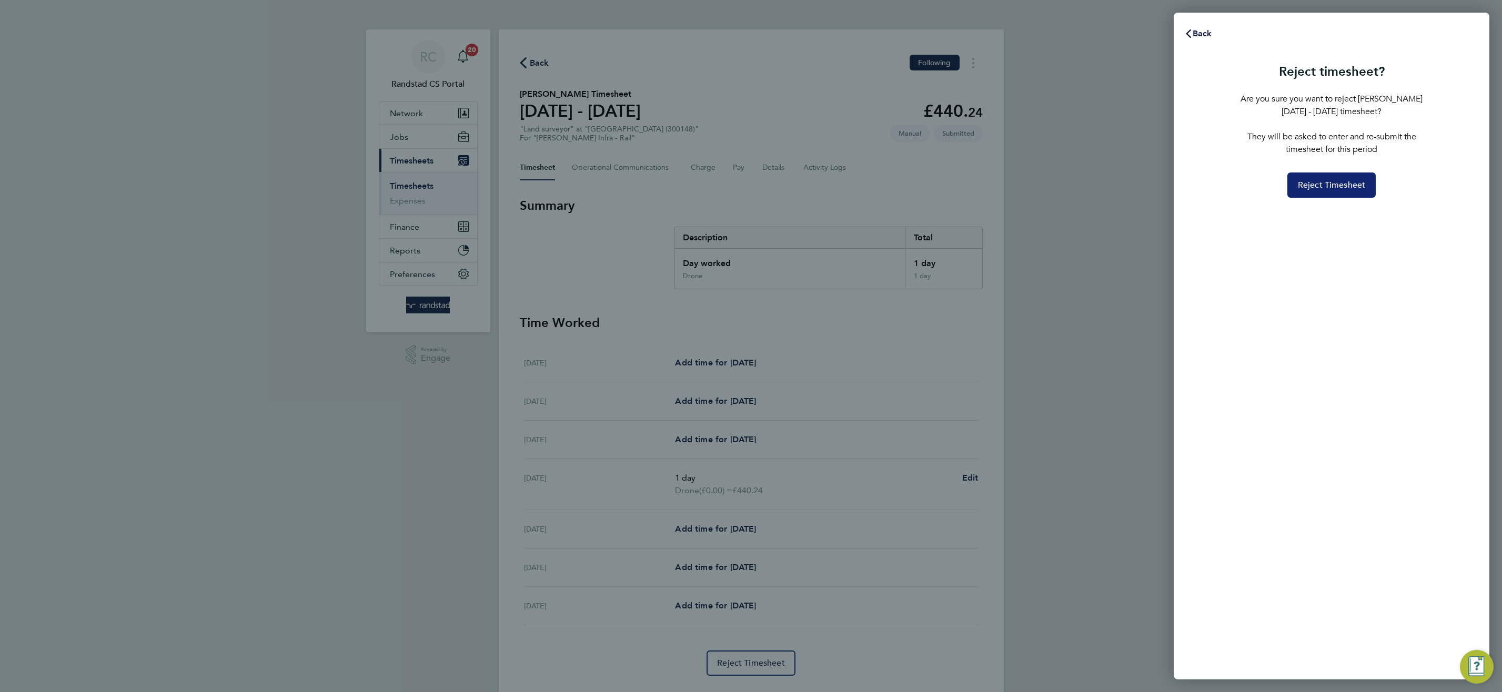
click at [1324, 180] on span "Reject Timesheet" at bounding box center [1332, 185] width 68 height 11
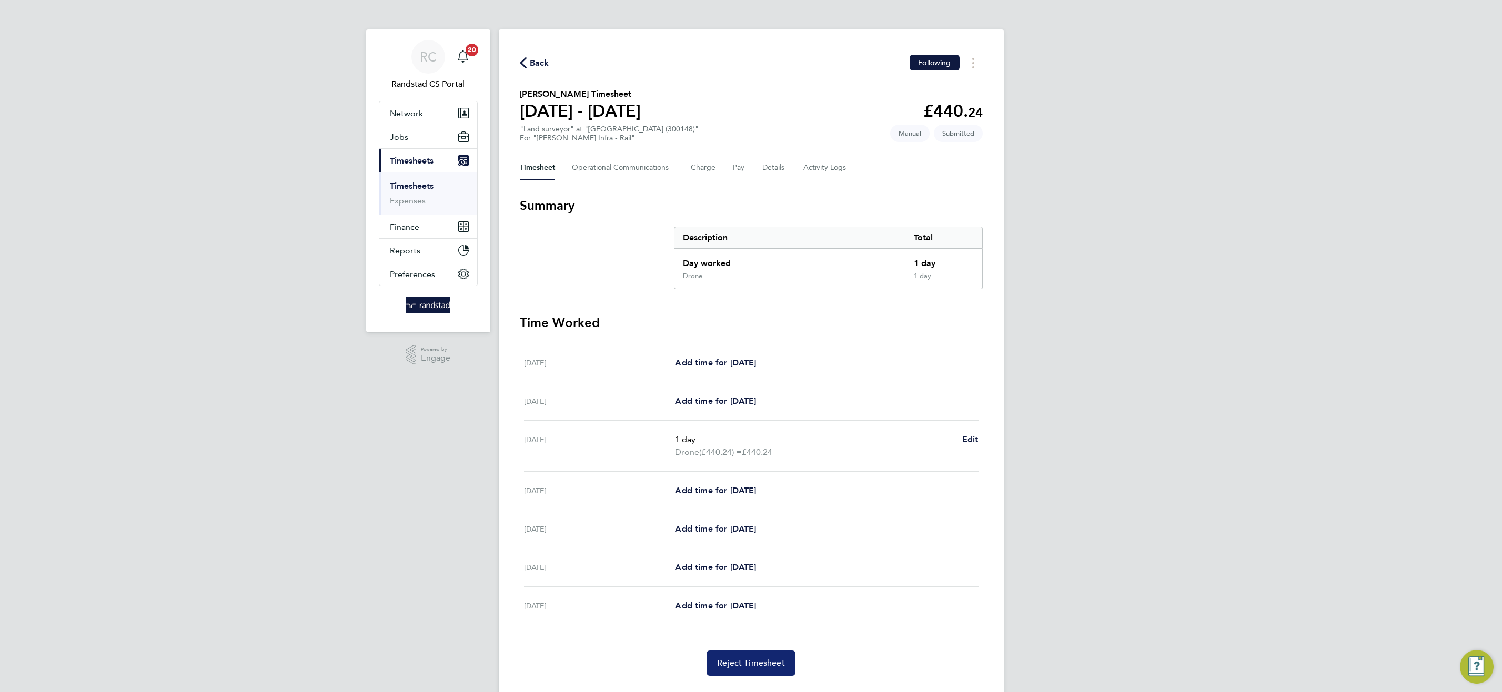
click at [765, 657] on button "Reject Timesheet" at bounding box center [750, 663] width 89 height 25
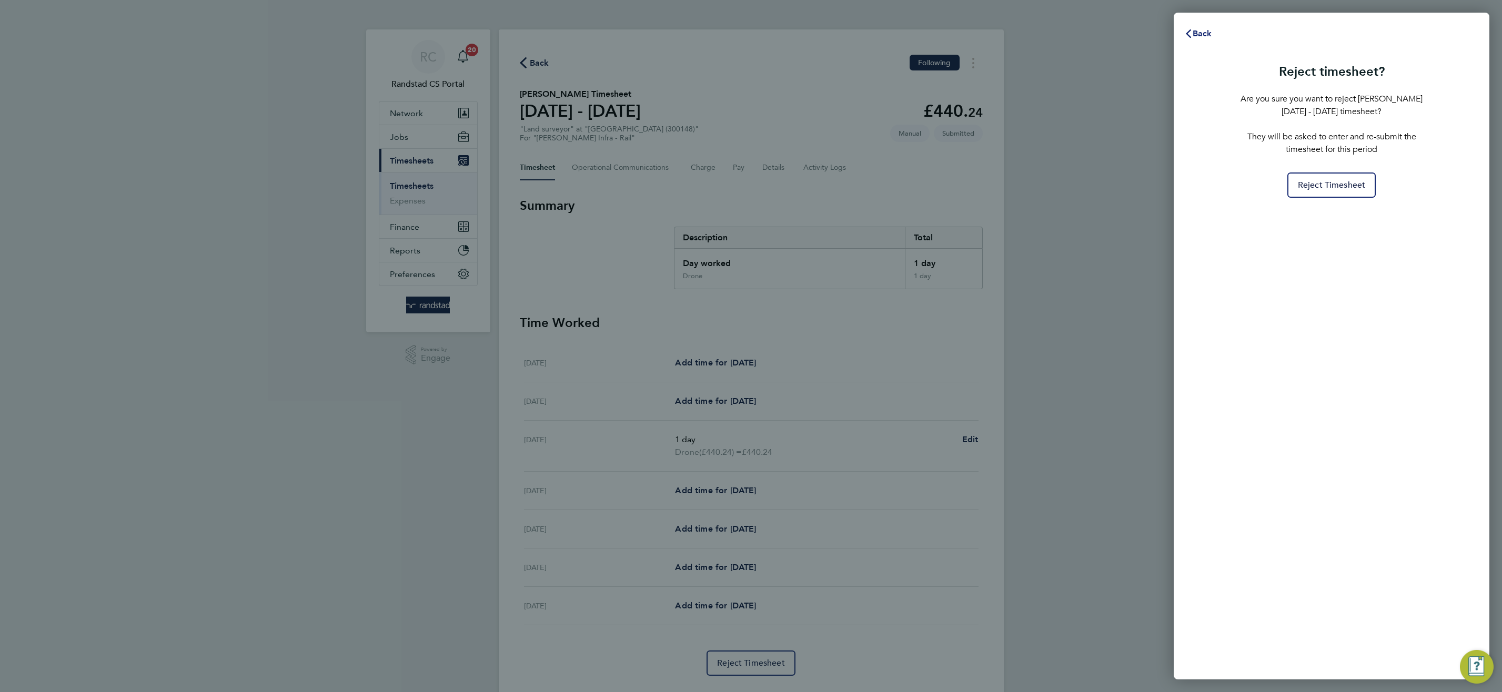
click at [1197, 33] on span "Back" at bounding box center [1201, 33] width 19 height 10
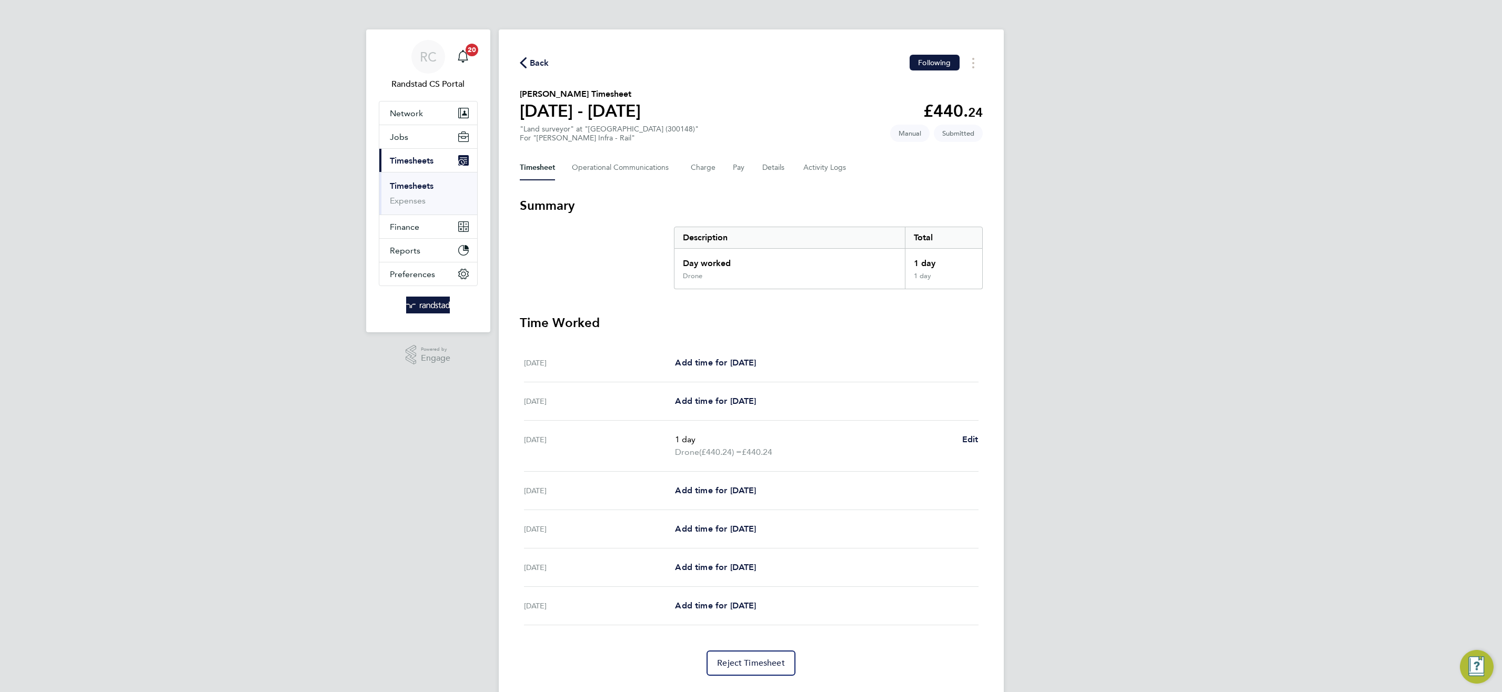
click at [757, 173] on div "Timesheet Operational Communications Charge Pay Details Activity Logs" at bounding box center [751, 167] width 463 height 25
click at [767, 170] on button "Details" at bounding box center [774, 167] width 24 height 25
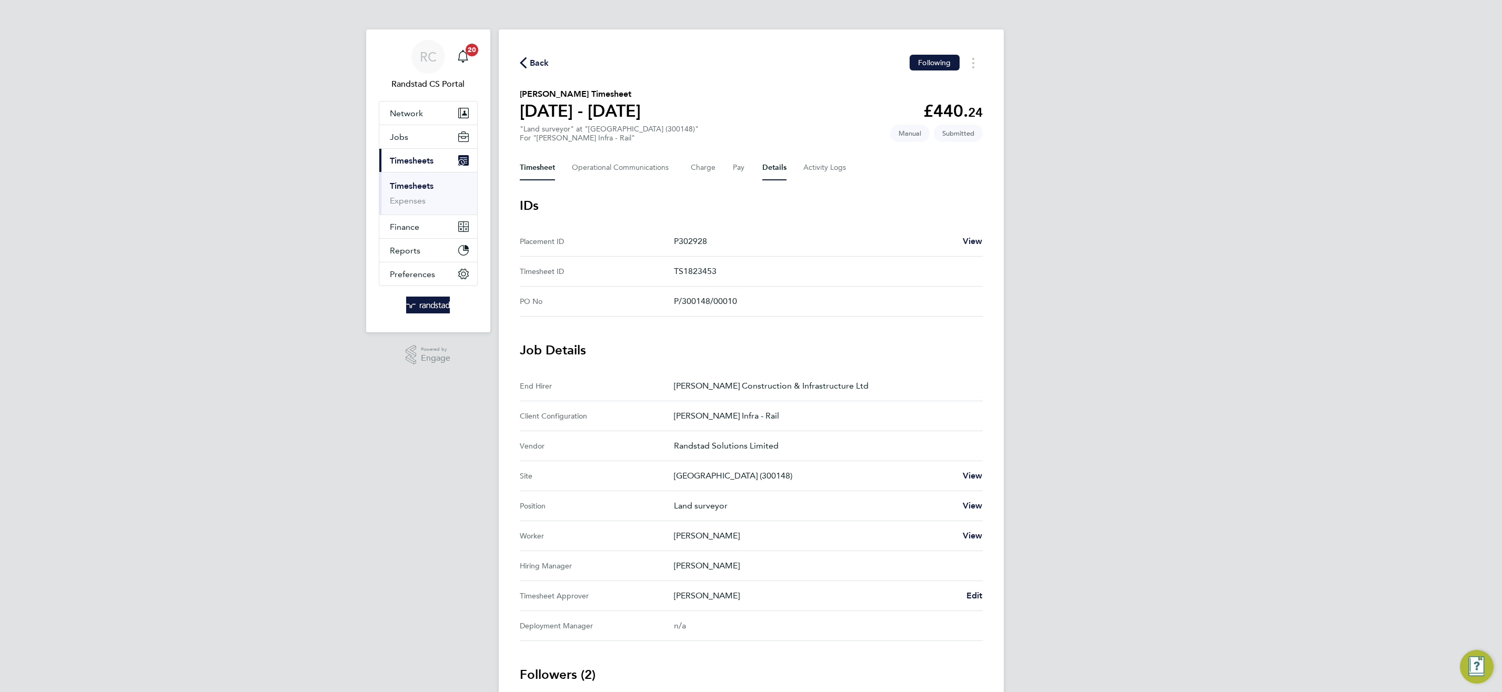
click at [544, 169] on button "Timesheet" at bounding box center [537, 167] width 35 height 25
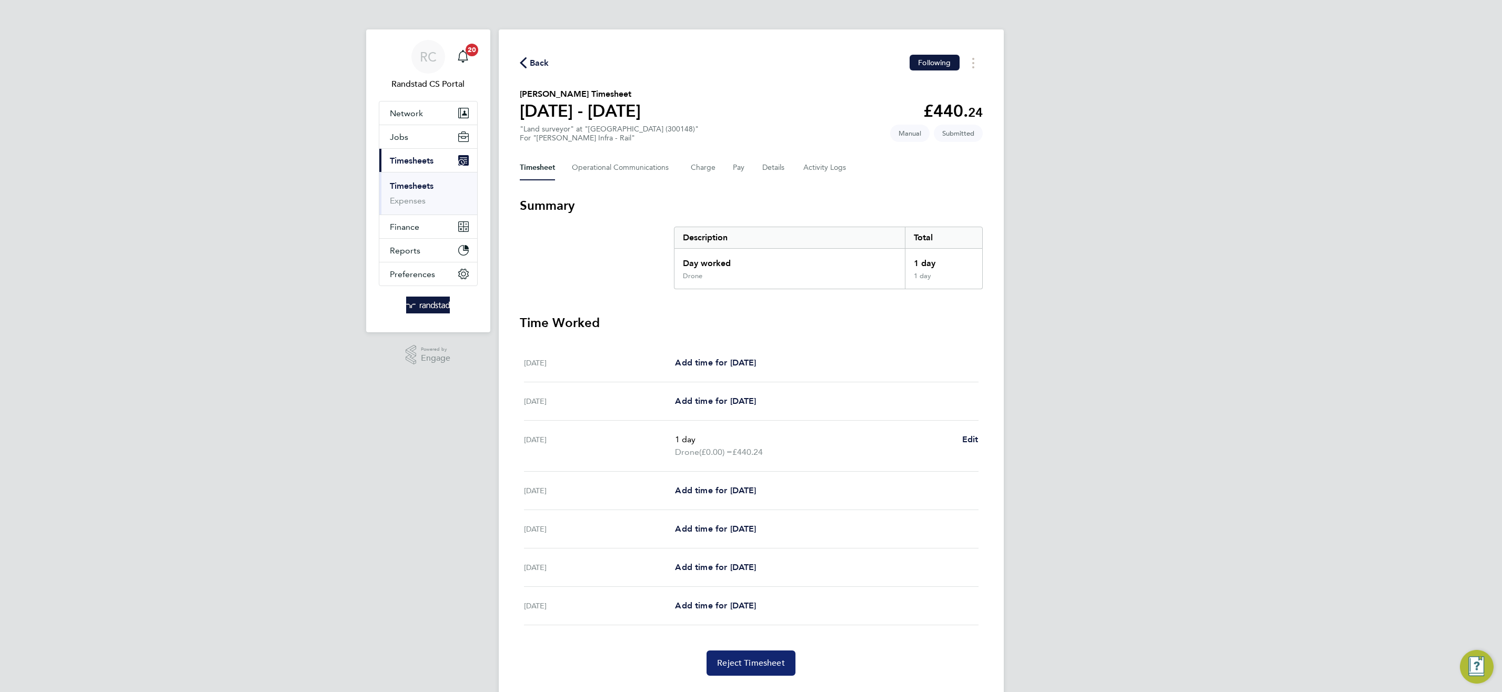
click at [750, 663] on span "Reject Timesheet" at bounding box center [751, 663] width 68 height 11
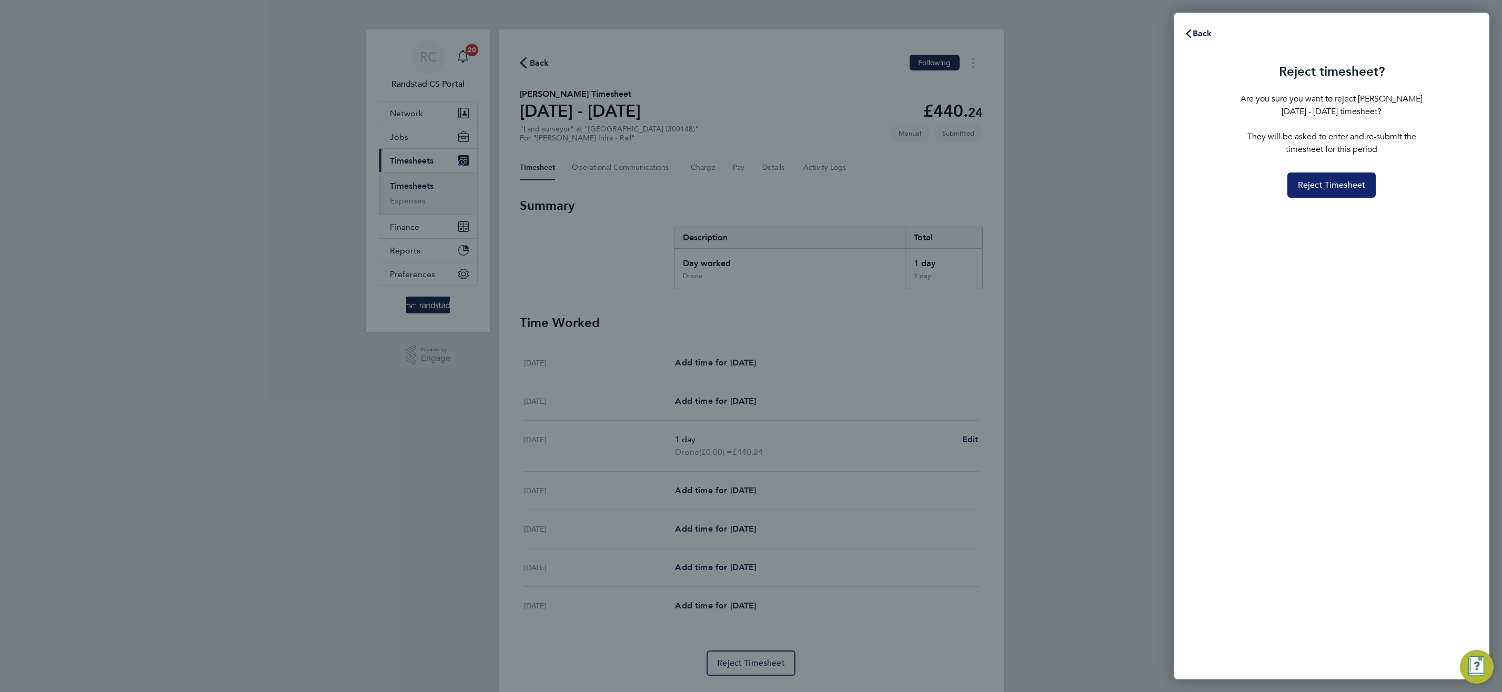
click at [1323, 188] on span "Reject Timesheet" at bounding box center [1332, 185] width 68 height 11
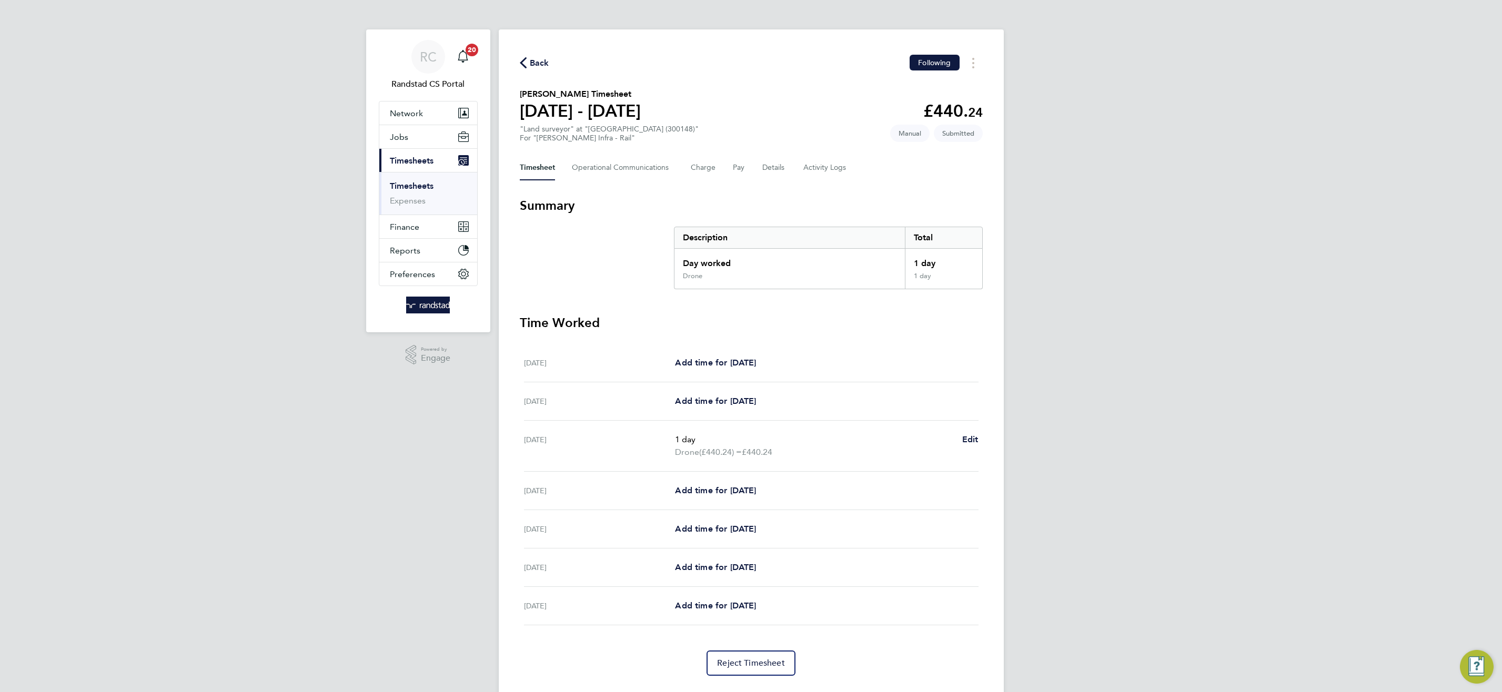
click at [785, 164] on div "Timesheet Operational Communications Charge Pay Details Activity Logs" at bounding box center [751, 167] width 463 height 25
click at [777, 165] on button "Details" at bounding box center [774, 167] width 24 height 25
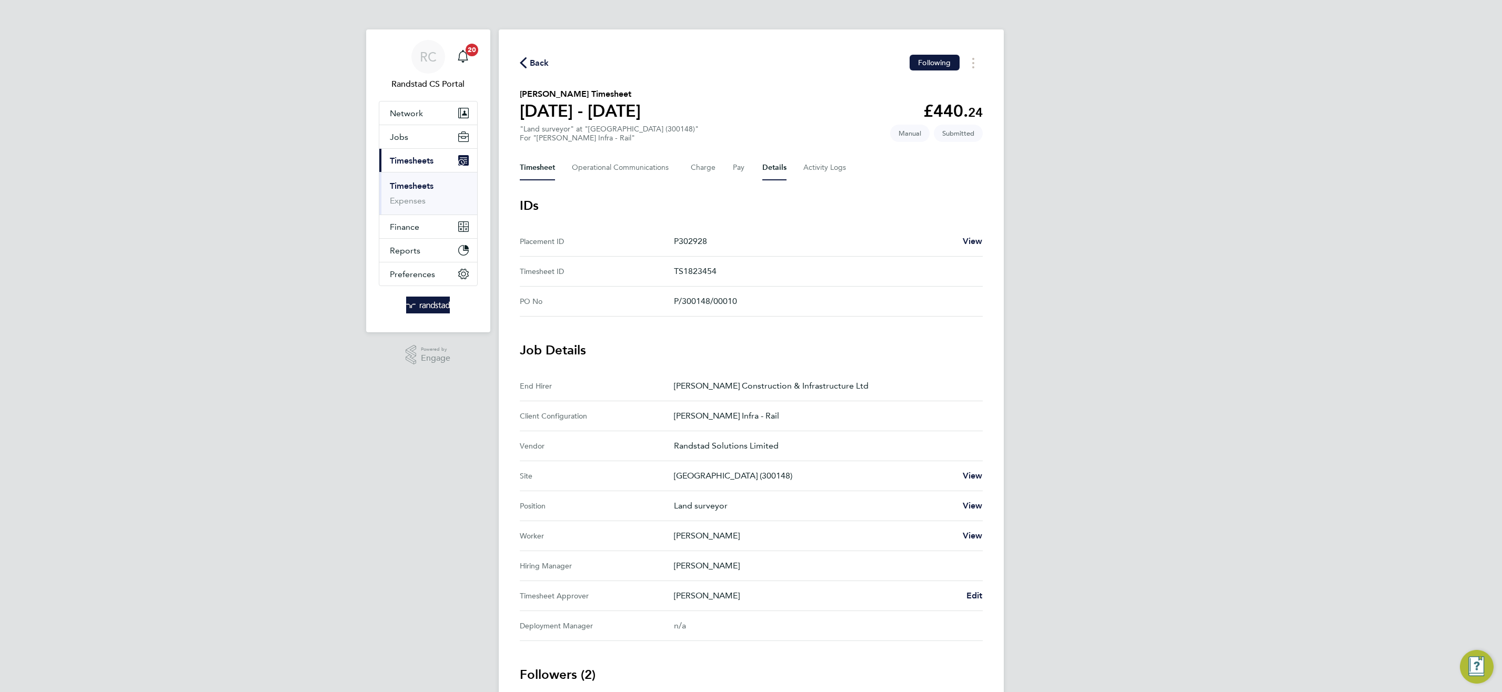
click at [526, 170] on button "Timesheet" at bounding box center [537, 167] width 35 height 25
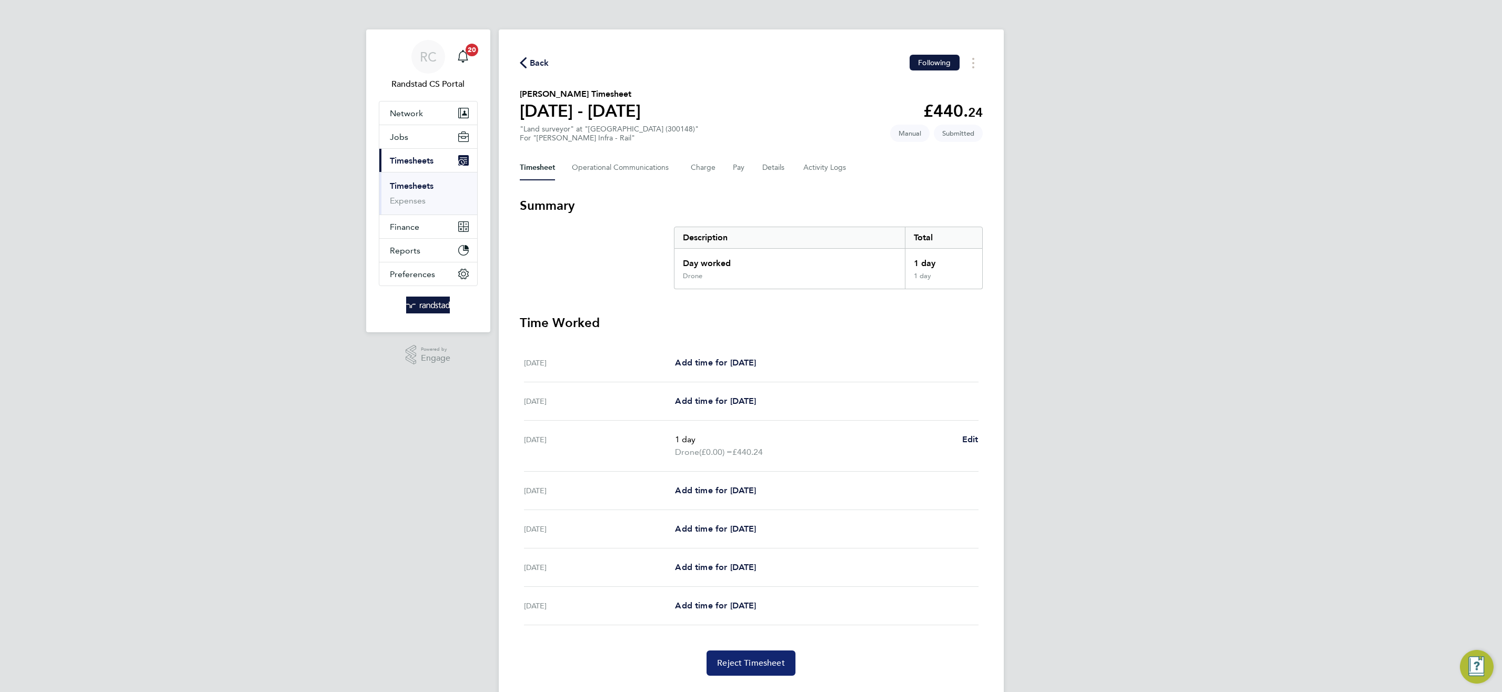
click at [746, 660] on span "Reject Timesheet" at bounding box center [751, 663] width 68 height 11
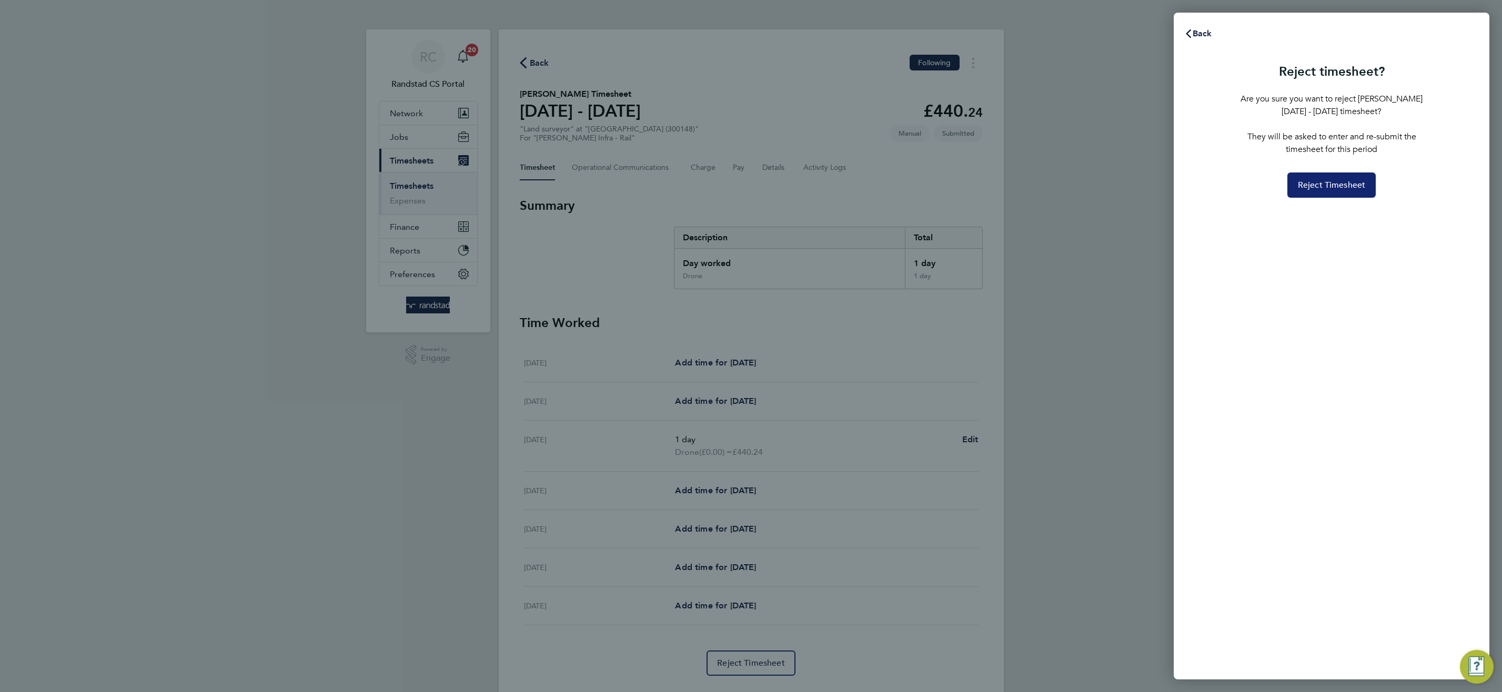
click at [1322, 187] on span "Reject Timesheet" at bounding box center [1332, 185] width 68 height 11
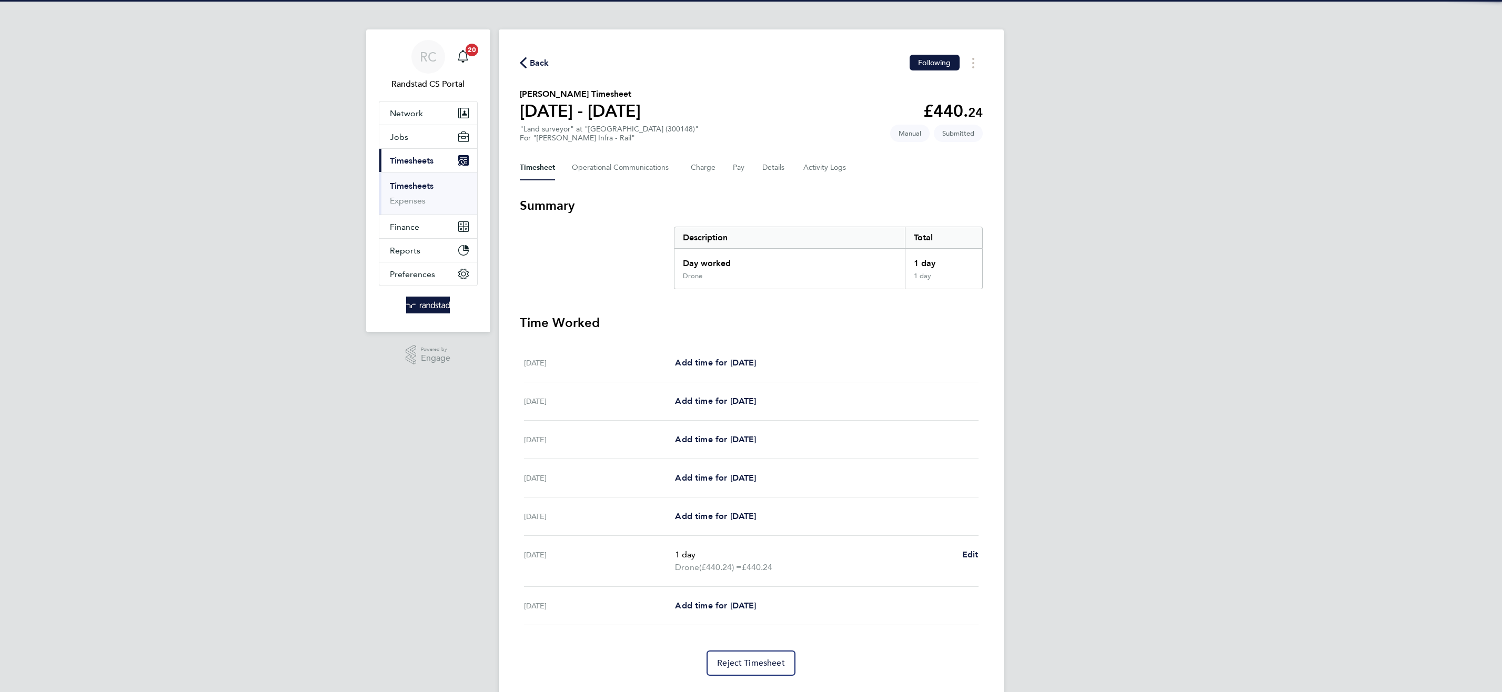
click at [771, 166] on button "Details" at bounding box center [774, 167] width 24 height 25
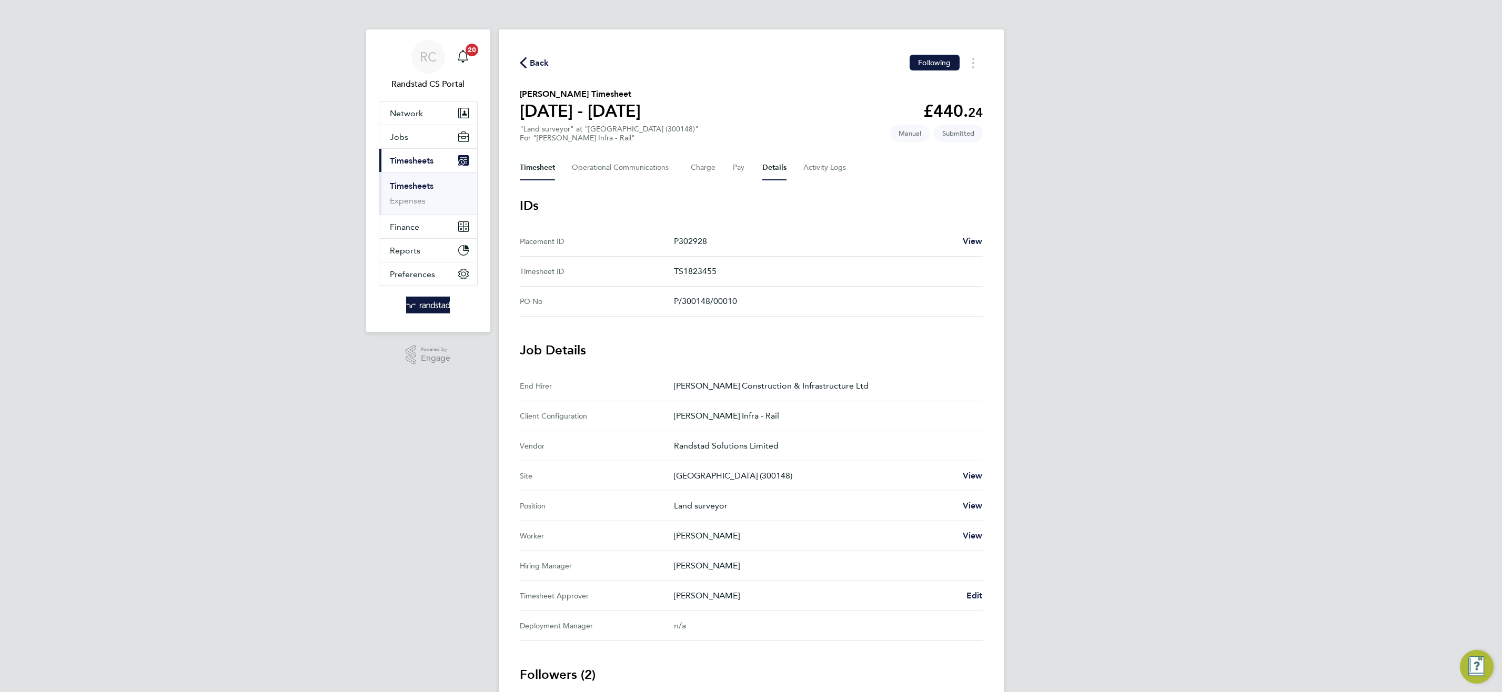
click at [538, 172] on button "Timesheet" at bounding box center [537, 167] width 35 height 25
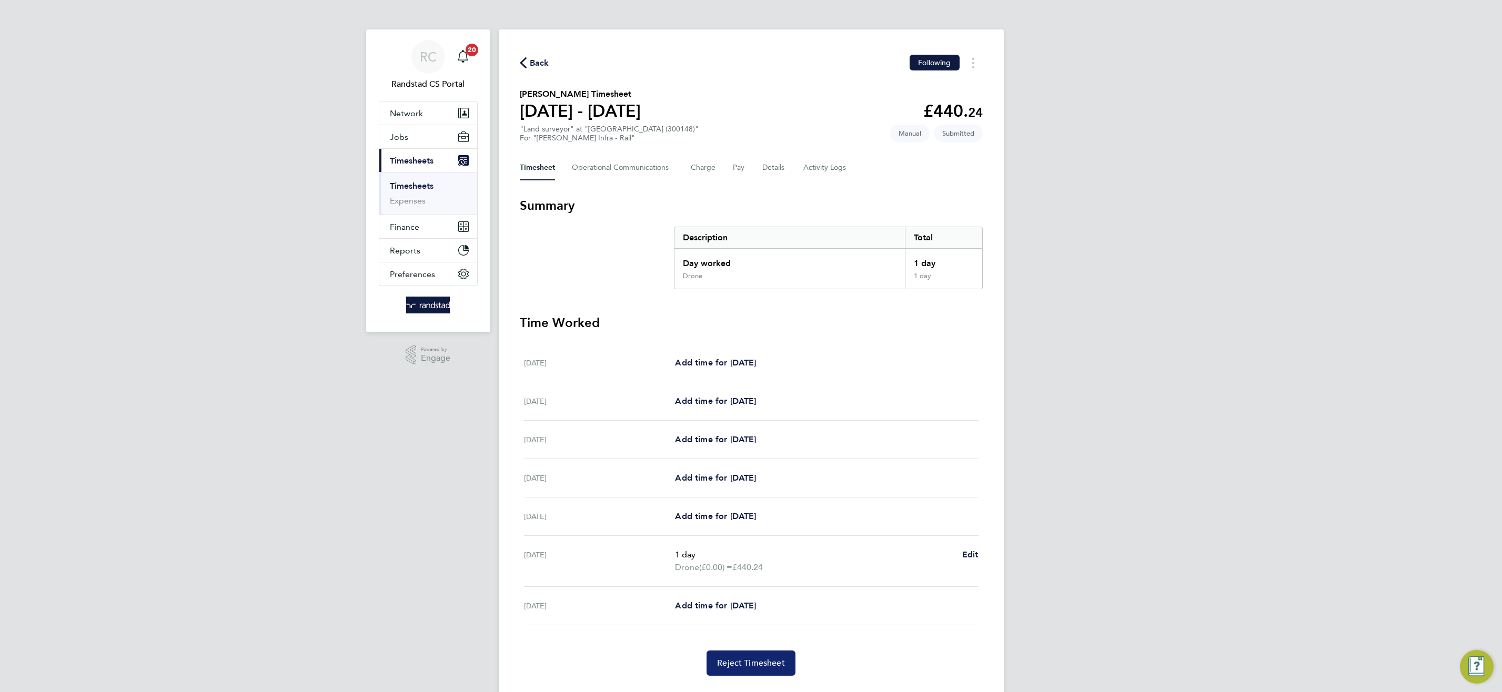
click at [748, 660] on span "Reject Timesheet" at bounding box center [751, 663] width 68 height 11
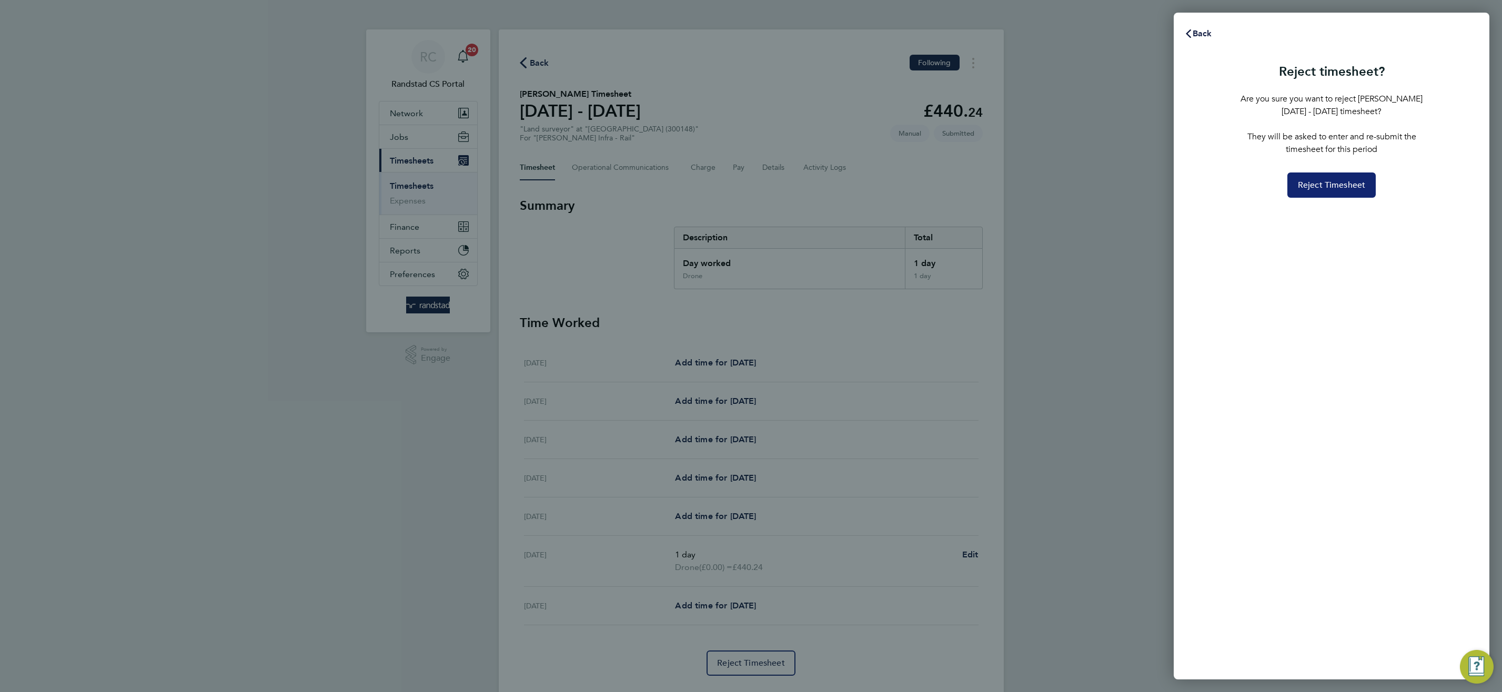
click at [1318, 178] on button "Reject Timesheet" at bounding box center [1331, 185] width 89 height 25
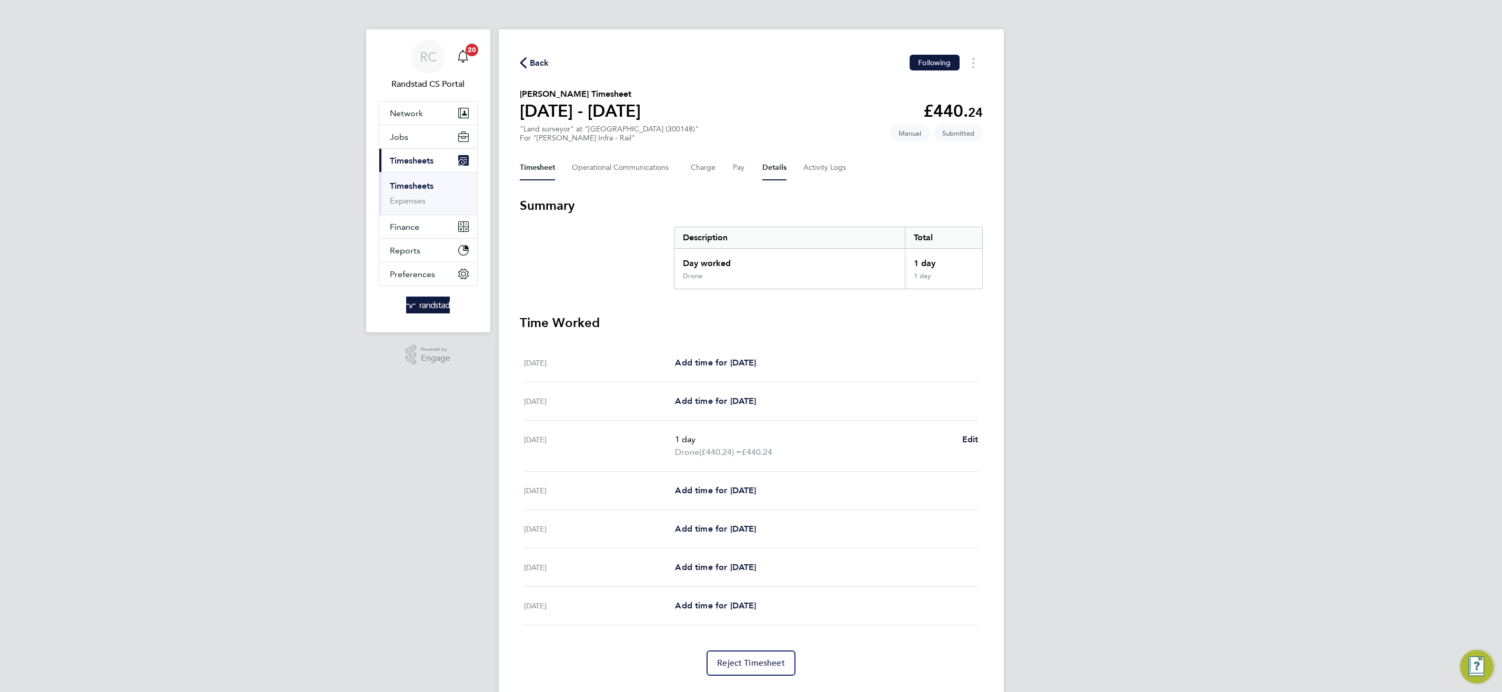
click at [765, 165] on button "Details" at bounding box center [774, 167] width 24 height 25
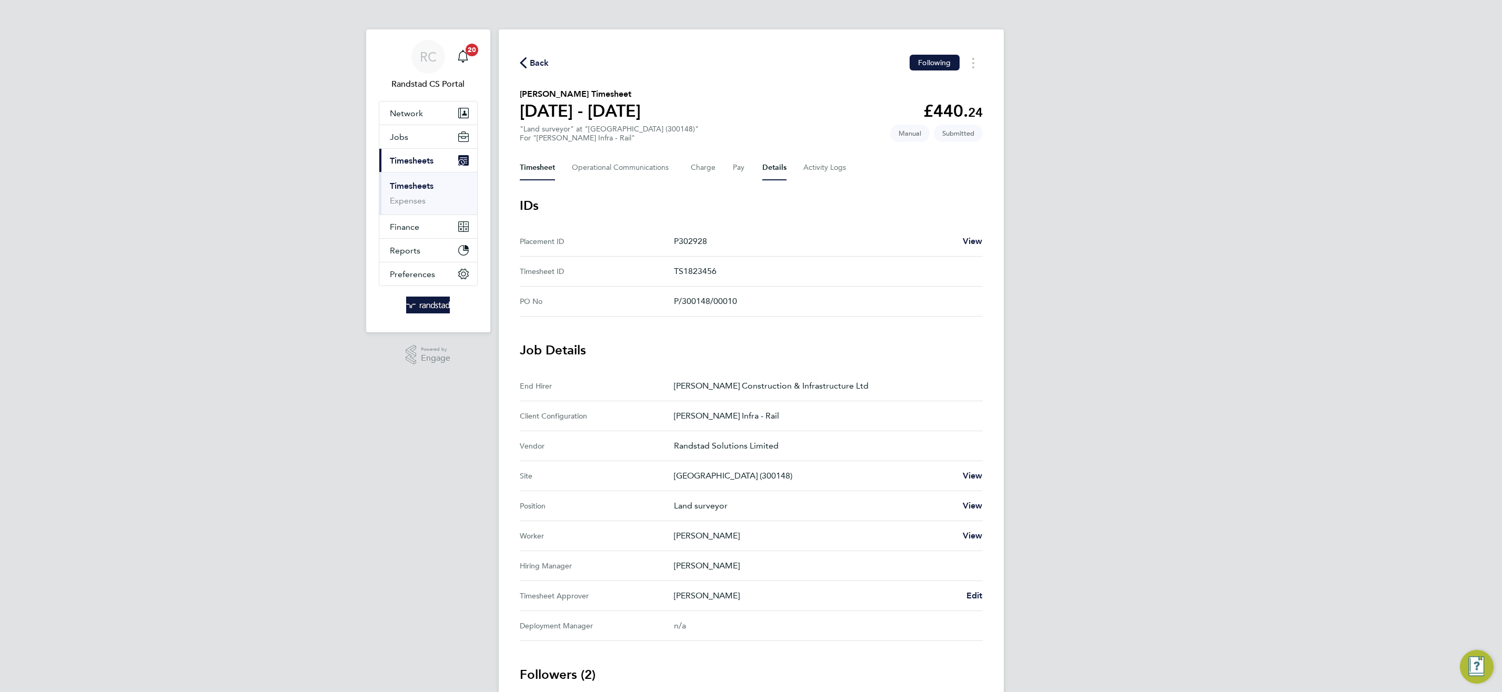
click at [540, 159] on button "Timesheet" at bounding box center [537, 167] width 35 height 25
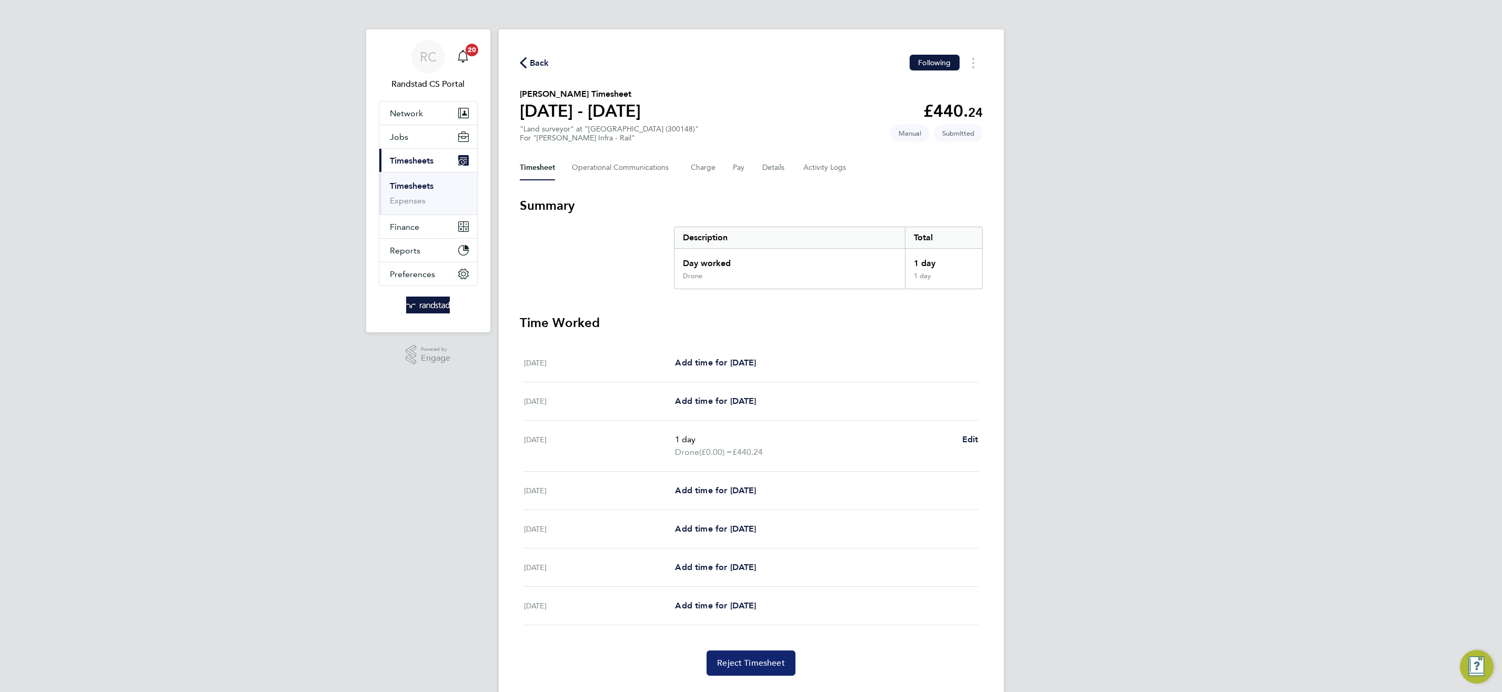
click at [754, 661] on span "Reject Timesheet" at bounding box center [751, 663] width 68 height 11
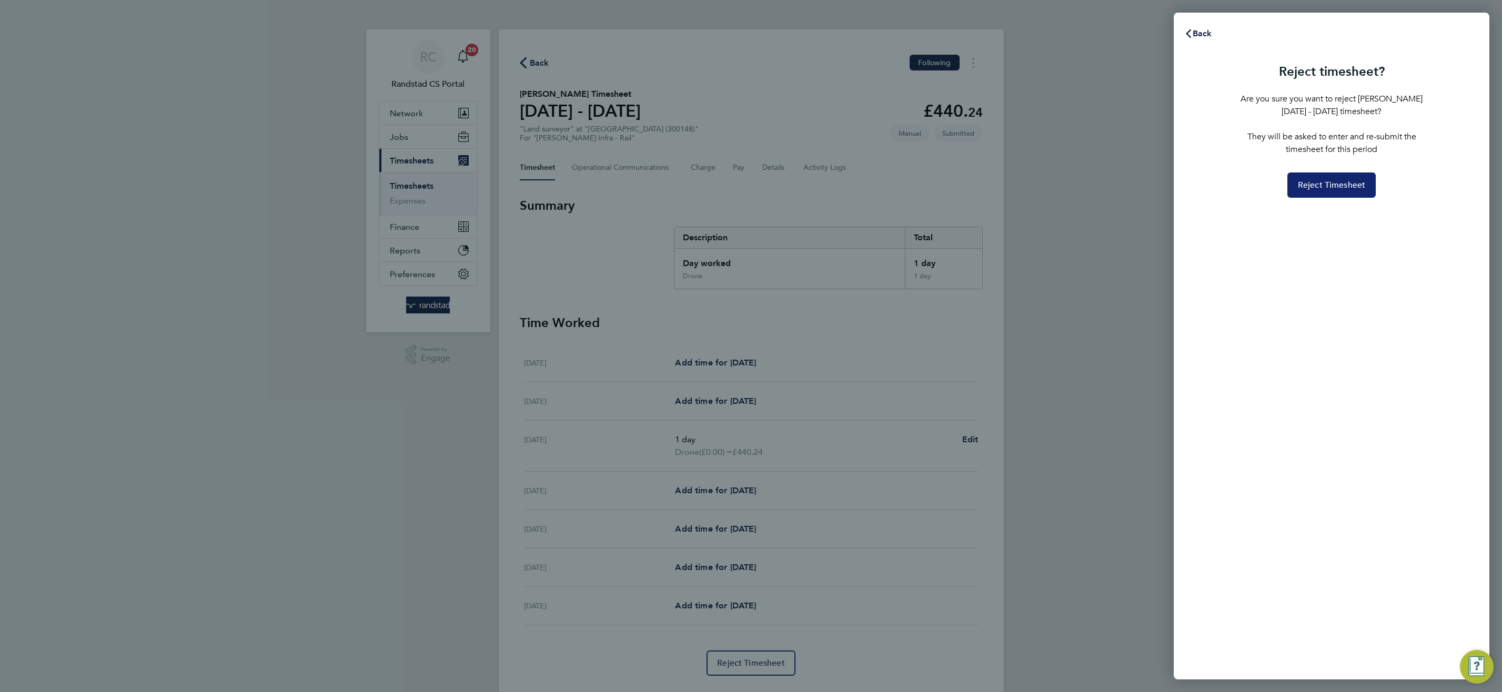
click at [1344, 189] on span "Reject Timesheet" at bounding box center [1332, 185] width 68 height 11
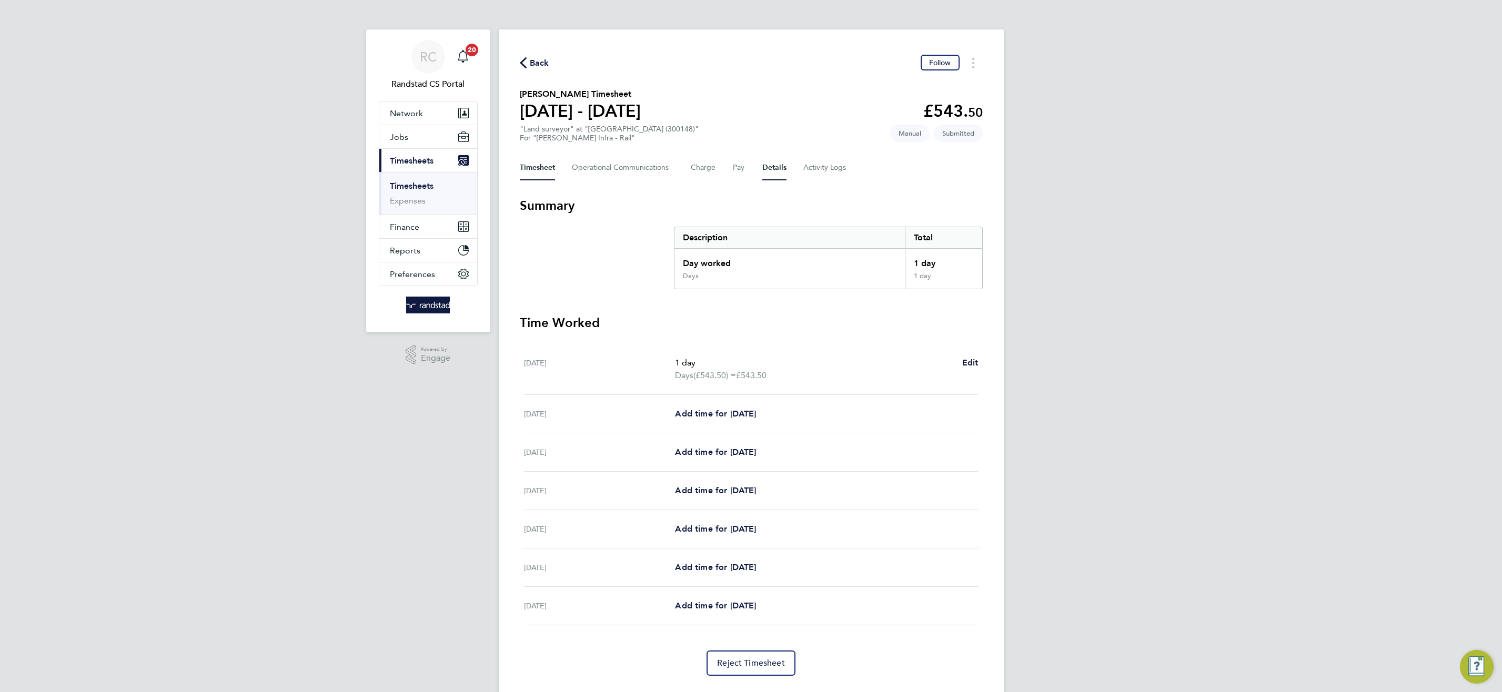
click at [771, 176] on button "Details" at bounding box center [774, 167] width 24 height 25
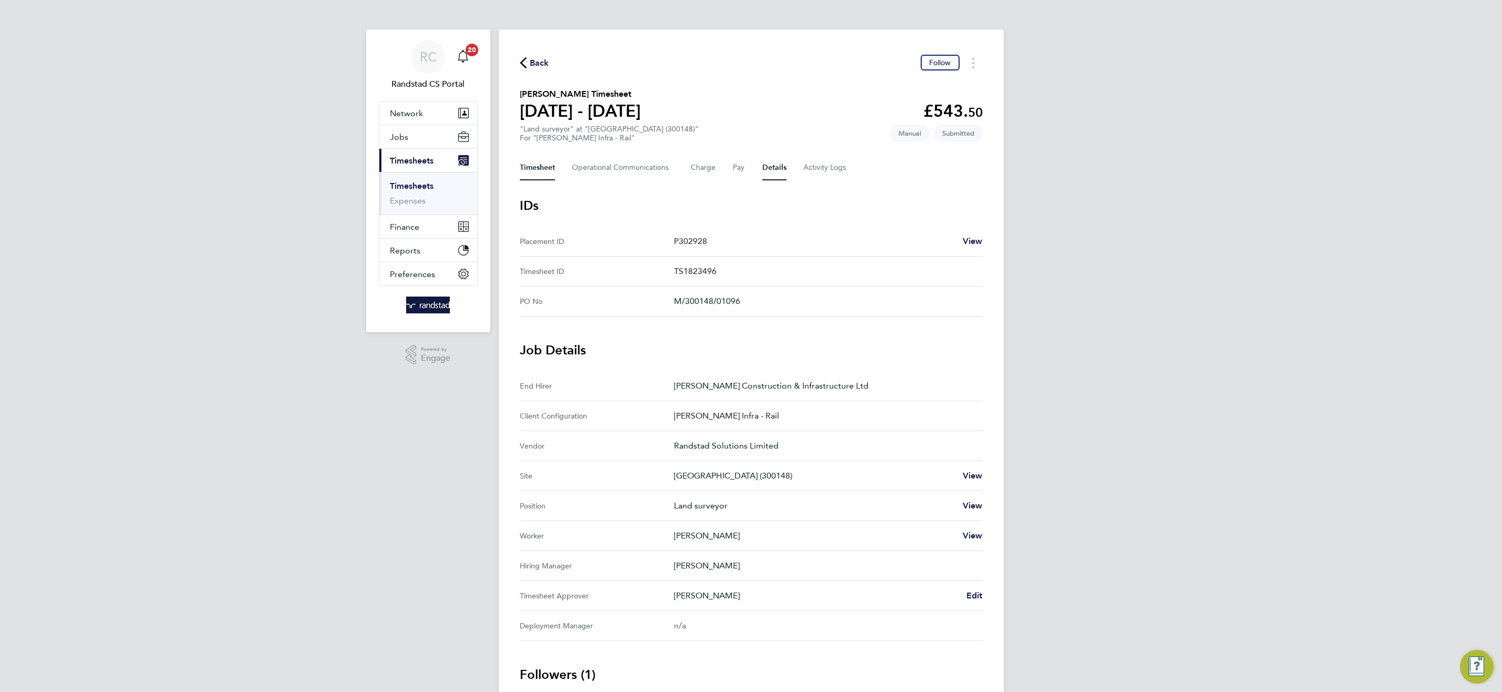
click at [532, 169] on button "Timesheet" at bounding box center [537, 167] width 35 height 25
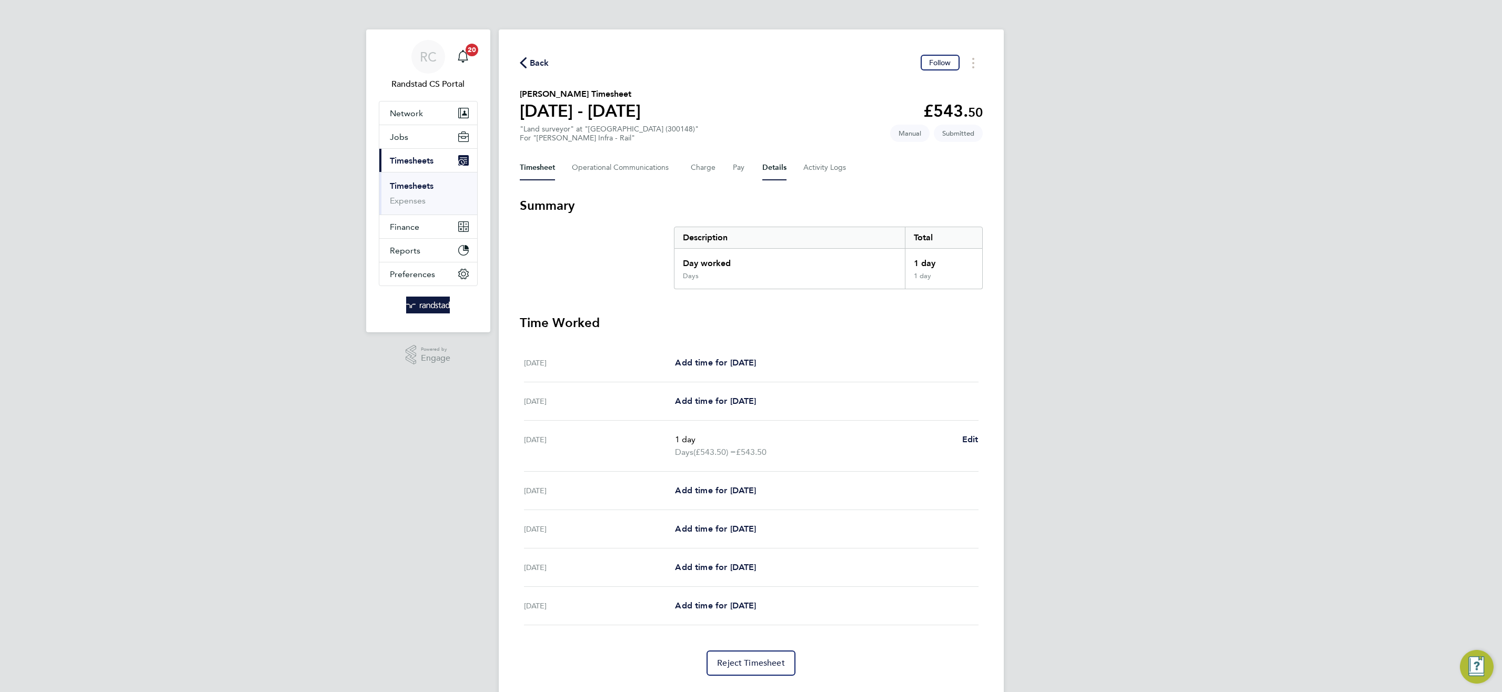
click at [768, 169] on button "Details" at bounding box center [774, 167] width 24 height 25
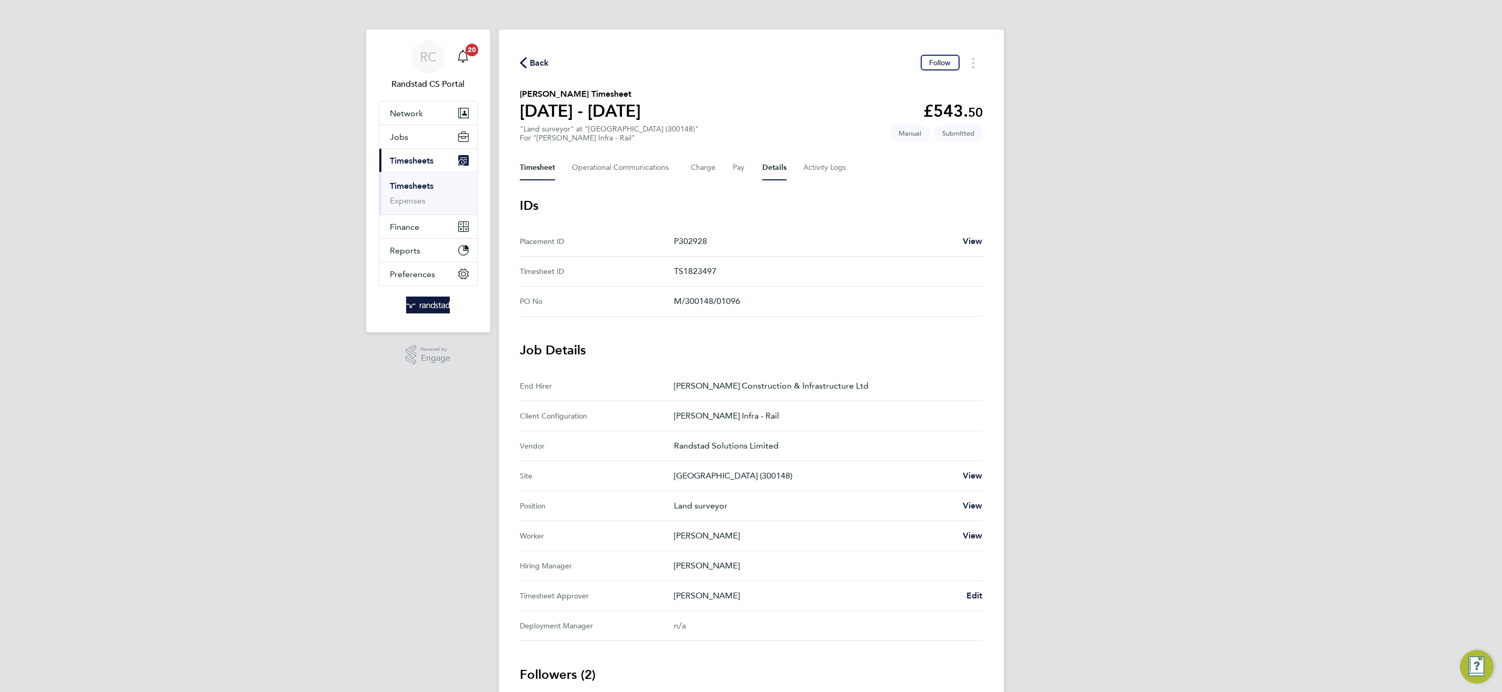
click at [530, 167] on button "Timesheet" at bounding box center [537, 167] width 35 height 25
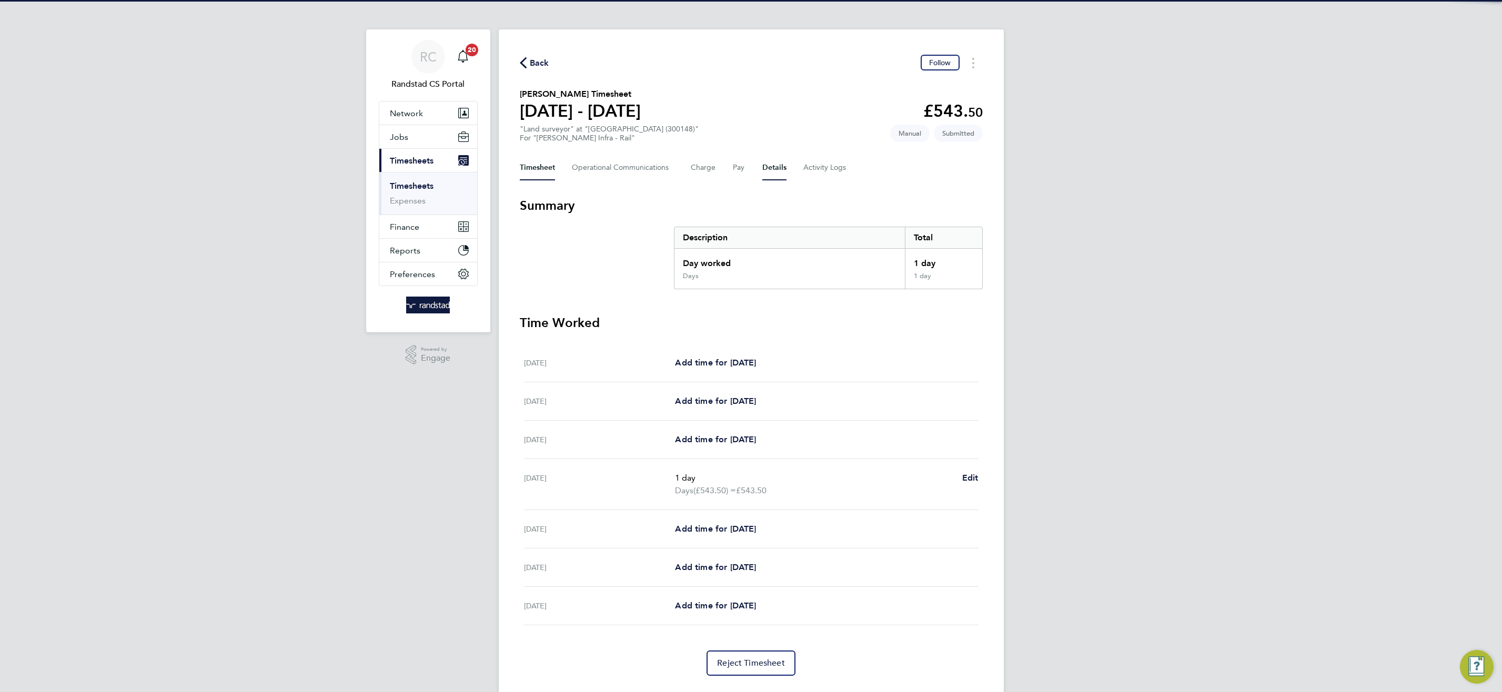
click at [771, 172] on button "Details" at bounding box center [774, 167] width 24 height 25
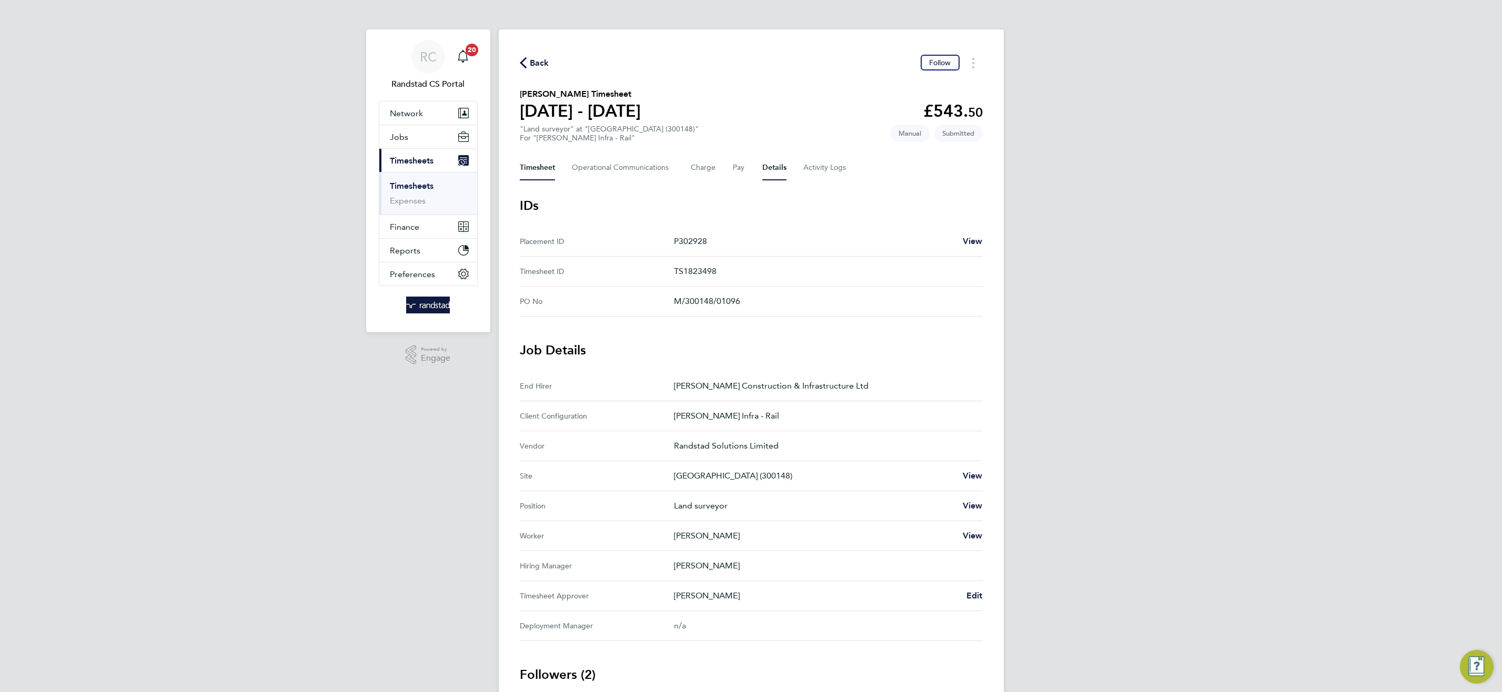
click at [537, 164] on button "Timesheet" at bounding box center [537, 167] width 35 height 25
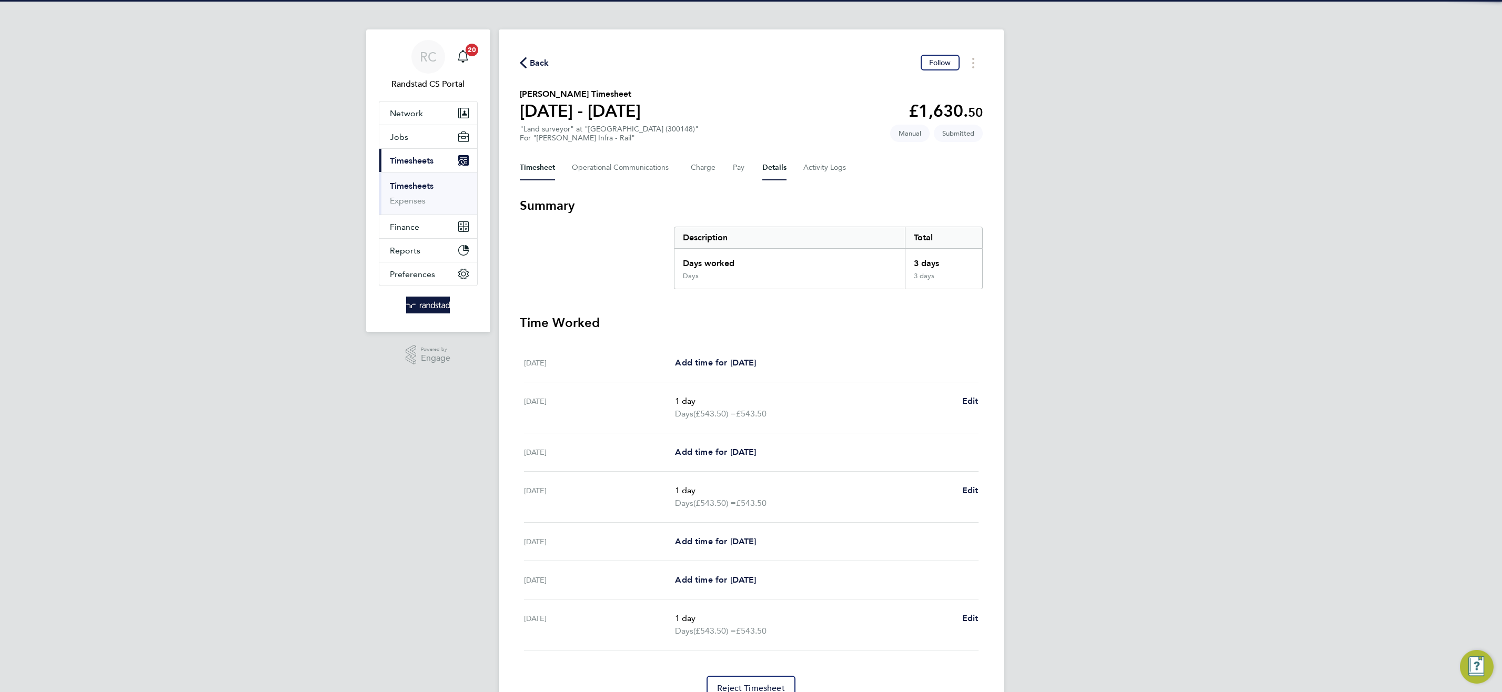
click at [766, 172] on button "Details" at bounding box center [774, 167] width 24 height 25
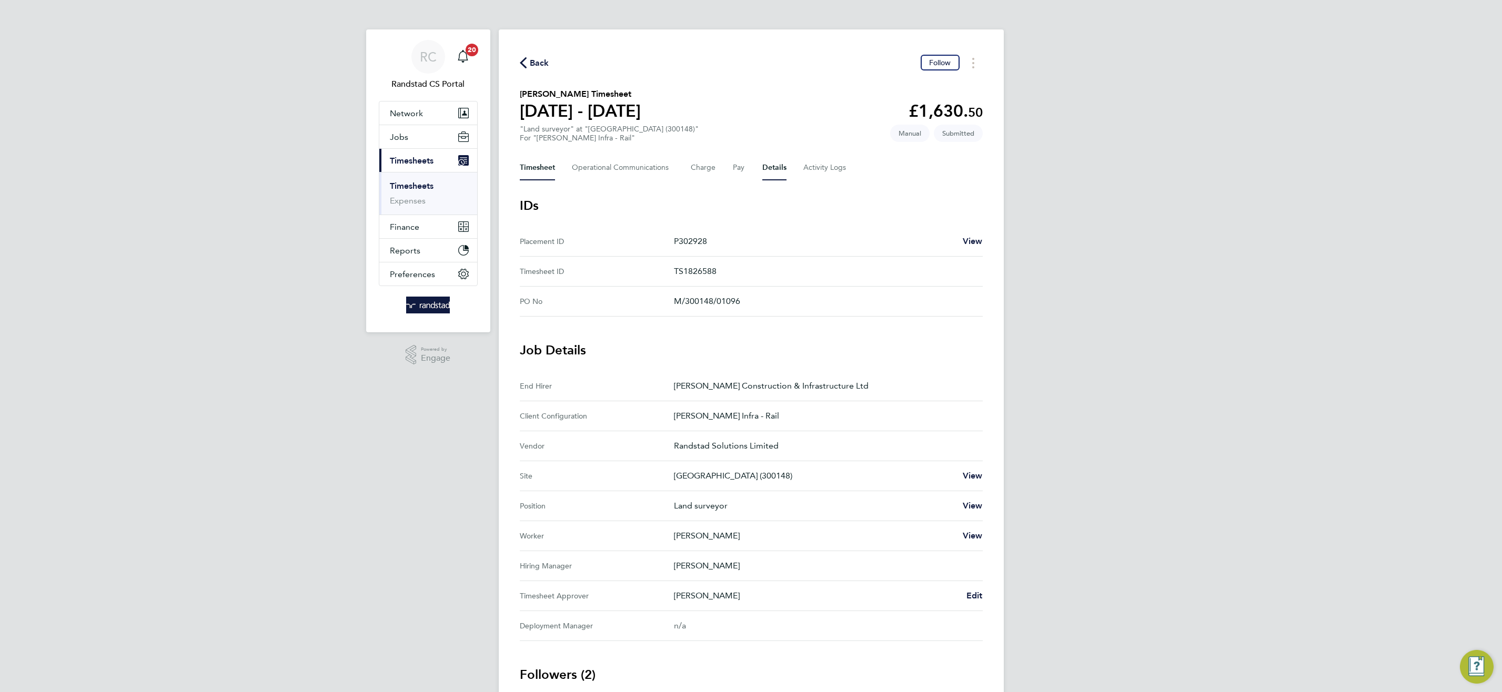
click at [540, 171] on button "Timesheet" at bounding box center [537, 167] width 35 height 25
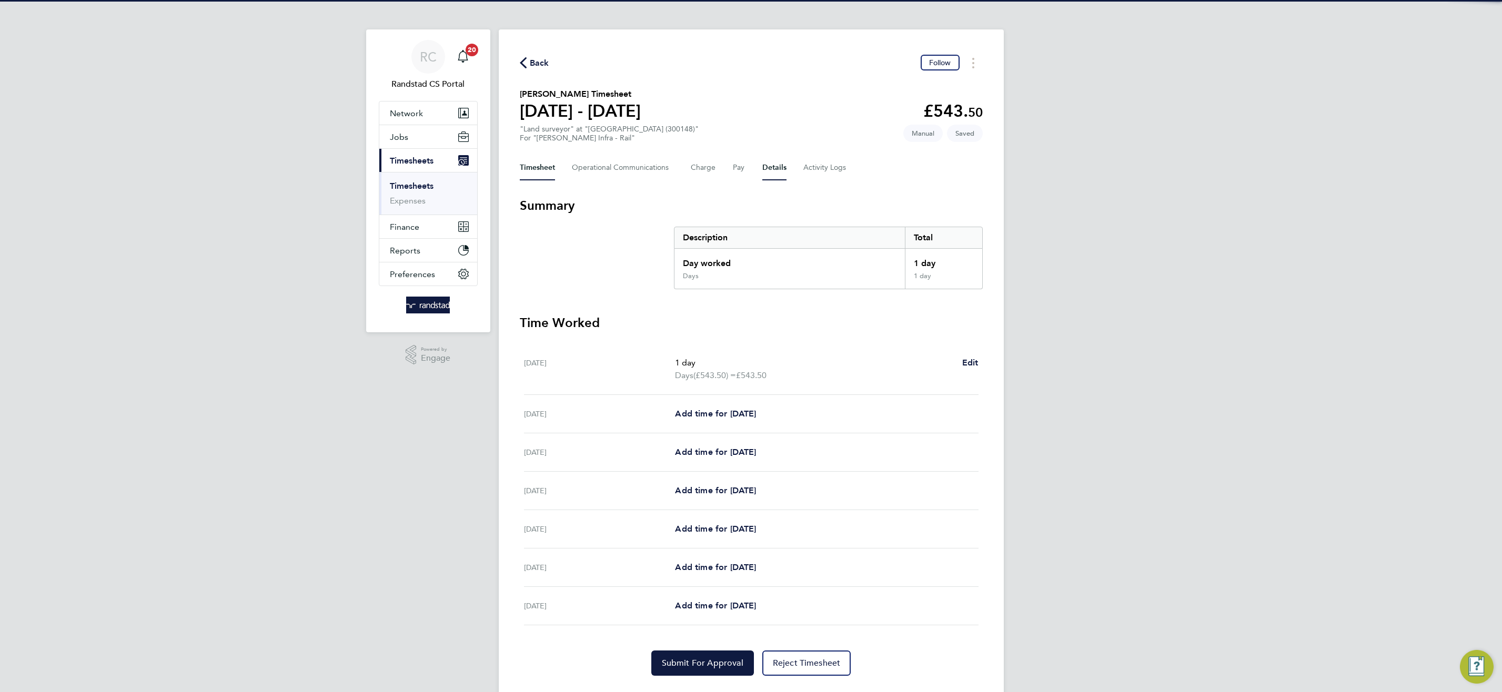
click at [771, 170] on button "Details" at bounding box center [774, 167] width 24 height 25
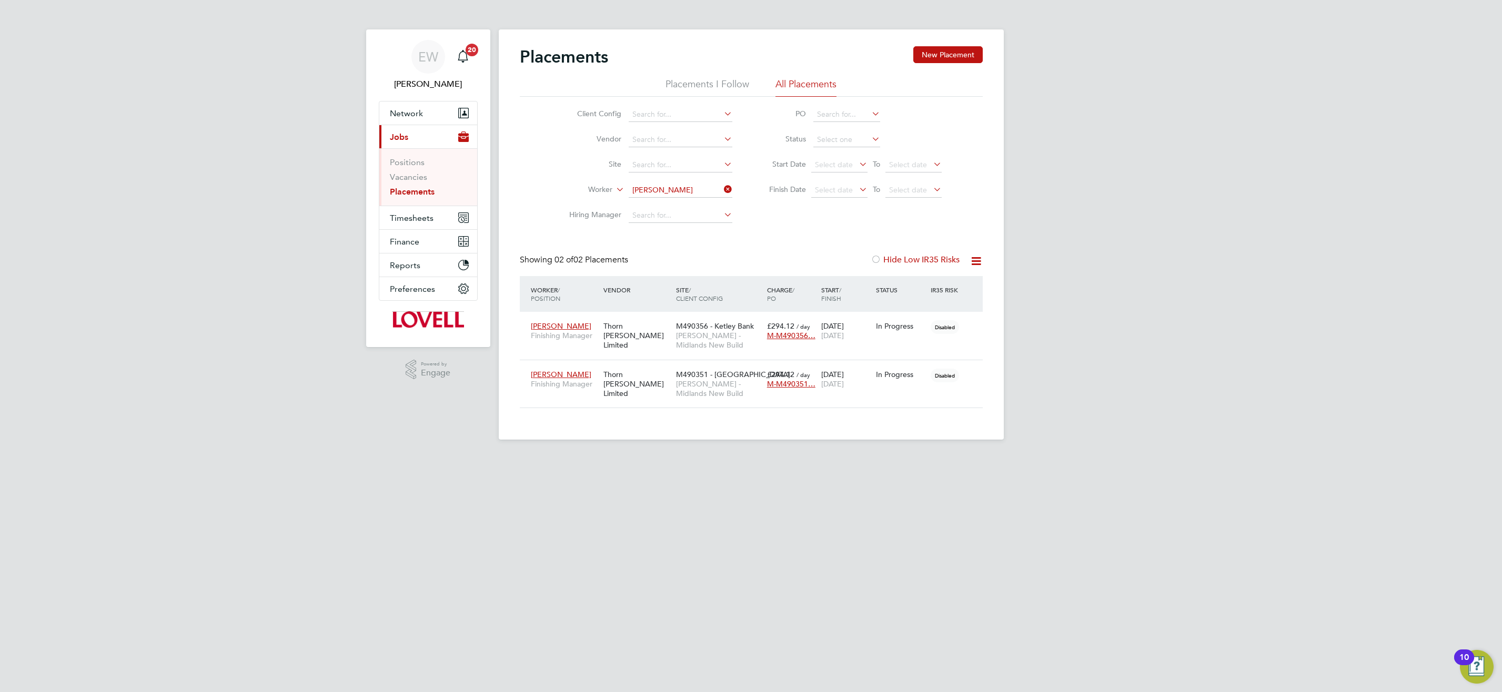
click at [653, 186] on input "Tevin Bolt" at bounding box center [681, 190] width 104 height 15
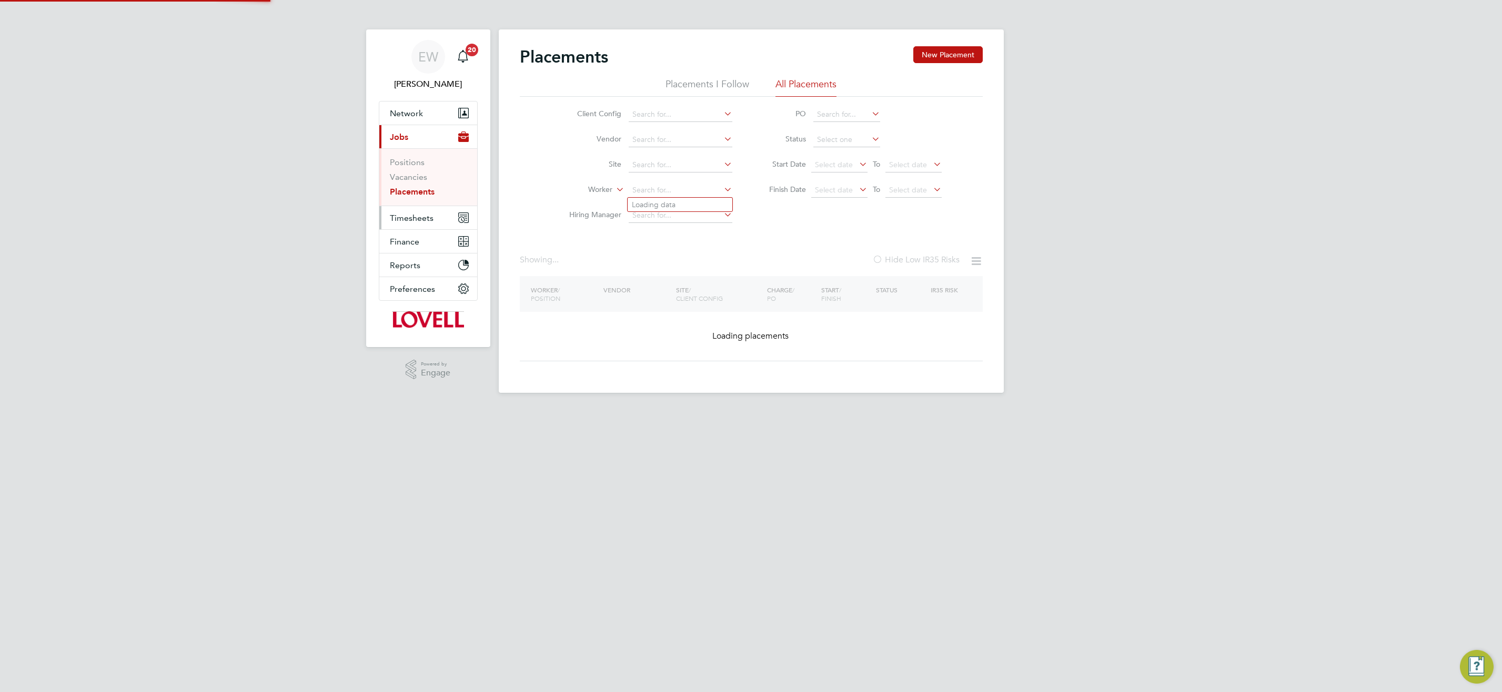
click at [422, 217] on span "Timesheets" at bounding box center [412, 218] width 44 height 10
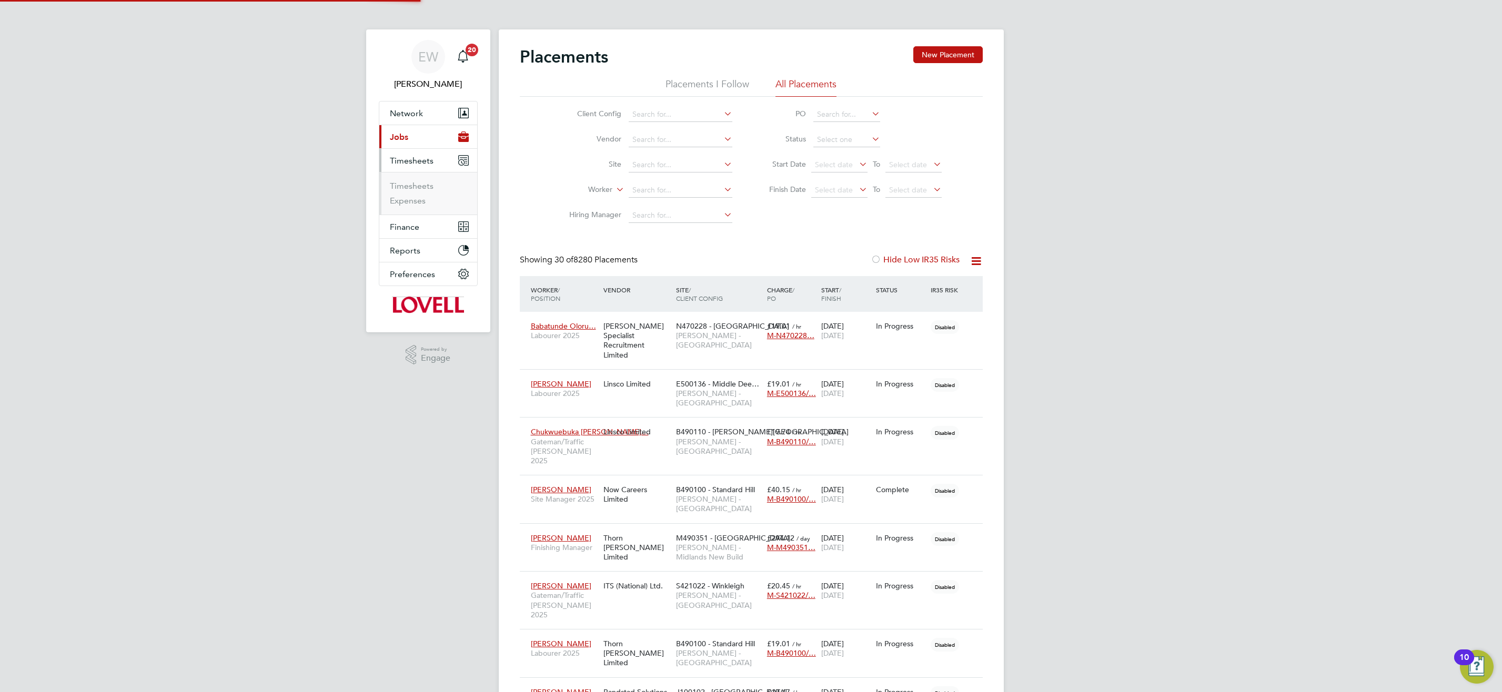
scroll to position [31, 92]
click at [411, 186] on link "Timesheets" at bounding box center [412, 186] width 44 height 10
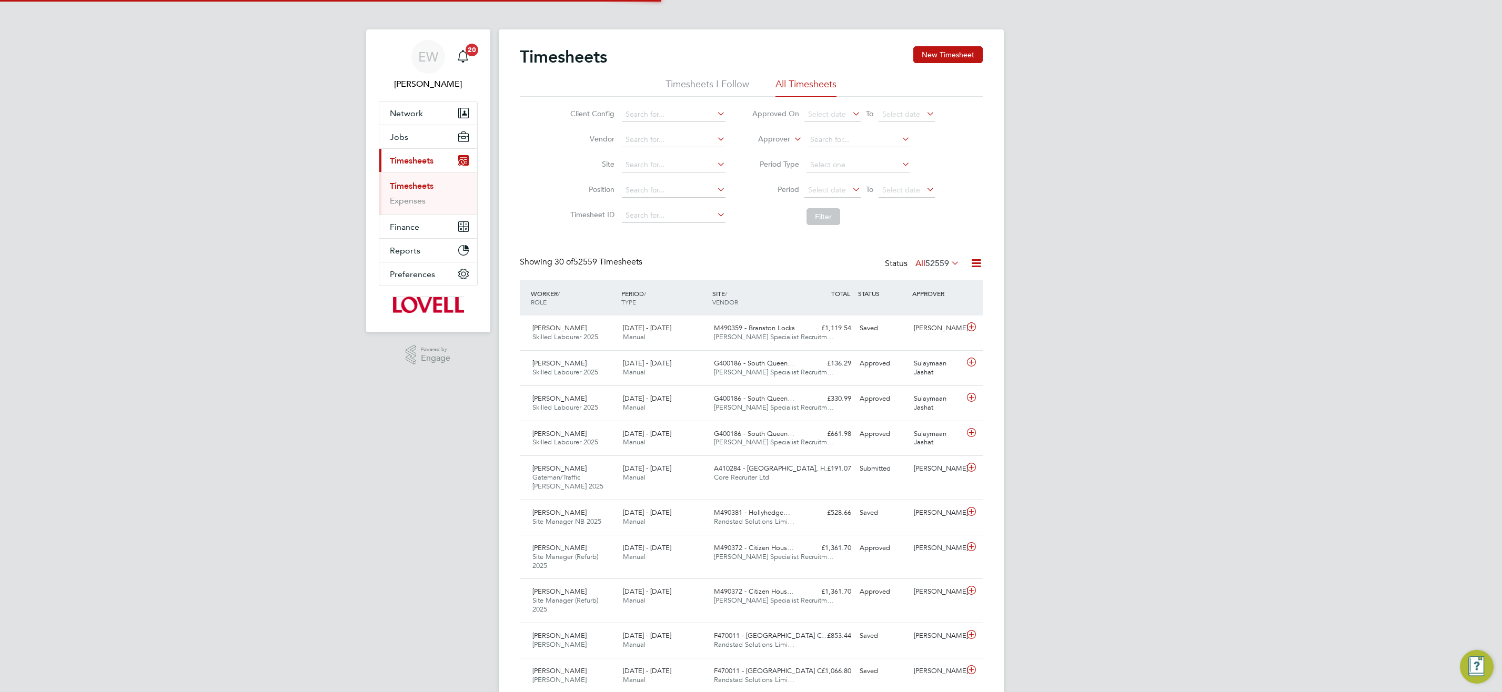
click at [792, 138] on icon at bounding box center [792, 135] width 0 height 9
click at [792, 139] on icon at bounding box center [792, 135] width 0 height 9
click at [780, 150] on li "Worker" at bounding box center [765, 152] width 52 height 14
click at [825, 144] on input at bounding box center [858, 140] width 104 height 15
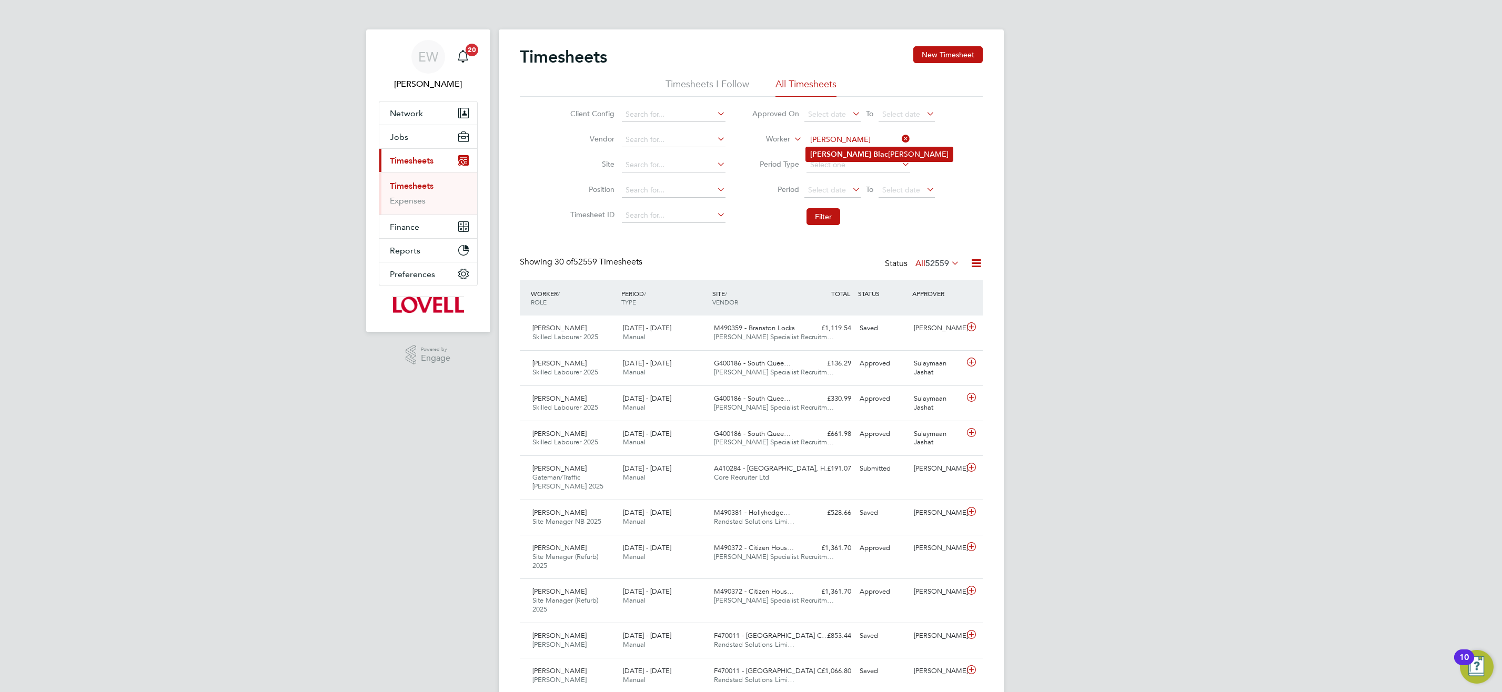
click at [897, 153] on li "Chris Blac kham" at bounding box center [879, 154] width 147 height 14
type input "Chris Blackham"
click at [842, 215] on li "Filter" at bounding box center [843, 216] width 209 height 27
click at [808, 215] on button "Filter" at bounding box center [823, 216] width 34 height 17
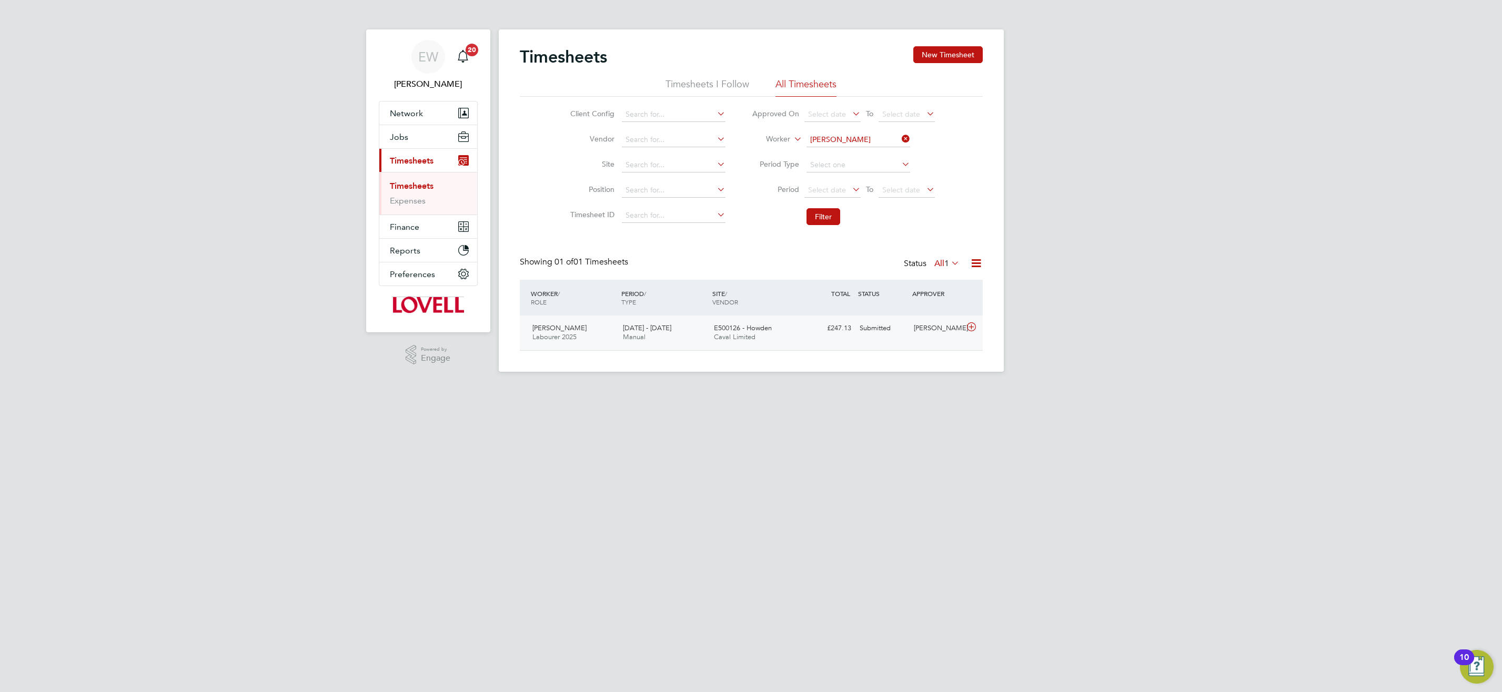
click at [745, 339] on span "Caval Limited" at bounding box center [735, 336] width 42 height 9
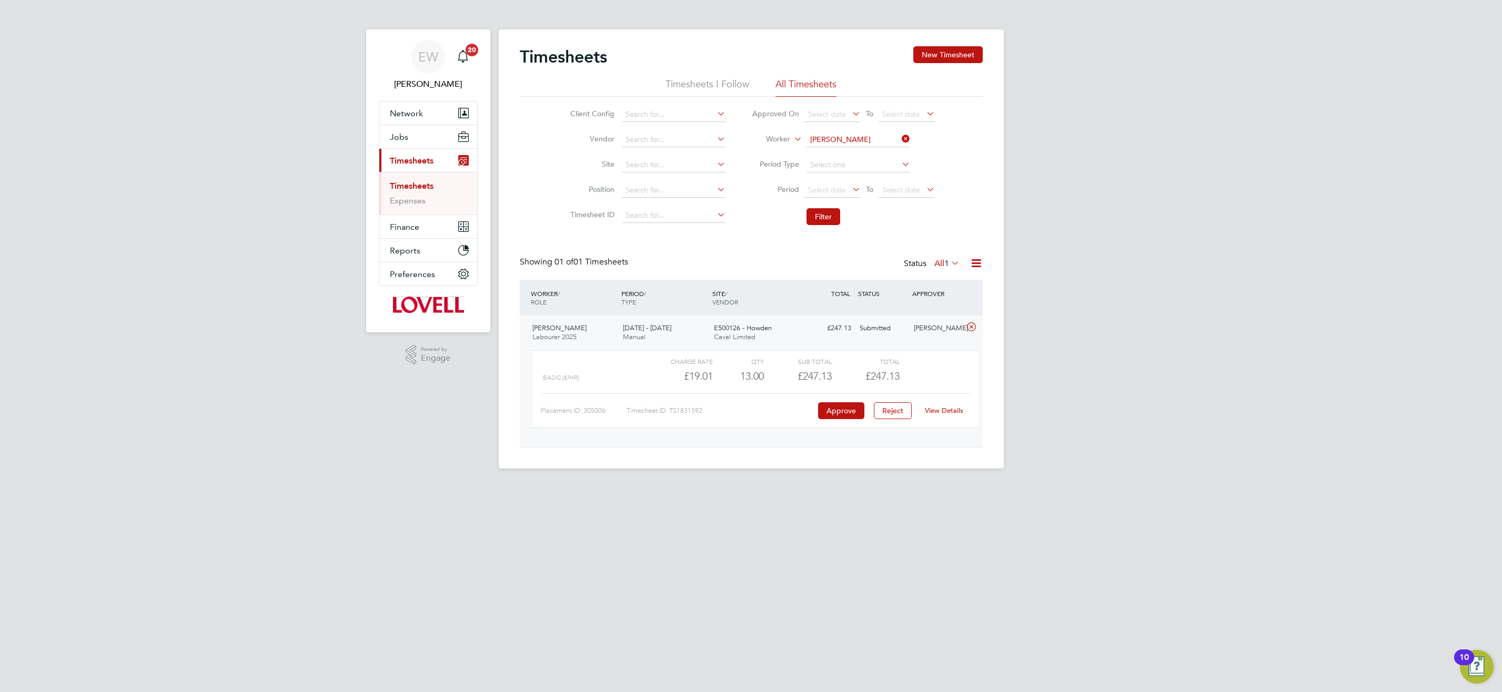
click at [943, 410] on link "View Details" at bounding box center [944, 410] width 38 height 9
click at [403, 131] on button "Jobs" at bounding box center [428, 136] width 98 height 23
click at [404, 190] on link "Placements" at bounding box center [412, 192] width 44 height 10
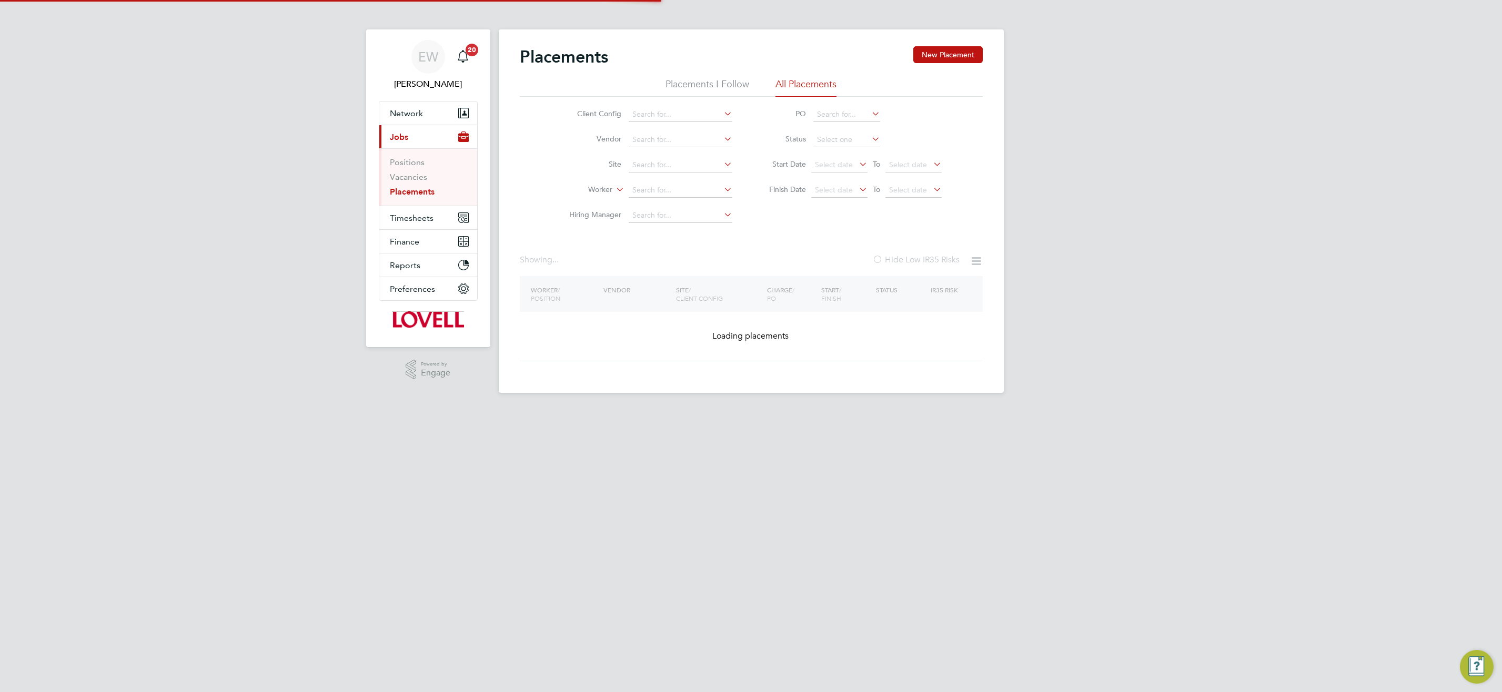
click at [654, 190] on input at bounding box center [681, 190] width 104 height 15
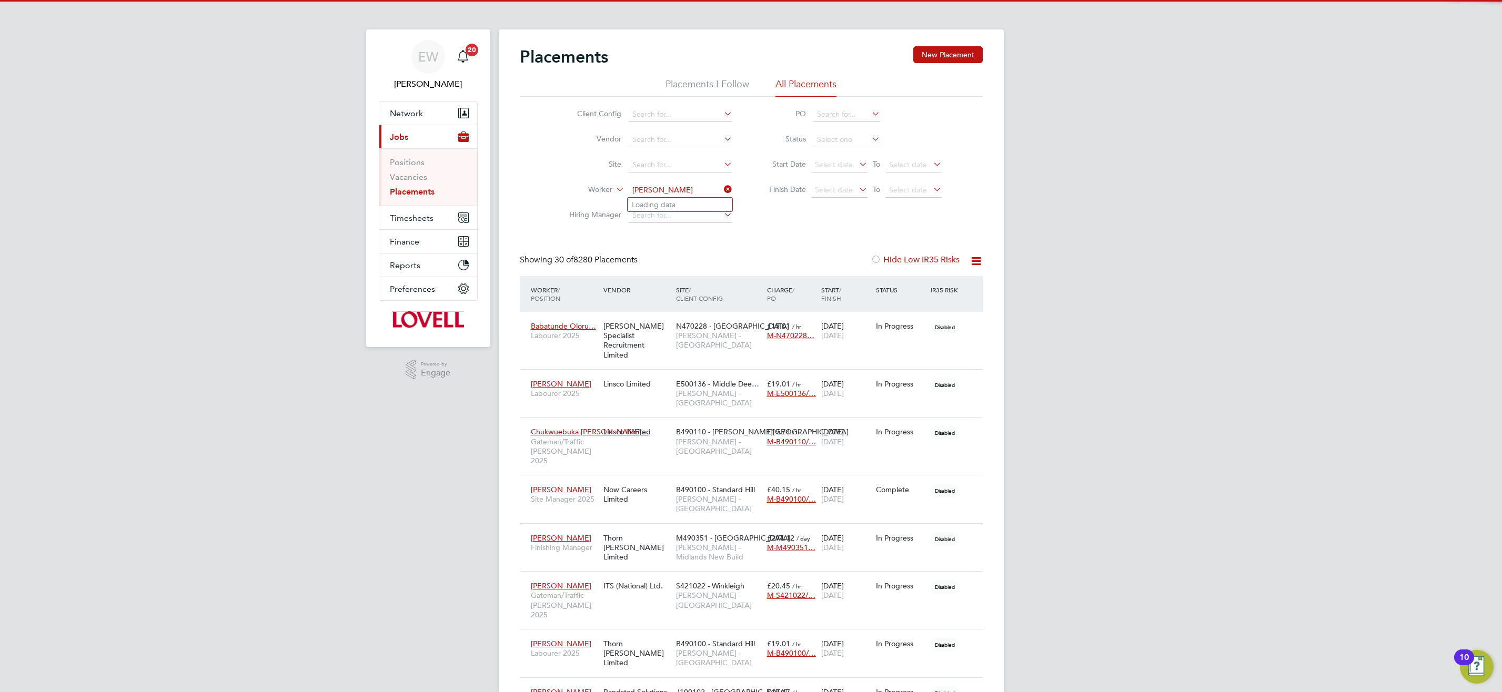
scroll to position [31, 92]
click at [662, 205] on li "Chris Bla ckham" at bounding box center [680, 205] width 105 height 14
type input "Chris Blackham"
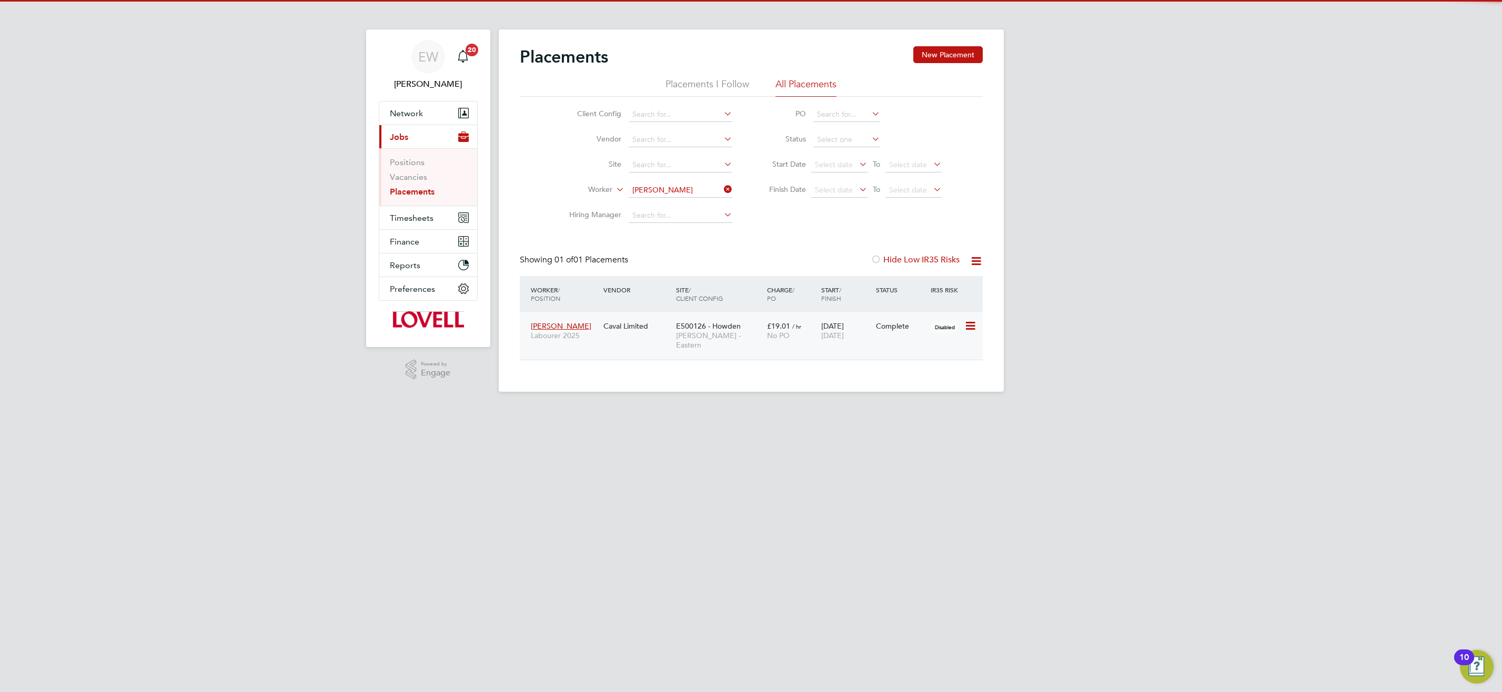
click at [716, 336] on span "Lovell - Eastern" at bounding box center [719, 340] width 86 height 19
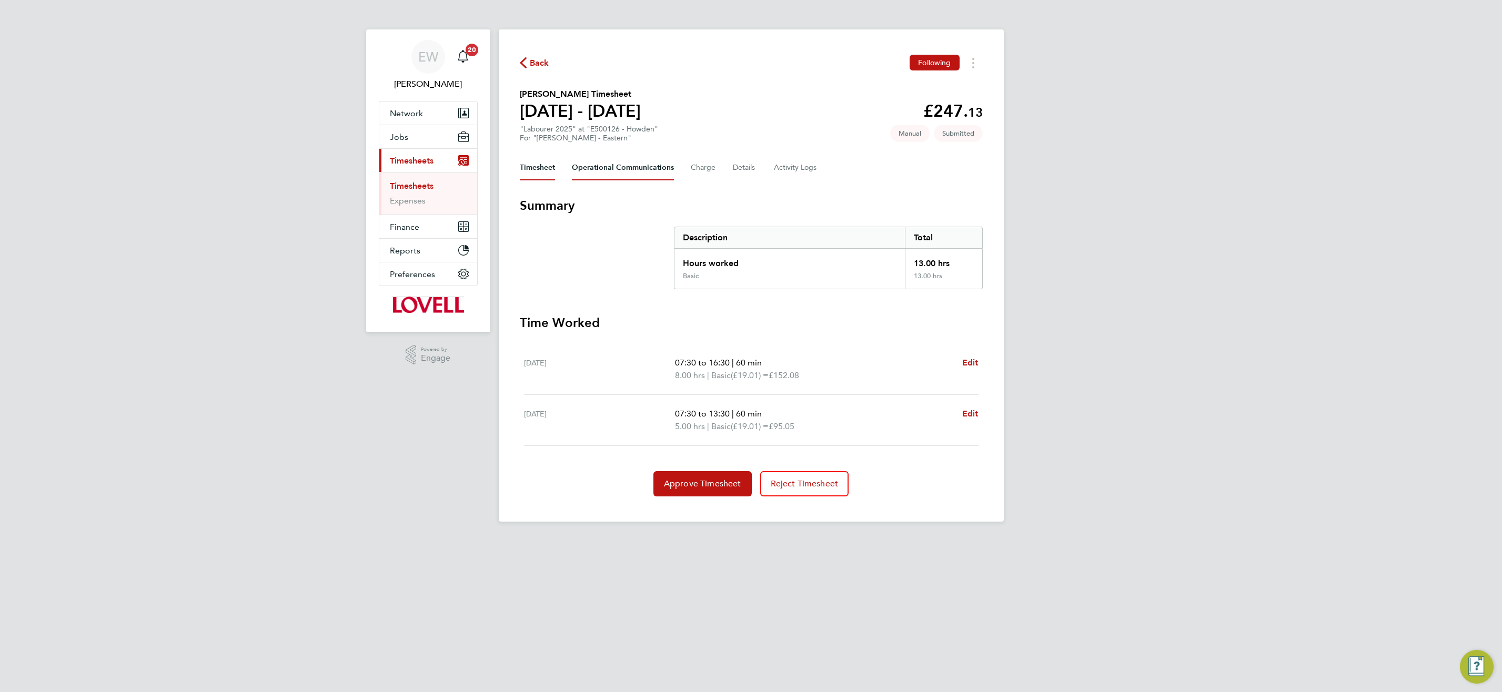
drag, startPoint x: 605, startPoint y: 169, endPoint x: 545, endPoint y: 167, distance: 60.5
click at [605, 168] on Communications-tab "Operational Communications" at bounding box center [623, 167] width 102 height 25
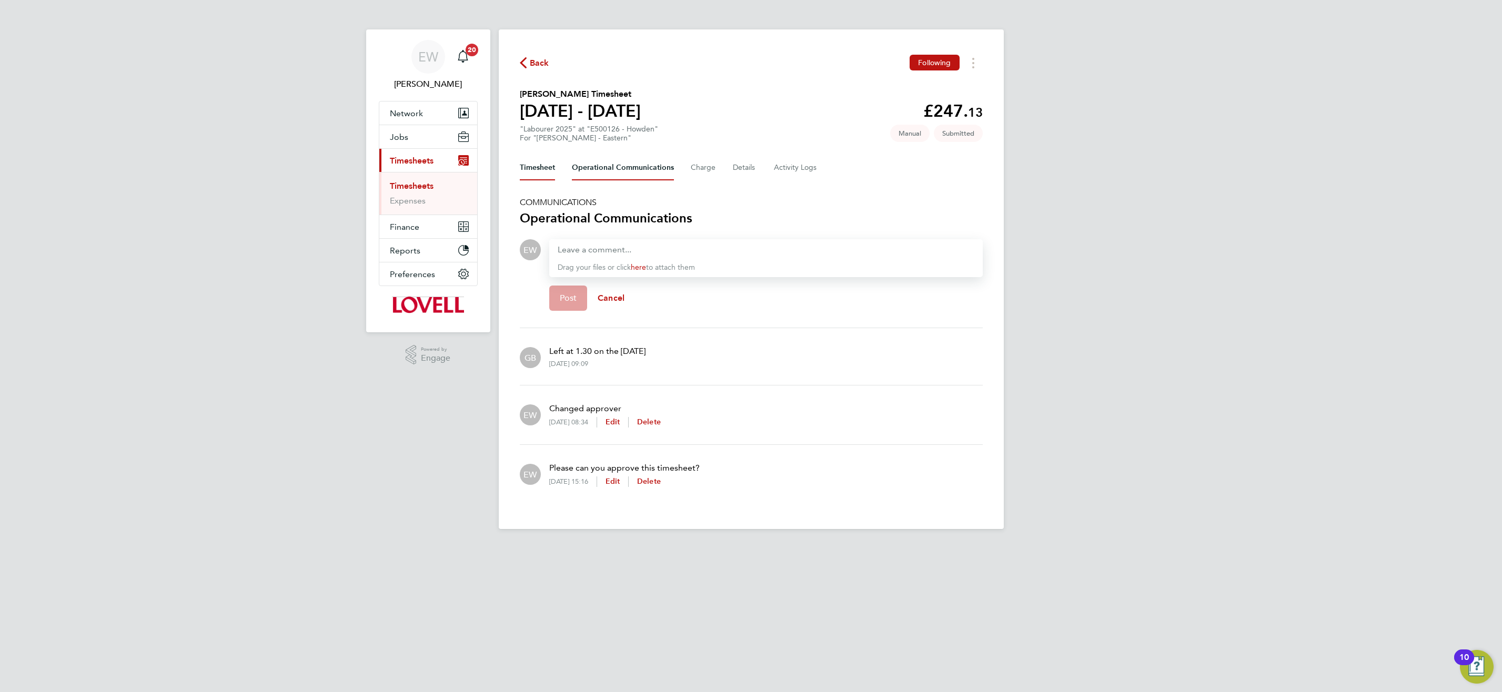
click at [538, 168] on button "Timesheet" at bounding box center [537, 167] width 35 height 25
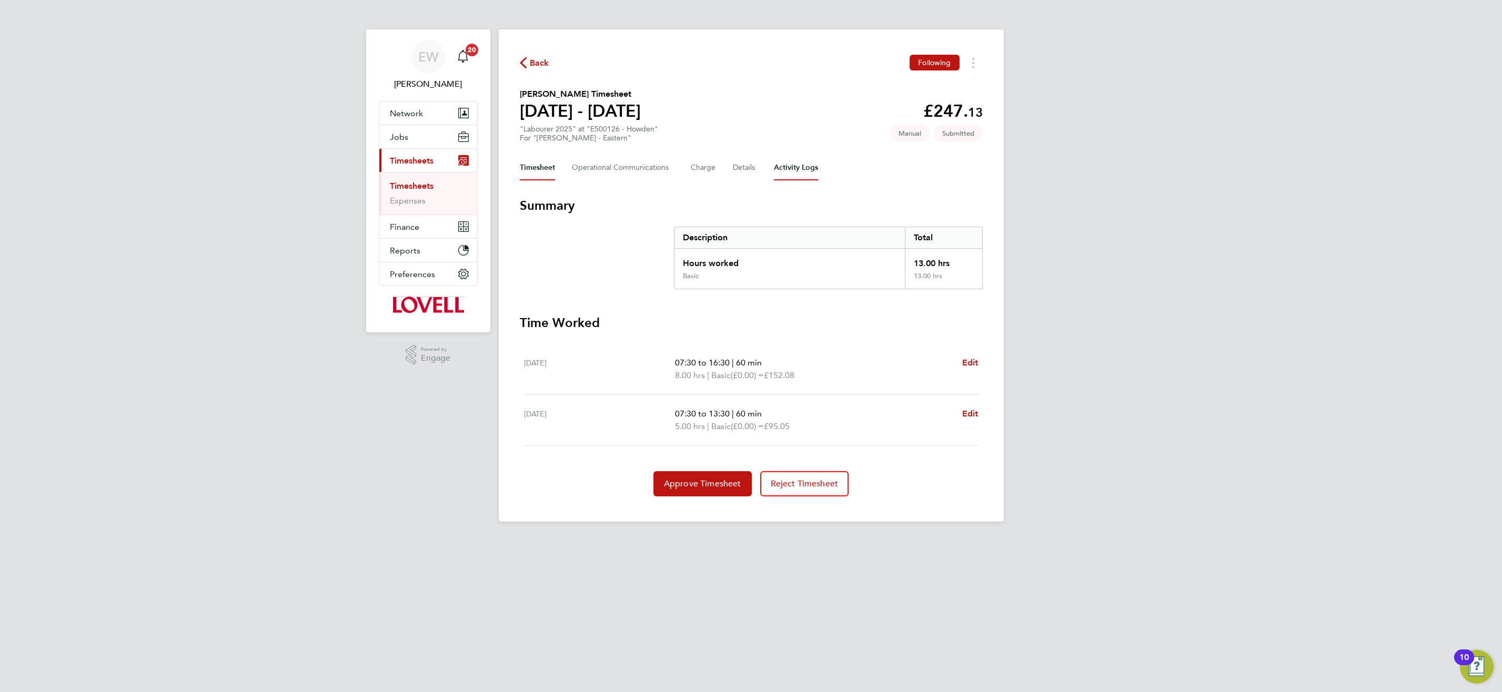
click at [795, 171] on Logs-tab "Activity Logs" at bounding box center [796, 167] width 44 height 25
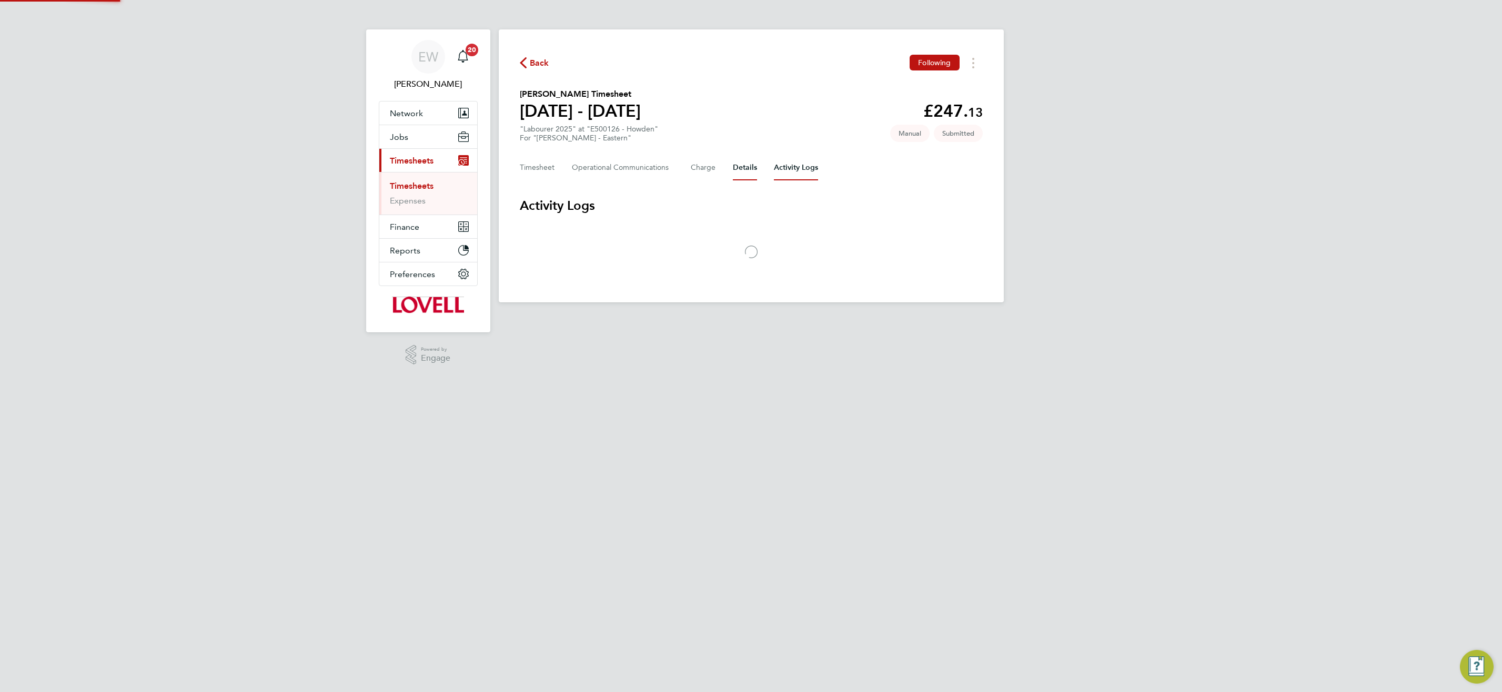
click at [738, 166] on button "Details" at bounding box center [745, 167] width 24 height 25
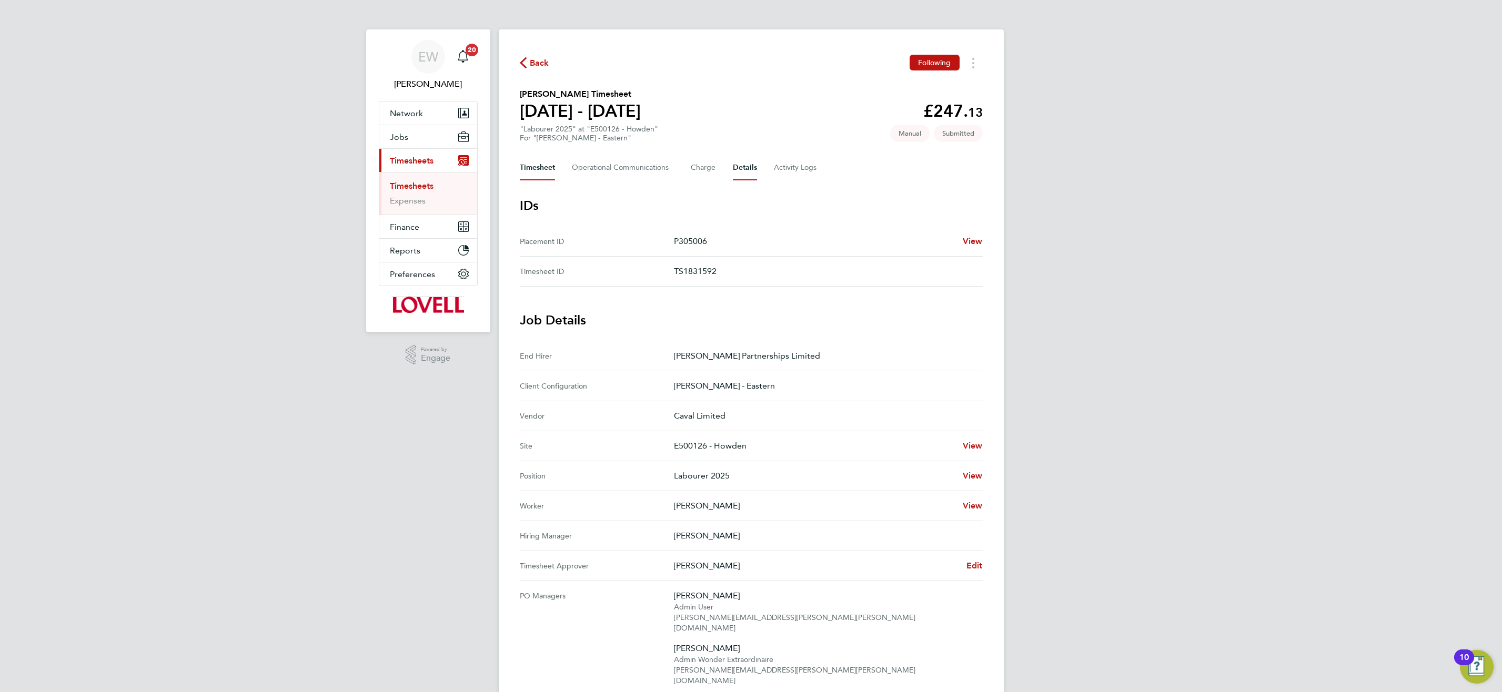
click at [539, 165] on button "Timesheet" at bounding box center [537, 167] width 35 height 25
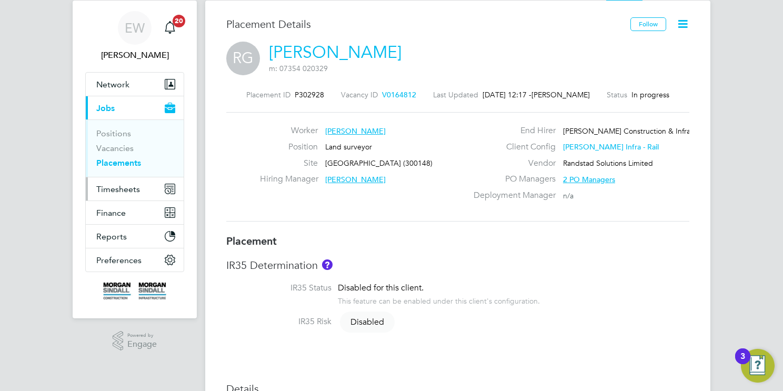
click at [130, 190] on span "Timesheets" at bounding box center [118, 189] width 44 height 10
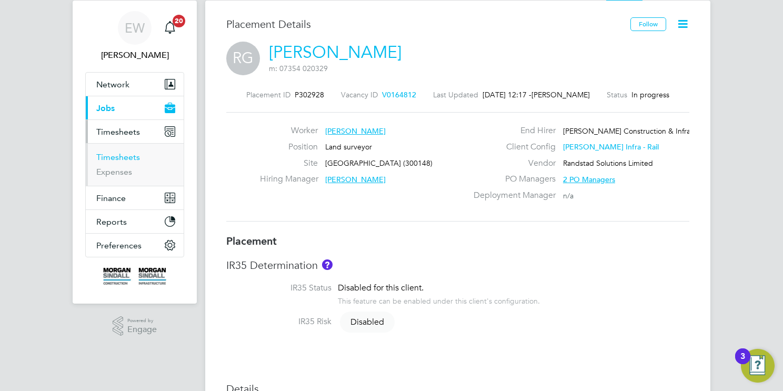
click at [126, 157] on link "Timesheets" at bounding box center [118, 157] width 44 height 10
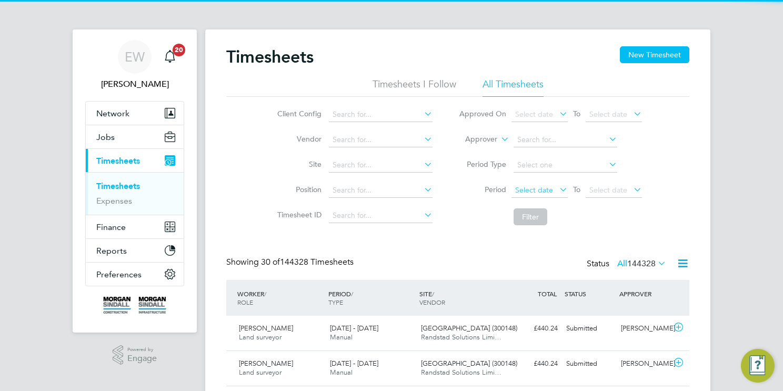
click at [533, 190] on span "Select date" at bounding box center [534, 189] width 38 height 9
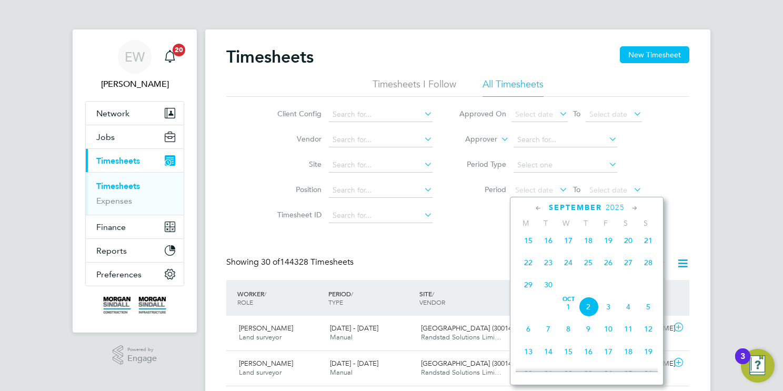
click at [625, 249] on span "20" at bounding box center [628, 240] width 20 height 20
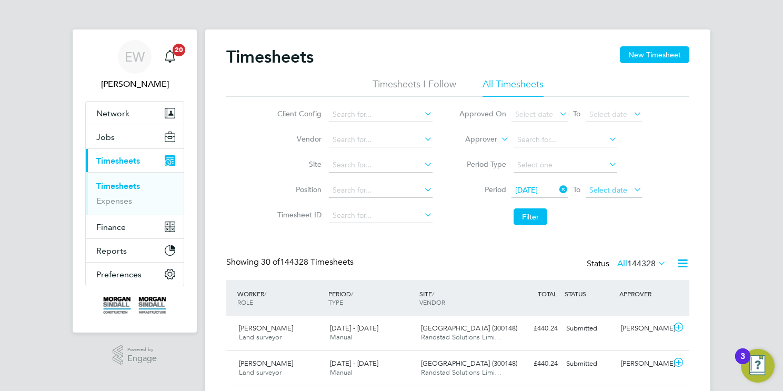
click at [606, 185] on span "Select date" at bounding box center [608, 189] width 38 height 9
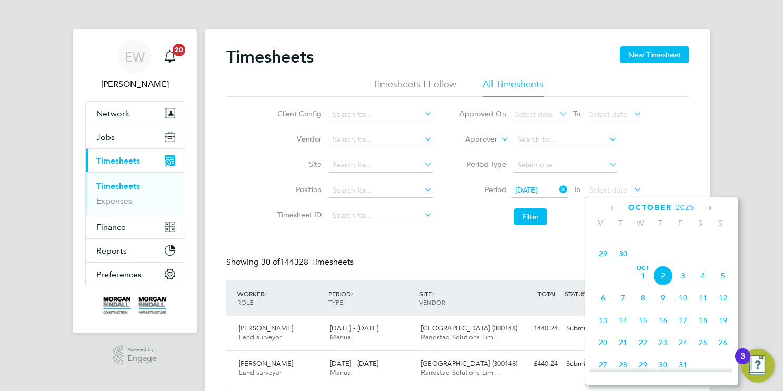
click at [682, 241] on span "26" at bounding box center [683, 231] width 20 height 20
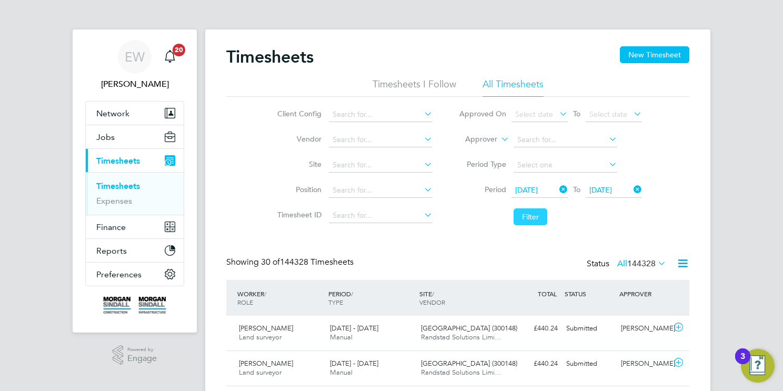
click at [537, 212] on button "Filter" at bounding box center [530, 216] width 34 height 17
click at [652, 262] on span "579" at bounding box center [648, 263] width 14 height 11
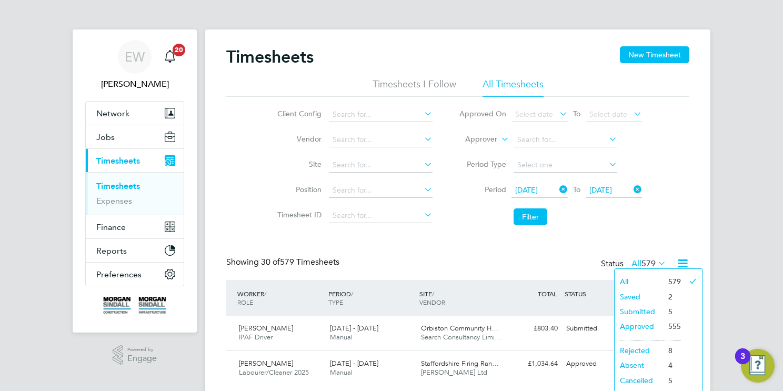
click at [652, 262] on span "579" at bounding box center [648, 263] width 14 height 11
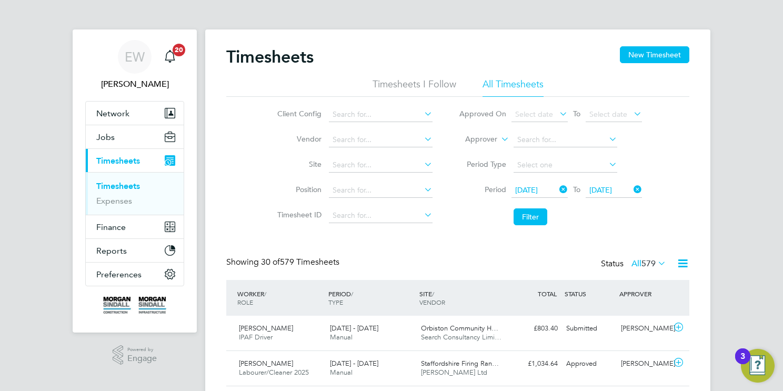
click at [681, 261] on icon at bounding box center [682, 263] width 13 height 13
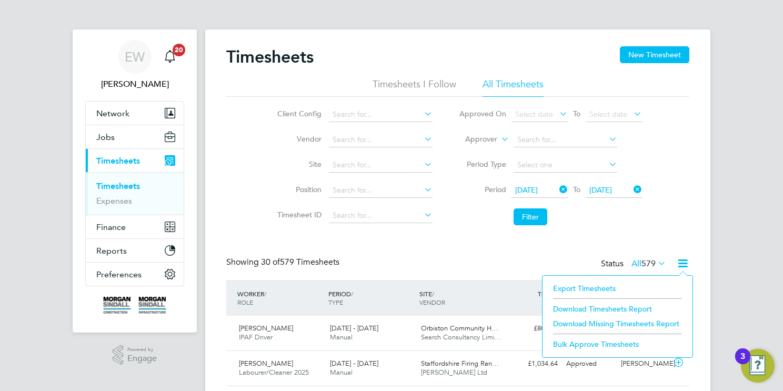
click at [622, 306] on li "Download Timesheets Report" at bounding box center [617, 308] width 139 height 15
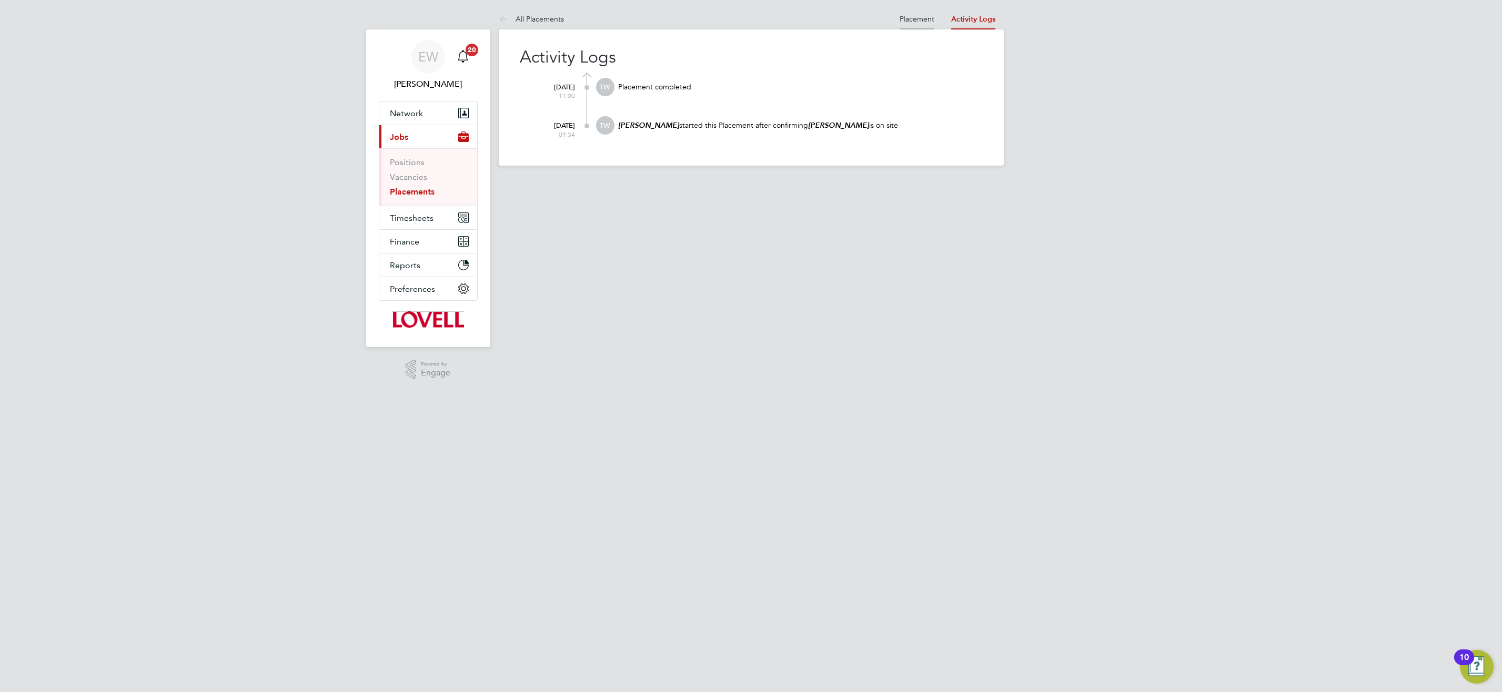
click at [923, 25] on li "Placement" at bounding box center [916, 18] width 35 height 21
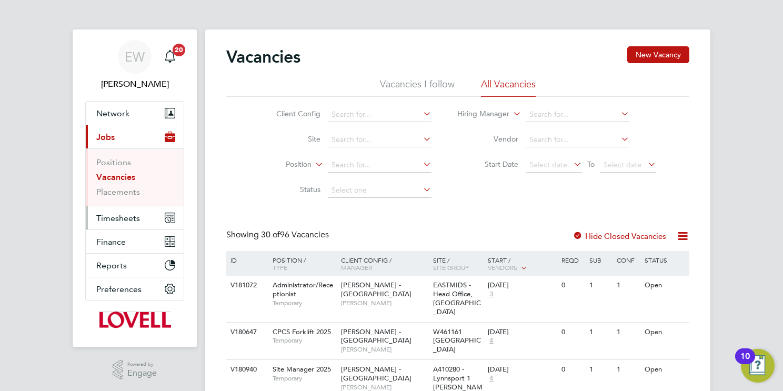
click at [140, 212] on button "Timesheets" at bounding box center [135, 217] width 98 height 23
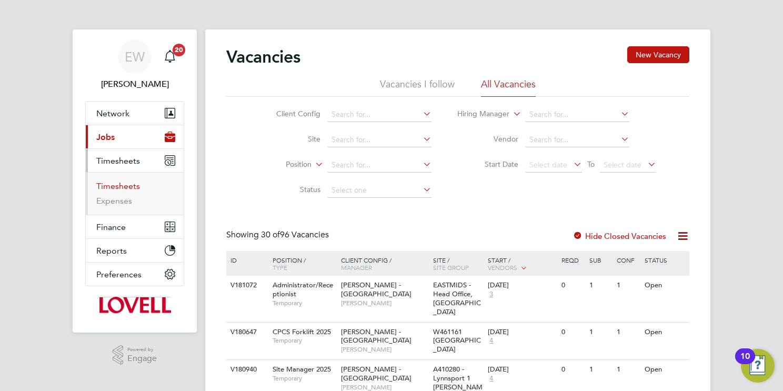
click at [129, 187] on link "Timesheets" at bounding box center [118, 186] width 44 height 10
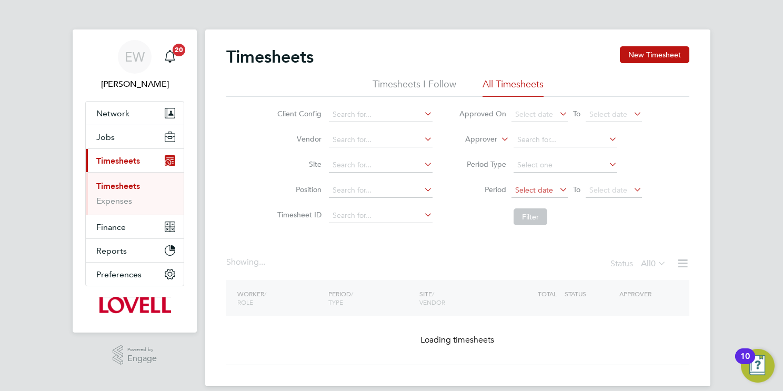
click at [537, 192] on span "Select date" at bounding box center [534, 189] width 38 height 9
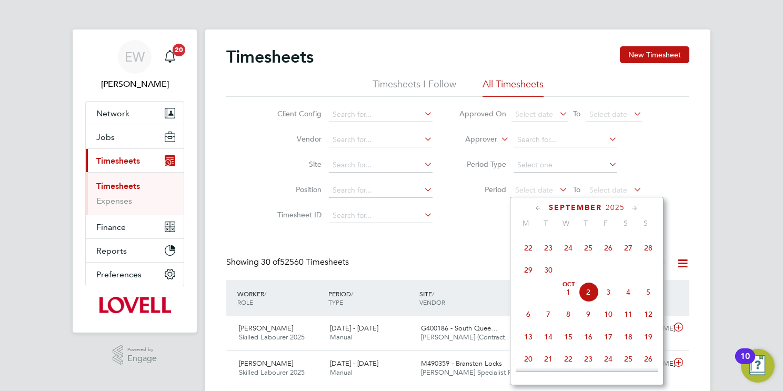
click at [632, 236] on span "20" at bounding box center [628, 226] width 20 height 20
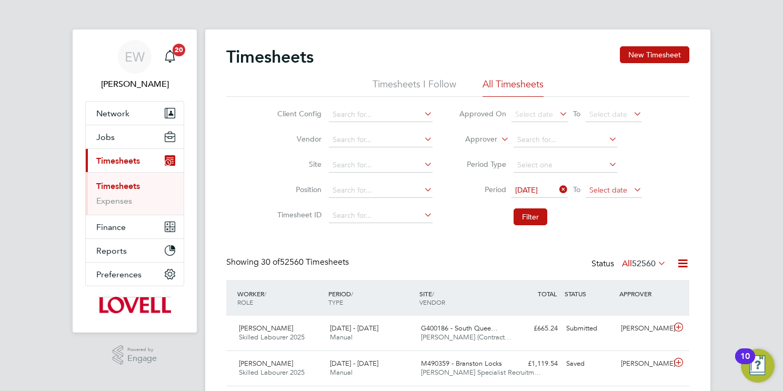
click at [614, 184] on span "Select date" at bounding box center [613, 191] width 56 height 14
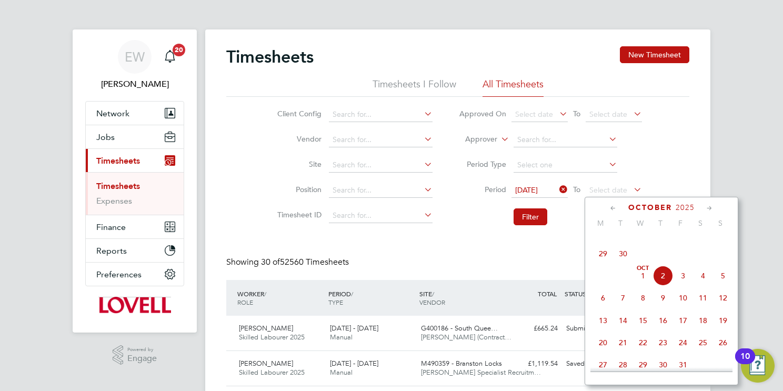
click at [680, 241] on span "26" at bounding box center [683, 231] width 20 height 20
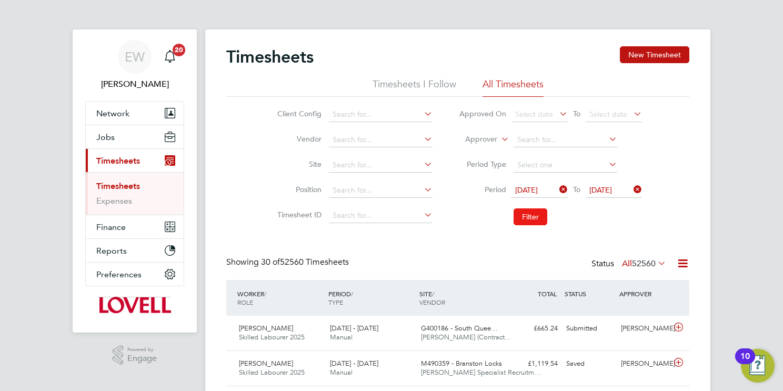
click at [528, 221] on button "Filter" at bounding box center [530, 216] width 34 height 17
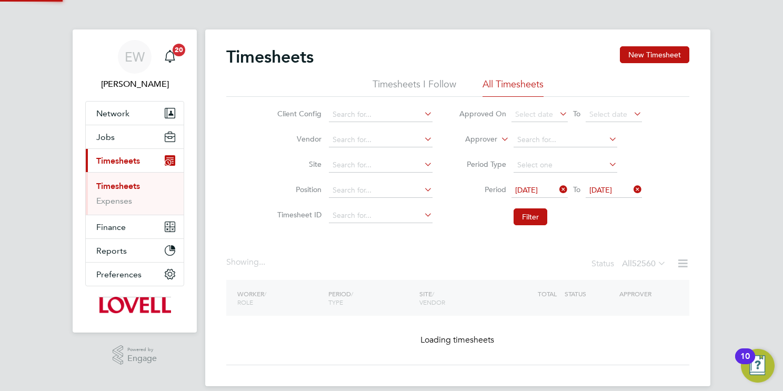
click at [684, 265] on icon at bounding box center [682, 263] width 13 height 13
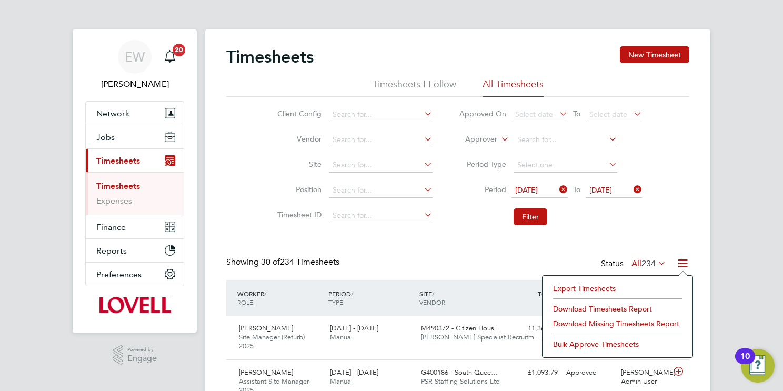
click at [562, 309] on li "Download Timesheets Report" at bounding box center [617, 308] width 139 height 15
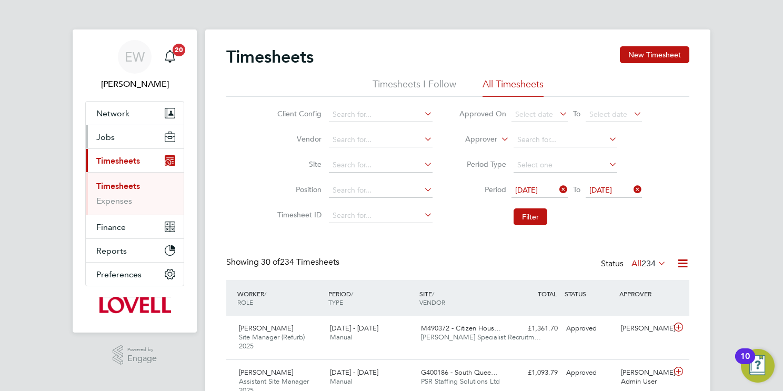
click at [107, 136] on span "Jobs" at bounding box center [105, 137] width 18 height 10
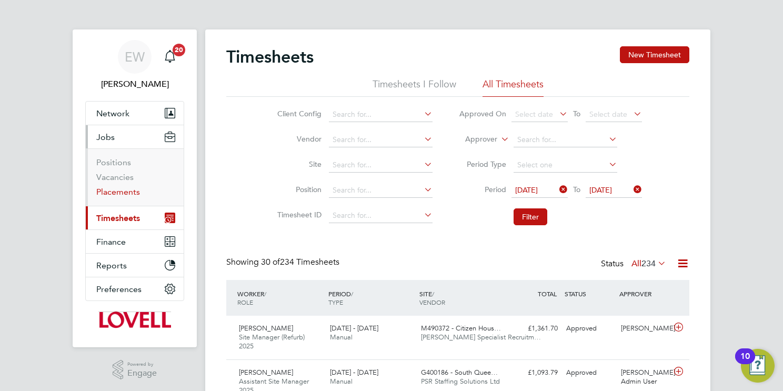
click at [123, 191] on link "Placements" at bounding box center [118, 192] width 44 height 10
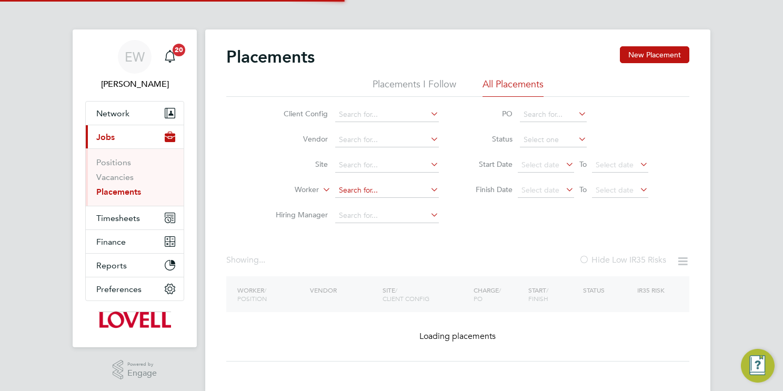
click at [403, 186] on input at bounding box center [387, 190] width 104 height 15
paste input "Adam Newey"
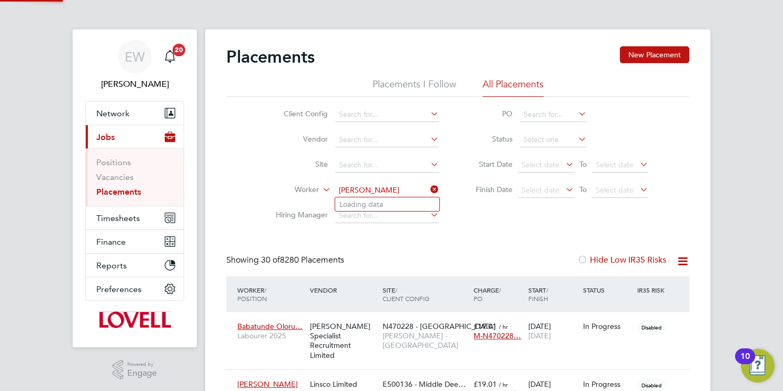
scroll to position [30, 92]
type input "Adam Newey"
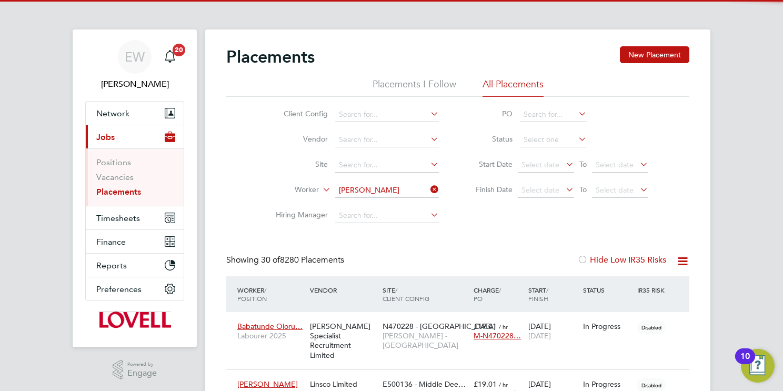
click at [397, 205] on li "Adam Newey" at bounding box center [387, 204] width 104 height 14
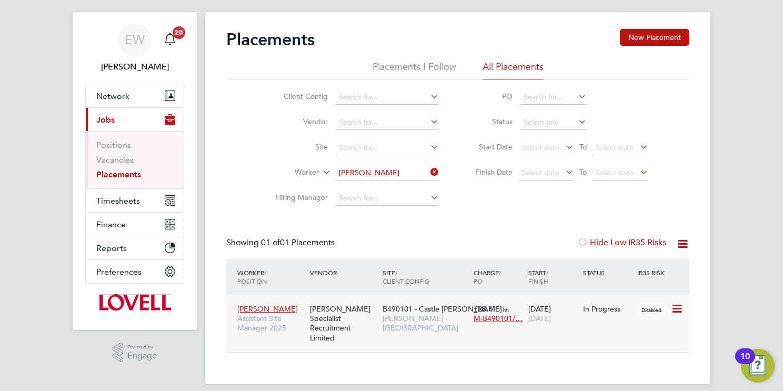
click at [332, 320] on div "[PERSON_NAME] Specialist Recruitment Limited" at bounding box center [343, 323] width 73 height 49
click at [393, 168] on input "Adam Newey" at bounding box center [387, 173] width 104 height 15
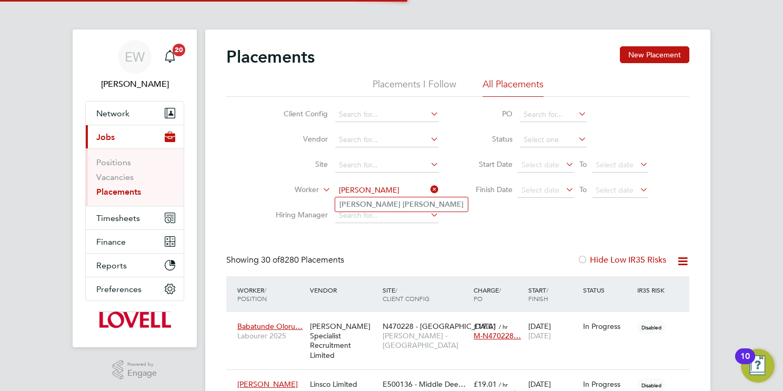
type input "Clifford Burbage"
click at [403, 204] on li "Clifford Burbage" at bounding box center [401, 204] width 133 height 14
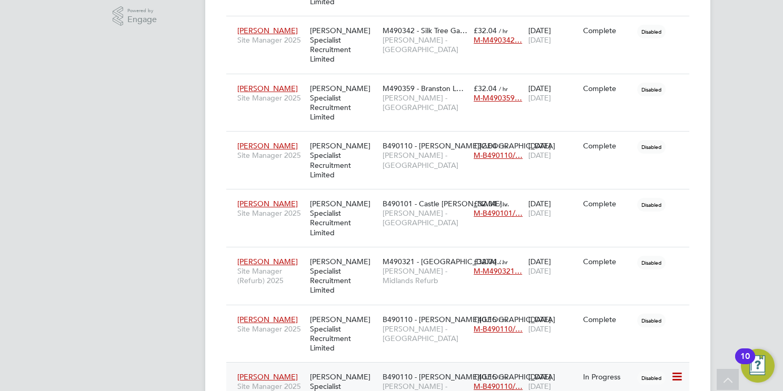
click at [417, 362] on div "Clifford Burbage Site Manager 2025 Hays Specialist Recruitment Limited B490110 …" at bounding box center [457, 391] width 463 height 58
click at [429, 372] on span "B490110 - Bennett Street" at bounding box center [468, 376] width 173 height 9
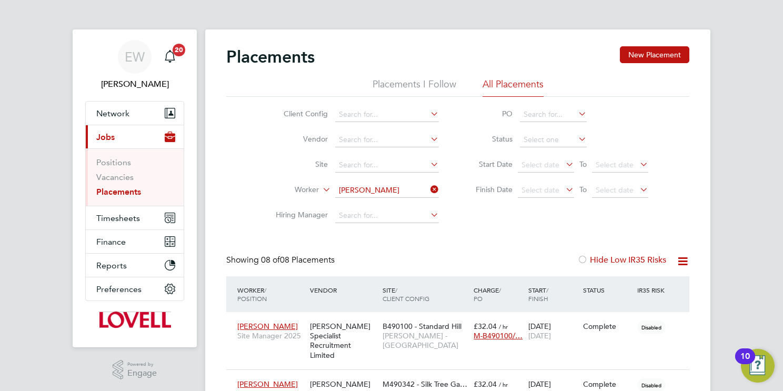
click at [378, 195] on input "Clifford Burbage" at bounding box center [387, 190] width 104 height 15
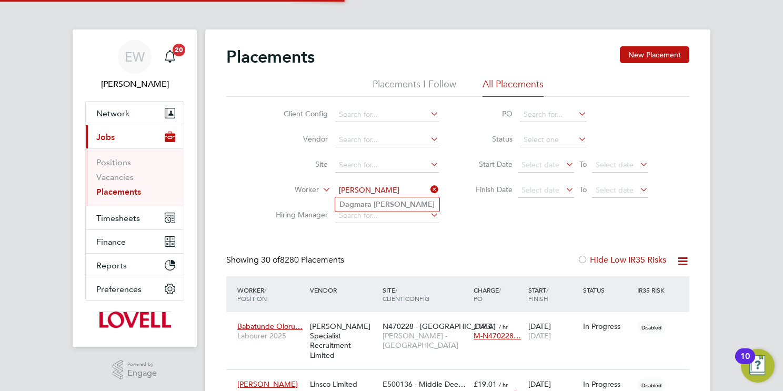
type input "Dagmara Kowalewska"
click at [388, 206] on b "Kowalewska" at bounding box center [403, 204] width 61 height 9
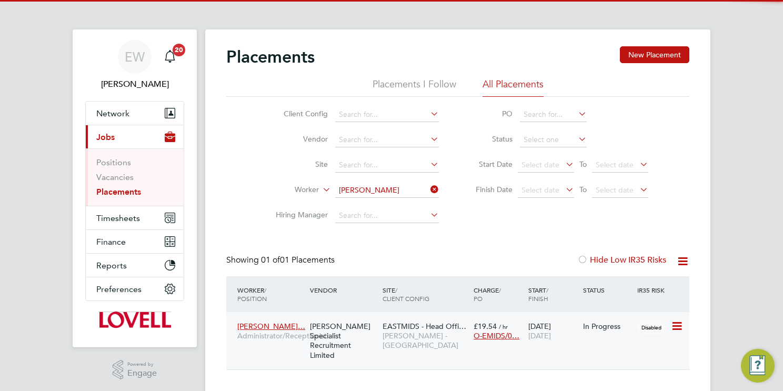
click at [427, 338] on span "Lovell - East Midlands" at bounding box center [425, 340] width 86 height 19
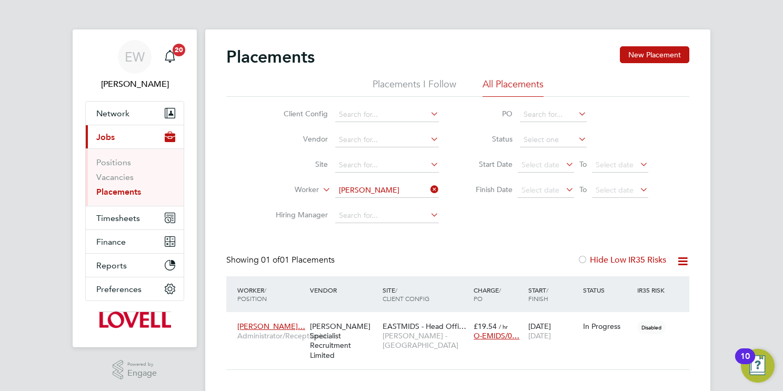
click at [375, 189] on input "Dagmara Kowalewska" at bounding box center [387, 190] width 104 height 15
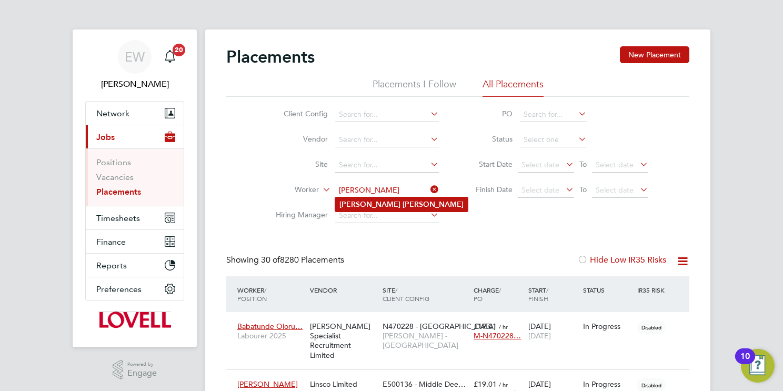
type input "Henry Nwankwo"
click at [402, 204] on b "Nwankwo" at bounding box center [432, 204] width 61 height 9
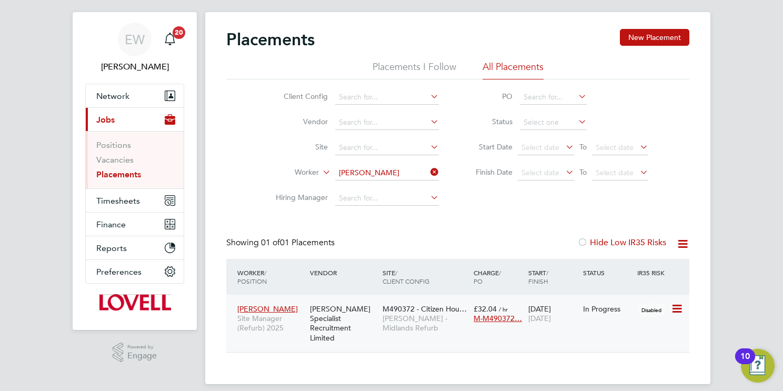
click at [427, 315] on span "Lovell - Midlands Refurb" at bounding box center [425, 322] width 86 height 19
click at [398, 174] on input "Henry Nwankwo" at bounding box center [387, 173] width 104 height 15
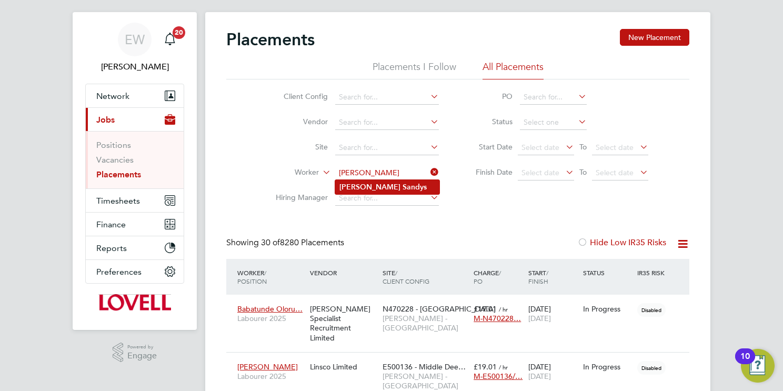
type input "James Sandys"
click at [401, 183] on li "James Sandys" at bounding box center [387, 187] width 104 height 14
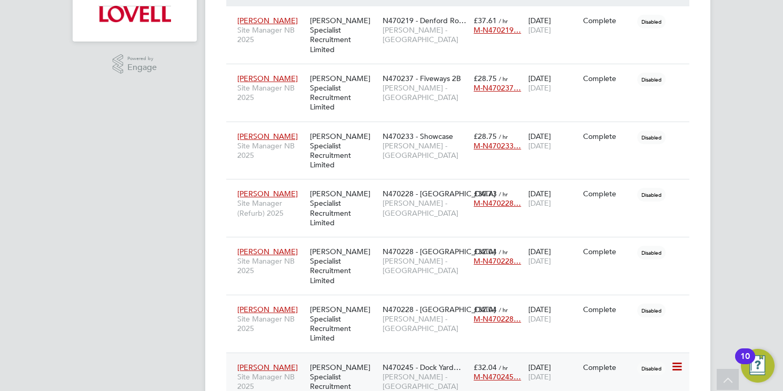
click at [406, 352] on div "James Sandys Site Manager NB 2025 Hays Specialist Recruitment Limited N470245 -…" at bounding box center [457, 381] width 463 height 58
click at [400, 372] on span "Lovell - North West" at bounding box center [425, 381] width 86 height 19
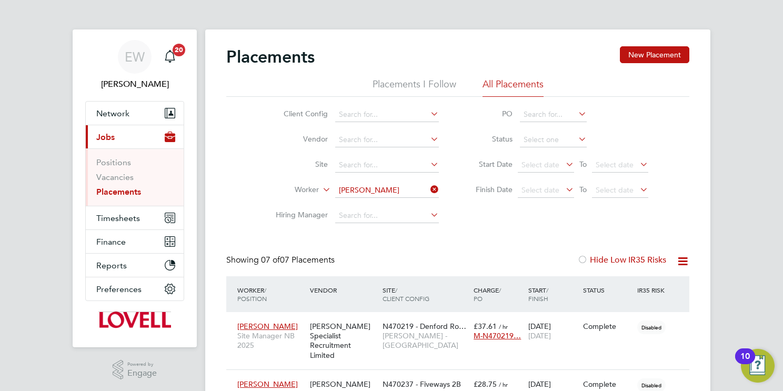
click at [349, 196] on input "James Sandys" at bounding box center [387, 190] width 104 height 15
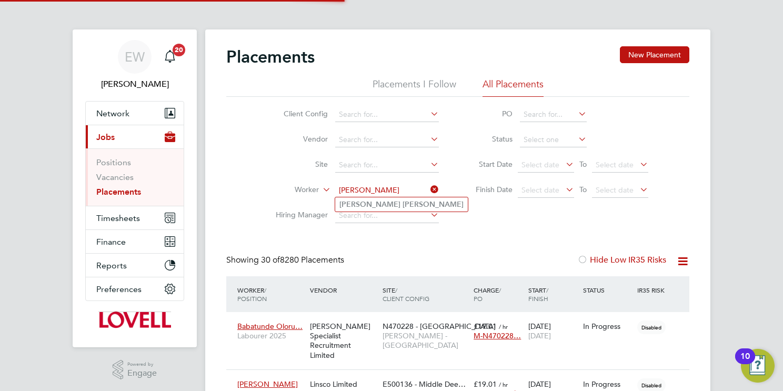
type input "Leon Sampson"
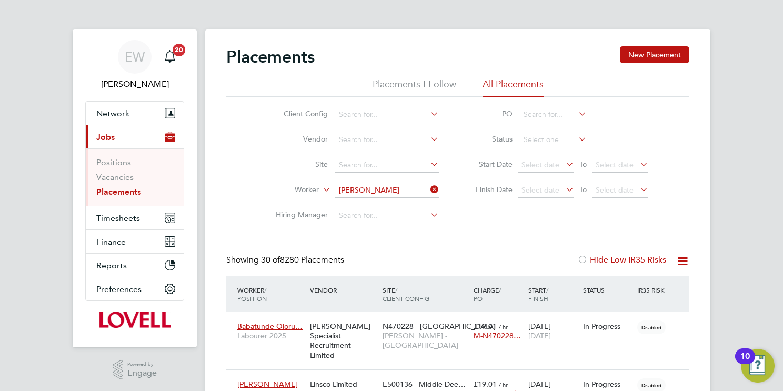
click at [402, 204] on b "Sampson" at bounding box center [432, 204] width 61 height 9
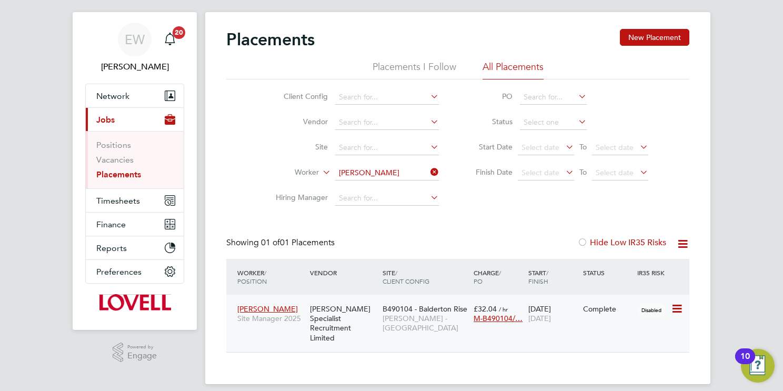
click at [423, 307] on span "B490104 - Balderton Rise" at bounding box center [424, 308] width 85 height 9
click at [401, 171] on input "Leon Sampson" at bounding box center [387, 173] width 104 height 15
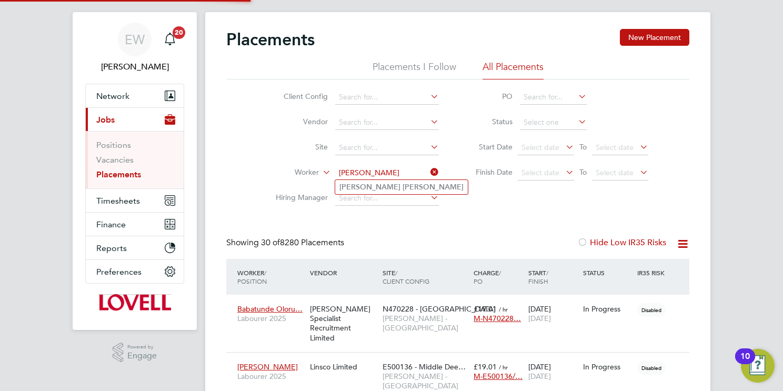
type input "Nicholas Rowell"
click at [396, 185] on li "Nicholas Rowell" at bounding box center [401, 187] width 133 height 14
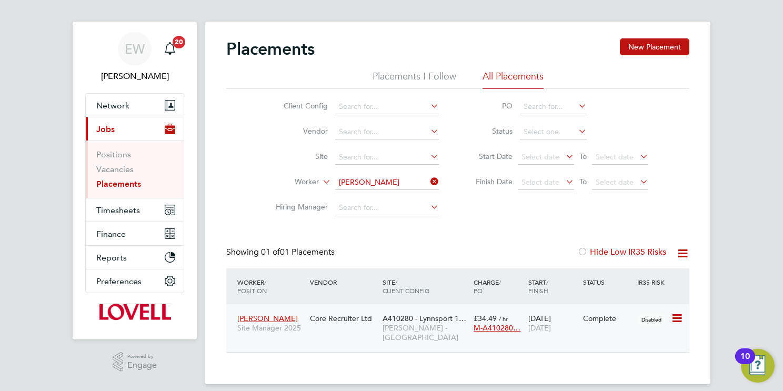
click at [401, 323] on span "Lovell - East Anglia" at bounding box center [425, 332] width 86 height 19
click at [405, 182] on input "Nicholas Rowell" at bounding box center [387, 182] width 104 height 15
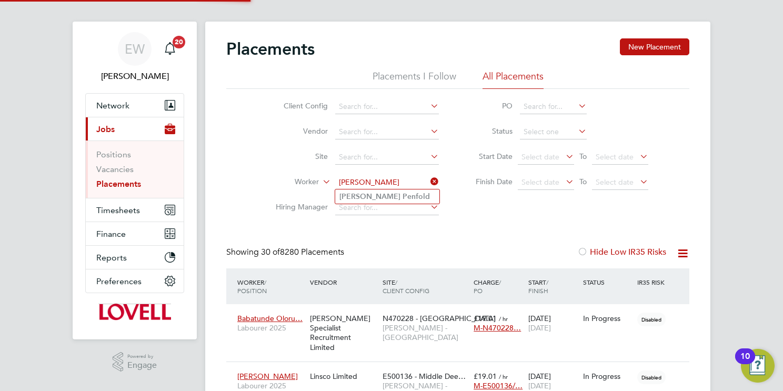
type input "Keith Penfold"
click at [398, 197] on li "Keith Penfold" at bounding box center [387, 196] width 104 height 14
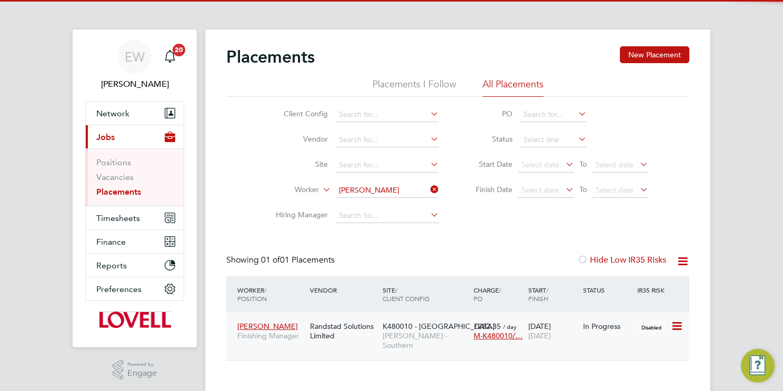
click at [371, 338] on div "Randstad Solutions Limited" at bounding box center [343, 330] width 73 height 29
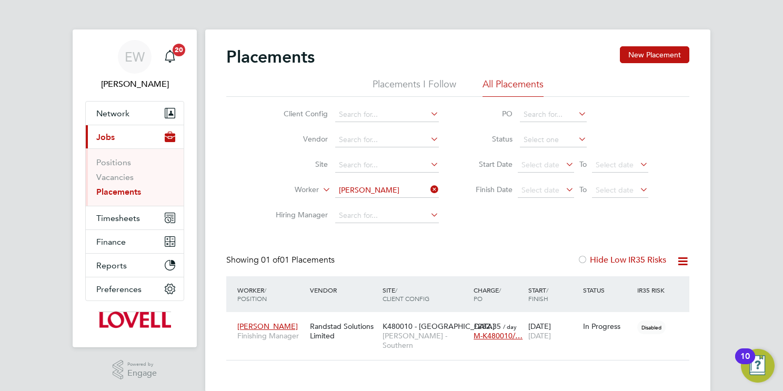
click at [383, 187] on input "Keith Penfold" at bounding box center [387, 190] width 104 height 15
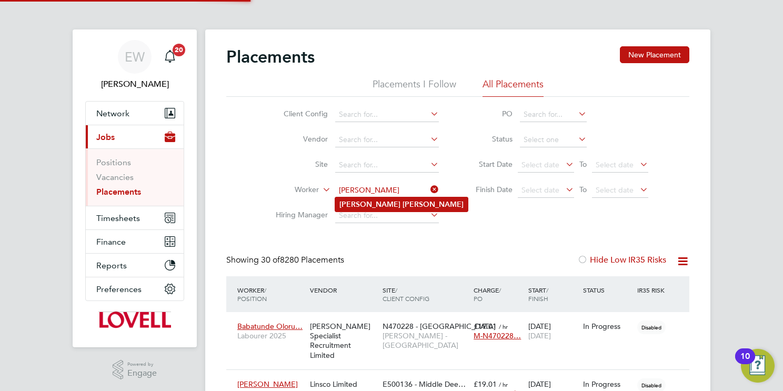
type input "[PERSON_NAME]"
click at [387, 203] on li "Simon Clark" at bounding box center [401, 204] width 133 height 14
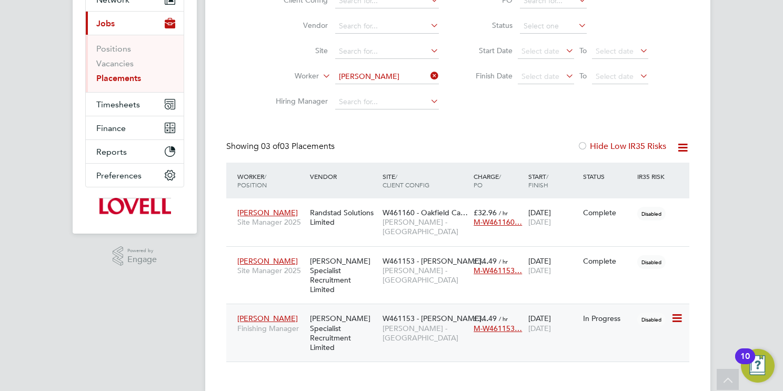
click at [420, 313] on span "W461153 - Drummond…" at bounding box center [435, 317] width 106 height 9
click at [363, 74] on input "[PERSON_NAME]" at bounding box center [387, 76] width 104 height 15
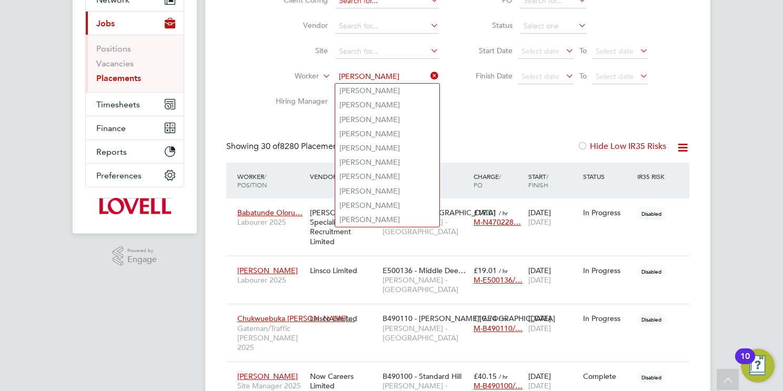
type input "Tevin Bolt"
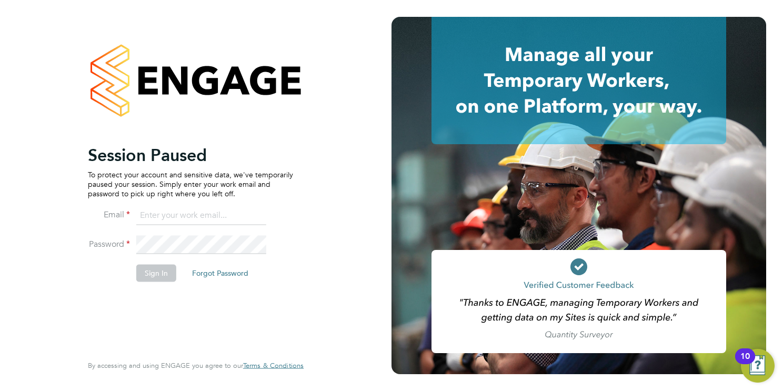
type input "[EMAIL_ADDRESS][DOMAIN_NAME]"
click at [156, 274] on button "Sign In" at bounding box center [156, 273] width 40 height 17
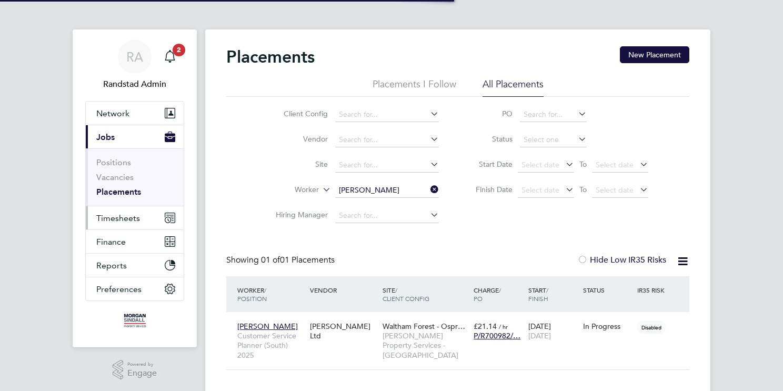
scroll to position [10, 50]
click at [136, 224] on button "Timesheets" at bounding box center [135, 217] width 98 height 23
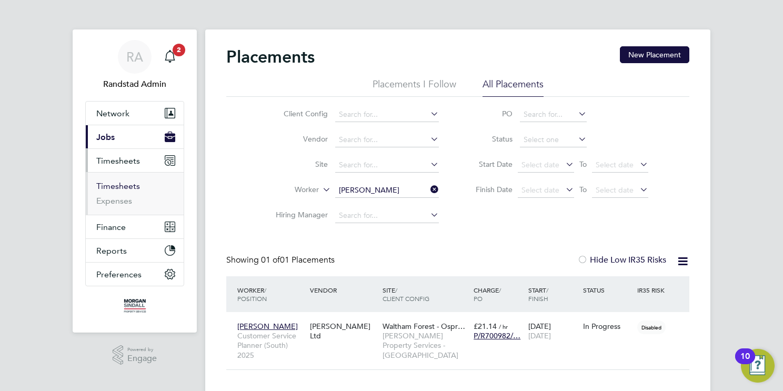
click at [133, 188] on link "Timesheets" at bounding box center [118, 186] width 44 height 10
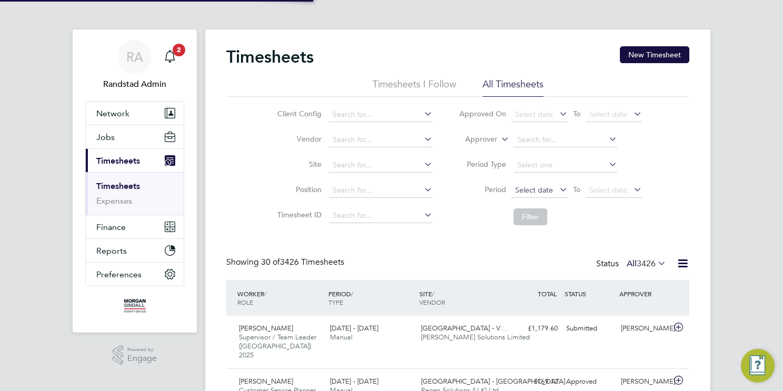
click at [538, 193] on span "Select date" at bounding box center [534, 189] width 38 height 9
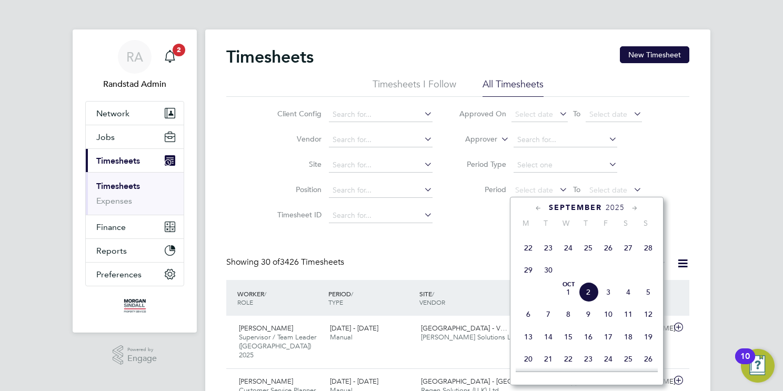
click at [631, 236] on div "[DATE] M T W T F S S [DATE] 2 3 4 5 6 7 8 9 10 11 12 13 14 15 16 17 18 19 20 21…" at bounding box center [587, 291] width 154 height 188
click at [626, 236] on span "20" at bounding box center [628, 226] width 20 height 20
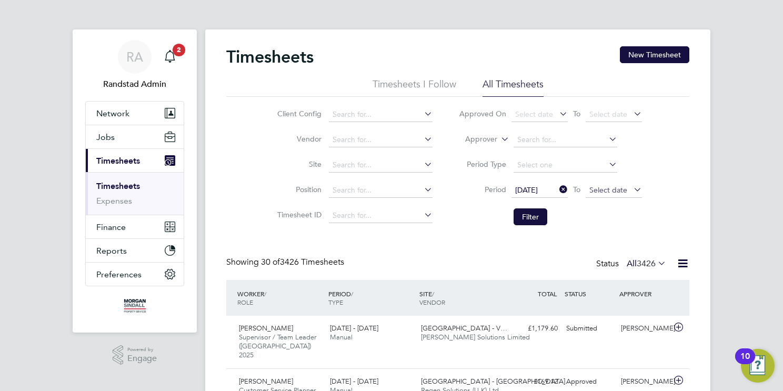
click at [615, 191] on span "Select date" at bounding box center [608, 189] width 38 height 9
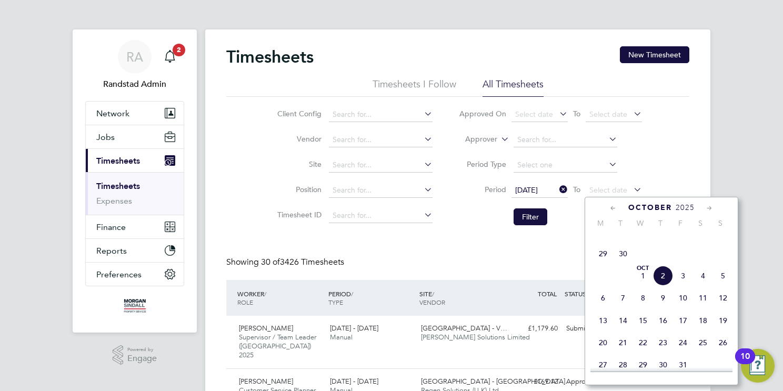
click at [682, 241] on span "26" at bounding box center [683, 231] width 20 height 20
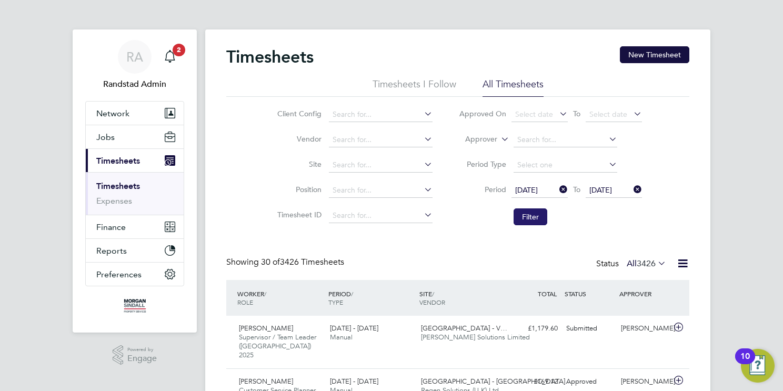
click at [544, 217] on button "Filter" at bounding box center [530, 216] width 34 height 17
click at [684, 266] on icon at bounding box center [682, 263] width 13 height 13
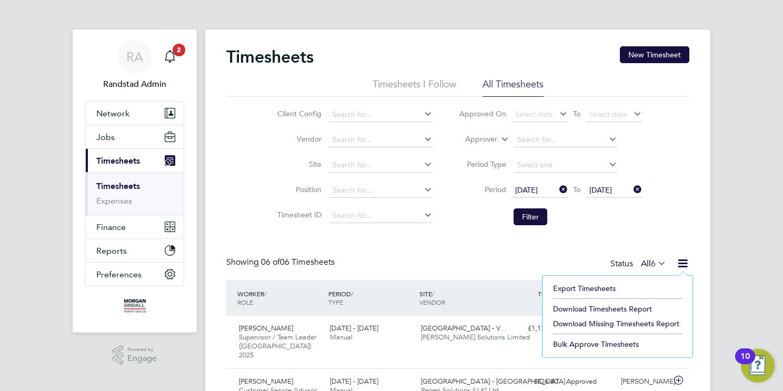
click at [559, 308] on li "Download Timesheets Report" at bounding box center [617, 308] width 139 height 15
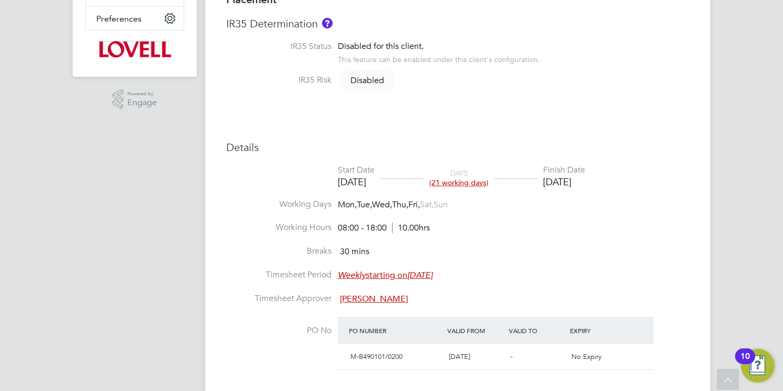
scroll to position [400, 0]
